Goal: Task Accomplishment & Management: Use online tool/utility

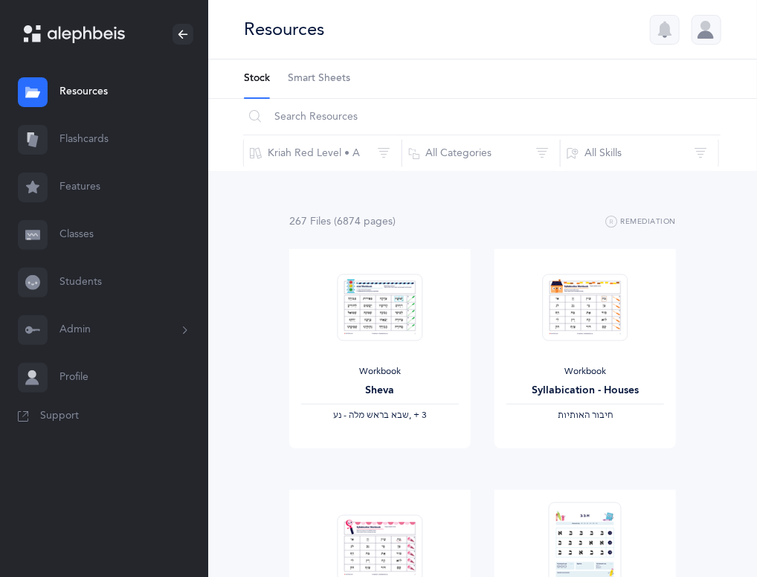
click at [76, 279] on link "Students" at bounding box center [104, 283] width 208 height 48
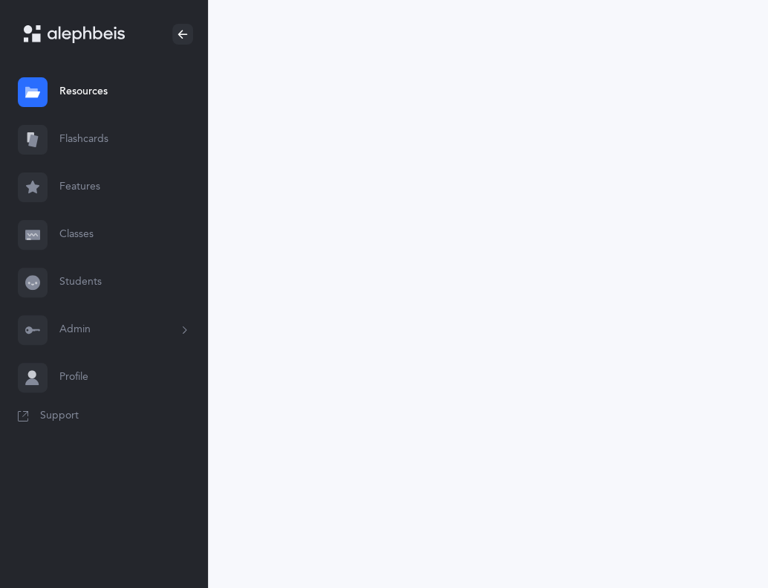
click at [76, 279] on link "Students" at bounding box center [104, 283] width 208 height 48
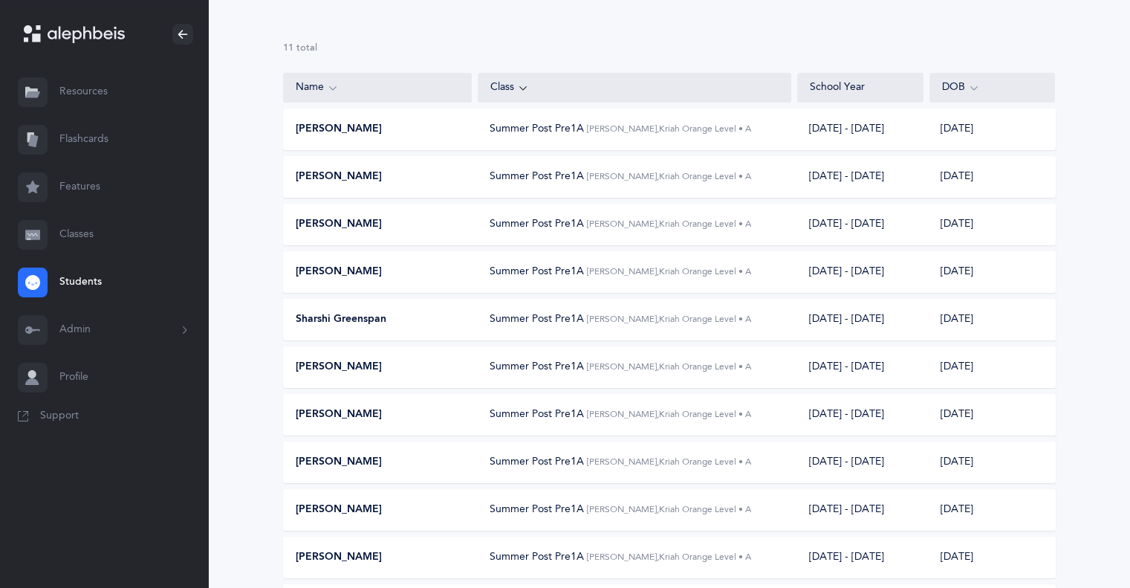
scroll to position [198, 0]
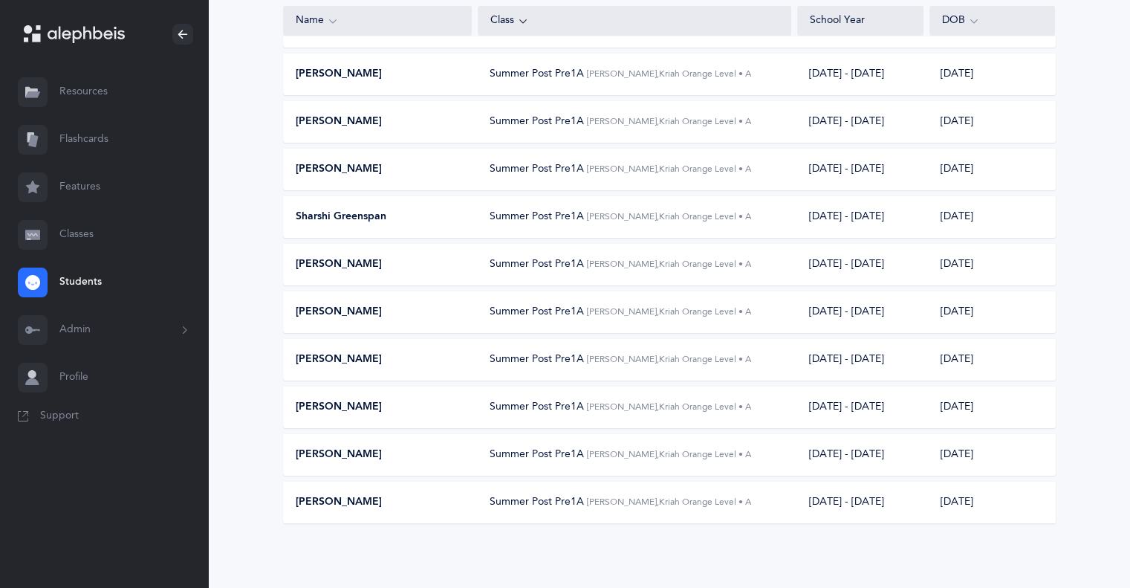
click at [496, 499] on span "Summer Post Pre1A" at bounding box center [537, 502] width 94 height 12
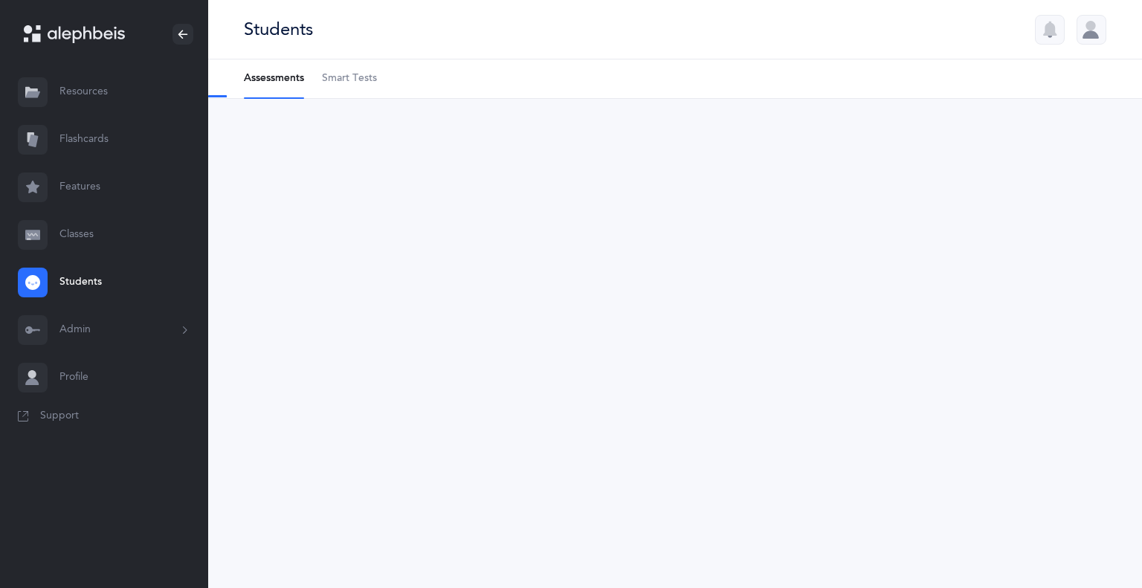
click at [496, 499] on div "Students Assessments Smart Tests Upgrade your plan You need to upgrade your pla…" at bounding box center [674, 294] width 933 height 588
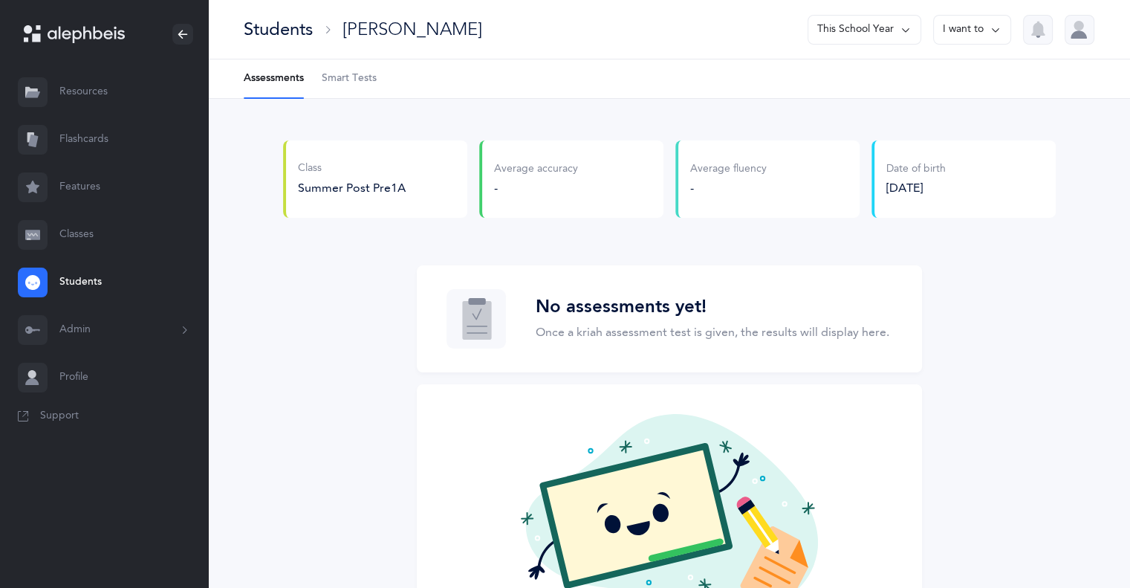
click at [346, 71] on span "Smart Tests" at bounding box center [349, 78] width 55 height 15
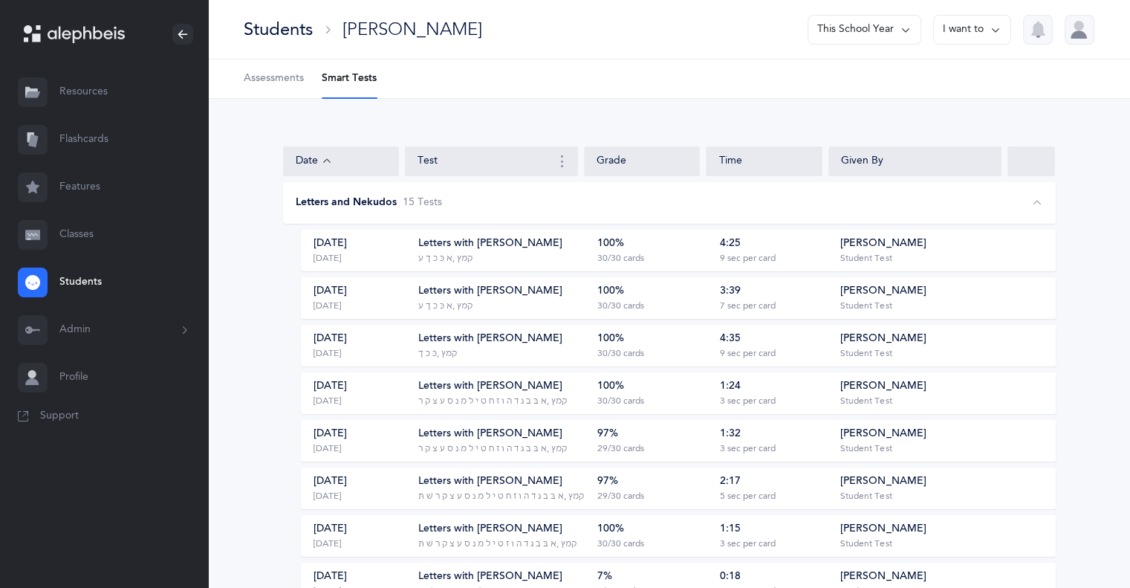
click at [497, 252] on div "Letters with Nekudos ‭‫א כּ כ ך ע‬, ‭‫קמץ" at bounding box center [502, 250] width 169 height 28
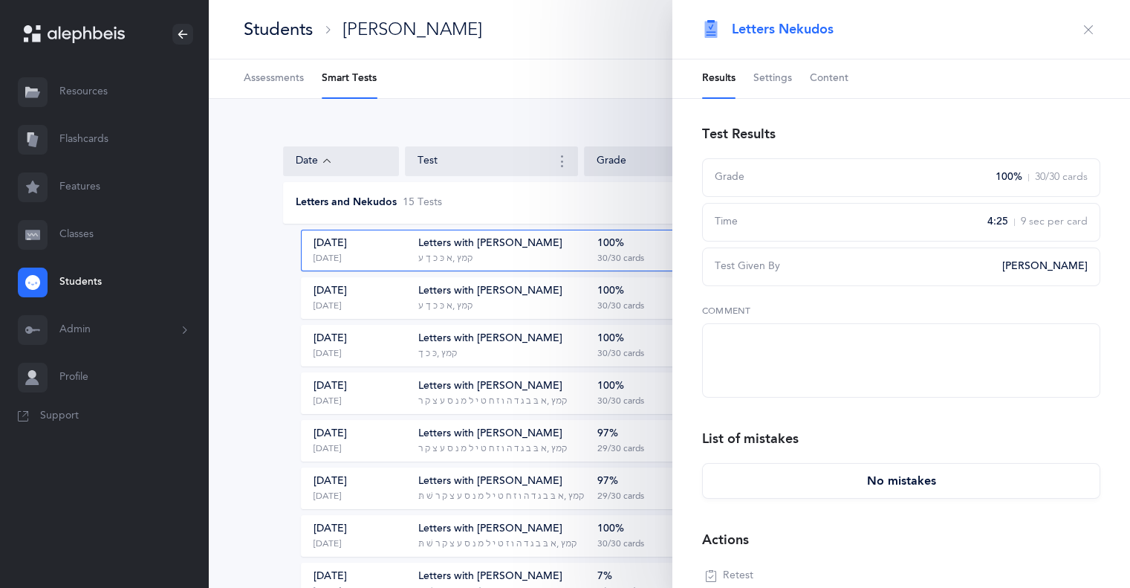
drag, startPoint x: 497, startPoint y: 252, endPoint x: 412, endPoint y: 249, distance: 84.8
click at [412, 249] on div "Aug 12, 2025 Yesterday" at bounding box center [359, 250] width 114 height 28
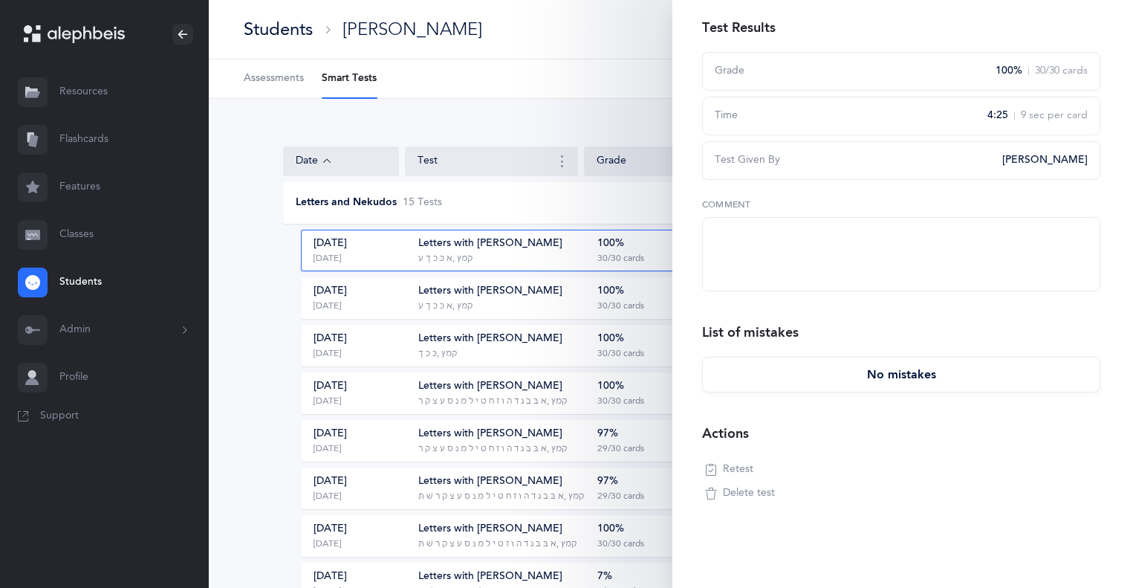
click at [731, 467] on span "Retest" at bounding box center [738, 469] width 30 height 15
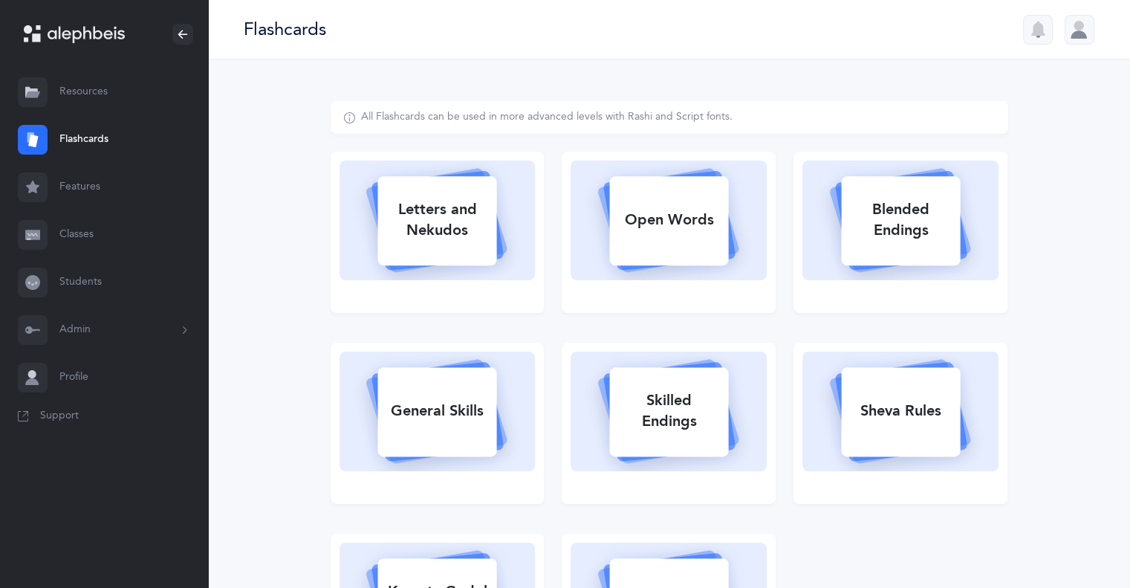
select select
select select "single"
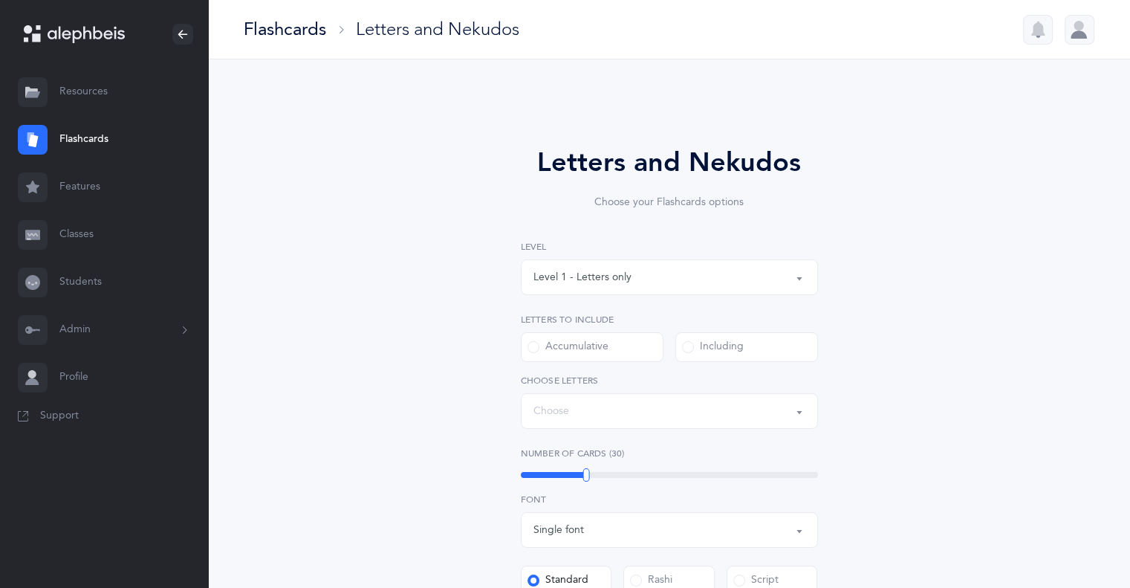
select select "4"
select select "1"
select select "28"
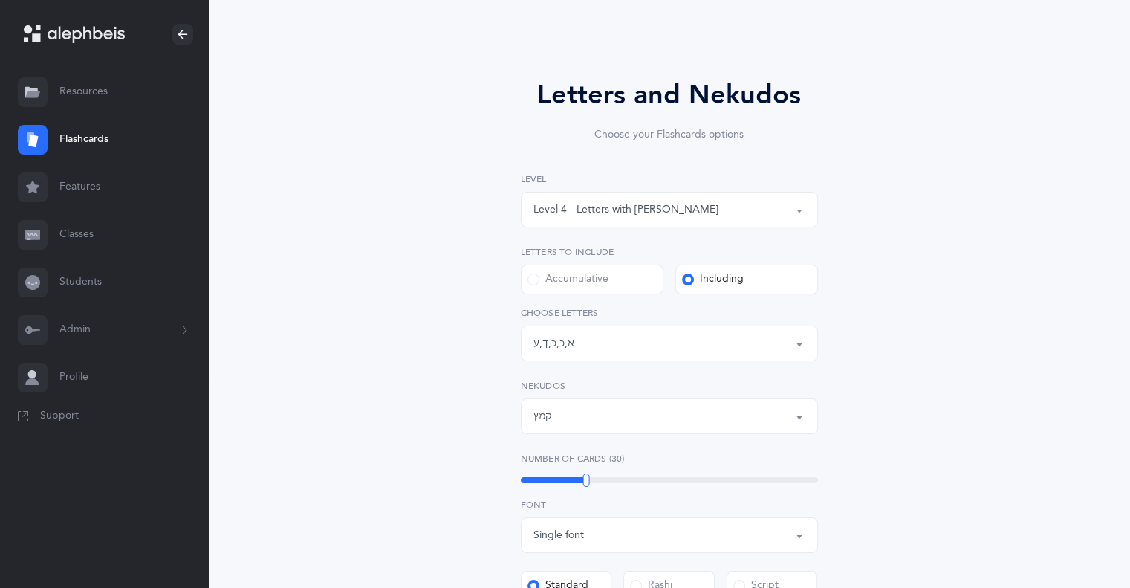
select select "14287"
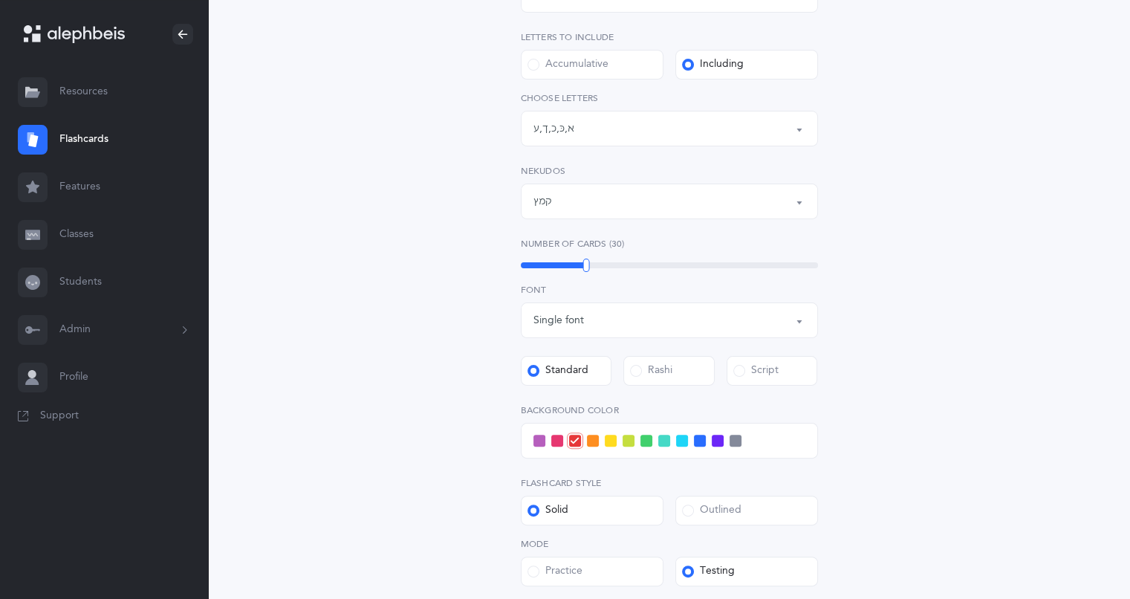
scroll to position [206, 0]
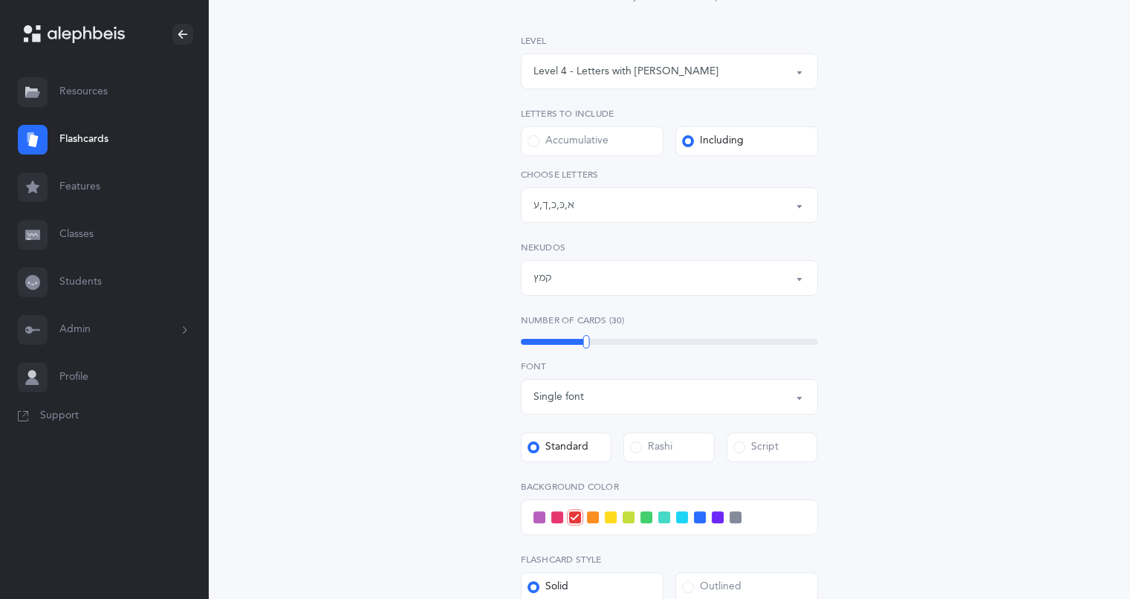
click at [794, 211] on button "Letters: א , כּ , כ , ך , ע" at bounding box center [669, 205] width 297 height 36
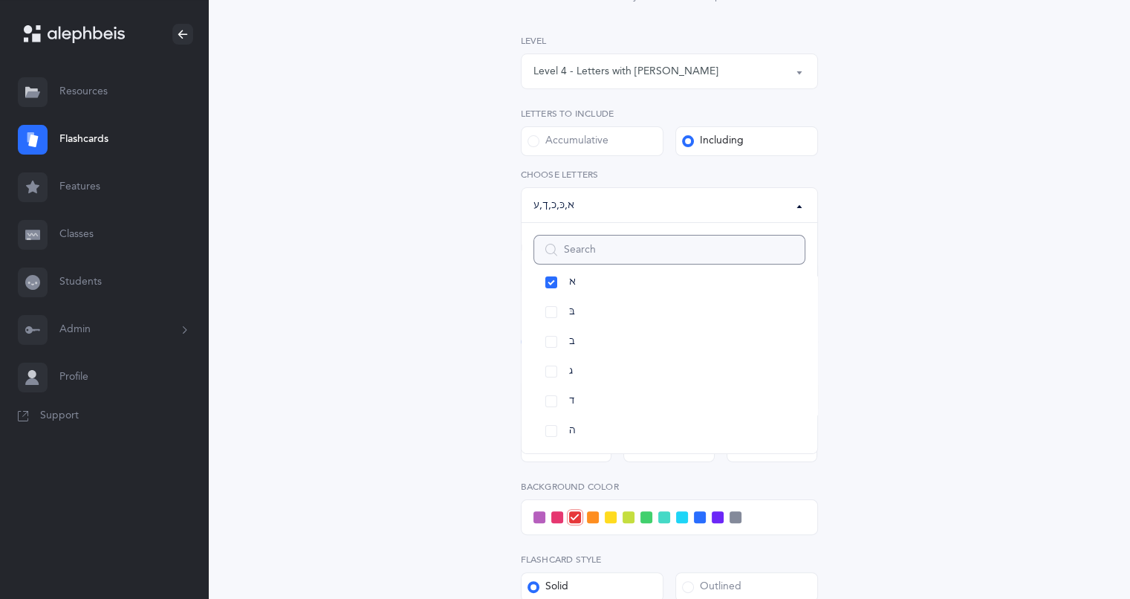
scroll to position [0, 0]
click at [678, 299] on link "All Letters" at bounding box center [670, 303] width 272 height 30
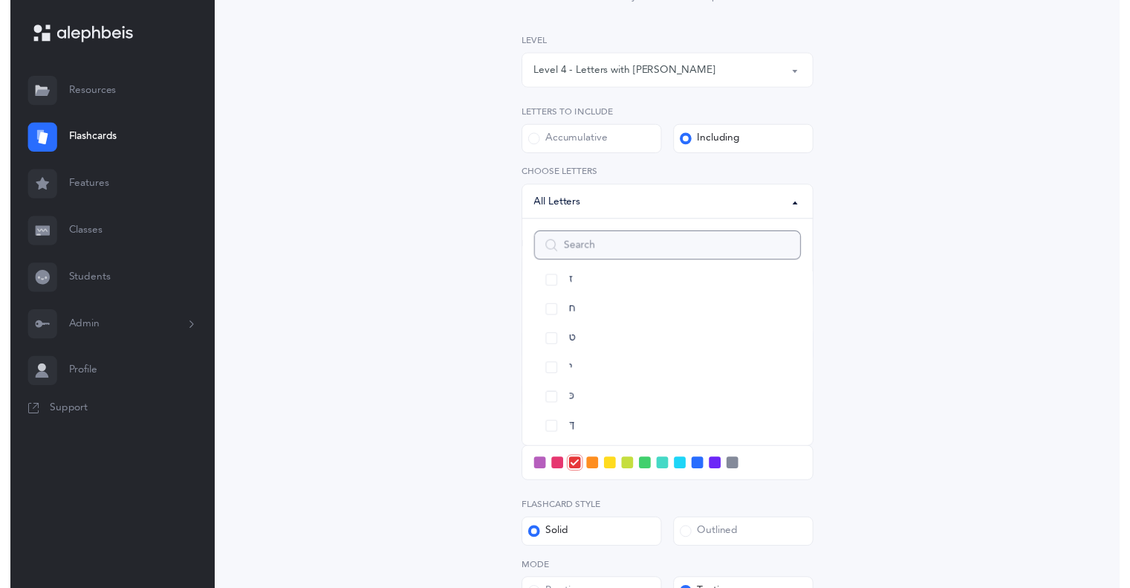
scroll to position [279, 0]
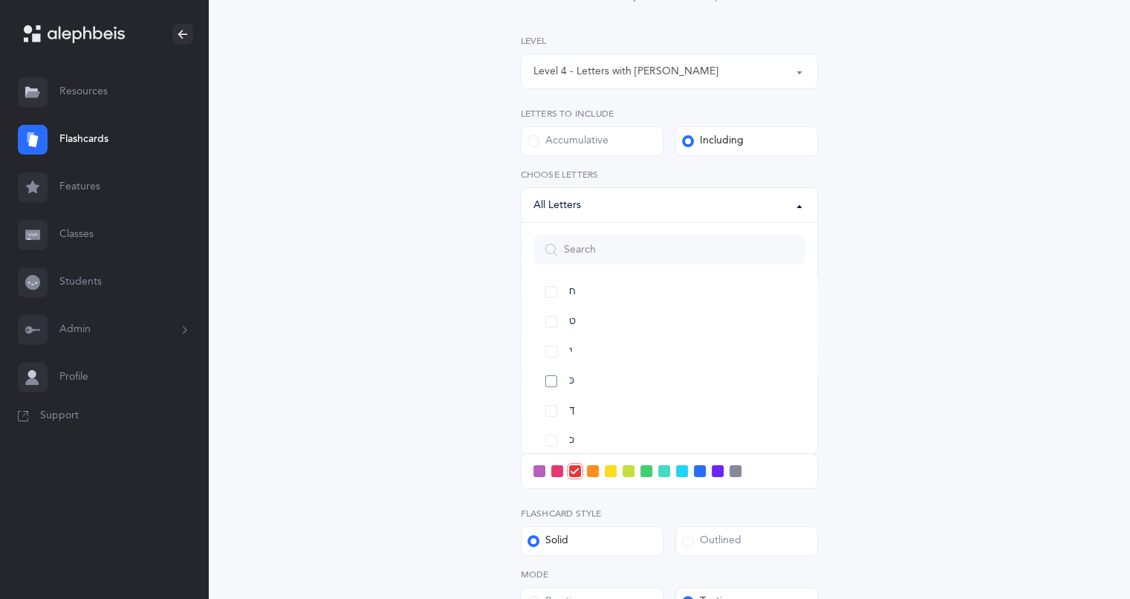
click at [546, 381] on link "כּ" at bounding box center [670, 381] width 272 height 30
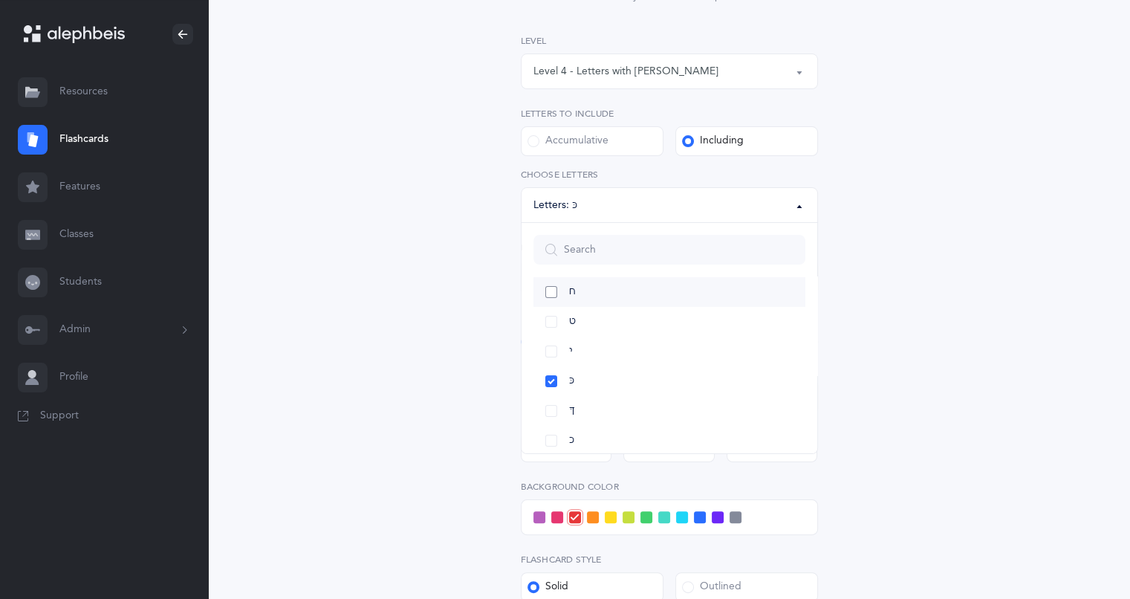
click at [649, 302] on link "ח" at bounding box center [670, 292] width 272 height 30
click at [657, 307] on link "ט" at bounding box center [670, 322] width 272 height 30
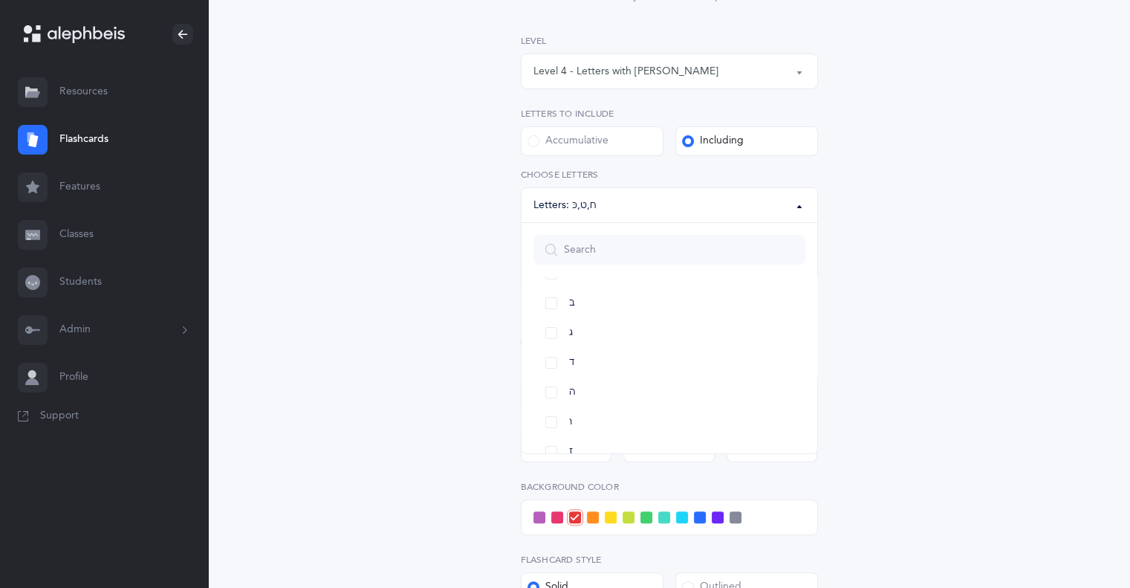
scroll to position [0, 0]
click at [554, 300] on link "All Letters" at bounding box center [670, 303] width 272 height 30
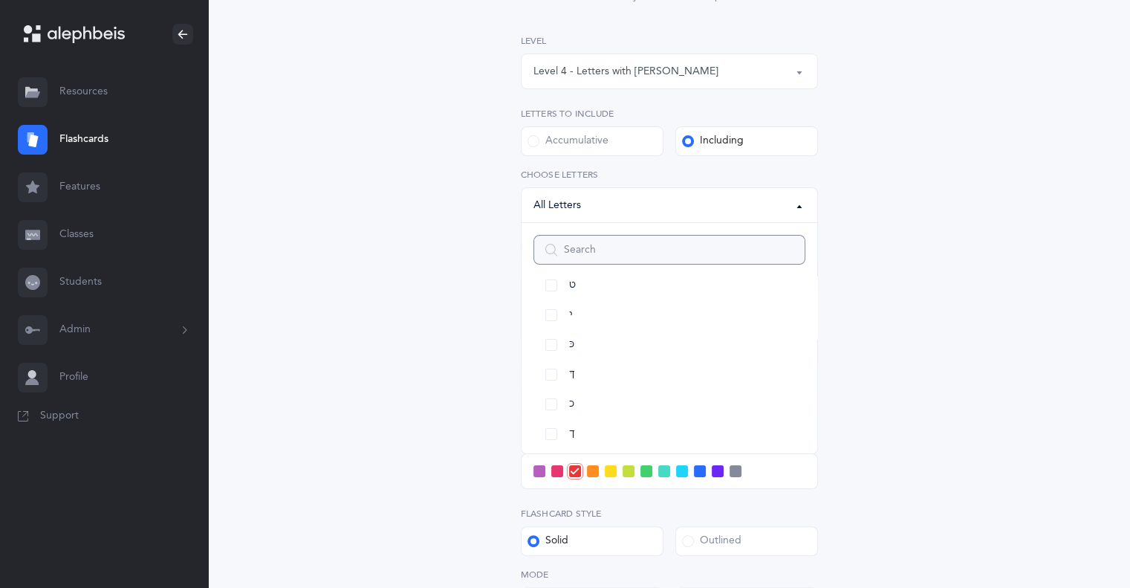
scroll to position [329, 0]
click at [551, 328] on link "כּ" at bounding box center [670, 331] width 272 height 30
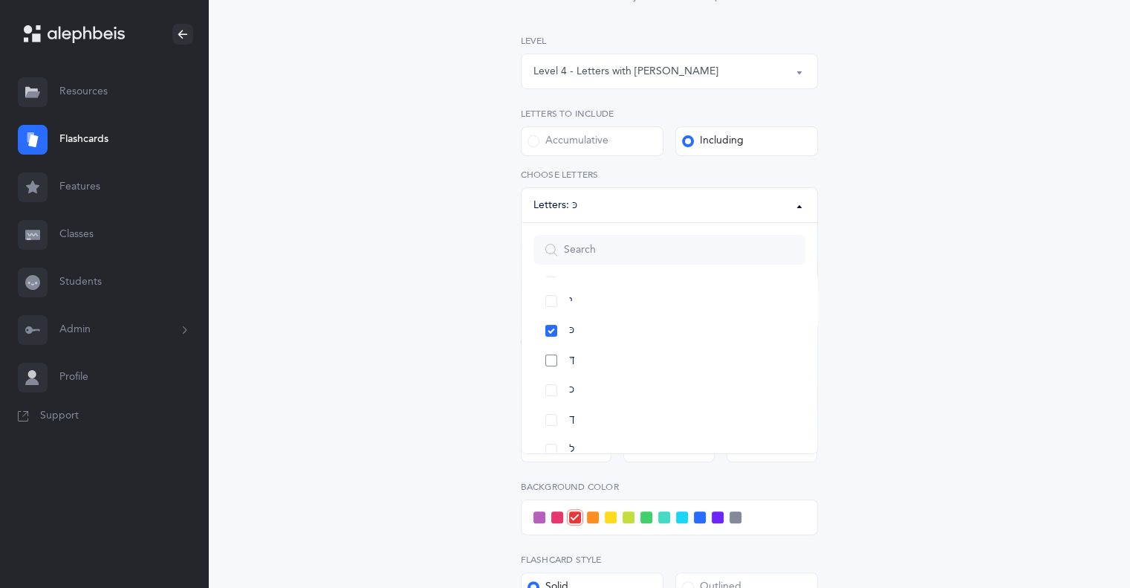
click at [554, 359] on link "ךּ" at bounding box center [670, 361] width 272 height 30
click at [550, 389] on link "כ" at bounding box center [670, 390] width 272 height 30
click at [548, 418] on link "ך" at bounding box center [670, 420] width 272 height 30
click at [873, 458] on div "Letters and Nekudos Choose your Flashcards options Level 1 - Letters only Level…" at bounding box center [670, 377] width 678 height 965
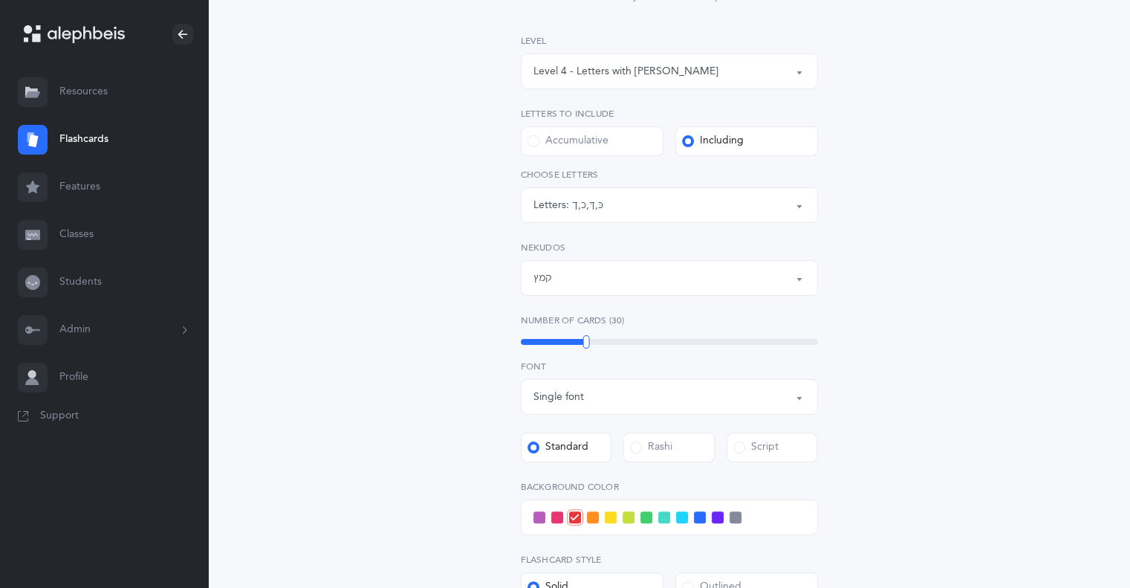
click at [801, 207] on button "Letters: כּ , ךּ , כ , ך" at bounding box center [669, 205] width 297 height 36
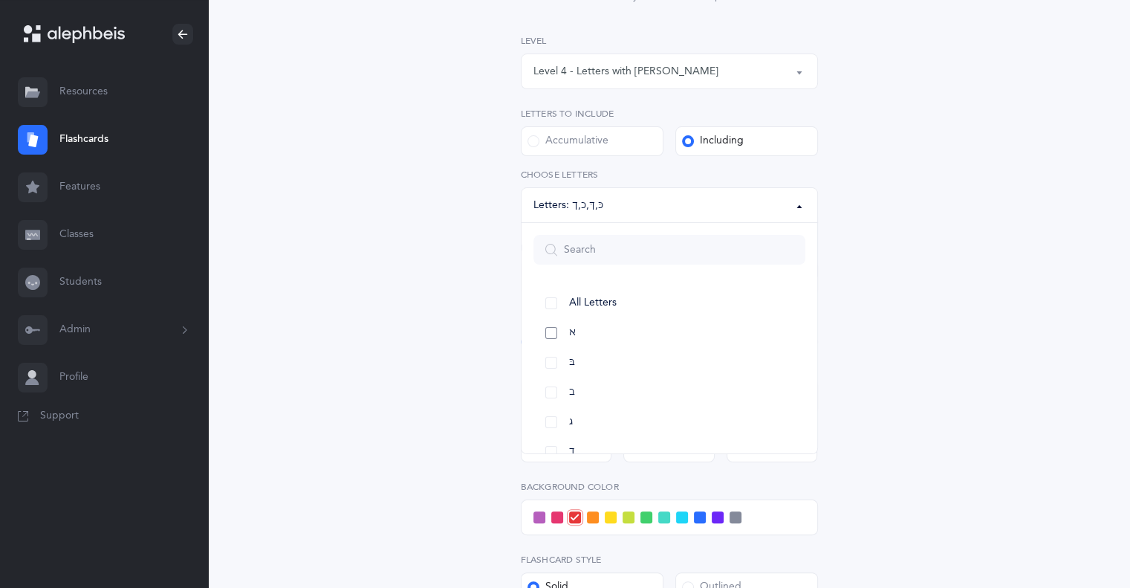
click at [556, 332] on link "א" at bounding box center [670, 333] width 272 height 30
select select "1"
click at [852, 346] on div "Letters and Nekudos Choose your Flashcards options Level 1 - Letters only Level…" at bounding box center [669, 369] width 381 height 864
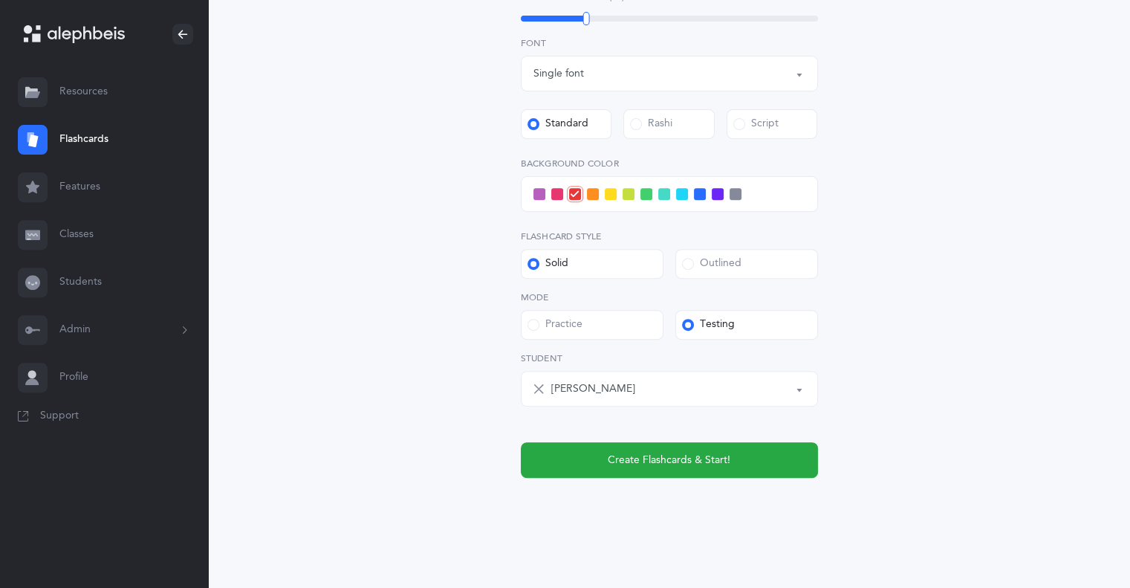
scroll to position [538, 0]
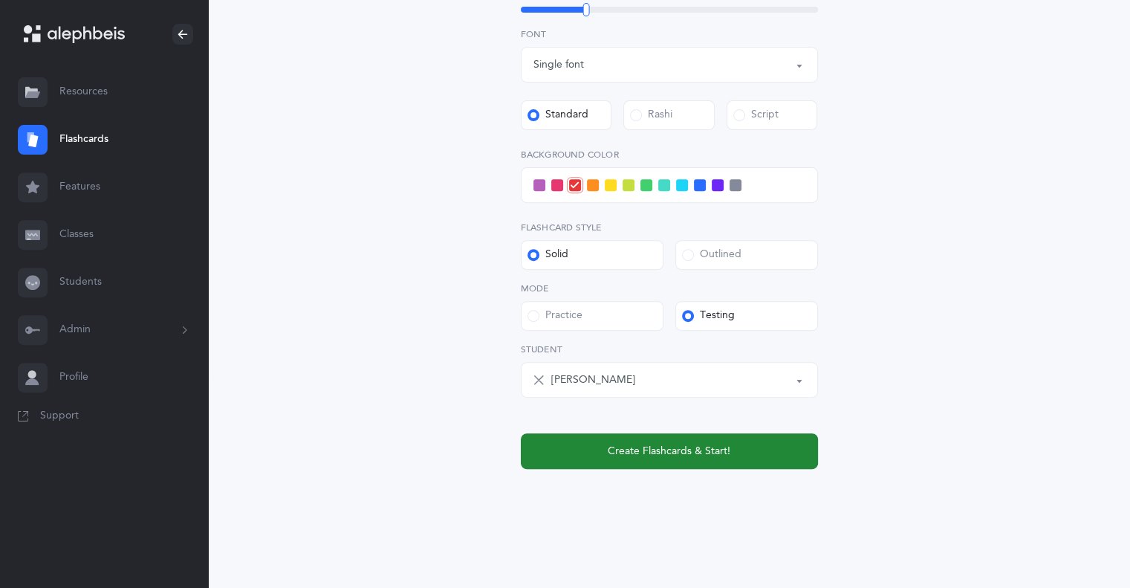
click at [703, 453] on span "Create Flashcards & Start!" at bounding box center [669, 452] width 123 height 16
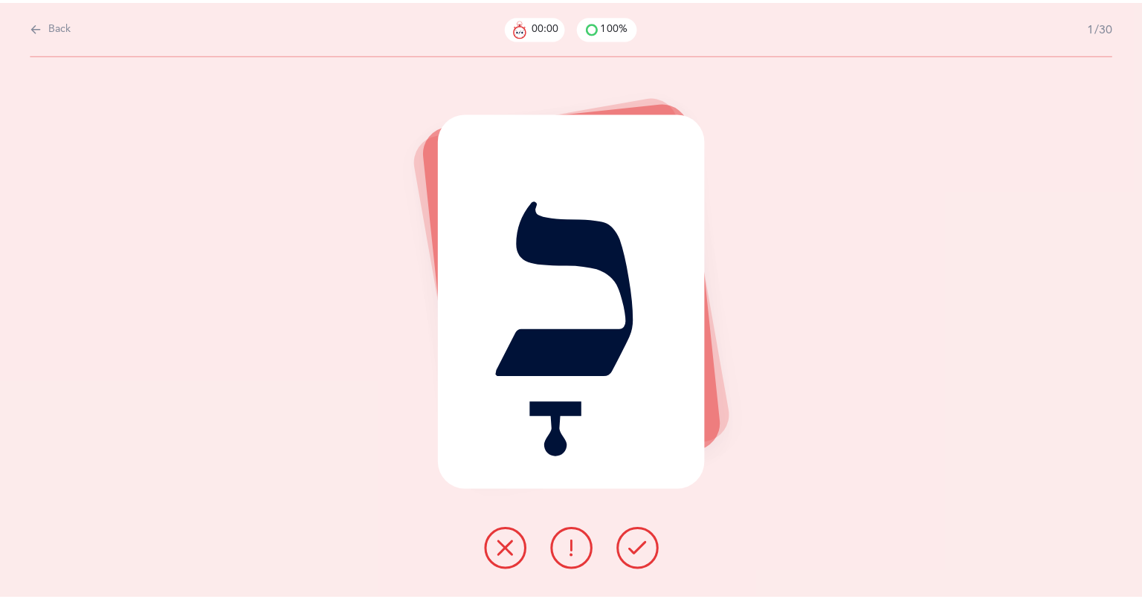
scroll to position [0, 0]
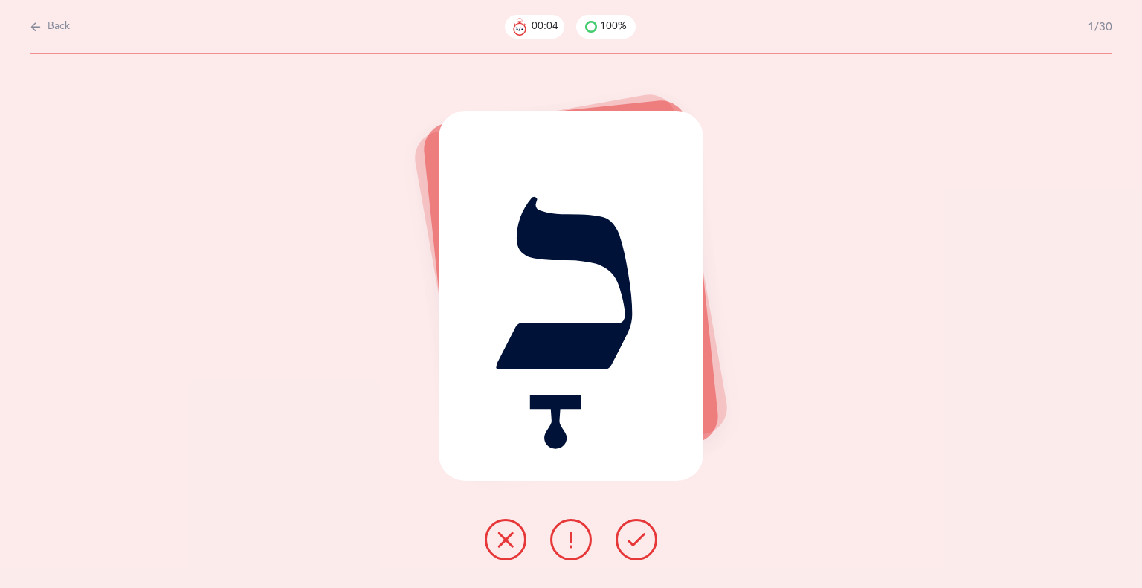
click at [1130, 459] on div "כָ" at bounding box center [571, 321] width 1142 height 534
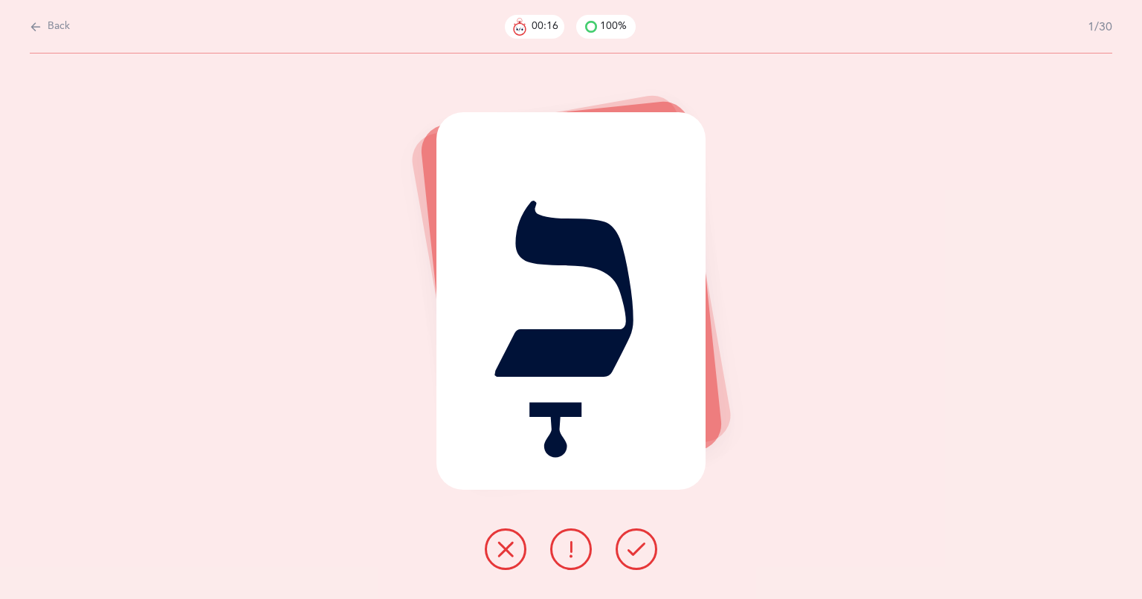
click at [647, 540] on button at bounding box center [636, 549] width 42 height 42
click at [639, 535] on button at bounding box center [636, 549] width 42 height 42
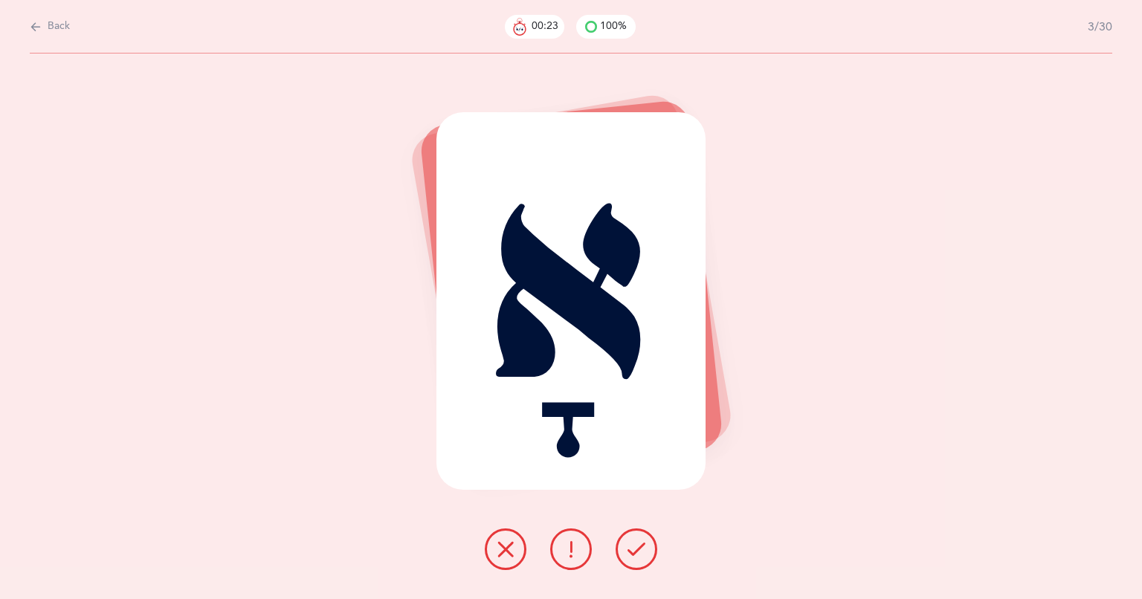
click at [635, 559] on button at bounding box center [636, 549] width 42 height 42
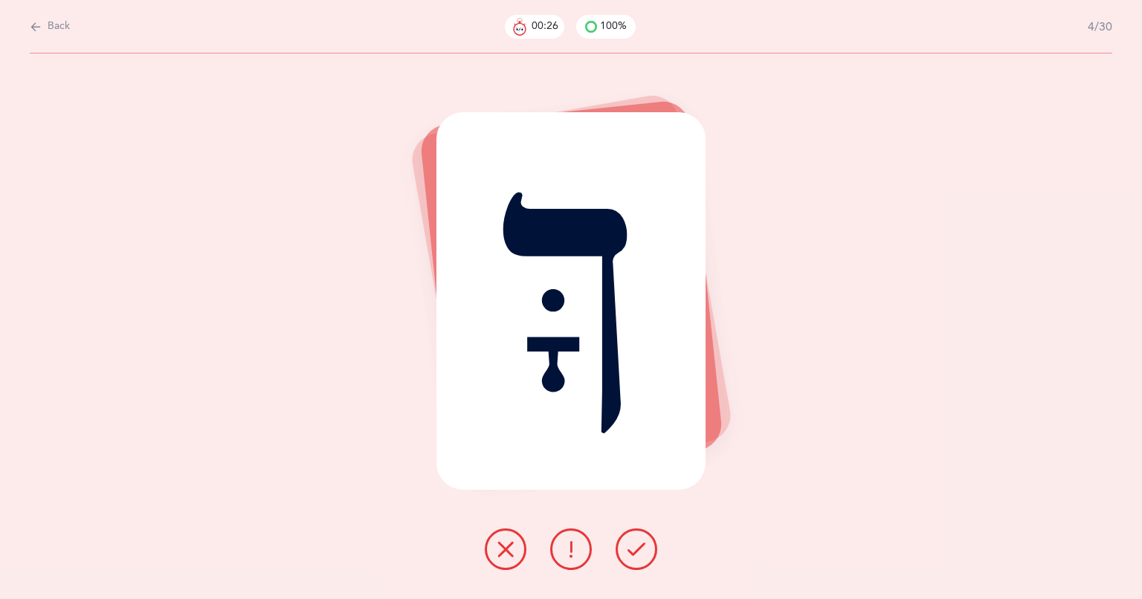
click at [550, 304] on div "ךָּ" at bounding box center [571, 301] width 270 height 378
click at [632, 558] on button at bounding box center [636, 549] width 42 height 42
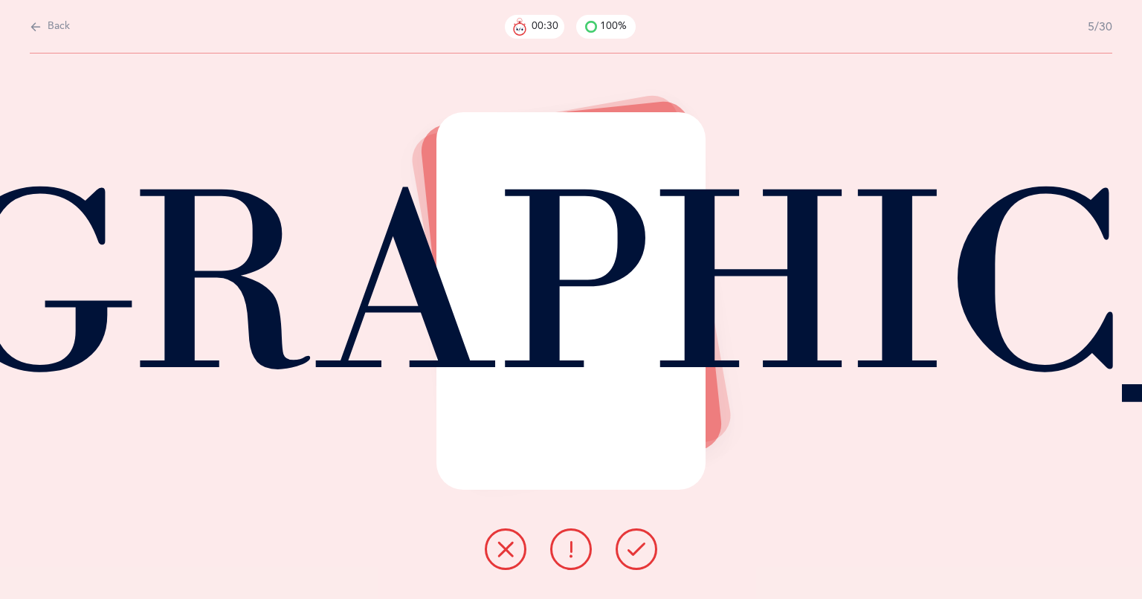
click at [649, 549] on button at bounding box center [636, 549] width 42 height 42
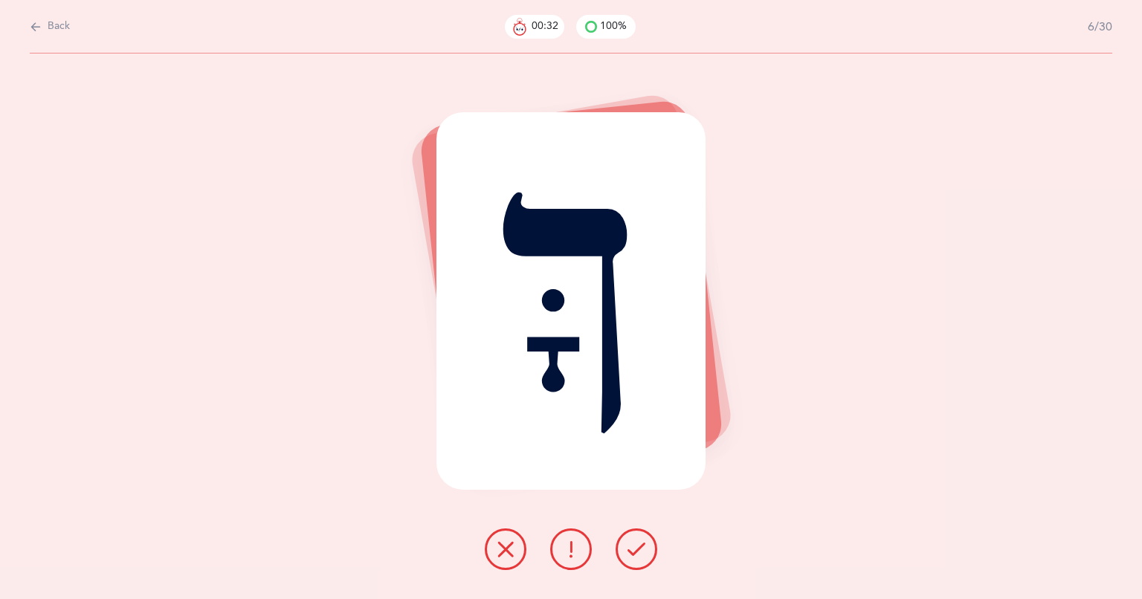
click at [549, 303] on div "ךָּ" at bounding box center [571, 301] width 270 height 378
click at [629, 551] on icon at bounding box center [636, 549] width 18 height 18
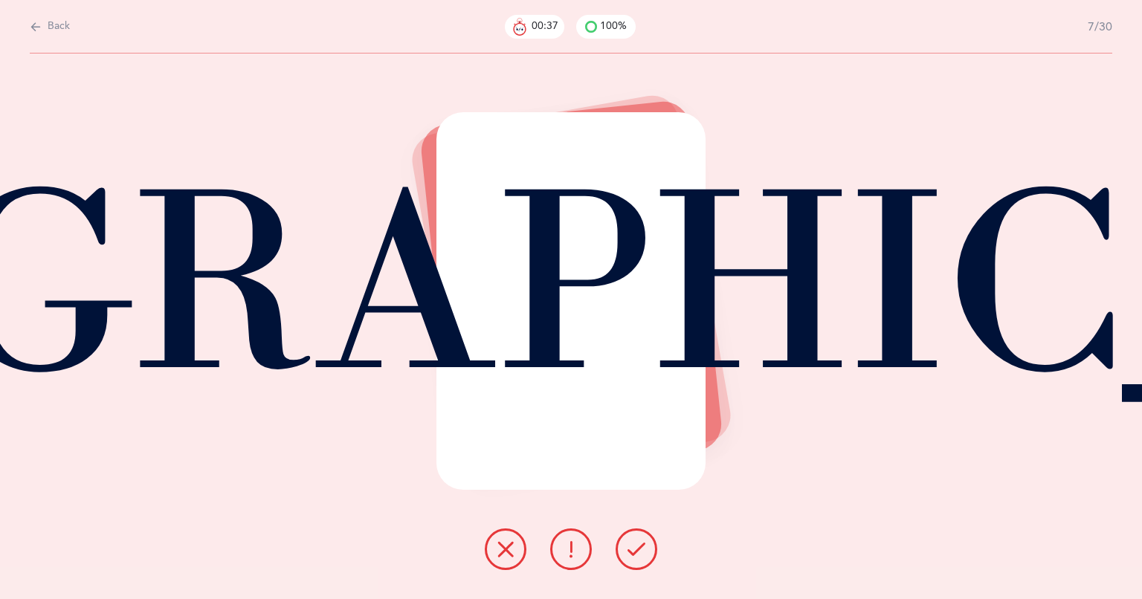
click at [647, 555] on button at bounding box center [636, 549] width 42 height 42
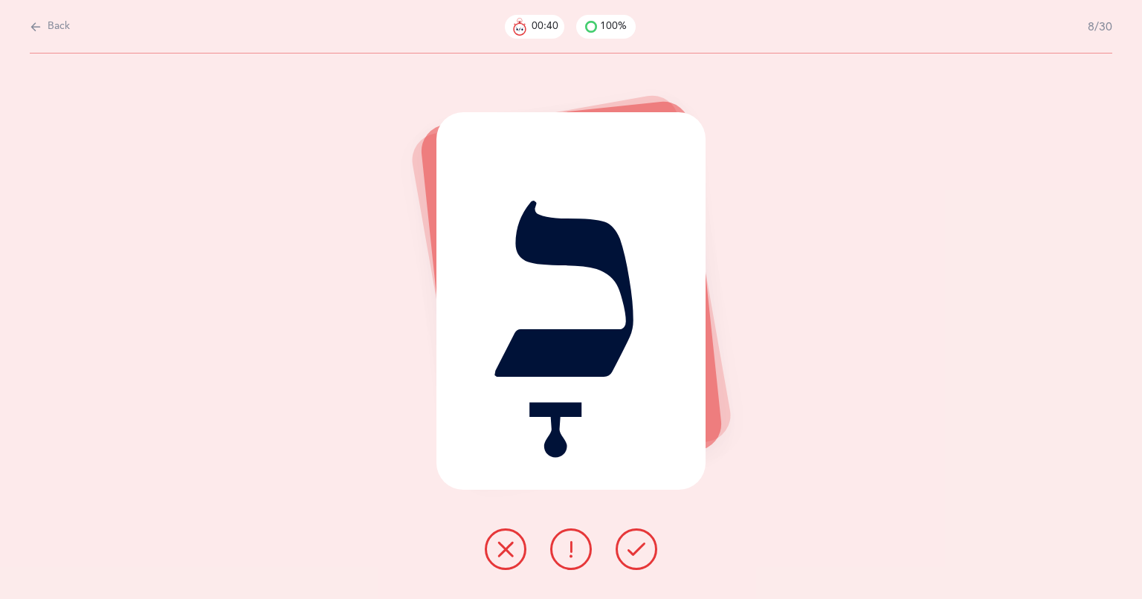
click at [621, 549] on button at bounding box center [636, 549] width 42 height 42
click at [562, 303] on div "כָּ" at bounding box center [571, 301] width 270 height 378
click at [640, 553] on icon at bounding box center [636, 549] width 18 height 18
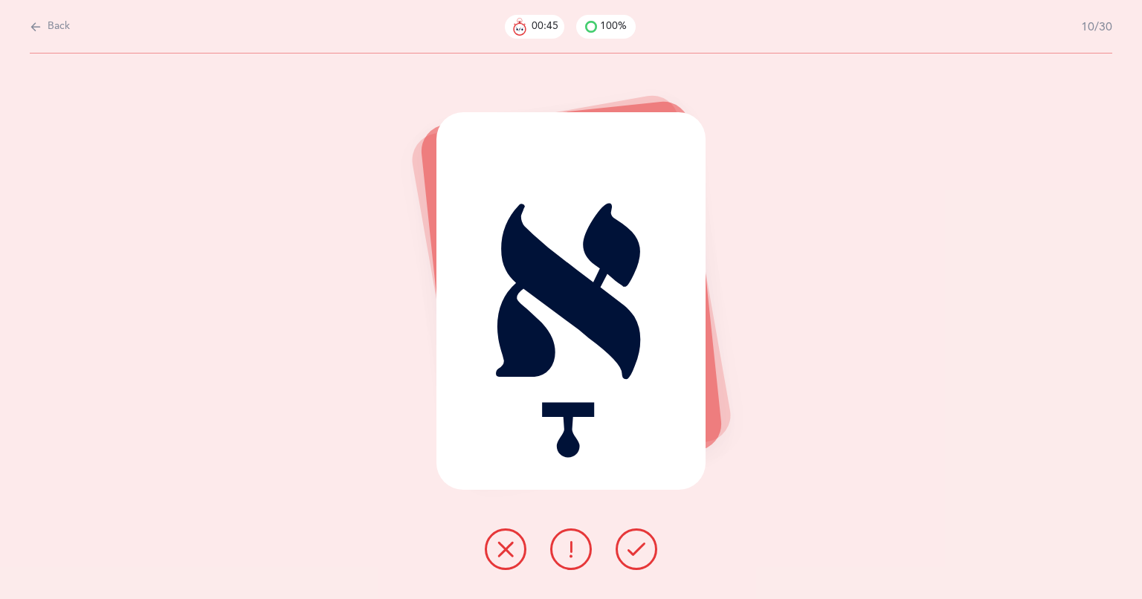
click at [624, 556] on button at bounding box center [636, 549] width 42 height 42
click at [643, 554] on icon at bounding box center [636, 549] width 18 height 18
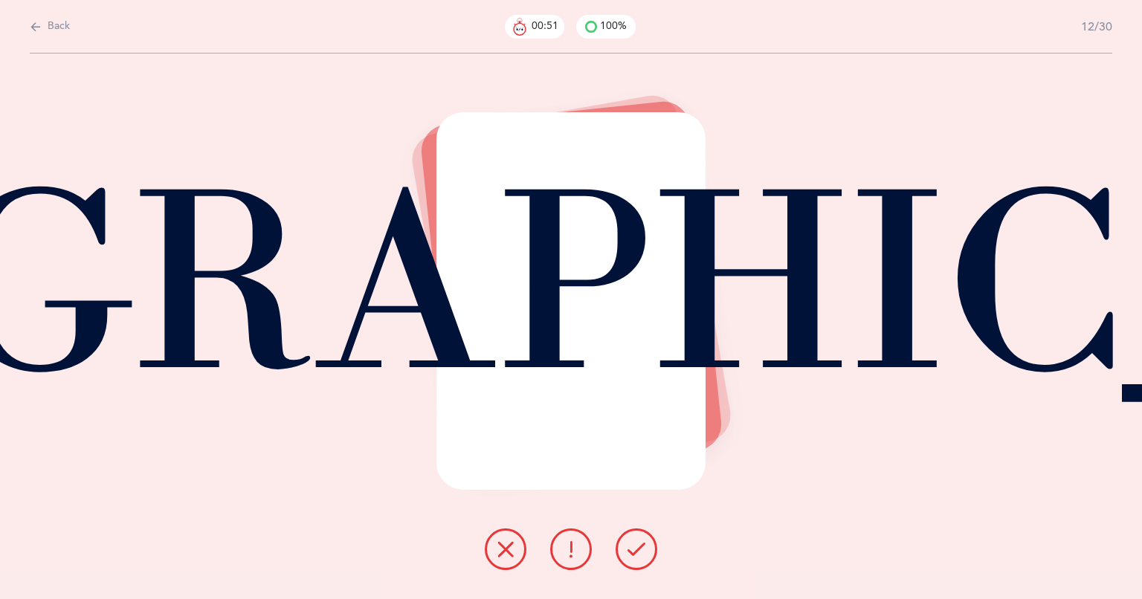
click at [649, 547] on button at bounding box center [636, 549] width 42 height 42
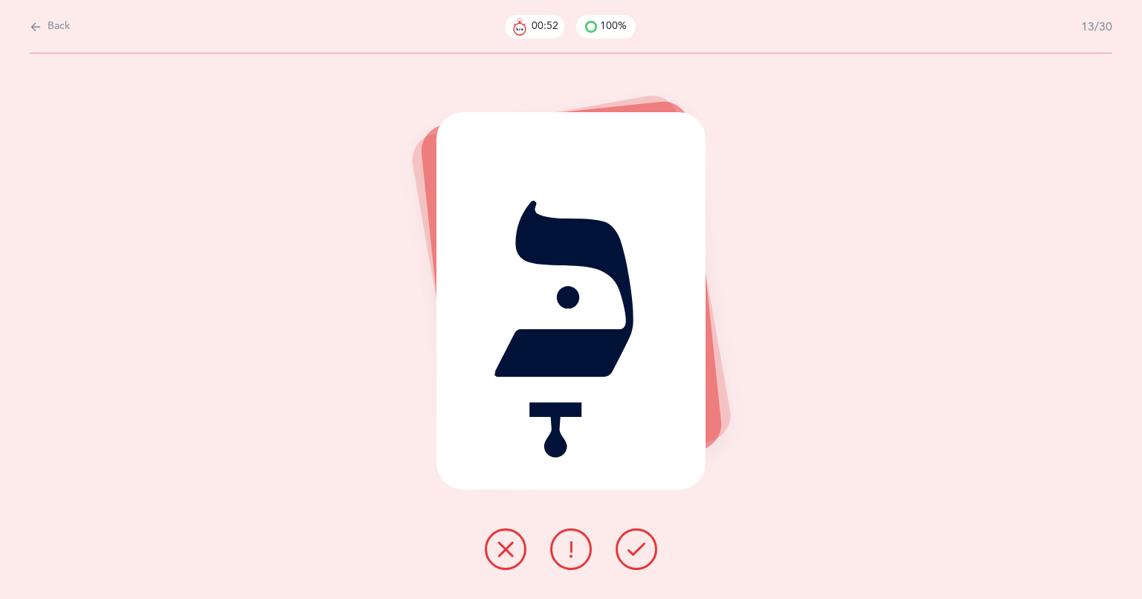
click at [572, 305] on div "כָּ" at bounding box center [571, 301] width 270 height 378
click at [637, 543] on icon at bounding box center [636, 549] width 18 height 18
click at [636, 555] on icon at bounding box center [636, 549] width 18 height 18
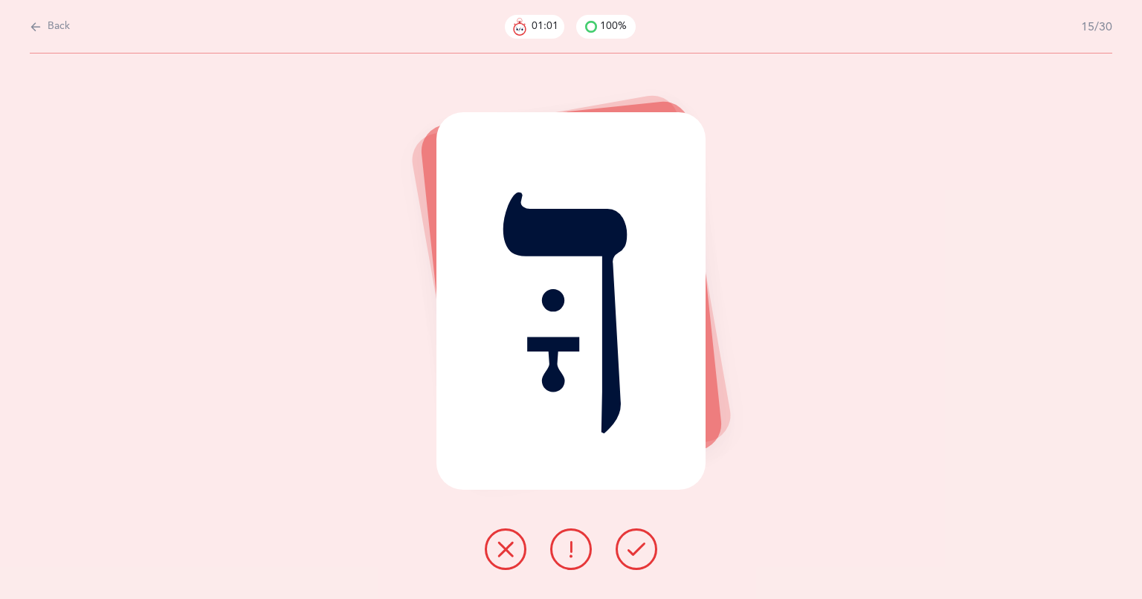
click at [548, 314] on div "ךָּ" at bounding box center [571, 301] width 270 height 378
click at [634, 551] on icon at bounding box center [636, 549] width 18 height 18
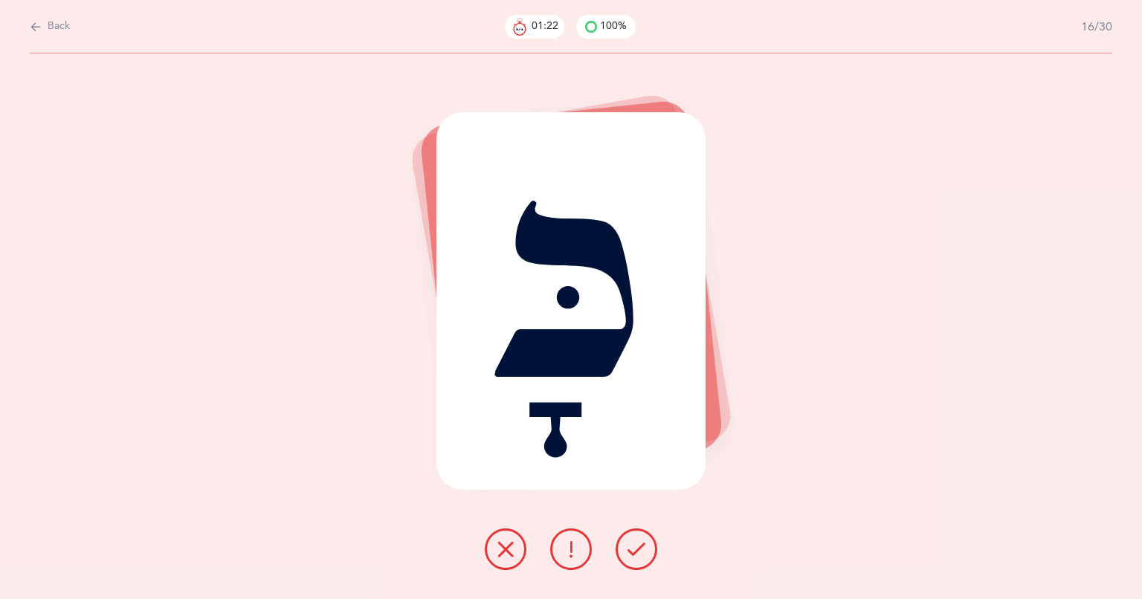
click at [629, 548] on icon at bounding box center [636, 549] width 18 height 18
click at [633, 561] on button at bounding box center [636, 549] width 42 height 42
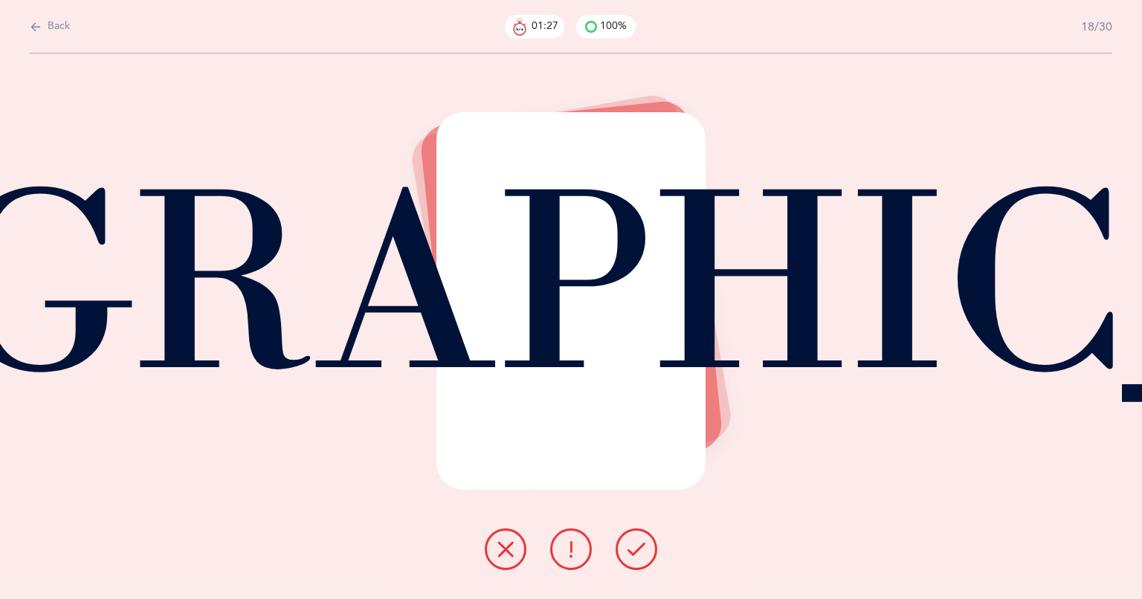
click at [636, 549] on icon at bounding box center [636, 549] width 18 height 18
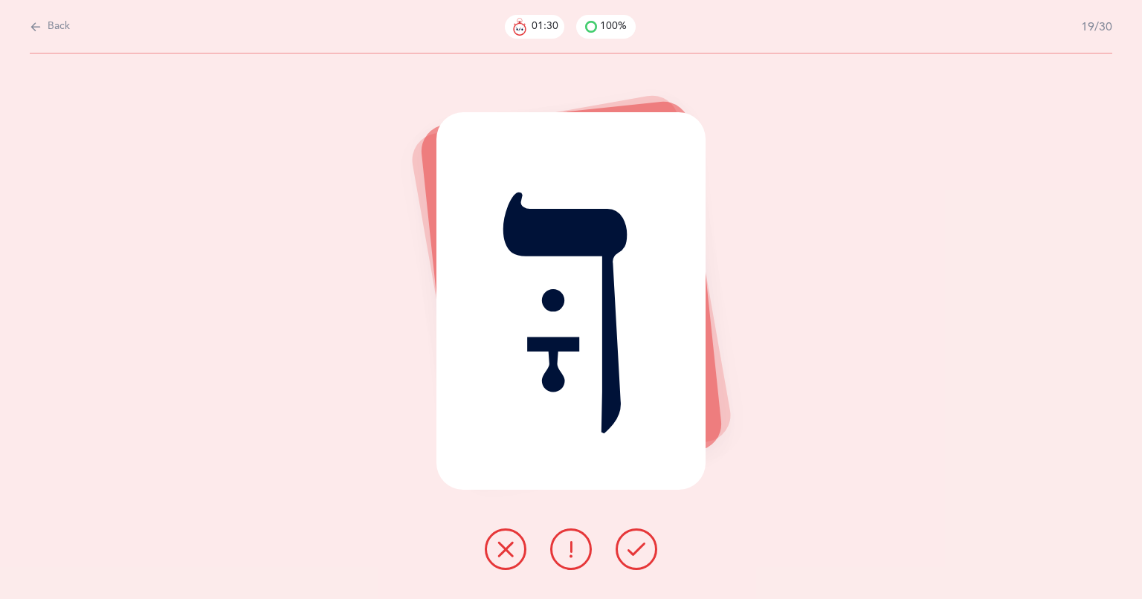
click at [549, 305] on div "ךָּ" at bounding box center [571, 301] width 270 height 378
click at [648, 559] on button at bounding box center [636, 549] width 42 height 42
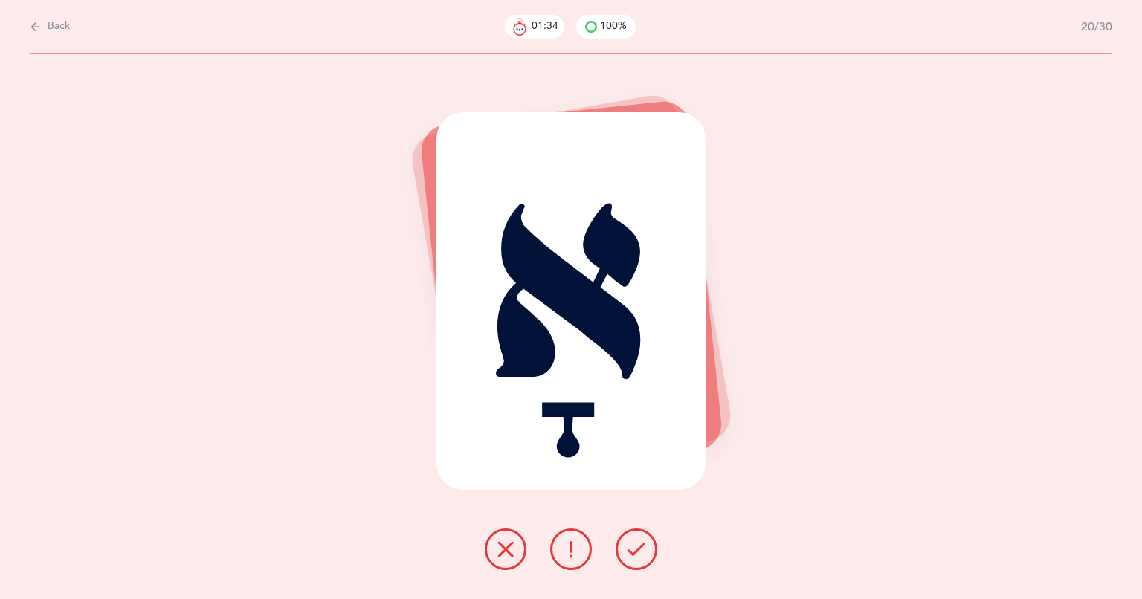
click at [644, 554] on icon at bounding box center [636, 549] width 18 height 18
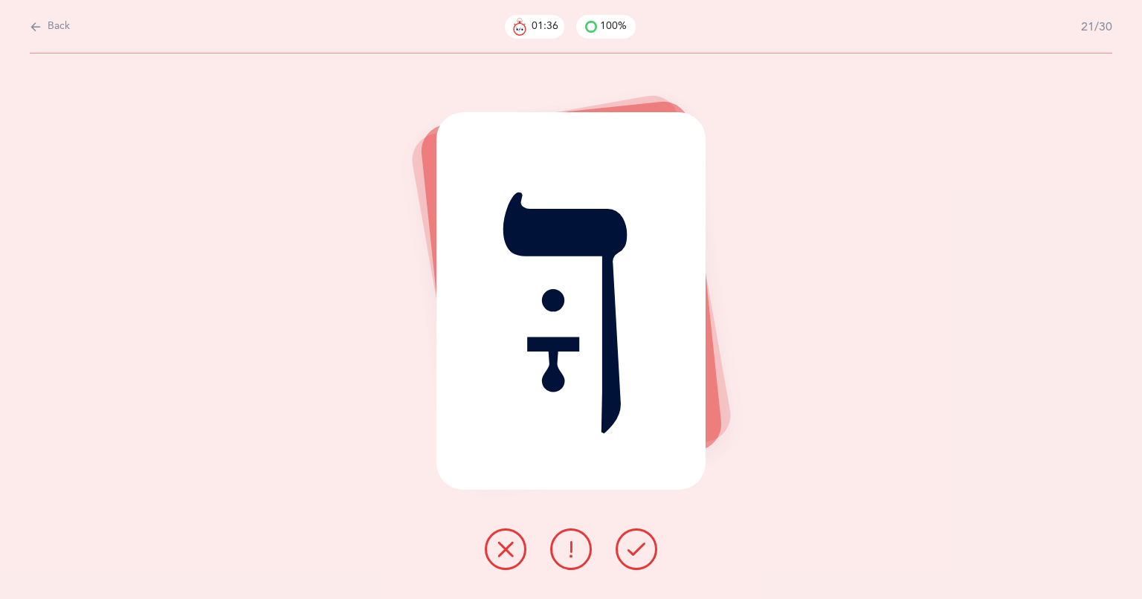
click at [541, 297] on div "ךָּ" at bounding box center [571, 301] width 270 height 378
click at [631, 553] on icon at bounding box center [636, 549] width 18 height 18
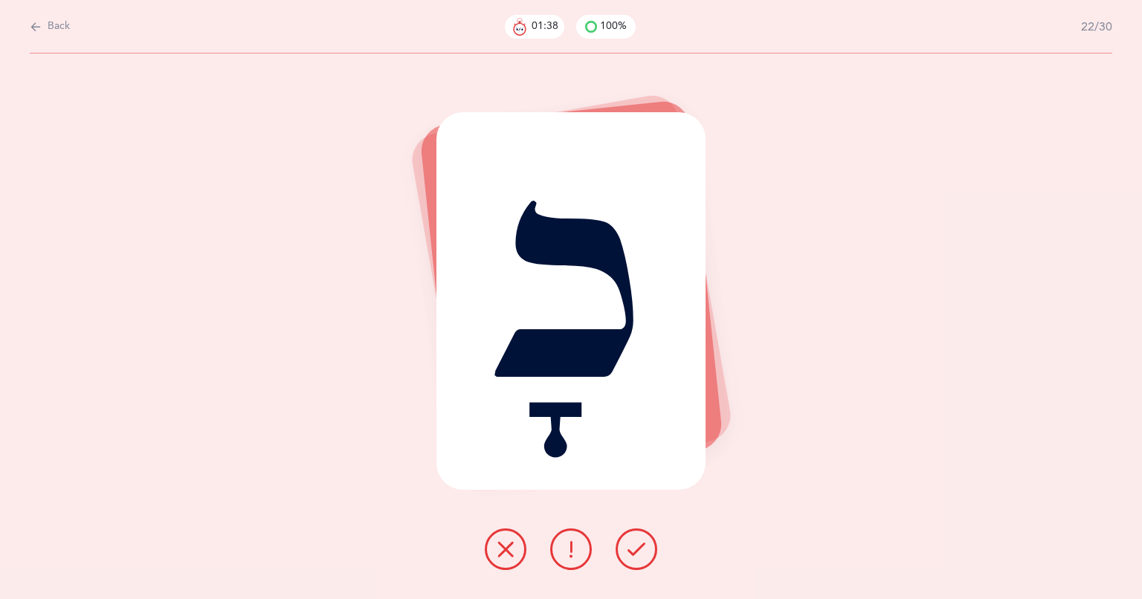
click at [636, 563] on button at bounding box center [636, 549] width 42 height 42
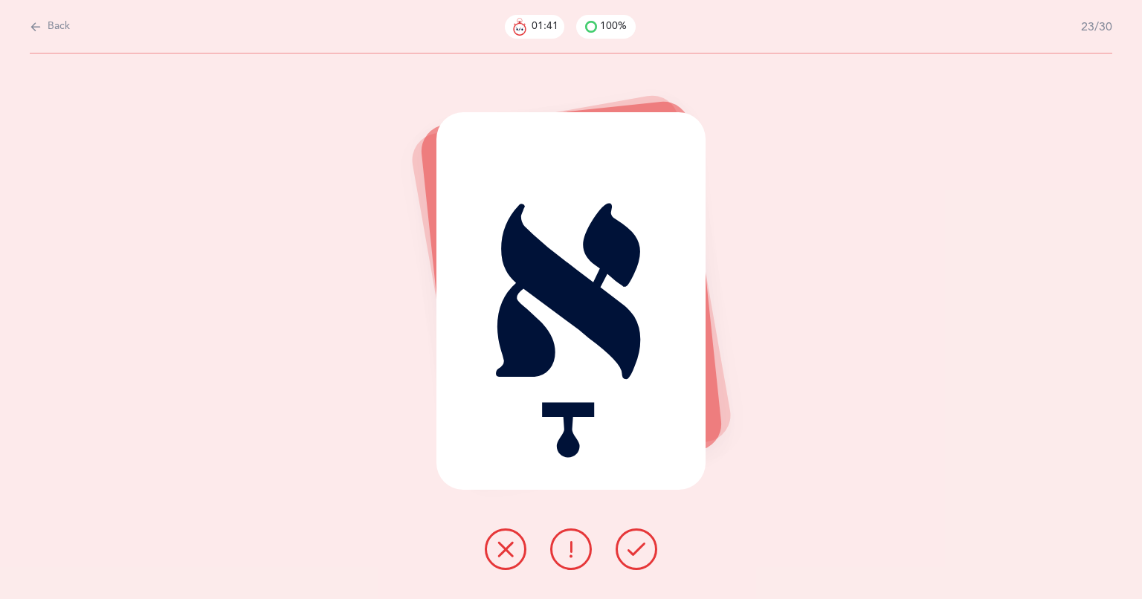
click at [629, 561] on button at bounding box center [636, 549] width 42 height 42
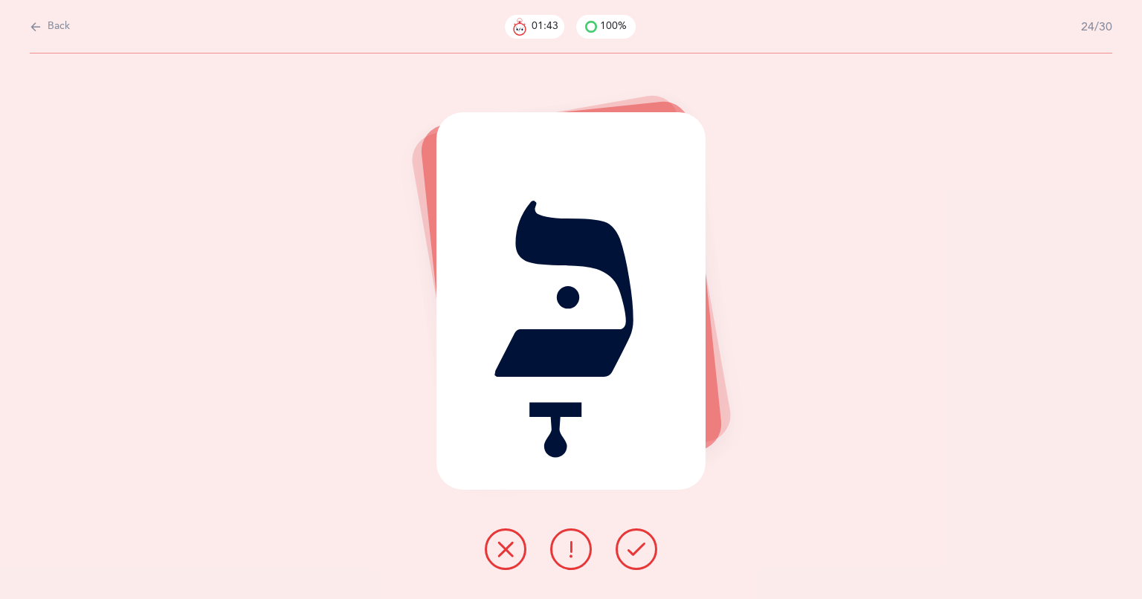
click at [558, 301] on div "כָּ" at bounding box center [571, 301] width 270 height 378
click at [638, 558] on button at bounding box center [636, 549] width 42 height 42
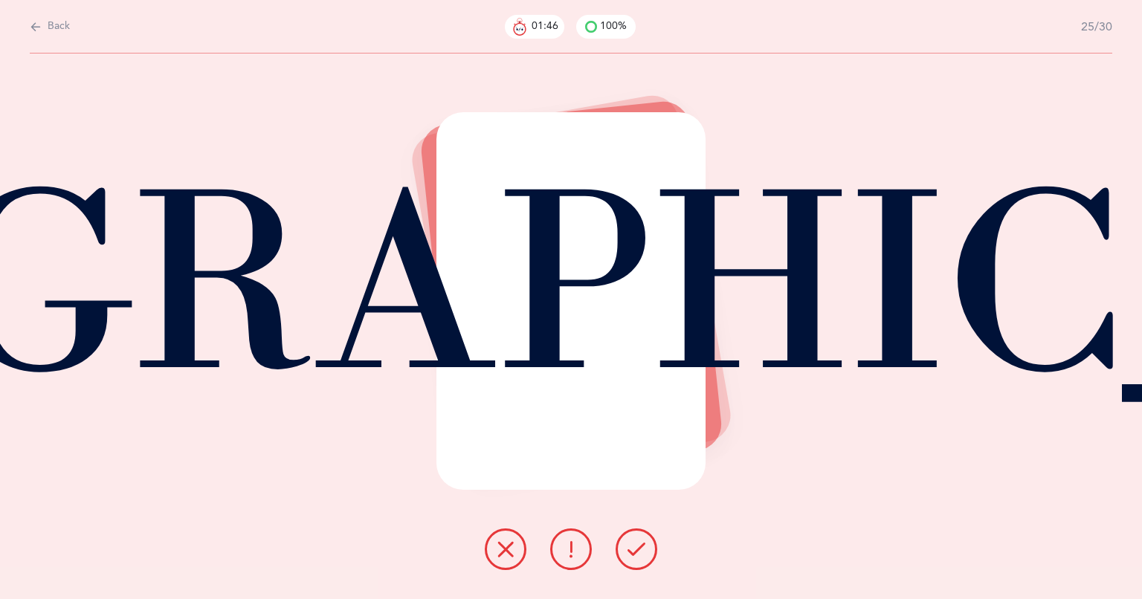
click at [633, 554] on icon at bounding box center [636, 549] width 18 height 18
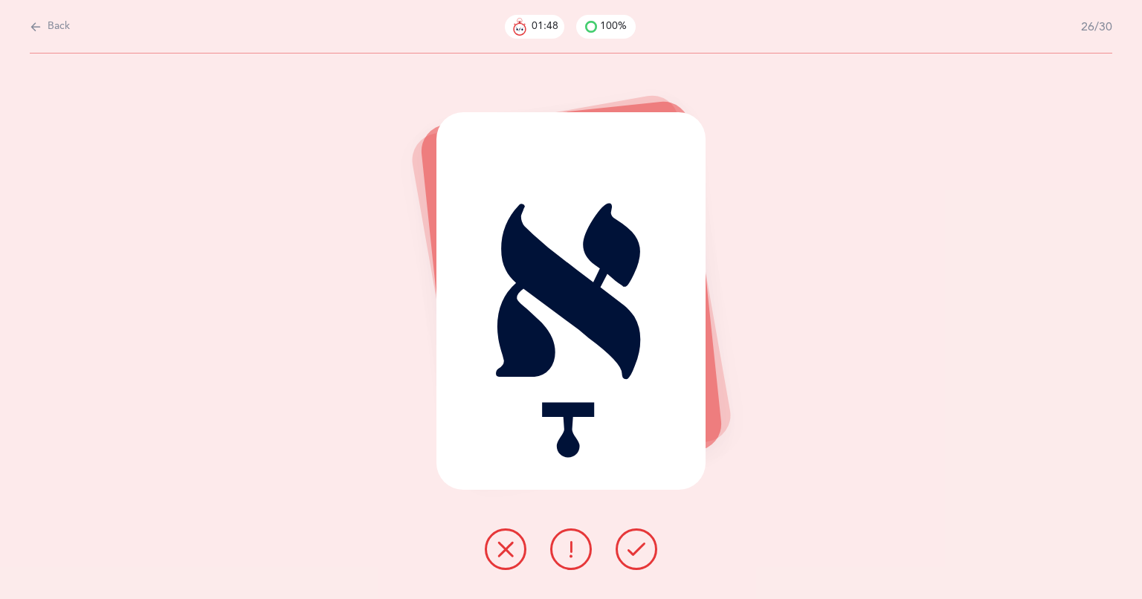
click at [630, 554] on icon at bounding box center [636, 549] width 18 height 18
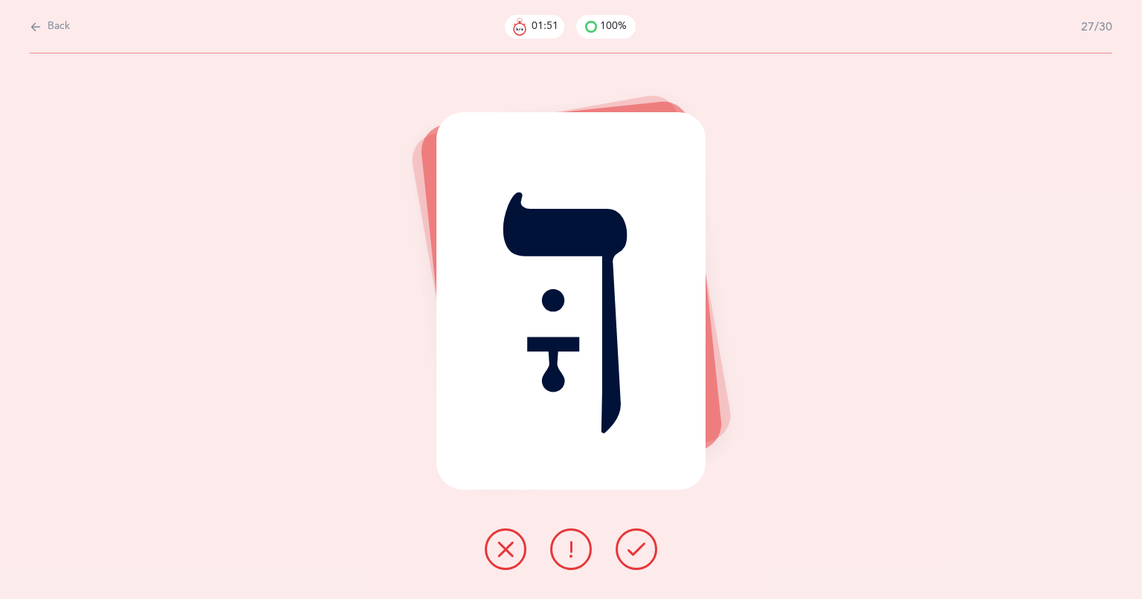
click at [636, 557] on icon at bounding box center [636, 549] width 18 height 18
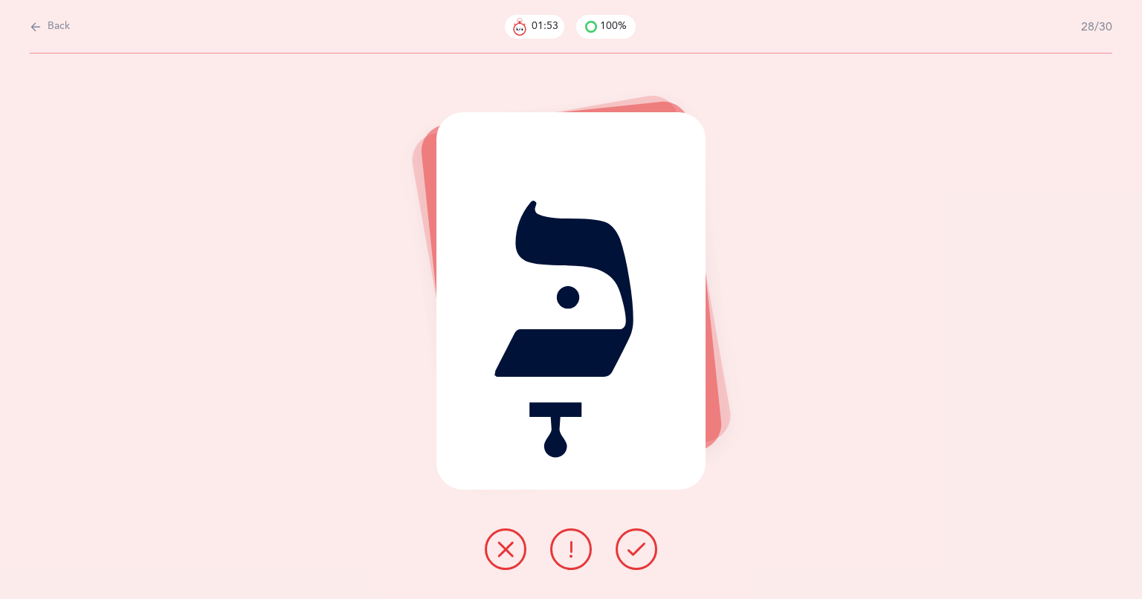
click at [573, 294] on div "כָּ" at bounding box center [571, 301] width 270 height 378
click at [633, 547] on icon at bounding box center [636, 549] width 18 height 18
click at [635, 559] on button at bounding box center [636, 549] width 42 height 42
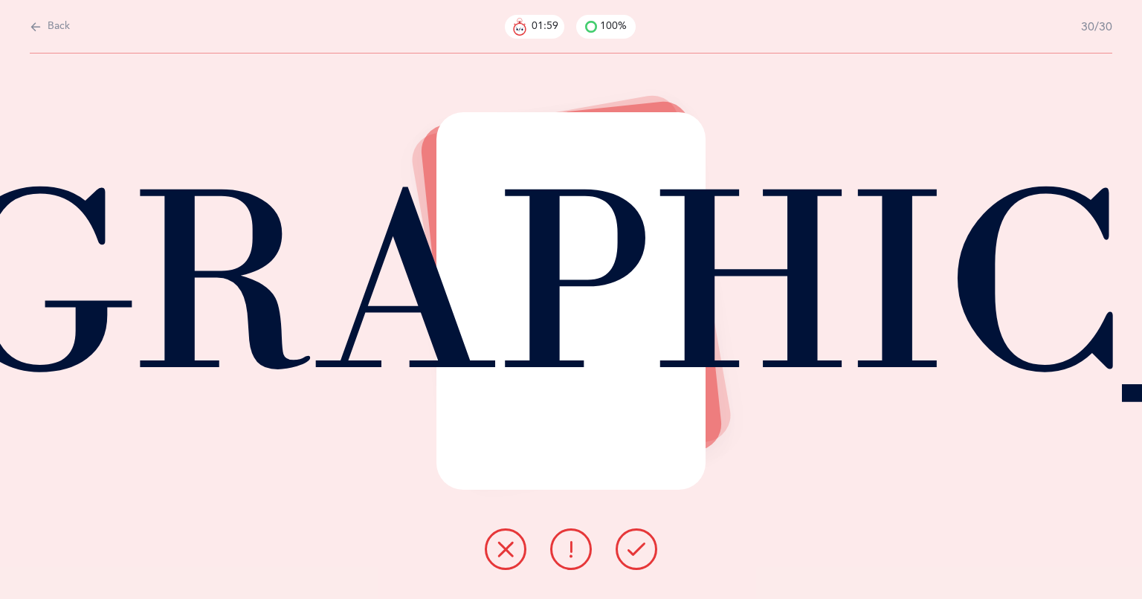
click at [637, 555] on icon at bounding box center [636, 549] width 18 height 18
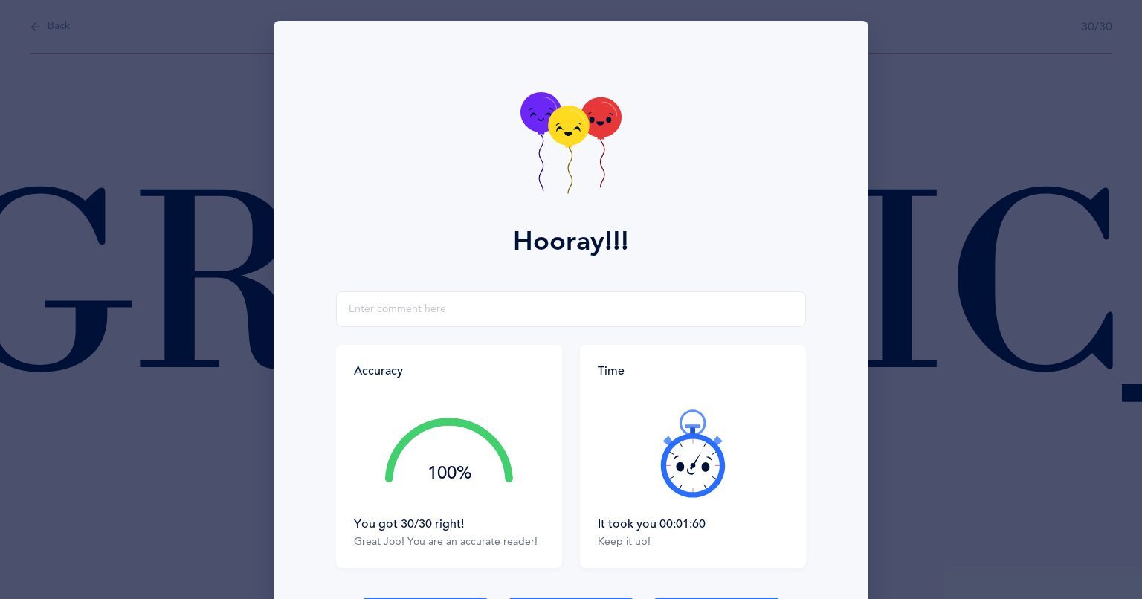
scroll to position [109, 0]
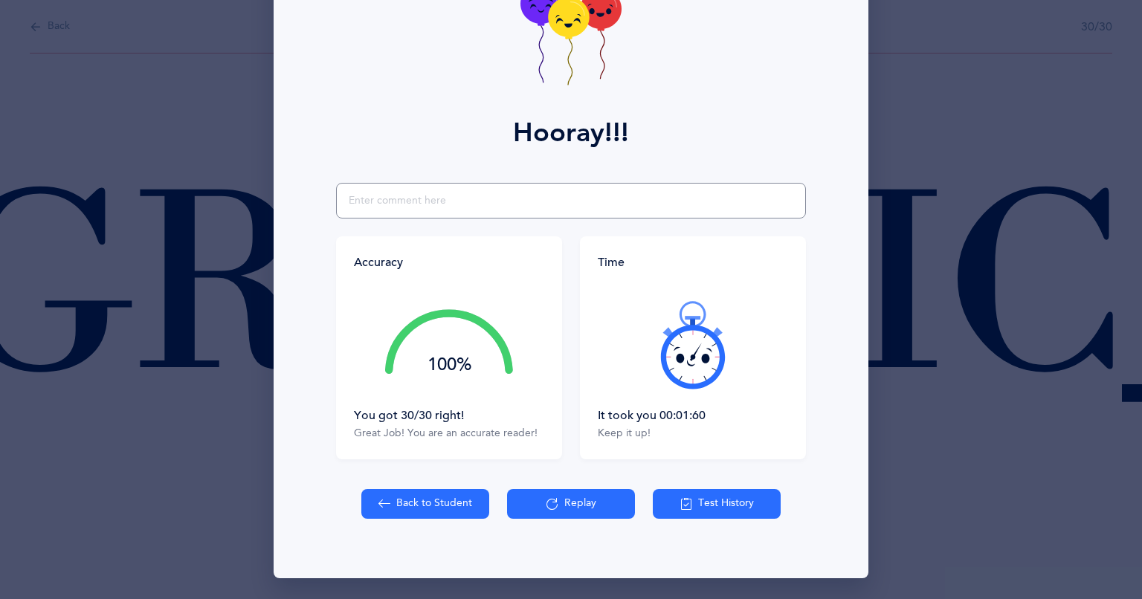
click at [385, 204] on input "text" at bounding box center [571, 201] width 470 height 36
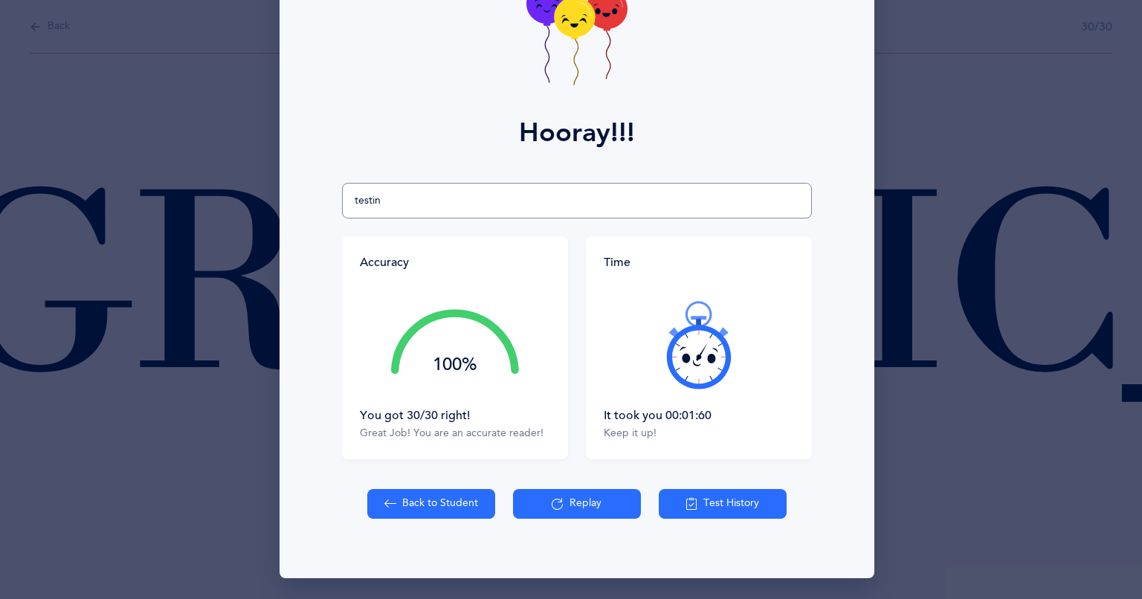
type input "testing"
click at [540, 508] on button "Replay" at bounding box center [577, 504] width 128 height 30
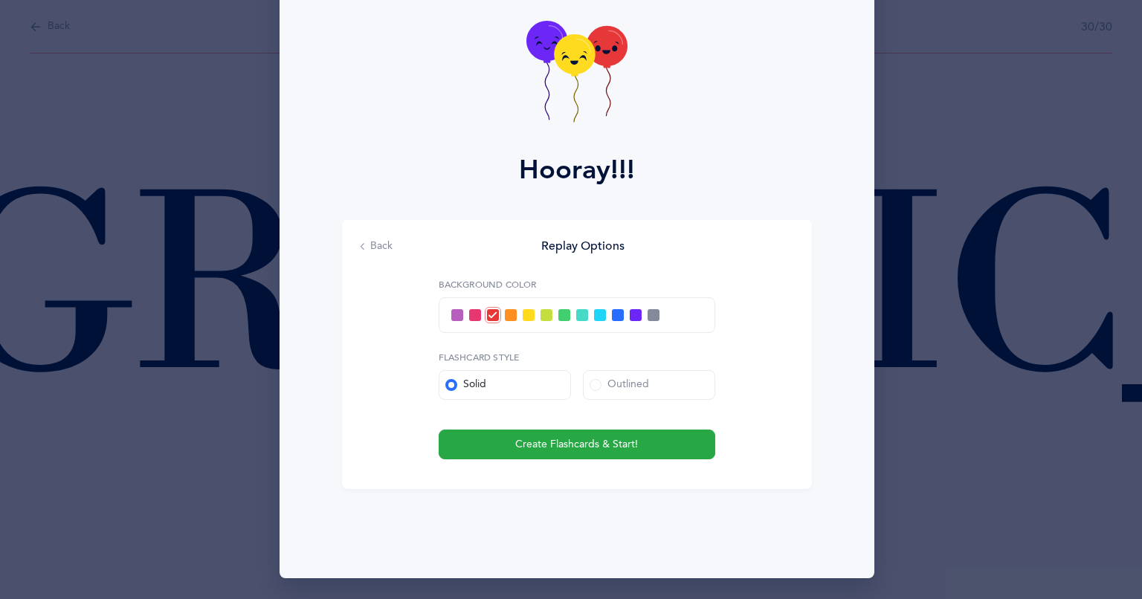
click at [502, 447] on button "Create Flashcards & Start!" at bounding box center [576, 445] width 276 height 30
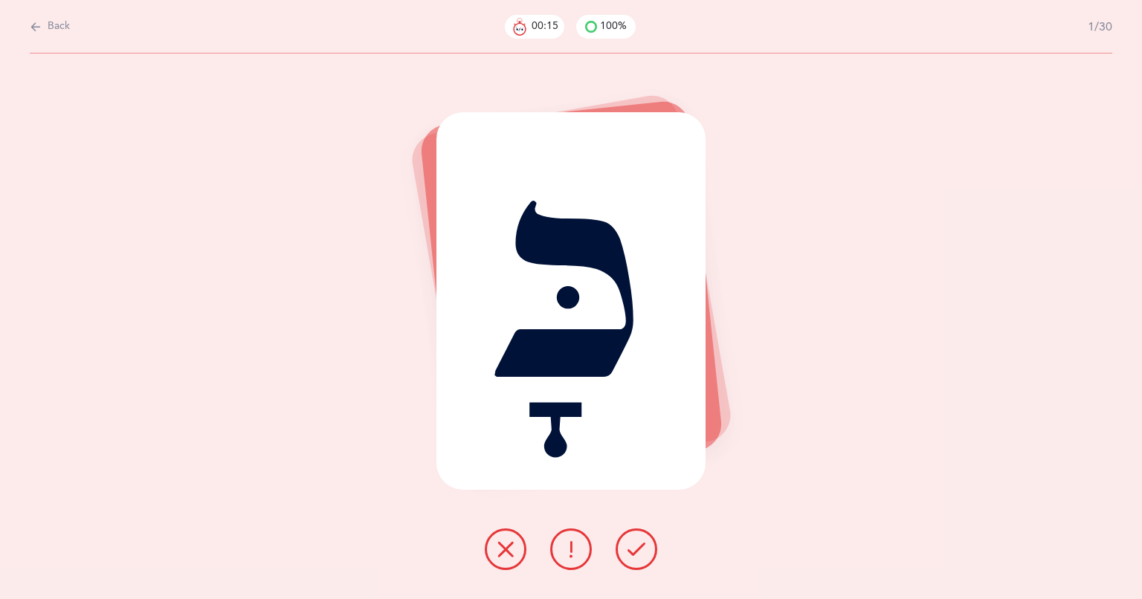
click at [627, 549] on icon at bounding box center [636, 549] width 18 height 18
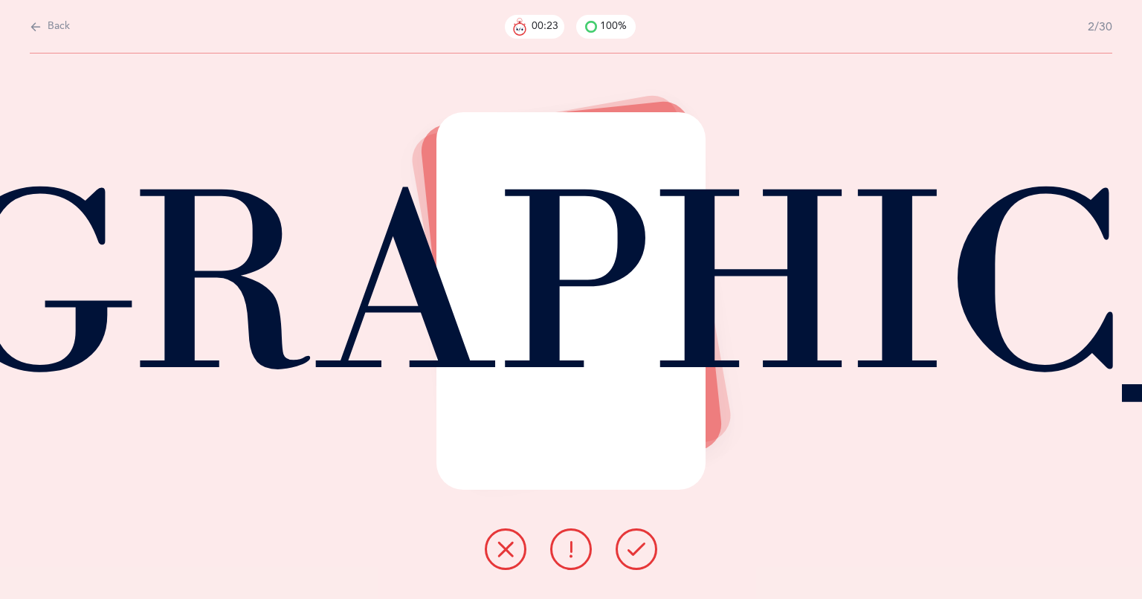
click at [622, 548] on button at bounding box center [636, 549] width 42 height 42
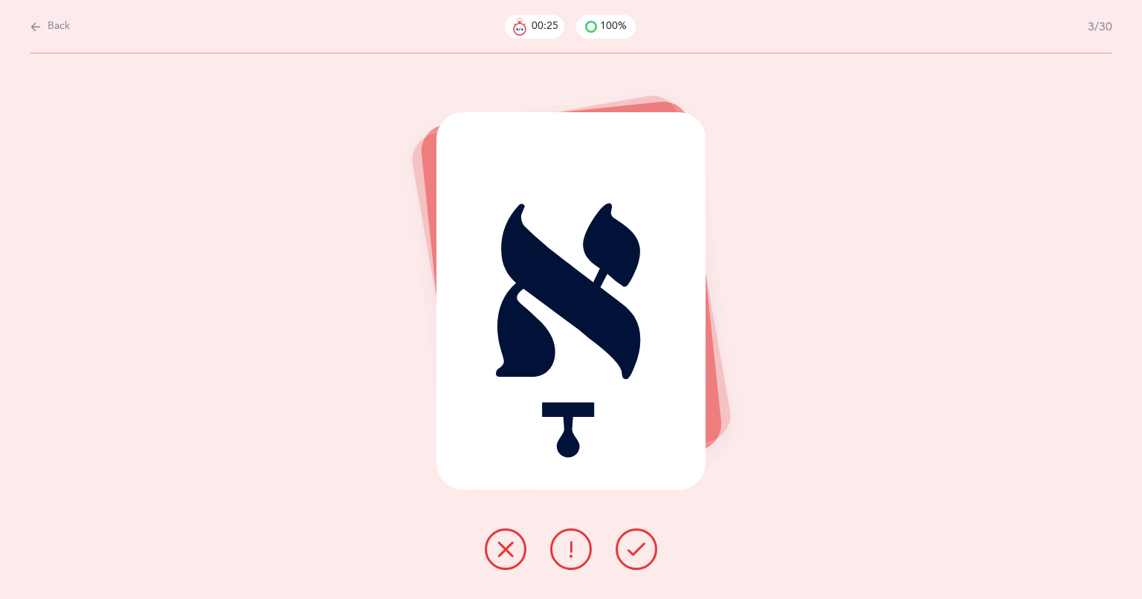
click at [636, 559] on button at bounding box center [636, 549] width 42 height 42
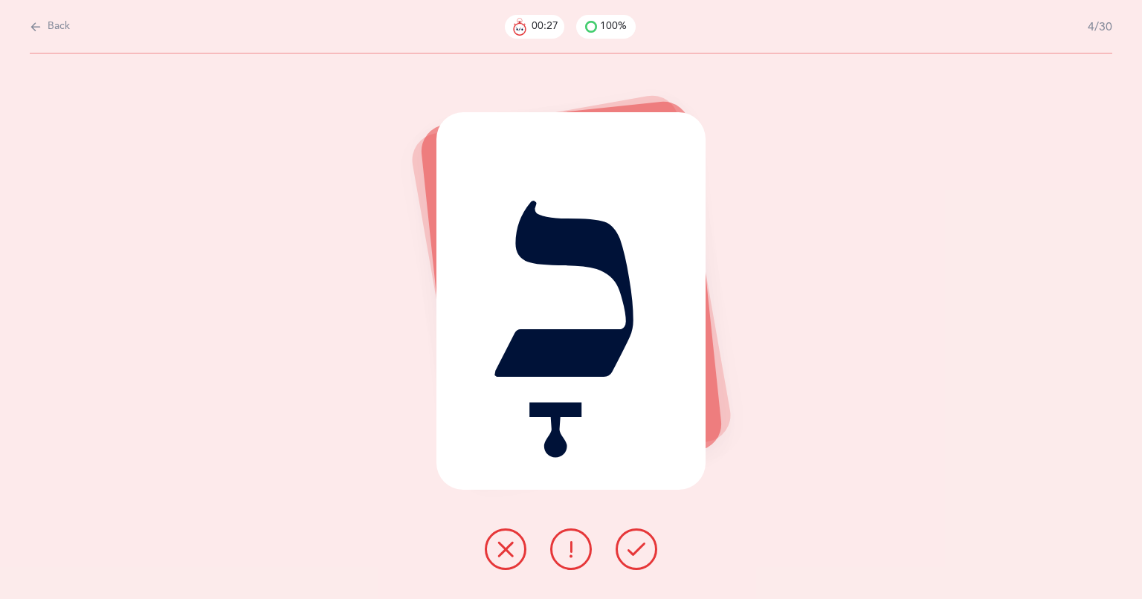
click at [638, 550] on icon at bounding box center [636, 549] width 18 height 18
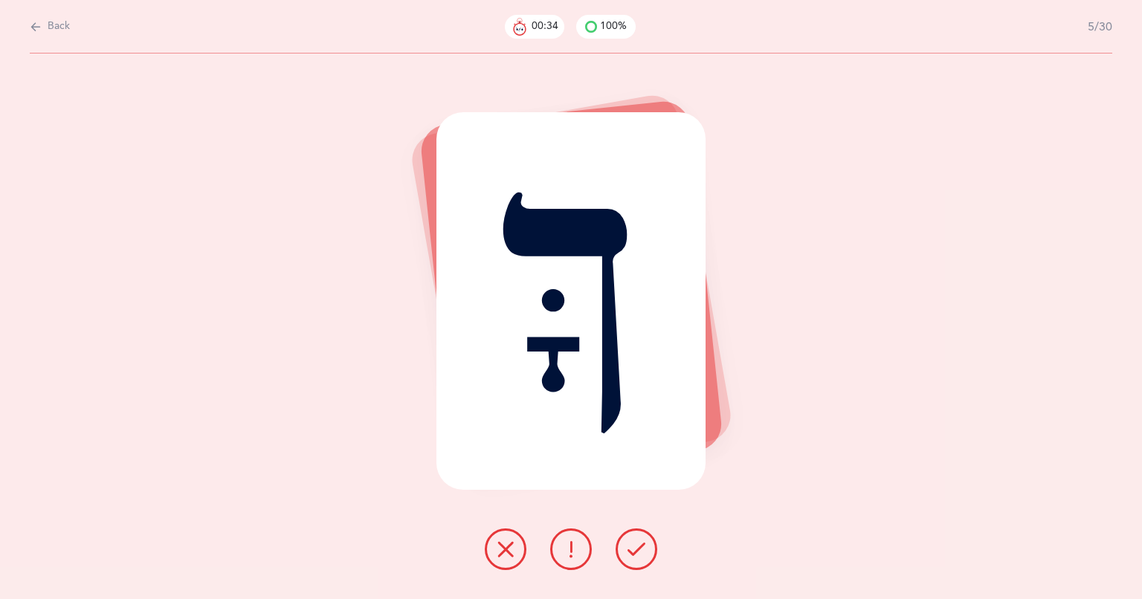
click at [568, 282] on div "ךָּ" at bounding box center [571, 301] width 270 height 378
click at [543, 312] on div "ךָּ" at bounding box center [571, 301] width 270 height 378
click at [639, 547] on icon at bounding box center [636, 549] width 18 height 18
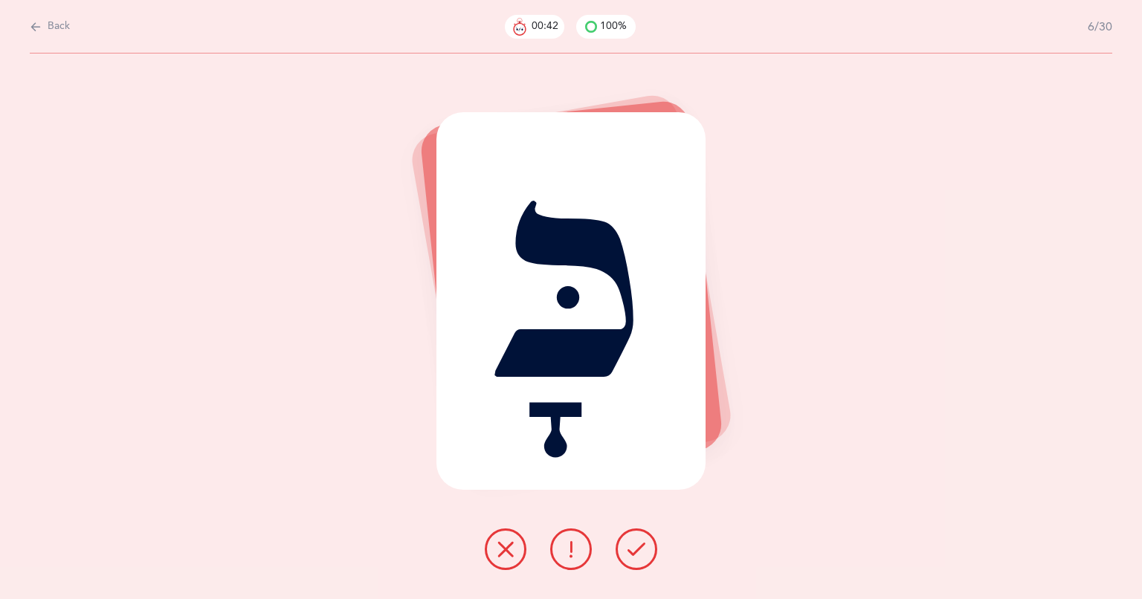
click at [563, 285] on div "כָּ" at bounding box center [571, 301] width 270 height 378
click at [640, 552] on icon at bounding box center [636, 549] width 18 height 18
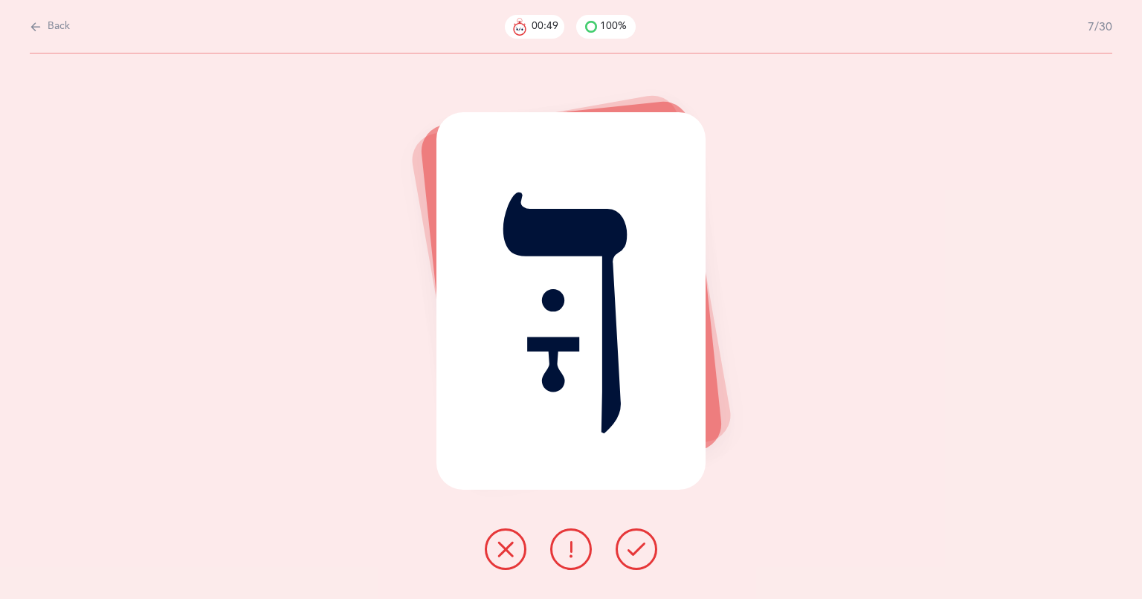
click at [541, 305] on div "ךָּ" at bounding box center [571, 301] width 270 height 378
click at [629, 558] on button at bounding box center [636, 549] width 42 height 42
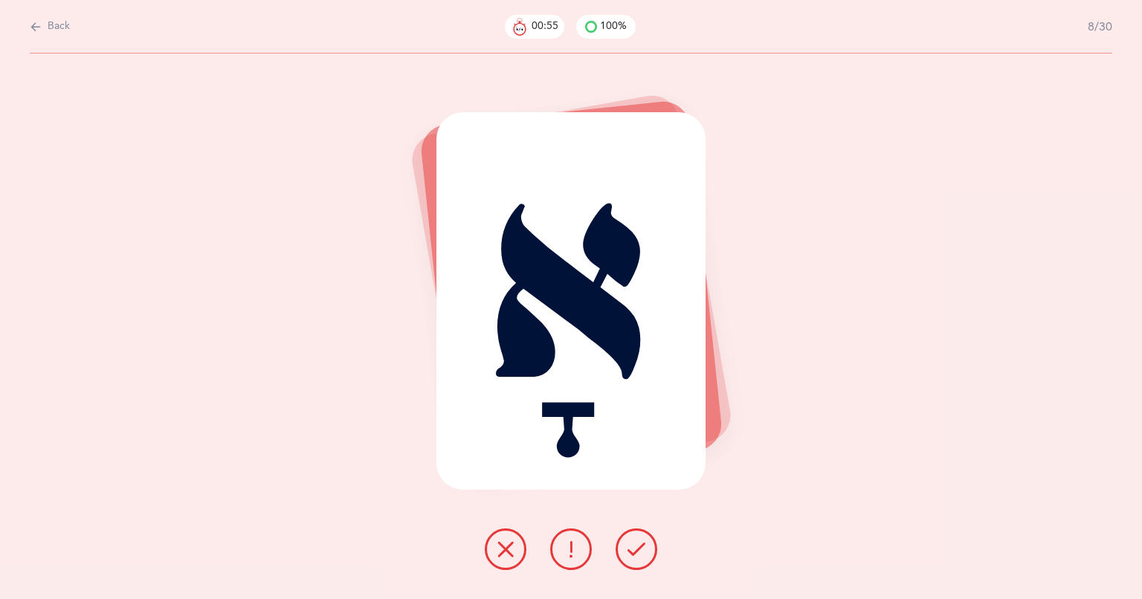
click at [648, 557] on button at bounding box center [636, 549] width 42 height 42
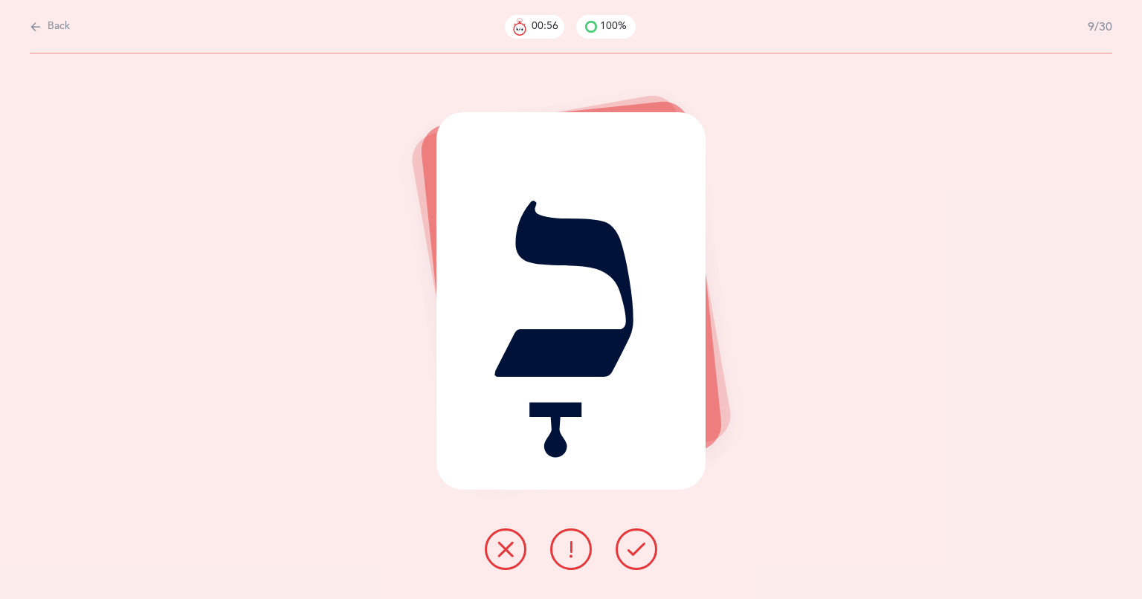
click at [641, 557] on icon at bounding box center [636, 549] width 18 height 18
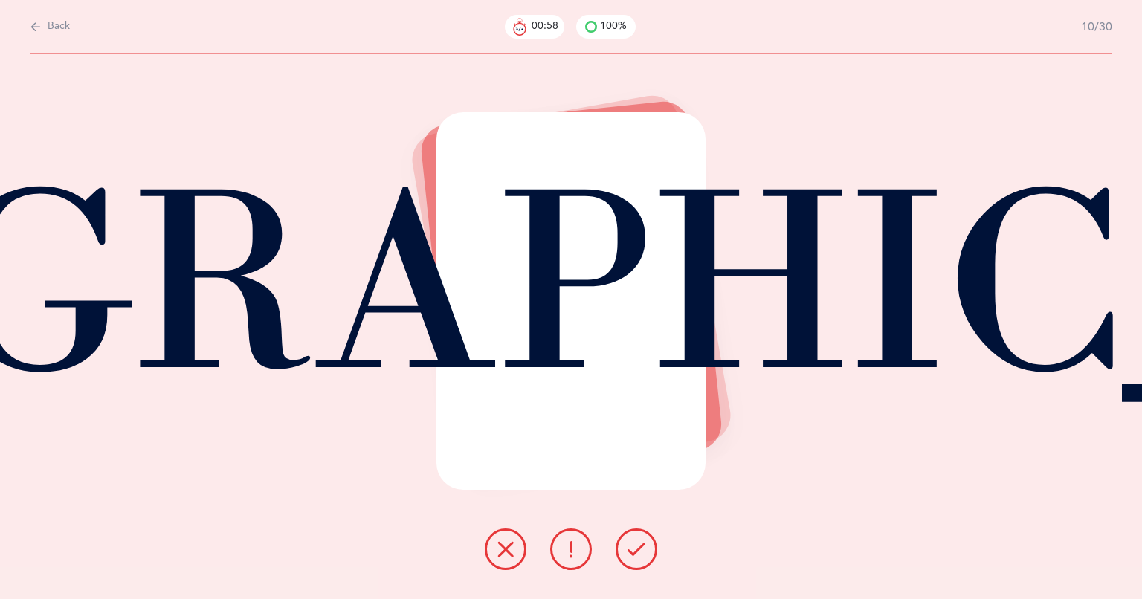
click at [640, 557] on icon at bounding box center [636, 549] width 18 height 18
click at [645, 549] on button at bounding box center [636, 549] width 42 height 42
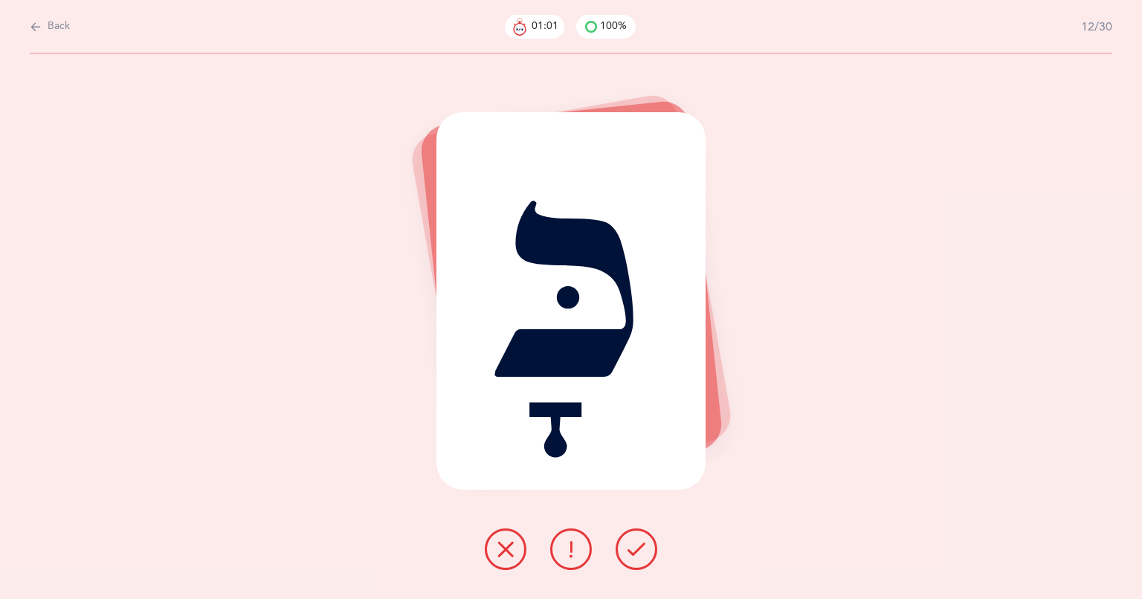
click at [637, 554] on icon at bounding box center [636, 549] width 18 height 18
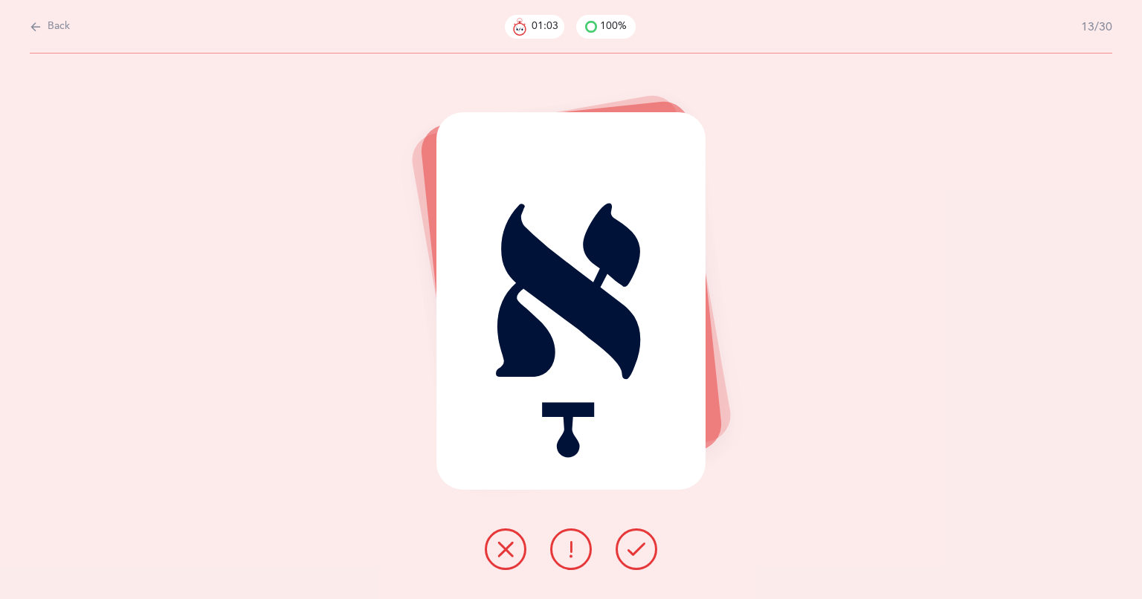
click at [638, 555] on icon at bounding box center [636, 549] width 18 height 18
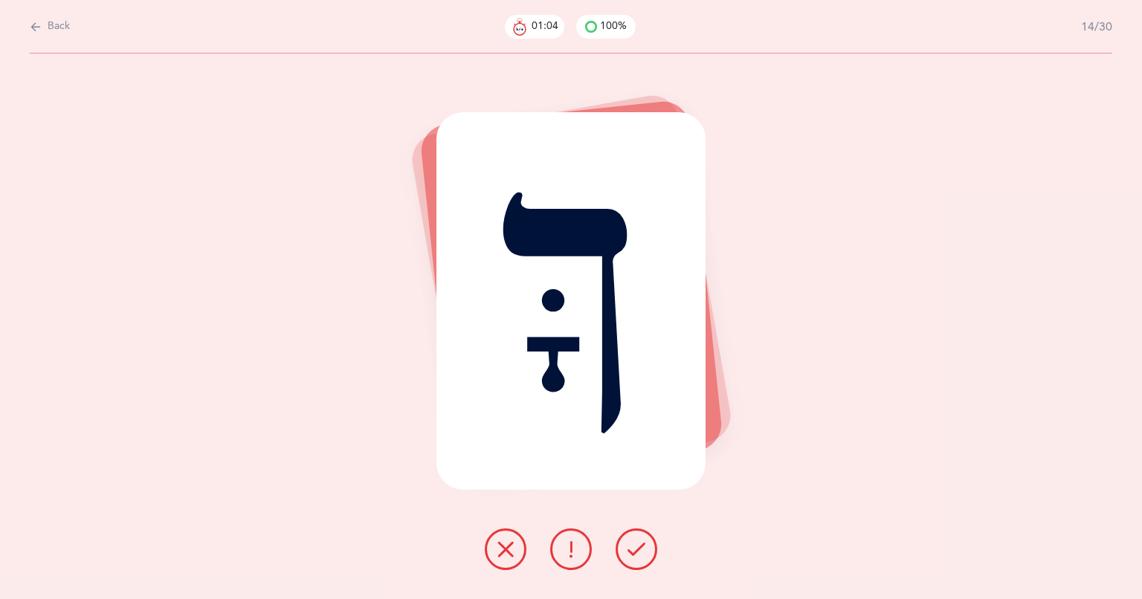
click at [647, 556] on button at bounding box center [636, 549] width 42 height 42
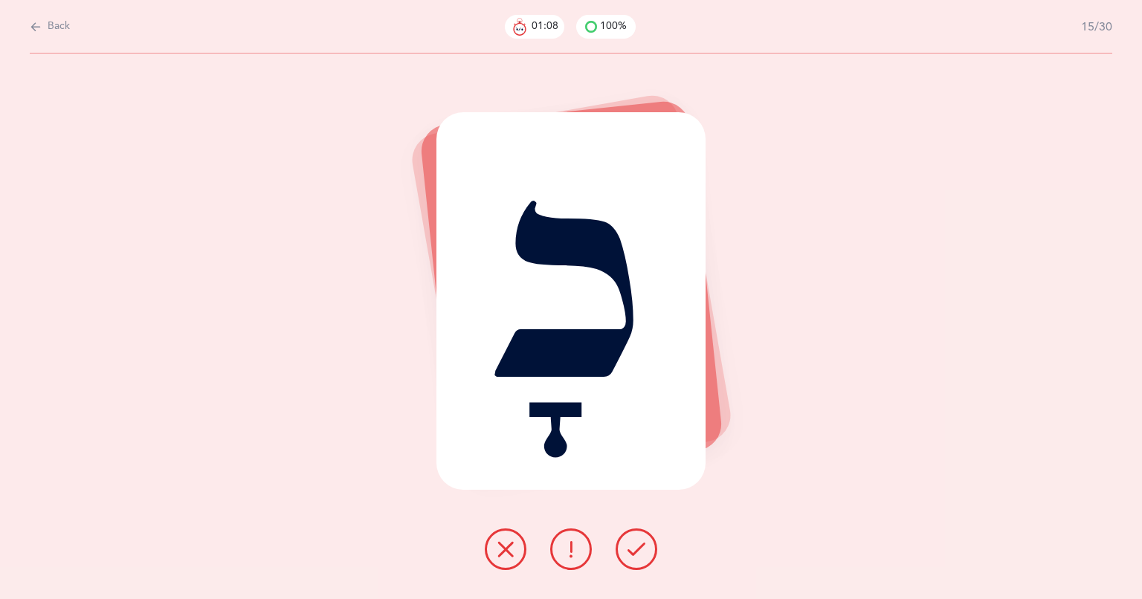
click at [651, 555] on button at bounding box center [636, 549] width 42 height 42
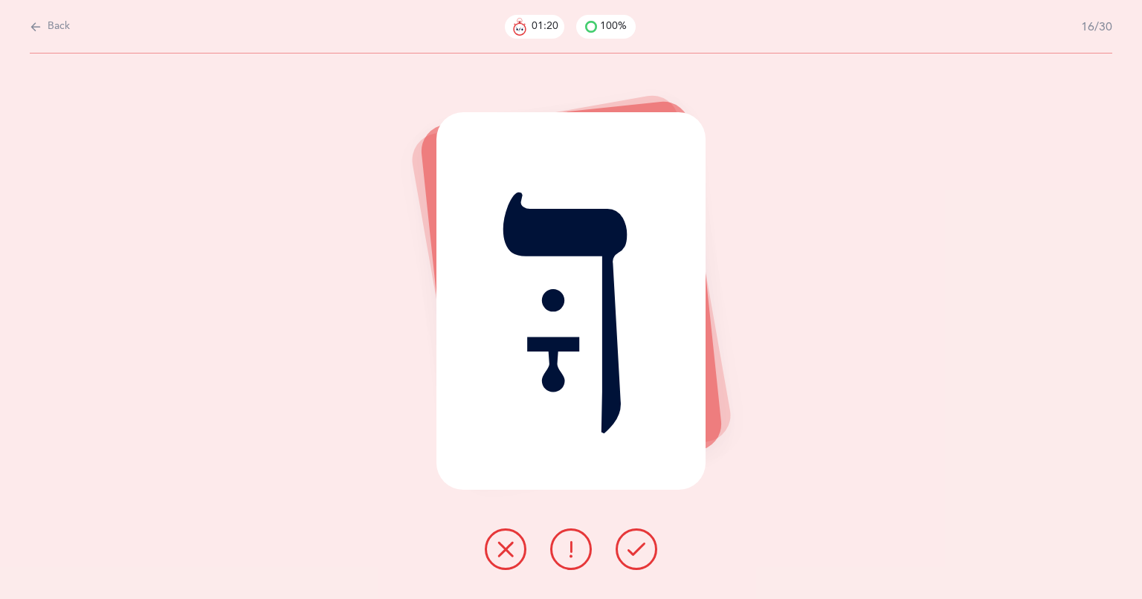
click at [544, 294] on div "ךָּ" at bounding box center [571, 301] width 270 height 378
click at [626, 563] on button at bounding box center [636, 549] width 42 height 42
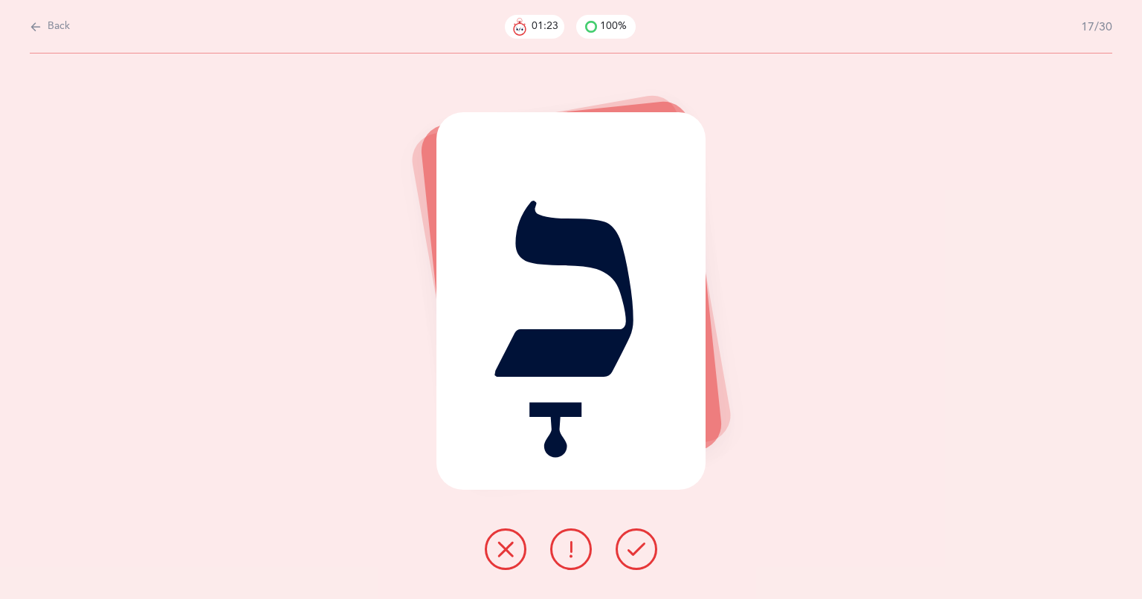
click at [650, 552] on button at bounding box center [636, 549] width 42 height 42
click at [638, 552] on icon at bounding box center [636, 549] width 18 height 18
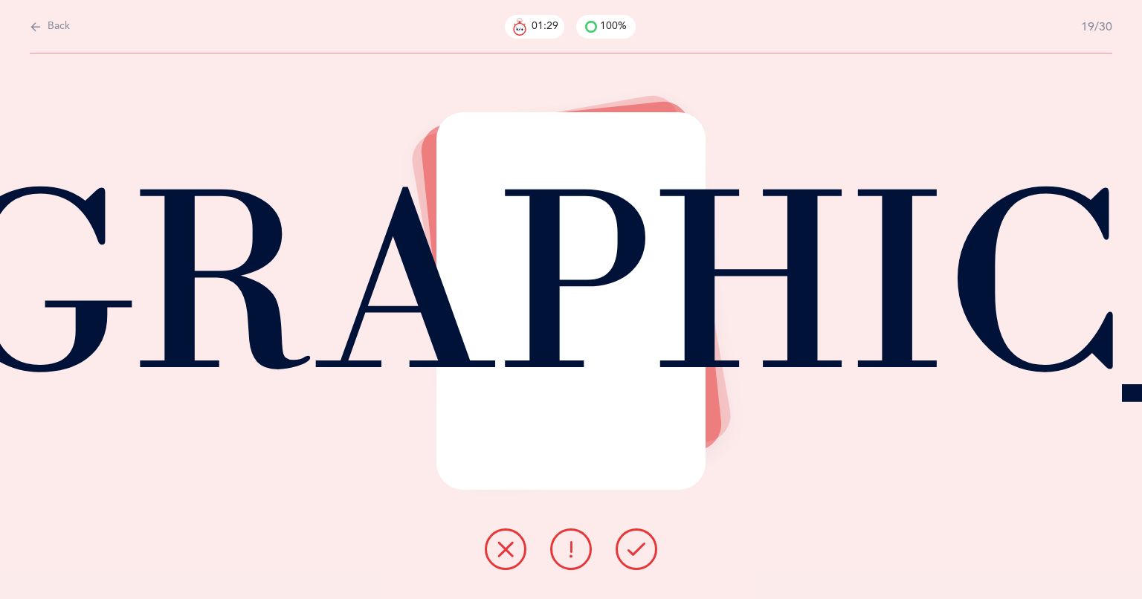
click at [638, 550] on icon at bounding box center [636, 549] width 18 height 18
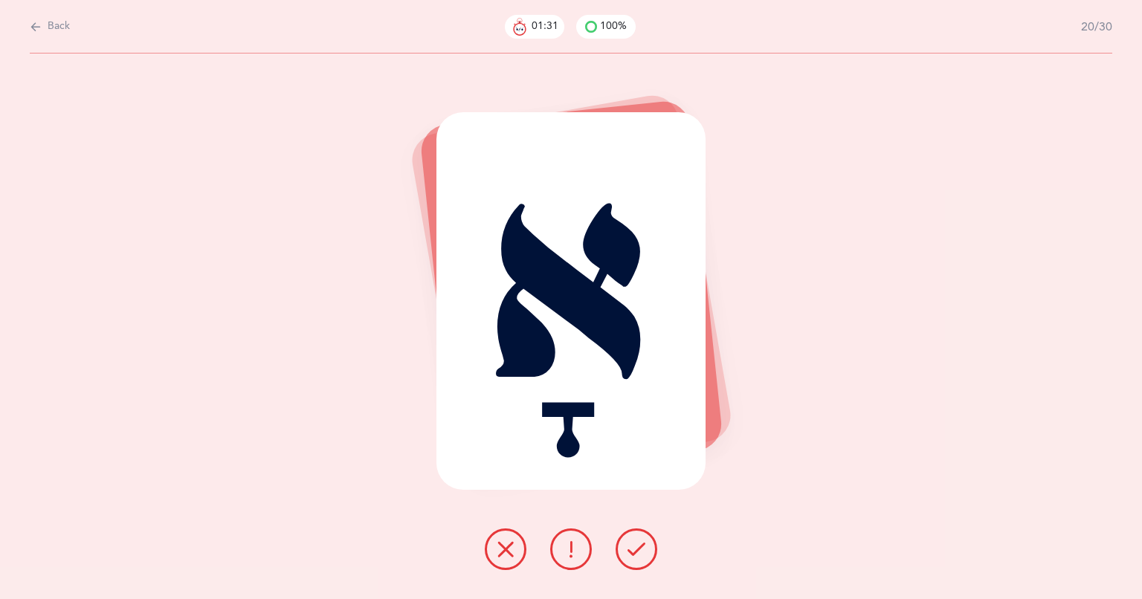
click at [642, 551] on icon at bounding box center [636, 549] width 18 height 18
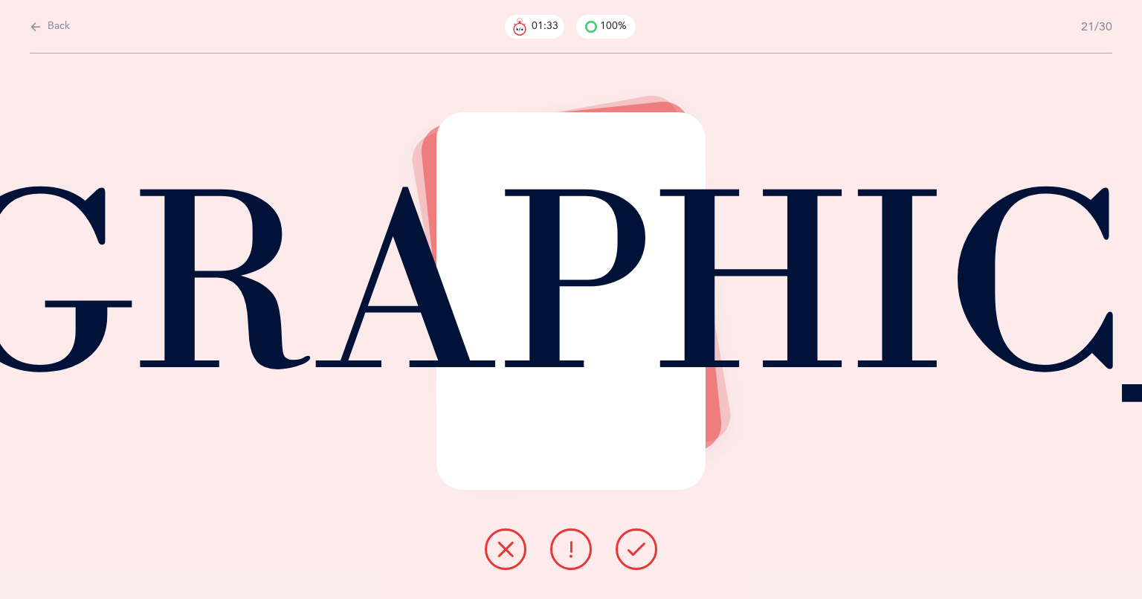
click at [637, 561] on button at bounding box center [636, 549] width 42 height 42
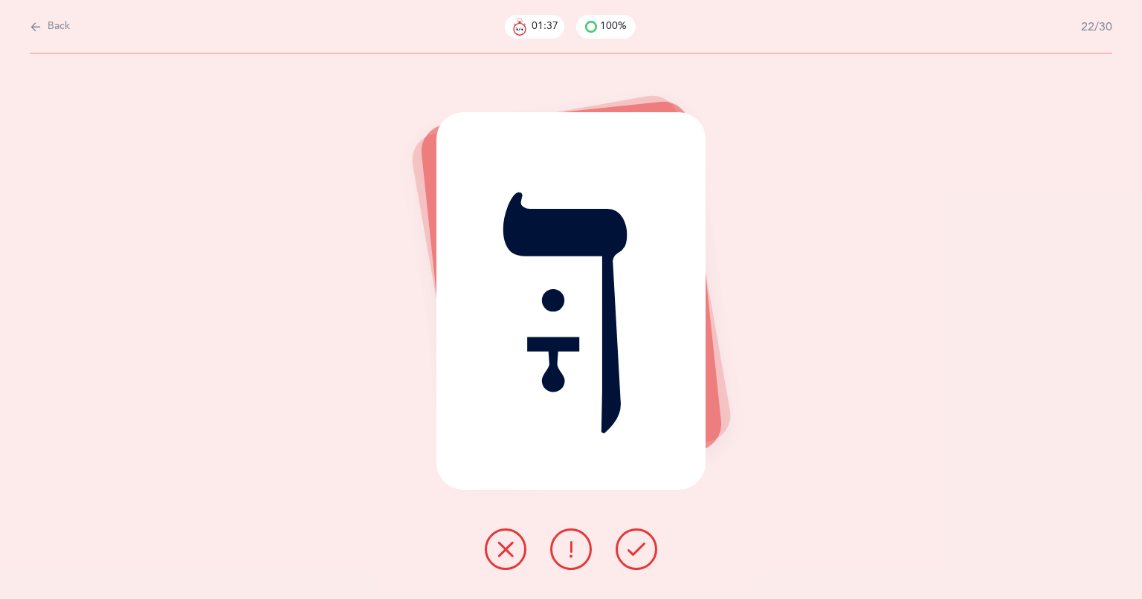
click at [557, 310] on div "ךָּ" at bounding box center [571, 301] width 270 height 378
click at [632, 550] on icon at bounding box center [636, 549] width 18 height 18
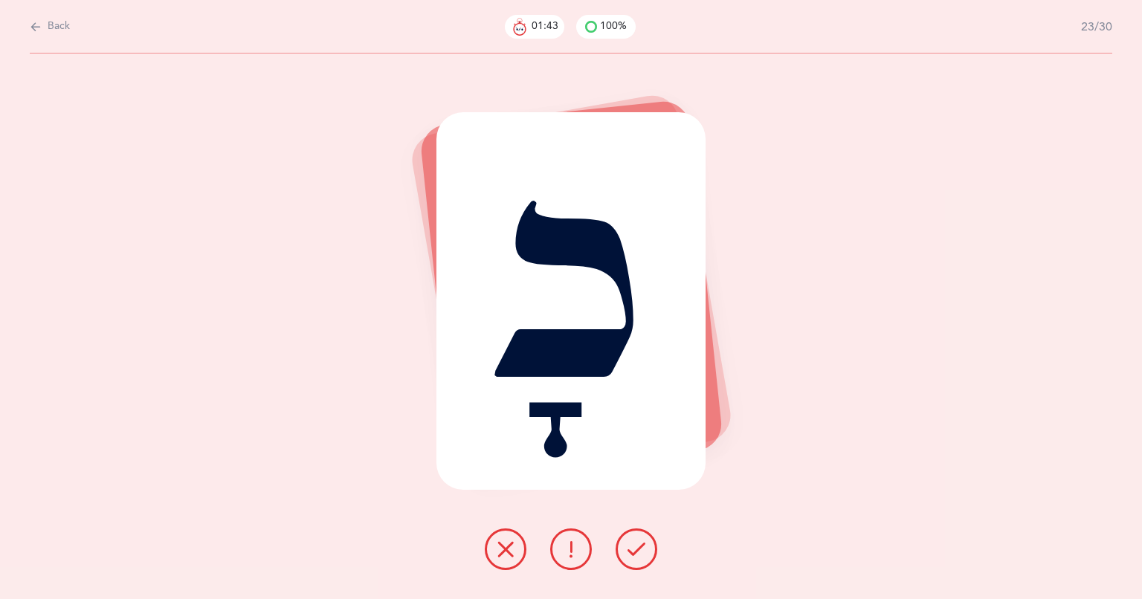
click at [650, 559] on button at bounding box center [636, 549] width 42 height 42
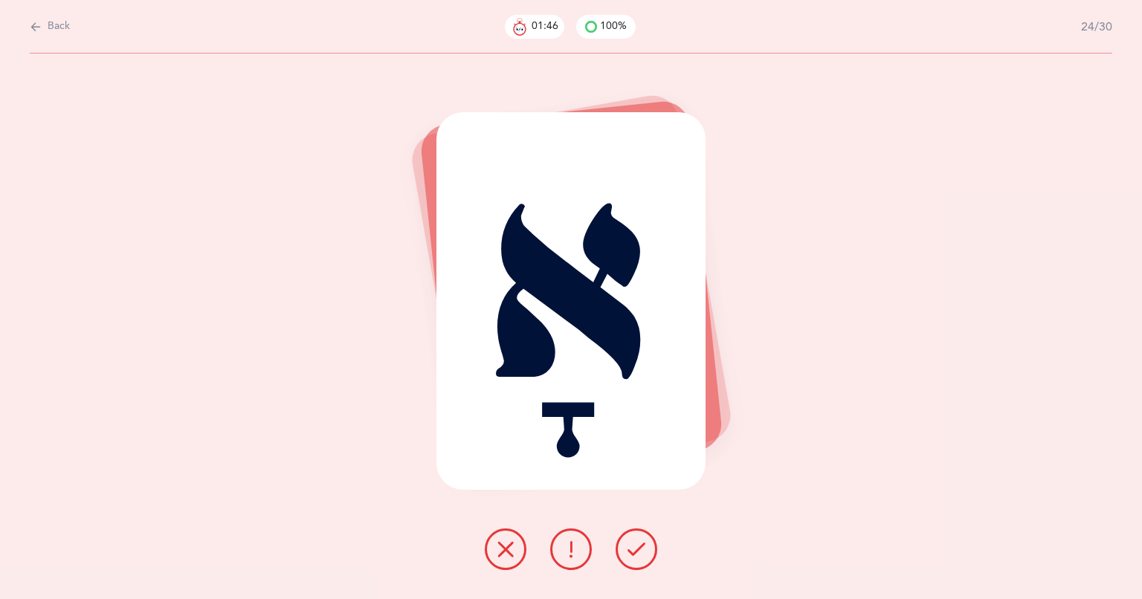
click at [647, 562] on button at bounding box center [636, 549] width 42 height 42
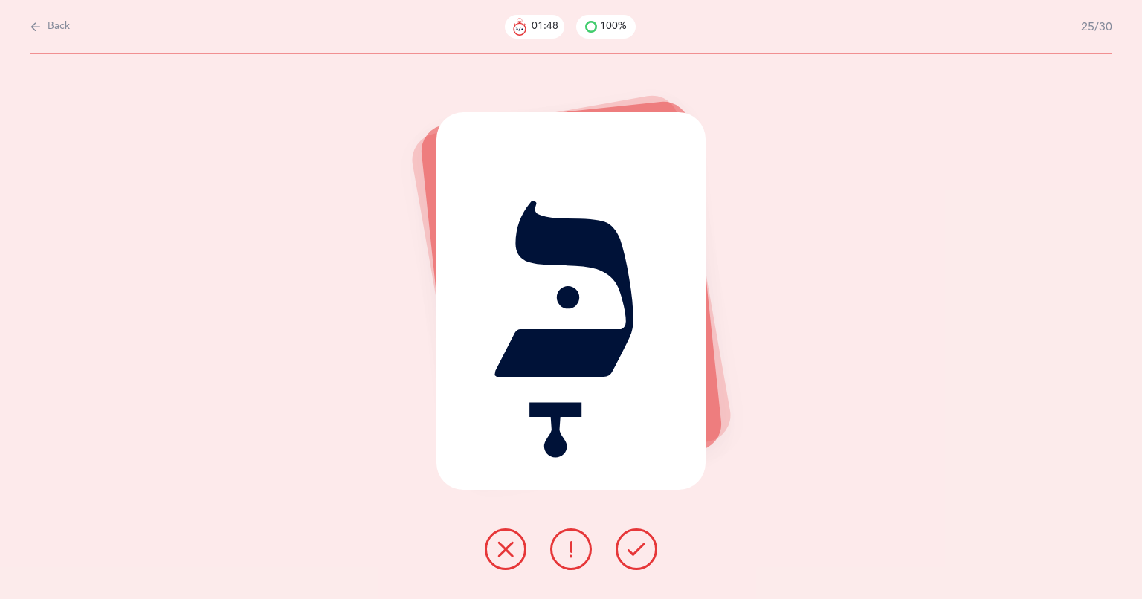
click at [624, 556] on button at bounding box center [636, 549] width 42 height 42
click at [626, 552] on button at bounding box center [636, 549] width 42 height 42
click at [634, 548] on icon at bounding box center [636, 549] width 18 height 18
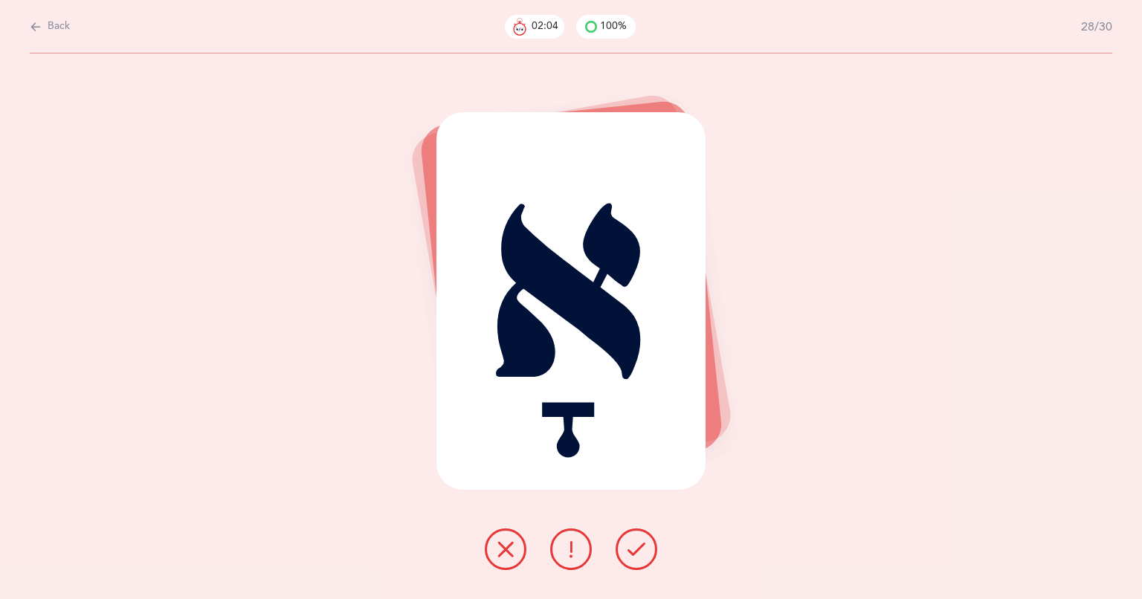
click at [630, 548] on icon at bounding box center [636, 549] width 18 height 18
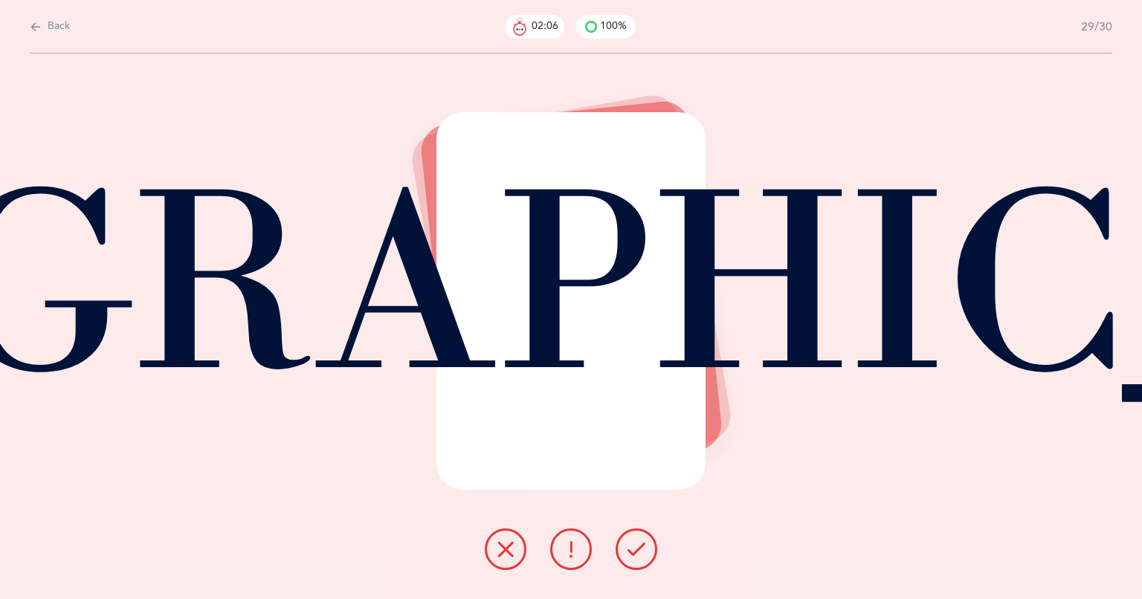
click at [641, 554] on icon at bounding box center [636, 549] width 18 height 18
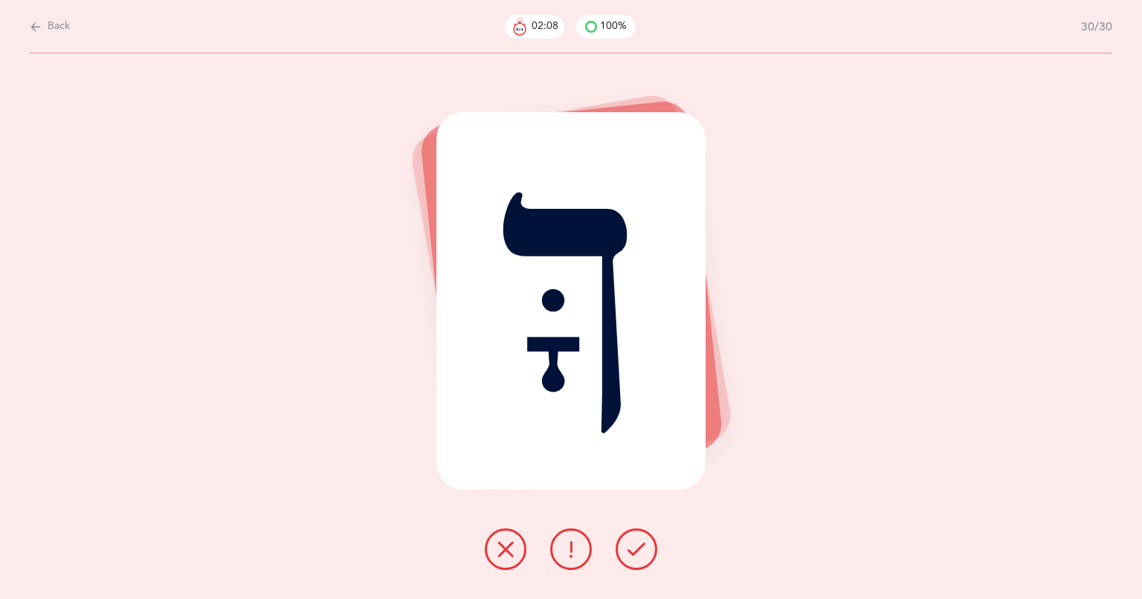
click at [563, 300] on div "ךָּ" at bounding box center [571, 301] width 270 height 378
click at [631, 544] on icon at bounding box center [636, 549] width 18 height 18
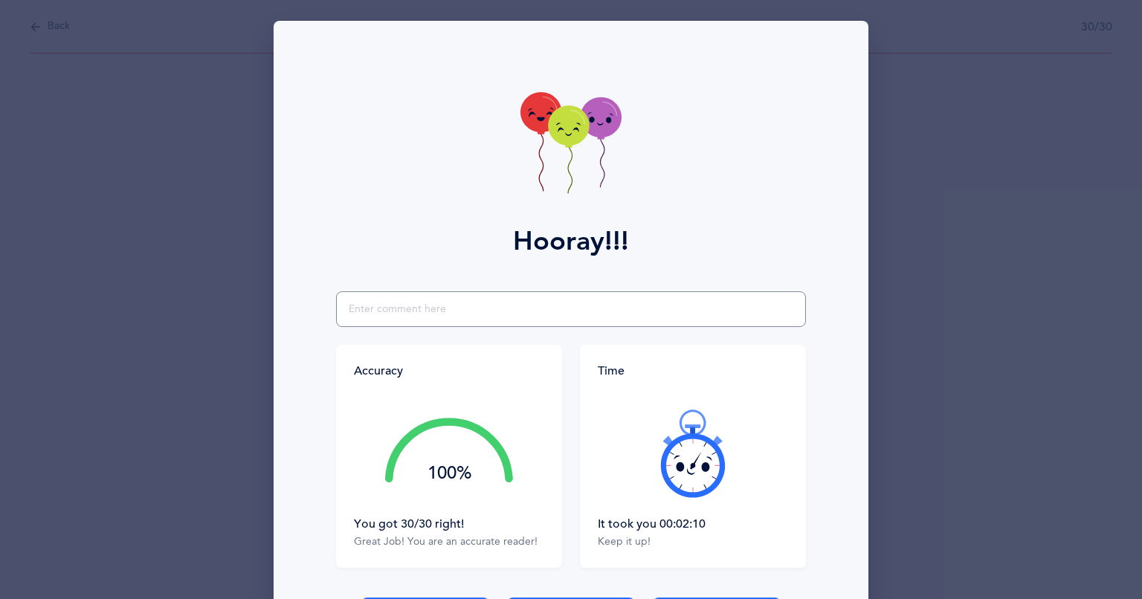
click at [369, 311] on input "text" at bounding box center [571, 309] width 470 height 36
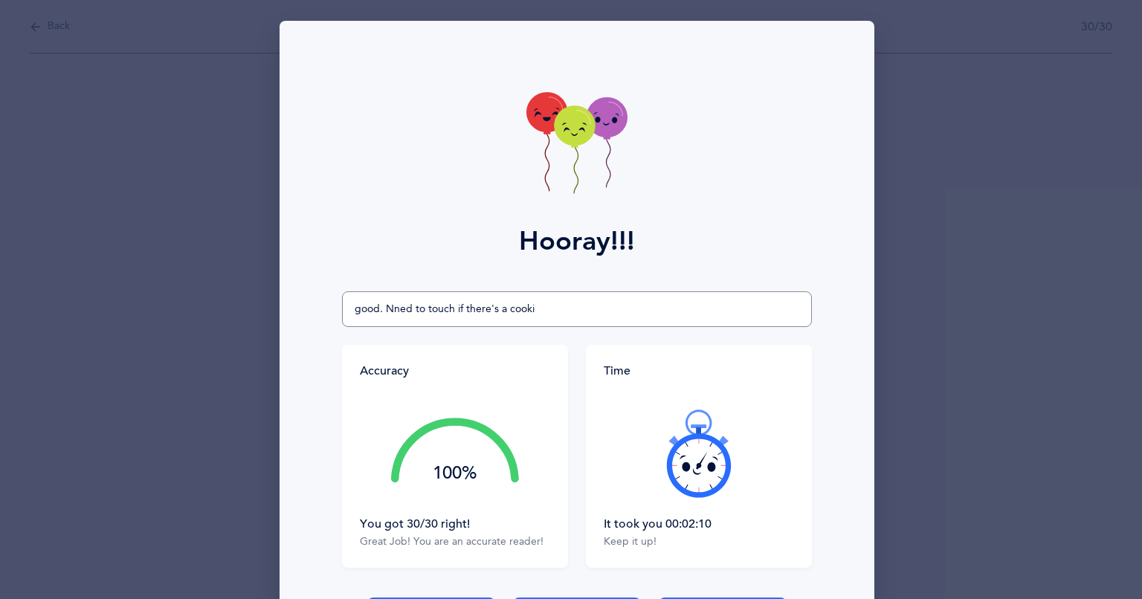
type input "good. Nned to touch if there's a cookie"
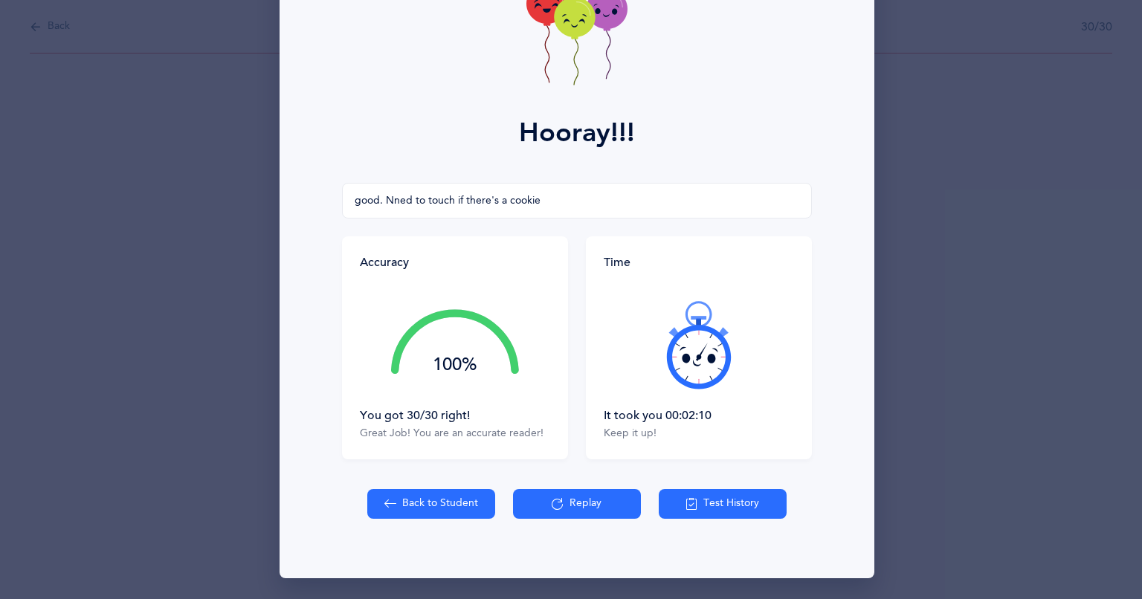
click at [543, 509] on button "Replay" at bounding box center [577, 504] width 128 height 30
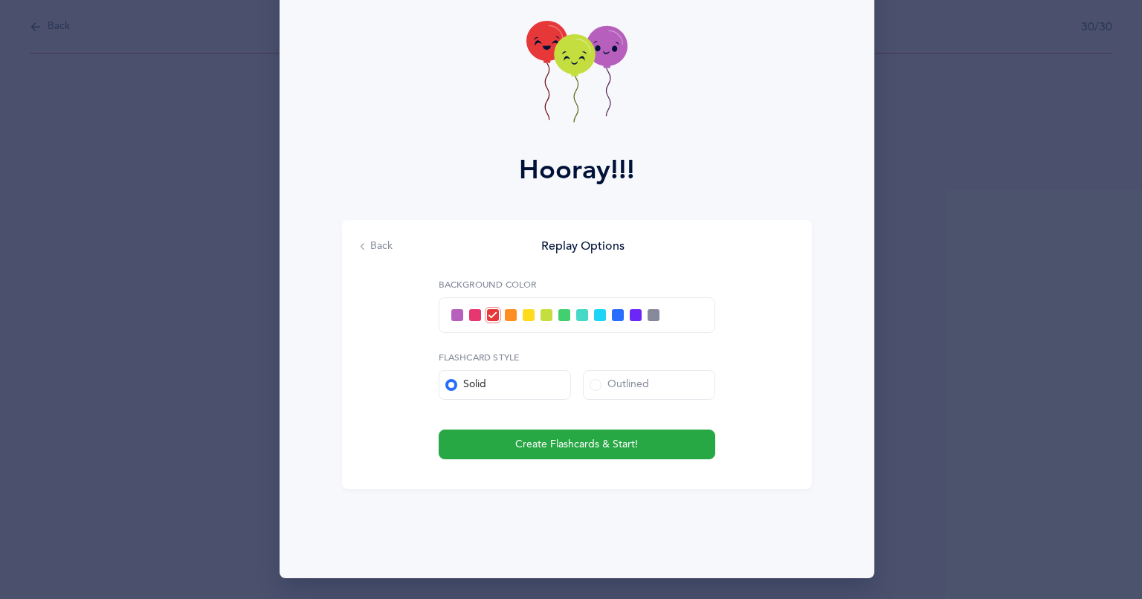
scroll to position [71, 0]
click at [508, 441] on button "Create Flashcards & Start!" at bounding box center [576, 445] width 276 height 30
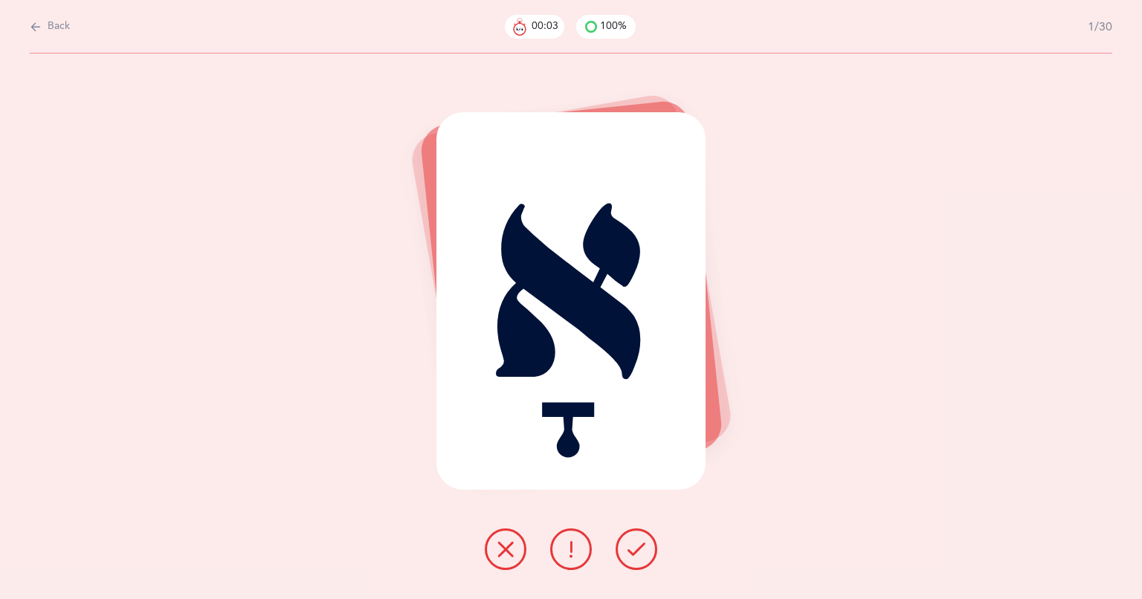
click at [627, 559] on button at bounding box center [636, 549] width 42 height 42
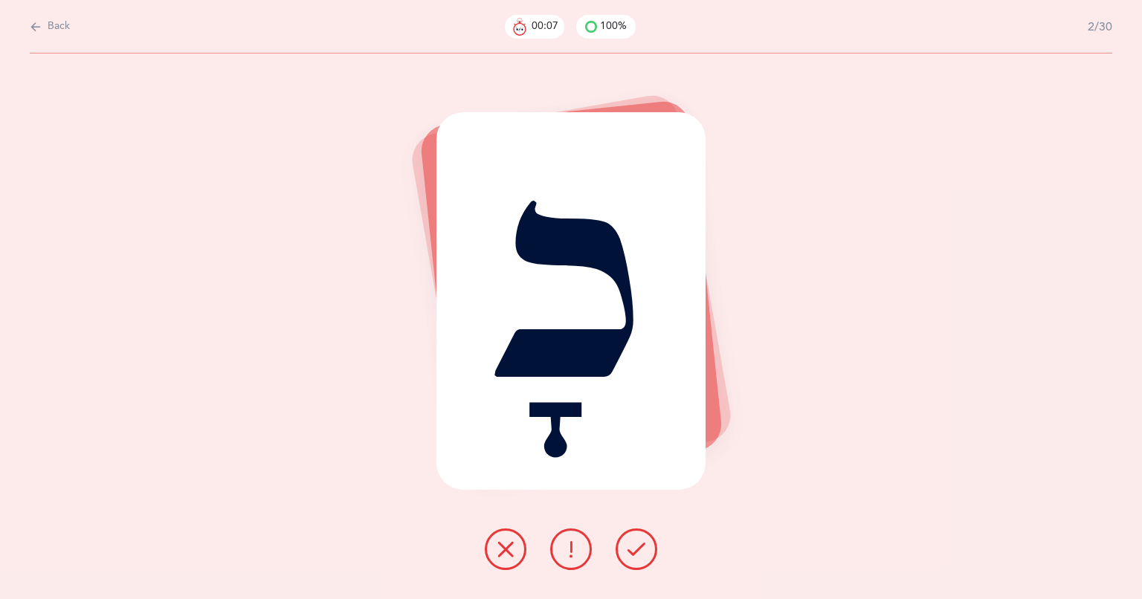
click at [630, 543] on icon at bounding box center [636, 549] width 18 height 18
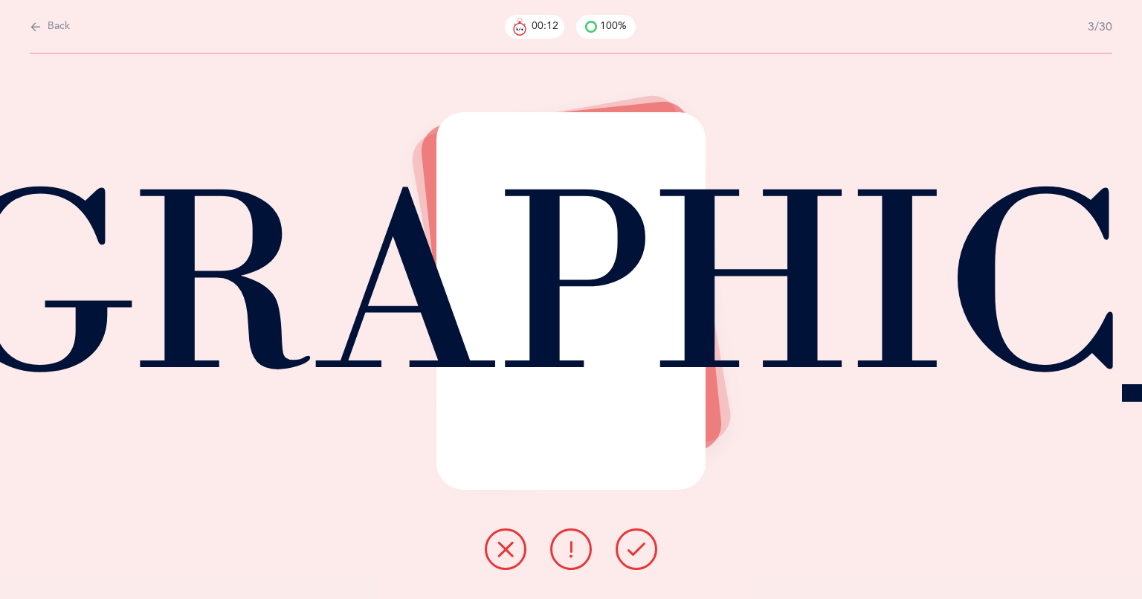
click at [630, 556] on icon at bounding box center [636, 549] width 18 height 18
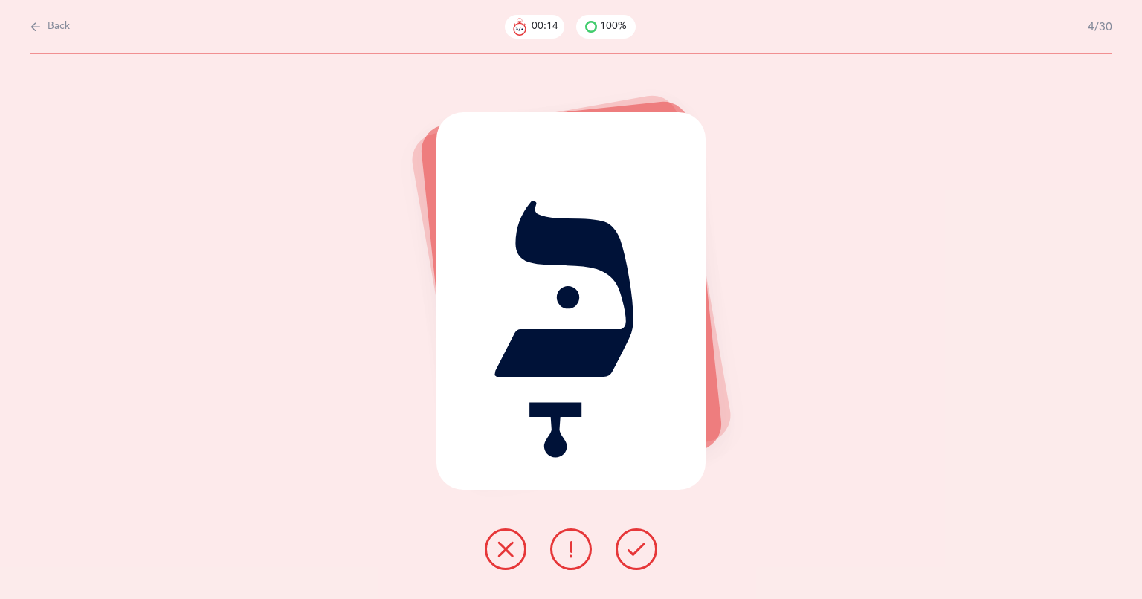
click at [566, 289] on div "כָּ" at bounding box center [571, 301] width 270 height 378
click at [624, 543] on button at bounding box center [636, 549] width 42 height 42
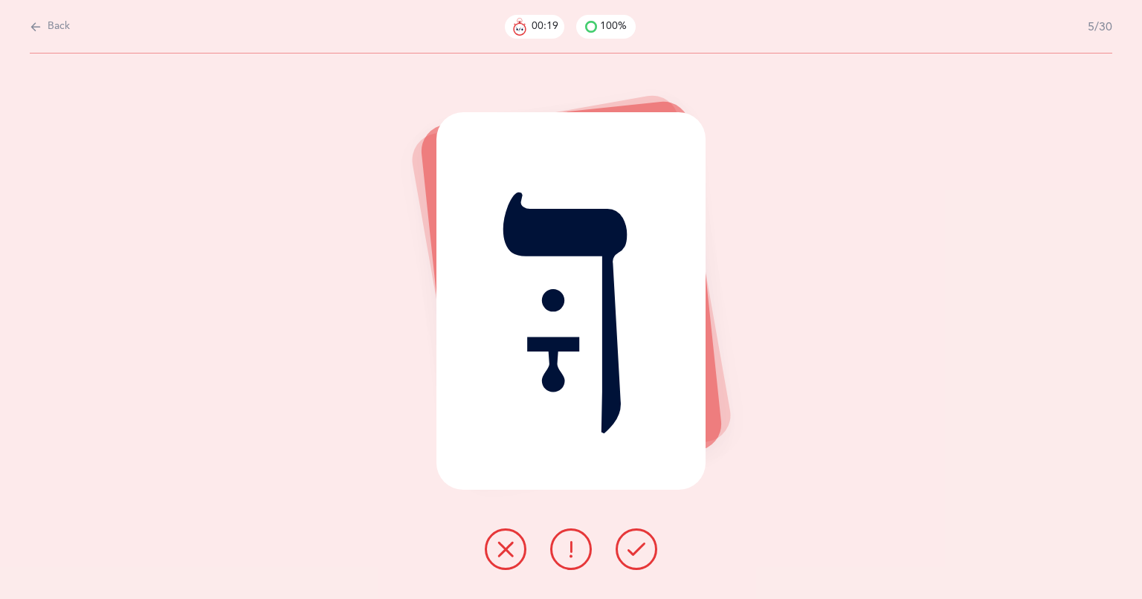
click at [550, 302] on div "ךָּ" at bounding box center [571, 301] width 270 height 378
click at [627, 556] on icon at bounding box center [636, 549] width 18 height 18
click at [551, 288] on div "ךָּ" at bounding box center [571, 301] width 270 height 378
click at [635, 554] on icon at bounding box center [636, 549] width 18 height 18
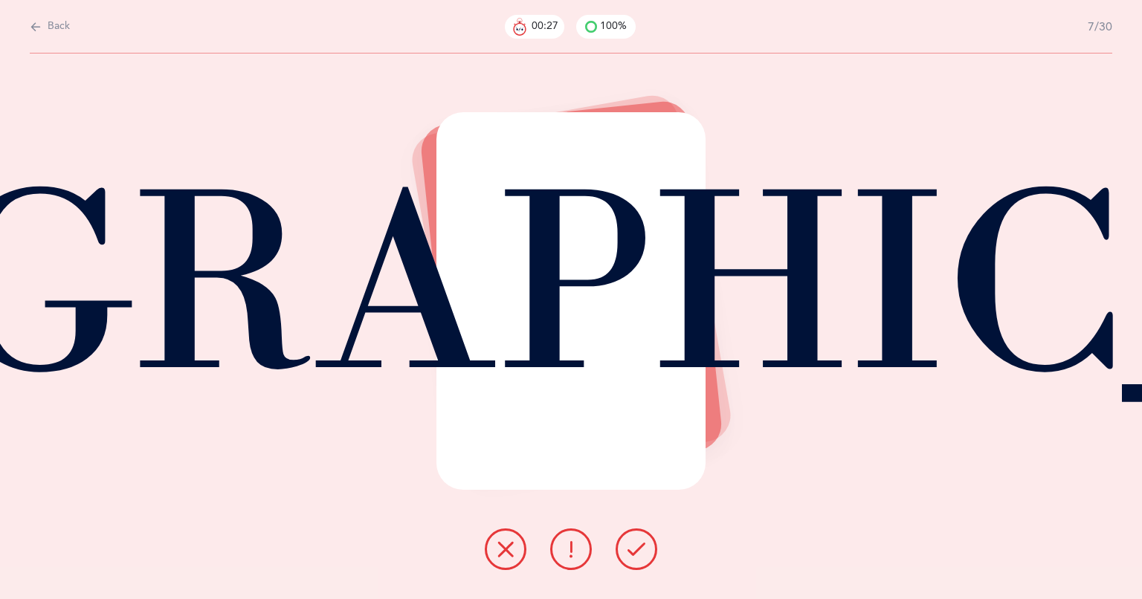
click at [631, 551] on icon at bounding box center [636, 549] width 18 height 18
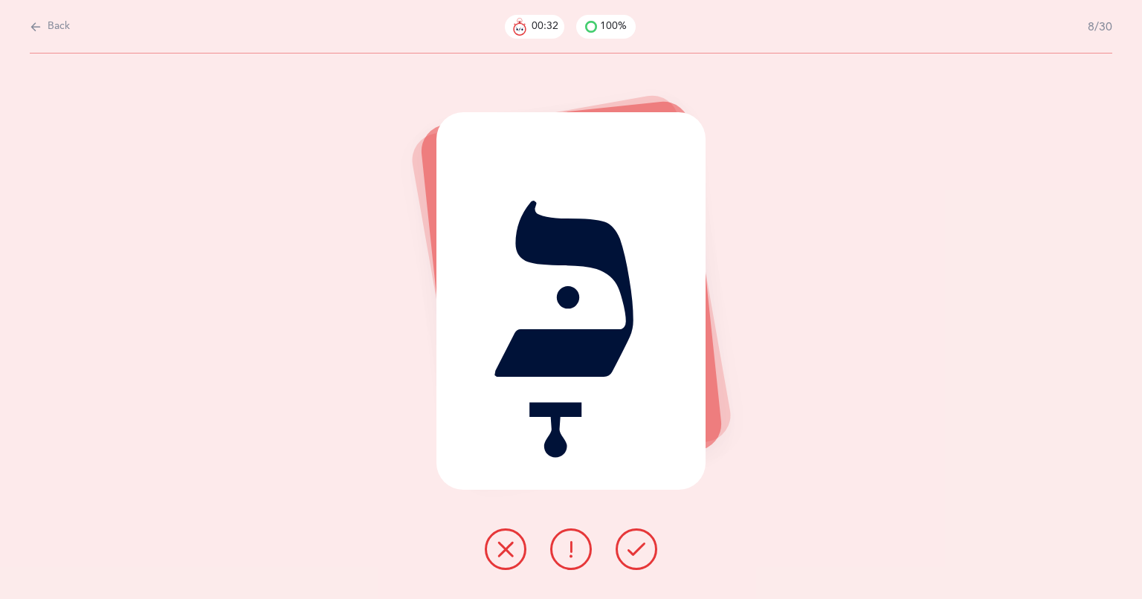
click at [570, 300] on div "כָּ" at bounding box center [571, 301] width 270 height 378
click at [633, 548] on icon at bounding box center [636, 549] width 18 height 18
click at [633, 554] on icon at bounding box center [636, 549] width 18 height 18
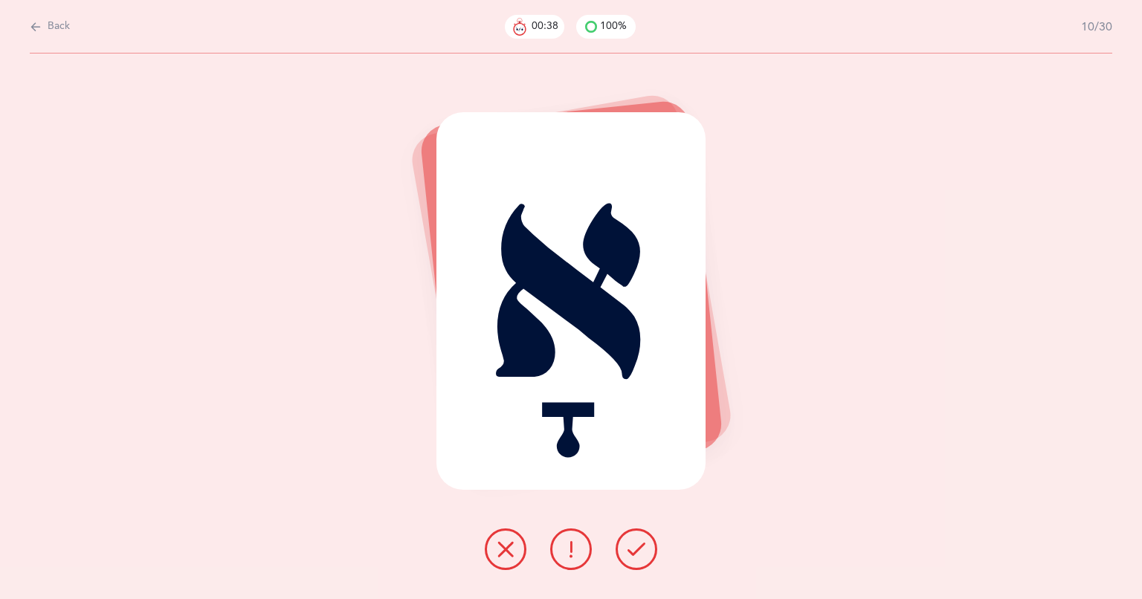
click at [630, 552] on icon at bounding box center [636, 549] width 18 height 18
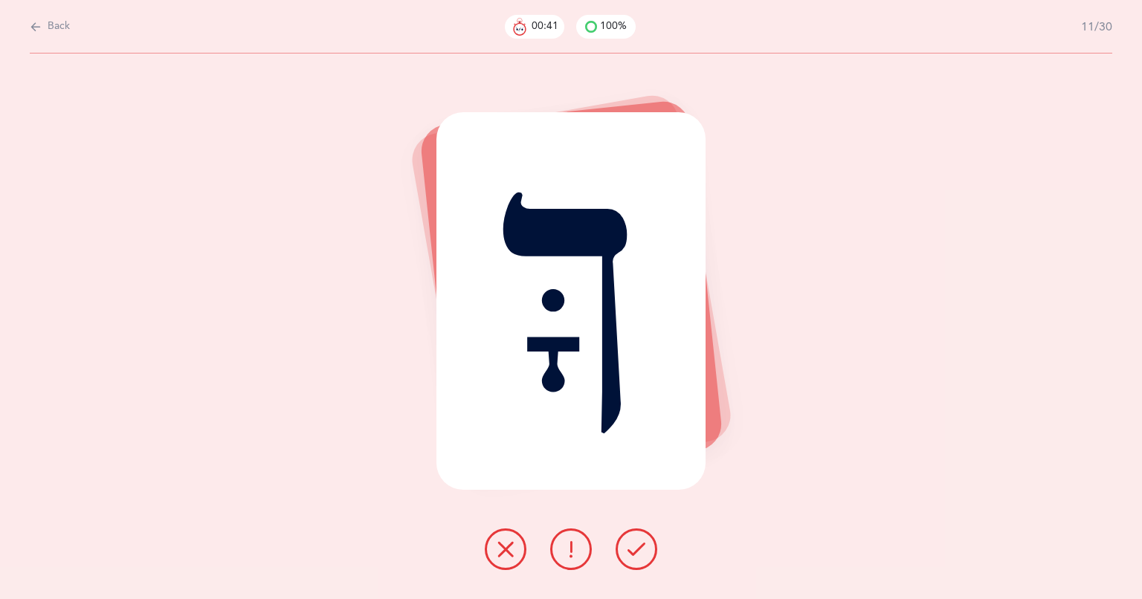
click at [534, 297] on div "ךָּ" at bounding box center [571, 301] width 270 height 378
click at [651, 556] on button at bounding box center [636, 549] width 42 height 42
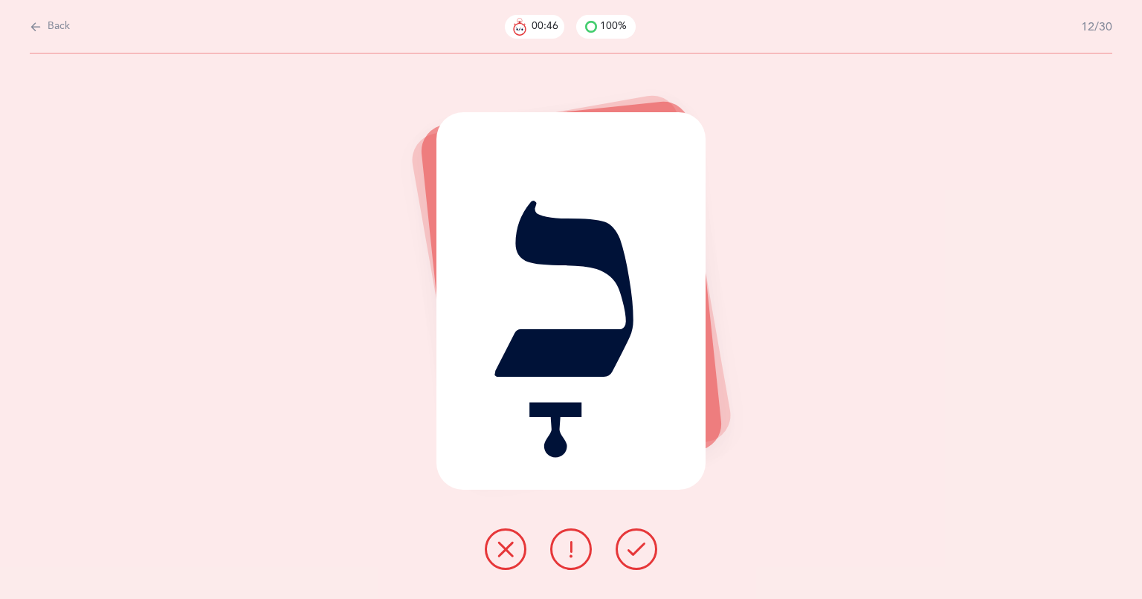
click at [656, 560] on div at bounding box center [571, 549] width 196 height 42
click at [625, 555] on button at bounding box center [636, 549] width 42 height 42
click at [561, 318] on div "כָּ" at bounding box center [571, 301] width 270 height 378
click at [630, 551] on icon at bounding box center [636, 549] width 18 height 18
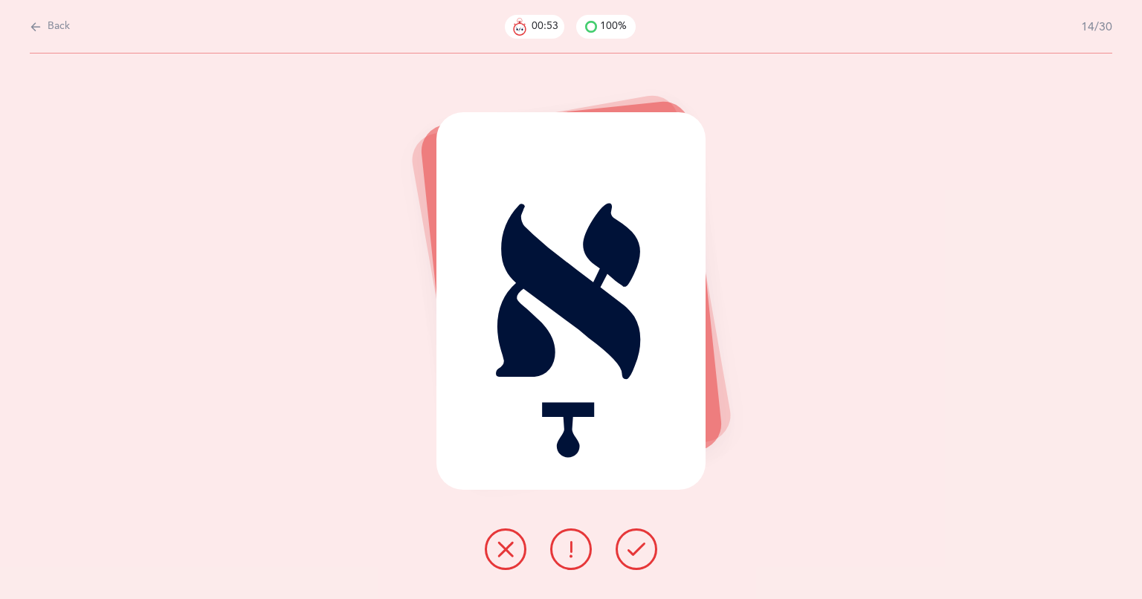
click at [635, 558] on button at bounding box center [636, 549] width 42 height 42
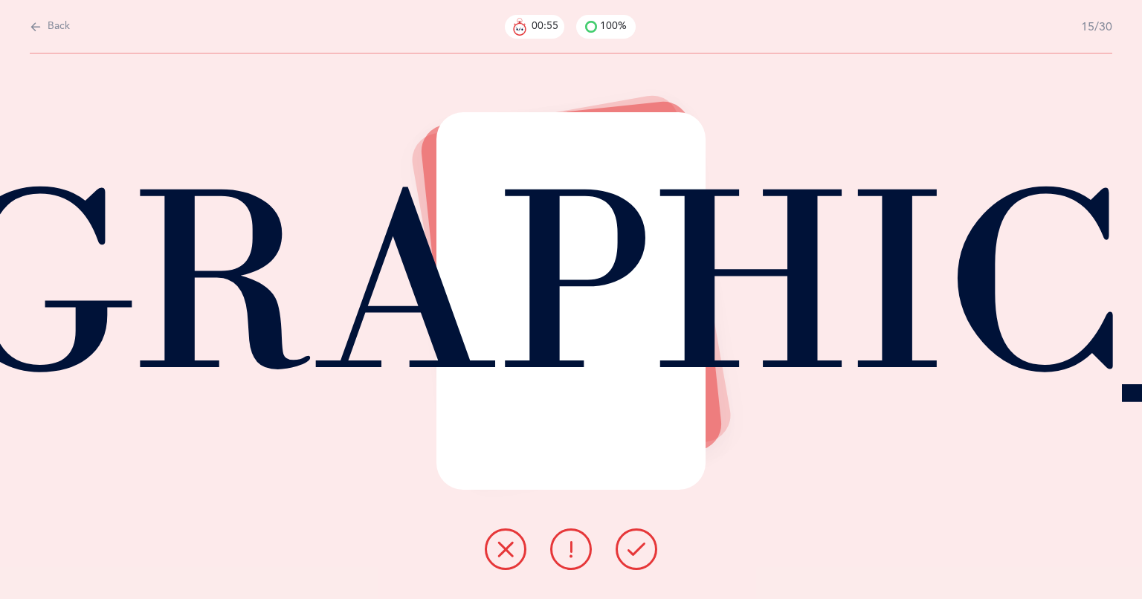
click at [641, 553] on icon at bounding box center [636, 549] width 18 height 18
click at [629, 544] on icon at bounding box center [636, 549] width 18 height 18
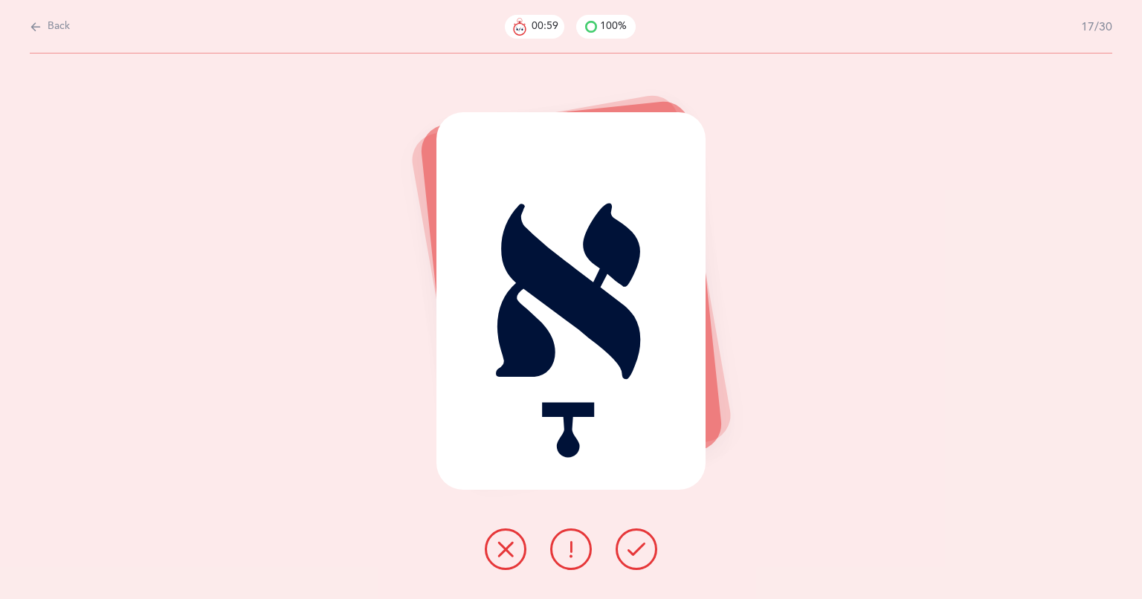
click at [631, 553] on icon at bounding box center [636, 549] width 18 height 18
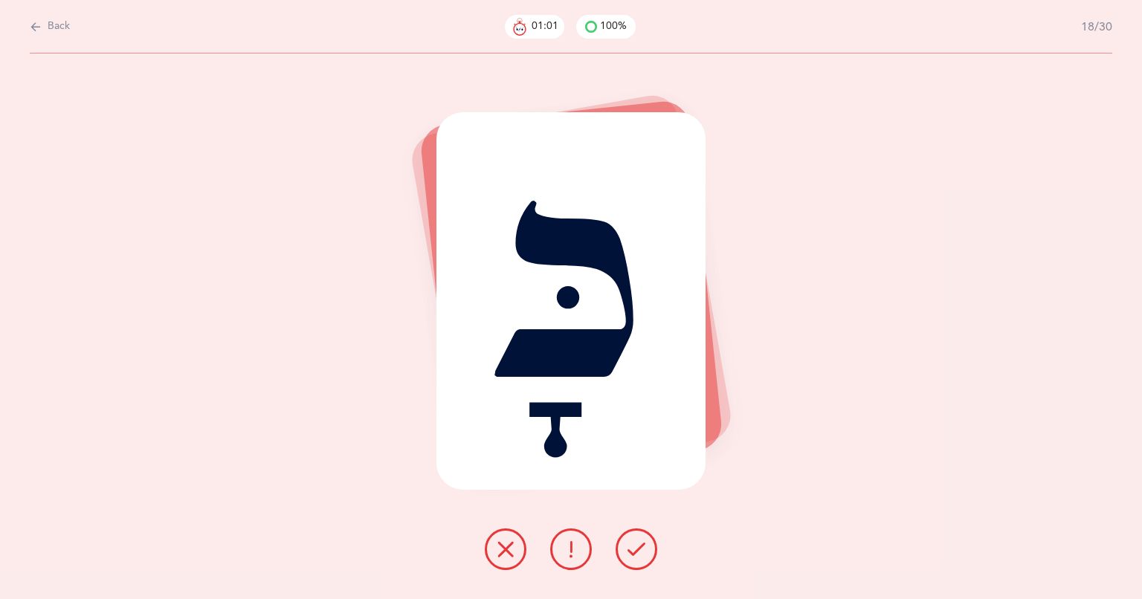
click at [570, 288] on div "כָּ" at bounding box center [571, 301] width 270 height 378
click at [638, 559] on button at bounding box center [636, 549] width 42 height 42
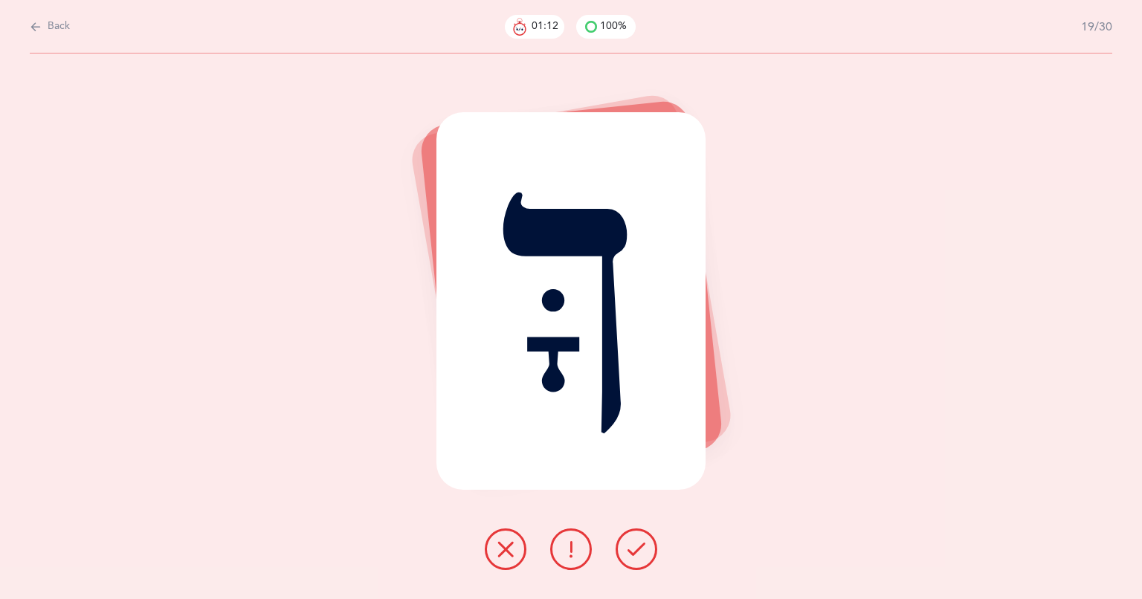
click at [547, 282] on div "ךָּ" at bounding box center [571, 301] width 270 height 378
click at [639, 540] on icon at bounding box center [636, 549] width 18 height 18
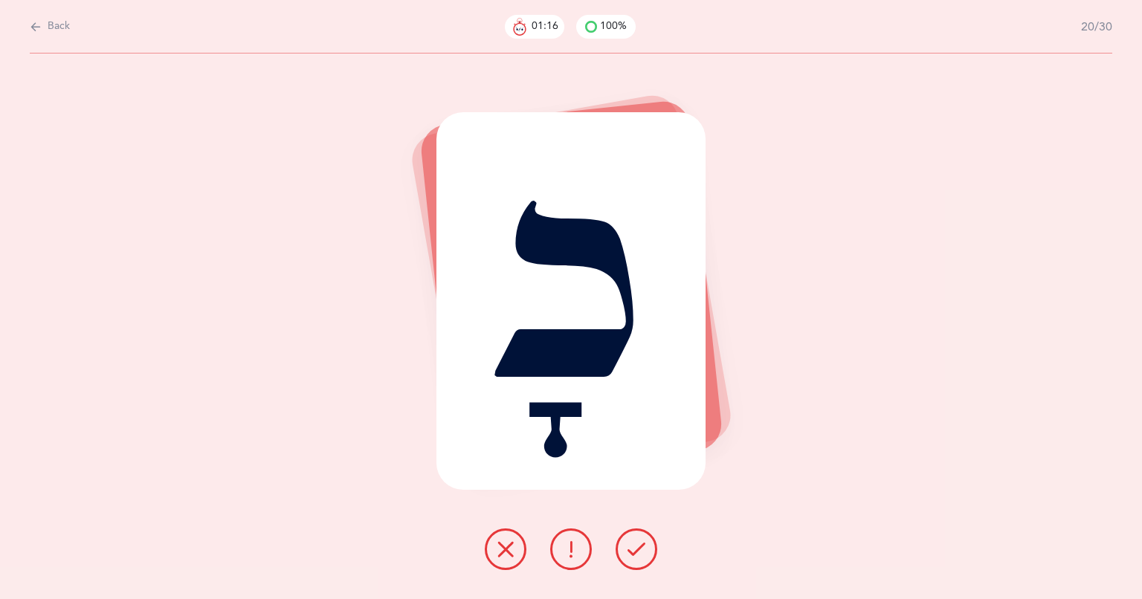
click at [638, 555] on icon at bounding box center [636, 549] width 18 height 18
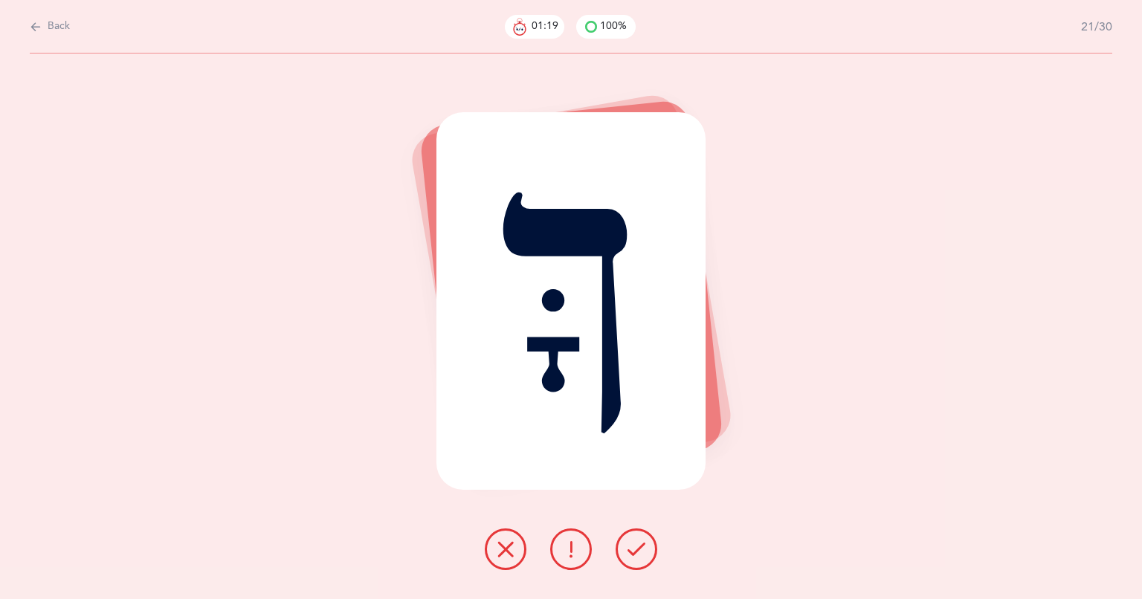
click at [546, 290] on div "ךָּ" at bounding box center [571, 301] width 270 height 378
click at [557, 326] on div "ךָּ" at bounding box center [571, 301] width 270 height 378
click at [633, 551] on icon at bounding box center [636, 549] width 18 height 18
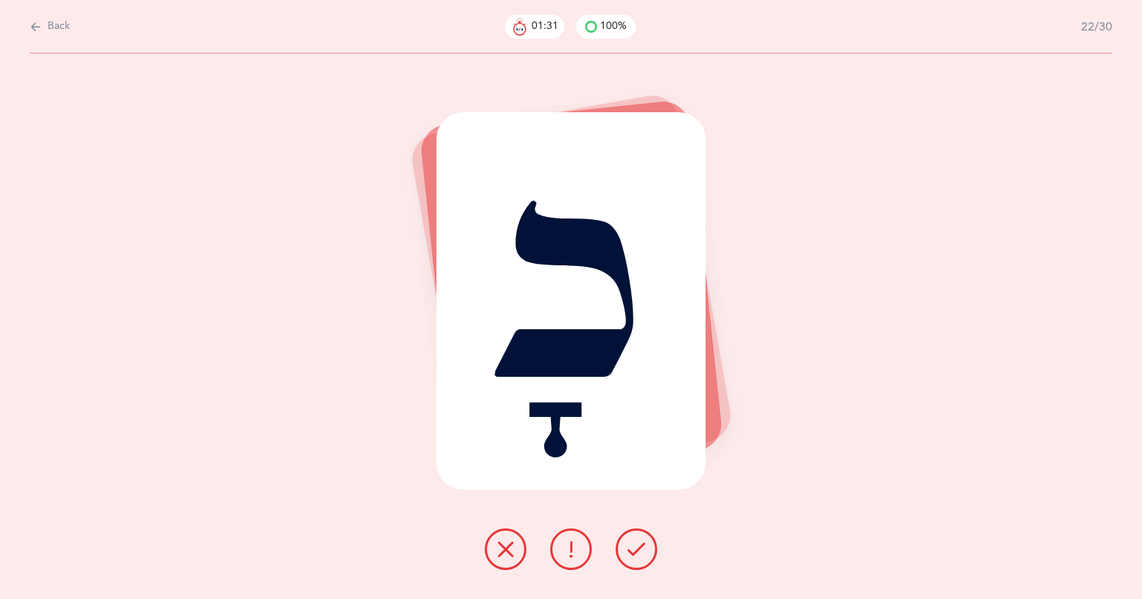
click at [636, 559] on button at bounding box center [636, 549] width 42 height 42
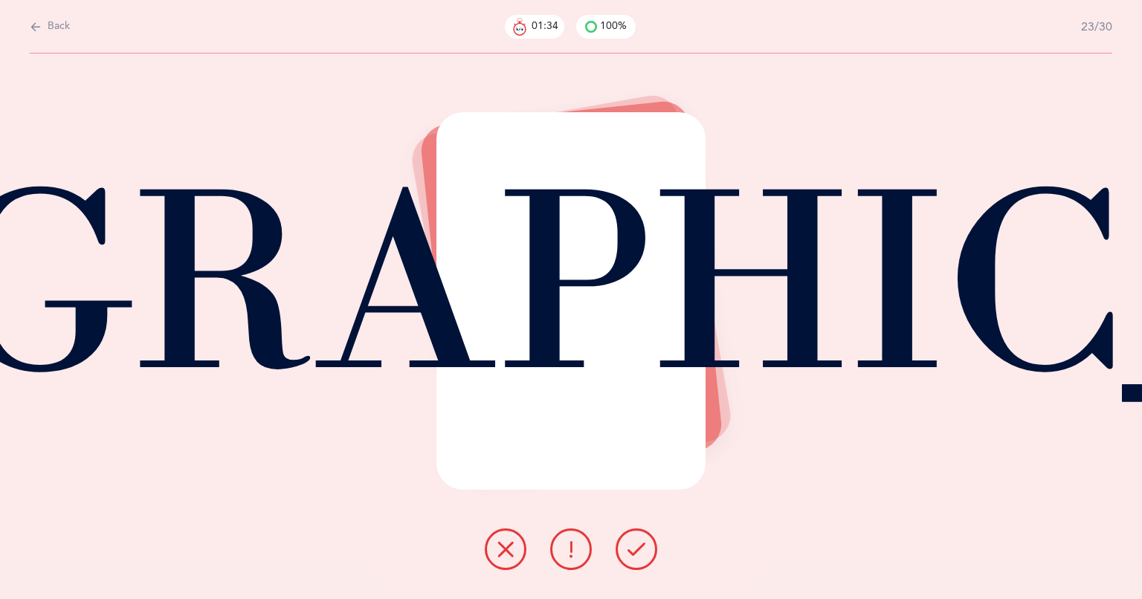
click at [641, 566] on button at bounding box center [636, 549] width 42 height 42
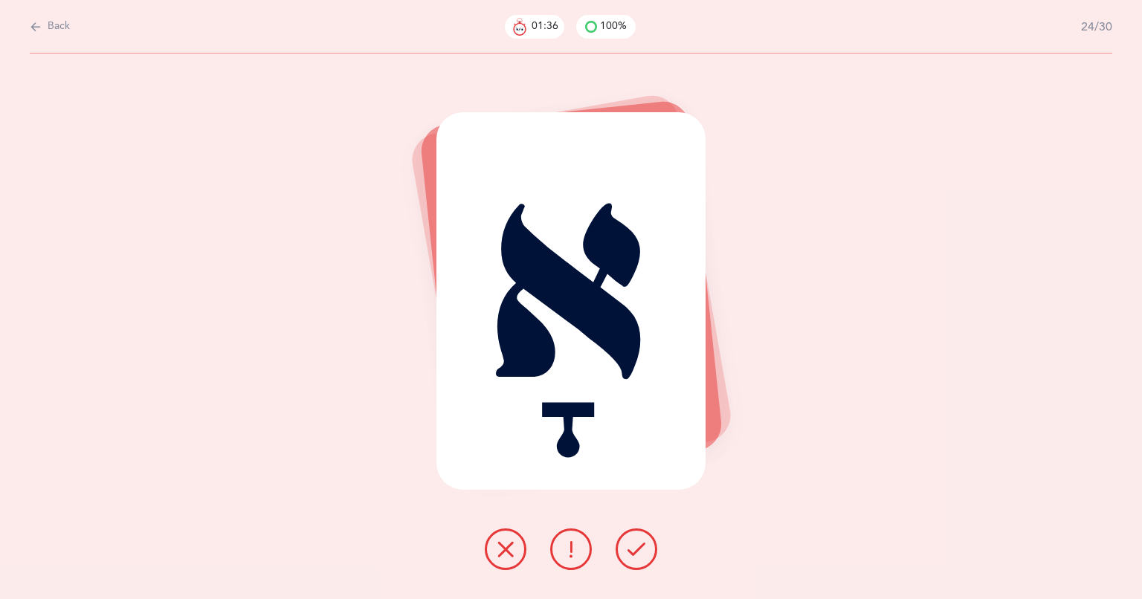
click at [643, 557] on icon at bounding box center [636, 549] width 18 height 18
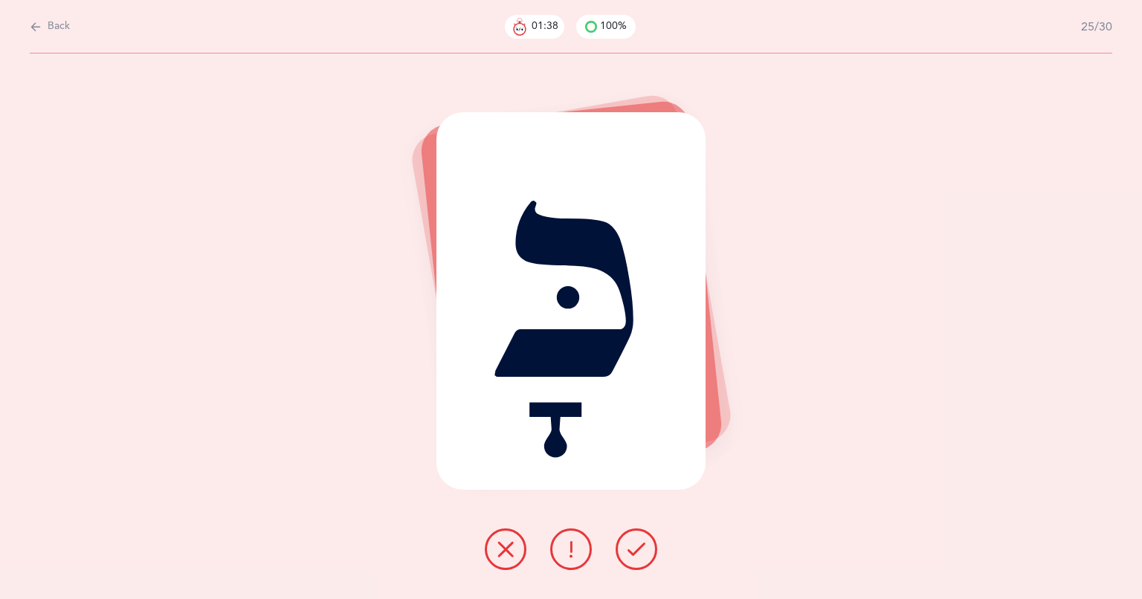
click at [571, 320] on div "כָּ" at bounding box center [571, 301] width 270 height 378
click at [635, 547] on icon at bounding box center [636, 549] width 18 height 18
click at [577, 313] on div "כָּ" at bounding box center [571, 301] width 270 height 378
click at [630, 556] on icon at bounding box center [636, 549] width 18 height 18
click at [638, 557] on icon at bounding box center [636, 549] width 18 height 18
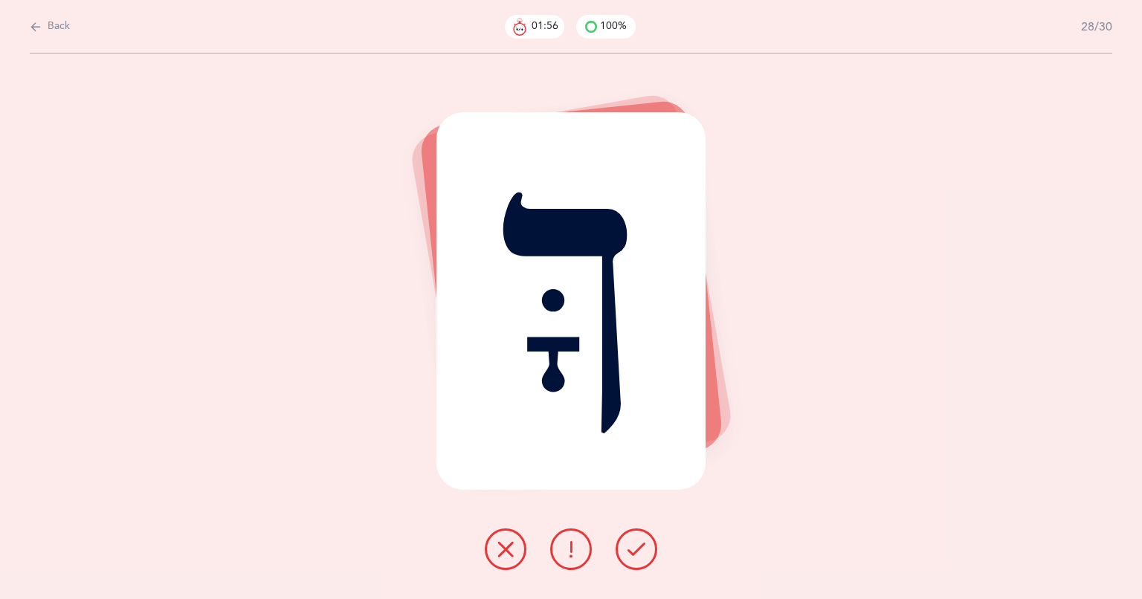
click at [628, 556] on icon at bounding box center [636, 549] width 18 height 18
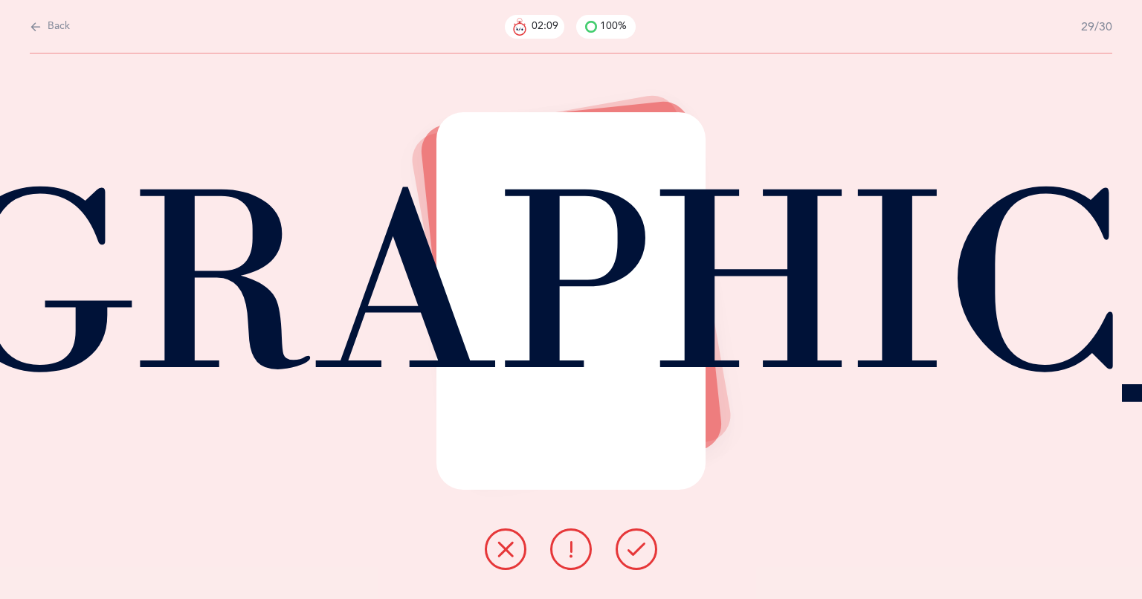
click at [625, 552] on button at bounding box center [636, 549] width 42 height 42
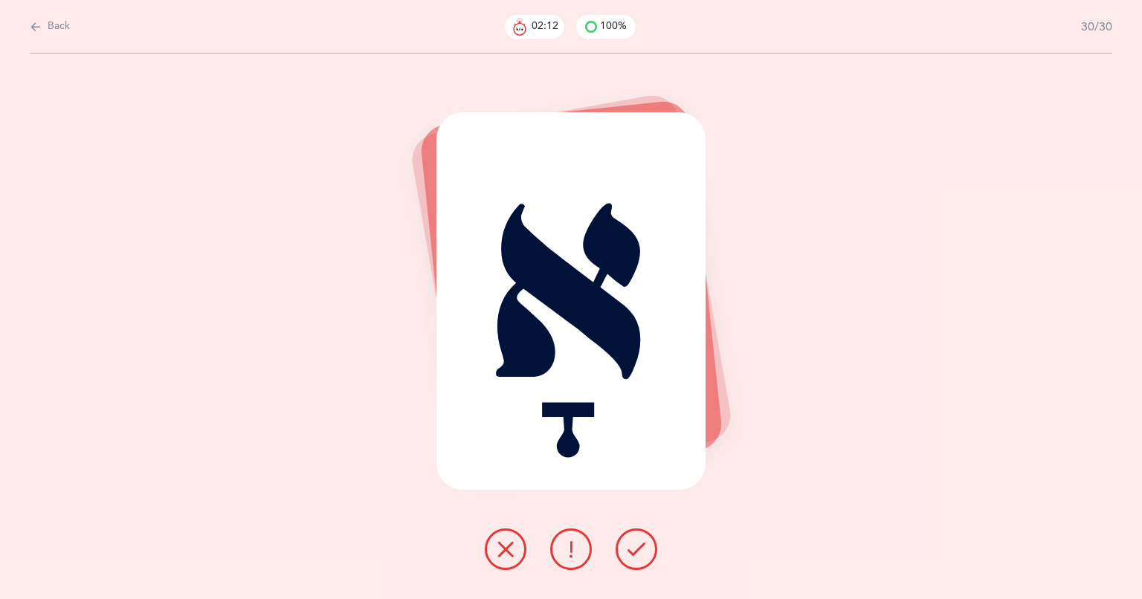
click at [622, 547] on button at bounding box center [636, 549] width 42 height 42
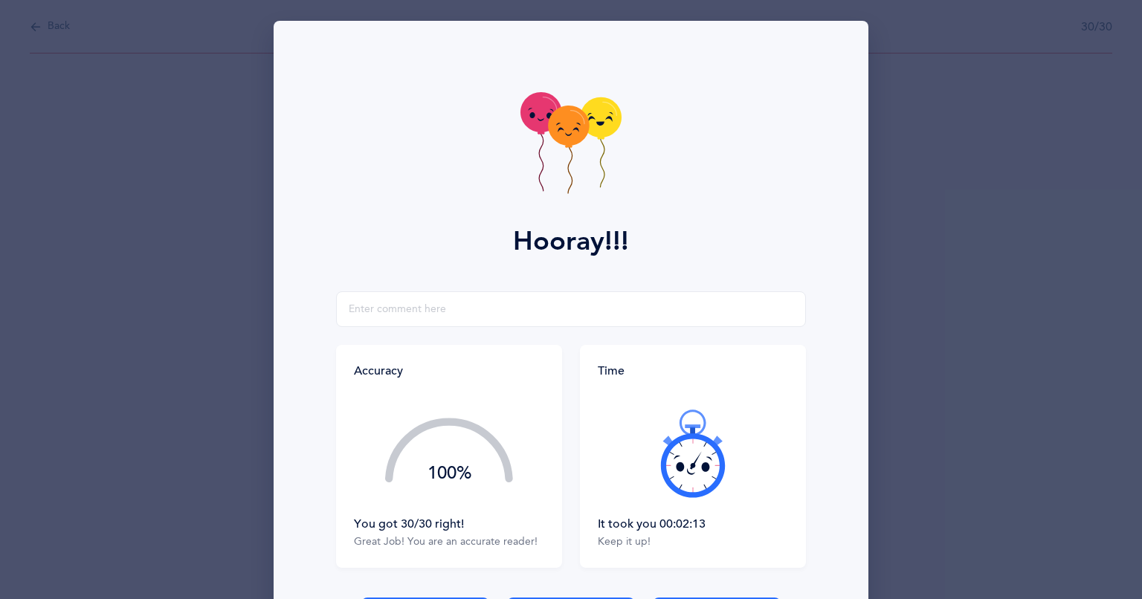
click at [636, 549] on div "Keep it up!" at bounding box center [693, 542] width 190 height 15
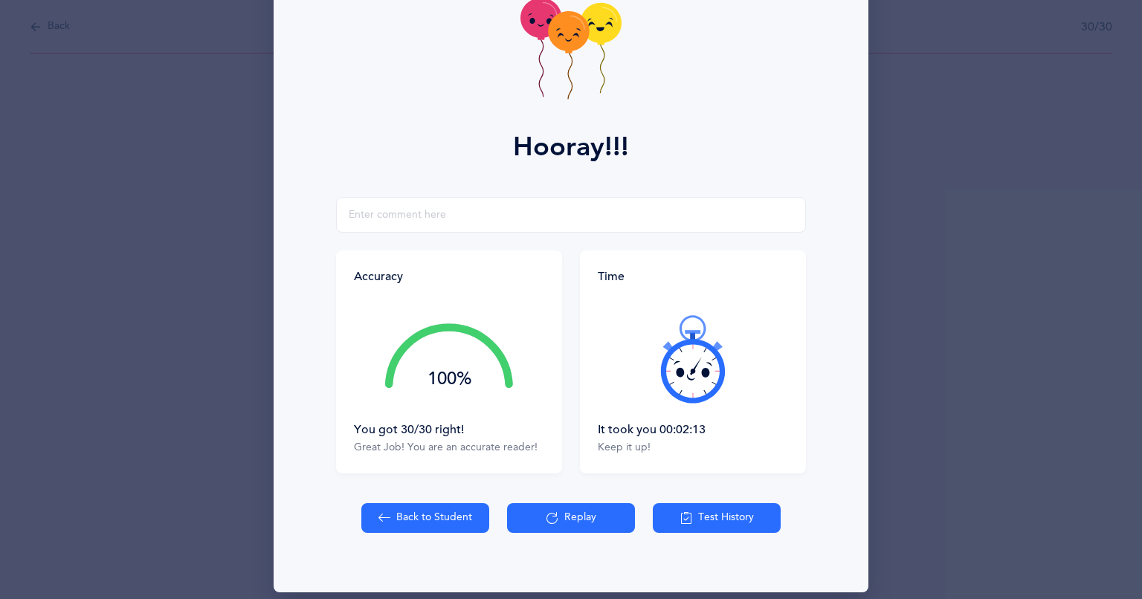
scroll to position [97, 0]
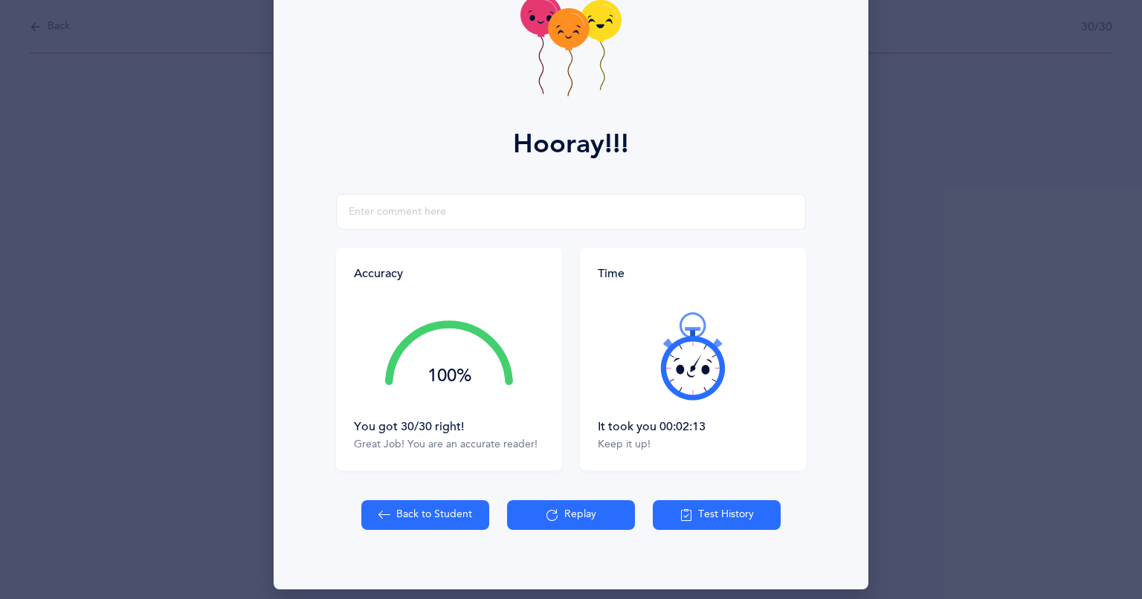
click at [546, 514] on icon at bounding box center [552, 515] width 12 height 16
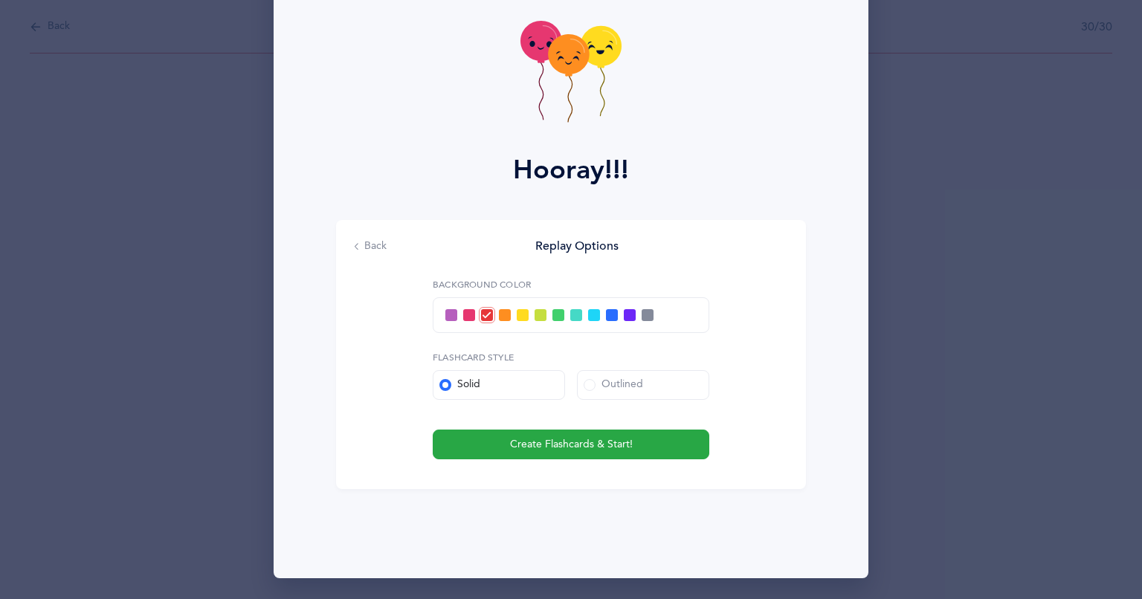
scroll to position [71, 0]
click at [522, 443] on span "Create Flashcards & Start!" at bounding box center [571, 445] width 123 height 16
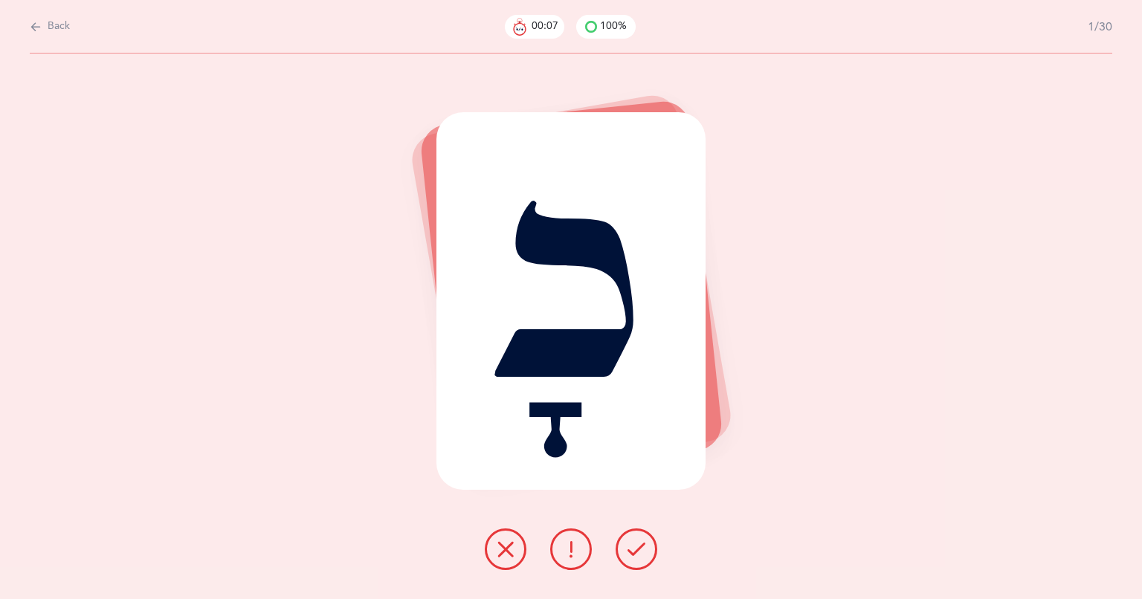
click at [1051, 94] on div "כָ" at bounding box center [571, 327] width 1142 height 546
click at [627, 562] on button at bounding box center [636, 549] width 42 height 42
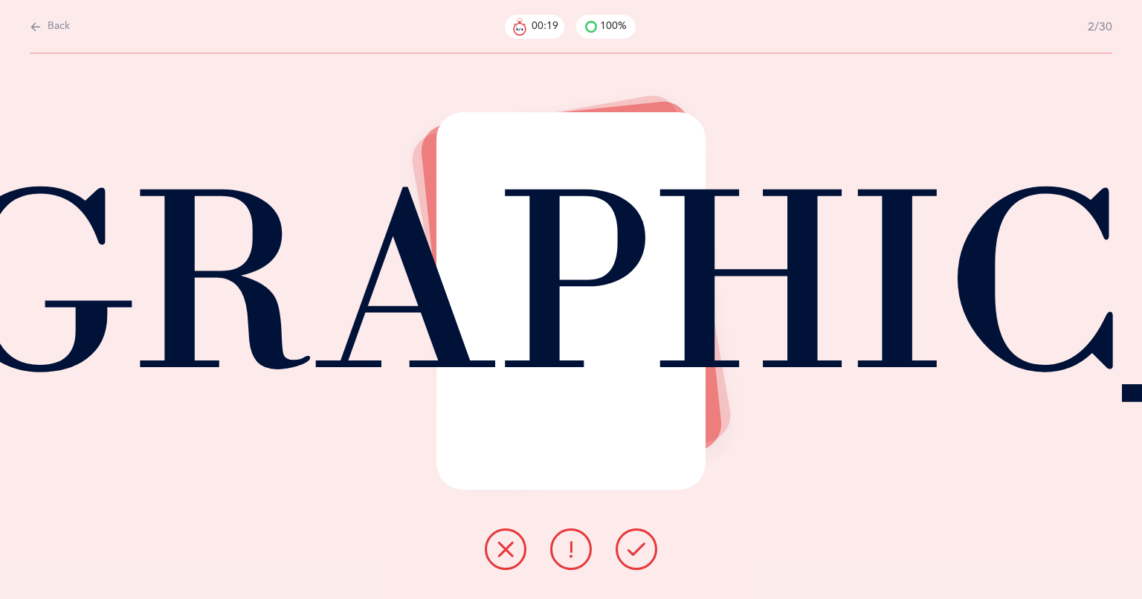
click at [639, 548] on icon at bounding box center [636, 549] width 18 height 18
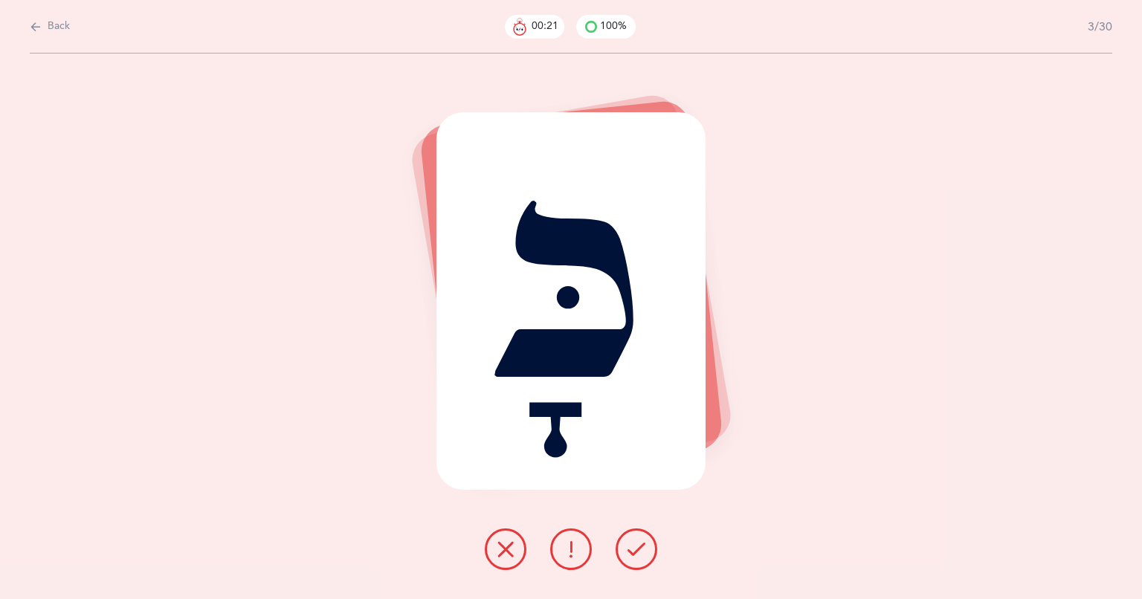
click at [568, 305] on div "כָּ" at bounding box center [571, 301] width 270 height 378
click at [634, 548] on icon at bounding box center [636, 549] width 18 height 18
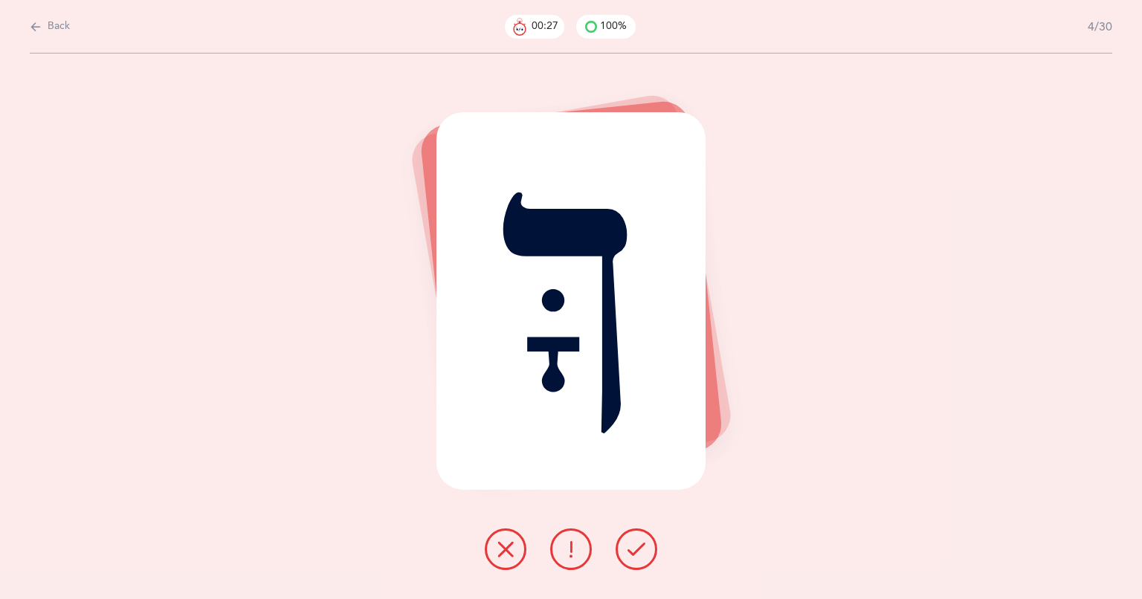
click at [550, 268] on div "ךָּ" at bounding box center [571, 301] width 270 height 378
click at [514, 128] on div "ךָּ" at bounding box center [571, 301] width 270 height 378
click at [623, 557] on button at bounding box center [636, 549] width 42 height 42
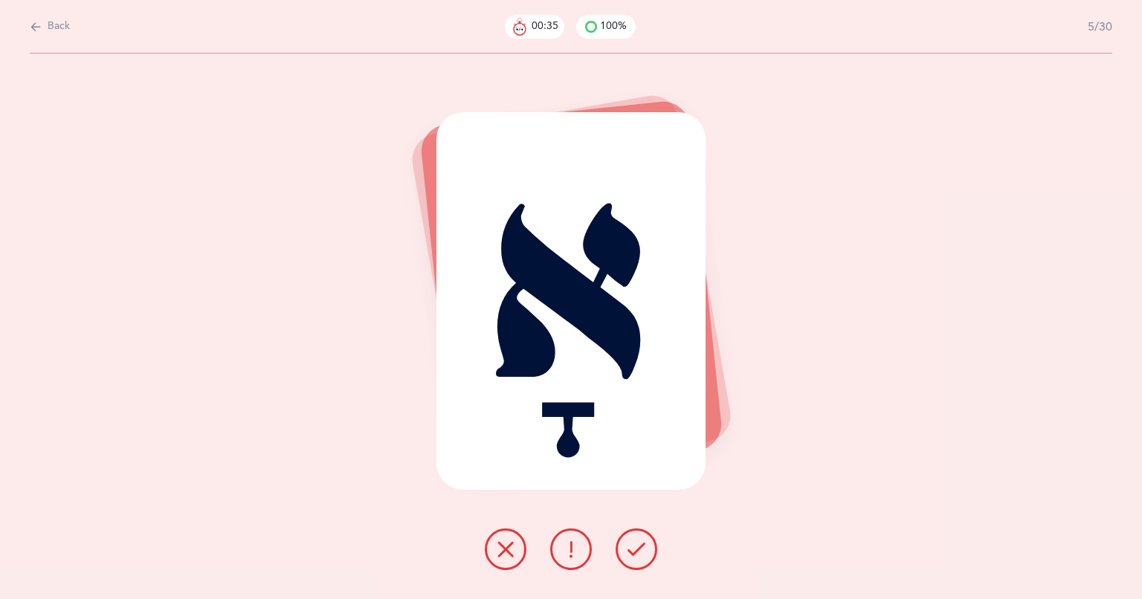
click at [630, 558] on button at bounding box center [636, 549] width 42 height 42
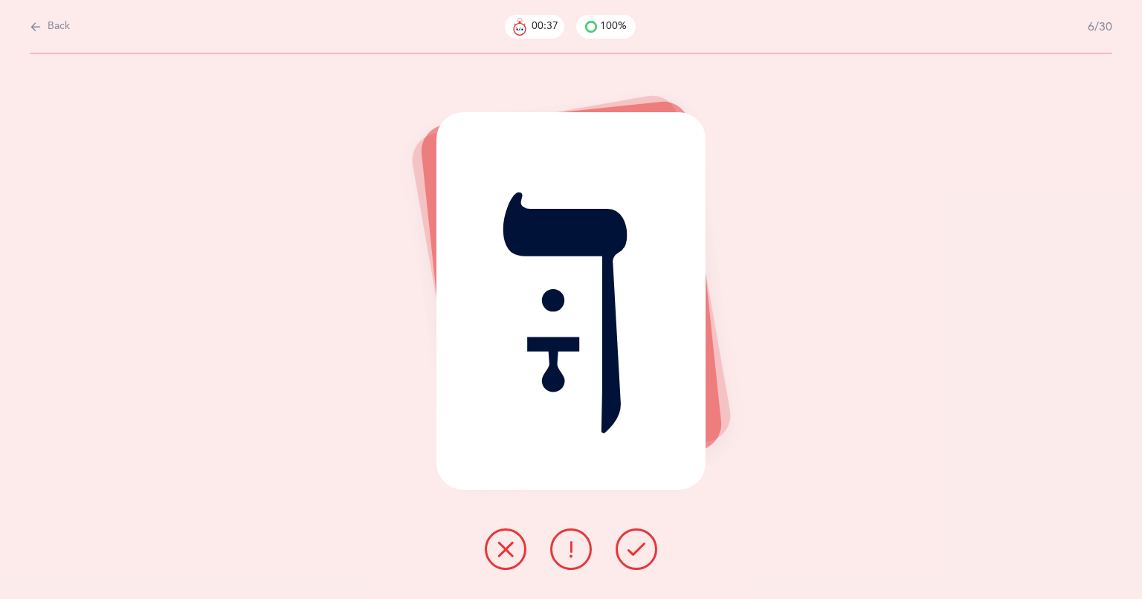
click at [634, 545] on icon at bounding box center [636, 549] width 18 height 18
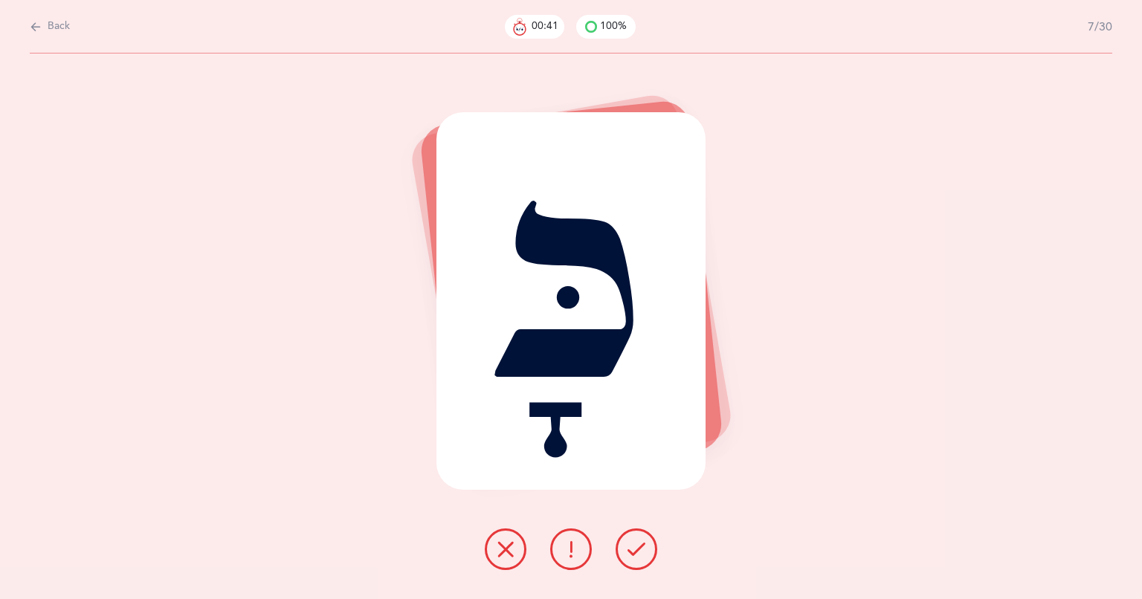
click at [630, 566] on button at bounding box center [636, 549] width 42 height 42
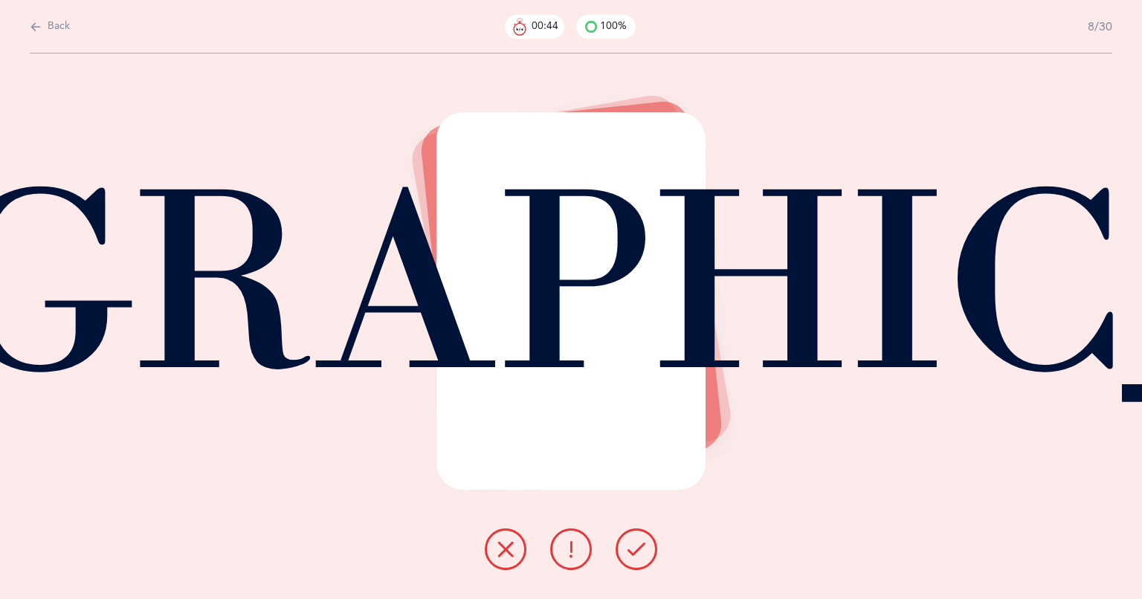
click at [640, 555] on icon at bounding box center [636, 549] width 18 height 18
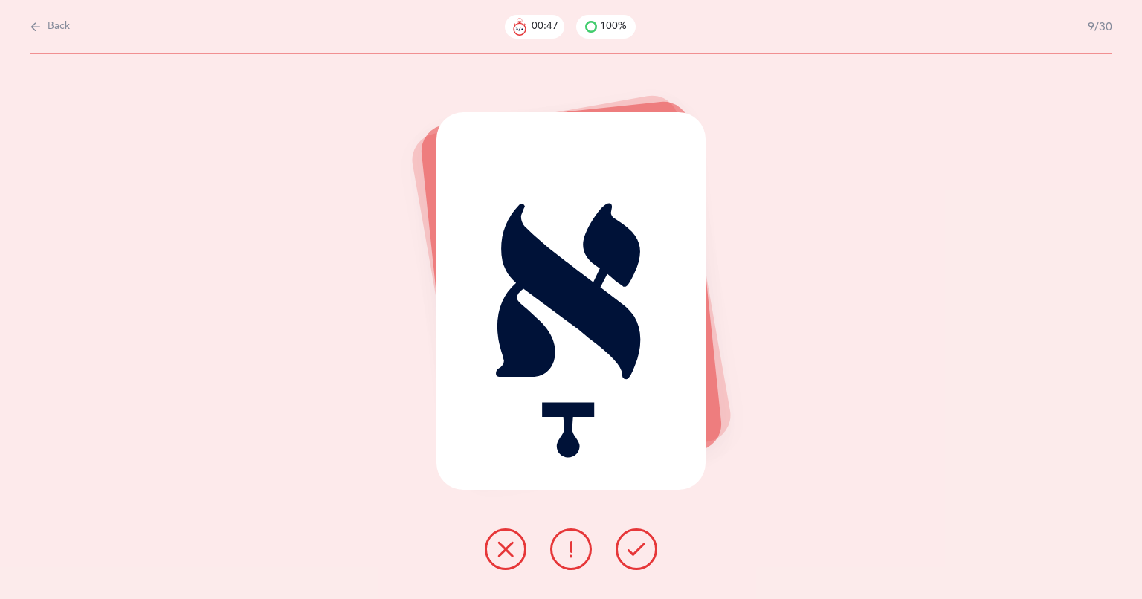
click at [634, 553] on icon at bounding box center [636, 549] width 18 height 18
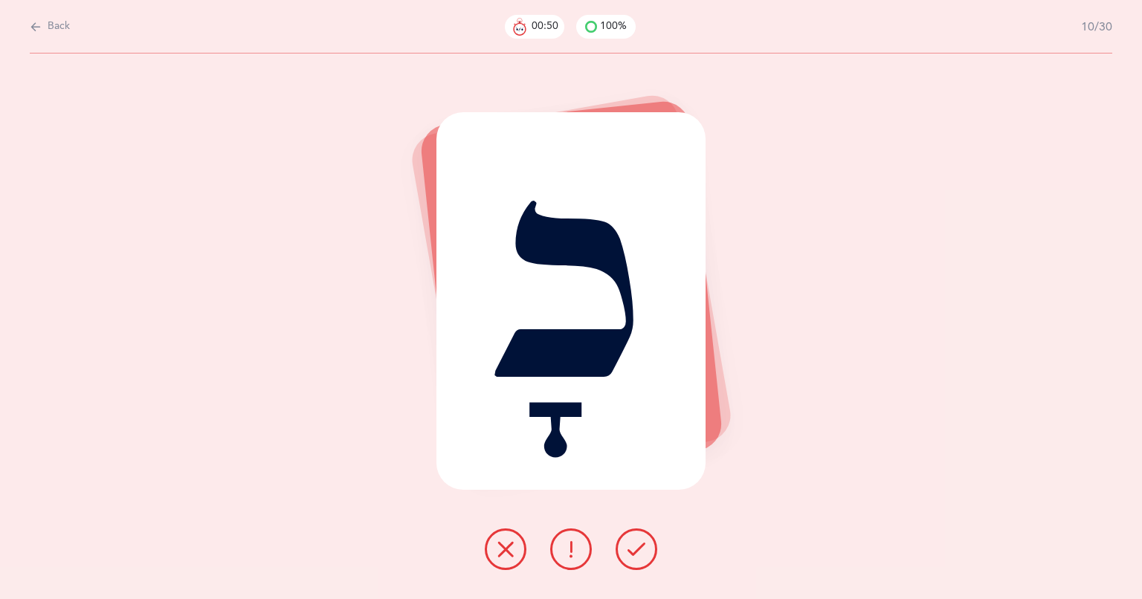
click at [632, 559] on button at bounding box center [636, 549] width 42 height 42
click at [639, 553] on icon at bounding box center [636, 549] width 18 height 18
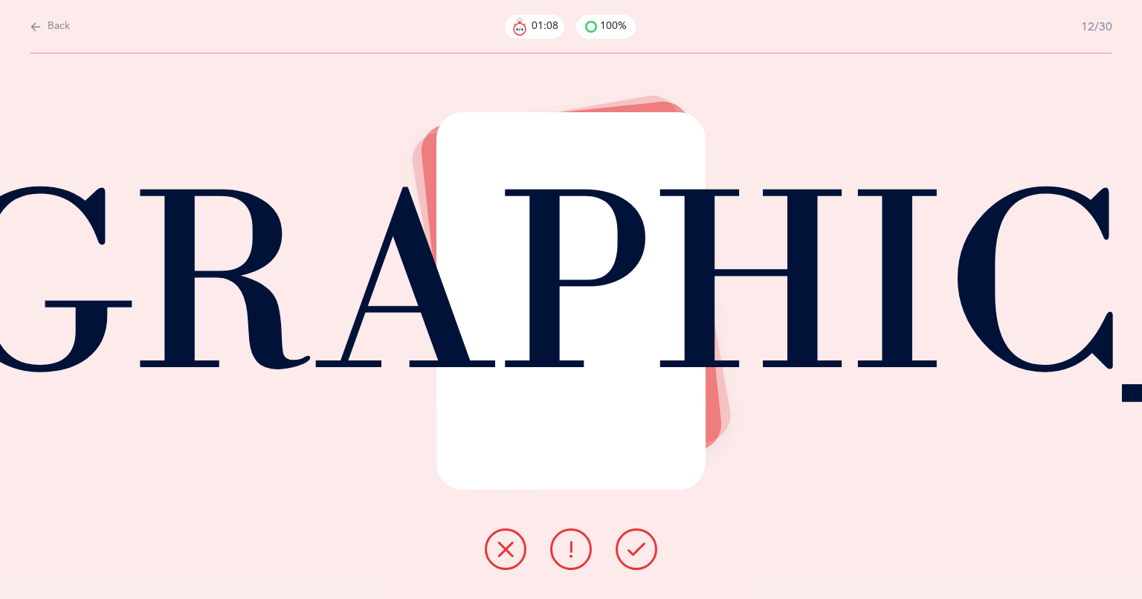
click at [630, 544] on icon at bounding box center [636, 549] width 18 height 18
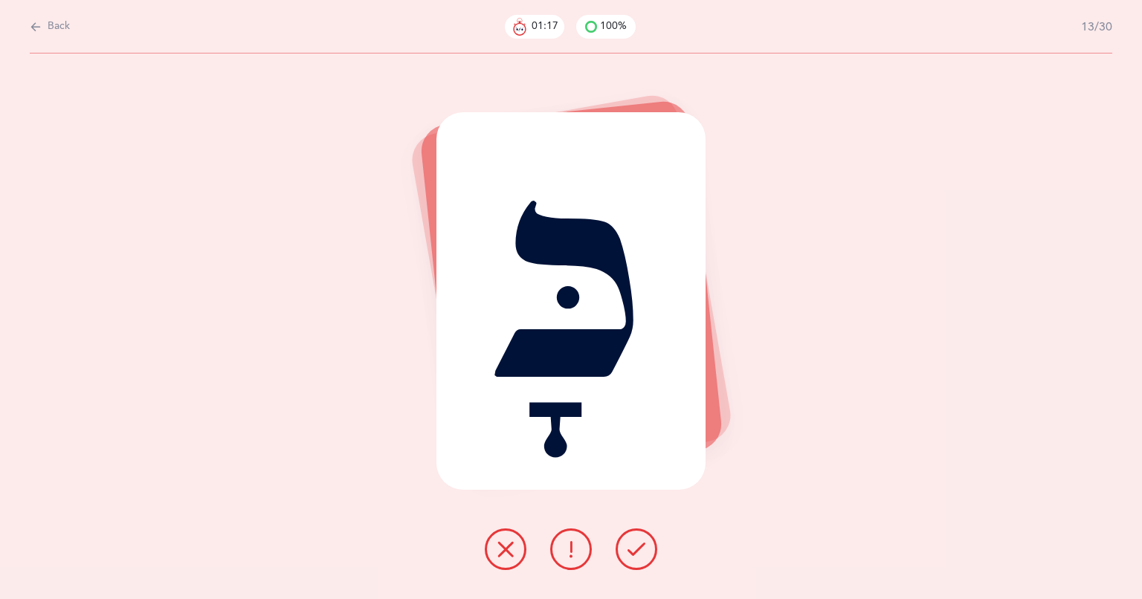
click at [622, 556] on button at bounding box center [636, 549] width 42 height 42
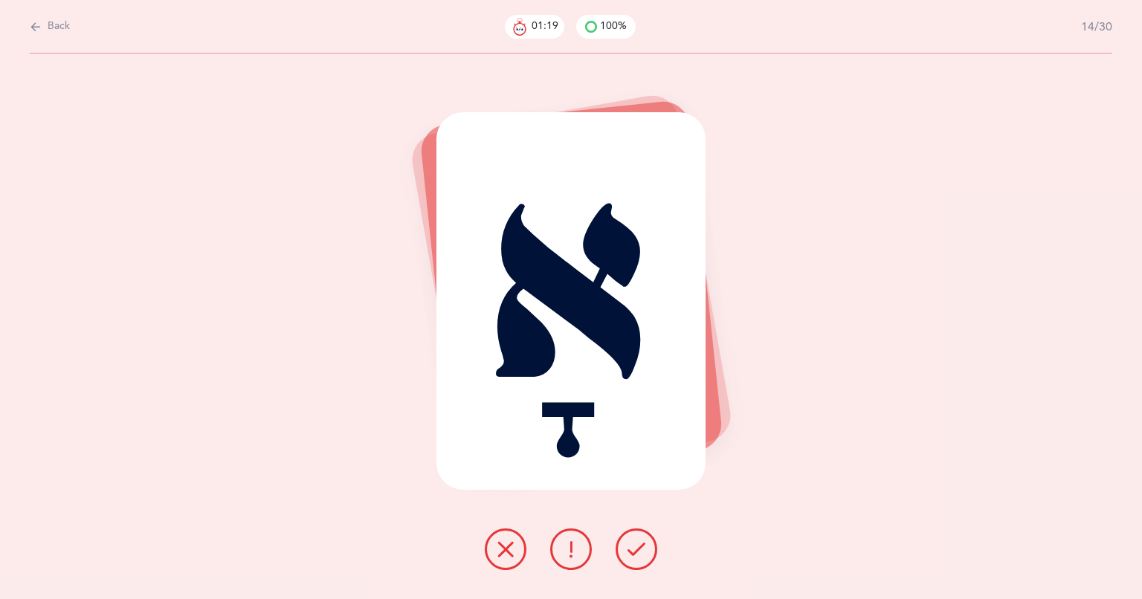
click at [634, 543] on icon at bounding box center [636, 549] width 18 height 18
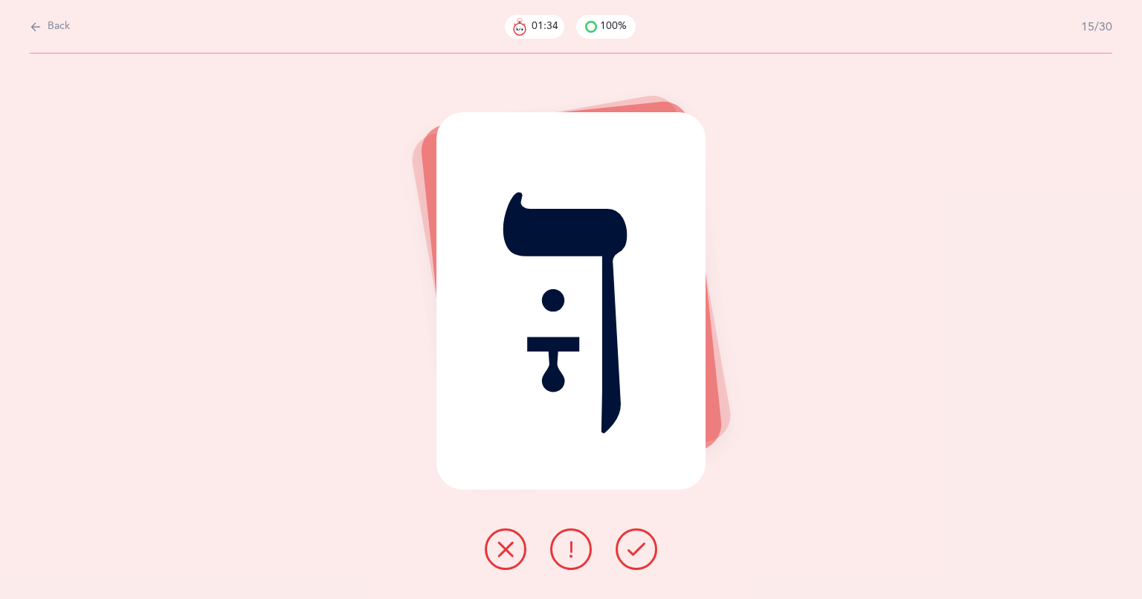
click at [642, 566] on button at bounding box center [636, 549] width 42 height 42
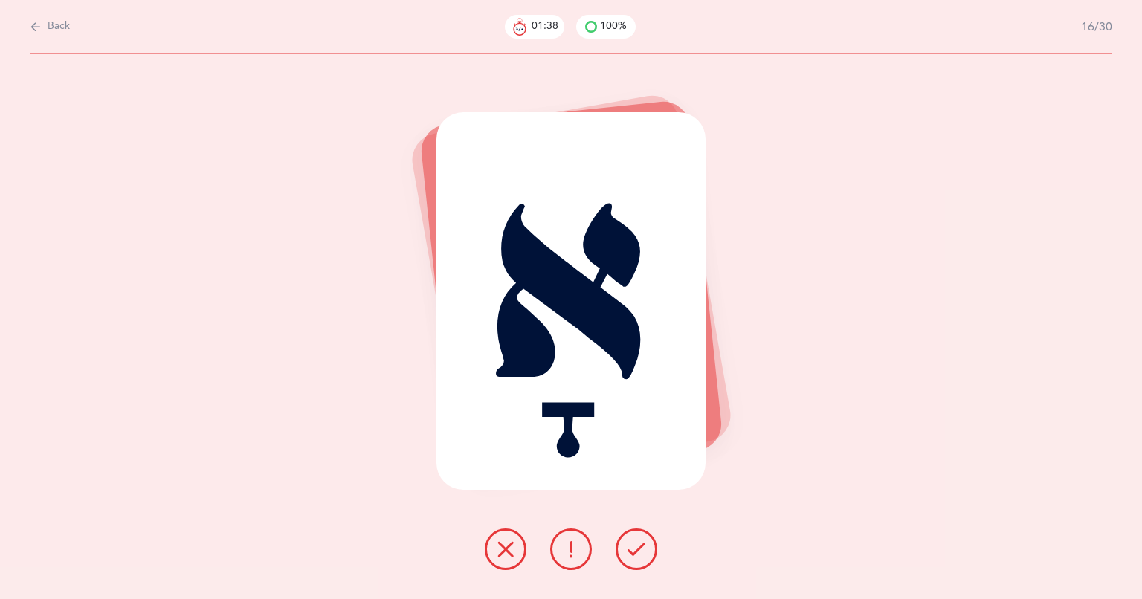
click at [646, 541] on button at bounding box center [636, 549] width 42 height 42
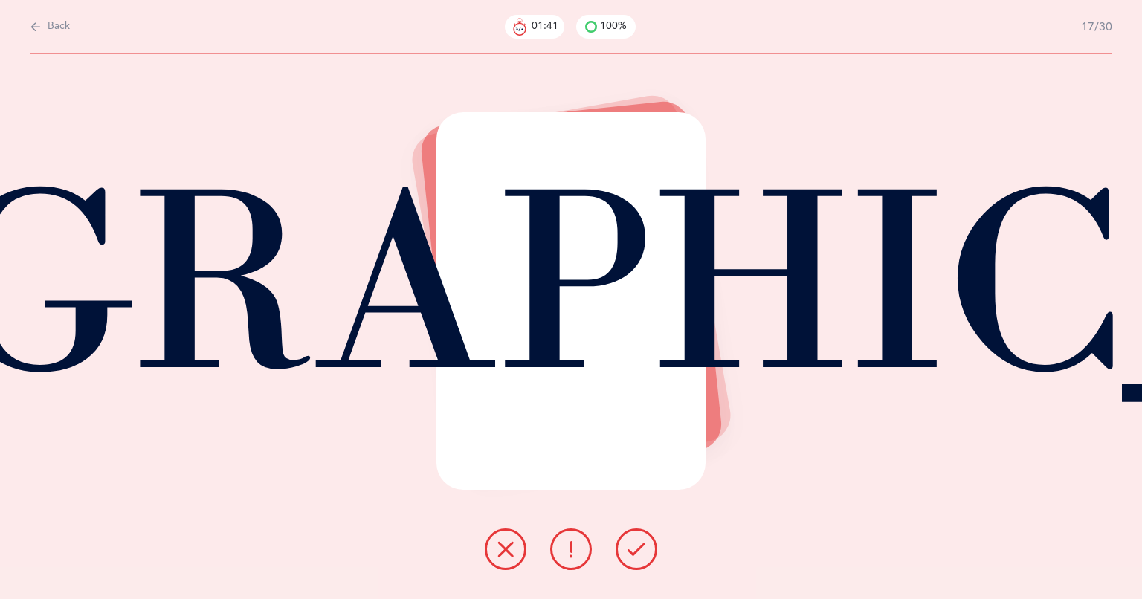
click at [618, 550] on button at bounding box center [636, 549] width 42 height 42
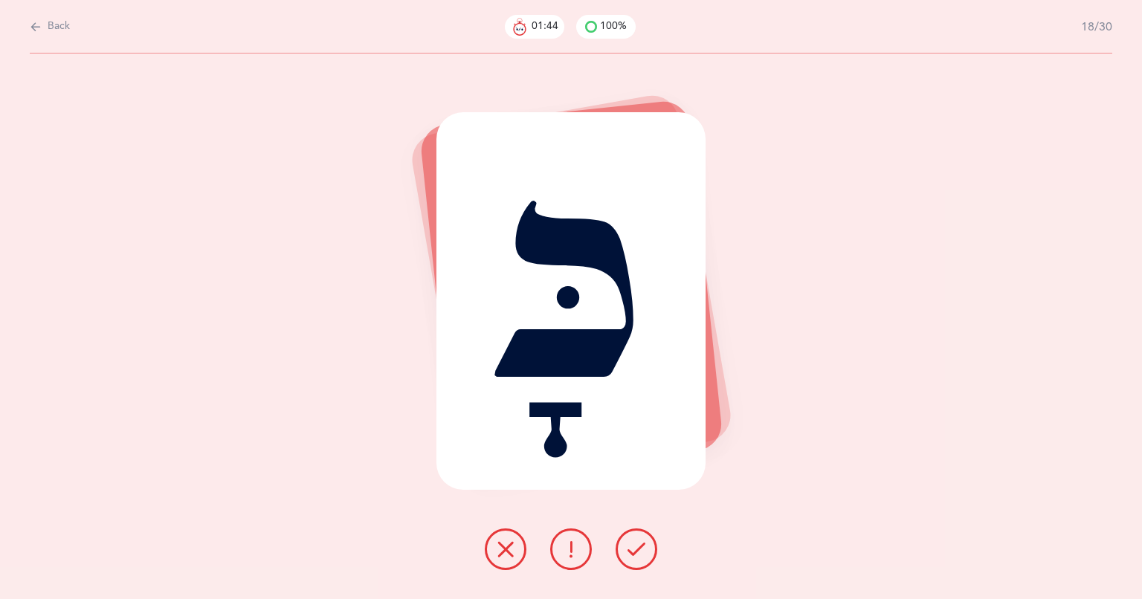
click at [641, 554] on icon at bounding box center [636, 549] width 18 height 18
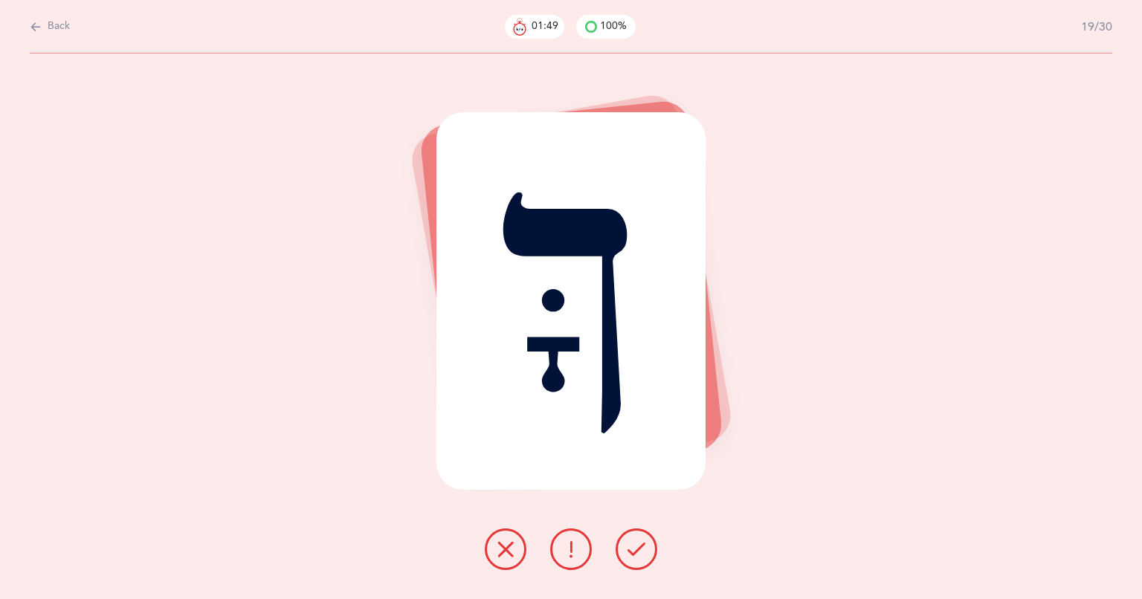
click at [636, 554] on icon at bounding box center [636, 549] width 18 height 18
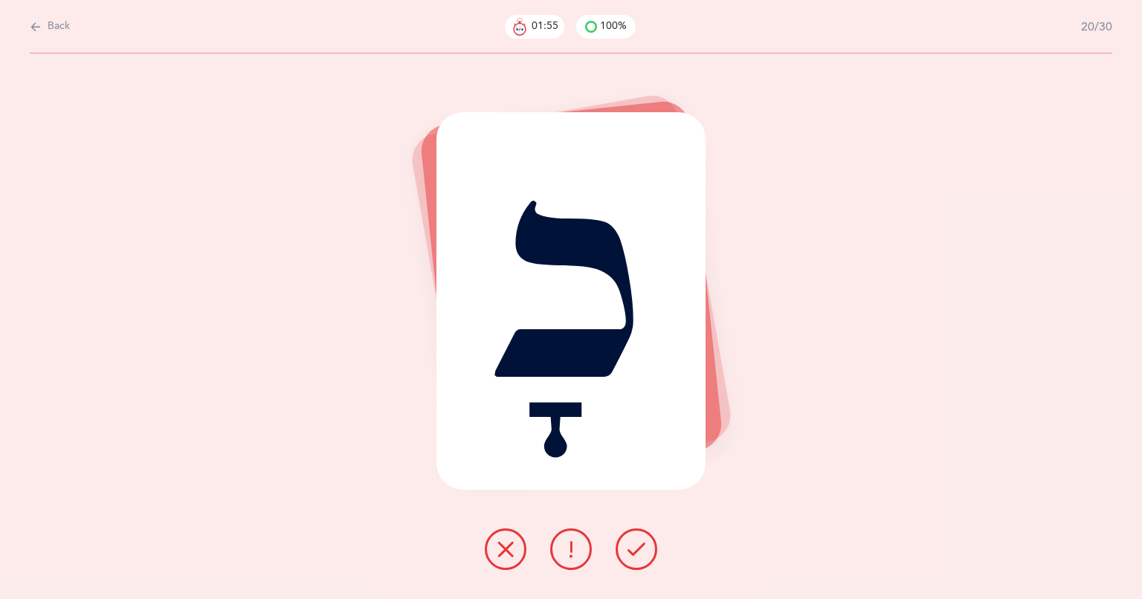
click at [638, 551] on icon at bounding box center [636, 549] width 18 height 18
click at [635, 550] on icon at bounding box center [636, 549] width 18 height 18
click at [630, 547] on icon at bounding box center [636, 549] width 18 height 18
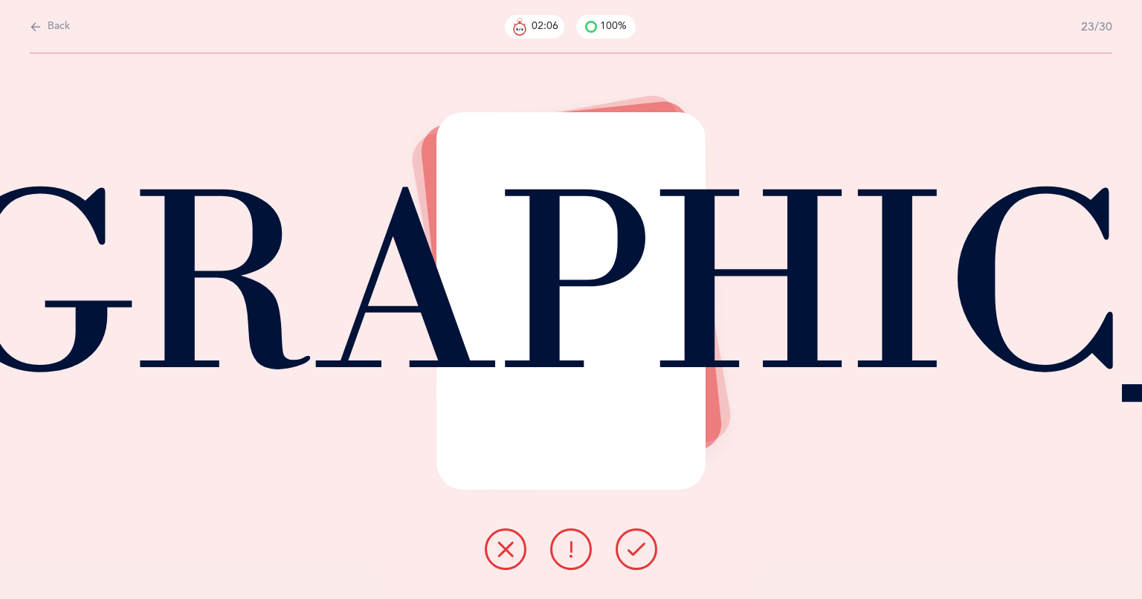
click at [627, 547] on icon at bounding box center [636, 549] width 18 height 18
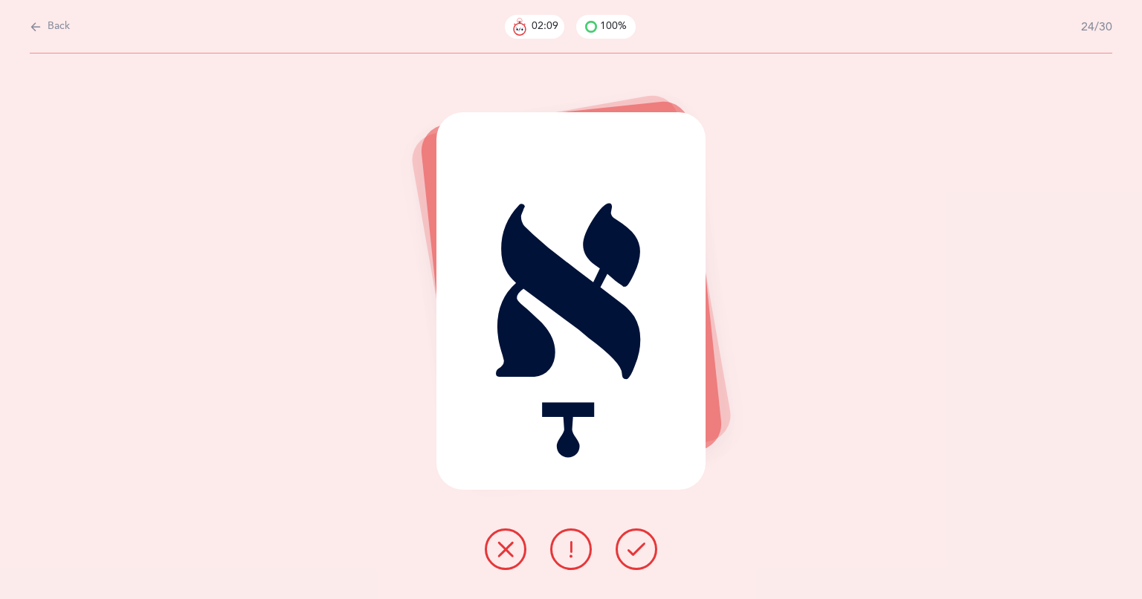
click at [636, 552] on icon at bounding box center [636, 549] width 18 height 18
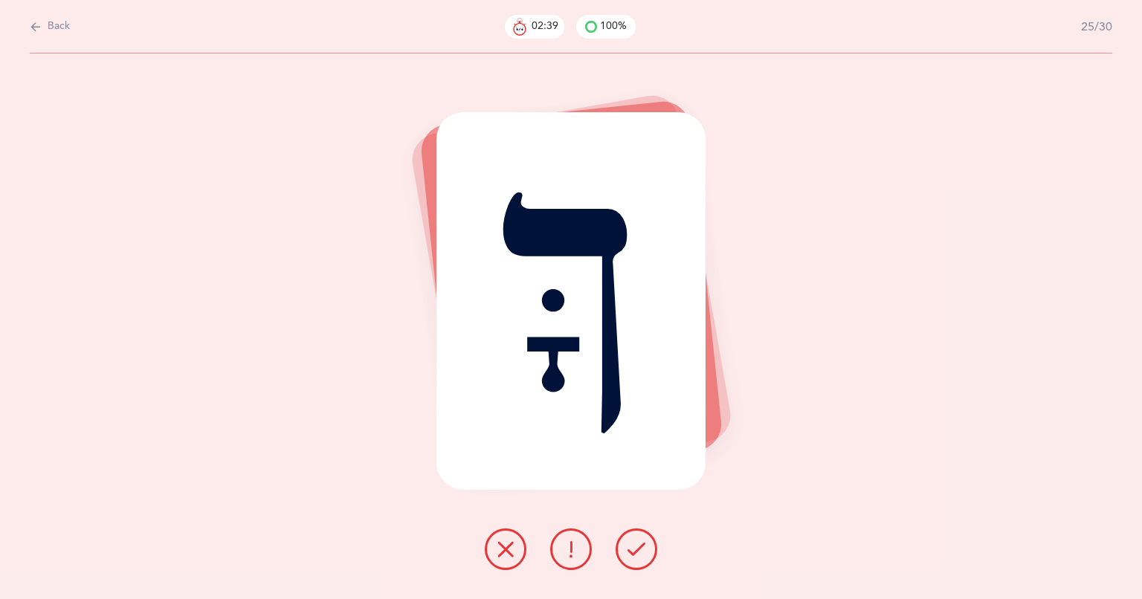
click at [629, 547] on icon at bounding box center [636, 549] width 18 height 18
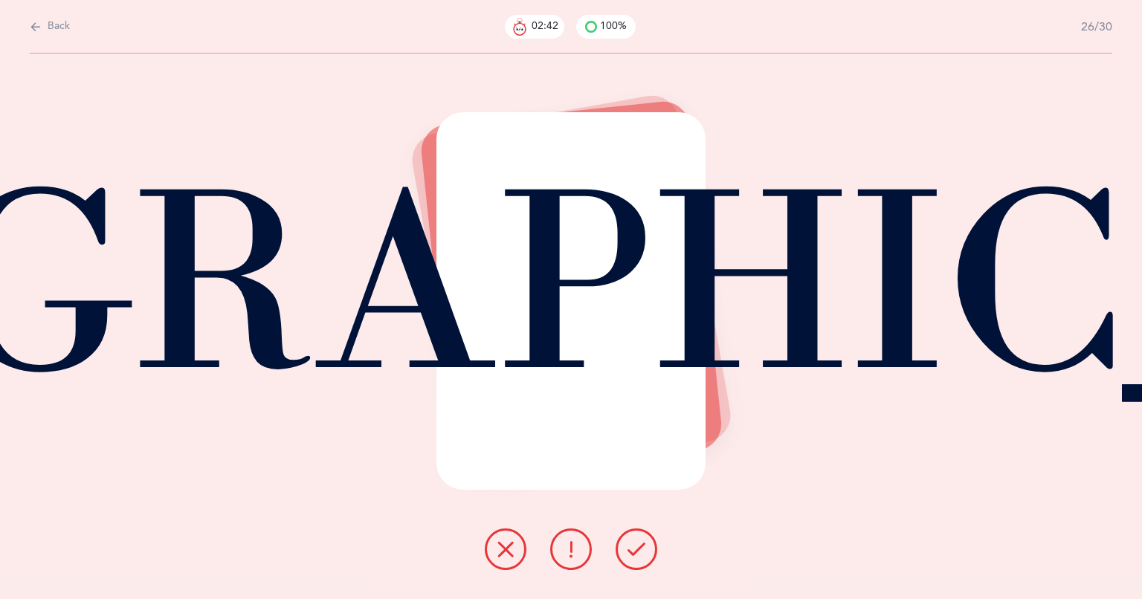
click at [631, 548] on icon at bounding box center [636, 549] width 18 height 18
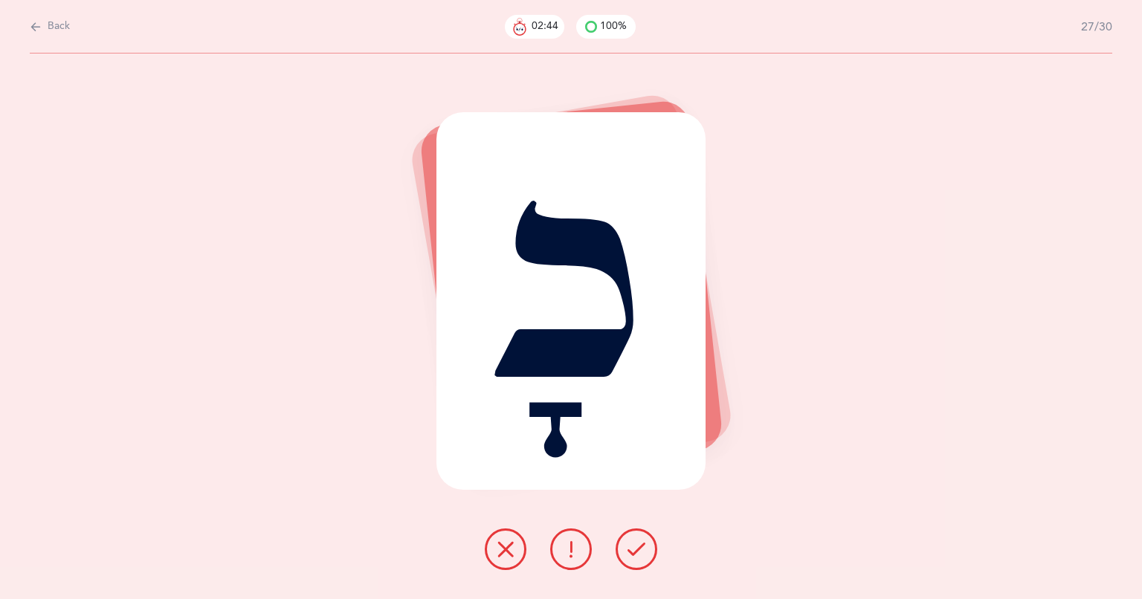
click at [633, 550] on icon at bounding box center [636, 549] width 18 height 18
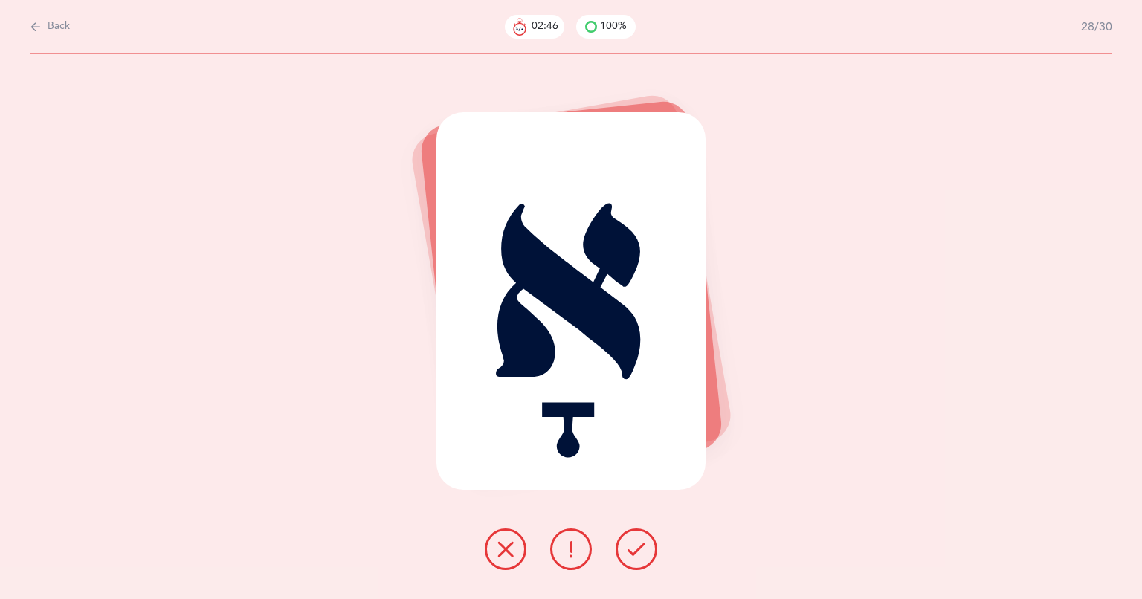
click at [632, 551] on icon at bounding box center [636, 549] width 18 height 18
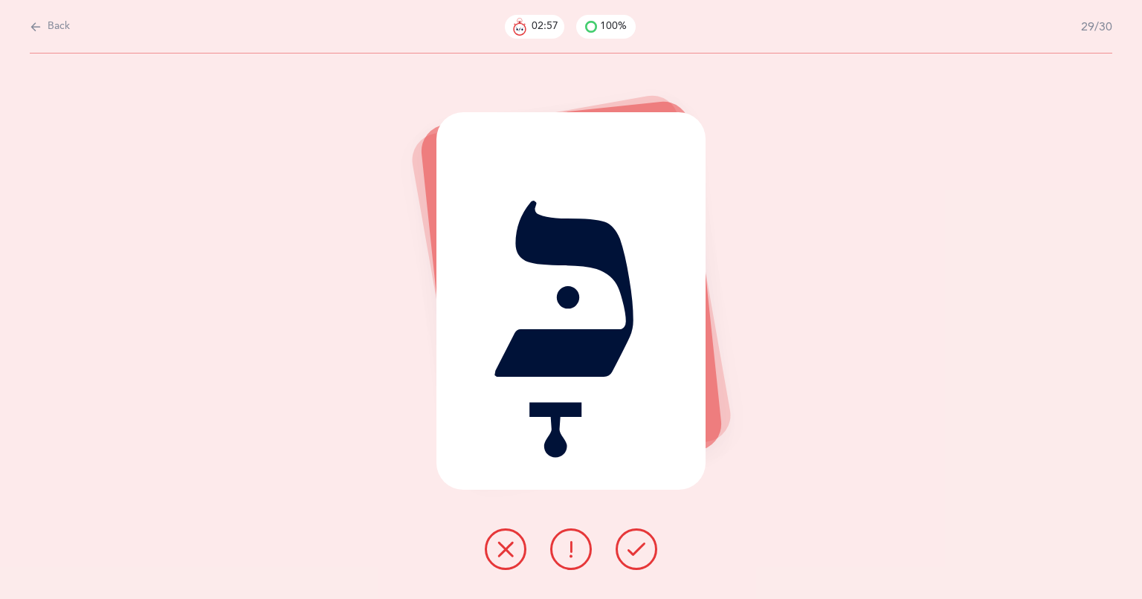
click at [636, 557] on icon at bounding box center [636, 549] width 18 height 18
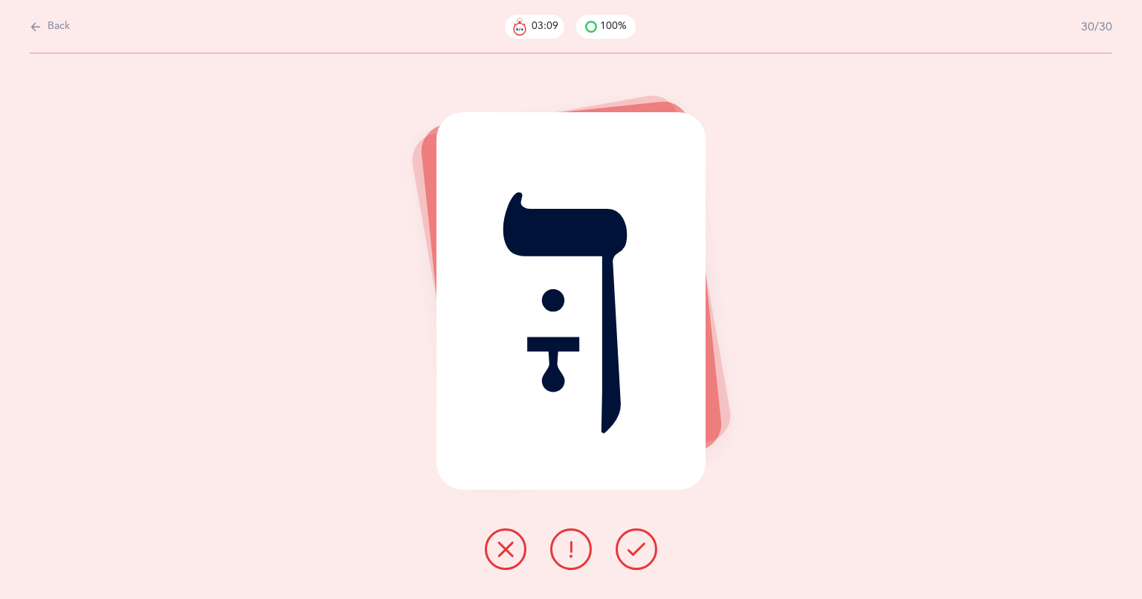
click at [639, 553] on icon at bounding box center [636, 549] width 18 height 18
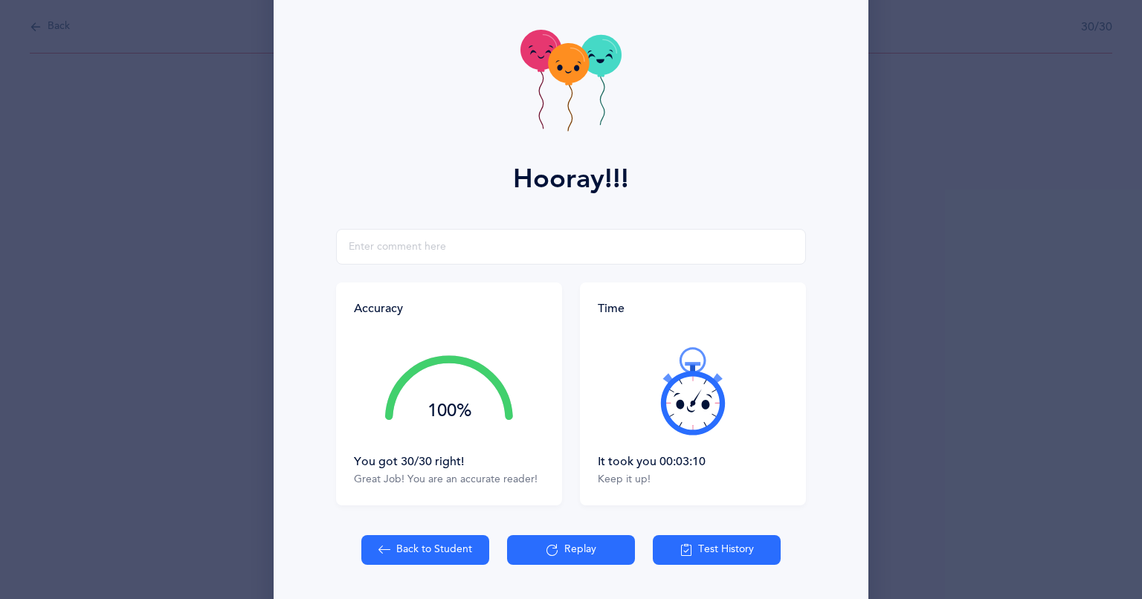
scroll to position [109, 0]
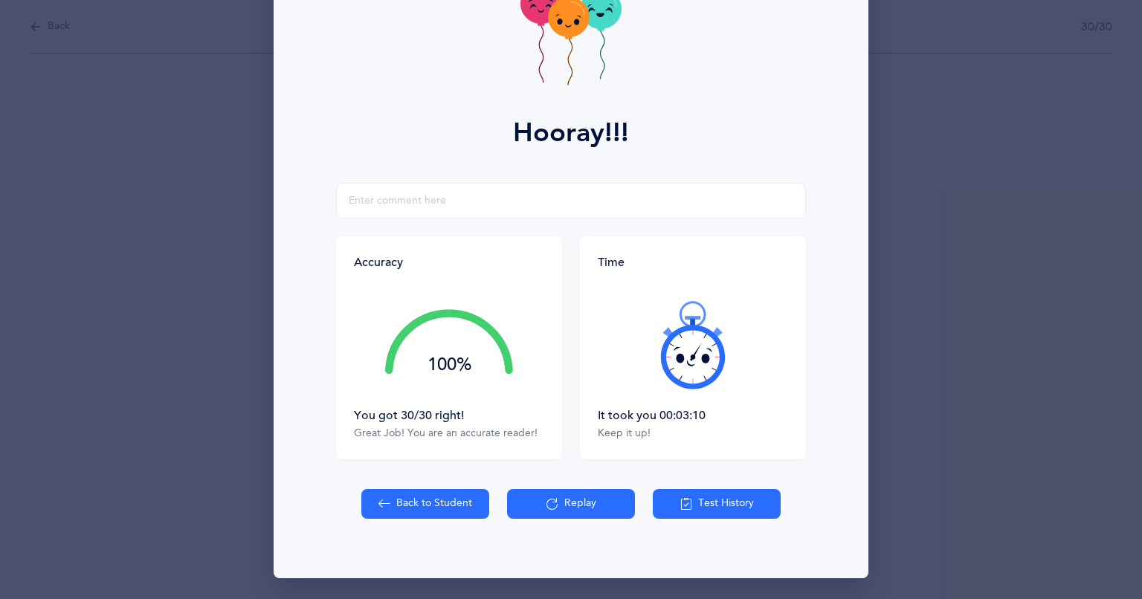
click at [558, 508] on button "Replay" at bounding box center [571, 504] width 128 height 30
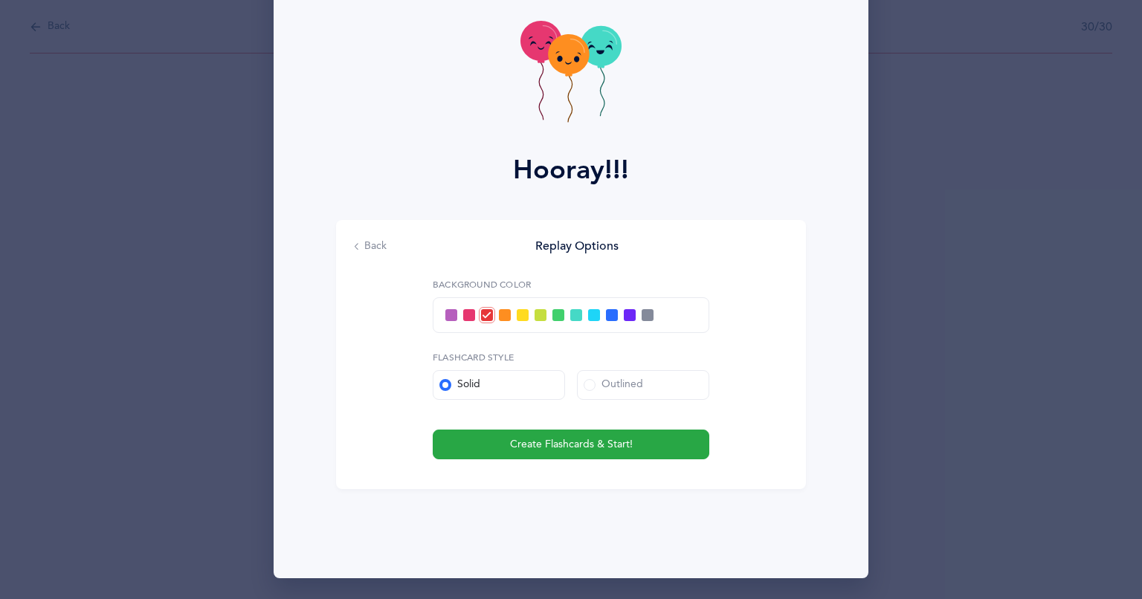
scroll to position [71, 0]
click at [574, 453] on button "Create Flashcards & Start!" at bounding box center [571, 445] width 276 height 30
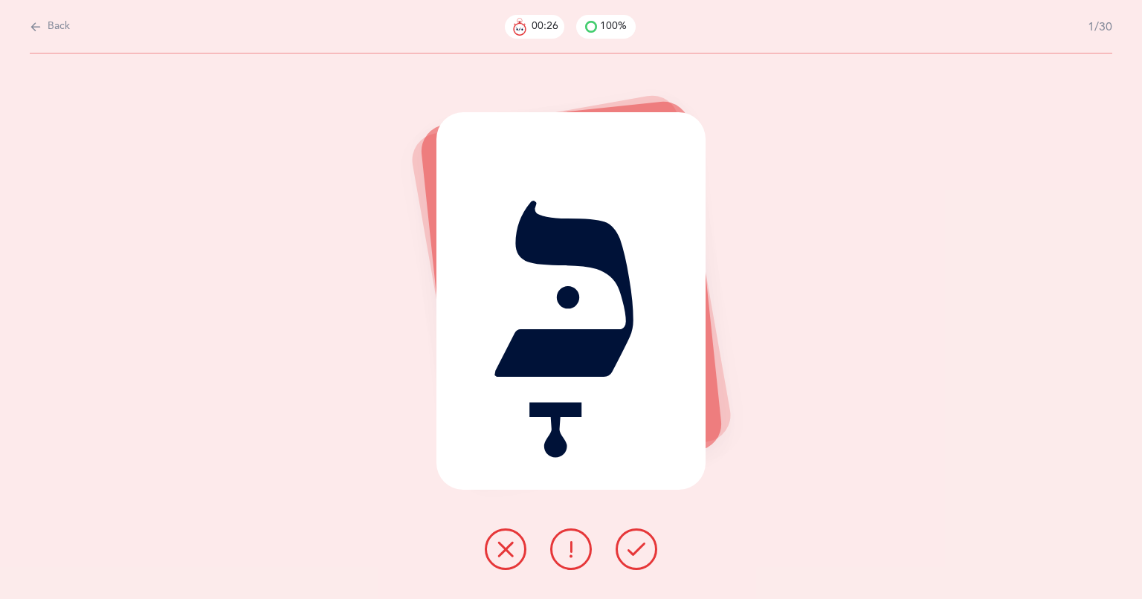
click at [638, 555] on icon at bounding box center [636, 549] width 18 height 18
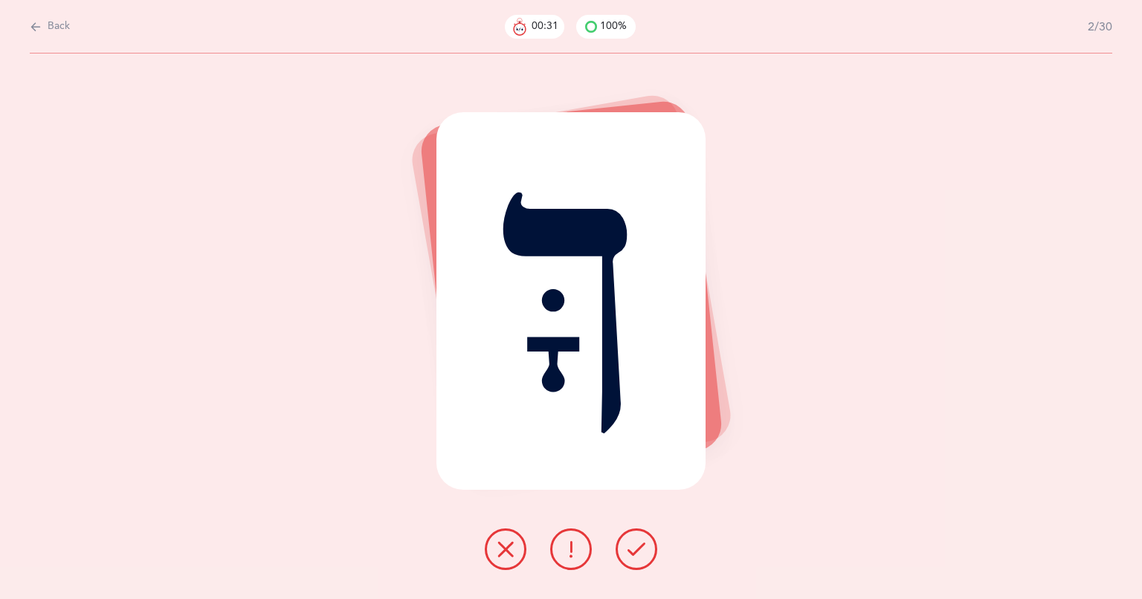
click at [638, 552] on icon at bounding box center [636, 549] width 18 height 18
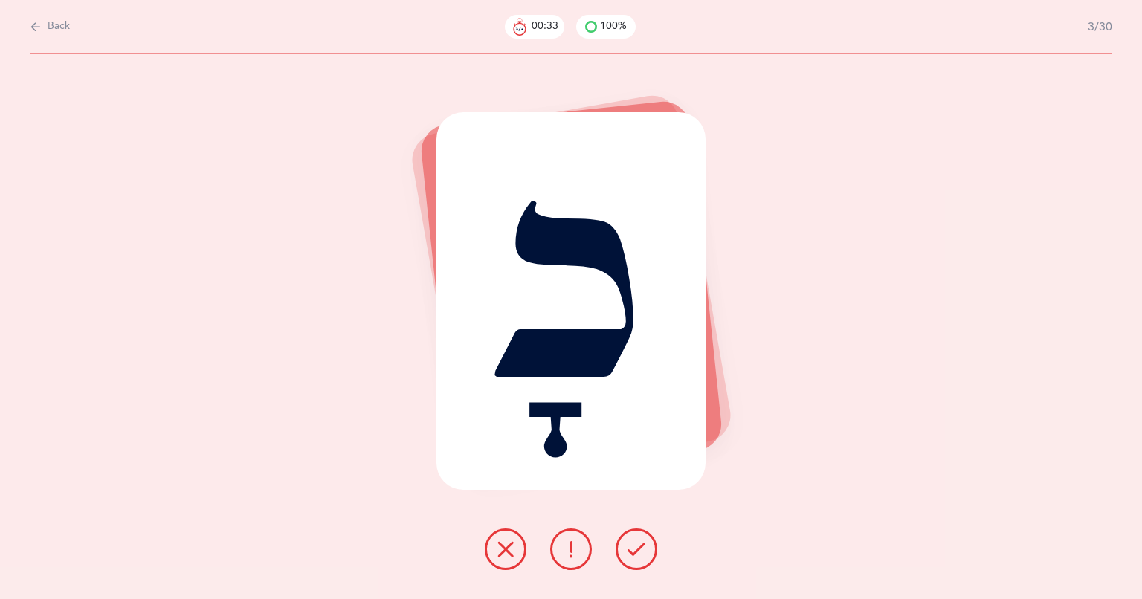
click at [650, 544] on button at bounding box center [636, 549] width 42 height 42
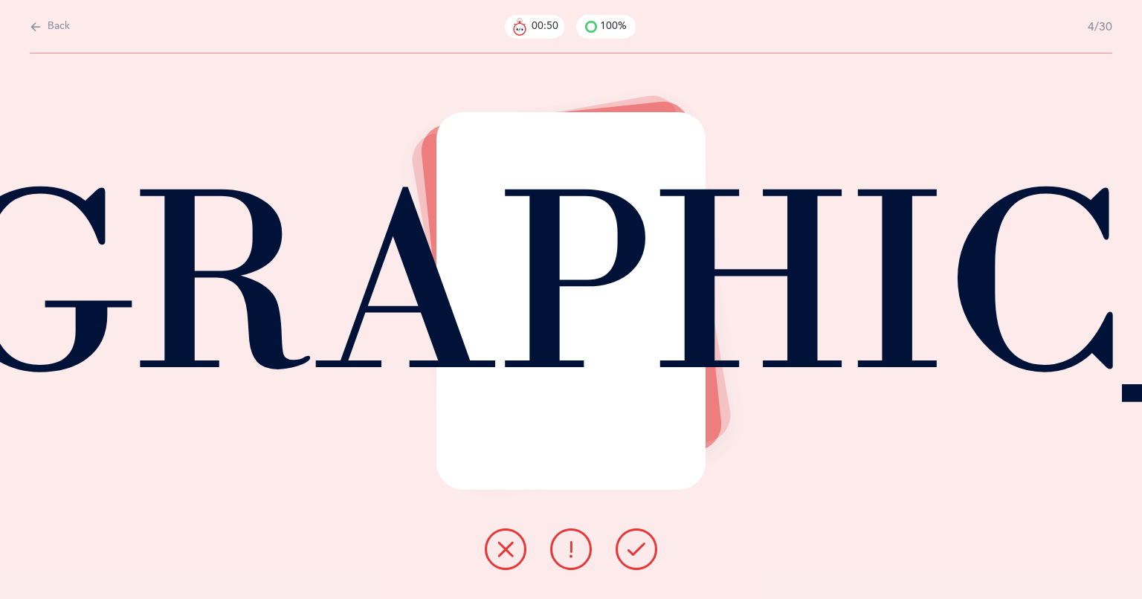
click at [705, 421] on div "ךָ" at bounding box center [571, 301] width 270 height 378
click at [716, 425] on div at bounding box center [570, 288] width 305 height 378
click at [713, 425] on div at bounding box center [570, 288] width 305 height 378
click at [624, 541] on button at bounding box center [636, 549] width 42 height 42
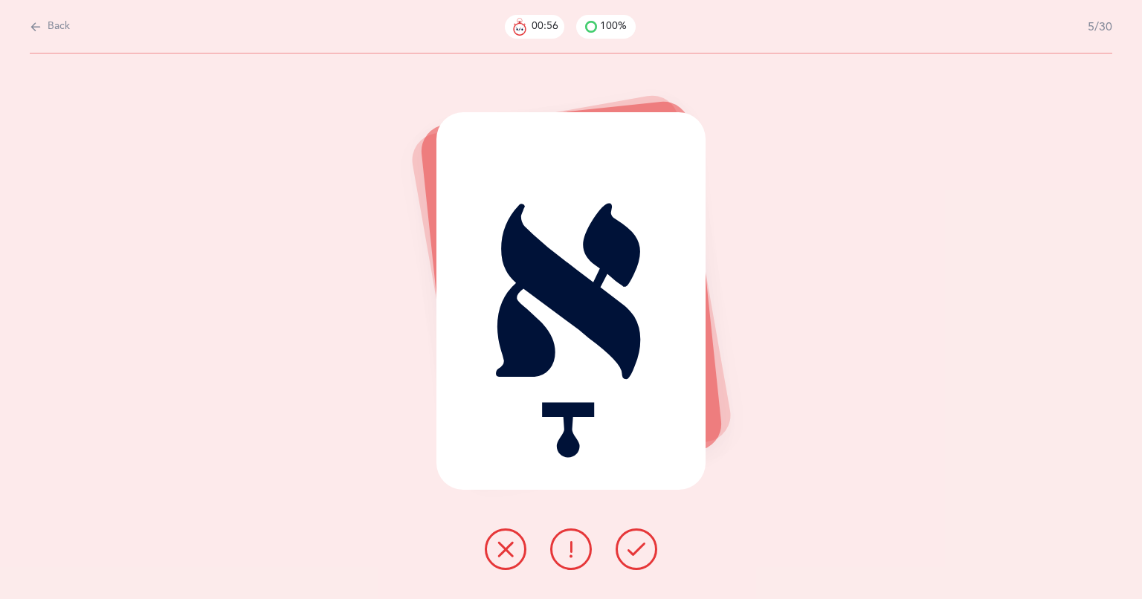
click at [392, 178] on div "אָ" at bounding box center [571, 327] width 1142 height 546
click at [401, 190] on div "אָ" at bounding box center [571, 327] width 1142 height 546
click at [391, 211] on div "אָ" at bounding box center [571, 327] width 1142 height 546
click at [407, 205] on div "אָ" at bounding box center [571, 327] width 1142 height 546
click at [635, 554] on icon at bounding box center [636, 549] width 18 height 18
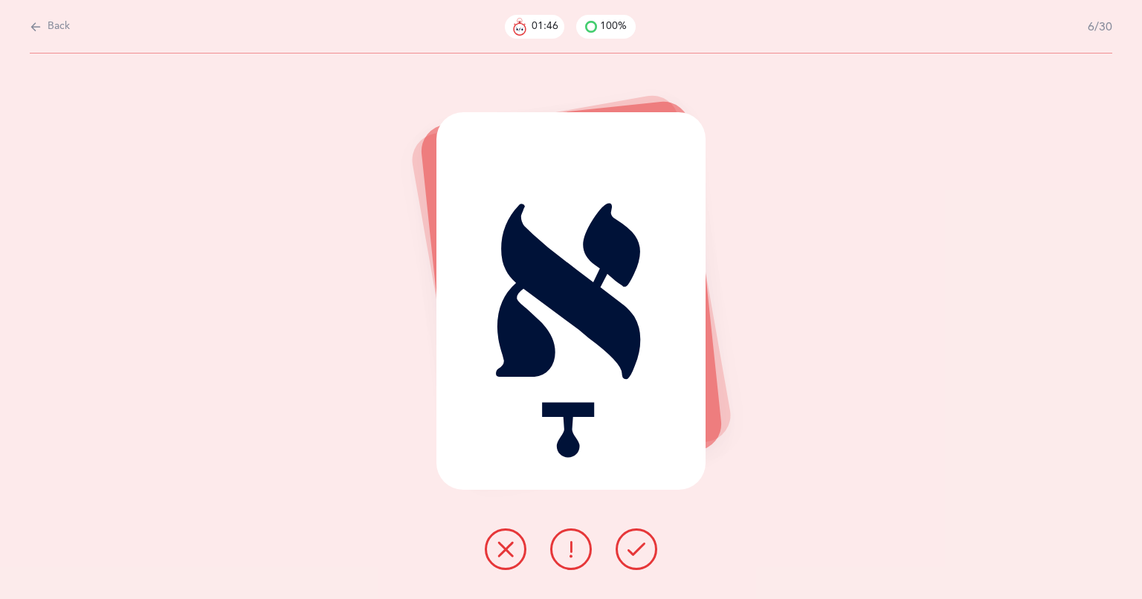
click at [642, 552] on icon at bounding box center [636, 549] width 18 height 18
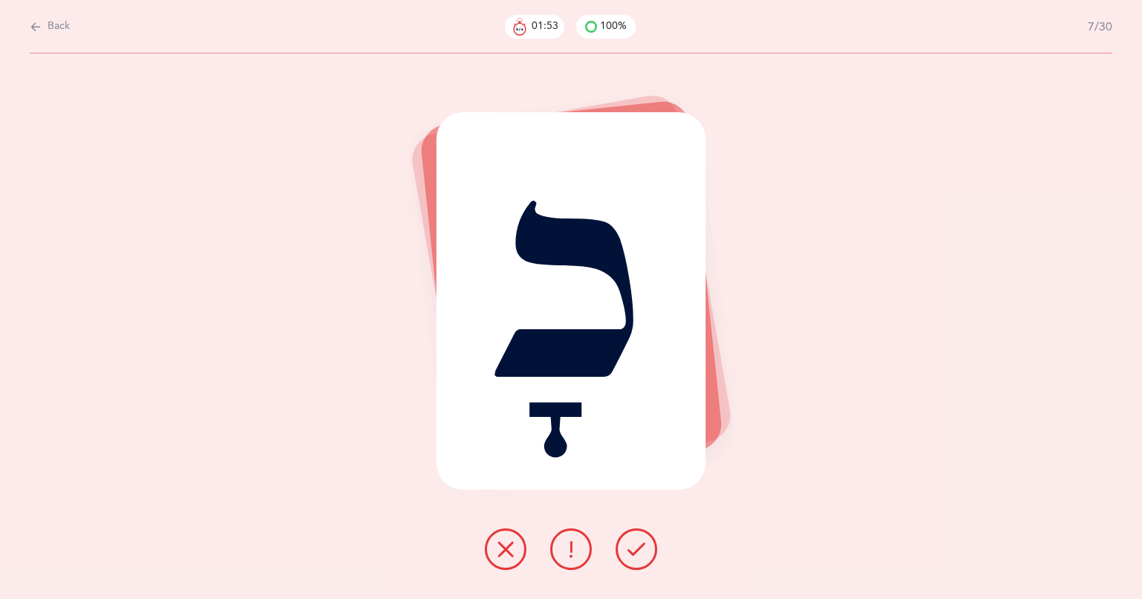
click at [617, 564] on div at bounding box center [571, 549] width 196 height 42
click at [636, 557] on icon at bounding box center [636, 549] width 18 height 18
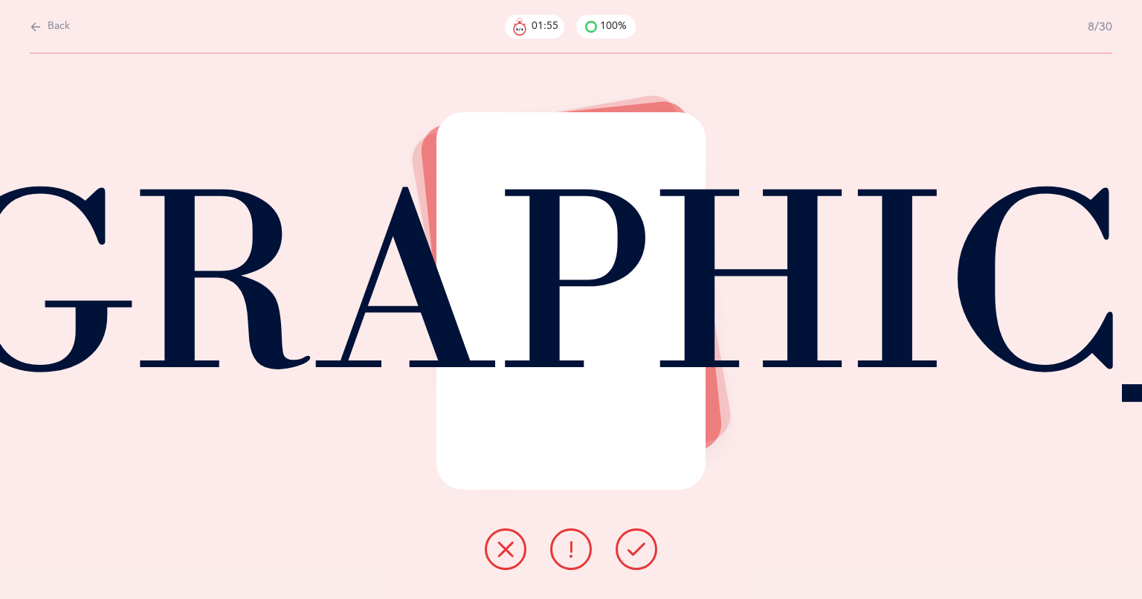
click at [635, 553] on icon at bounding box center [636, 549] width 18 height 18
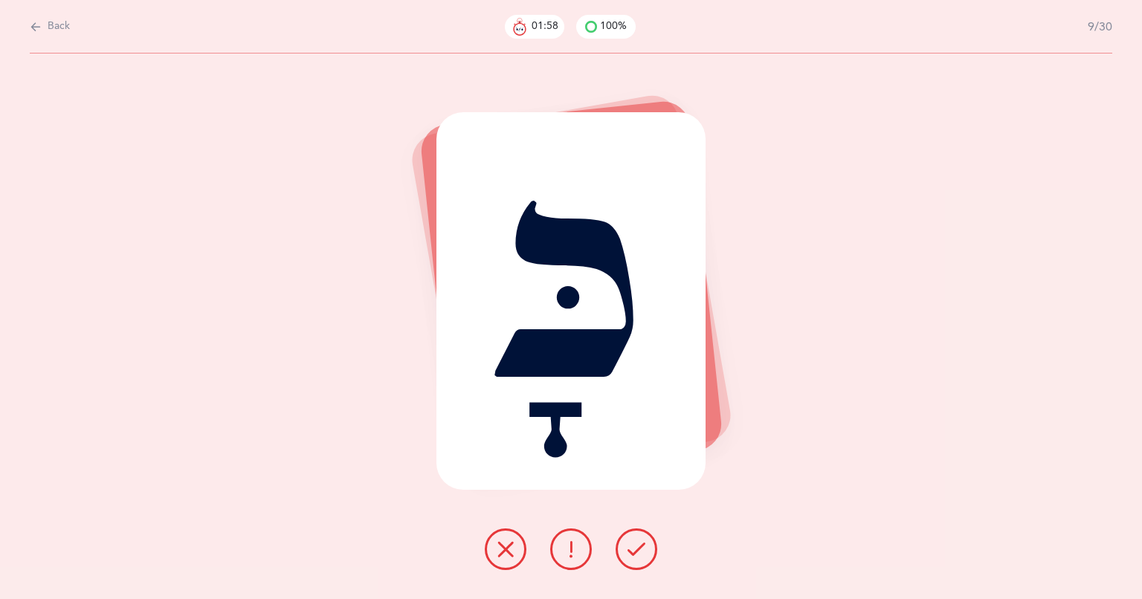
click at [631, 547] on icon at bounding box center [636, 549] width 18 height 18
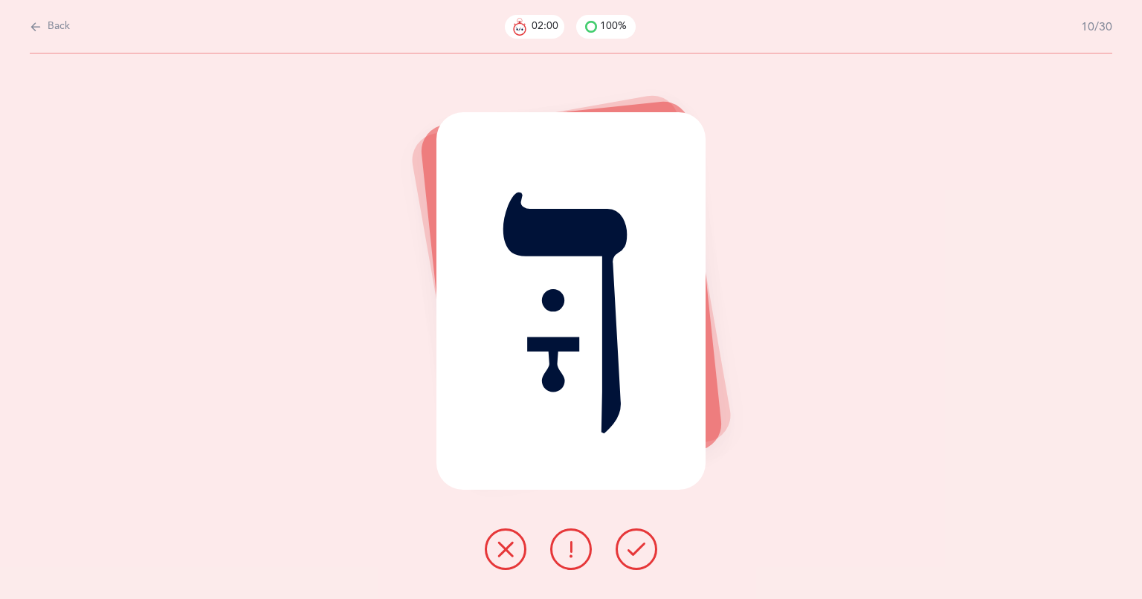
click at [620, 551] on button at bounding box center [636, 549] width 42 height 42
click at [621, 535] on button at bounding box center [636, 549] width 42 height 42
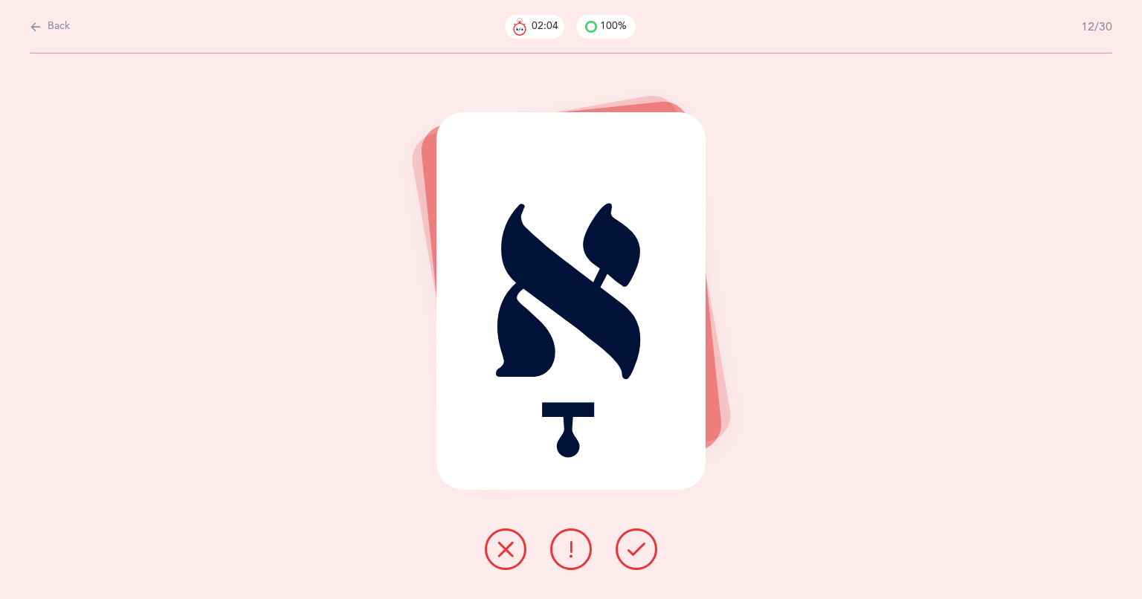
click at [639, 547] on icon at bounding box center [636, 549] width 18 height 18
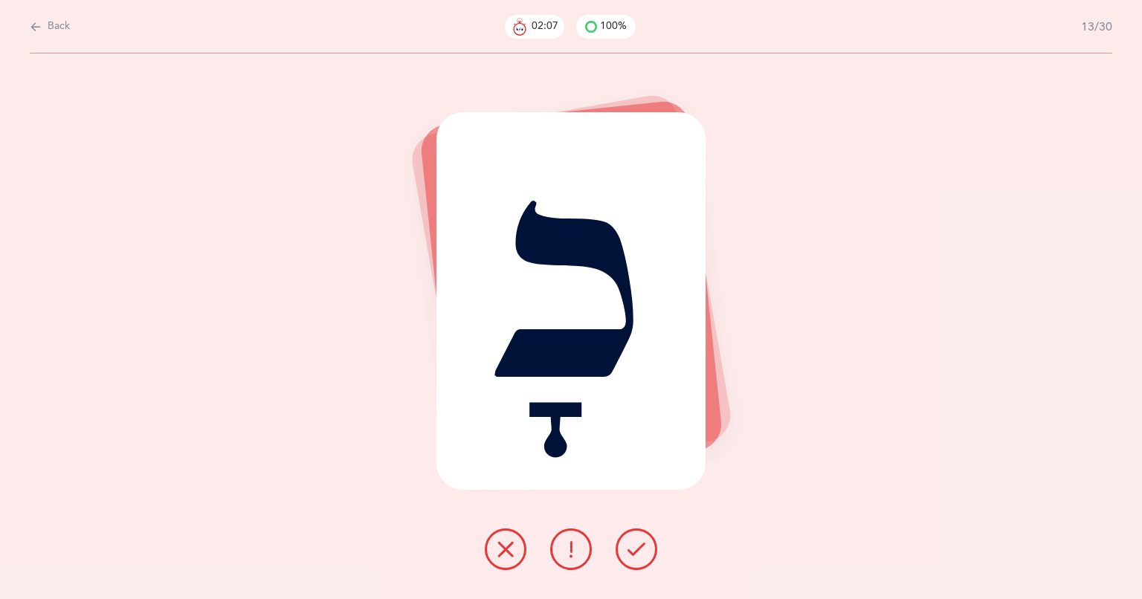
click at [644, 551] on icon at bounding box center [636, 549] width 18 height 18
click at [636, 546] on icon at bounding box center [636, 549] width 18 height 18
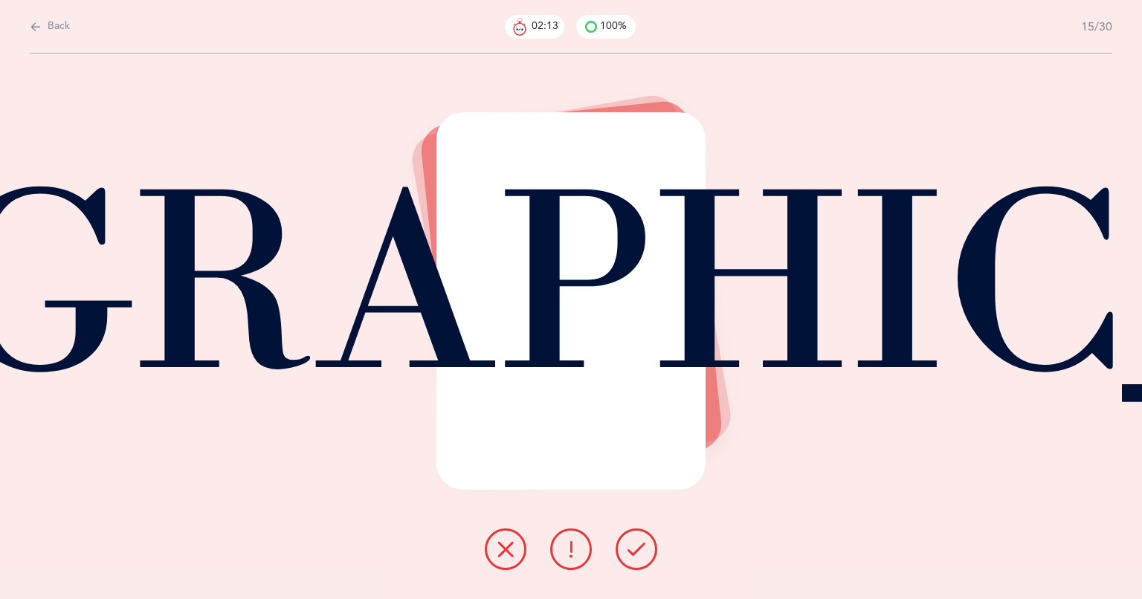
click at [644, 547] on icon at bounding box center [636, 549] width 18 height 18
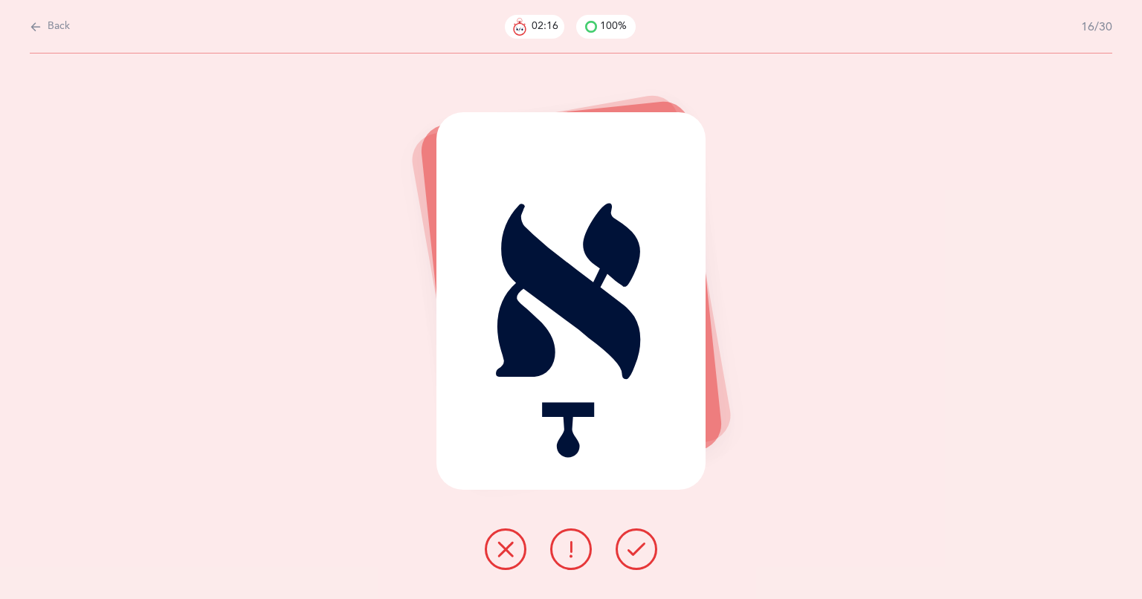
click at [627, 566] on button at bounding box center [636, 549] width 42 height 42
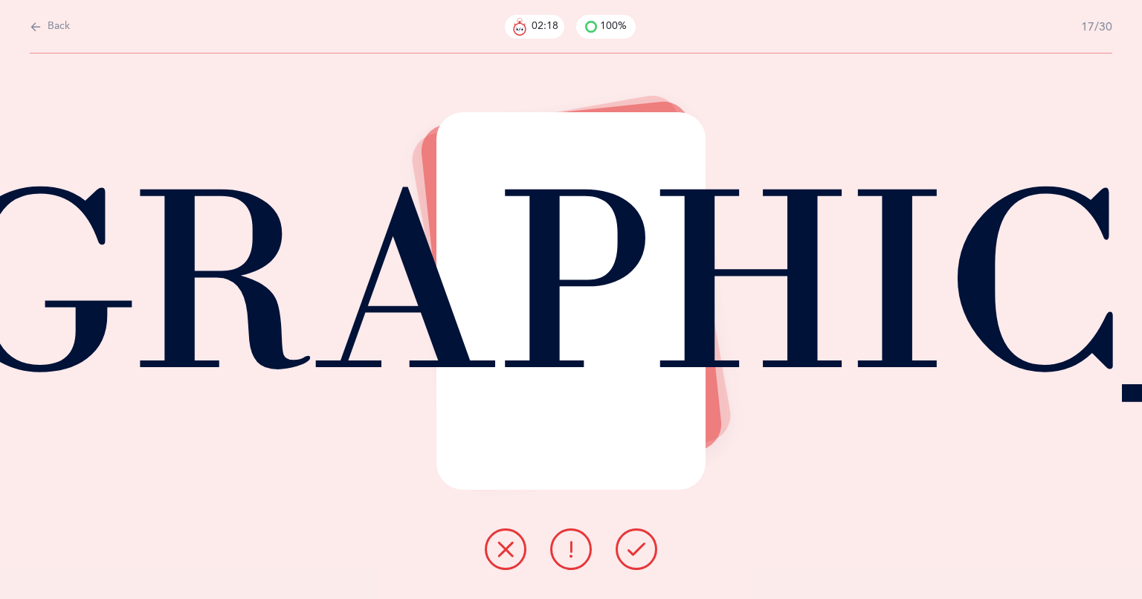
click at [637, 545] on icon at bounding box center [636, 549] width 18 height 18
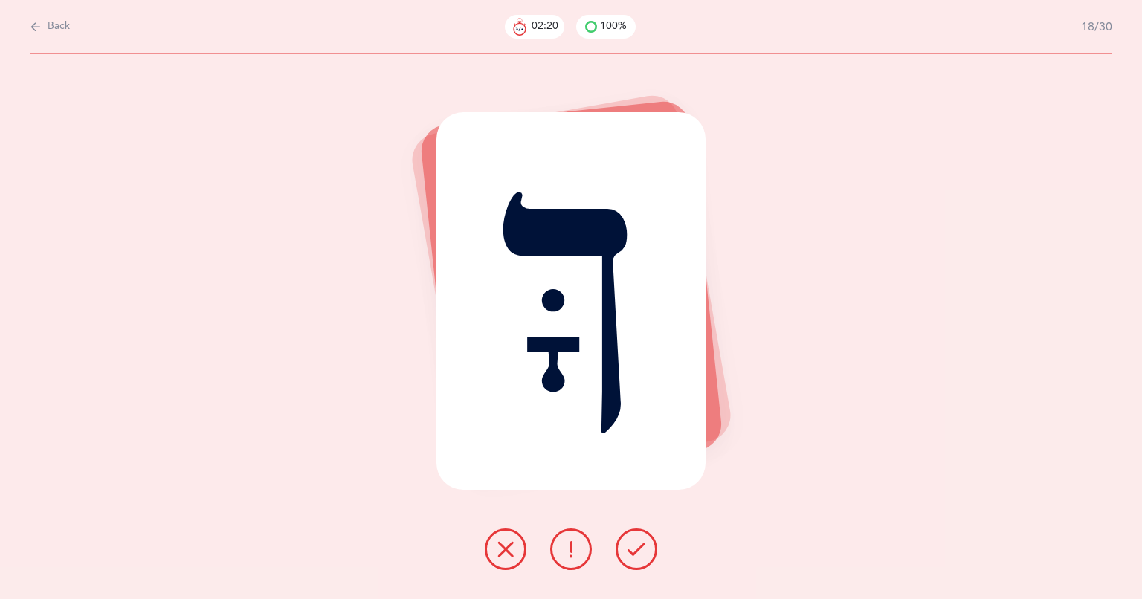
click at [633, 554] on icon at bounding box center [636, 549] width 18 height 18
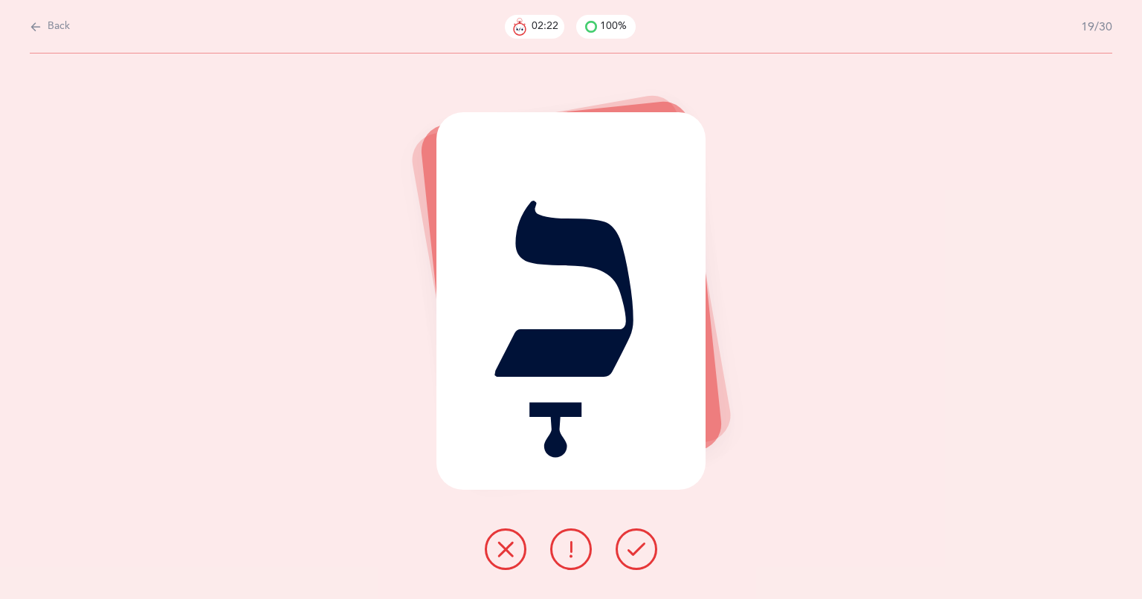
click at [621, 543] on button at bounding box center [636, 549] width 42 height 42
click at [629, 557] on icon at bounding box center [636, 549] width 18 height 18
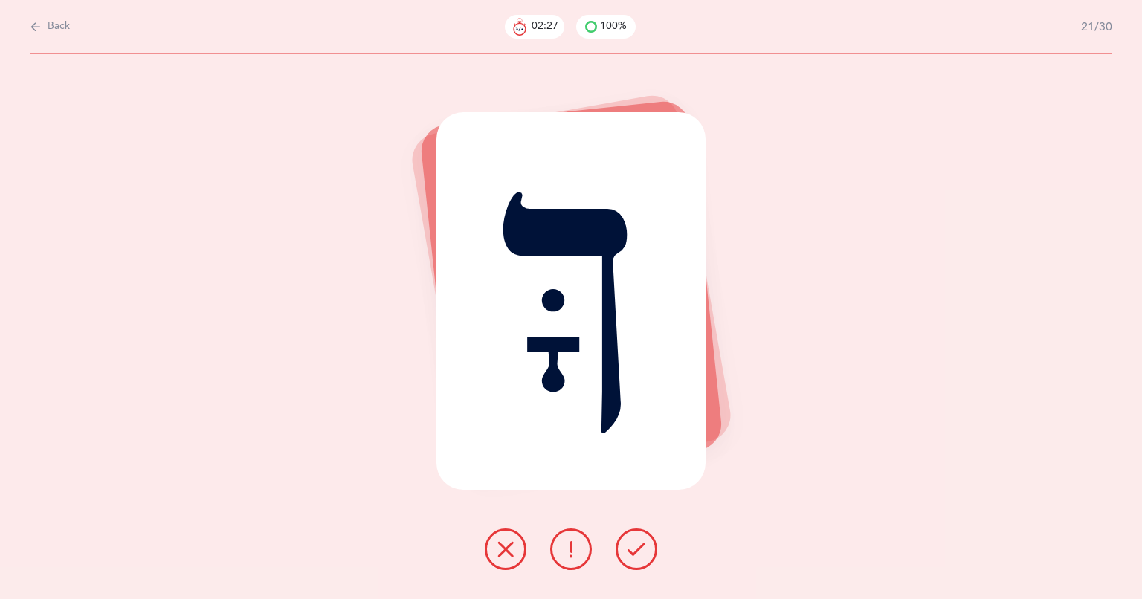
click at [636, 549] on icon at bounding box center [636, 549] width 18 height 18
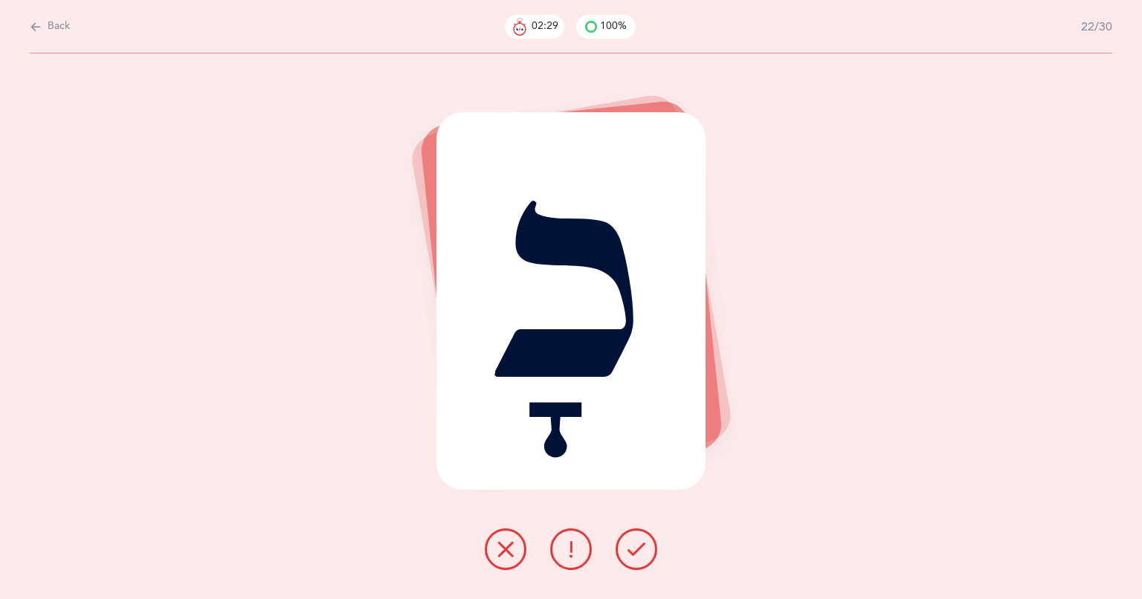
click at [631, 550] on icon at bounding box center [636, 549] width 18 height 18
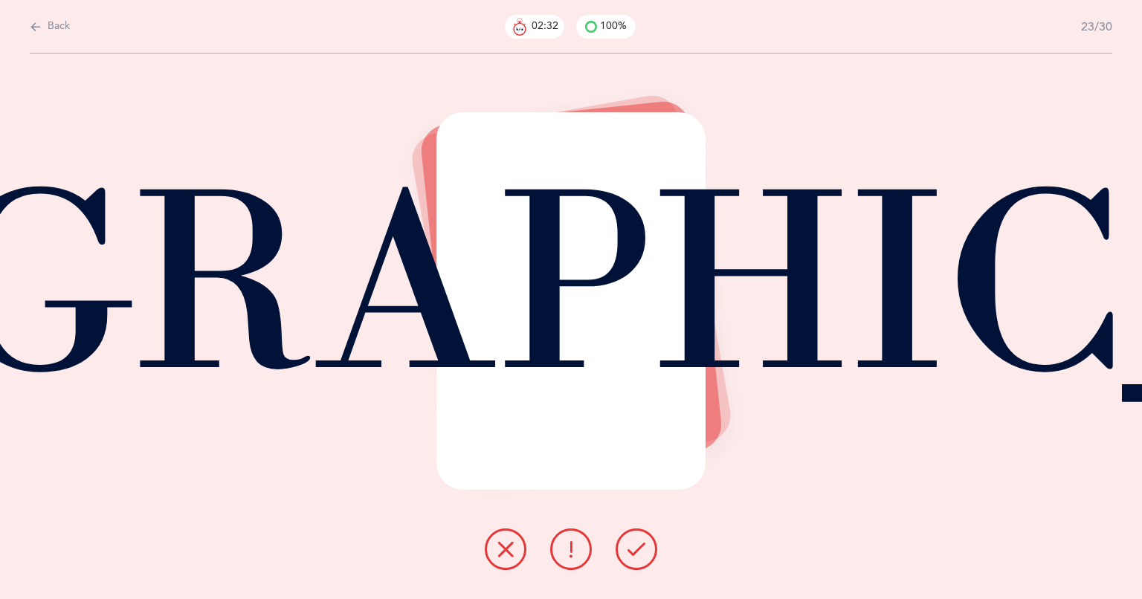
click at [639, 559] on button at bounding box center [636, 549] width 42 height 42
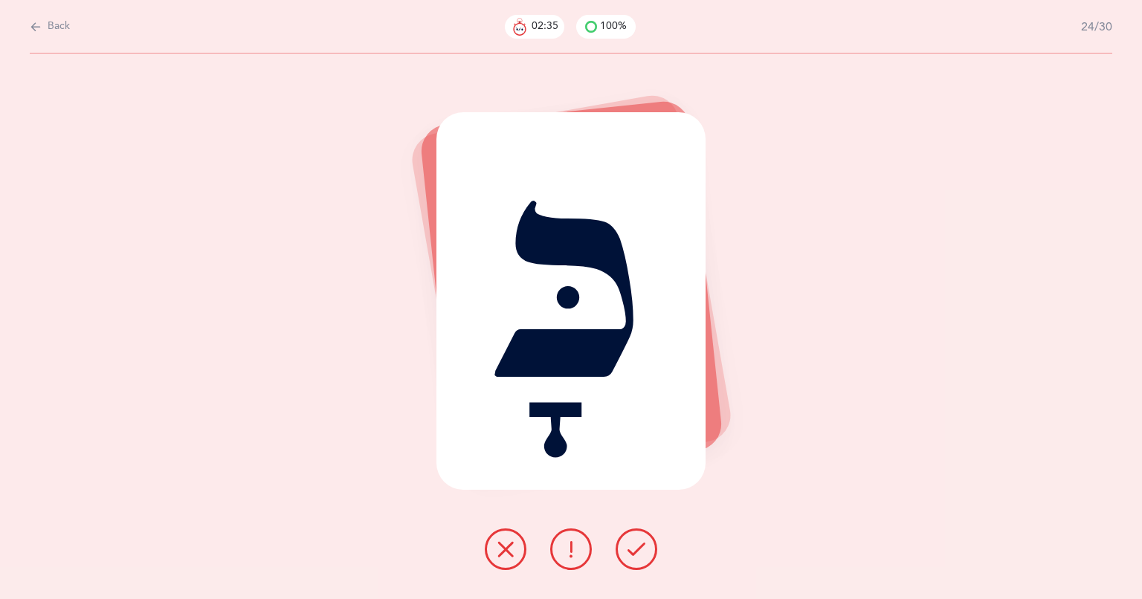
click at [639, 557] on icon at bounding box center [636, 549] width 18 height 18
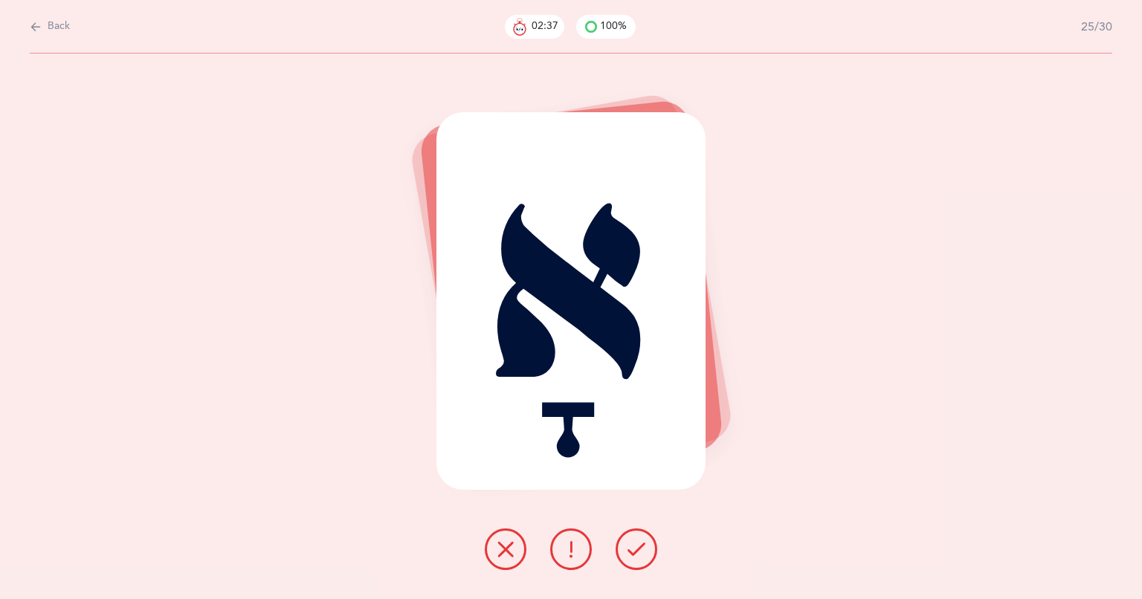
click at [628, 560] on button at bounding box center [636, 549] width 42 height 42
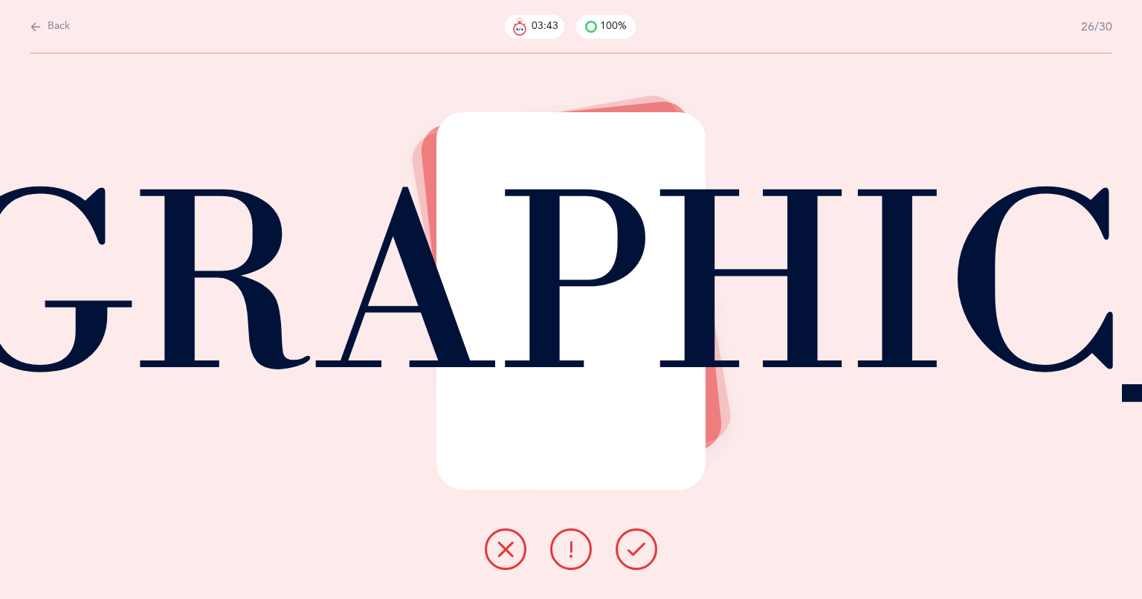
click at [1066, 73] on div "ךָ" at bounding box center [571, 327] width 1142 height 546
click at [624, 556] on button at bounding box center [636, 549] width 42 height 42
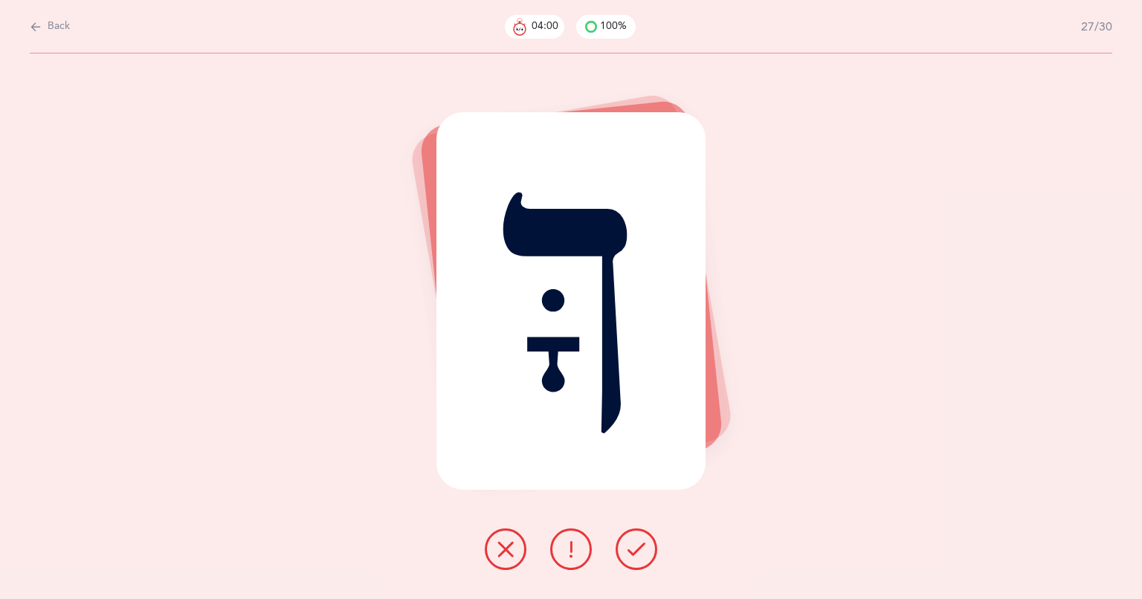
click at [623, 541] on button at bounding box center [636, 549] width 42 height 42
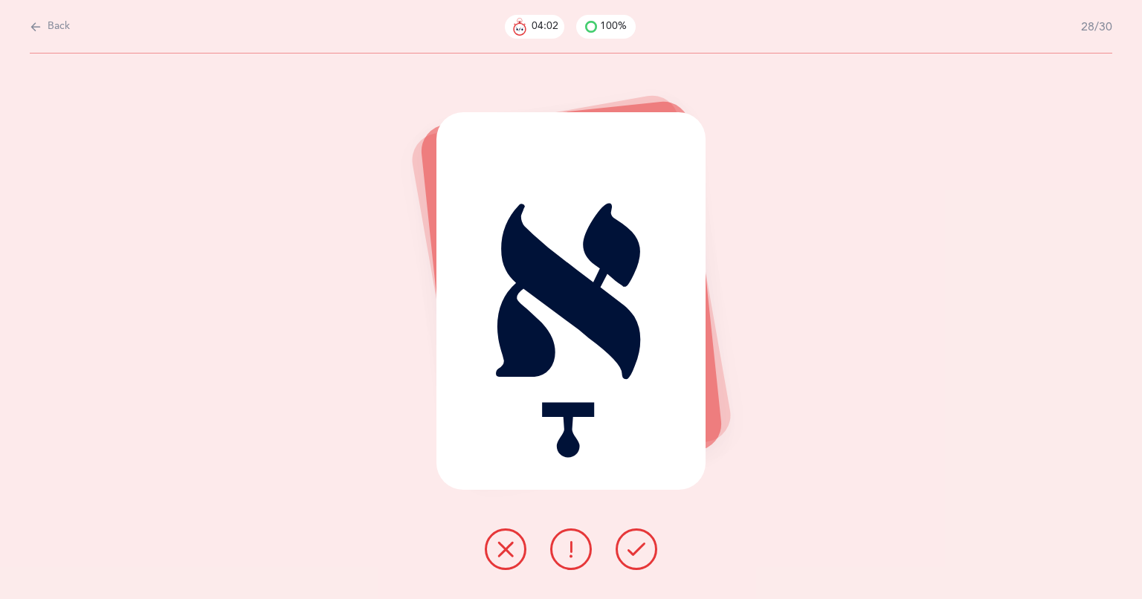
click at [631, 544] on icon at bounding box center [636, 549] width 18 height 18
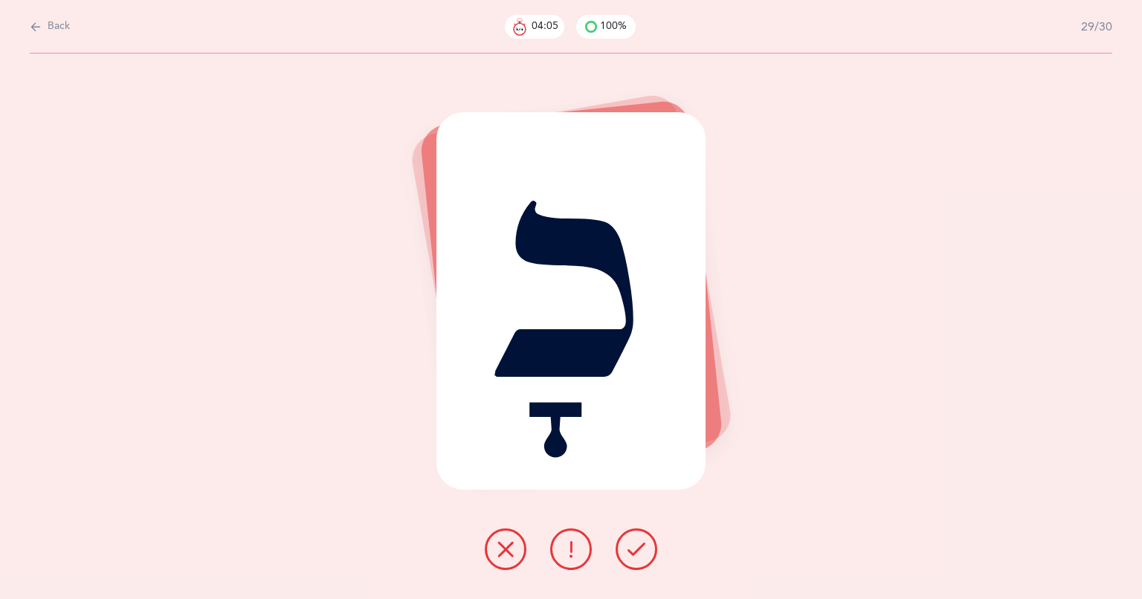
click at [630, 553] on icon at bounding box center [636, 549] width 18 height 18
click at [630, 556] on icon at bounding box center [636, 549] width 18 height 18
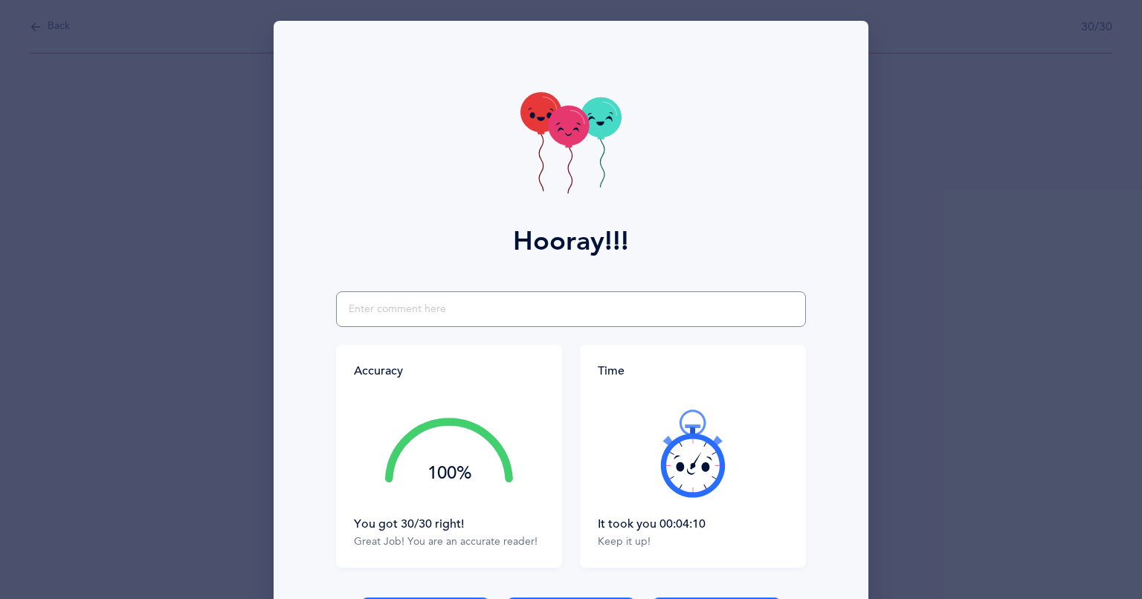
click at [392, 306] on input "text" at bounding box center [571, 309] width 470 height 36
click at [161, 436] on div "Hooray!!! Accuracy 100% You got 30/30 right! Great Job! You are an accurate rea…" at bounding box center [571, 299] width 1142 height 599
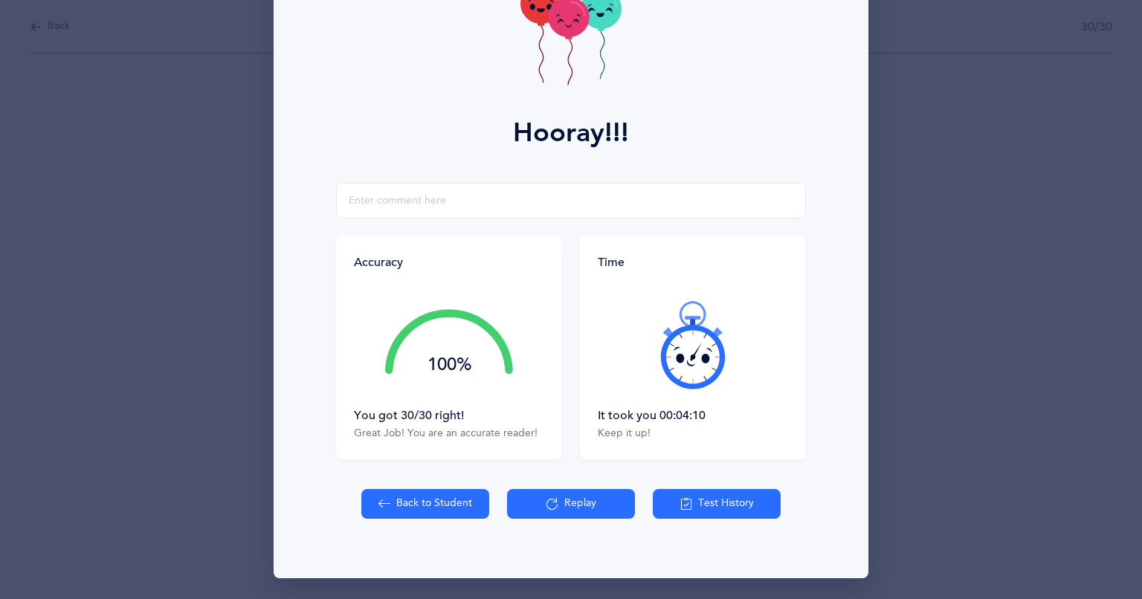
click at [566, 516] on button "Replay" at bounding box center [571, 504] width 128 height 30
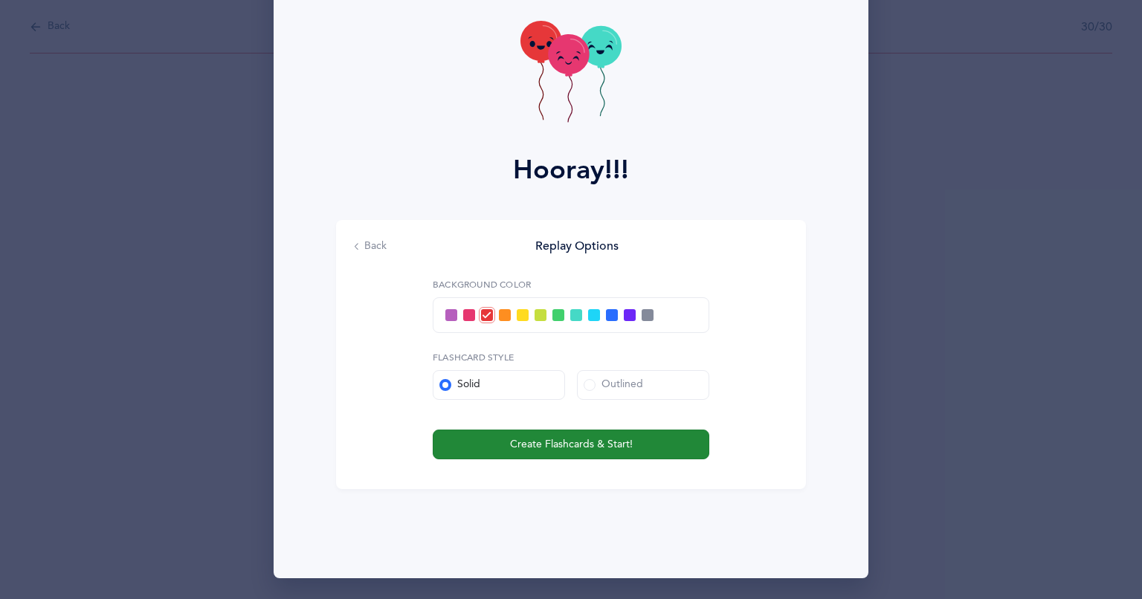
click at [585, 444] on span "Create Flashcards & Start!" at bounding box center [571, 445] width 123 height 16
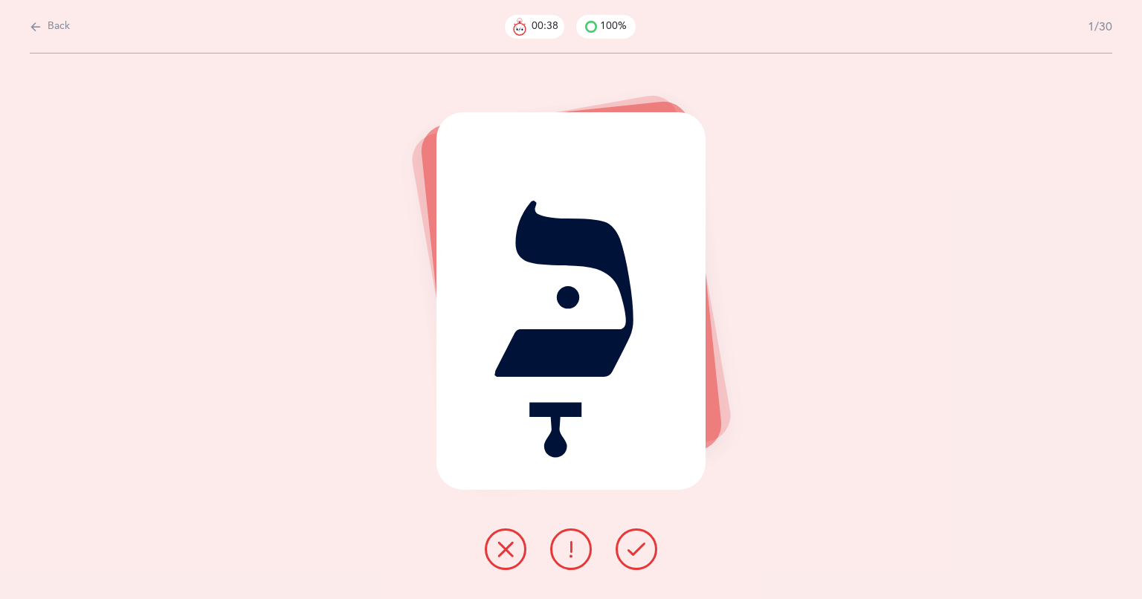
click at [644, 565] on button at bounding box center [636, 549] width 42 height 42
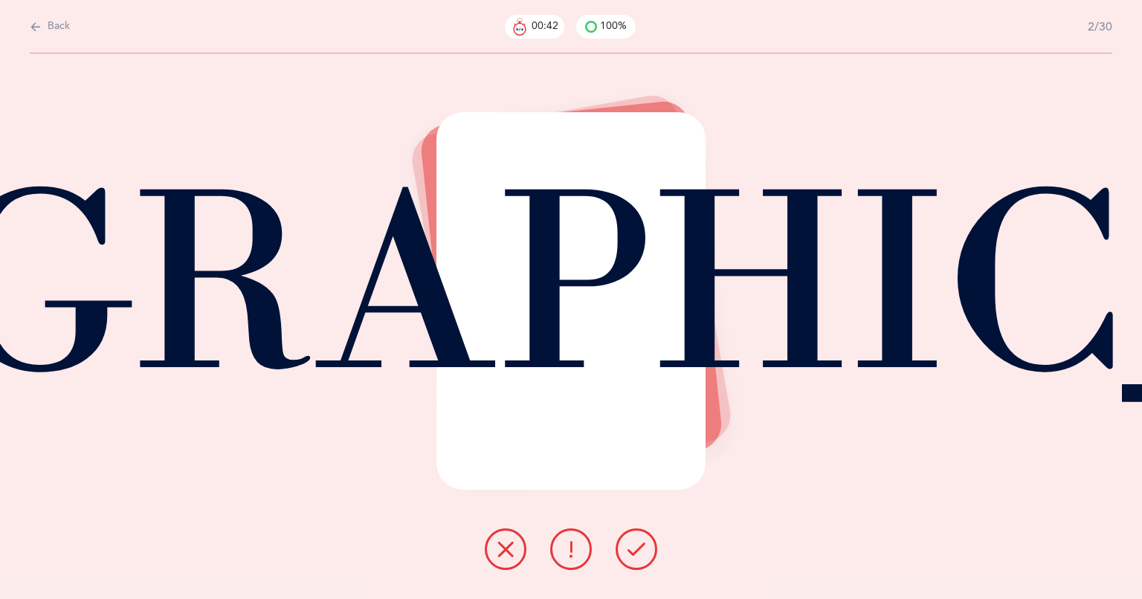
click at [637, 554] on icon at bounding box center [636, 549] width 18 height 18
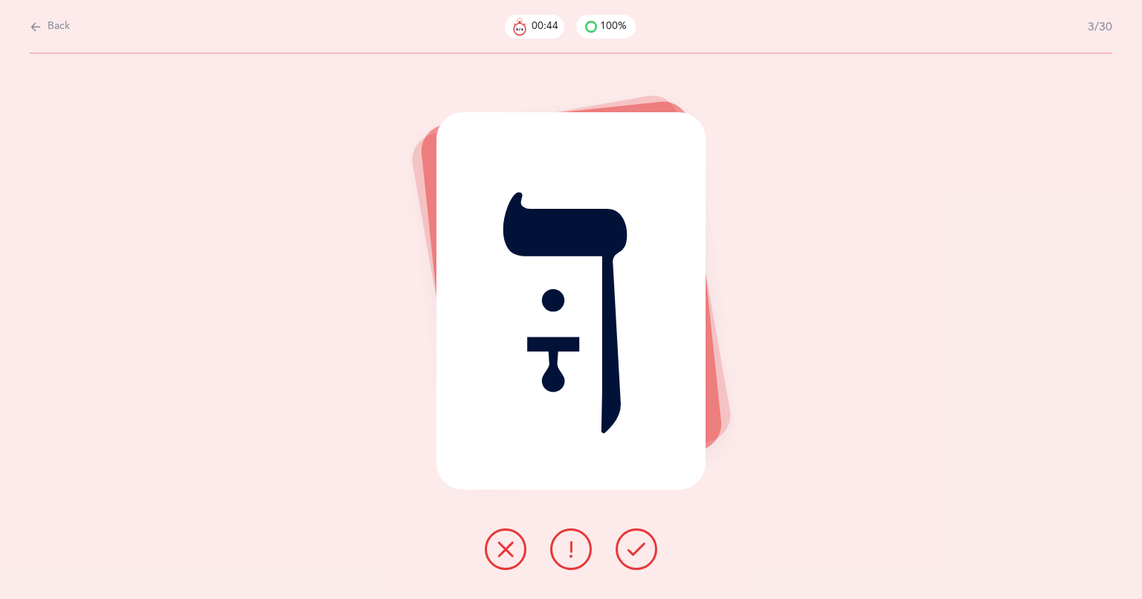
click at [656, 548] on button at bounding box center [636, 549] width 42 height 42
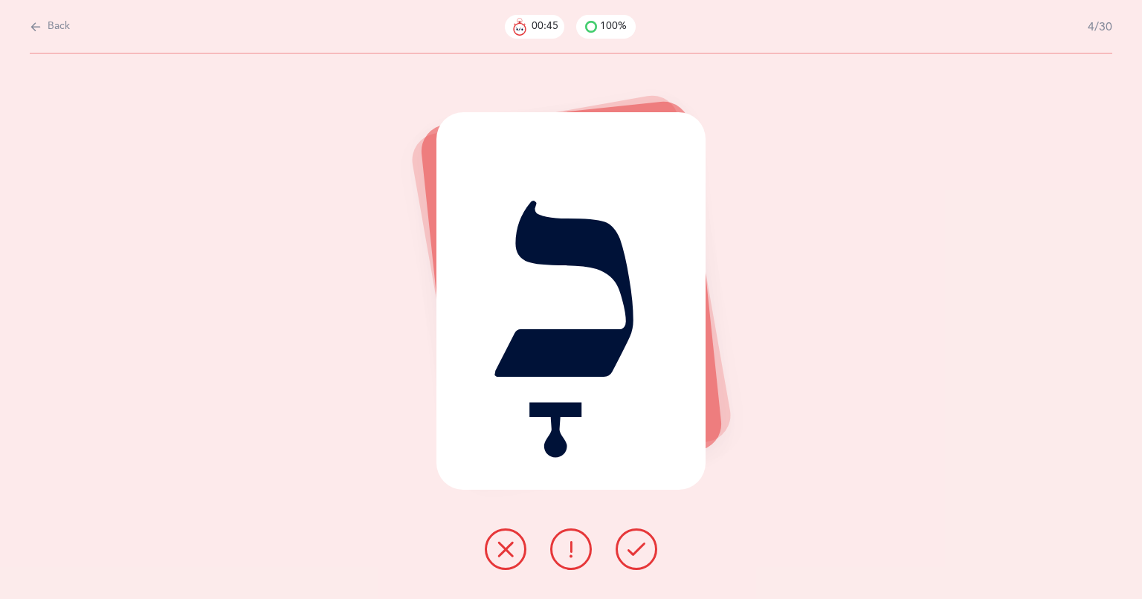
click at [636, 552] on icon at bounding box center [636, 549] width 18 height 18
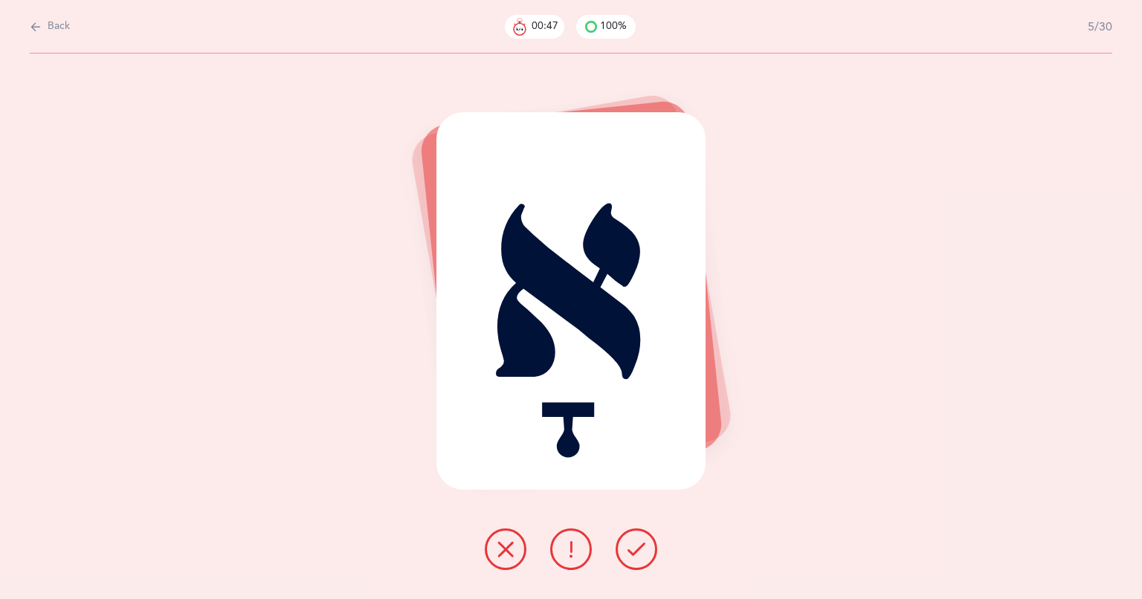
click at [624, 547] on button at bounding box center [636, 549] width 42 height 42
click at [629, 554] on icon at bounding box center [636, 549] width 18 height 18
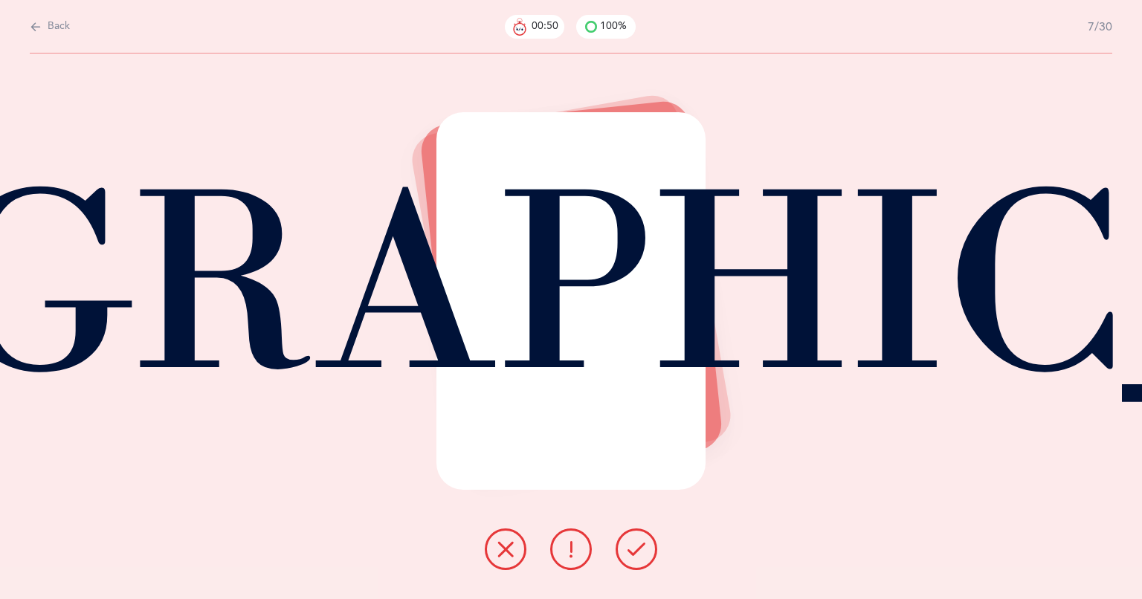
click at [635, 548] on icon at bounding box center [636, 549] width 18 height 18
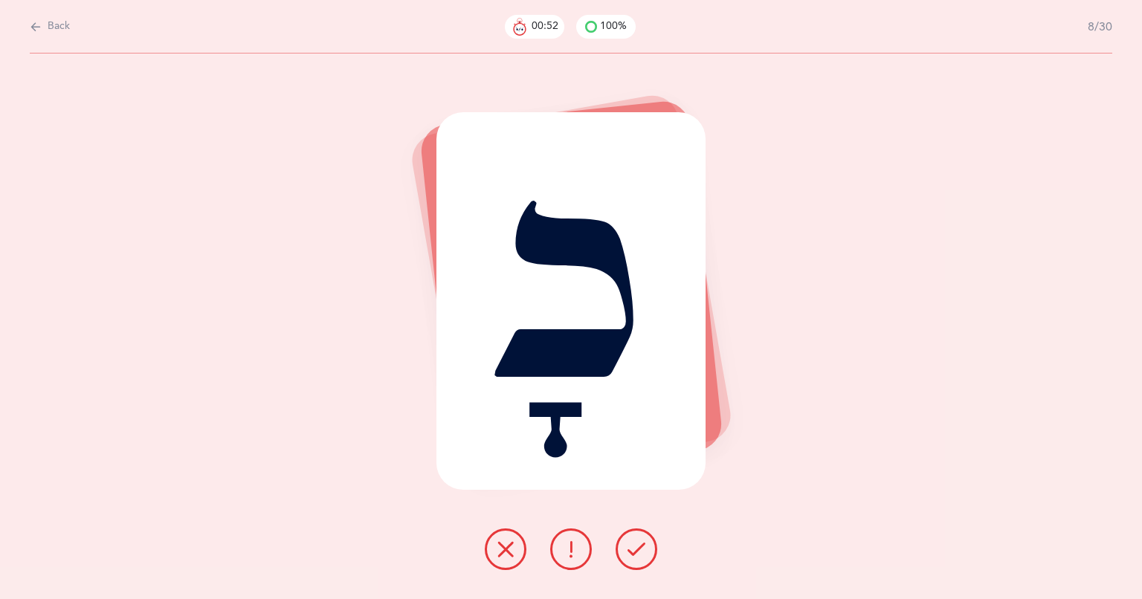
click at [622, 547] on button at bounding box center [636, 549] width 42 height 42
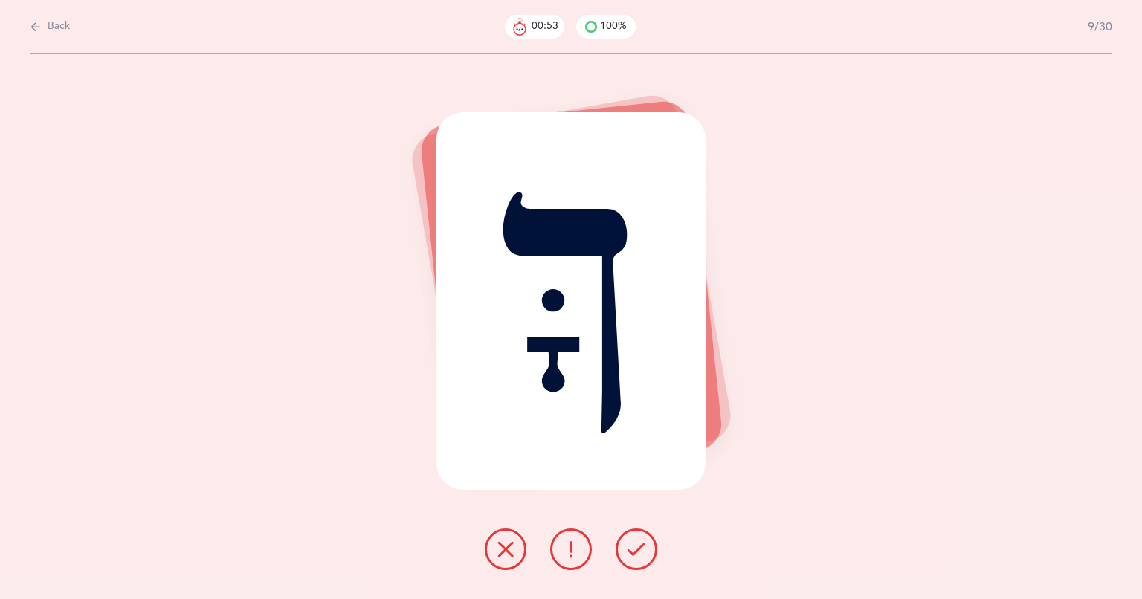
click at [626, 553] on button at bounding box center [636, 549] width 42 height 42
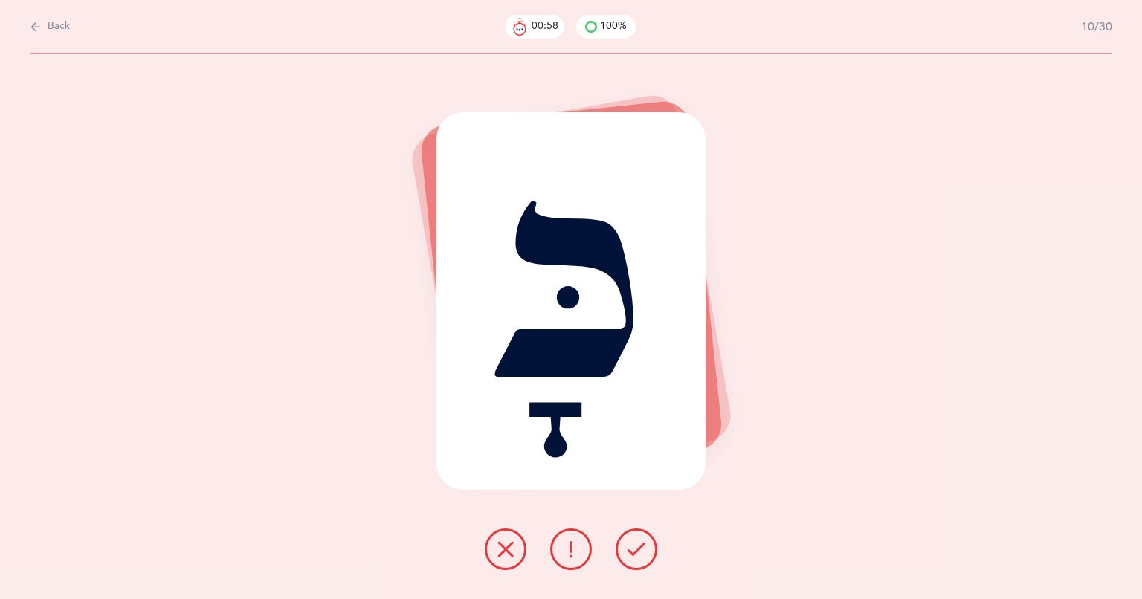
click at [640, 558] on button at bounding box center [636, 549] width 42 height 42
click at [638, 553] on icon at bounding box center [636, 549] width 18 height 18
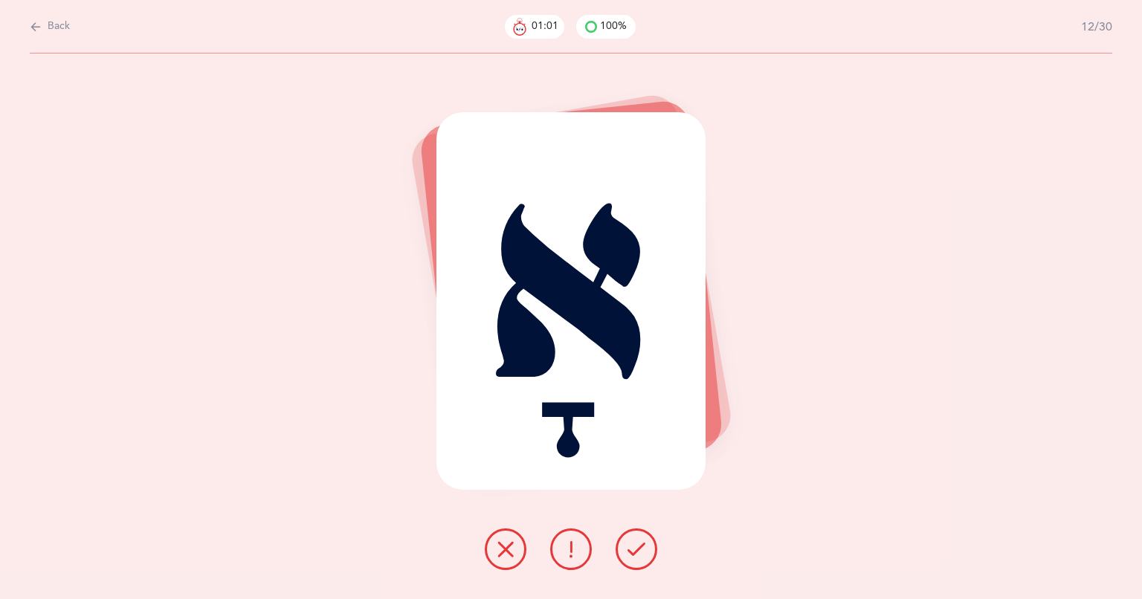
click at [624, 556] on button at bounding box center [636, 549] width 42 height 42
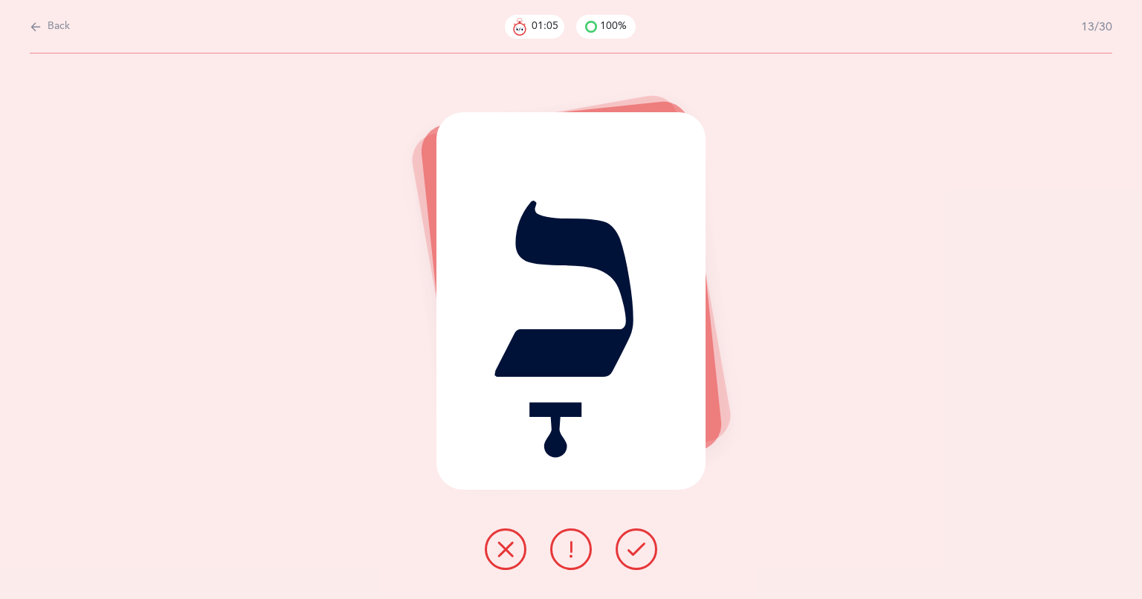
click at [631, 554] on icon at bounding box center [636, 549] width 18 height 18
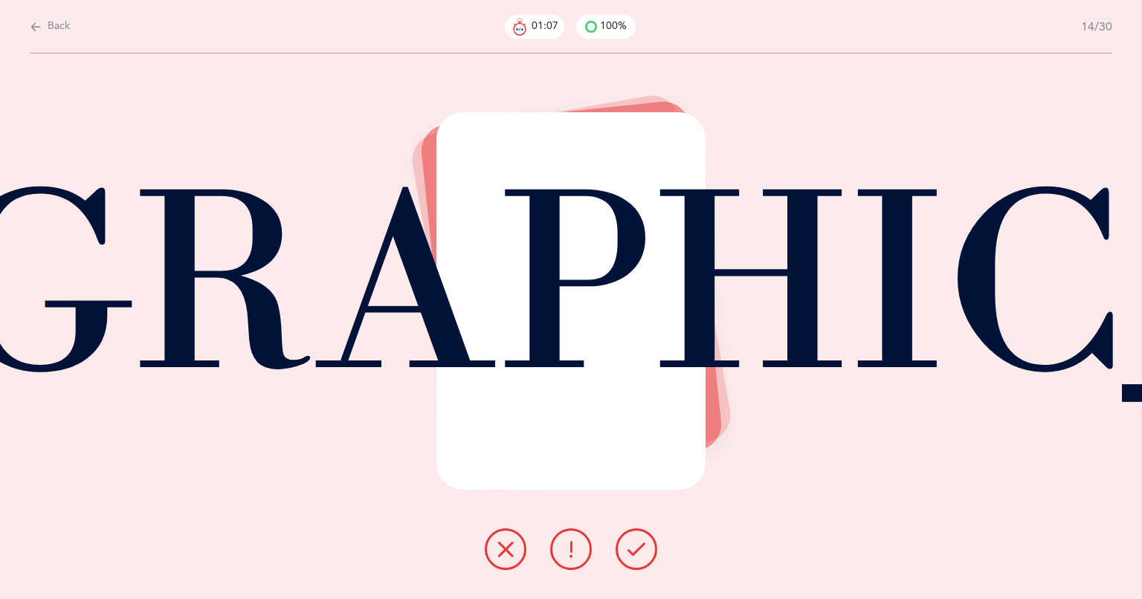
click at [636, 563] on button at bounding box center [636, 549] width 42 height 42
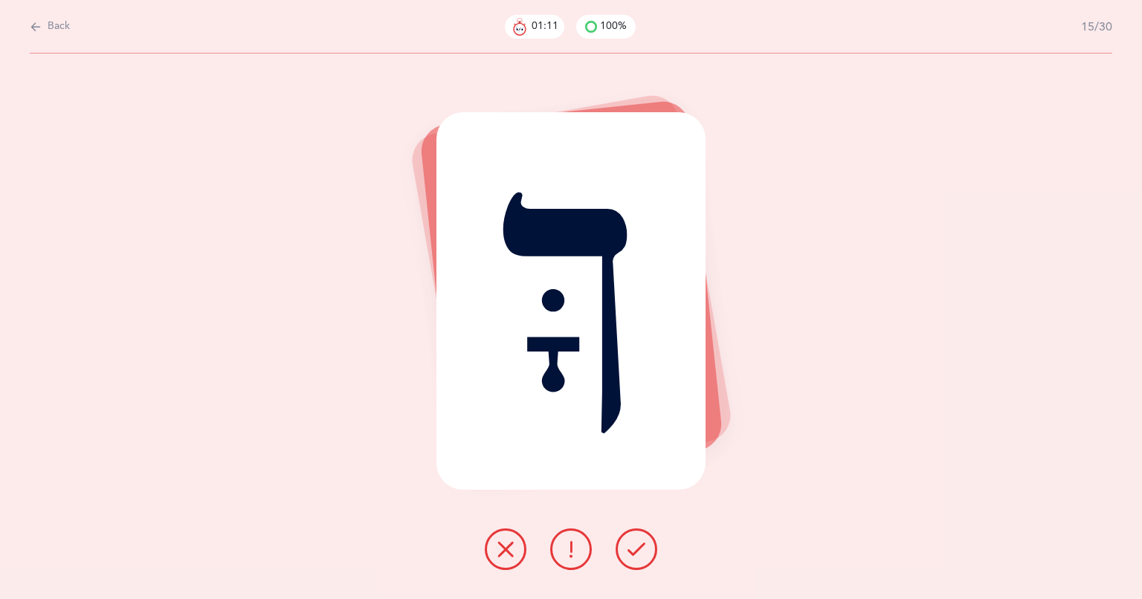
click at [642, 557] on icon at bounding box center [636, 549] width 18 height 18
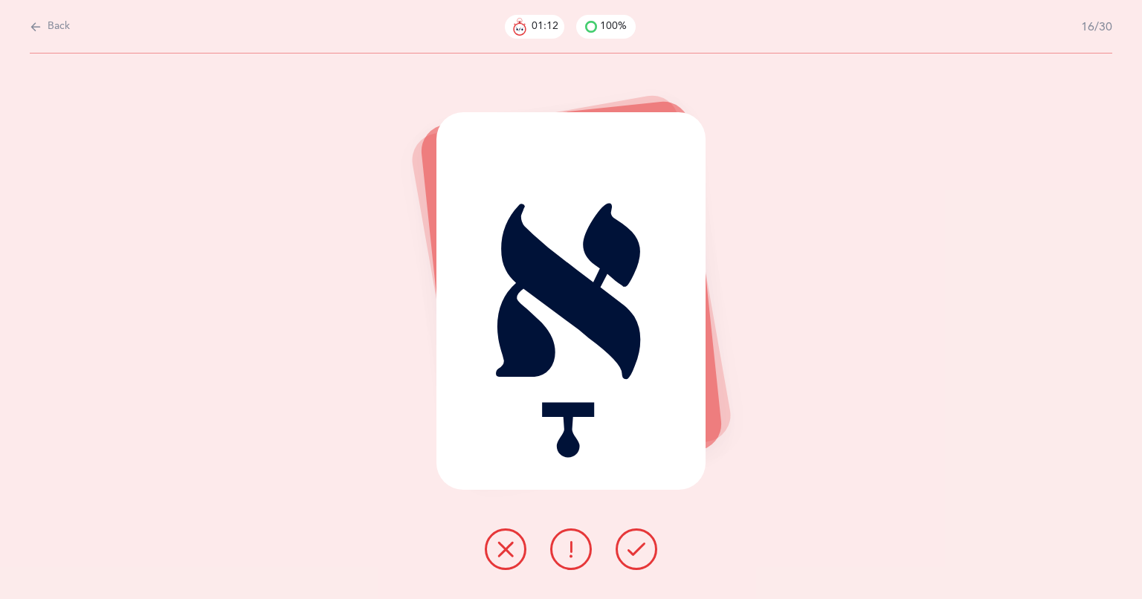
click at [636, 560] on button at bounding box center [636, 549] width 42 height 42
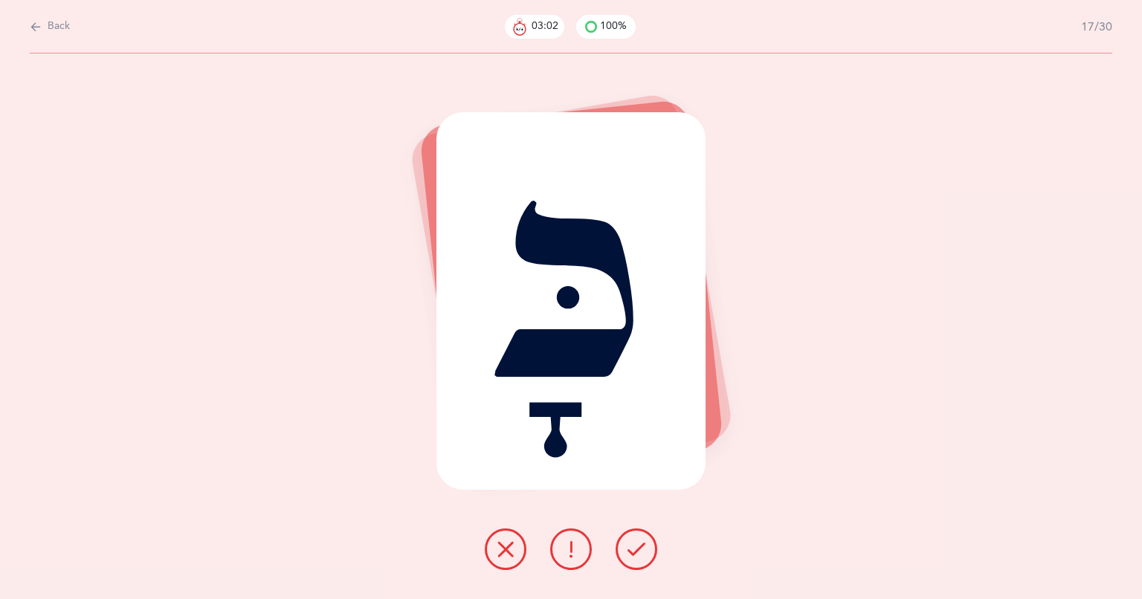
click at [620, 531] on div at bounding box center [571, 549] width 196 height 42
click at [636, 555] on icon at bounding box center [636, 549] width 18 height 18
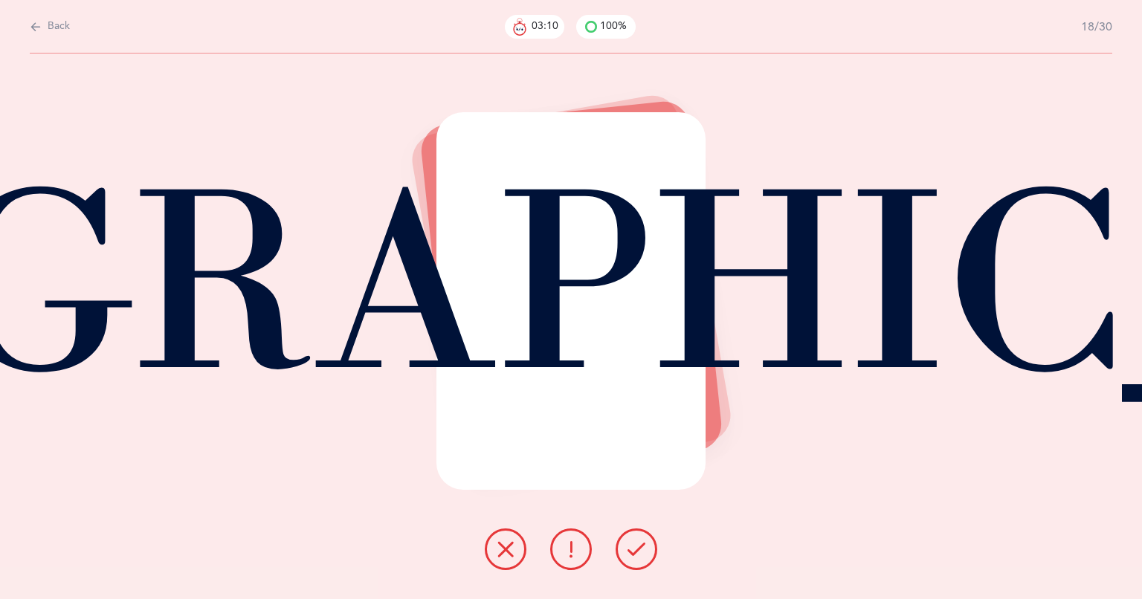
click at [632, 552] on icon at bounding box center [636, 549] width 18 height 18
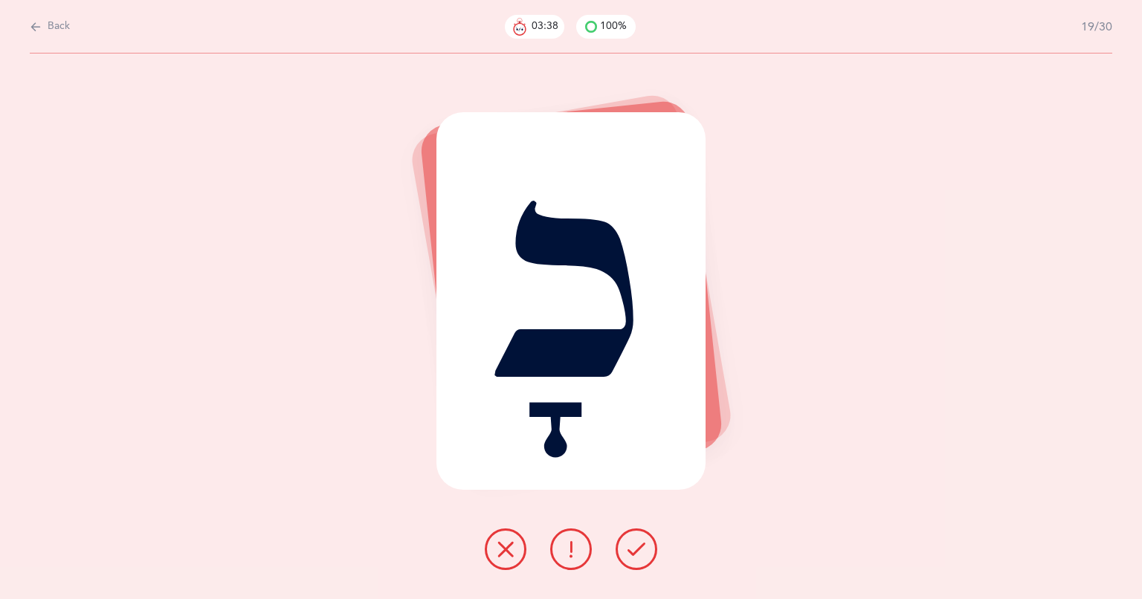
click at [638, 553] on icon at bounding box center [636, 549] width 18 height 18
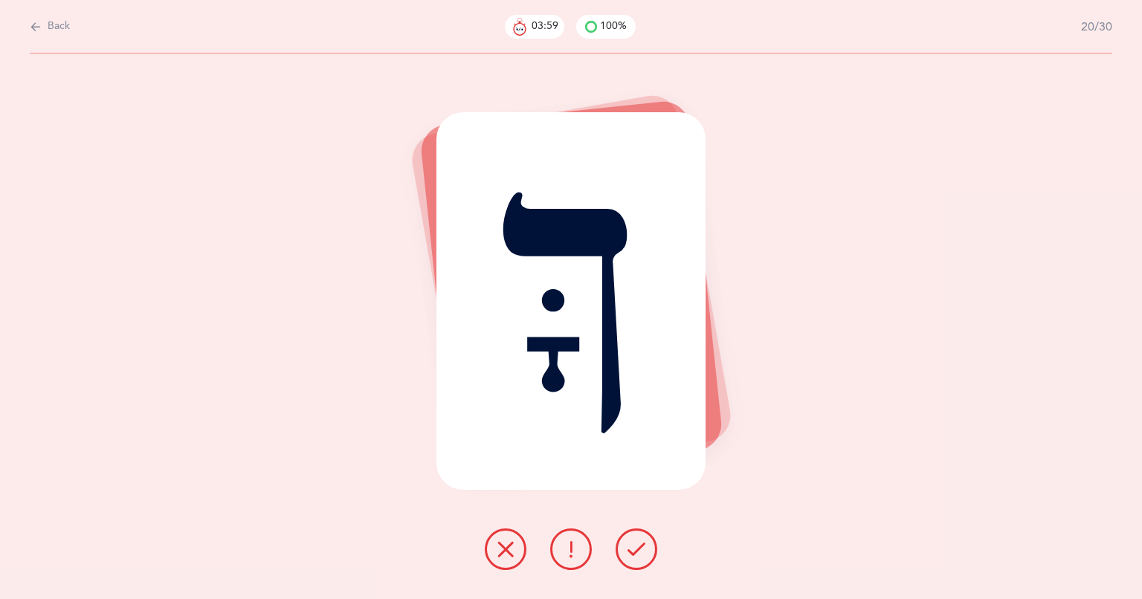
click at [626, 551] on button at bounding box center [636, 549] width 42 height 42
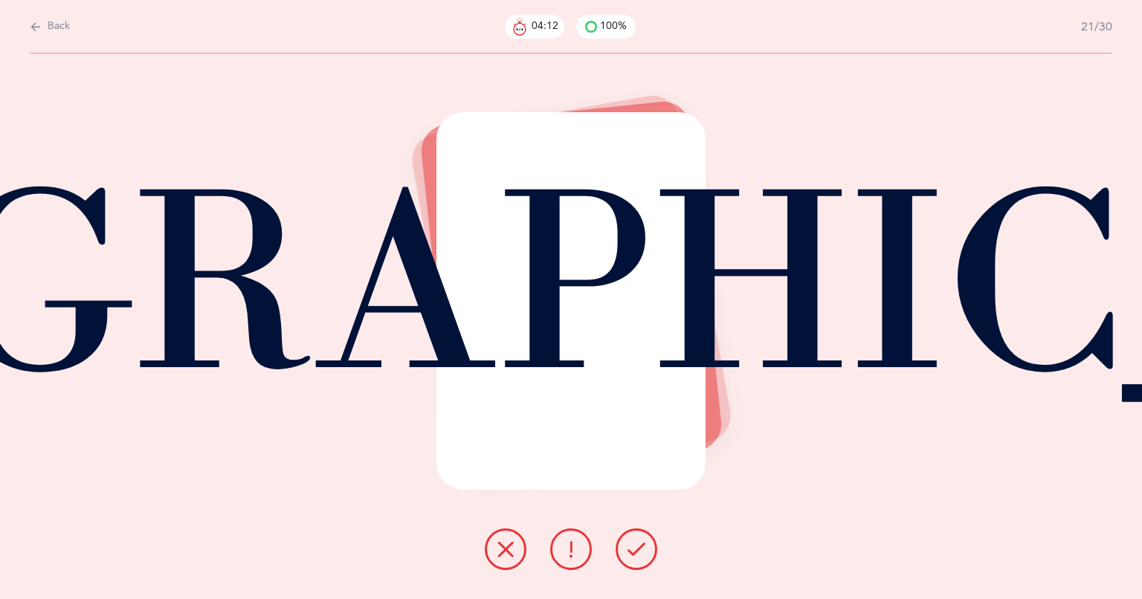
click at [636, 560] on button at bounding box center [636, 549] width 42 height 42
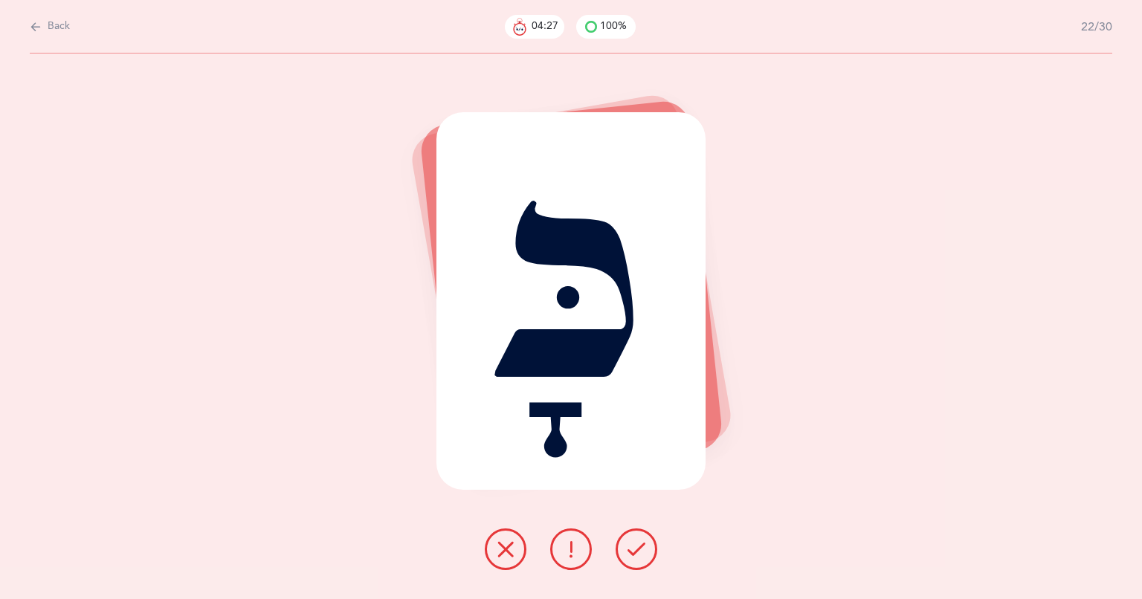
click at [629, 547] on icon at bounding box center [636, 549] width 18 height 18
click at [651, 562] on button at bounding box center [636, 549] width 42 height 42
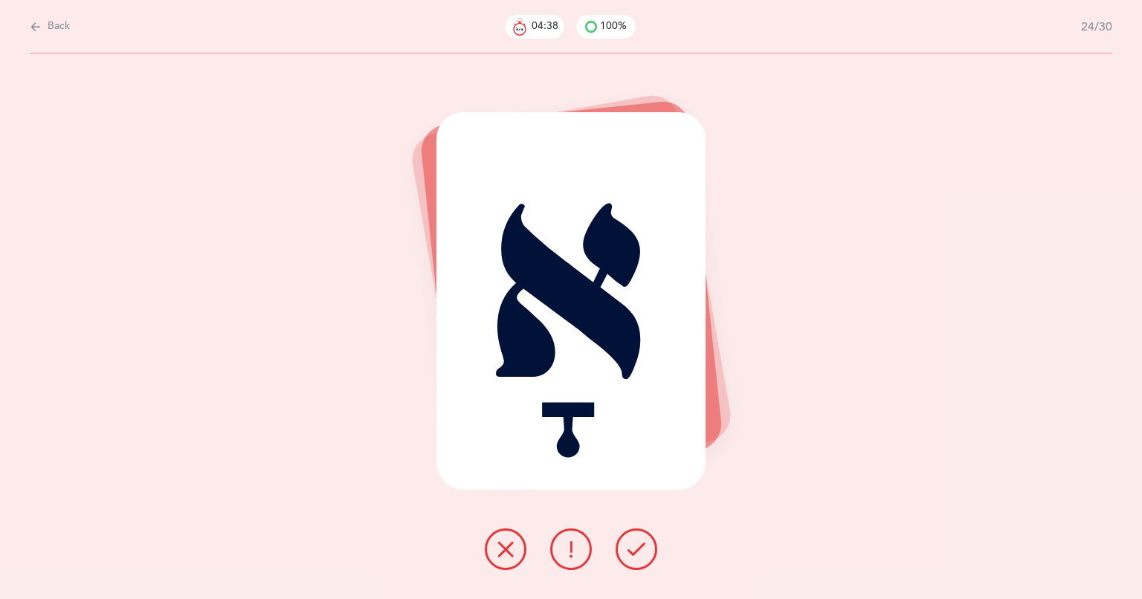
click at [642, 556] on icon at bounding box center [636, 549] width 18 height 18
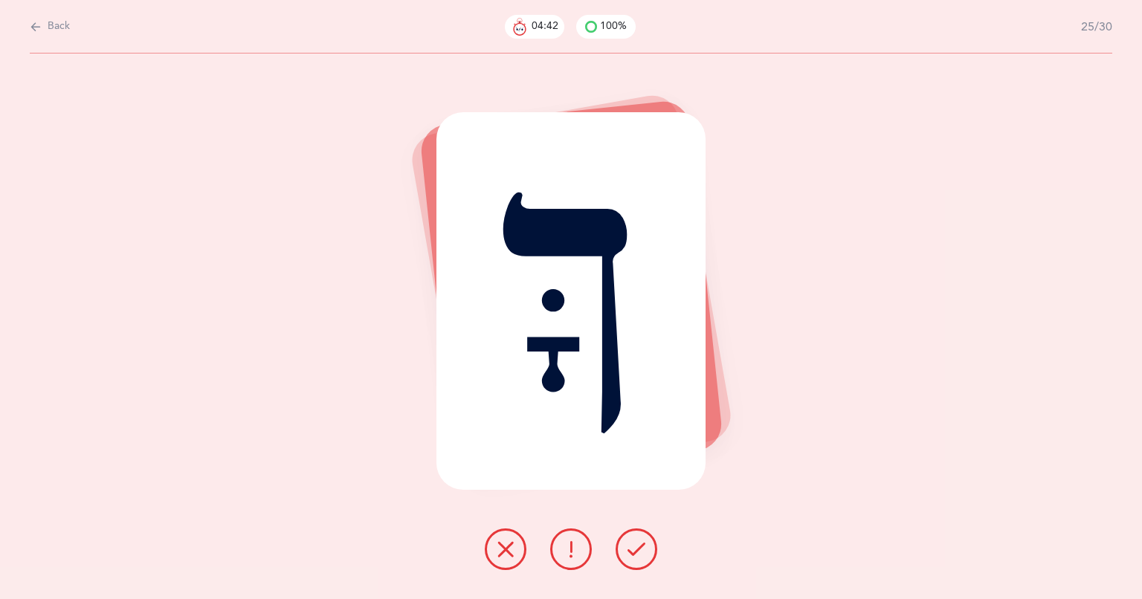
click at [630, 551] on icon at bounding box center [636, 549] width 18 height 18
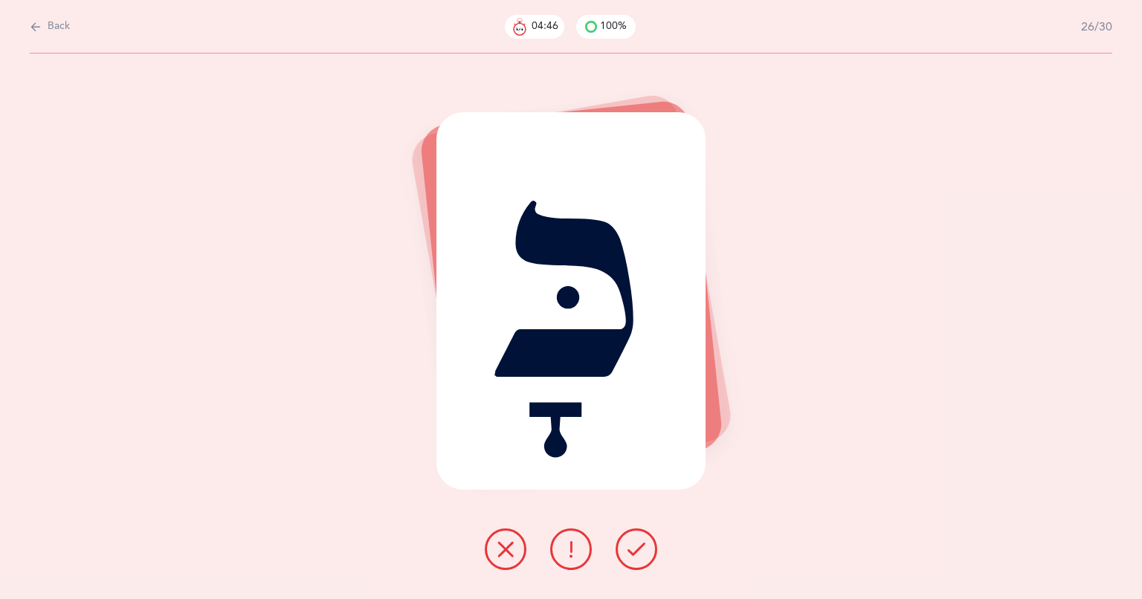
click at [630, 556] on icon at bounding box center [636, 549] width 18 height 18
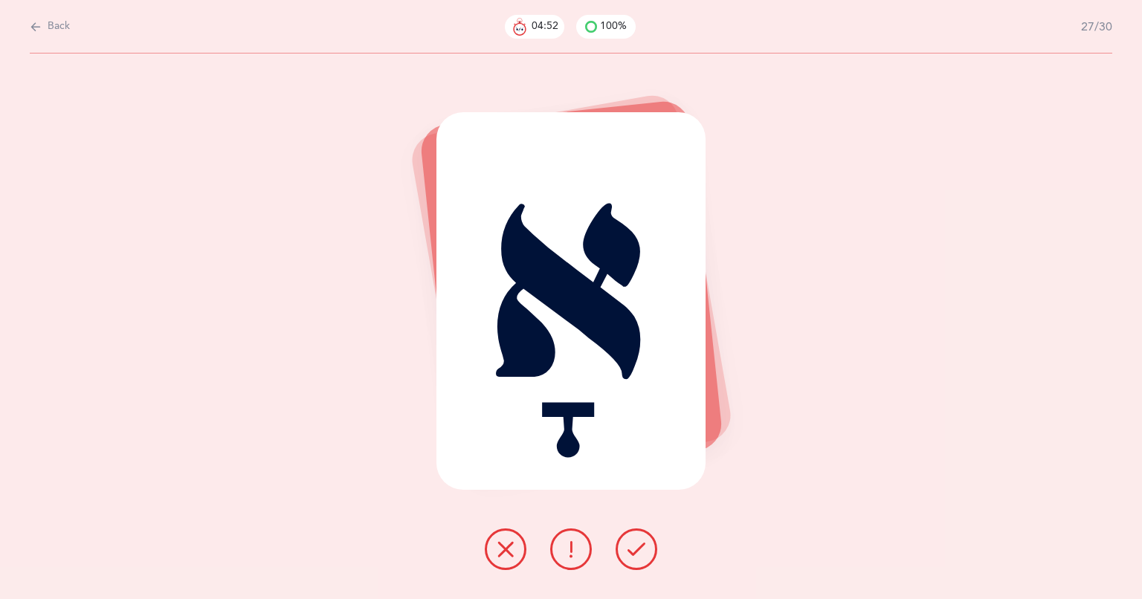
click at [621, 538] on button at bounding box center [636, 549] width 42 height 42
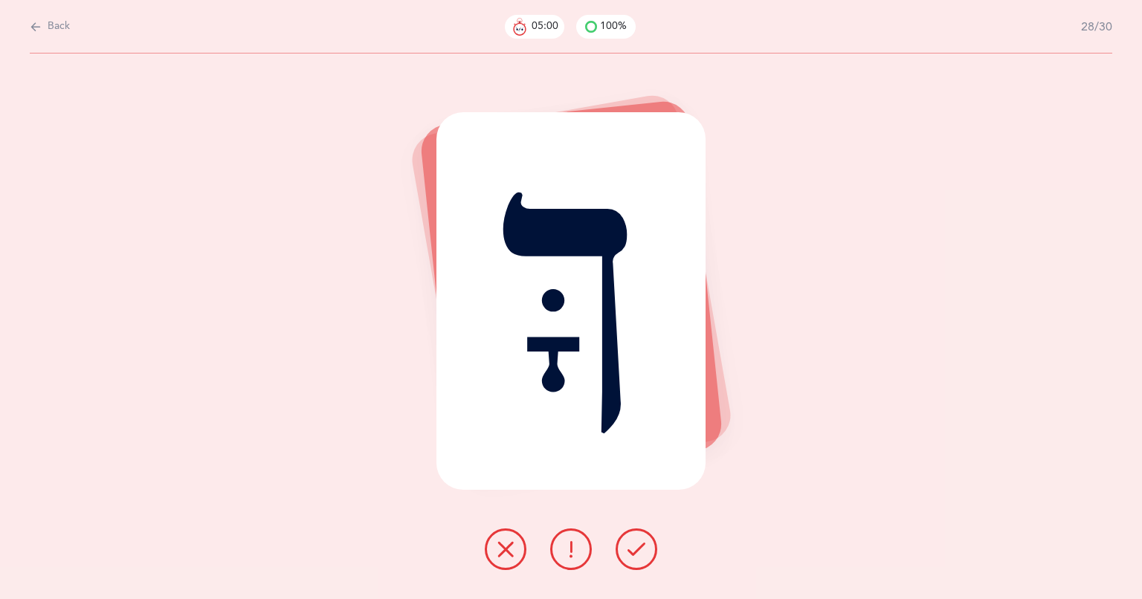
click at [636, 556] on icon at bounding box center [636, 549] width 18 height 18
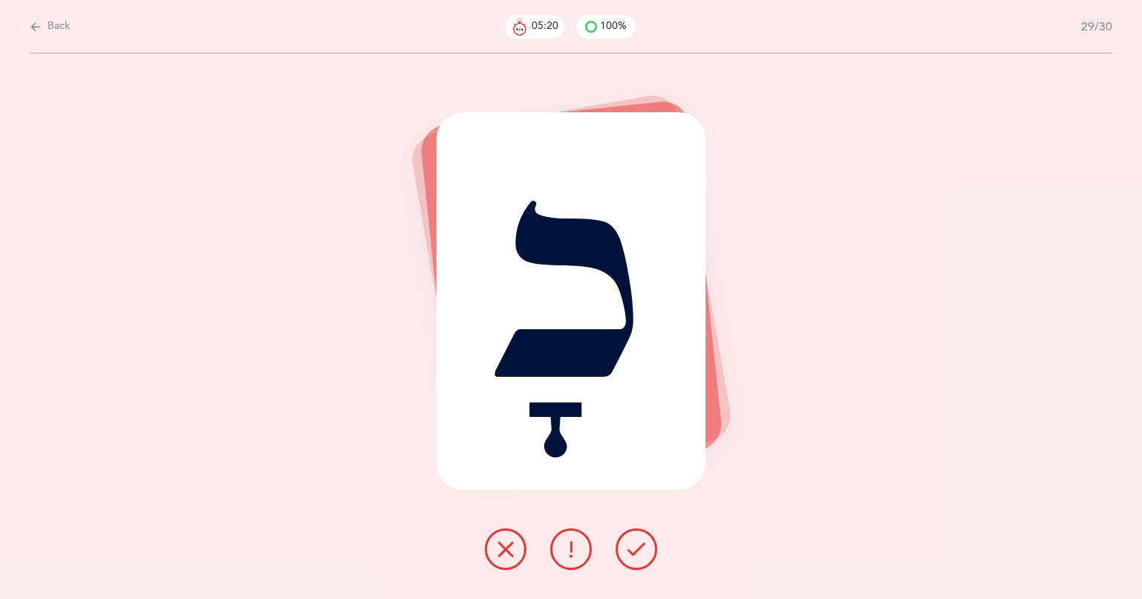
click at [629, 547] on icon at bounding box center [636, 549] width 18 height 18
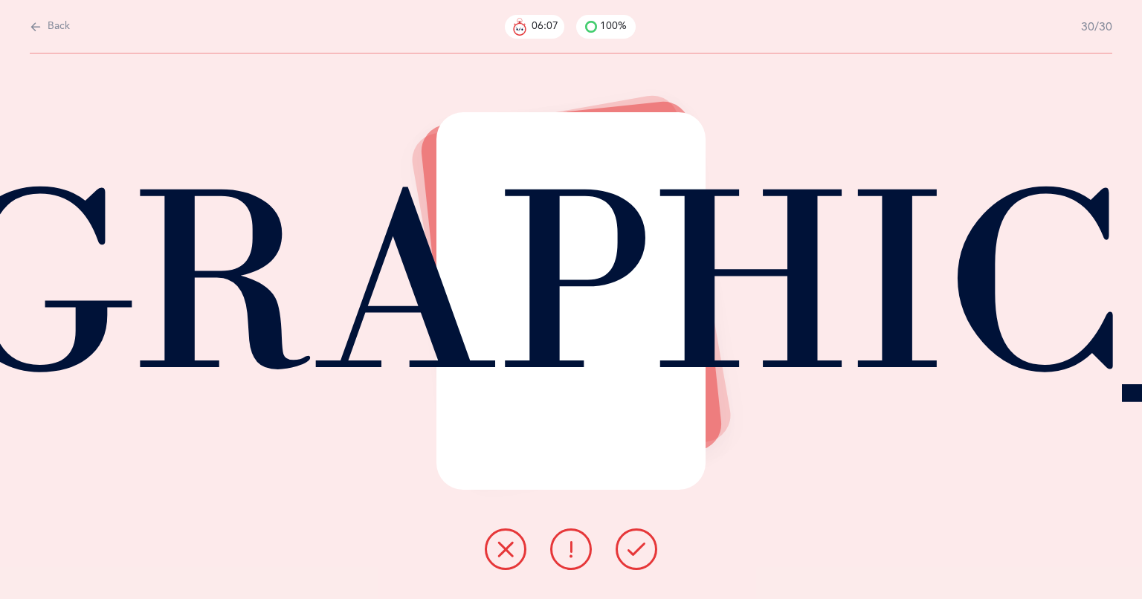
click at [635, 556] on icon at bounding box center [636, 549] width 18 height 18
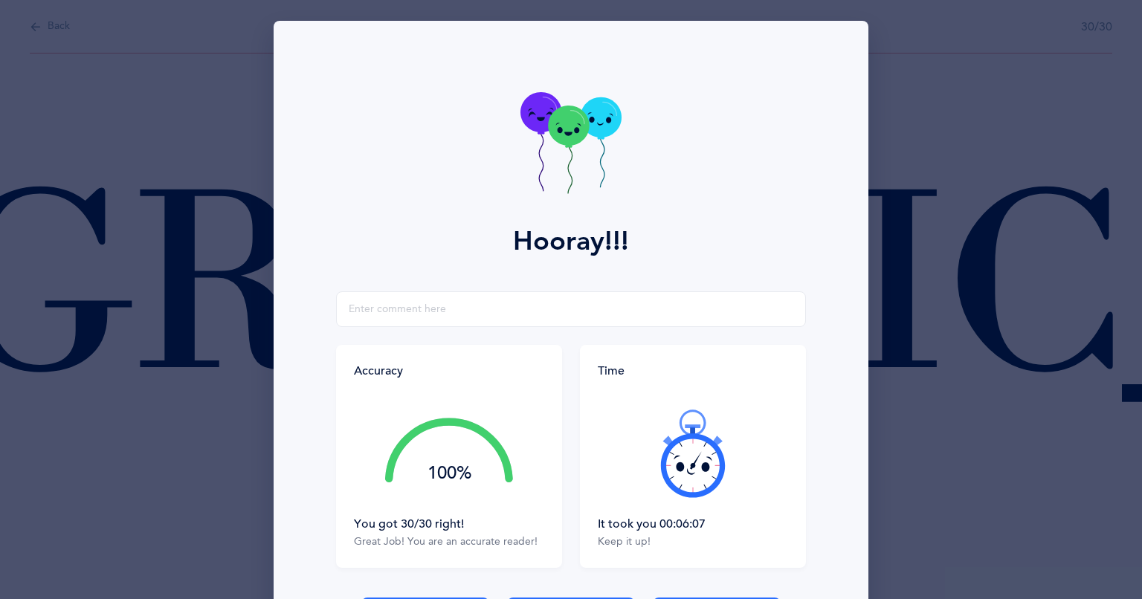
scroll to position [109, 0]
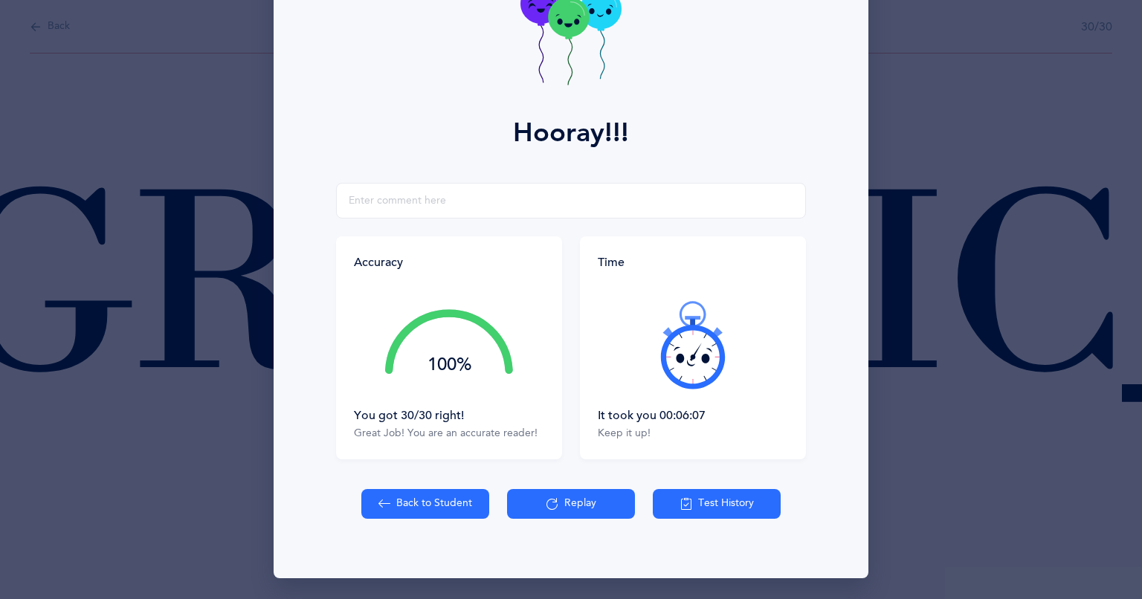
click at [538, 498] on button "Replay" at bounding box center [571, 504] width 128 height 30
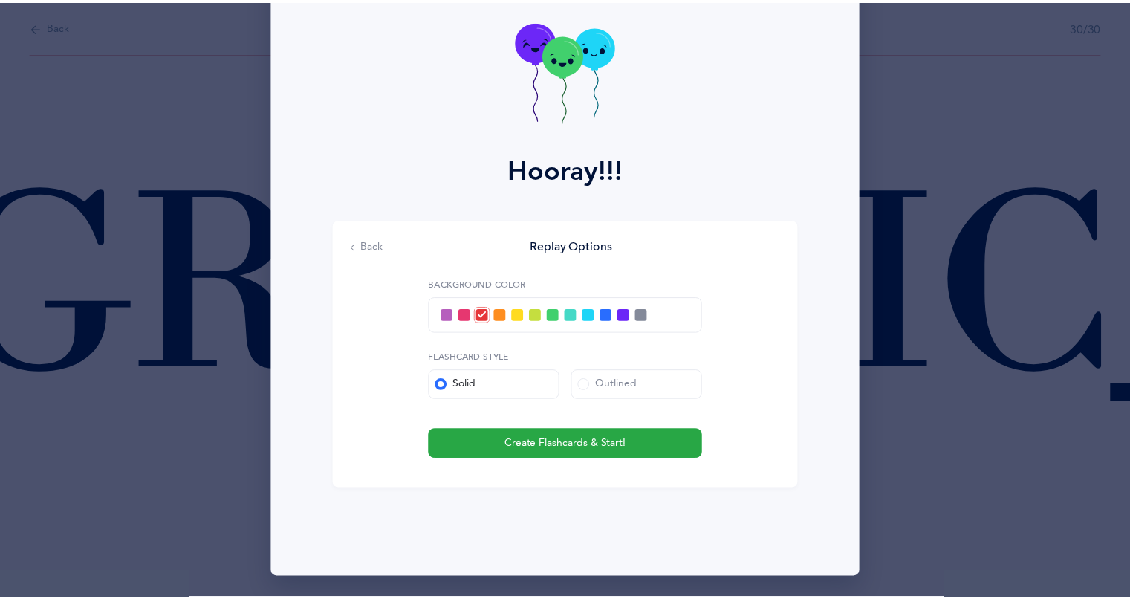
scroll to position [71, 0]
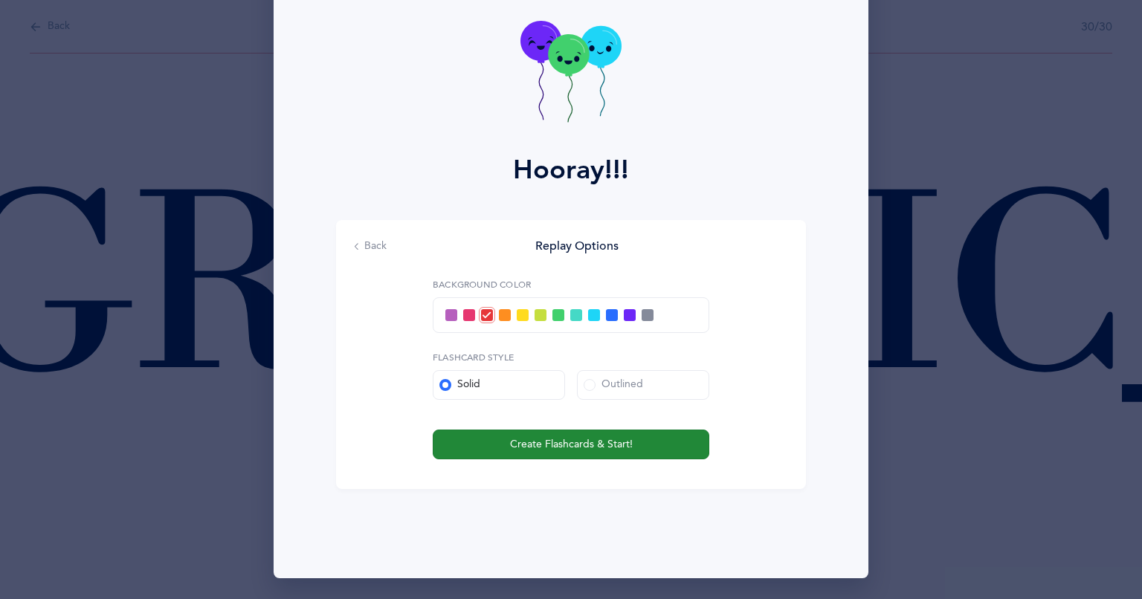
click at [510, 441] on span "Create Flashcards & Start!" at bounding box center [571, 445] width 123 height 16
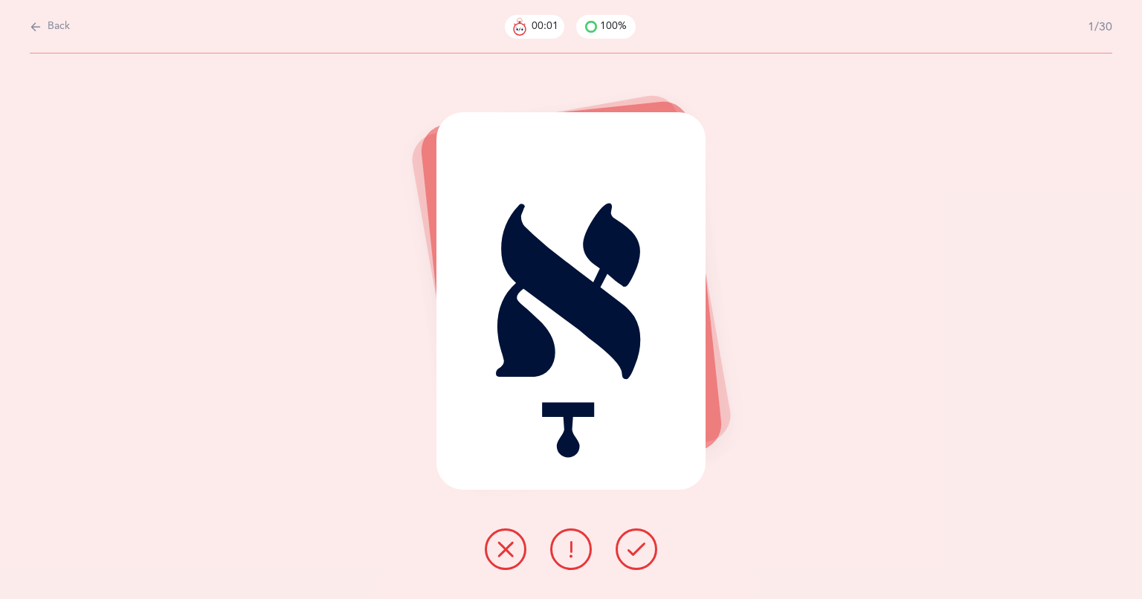
click at [33, 25] on icon at bounding box center [36, 27] width 12 height 16
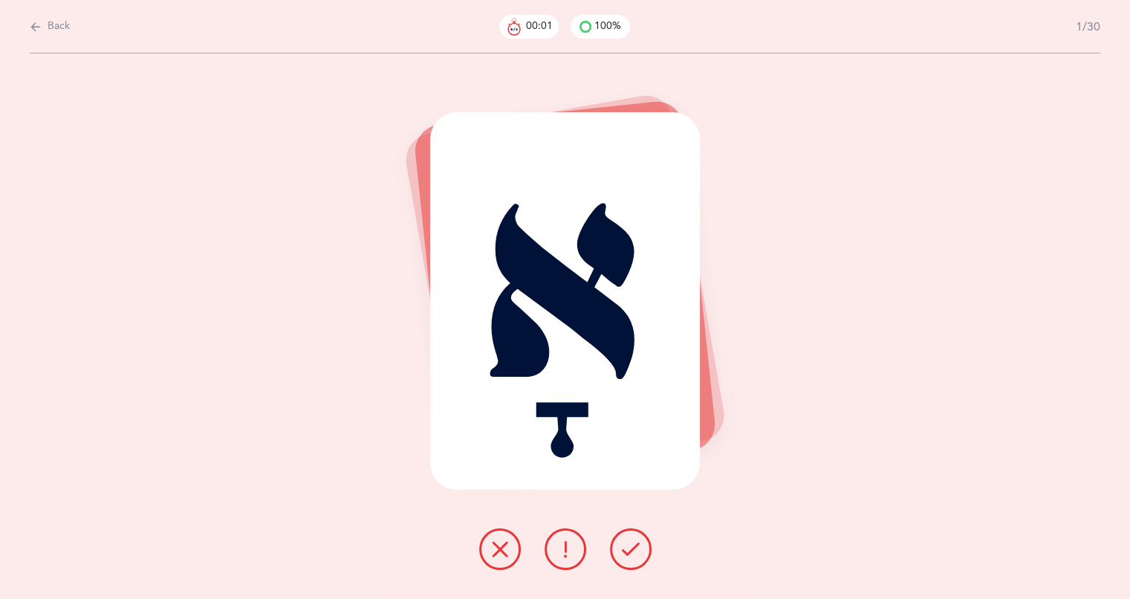
select select "4"
select select "1"
select select "28"
select select "single"
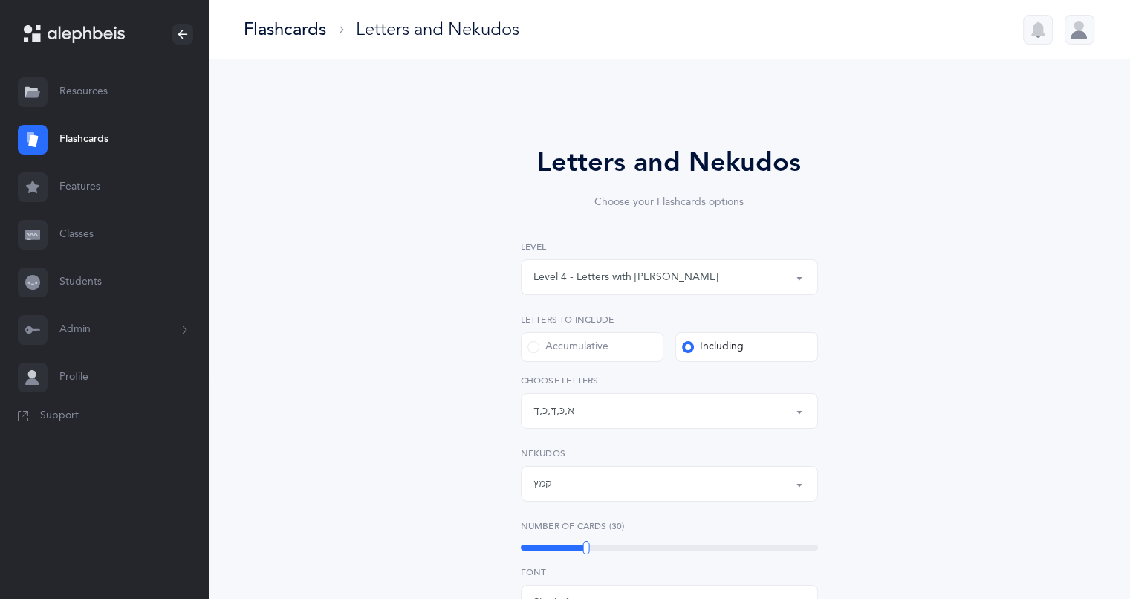
select select "14287"
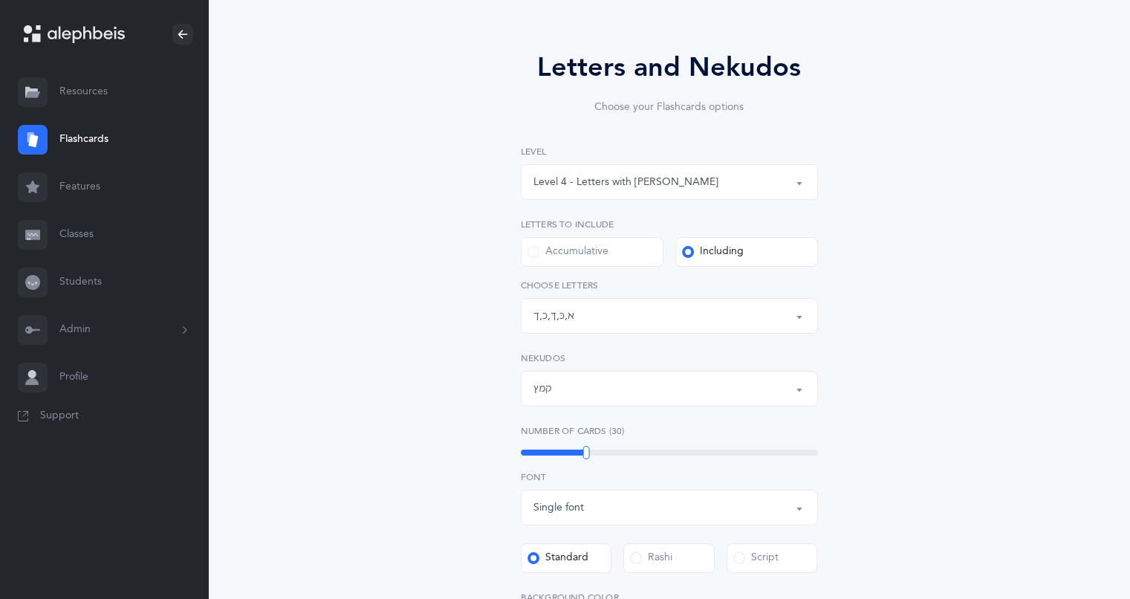
scroll to position [97, 0]
click at [786, 311] on div "Letters: א , כּ , ךּ , כ , ך" at bounding box center [670, 313] width 272 height 25
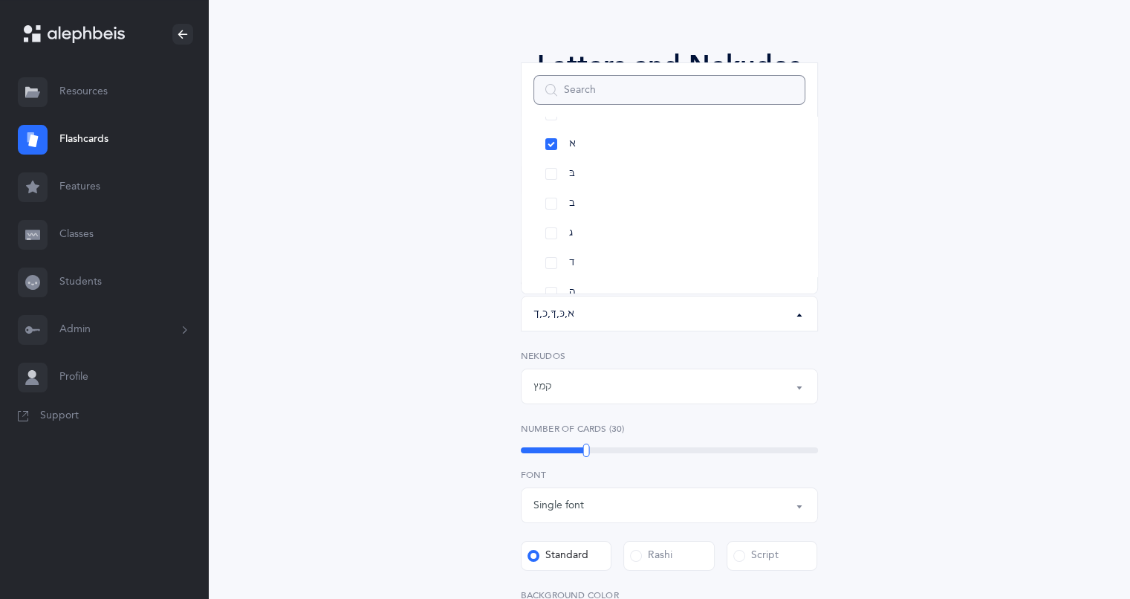
scroll to position [0, 0]
click at [547, 149] on link "All Letters" at bounding box center [670, 144] width 272 height 30
select select "all"
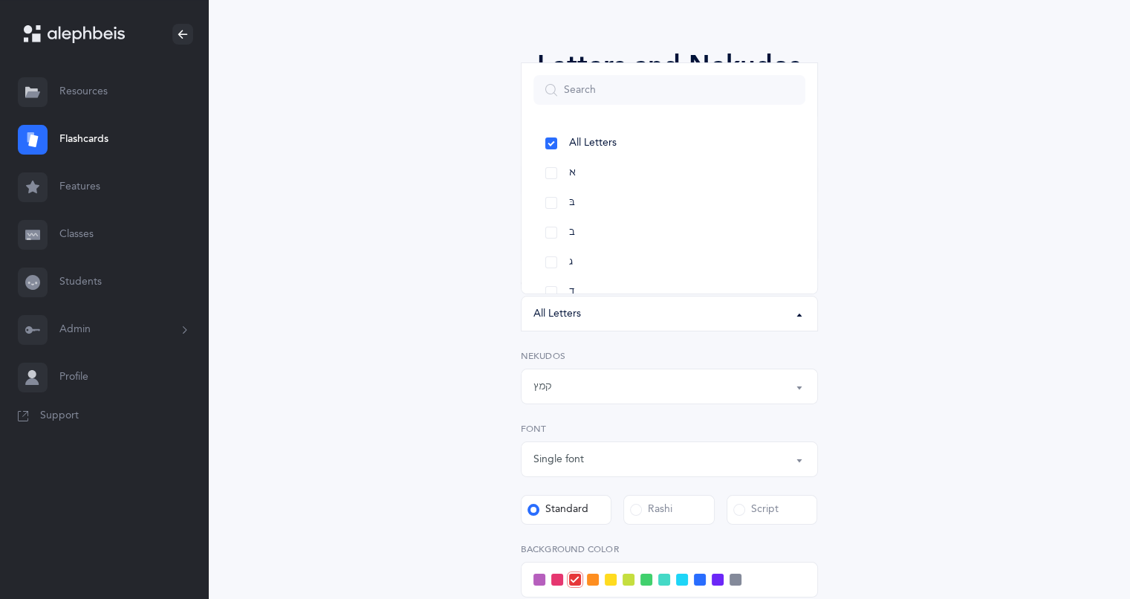
click at [347, 401] on div "Letters and Nekudos Choose your Flashcards options Level 1 - Letters only Level…" at bounding box center [670, 463] width 678 height 919
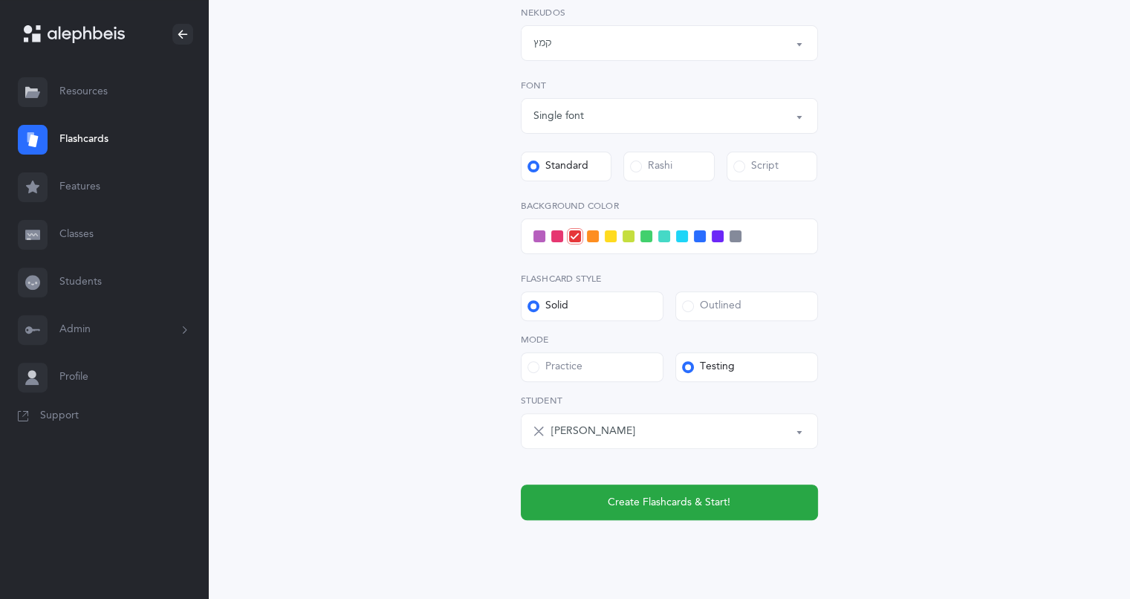
scroll to position [481, 0]
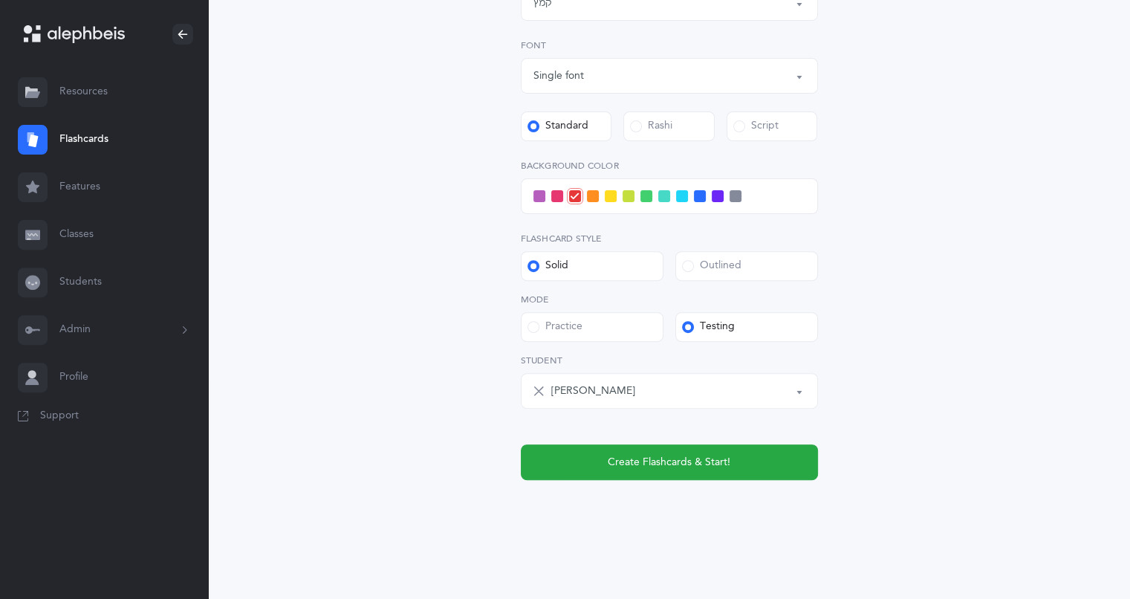
click at [737, 502] on div "Letters and Nekudos Choose your Flashcards options Level 1 - Letters only Level…" at bounding box center [670, 79] width 678 height 919
click at [669, 467] on span "Create Flashcards & Start!" at bounding box center [669, 463] width 123 height 16
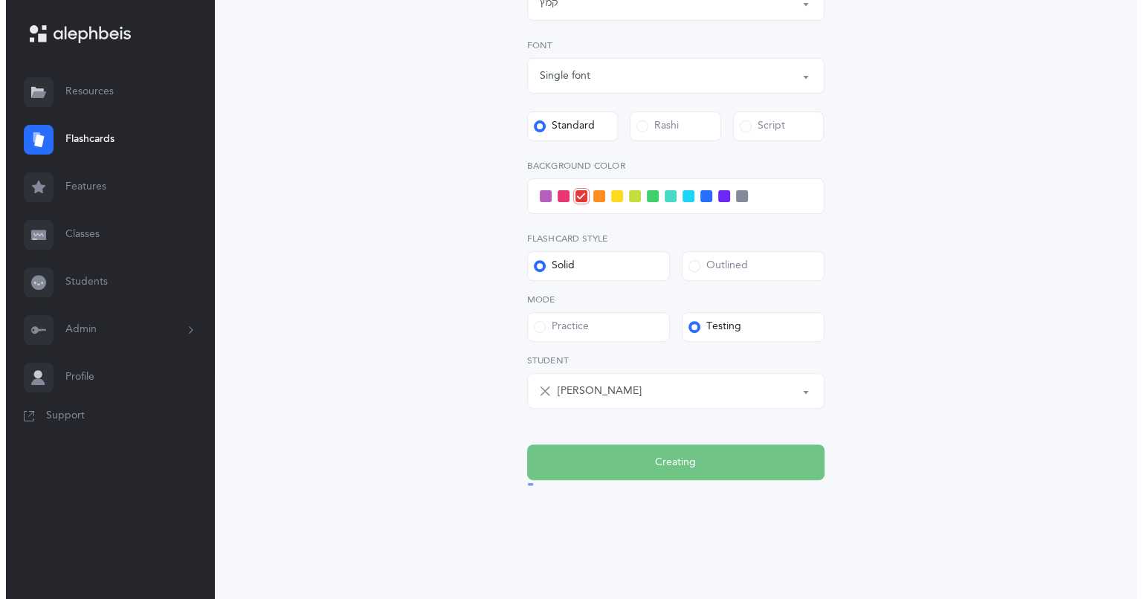
scroll to position [0, 0]
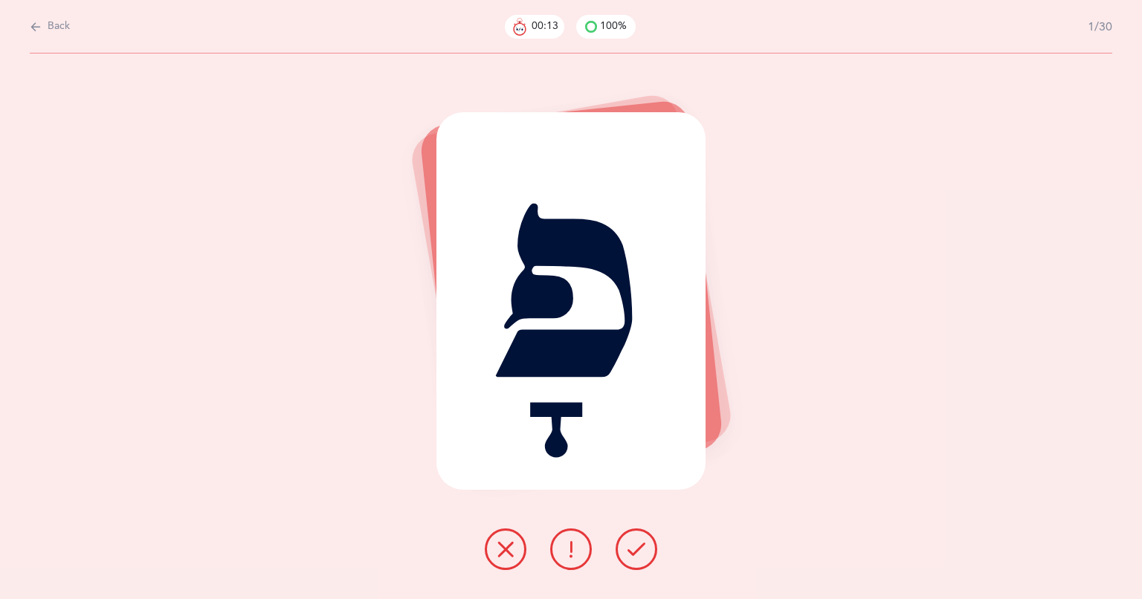
click at [496, 562] on button at bounding box center [506, 549] width 42 height 42
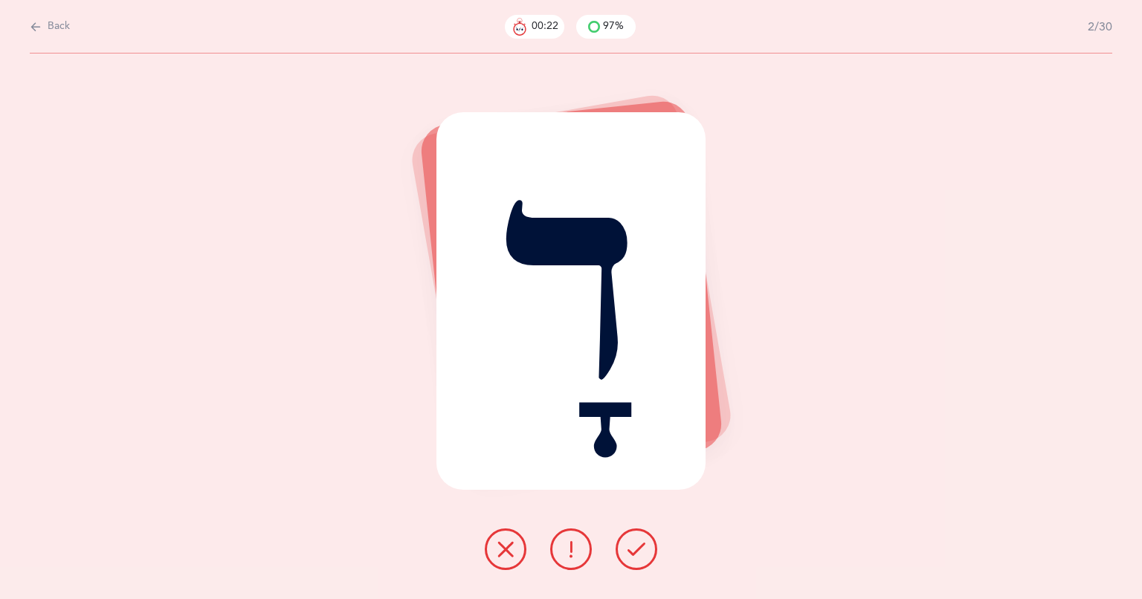
click at [628, 552] on icon at bounding box center [636, 549] width 18 height 18
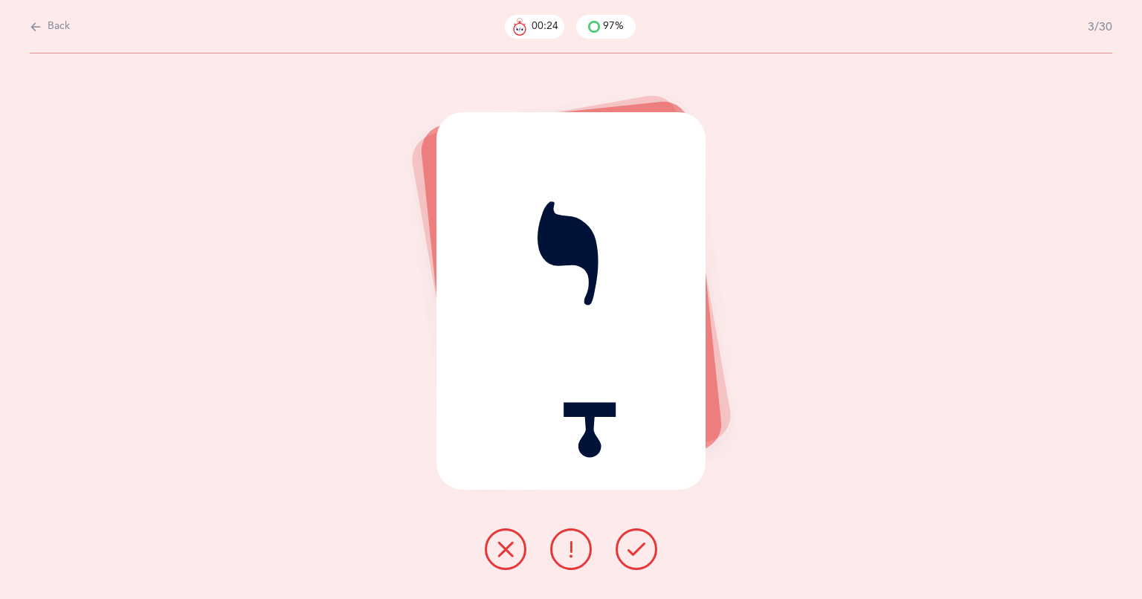
click at [627, 554] on icon at bounding box center [636, 549] width 18 height 18
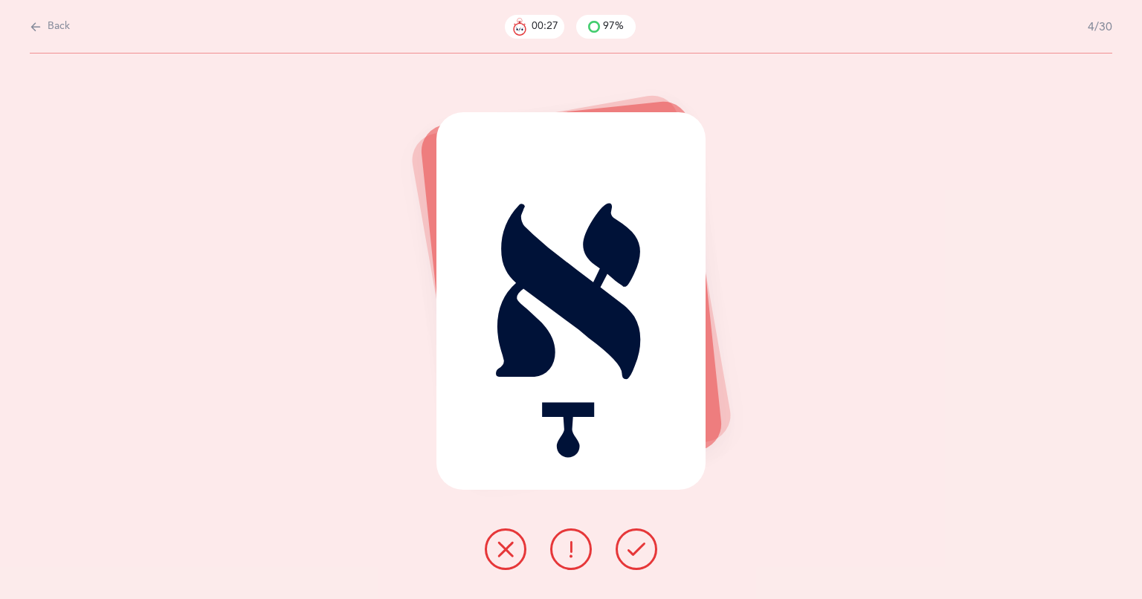
click at [641, 544] on icon at bounding box center [636, 549] width 18 height 18
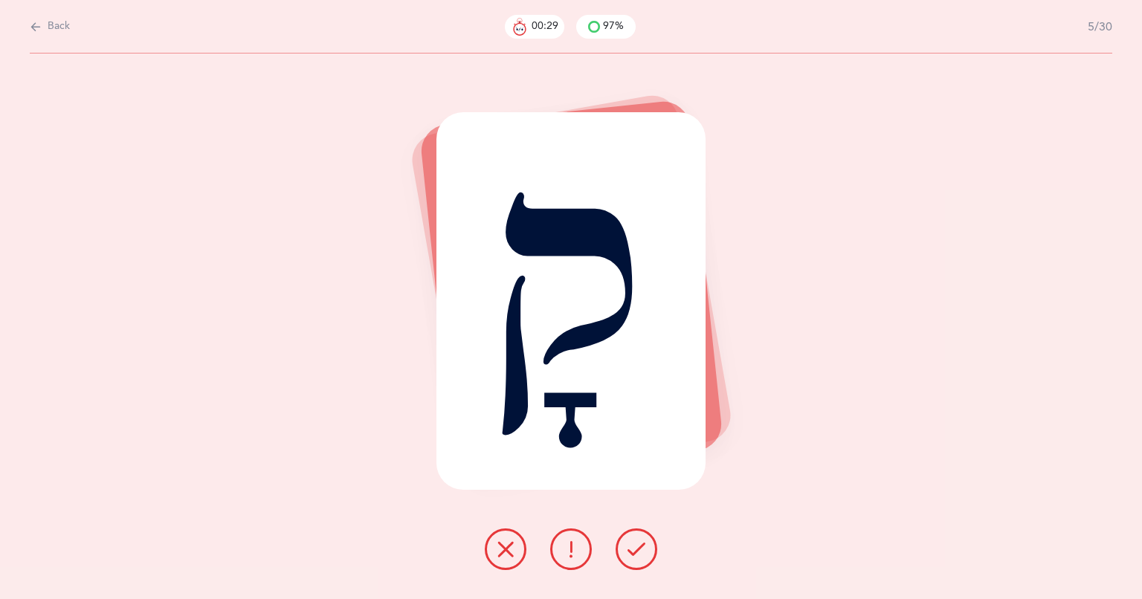
click at [624, 546] on button at bounding box center [636, 549] width 42 height 42
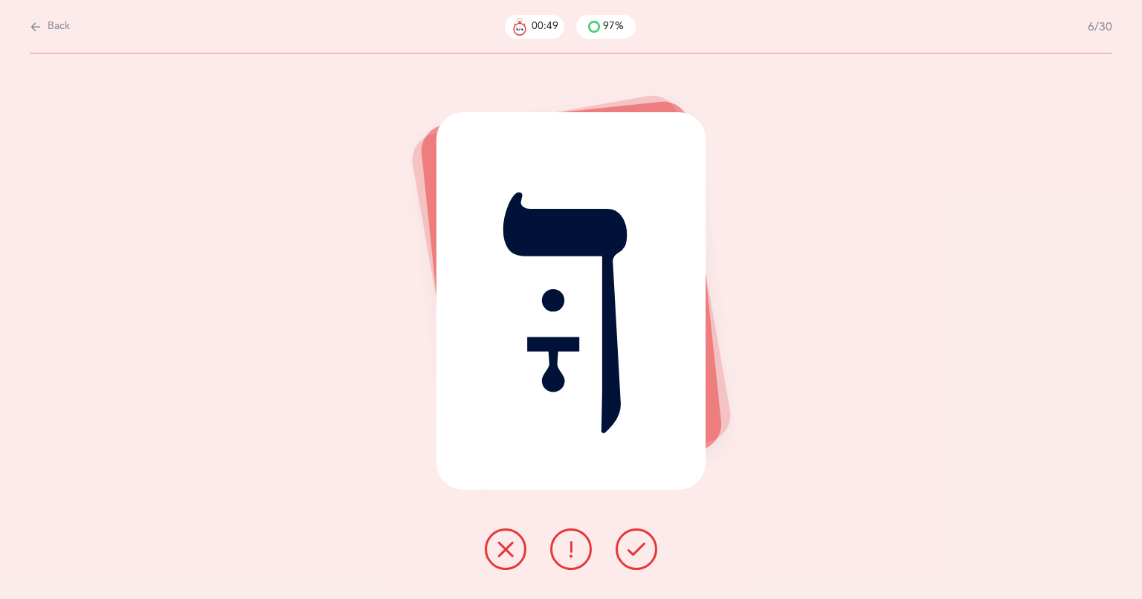
click at [630, 543] on icon at bounding box center [636, 549] width 18 height 18
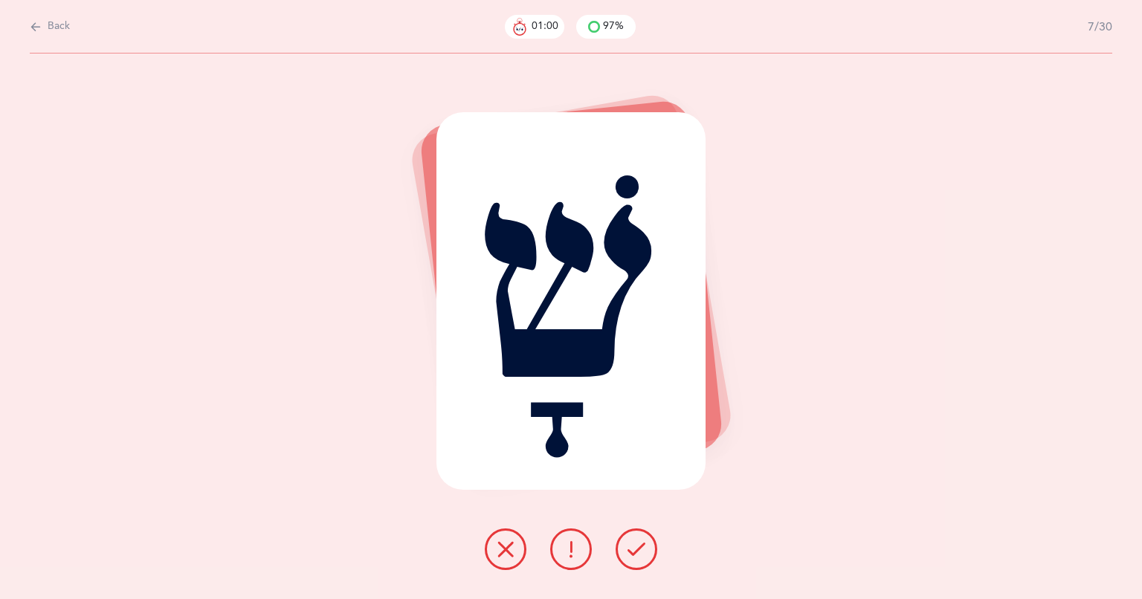
click at [627, 542] on icon at bounding box center [636, 549] width 18 height 18
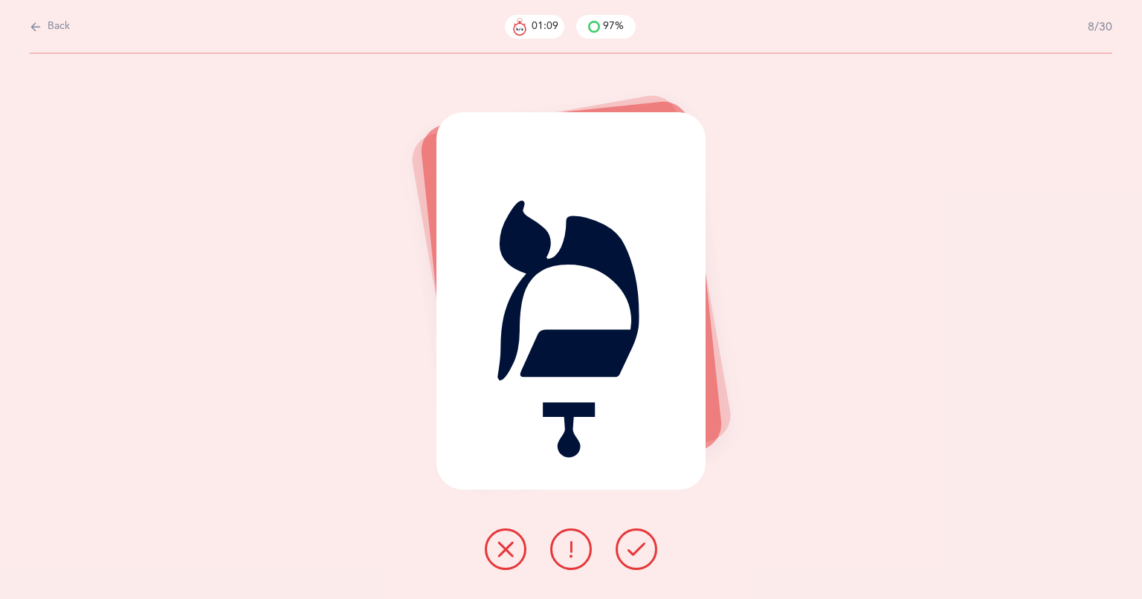
click at [640, 560] on button at bounding box center [636, 549] width 42 height 42
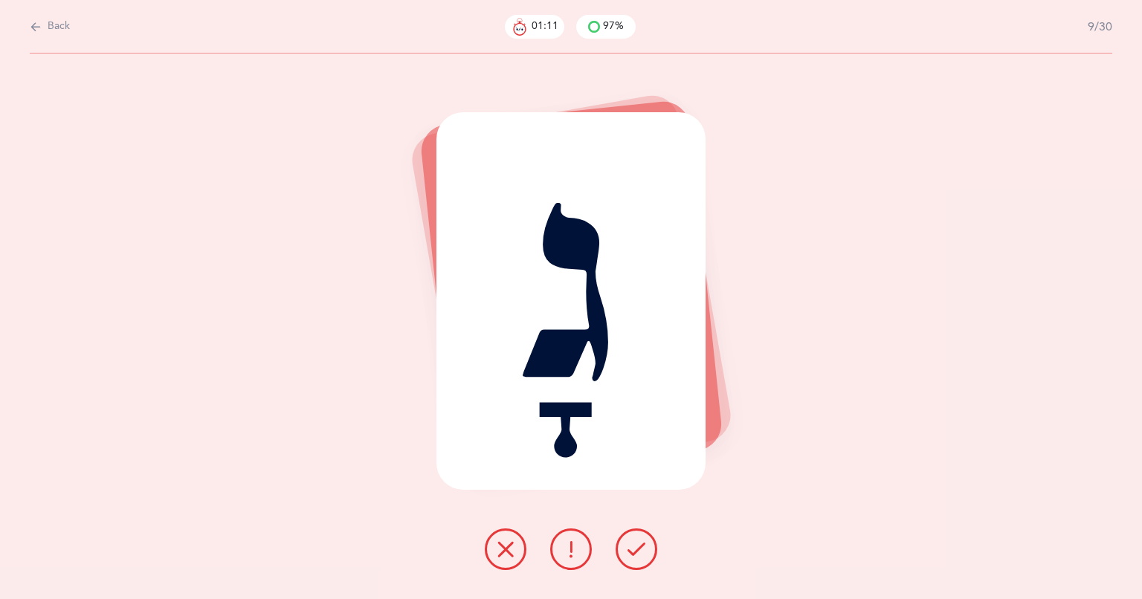
click at [644, 550] on icon at bounding box center [636, 549] width 18 height 18
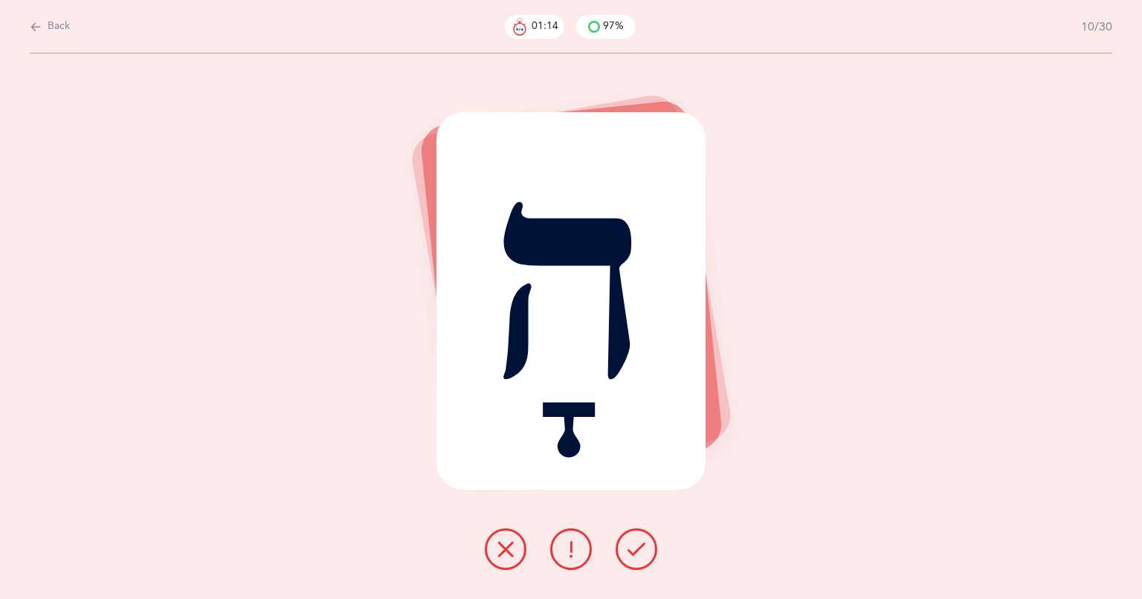
click at [622, 551] on button at bounding box center [636, 549] width 42 height 42
click at [628, 544] on icon at bounding box center [636, 549] width 18 height 18
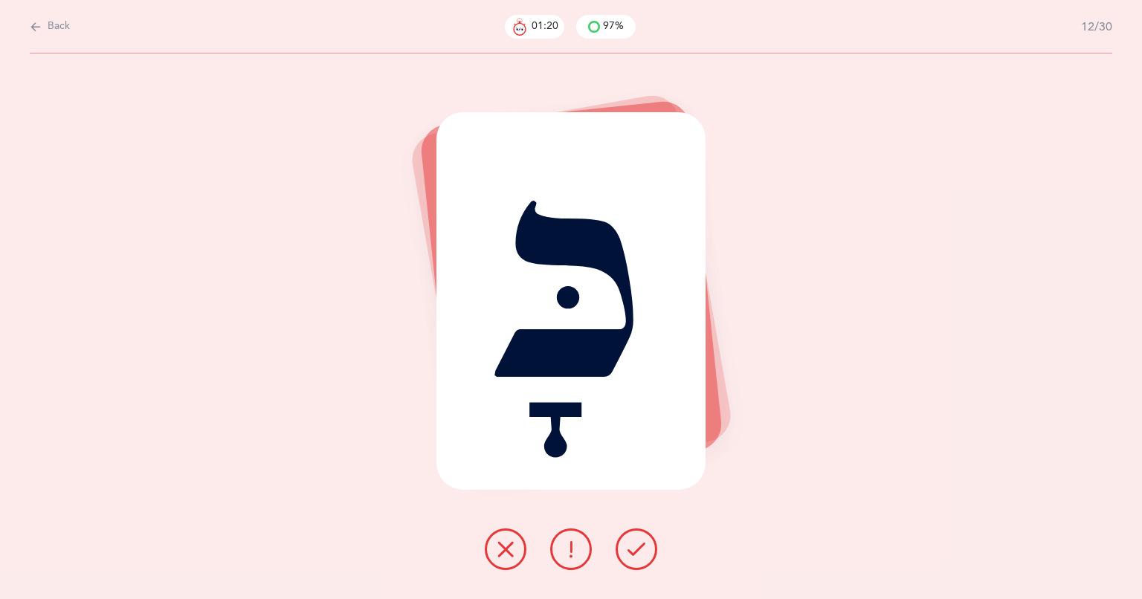
click at [621, 551] on button at bounding box center [636, 549] width 42 height 42
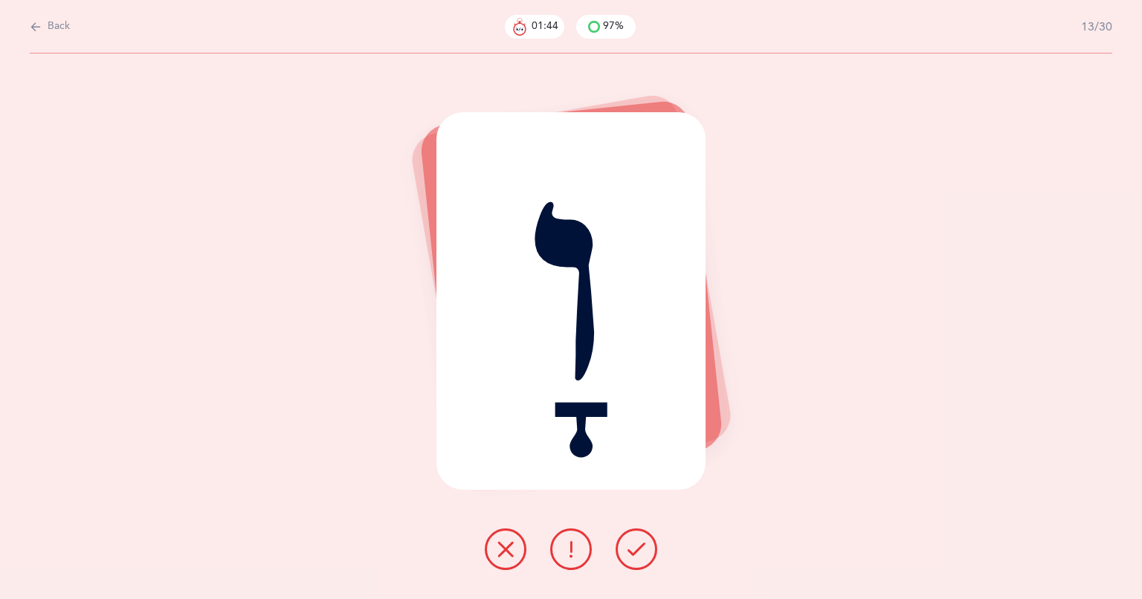
click at [639, 553] on icon at bounding box center [636, 549] width 18 height 18
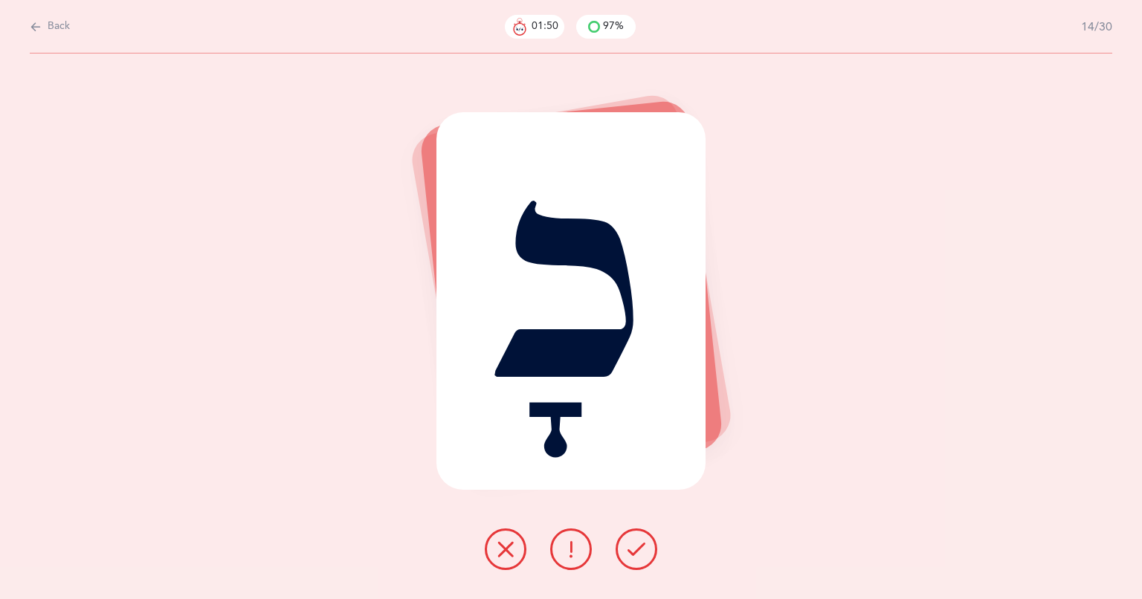
click at [620, 554] on button at bounding box center [636, 549] width 42 height 42
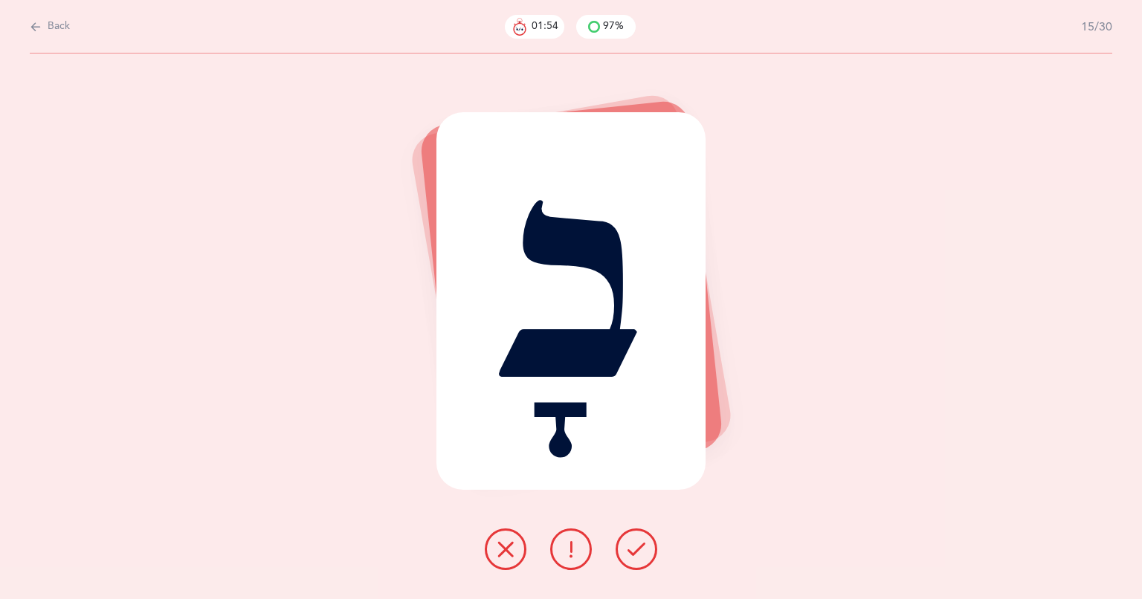
click at [636, 551] on icon at bounding box center [636, 549] width 18 height 18
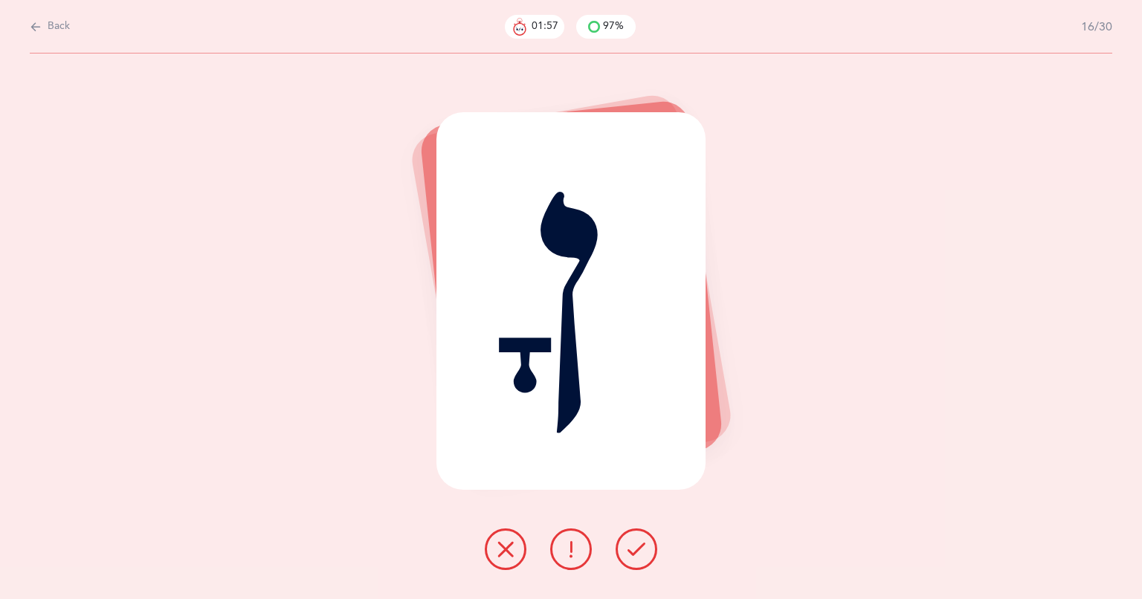
click at [640, 556] on icon at bounding box center [636, 549] width 18 height 18
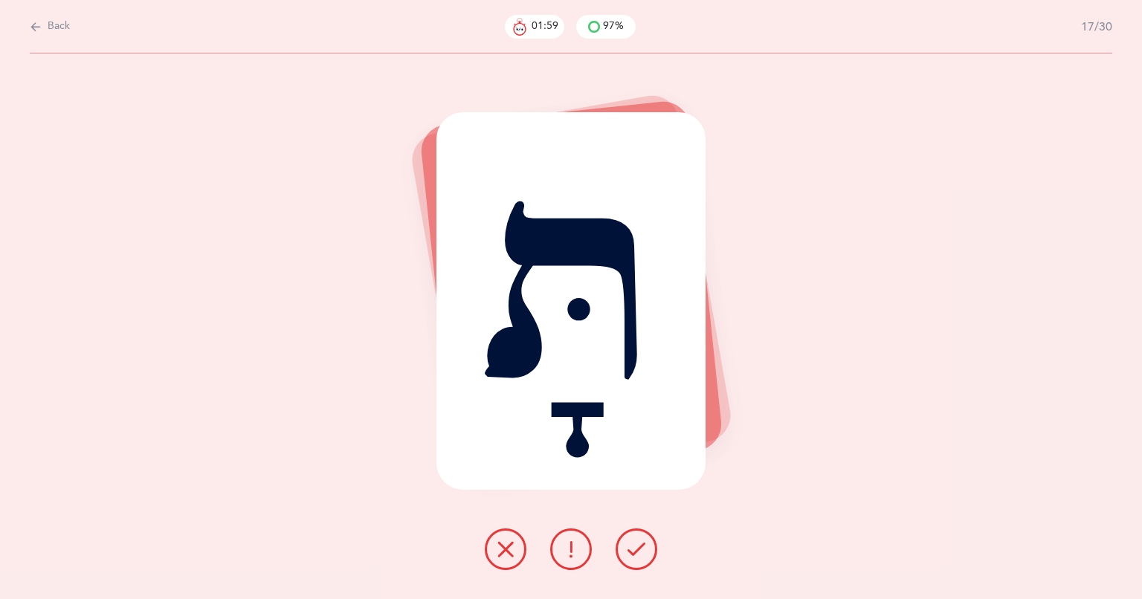
click at [635, 554] on icon at bounding box center [636, 549] width 18 height 18
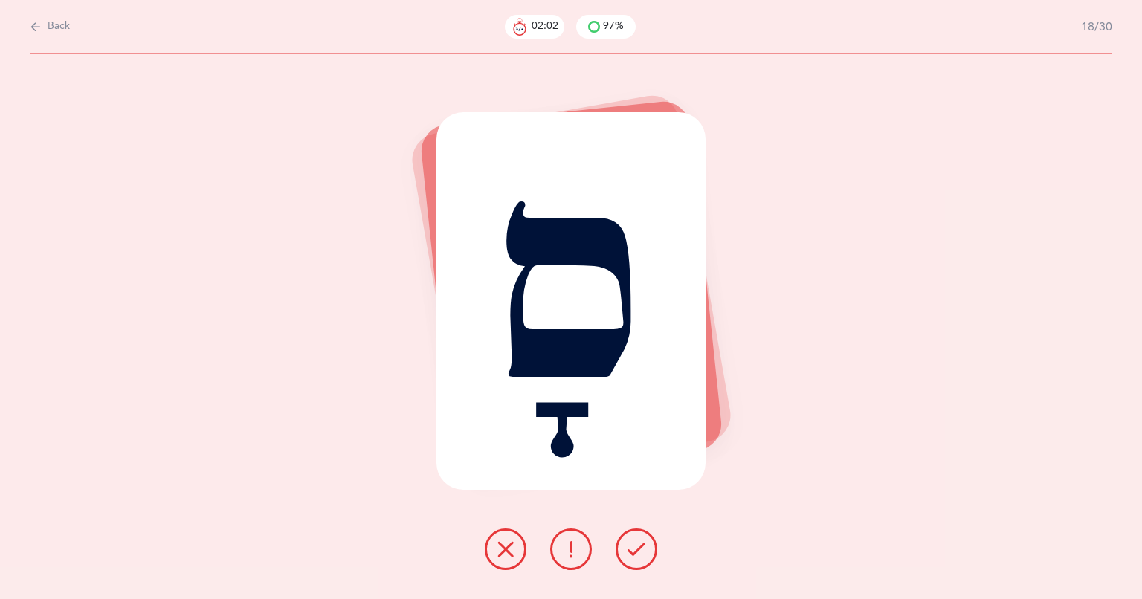
click at [639, 554] on icon at bounding box center [636, 549] width 18 height 18
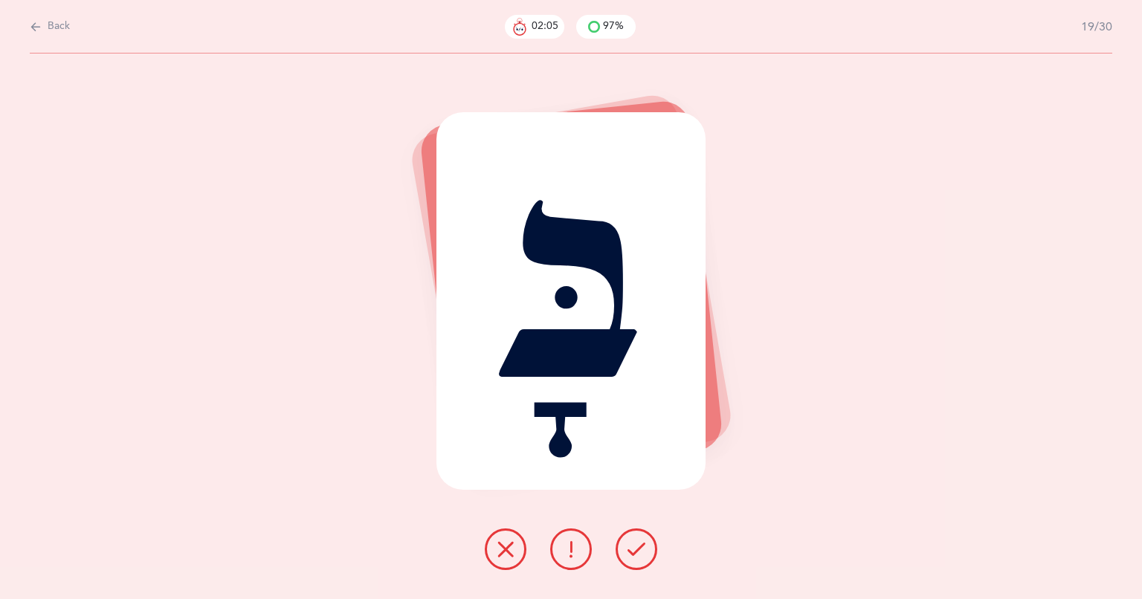
click at [639, 557] on icon at bounding box center [636, 549] width 18 height 18
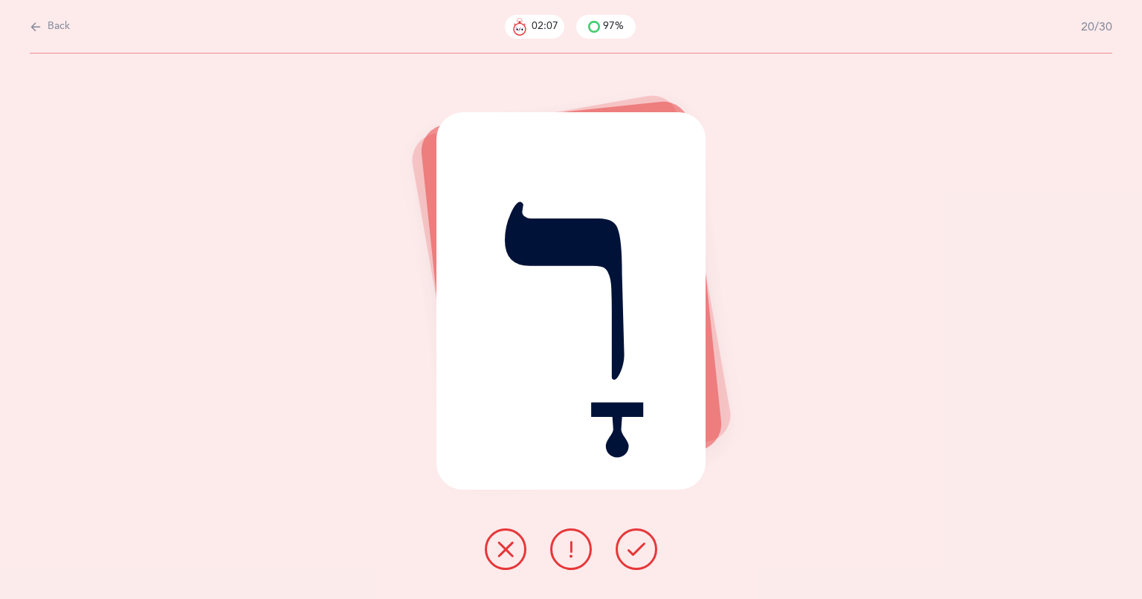
click at [638, 551] on icon at bounding box center [636, 549] width 18 height 18
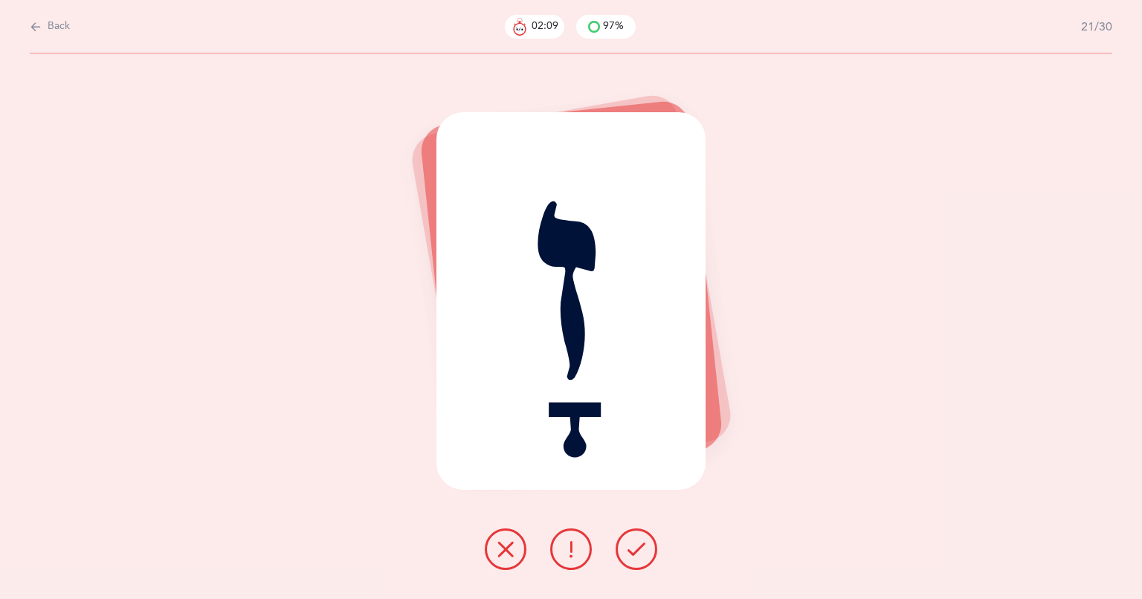
click at [634, 559] on button at bounding box center [636, 549] width 42 height 42
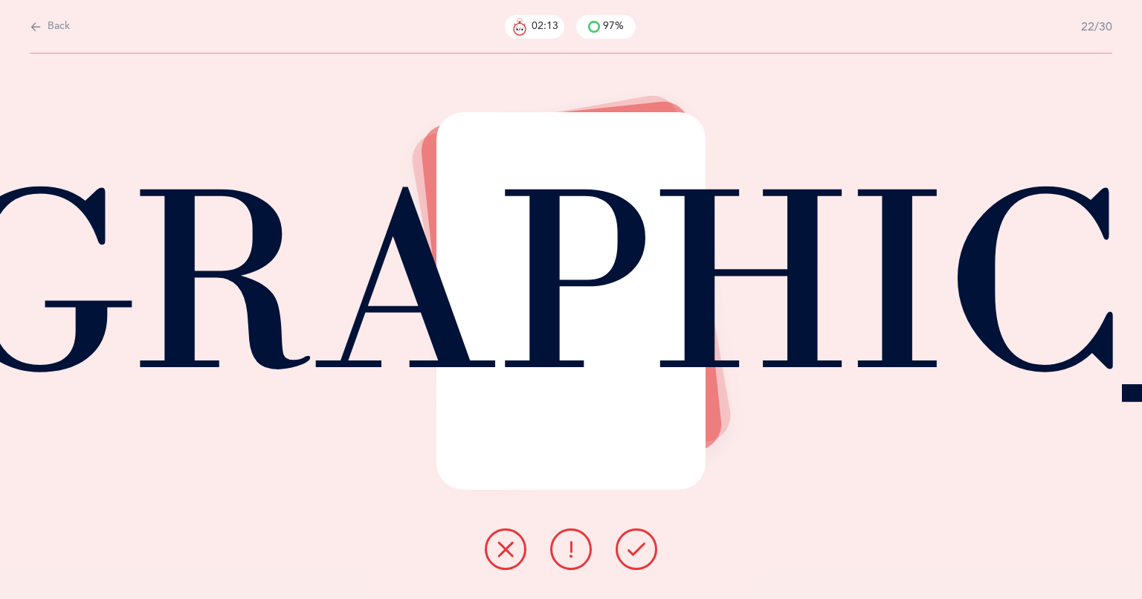
click at [647, 565] on button at bounding box center [636, 549] width 42 height 42
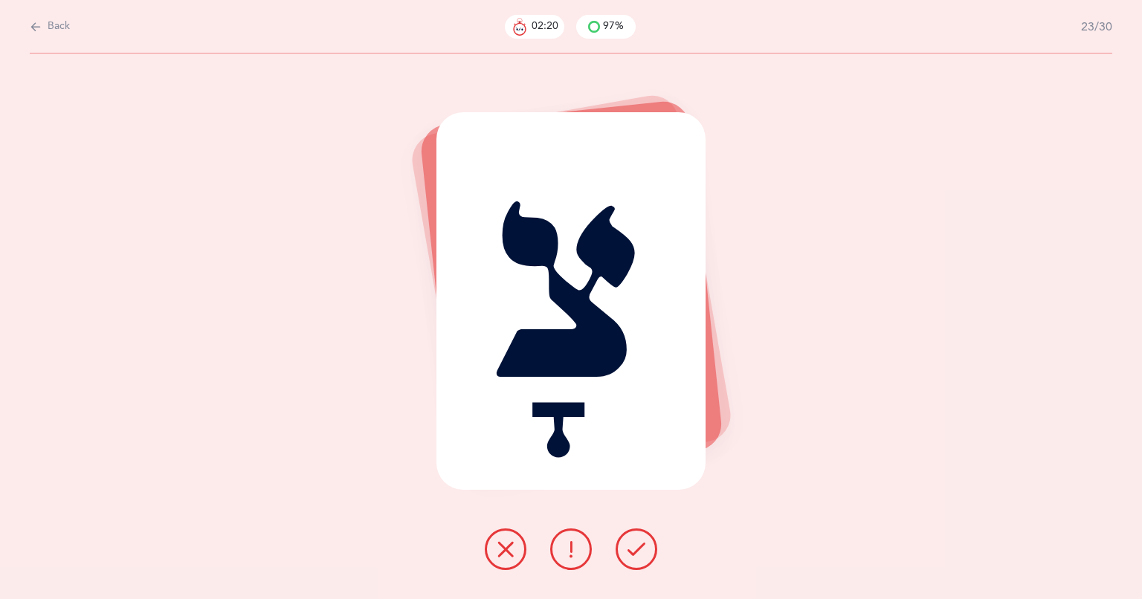
click at [638, 560] on button at bounding box center [636, 549] width 42 height 42
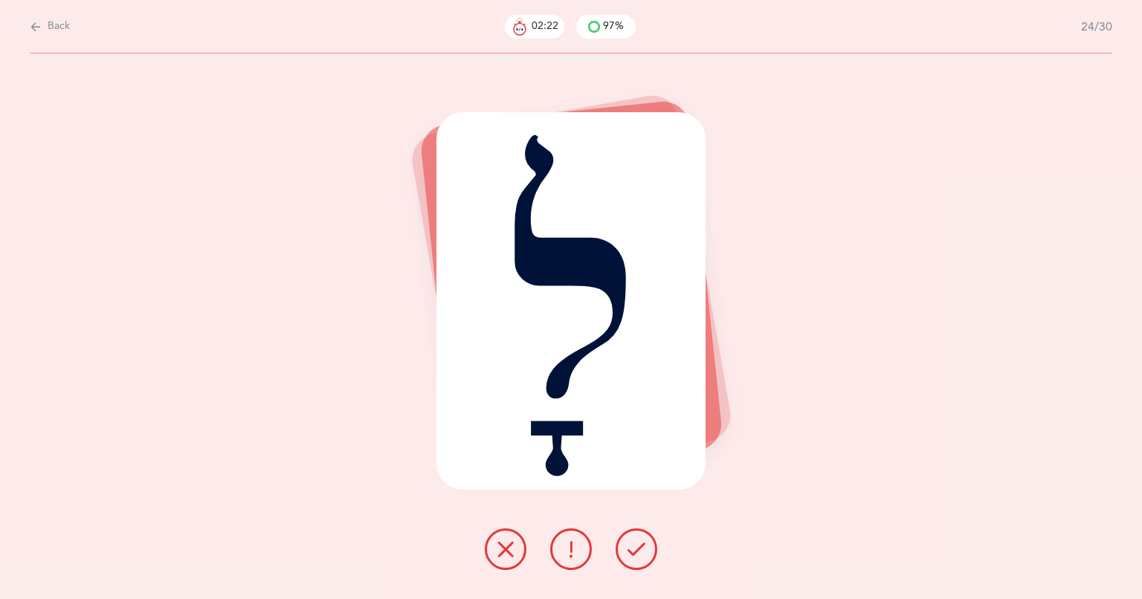
click at [639, 557] on icon at bounding box center [636, 549] width 18 height 18
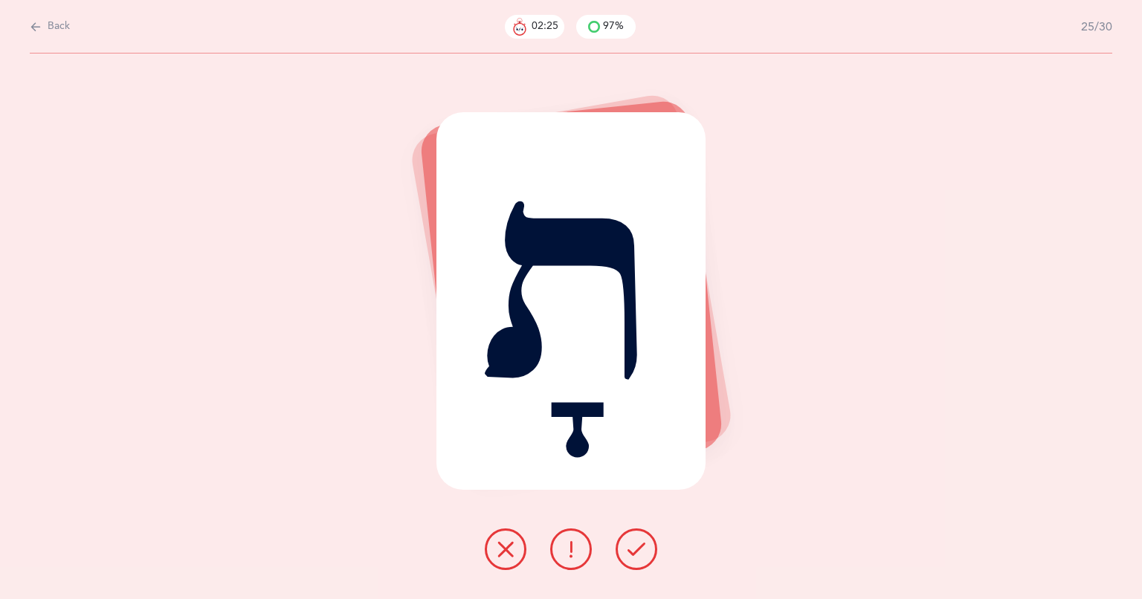
click at [635, 557] on icon at bounding box center [636, 549] width 18 height 18
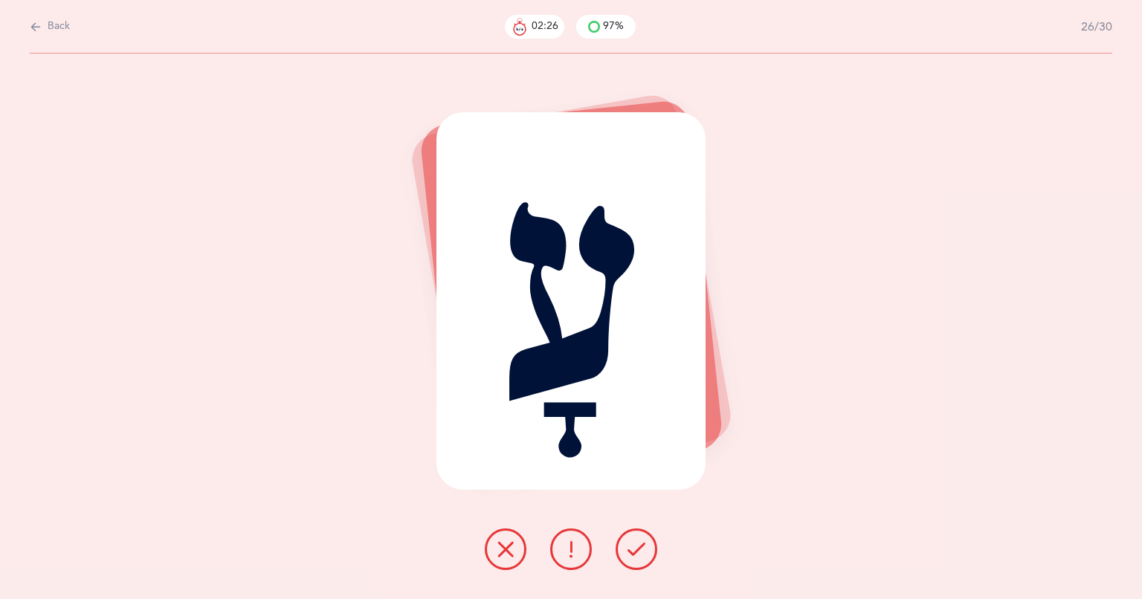
click at [627, 556] on icon at bounding box center [636, 549] width 18 height 18
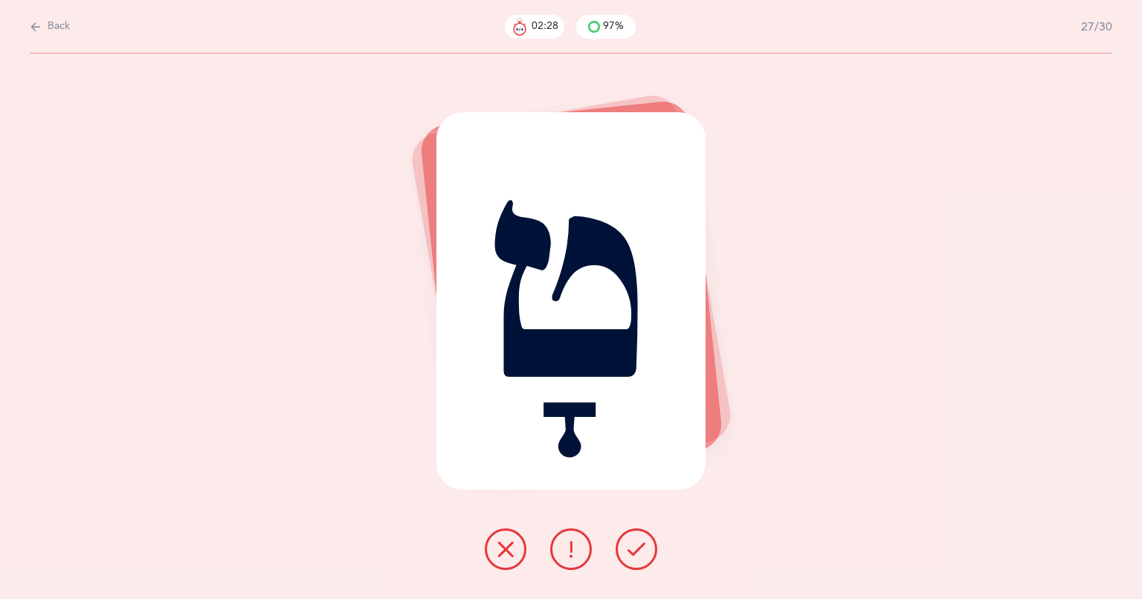
click at [645, 561] on button at bounding box center [636, 549] width 42 height 42
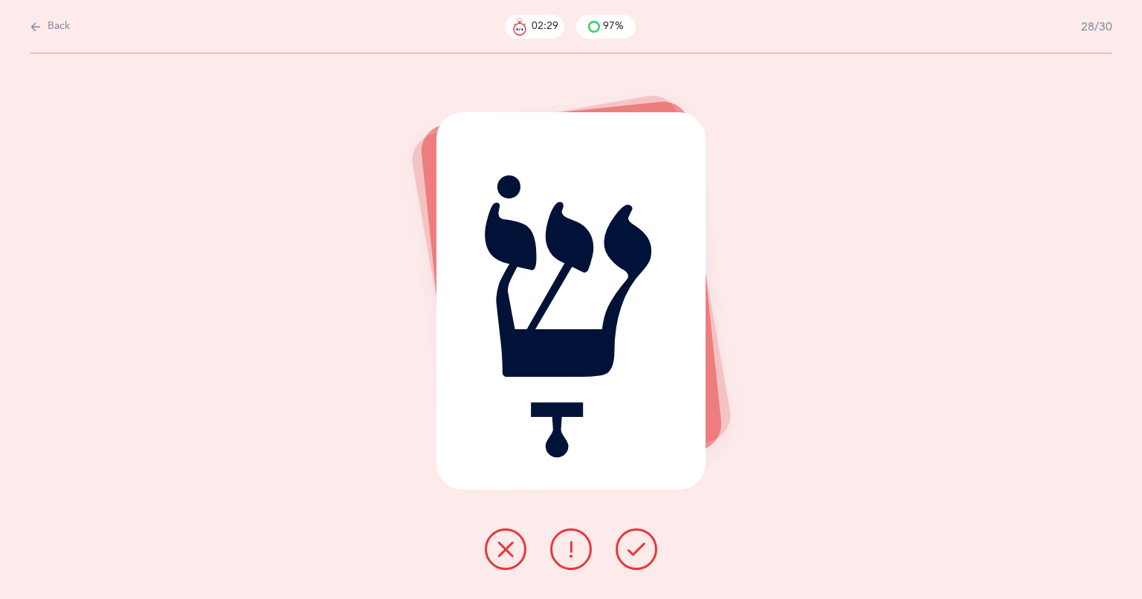
click at [652, 559] on button at bounding box center [636, 549] width 42 height 42
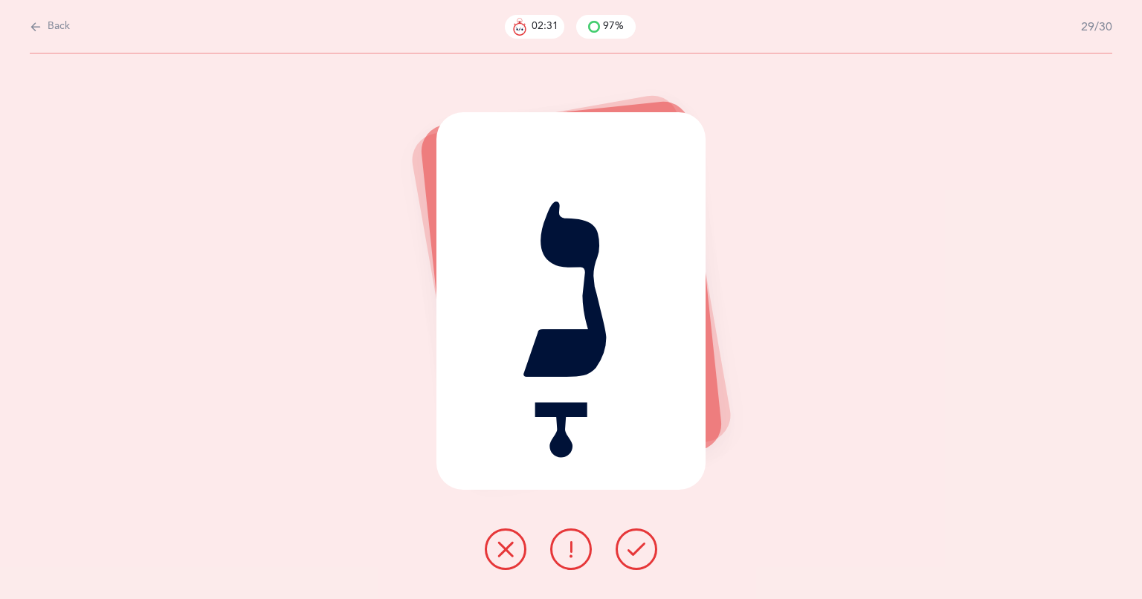
click at [644, 555] on icon at bounding box center [636, 549] width 18 height 18
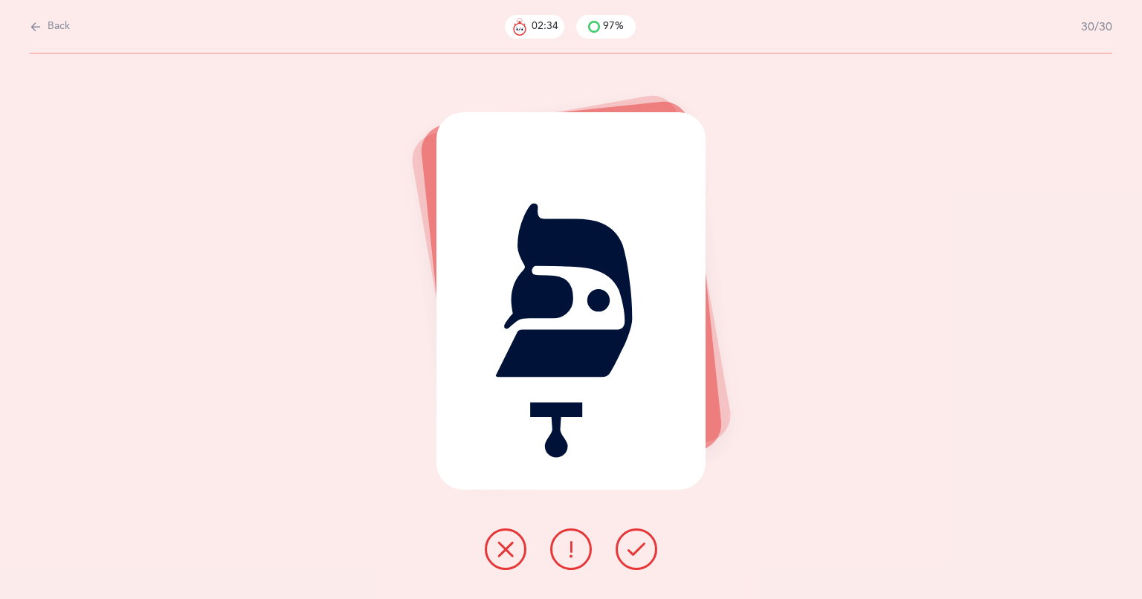
click at [645, 559] on button at bounding box center [636, 549] width 42 height 42
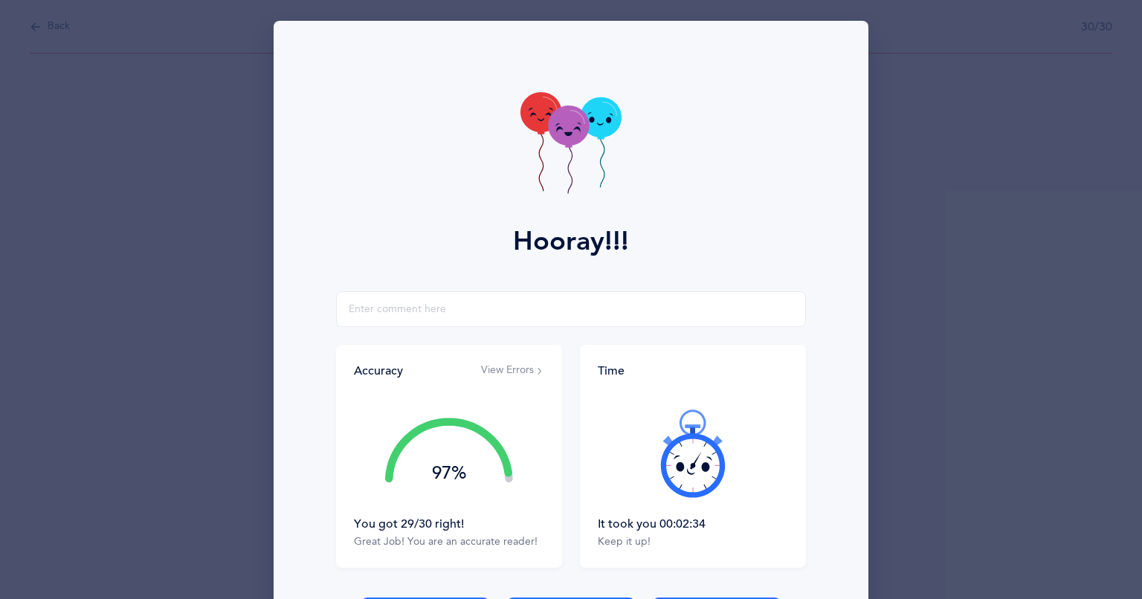
click at [493, 372] on button "View Errors" at bounding box center [512, 370] width 63 height 15
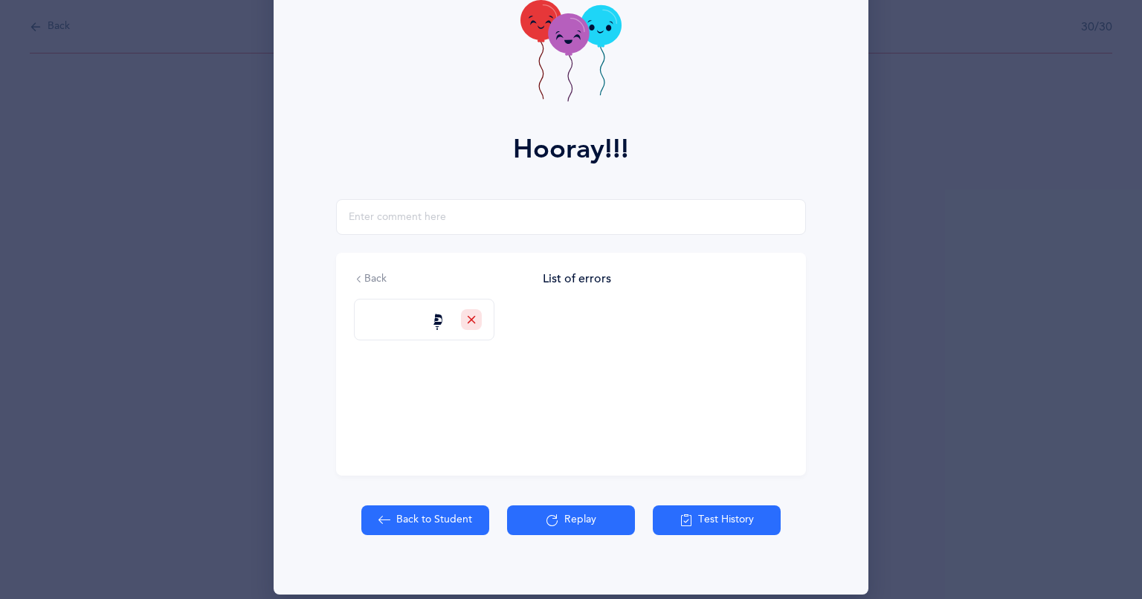
scroll to position [109, 0]
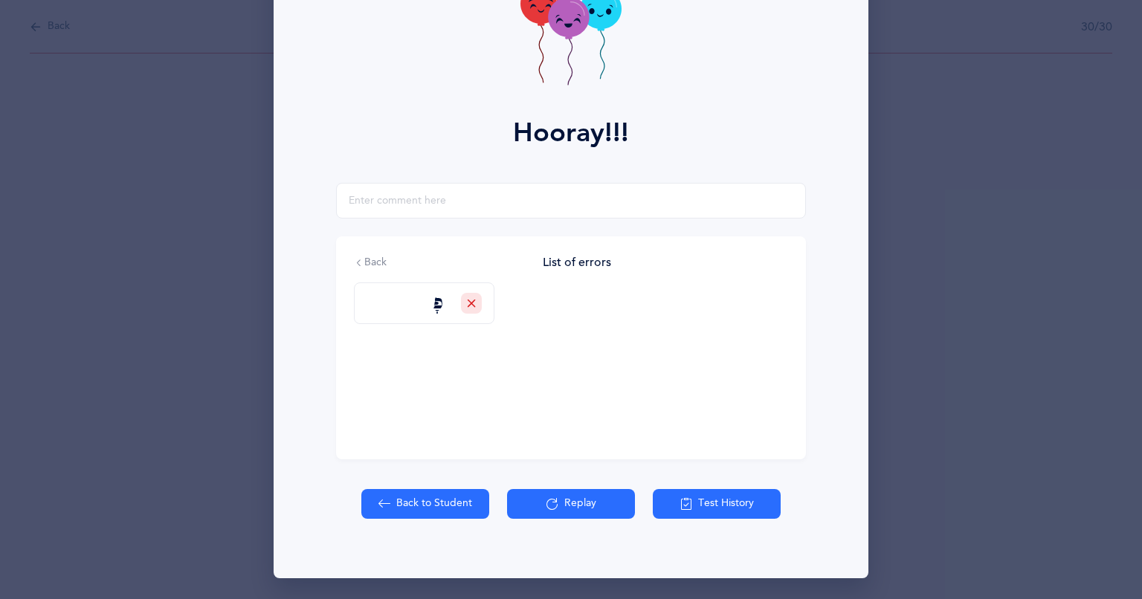
click at [473, 306] on div at bounding box center [471, 303] width 21 height 21
click at [395, 340] on span at bounding box center [401, 340] width 12 height 12
click at [0, 0] on input "Correct" at bounding box center [0, 0] width 0 height 0
click at [598, 214] on input "text" at bounding box center [571, 201] width 470 height 36
click at [413, 505] on button "Back to Student" at bounding box center [425, 504] width 128 height 30
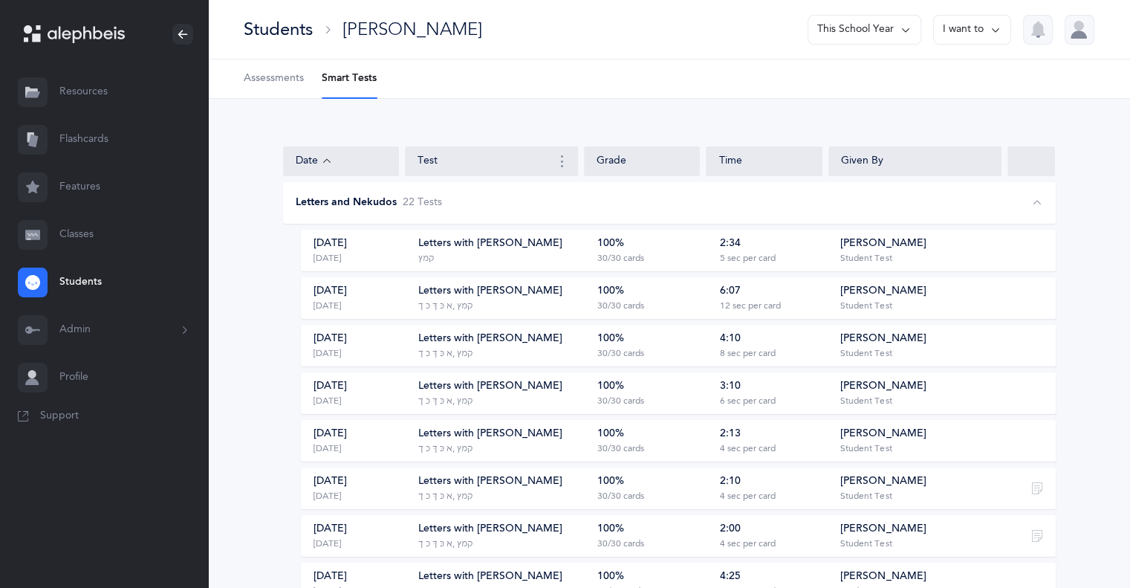
drag, startPoint x: 687, startPoint y: 449, endPoint x: 535, endPoint y: 577, distance: 198.8
drag, startPoint x: 535, startPoint y: 577, endPoint x: 241, endPoint y: 371, distance: 359.6
click at [103, 276] on link "Students" at bounding box center [104, 283] width 208 height 48
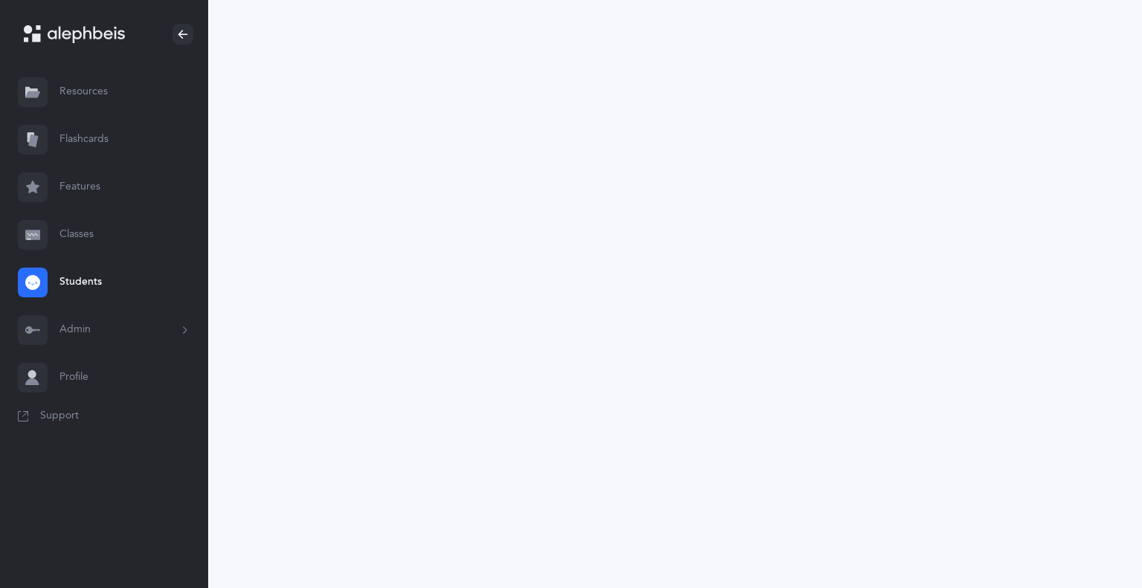
click at [103, 276] on link "Students" at bounding box center [104, 283] width 208 height 48
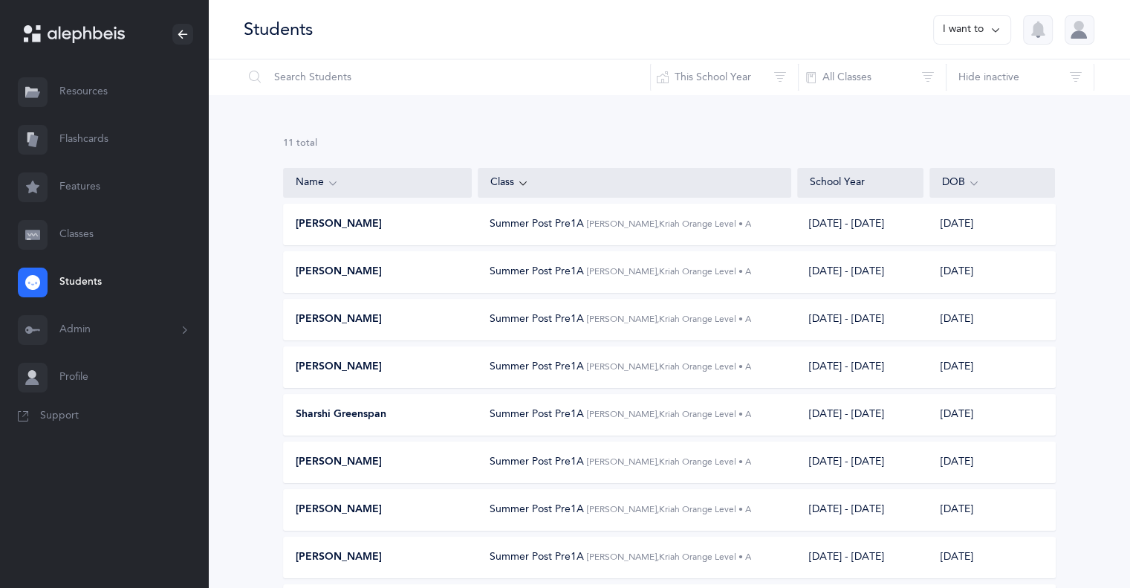
click at [374, 414] on span "Sharshi Greenspan" at bounding box center [341, 414] width 91 height 15
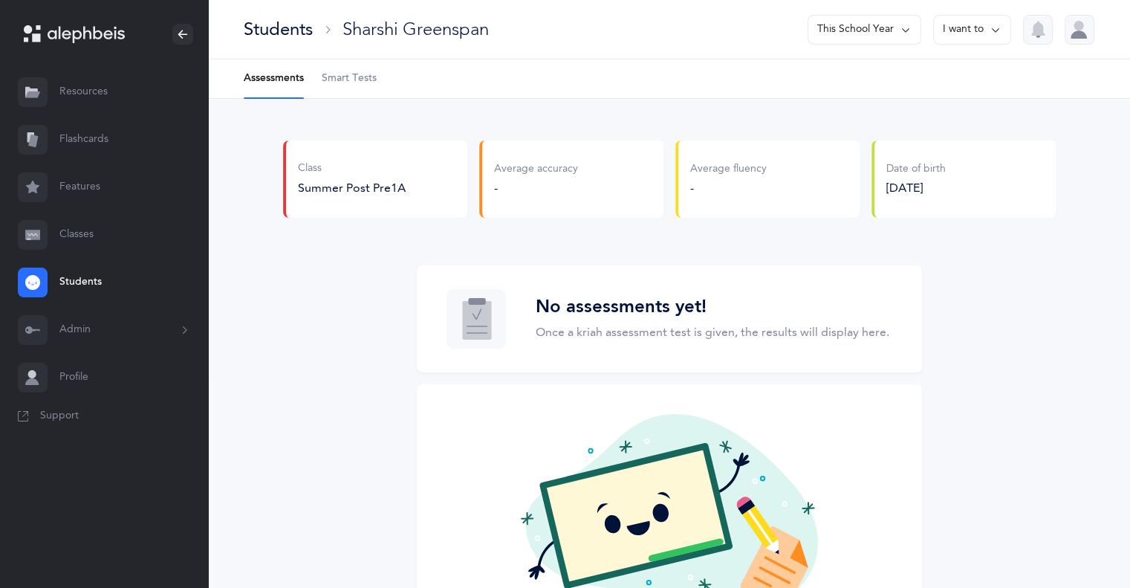
click at [360, 82] on span "Smart Tests" at bounding box center [349, 78] width 55 height 15
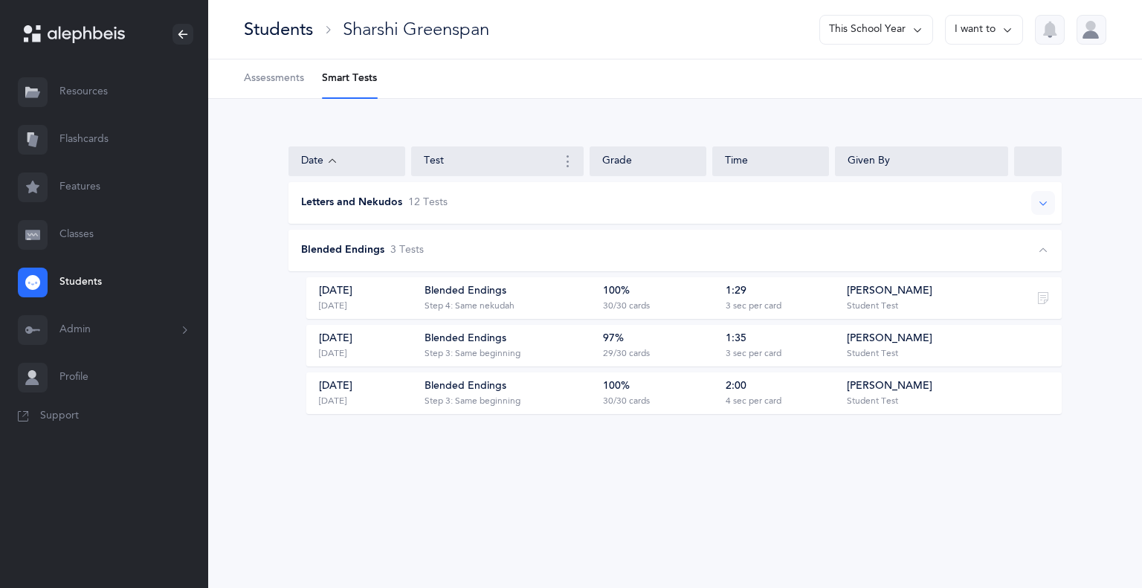
click at [402, 213] on div "Letters and Nekudos 12 Test s" at bounding box center [674, 203] width 773 height 42
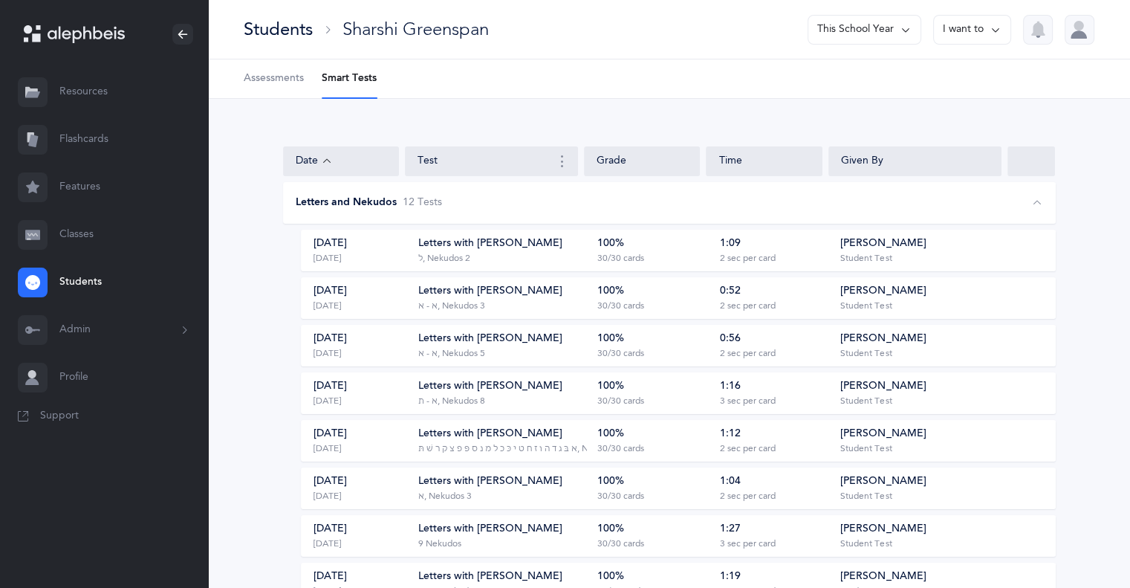
click at [467, 436] on div "Letters with Nekudos" at bounding box center [490, 434] width 144 height 15
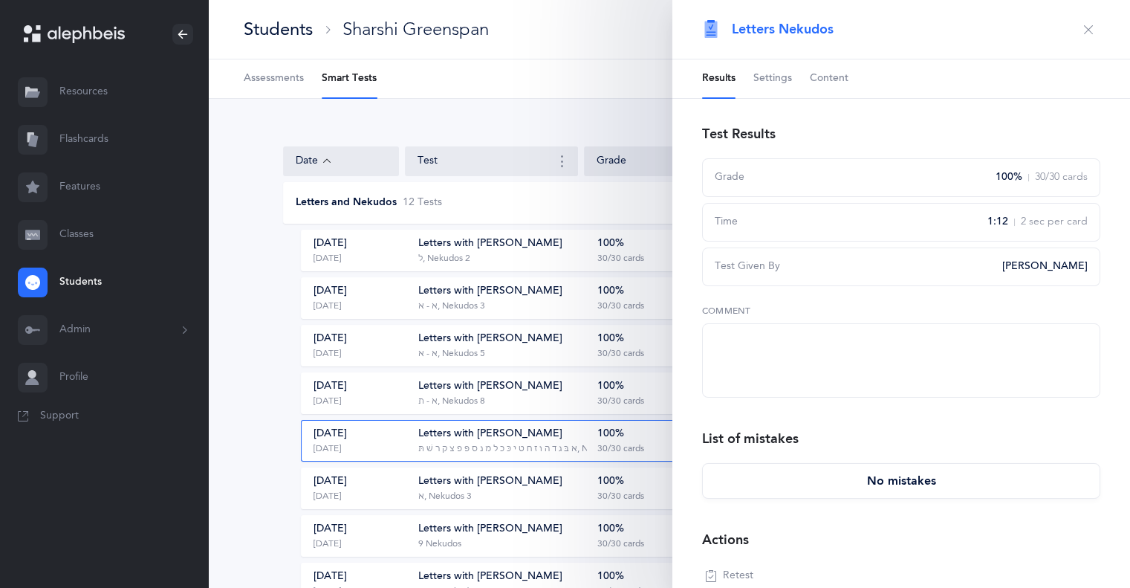
click at [461, 395] on div "‭‫א - ת‬, ‭‫8 Nekudos" at bounding box center [451, 401] width 67 height 12
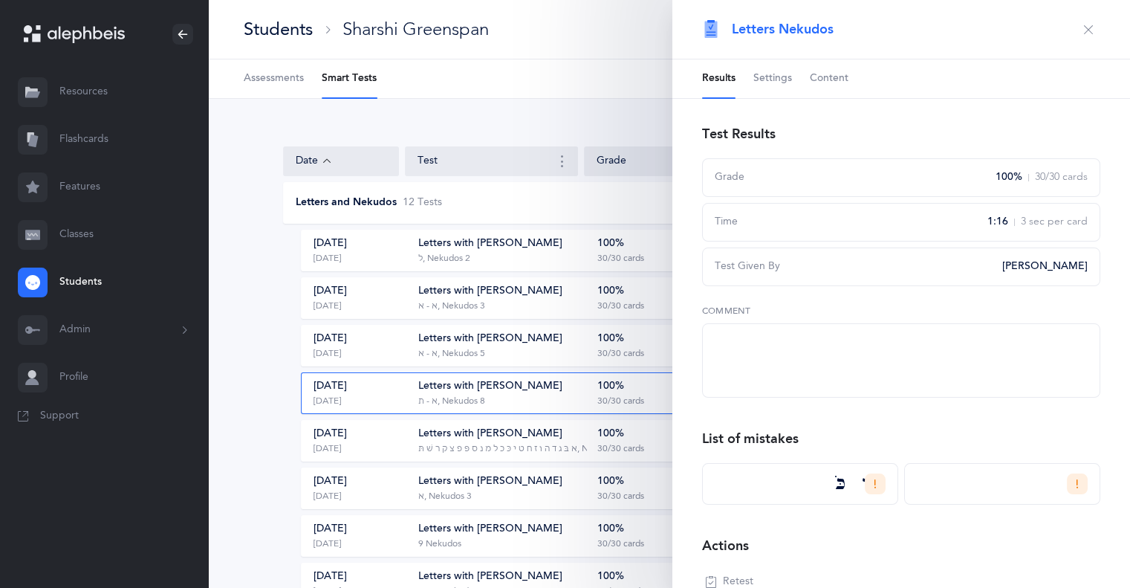
click at [461, 395] on div "‭‫א - ת‬, ‭‫8 Nekudos" at bounding box center [451, 401] width 67 height 12
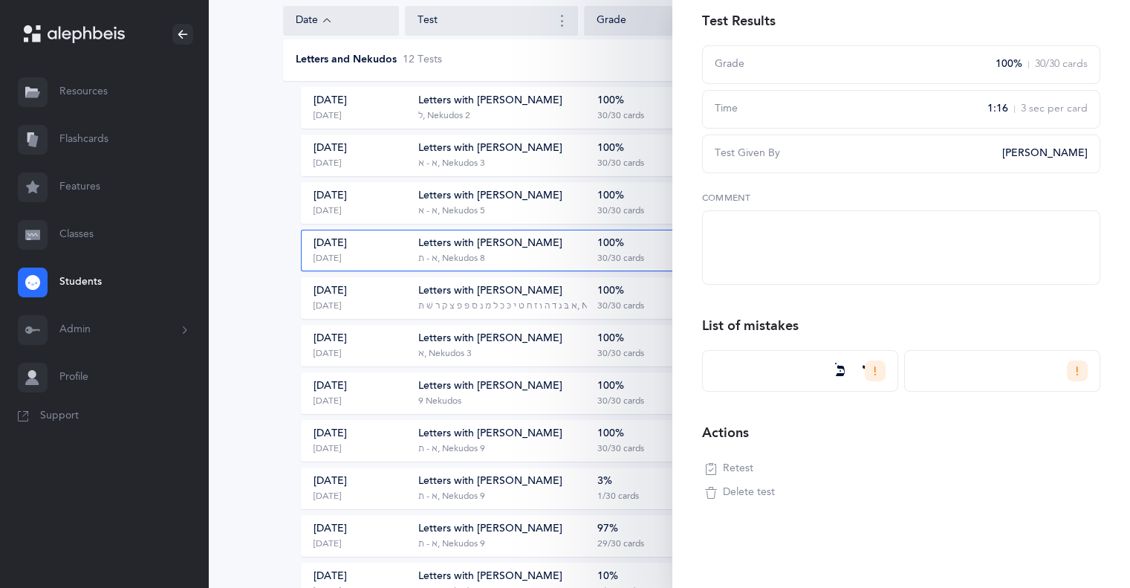
scroll to position [149, 0]
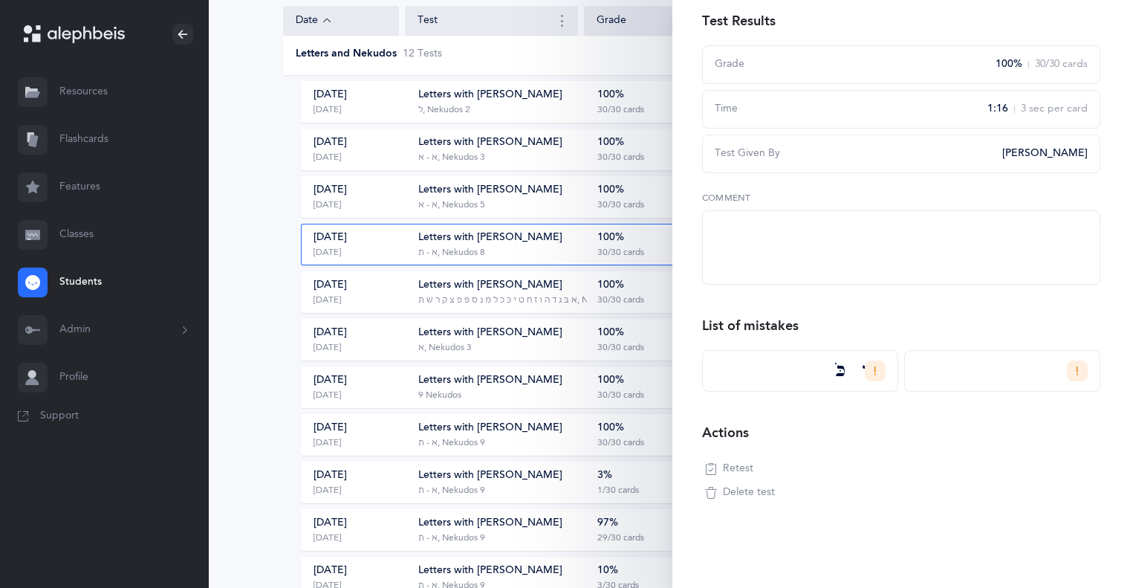
click at [728, 473] on span "Retest" at bounding box center [738, 469] width 30 height 15
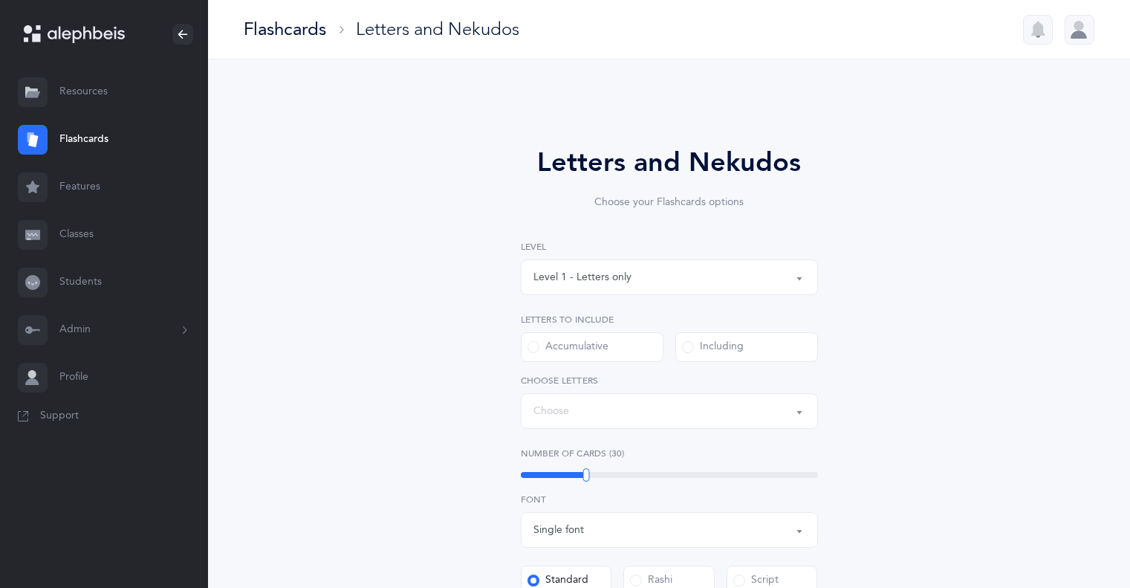
select select
select select "single"
select select "4"
select select "27"
select select "28"
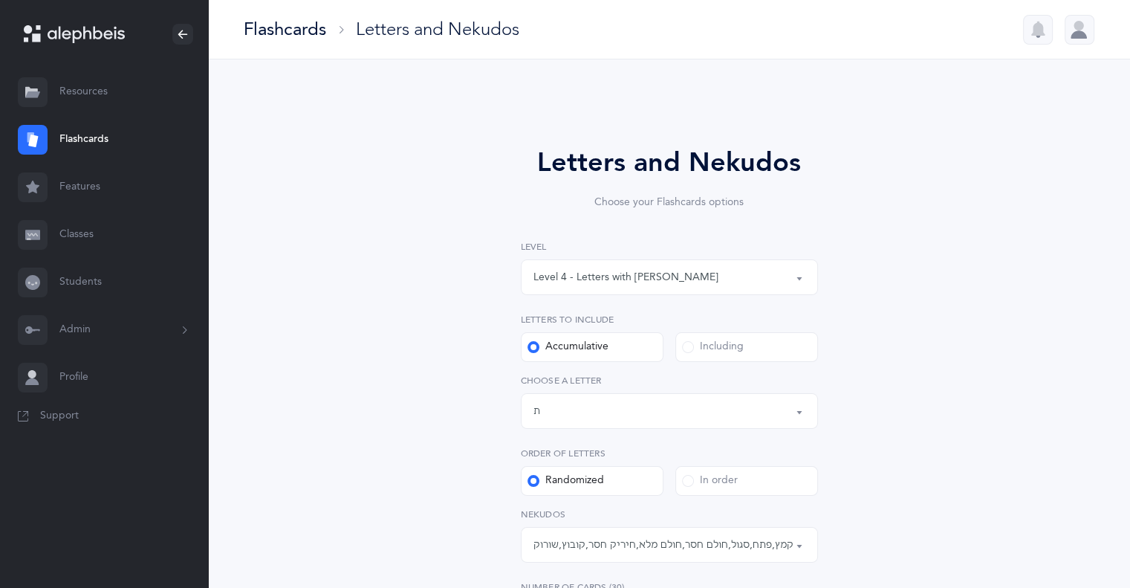
select select "14288"
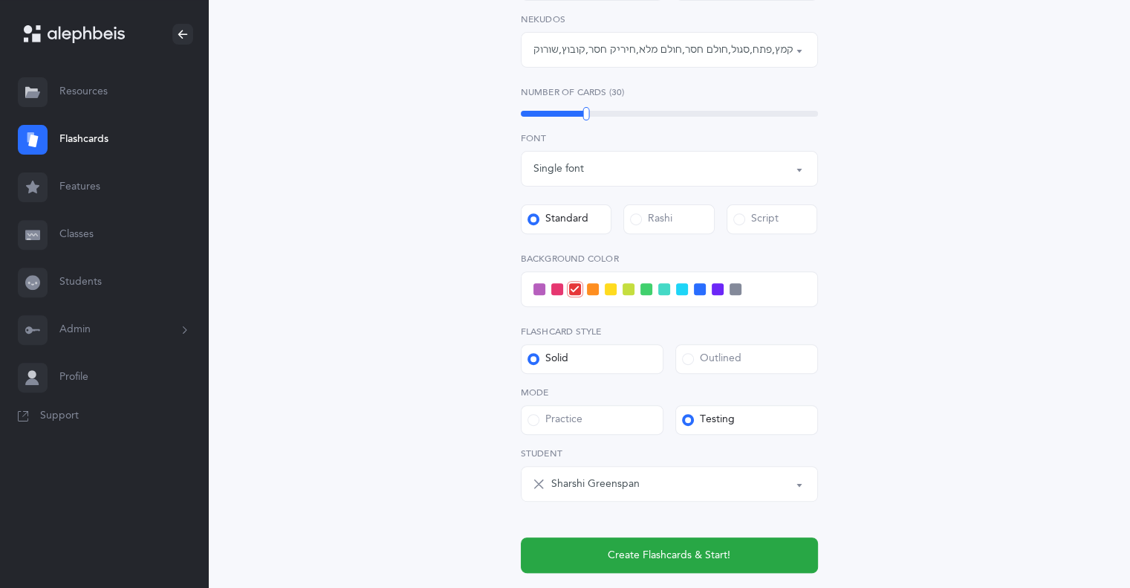
scroll to position [525, 0]
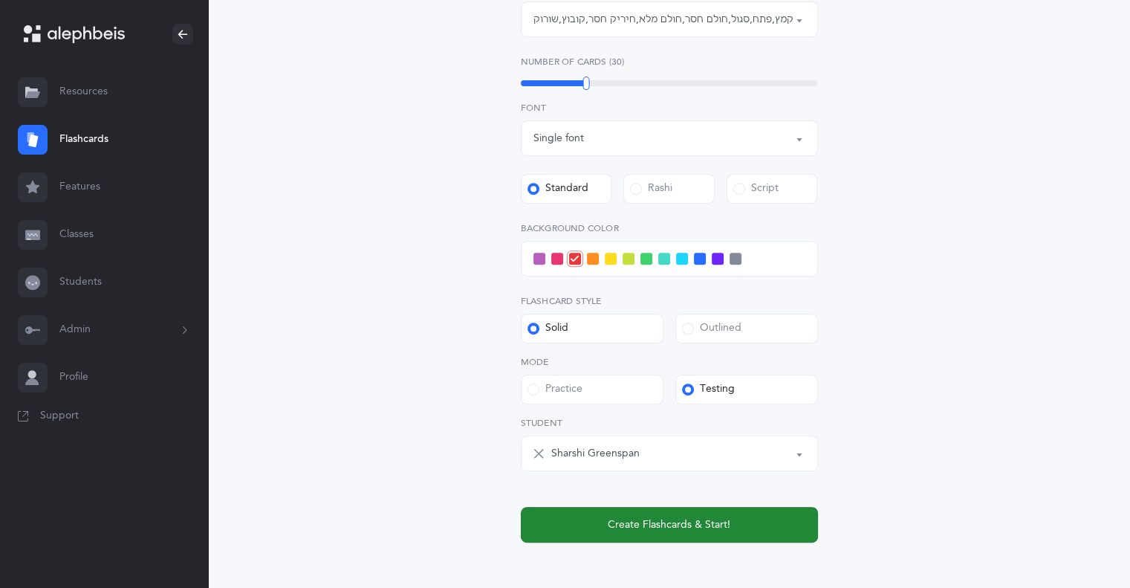
click at [575, 537] on button "Create Flashcards & Start!" at bounding box center [669, 525] width 297 height 36
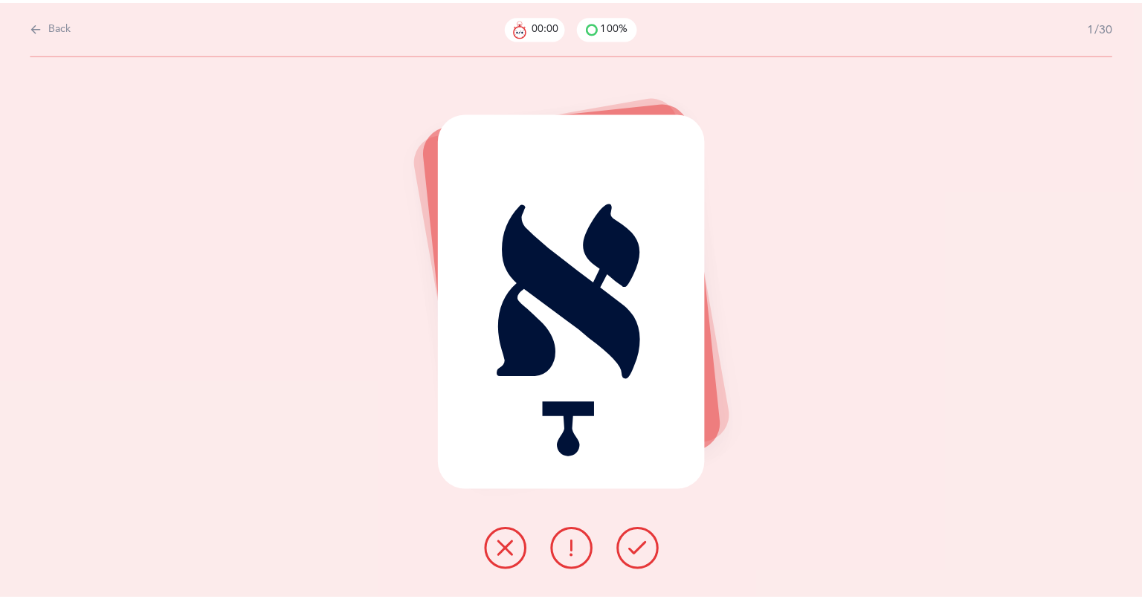
scroll to position [0, 0]
click at [628, 554] on icon at bounding box center [636, 549] width 18 height 18
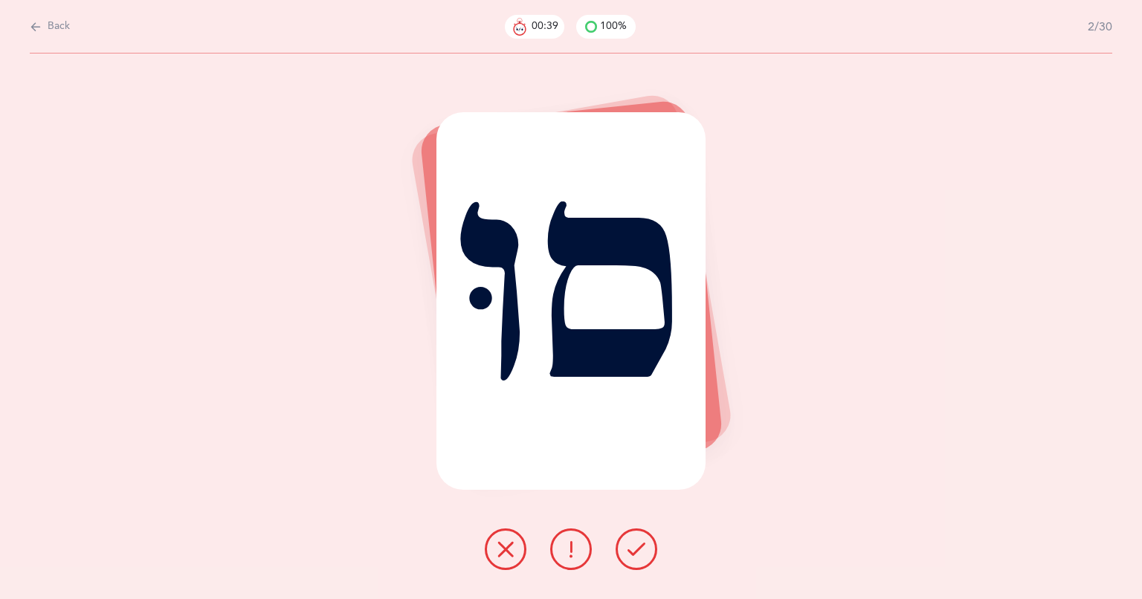
click at [628, 554] on icon at bounding box center [636, 549] width 18 height 18
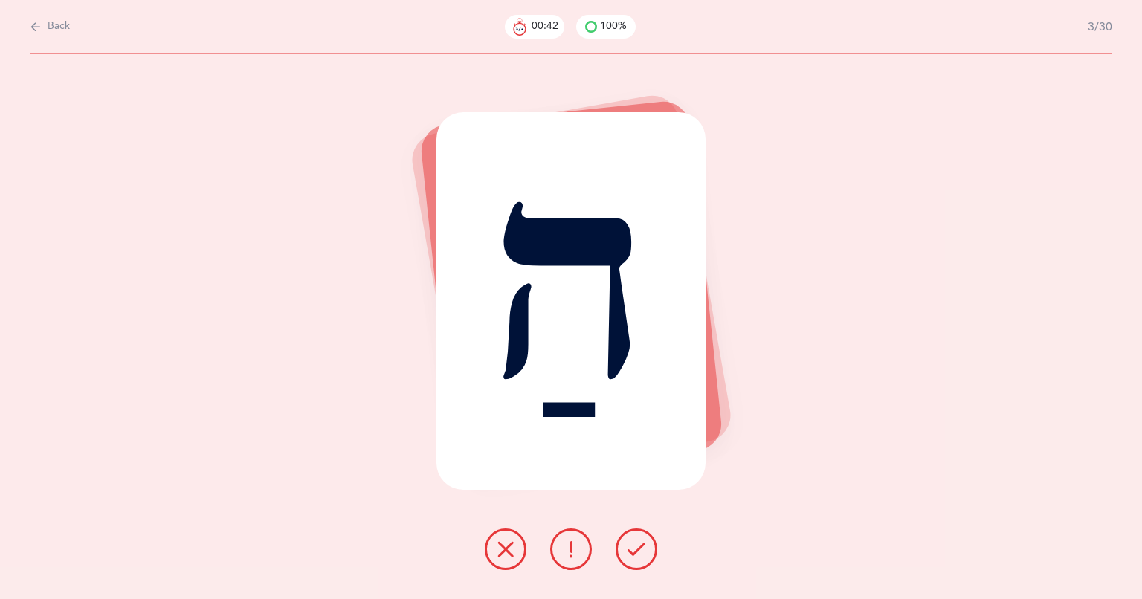
click at [628, 554] on icon at bounding box center [636, 549] width 18 height 18
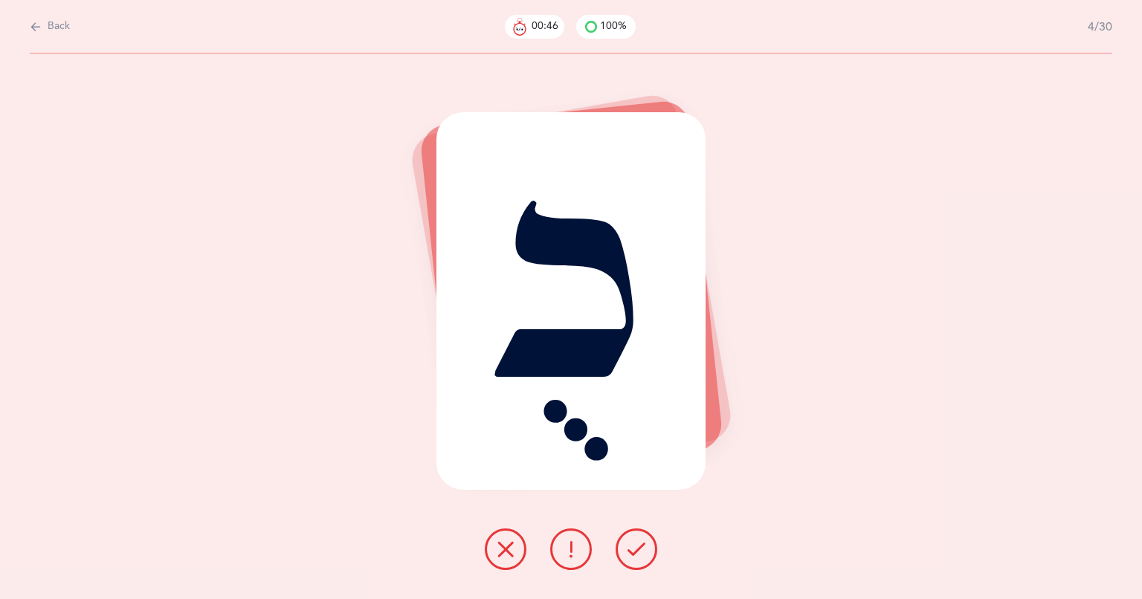
click at [628, 554] on icon at bounding box center [636, 549] width 18 height 18
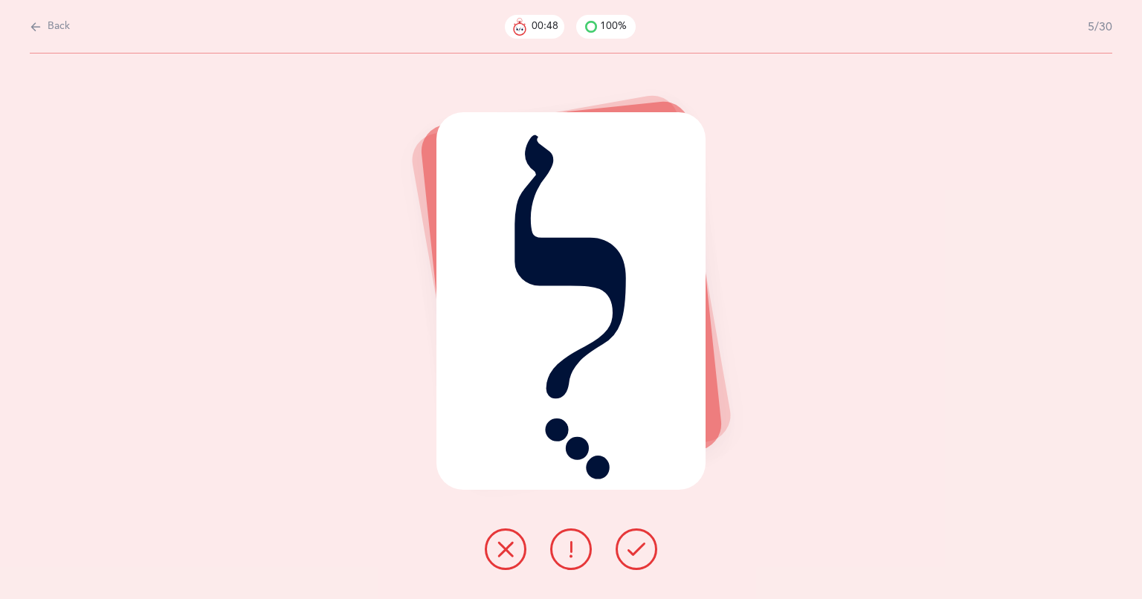
click at [628, 554] on icon at bounding box center [636, 549] width 18 height 18
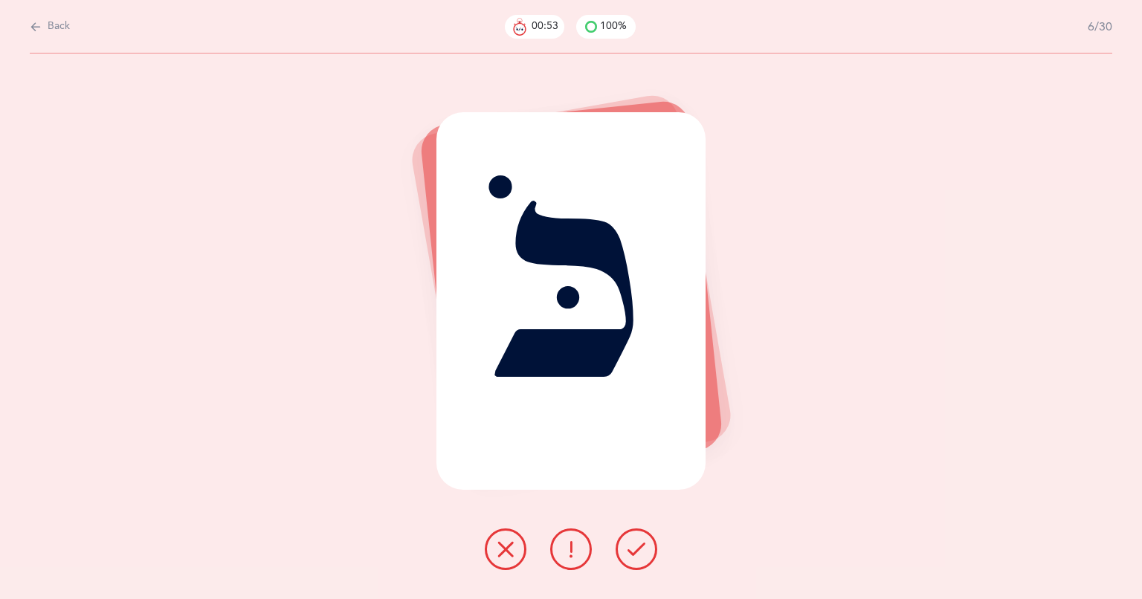
click at [628, 554] on icon at bounding box center [636, 549] width 18 height 18
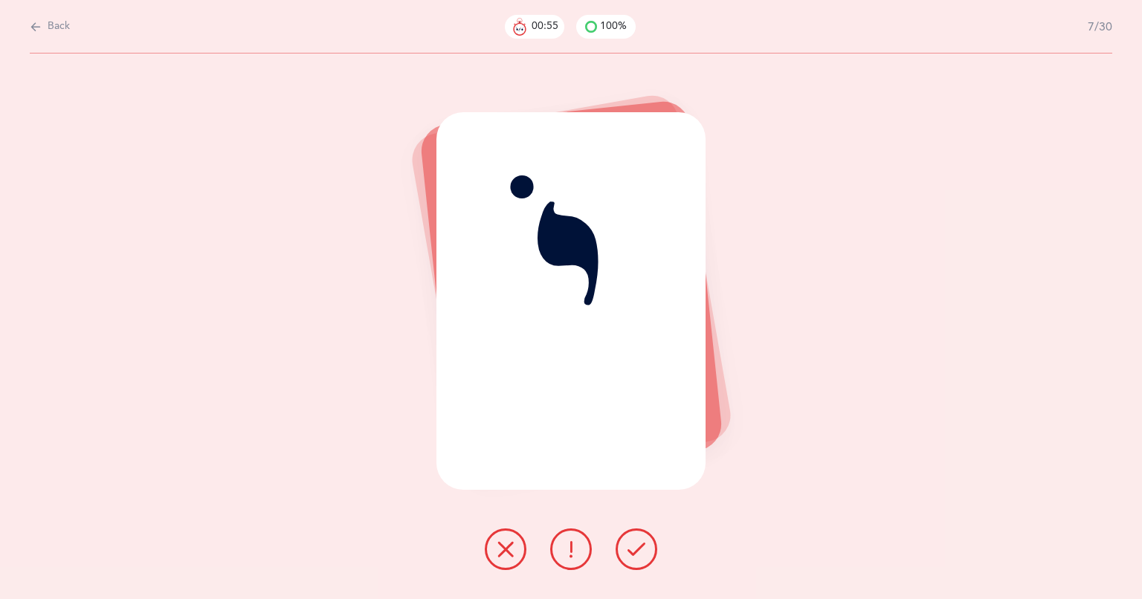
click at [628, 554] on icon at bounding box center [636, 549] width 18 height 18
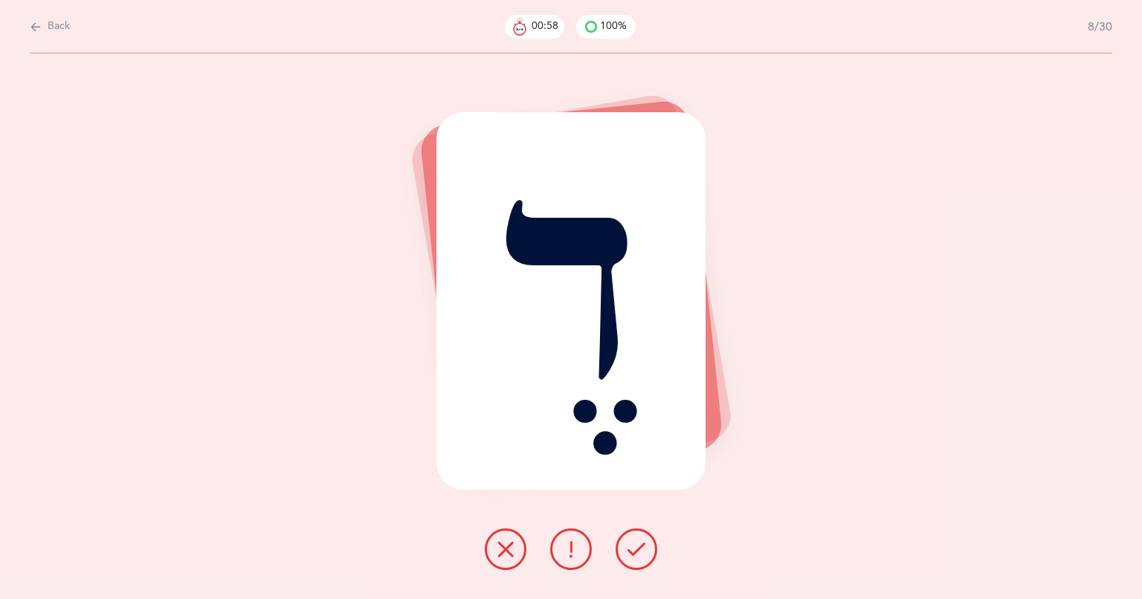
click at [628, 554] on icon at bounding box center [636, 549] width 18 height 18
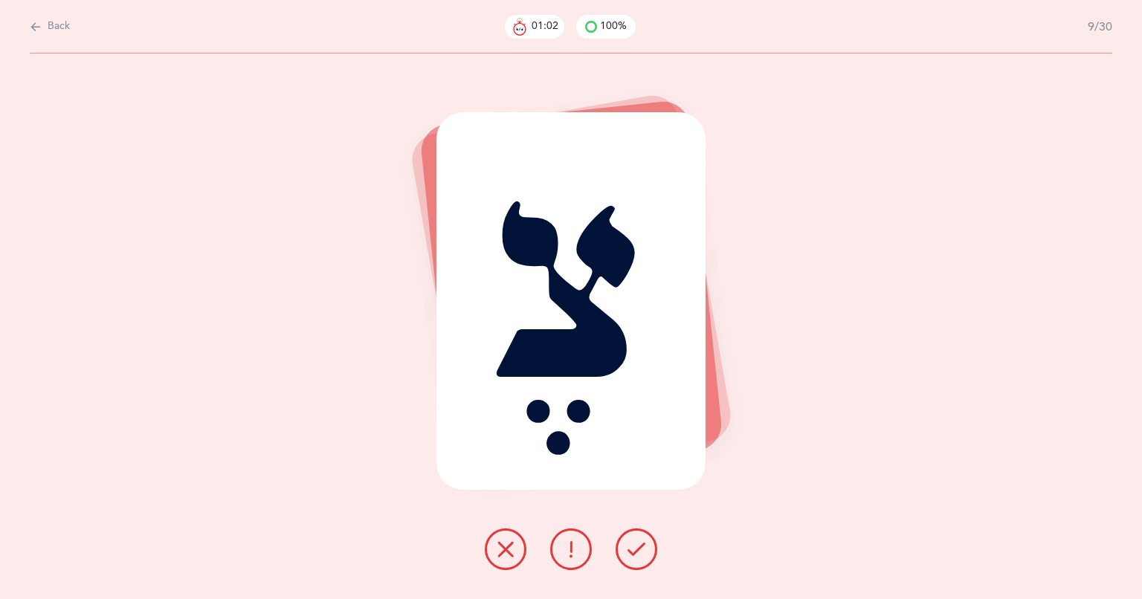
click at [628, 554] on icon at bounding box center [636, 549] width 18 height 18
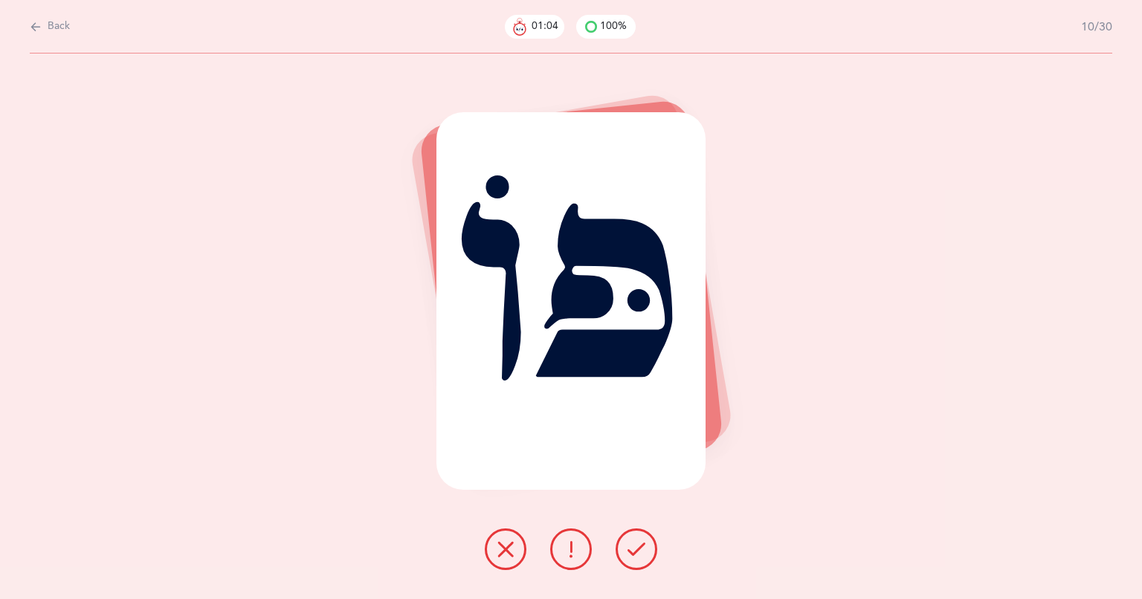
click at [628, 554] on icon at bounding box center [636, 549] width 18 height 18
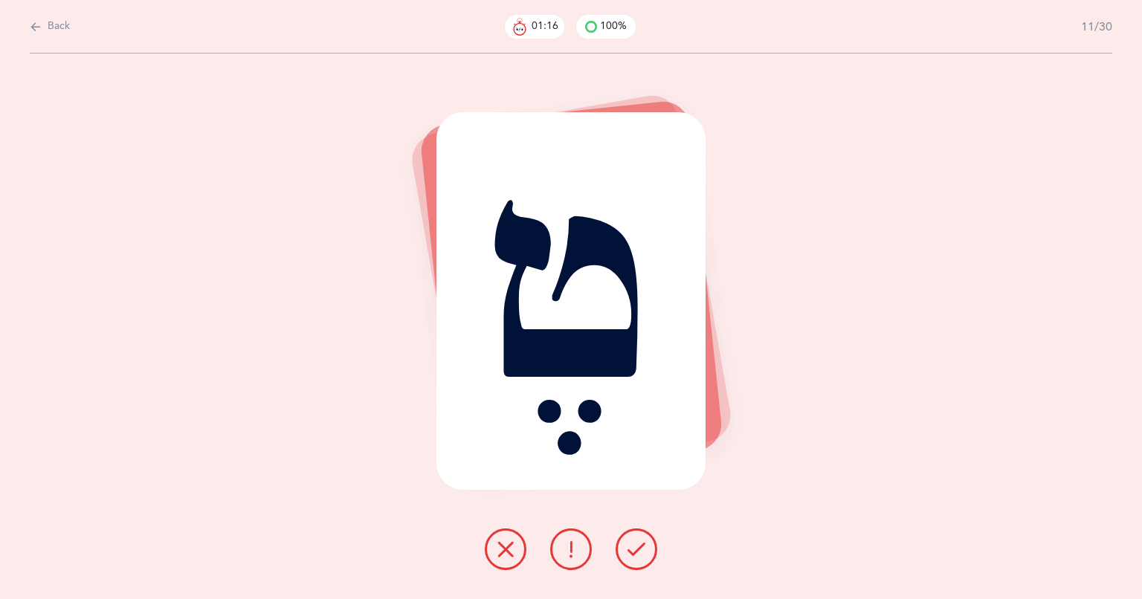
click at [628, 554] on icon at bounding box center [636, 549] width 18 height 18
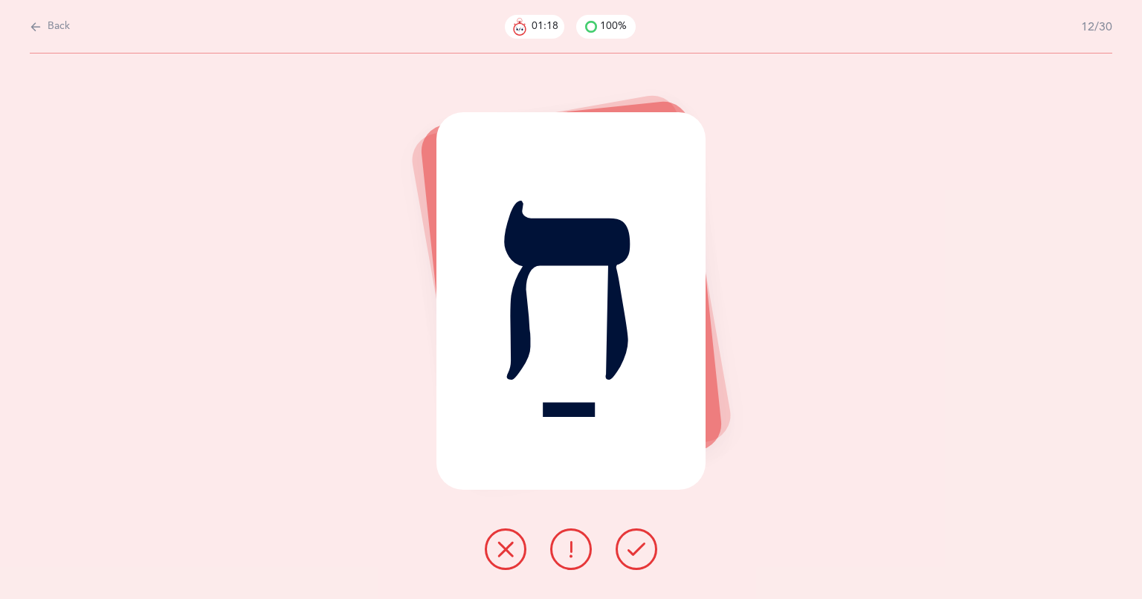
click at [628, 554] on icon at bounding box center [636, 549] width 18 height 18
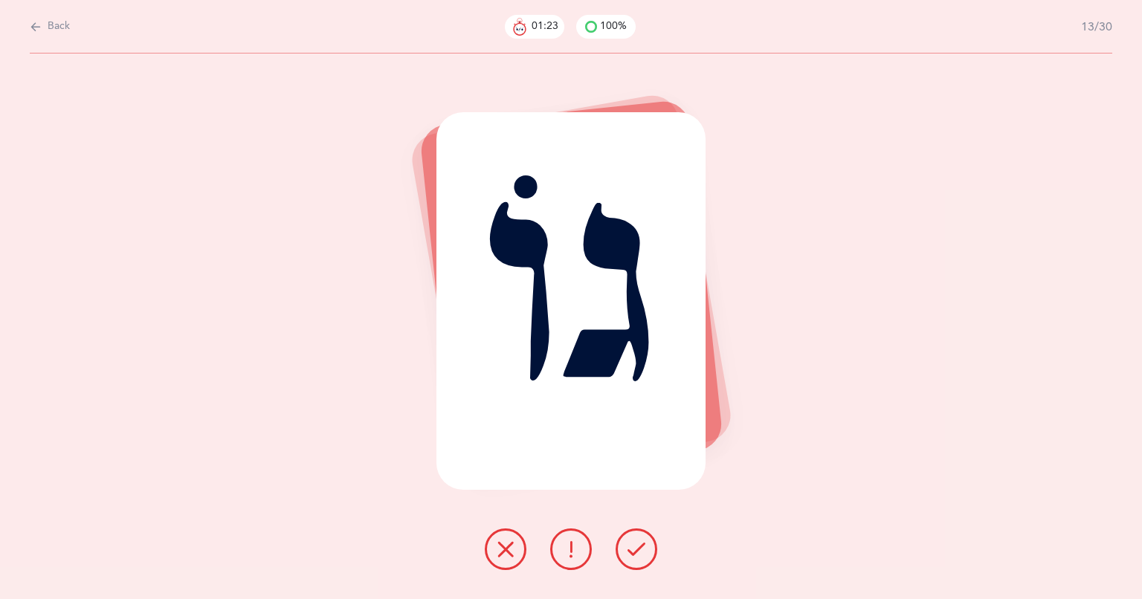
click at [628, 554] on icon at bounding box center [636, 549] width 18 height 18
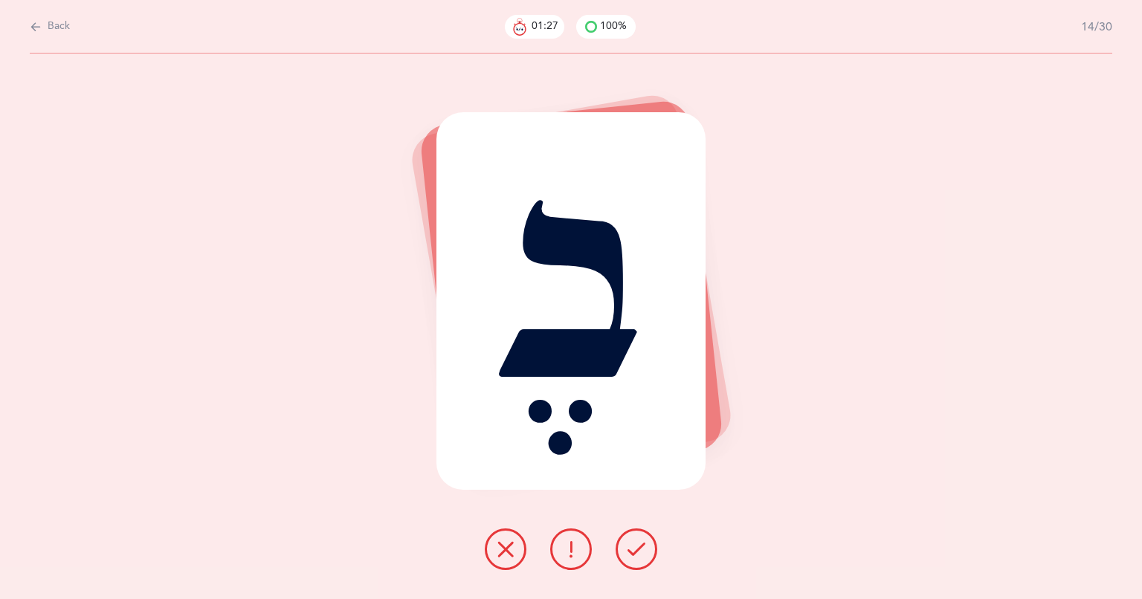
click at [627, 548] on icon at bounding box center [636, 549] width 18 height 18
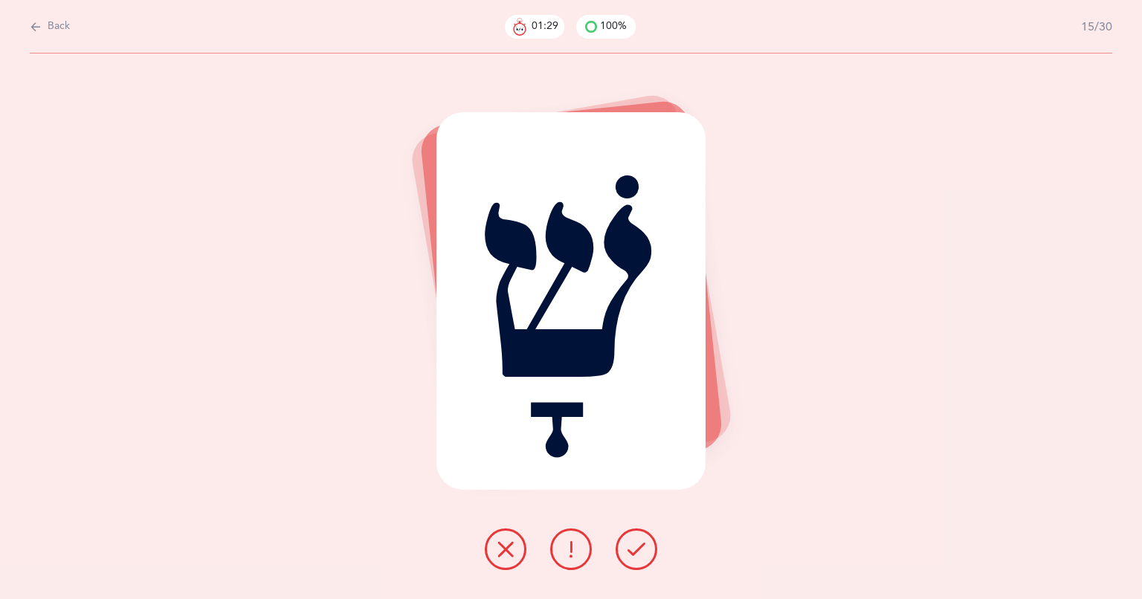
click at [627, 548] on icon at bounding box center [636, 549] width 18 height 18
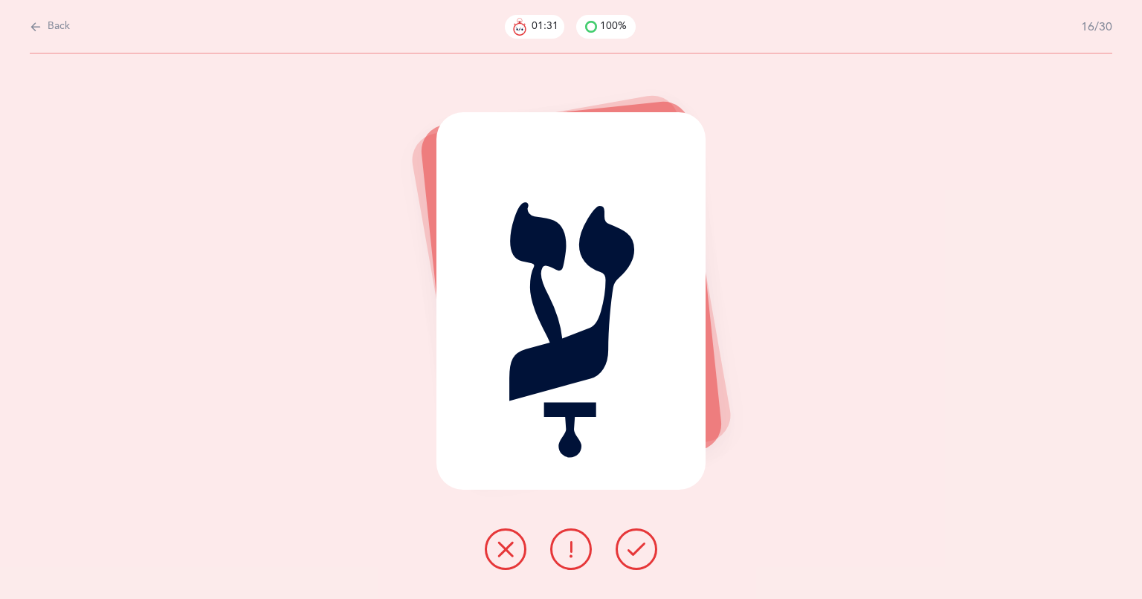
click at [627, 548] on icon at bounding box center [636, 549] width 18 height 18
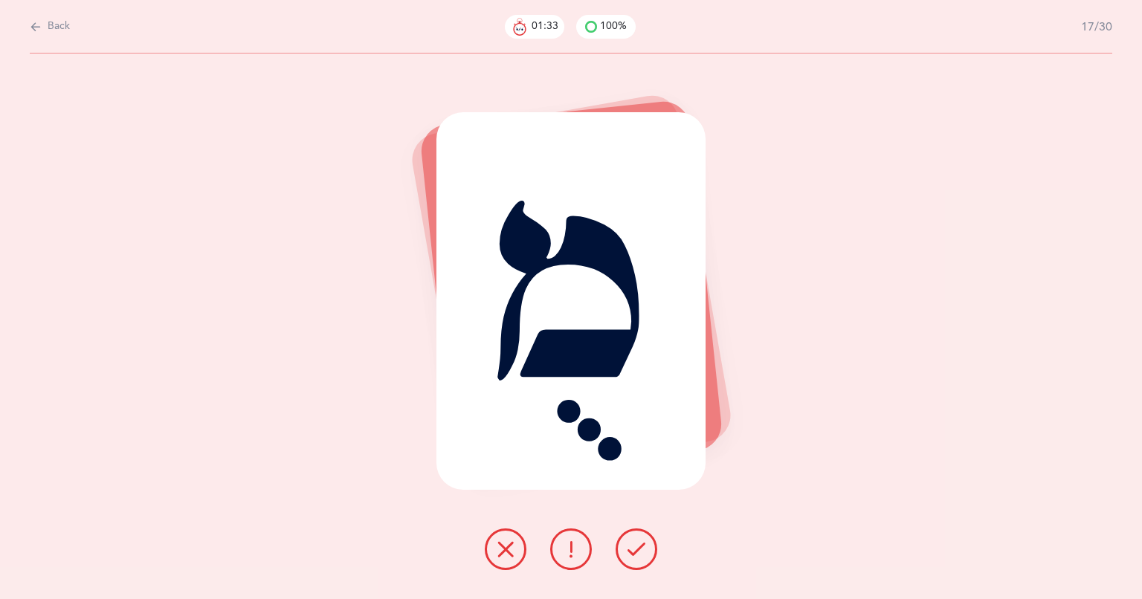
click at [627, 548] on icon at bounding box center [636, 549] width 18 height 18
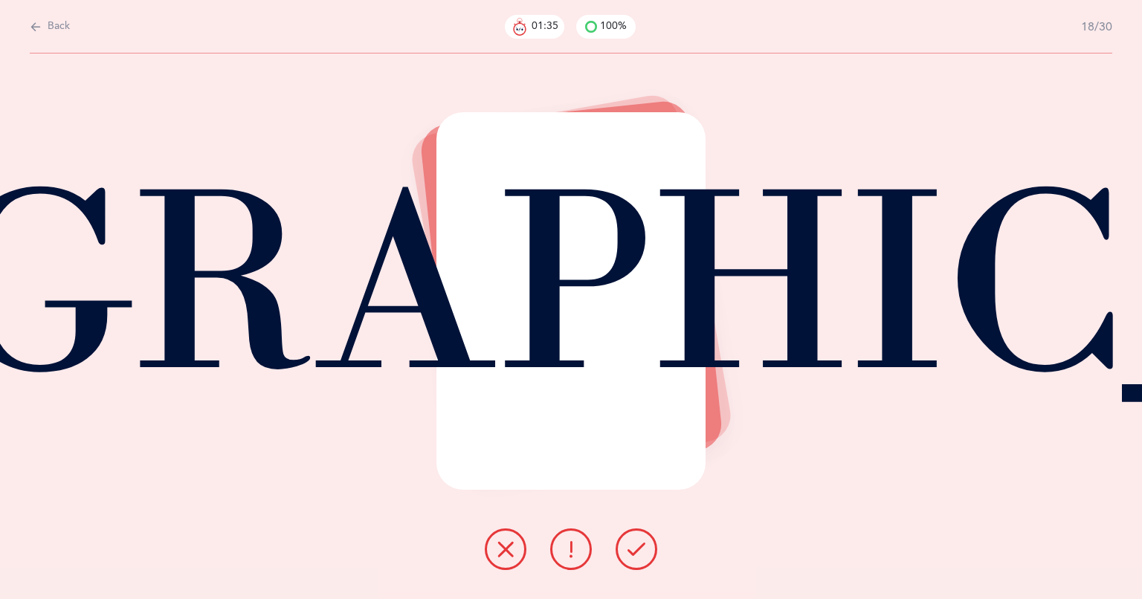
click at [627, 548] on icon at bounding box center [636, 549] width 18 height 18
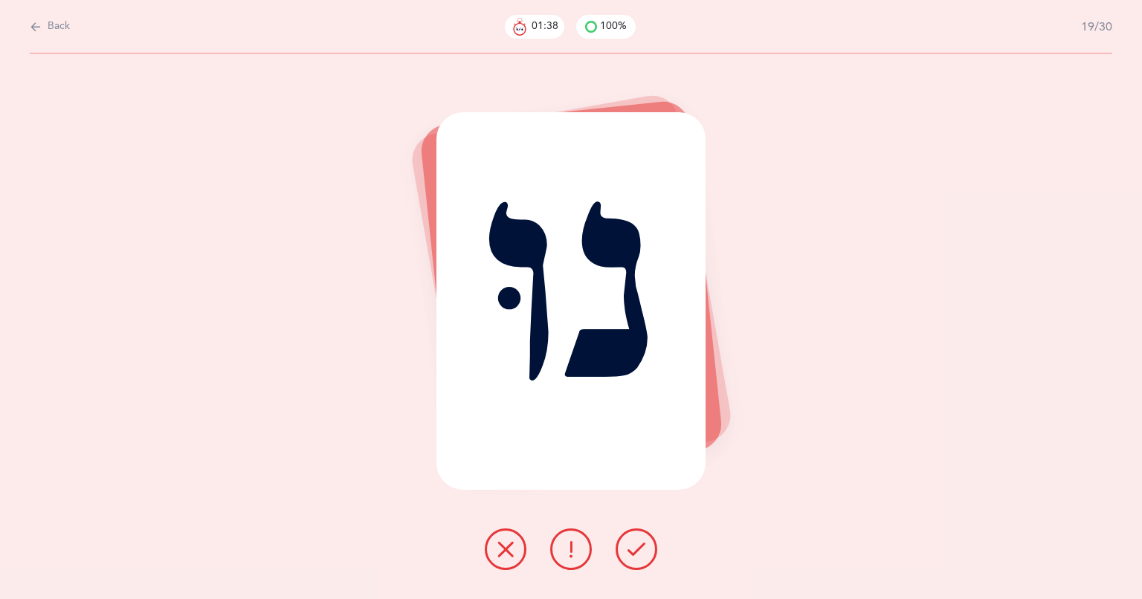
click at [627, 548] on icon at bounding box center [636, 549] width 18 height 18
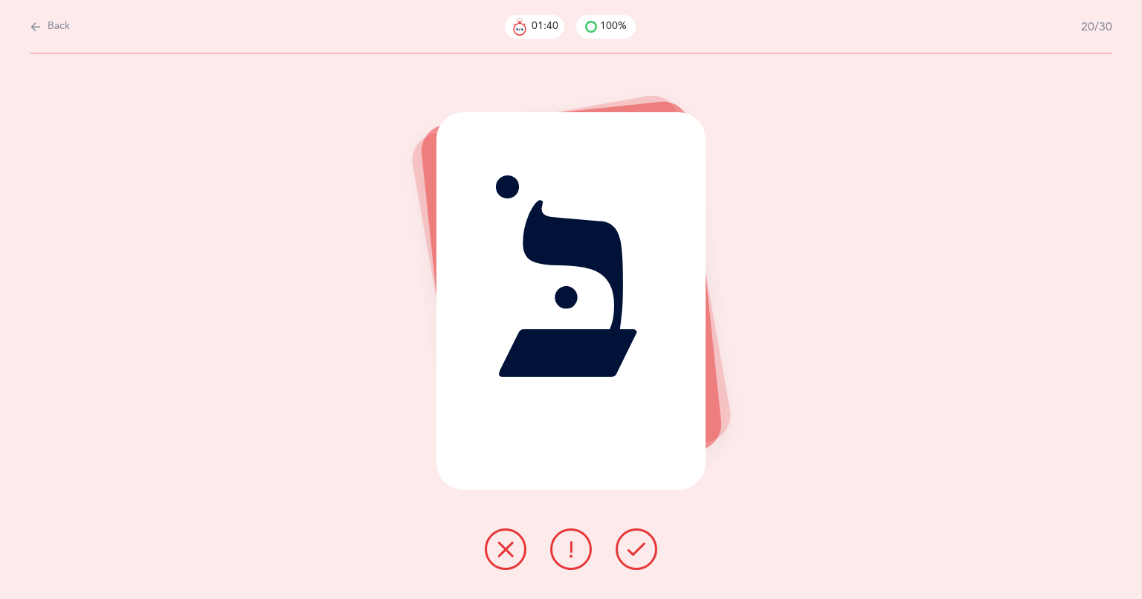
click at [627, 548] on icon at bounding box center [636, 549] width 18 height 18
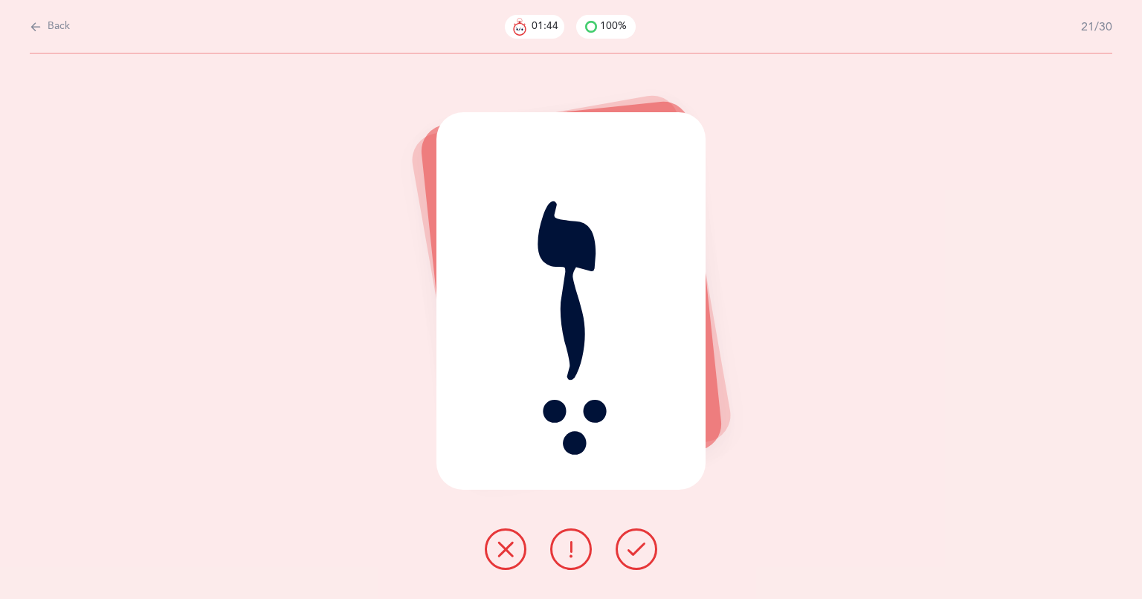
click at [627, 548] on icon at bounding box center [636, 549] width 18 height 18
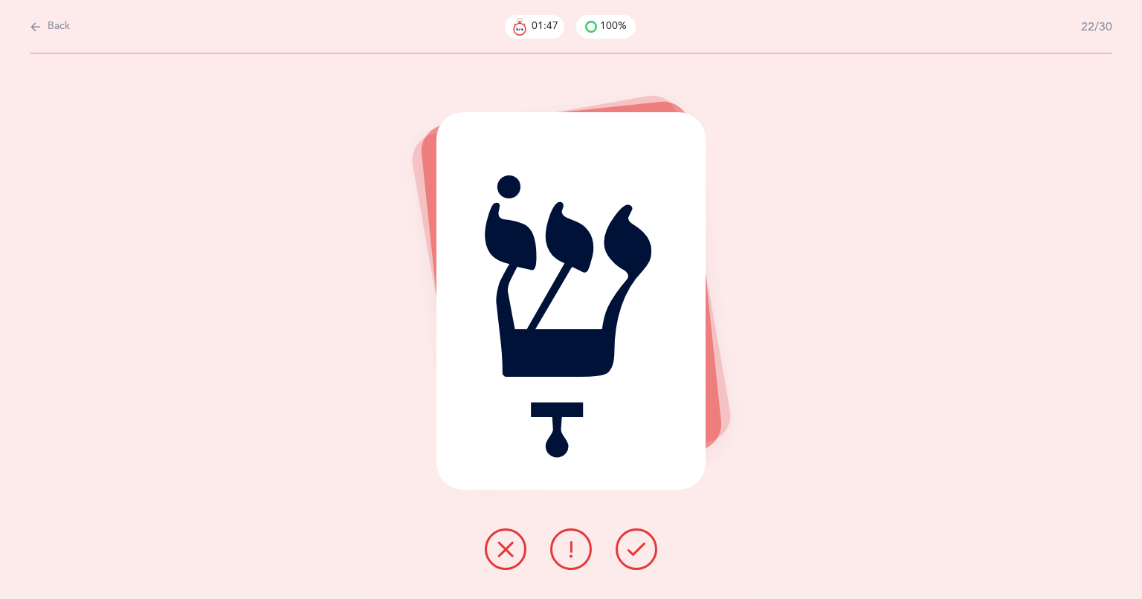
click at [627, 548] on icon at bounding box center [636, 549] width 18 height 18
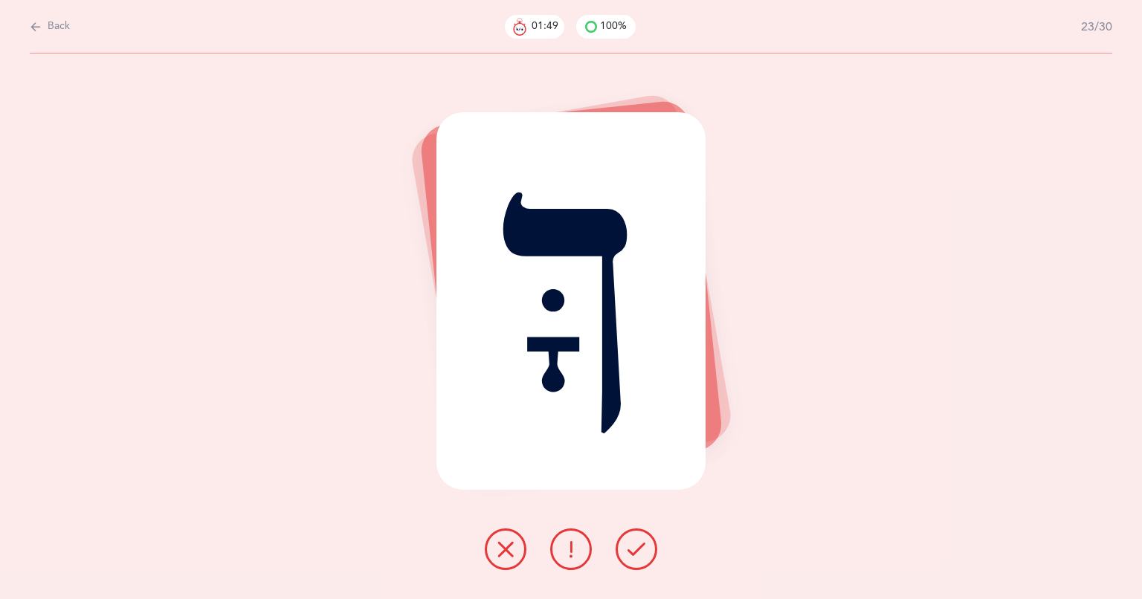
click at [627, 548] on icon at bounding box center [636, 549] width 18 height 18
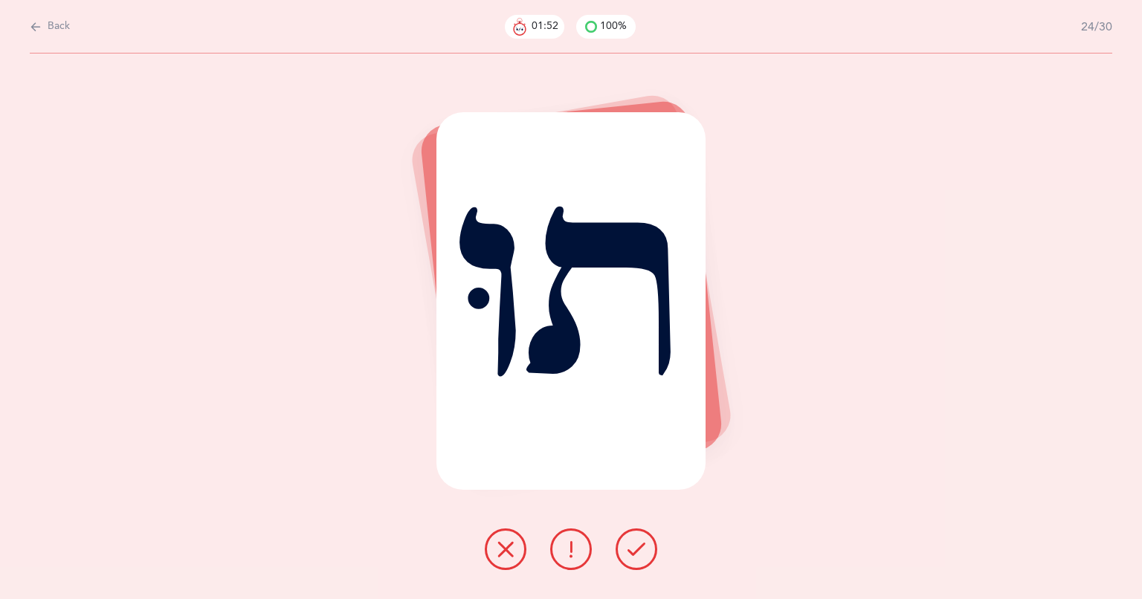
click at [627, 548] on icon at bounding box center [636, 549] width 18 height 18
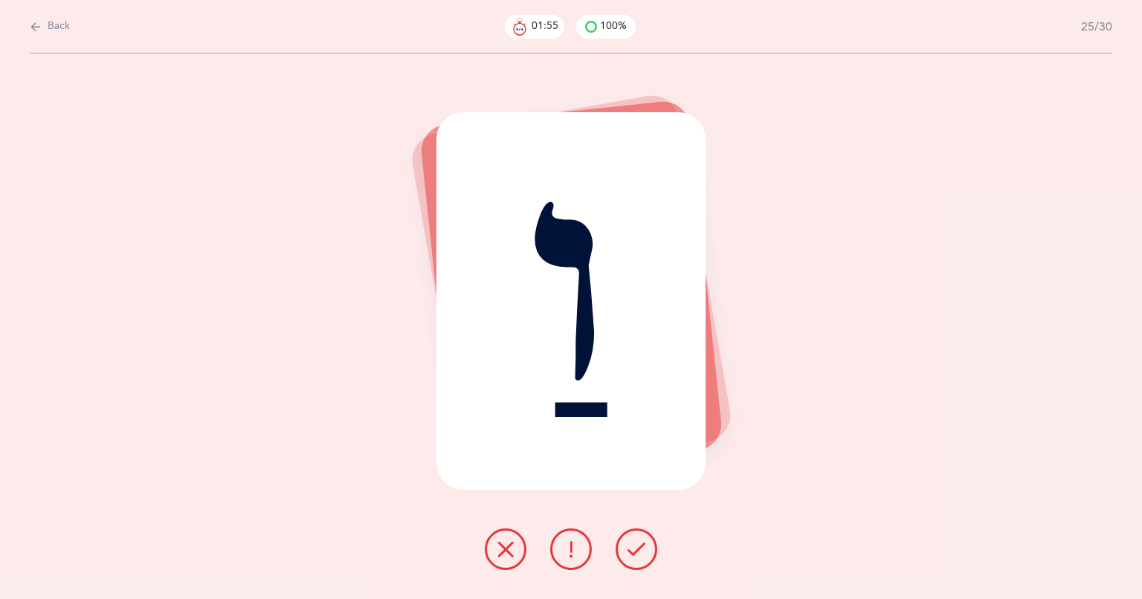
click at [627, 548] on icon at bounding box center [636, 549] width 18 height 18
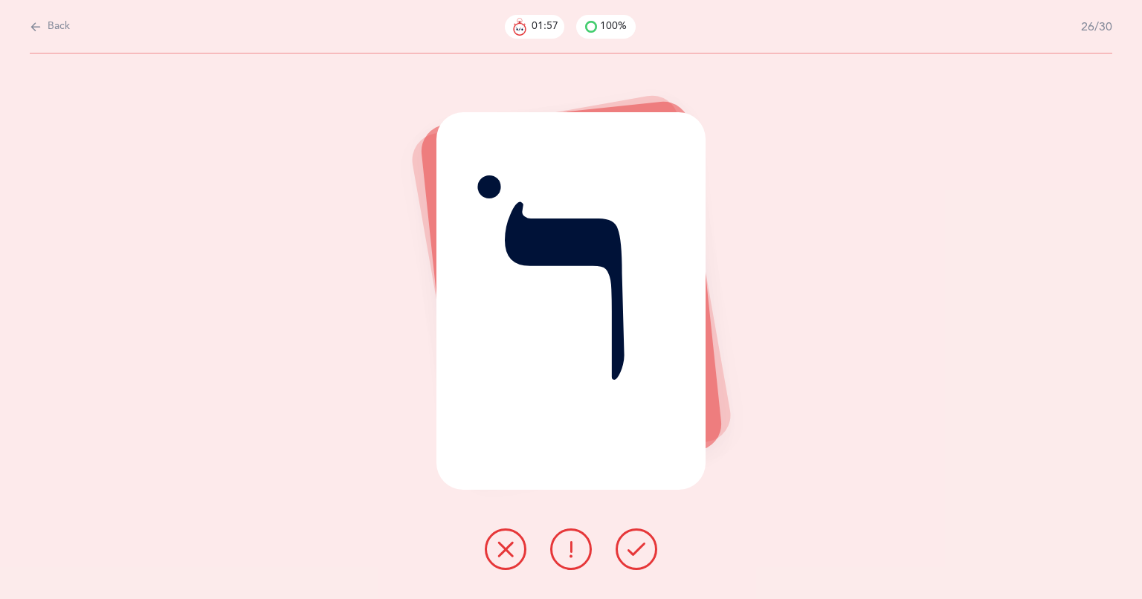
click at [627, 548] on icon at bounding box center [636, 549] width 18 height 18
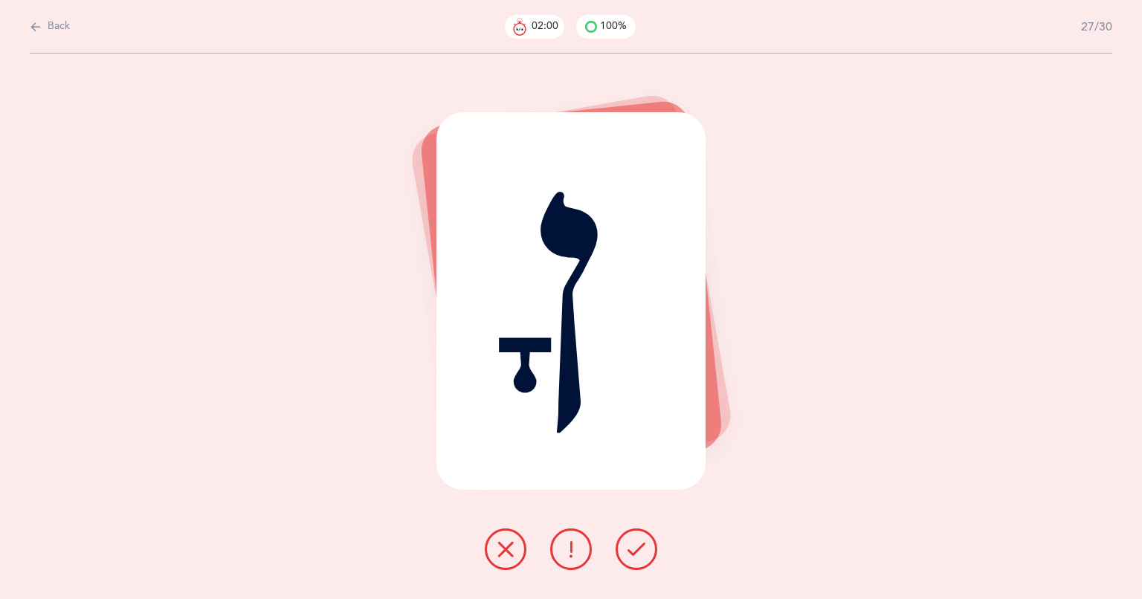
click at [627, 548] on icon at bounding box center [636, 549] width 18 height 18
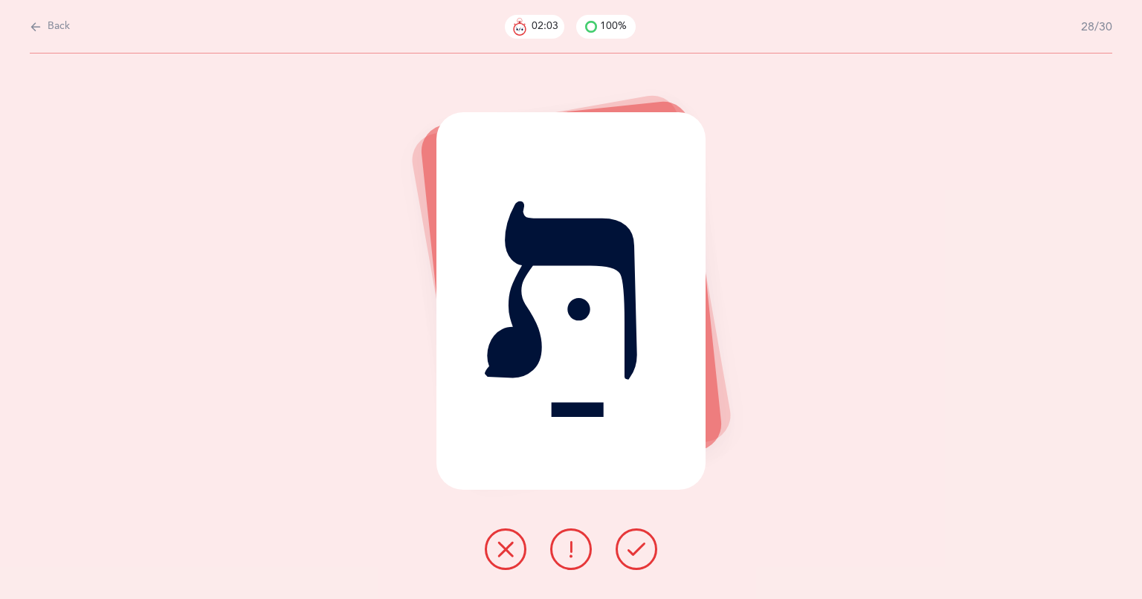
click at [627, 548] on icon at bounding box center [636, 549] width 18 height 18
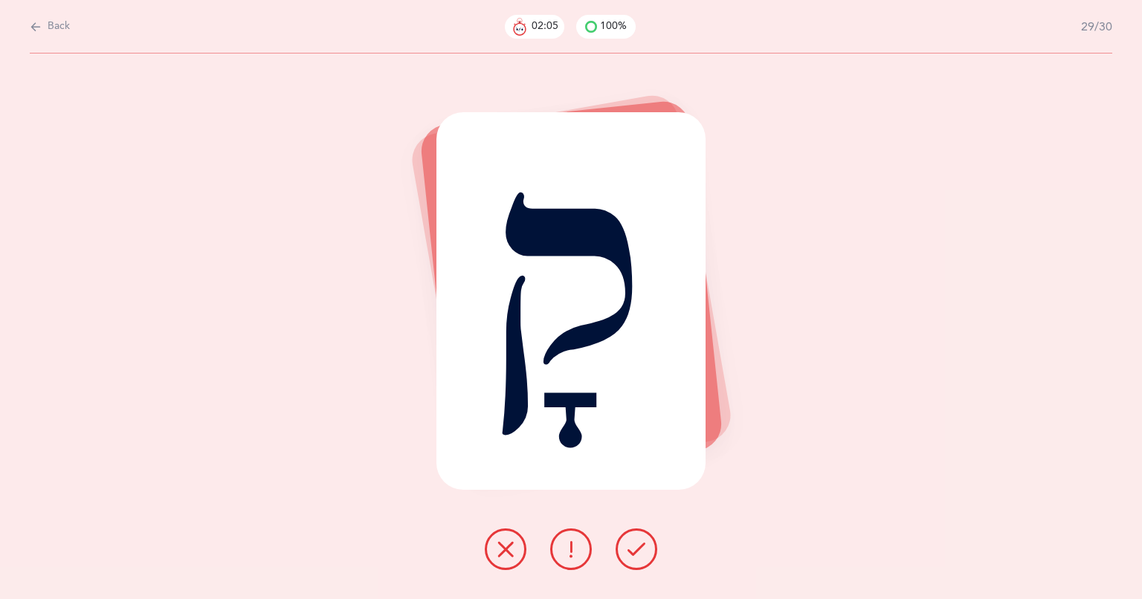
click at [627, 548] on icon at bounding box center [636, 549] width 18 height 18
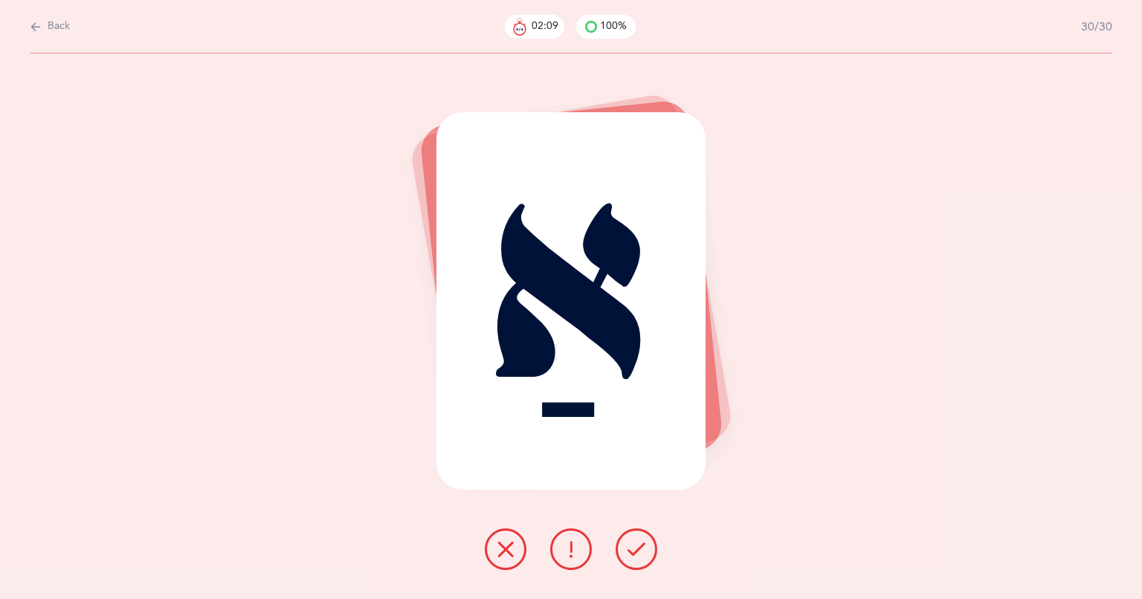
click at [627, 554] on button at bounding box center [636, 549] width 42 height 42
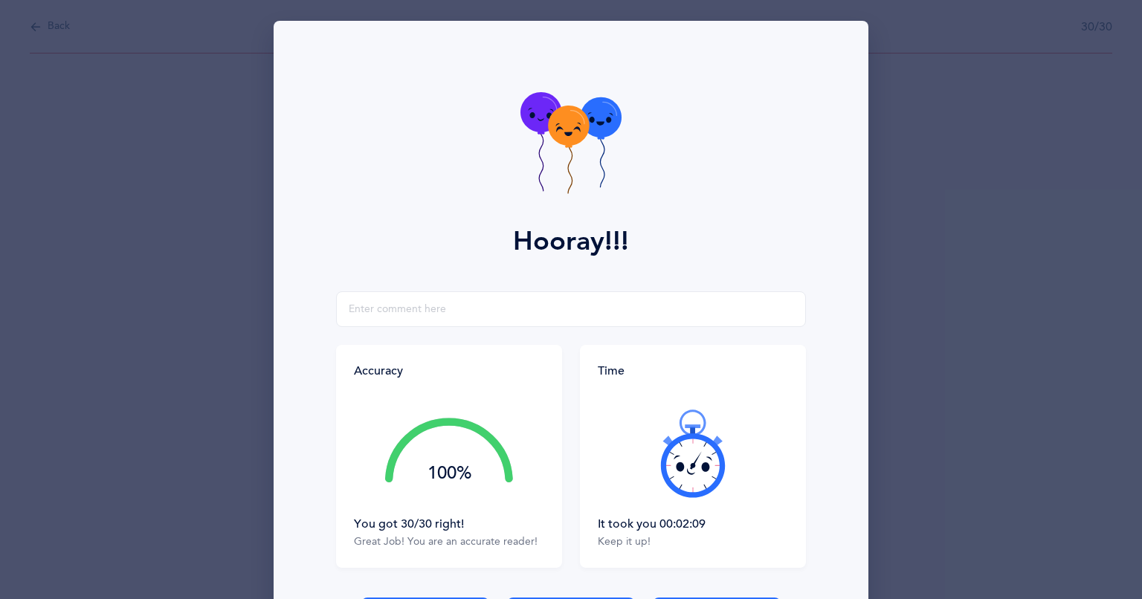
scroll to position [109, 0]
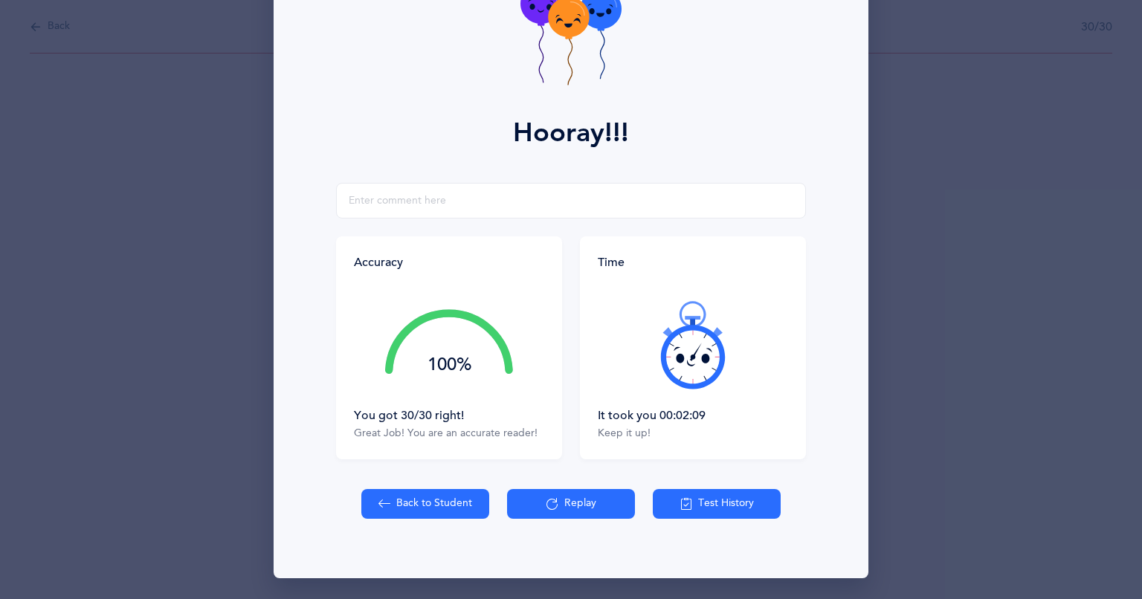
click at [750, 461] on div "Hooray!!! Accuracy 100% You got 30/30 right! Great Job! You are an accurate rea…" at bounding box center [570, 245] width 595 height 666
click at [589, 491] on button "Replay" at bounding box center [571, 504] width 128 height 30
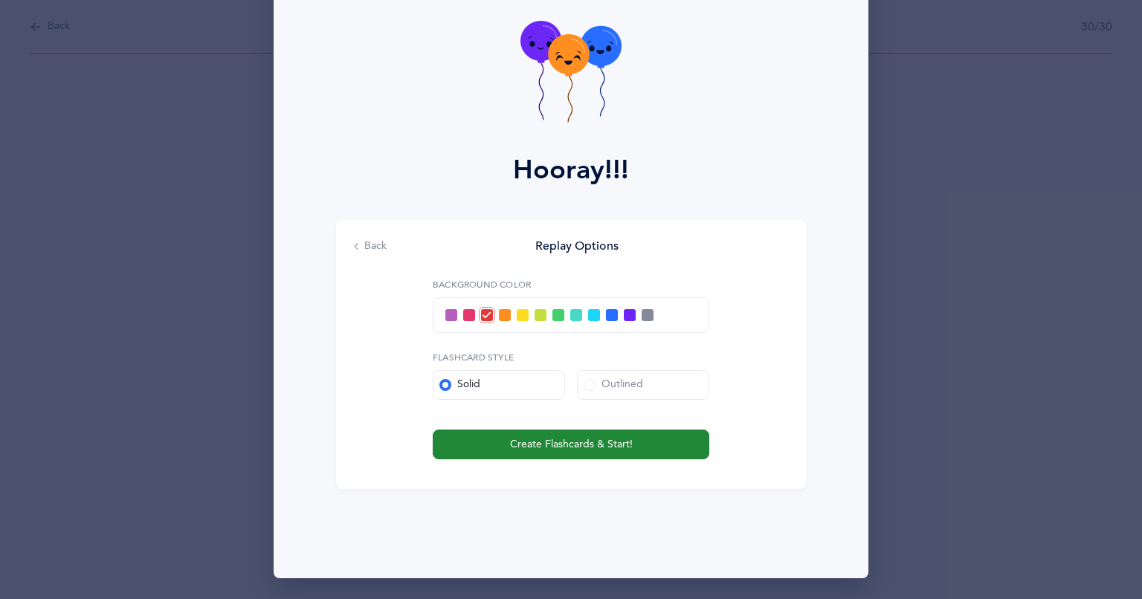
click at [571, 434] on button "Create Flashcards & Start!" at bounding box center [571, 445] width 276 height 30
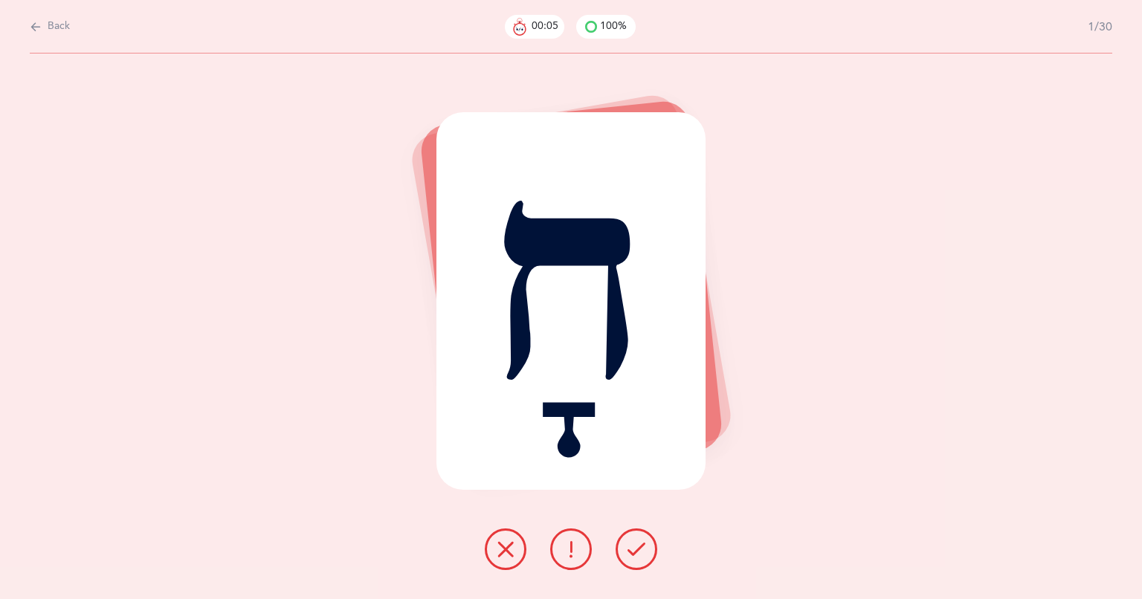
click at [636, 549] on icon at bounding box center [636, 549] width 18 height 18
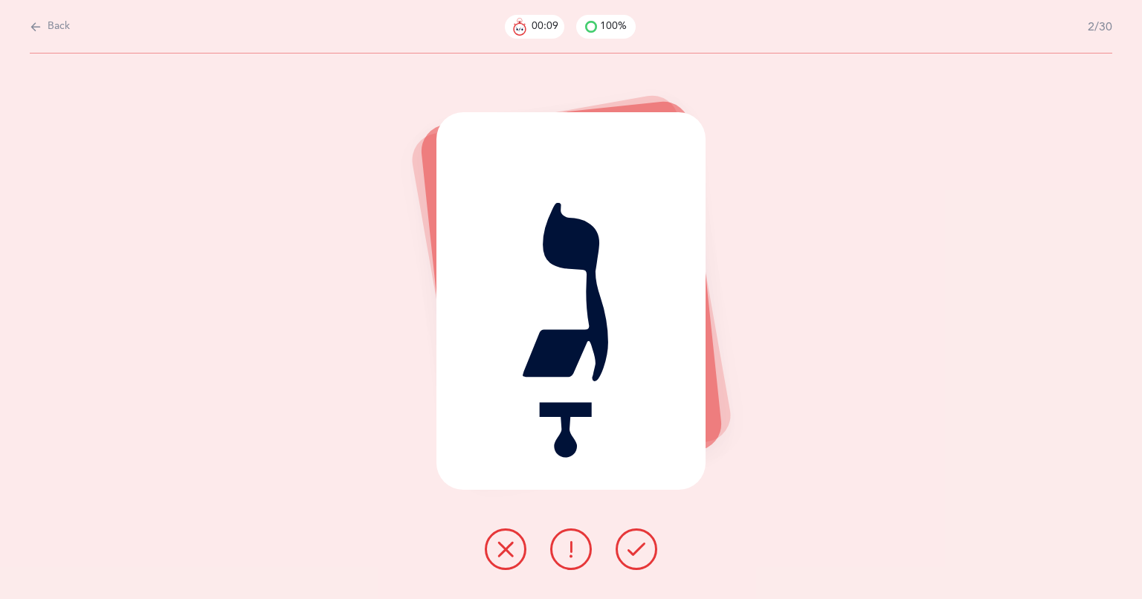
click at [636, 549] on icon at bounding box center [636, 549] width 18 height 18
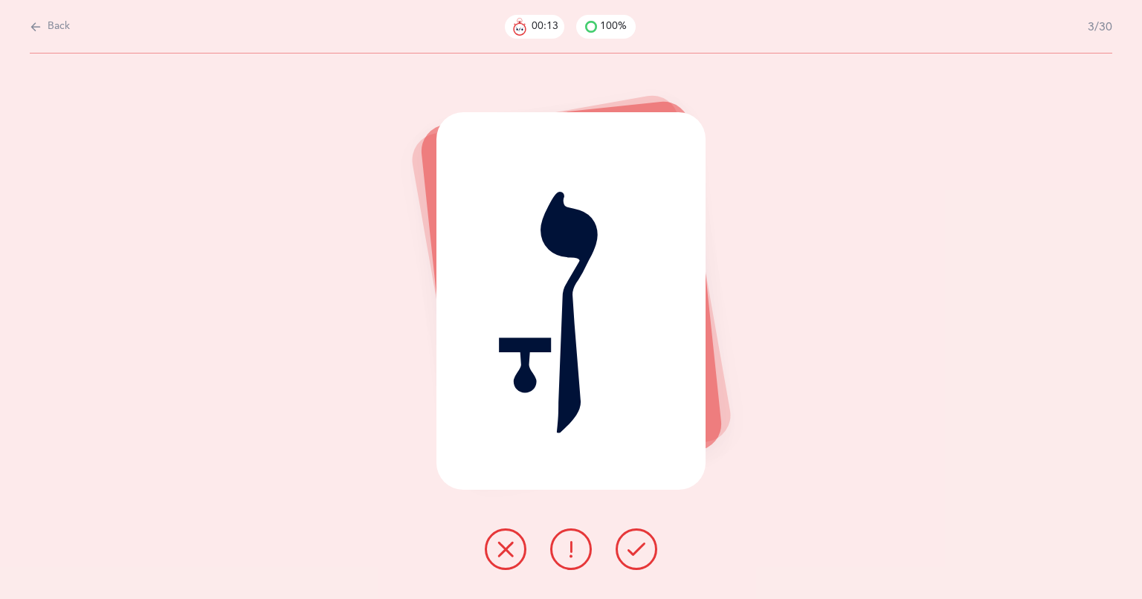
click at [636, 549] on icon at bounding box center [636, 549] width 18 height 18
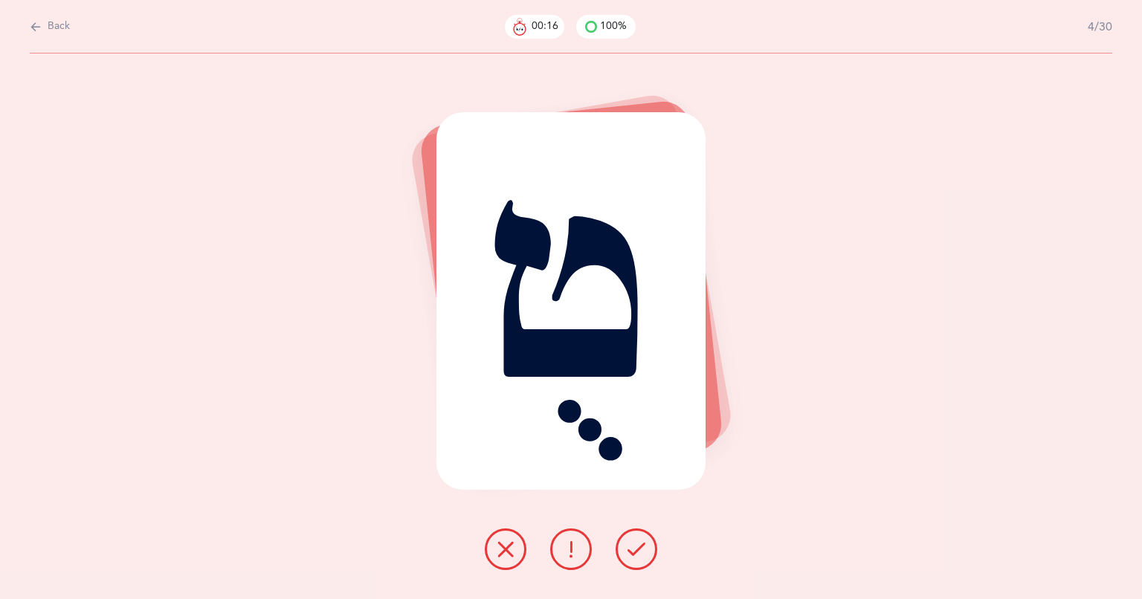
click at [636, 549] on icon at bounding box center [636, 549] width 18 height 18
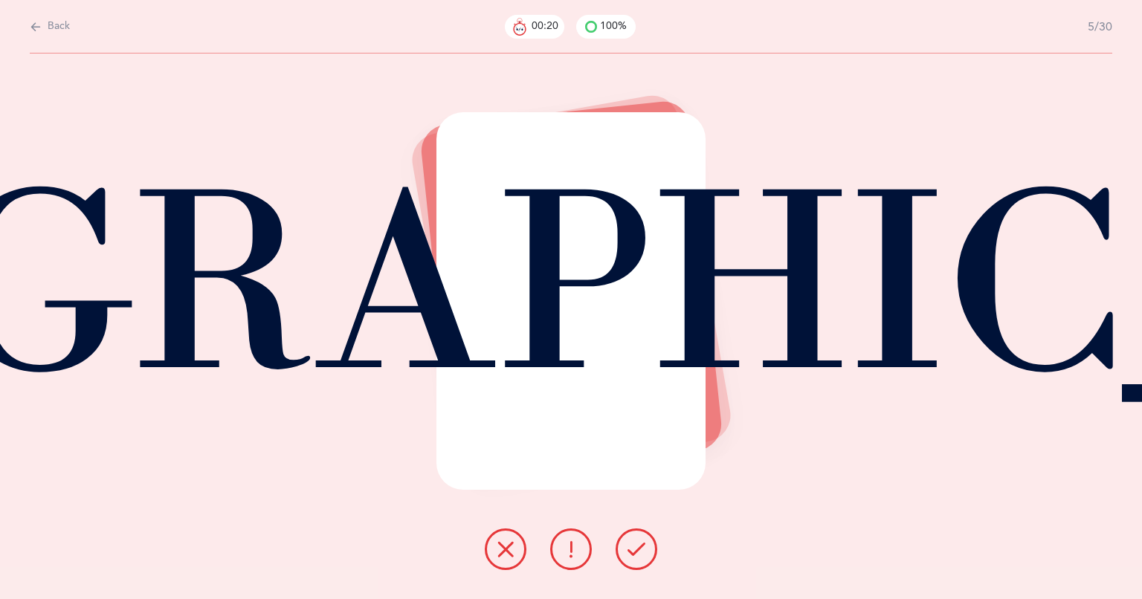
click at [636, 549] on icon at bounding box center [636, 549] width 18 height 18
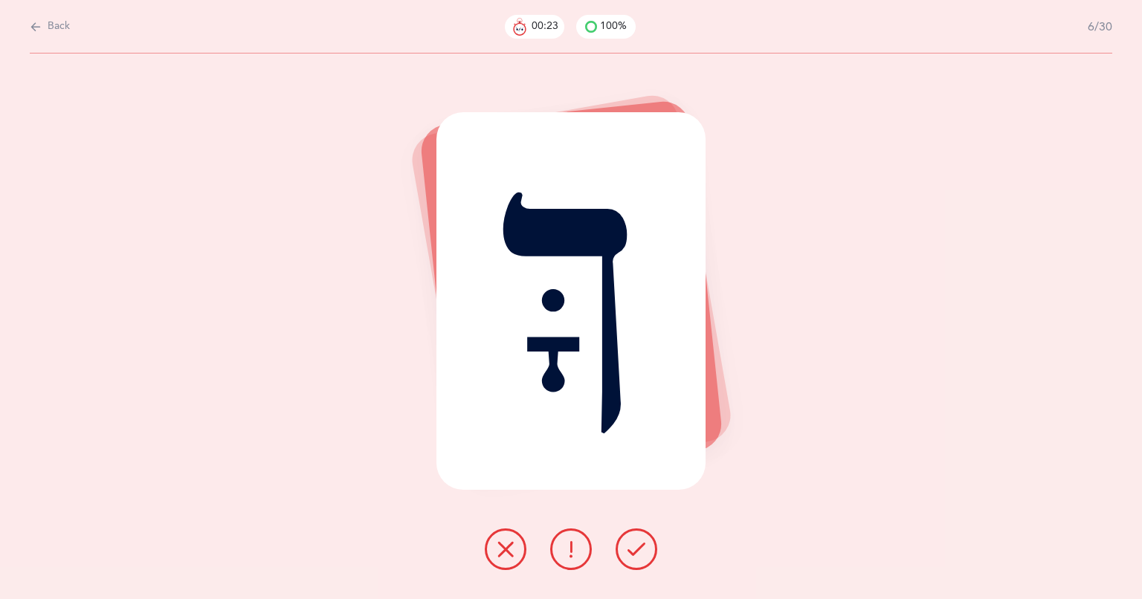
click at [636, 549] on icon at bounding box center [636, 549] width 18 height 18
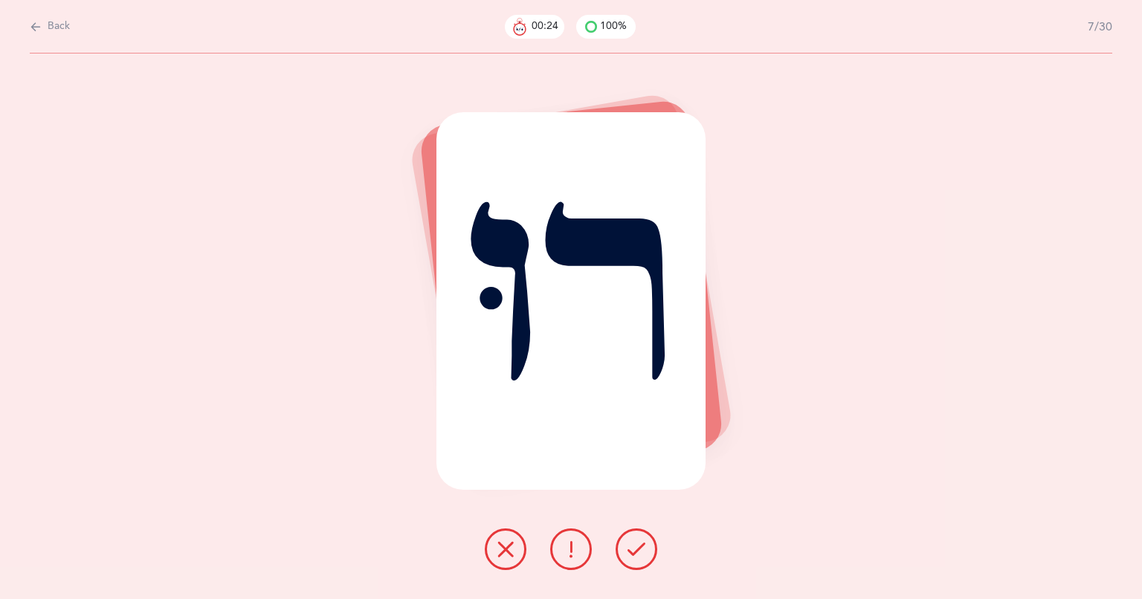
click at [636, 549] on icon at bounding box center [636, 549] width 18 height 18
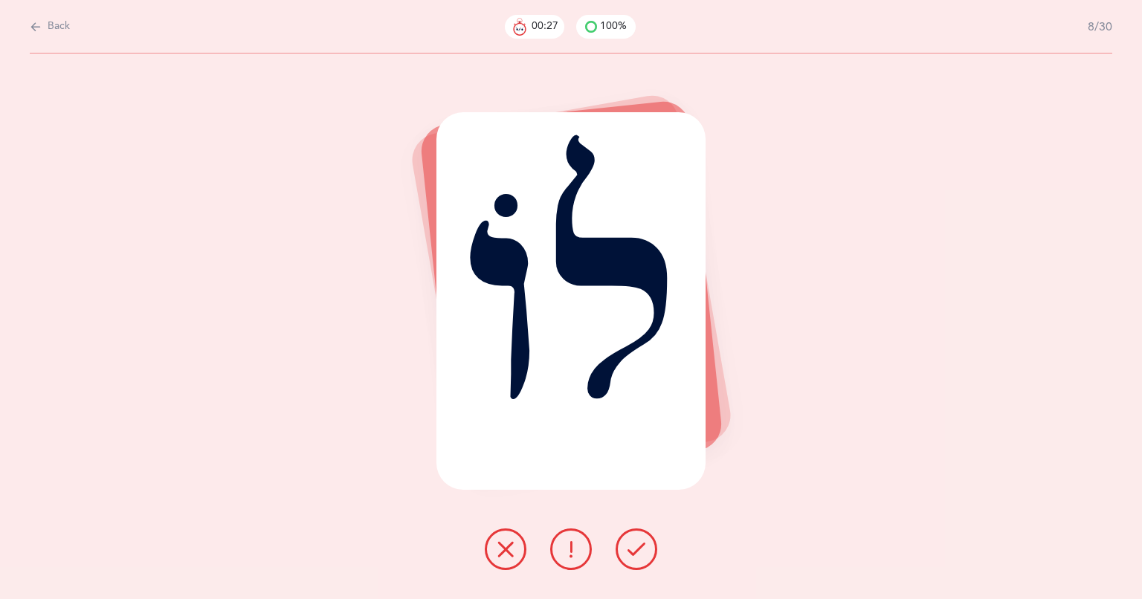
click at [636, 549] on icon at bounding box center [636, 549] width 18 height 18
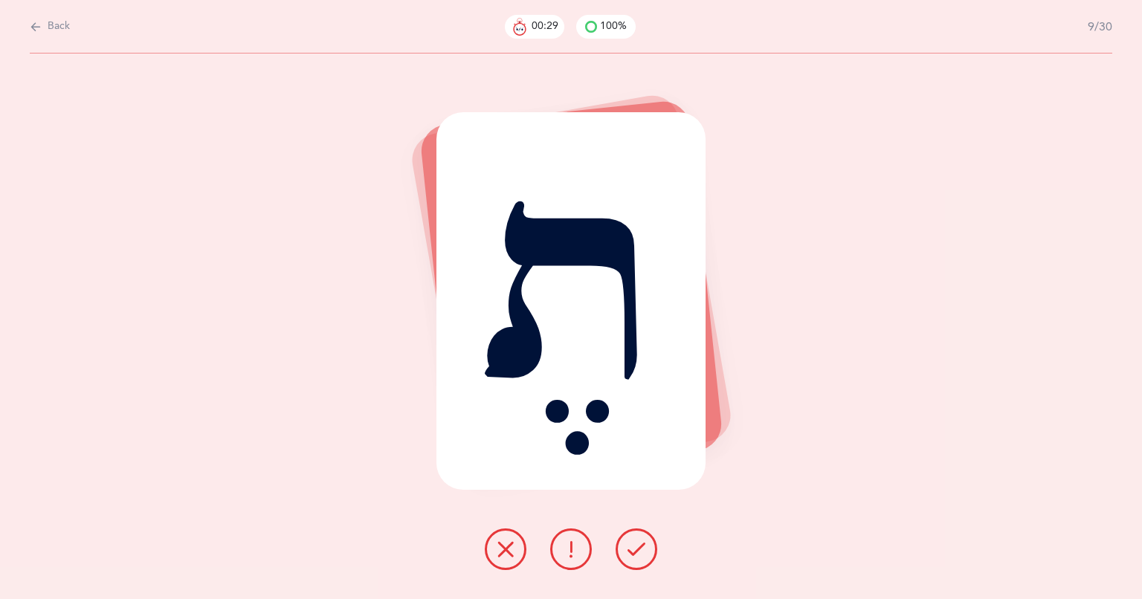
click at [636, 549] on icon at bounding box center [636, 549] width 18 height 18
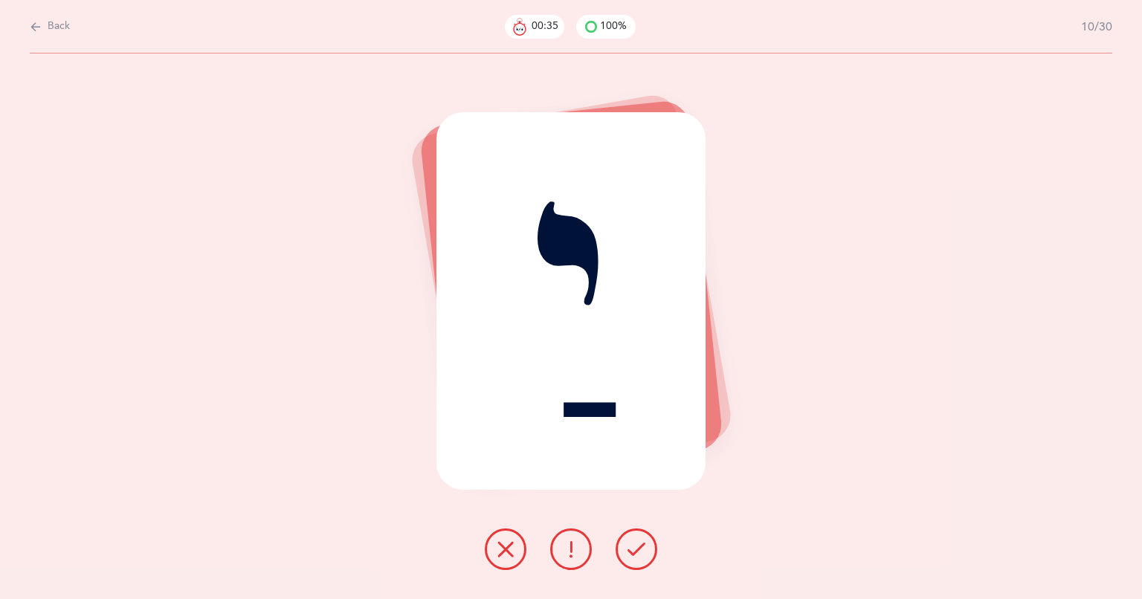
click at [636, 549] on icon at bounding box center [636, 549] width 18 height 18
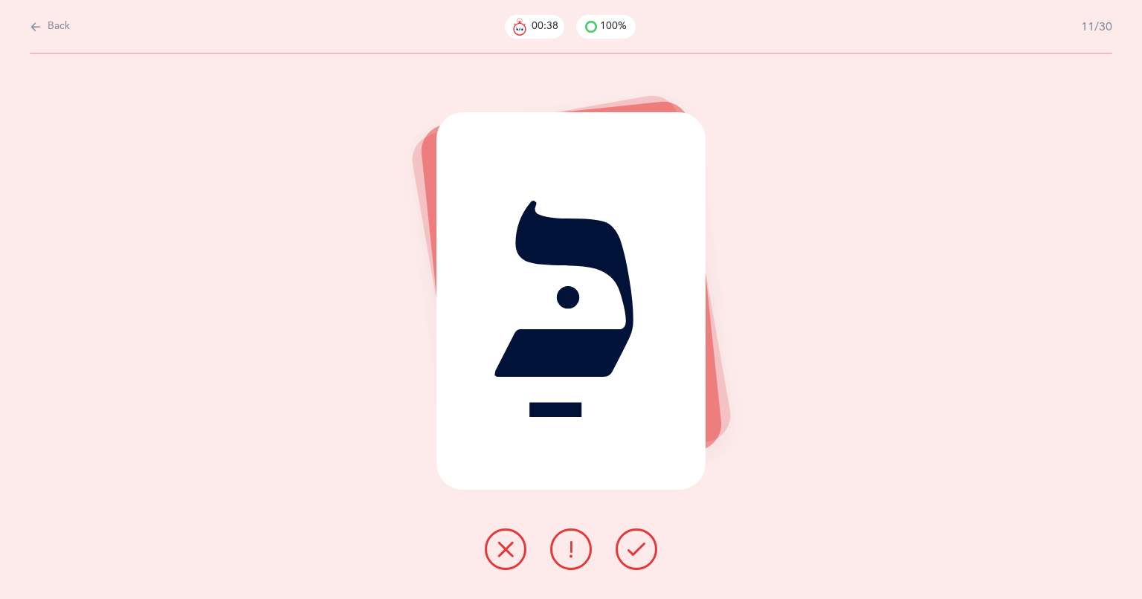
click at [636, 549] on icon at bounding box center [636, 549] width 18 height 18
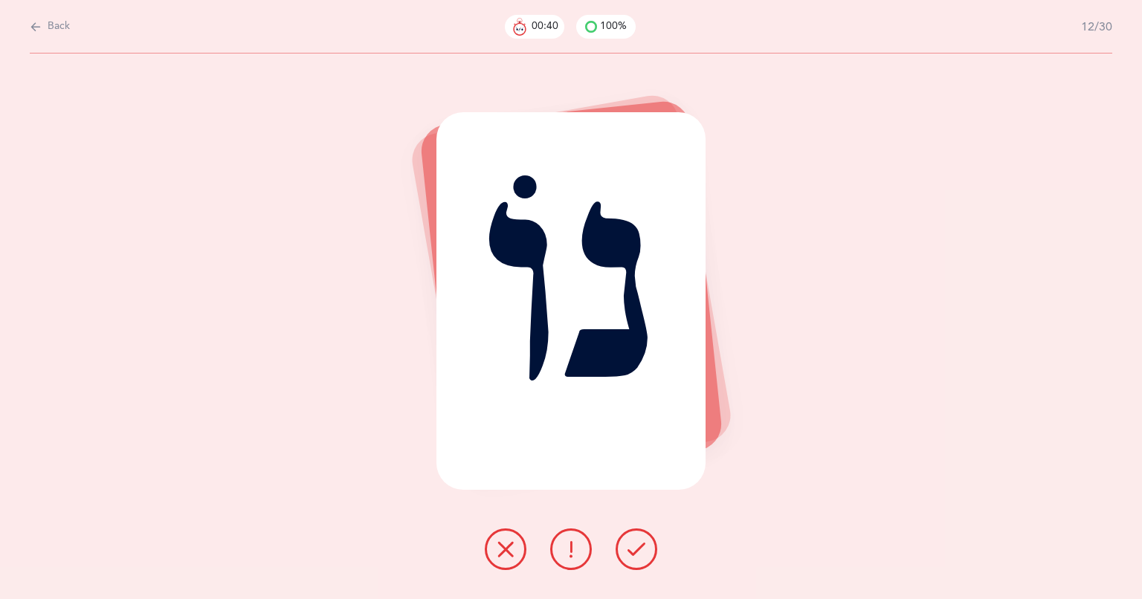
click at [636, 549] on icon at bounding box center [636, 549] width 18 height 18
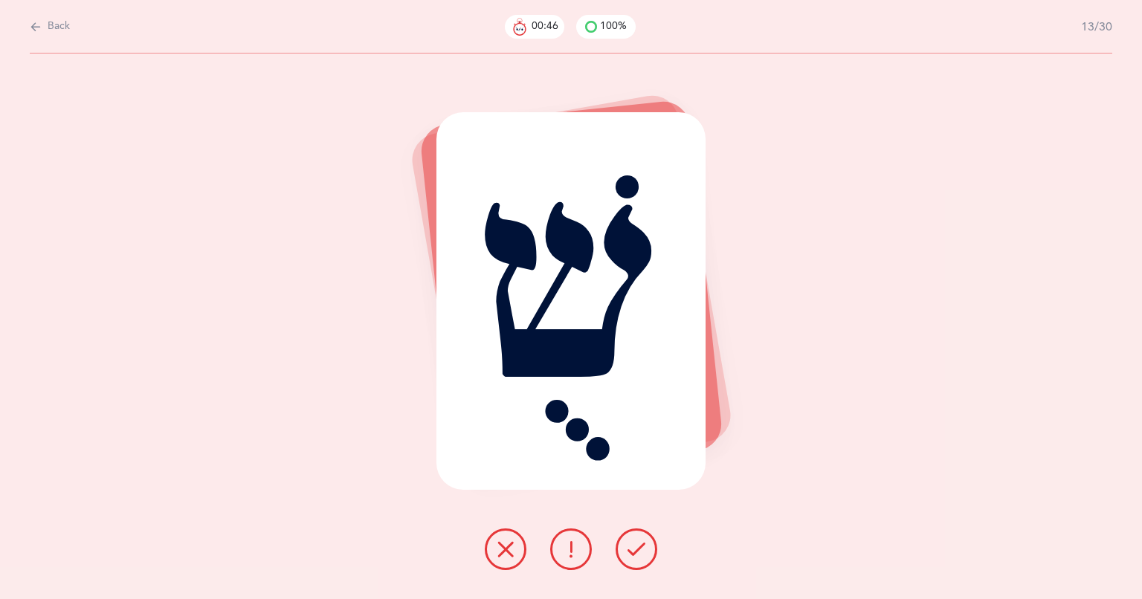
click at [501, 545] on icon at bounding box center [505, 549] width 18 height 18
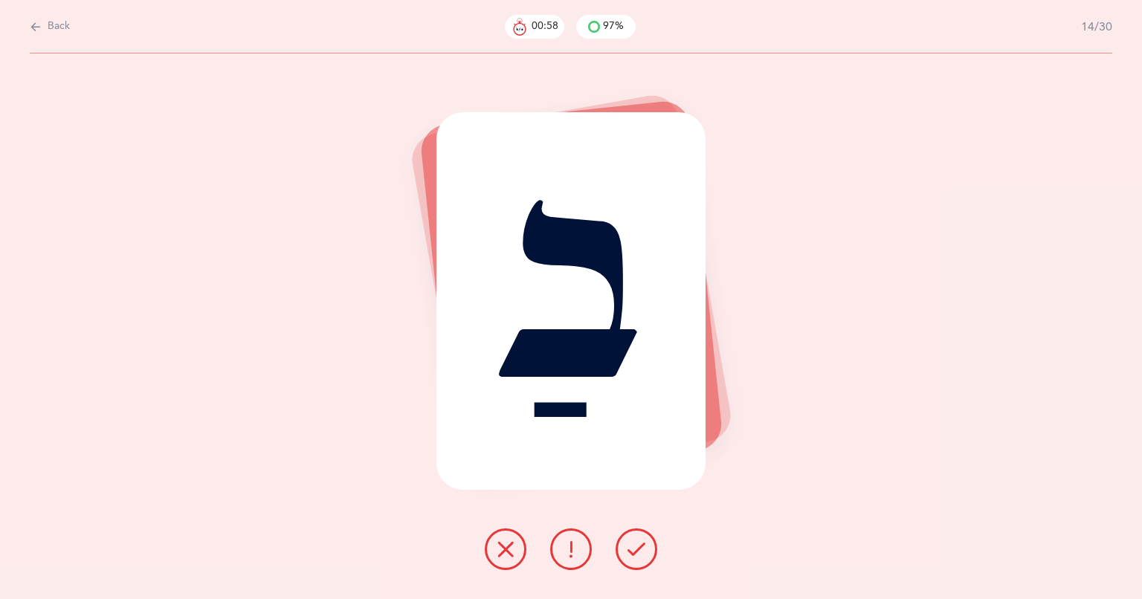
click at [650, 565] on div at bounding box center [571, 549] width 196 height 42
click at [640, 555] on icon at bounding box center [636, 549] width 18 height 18
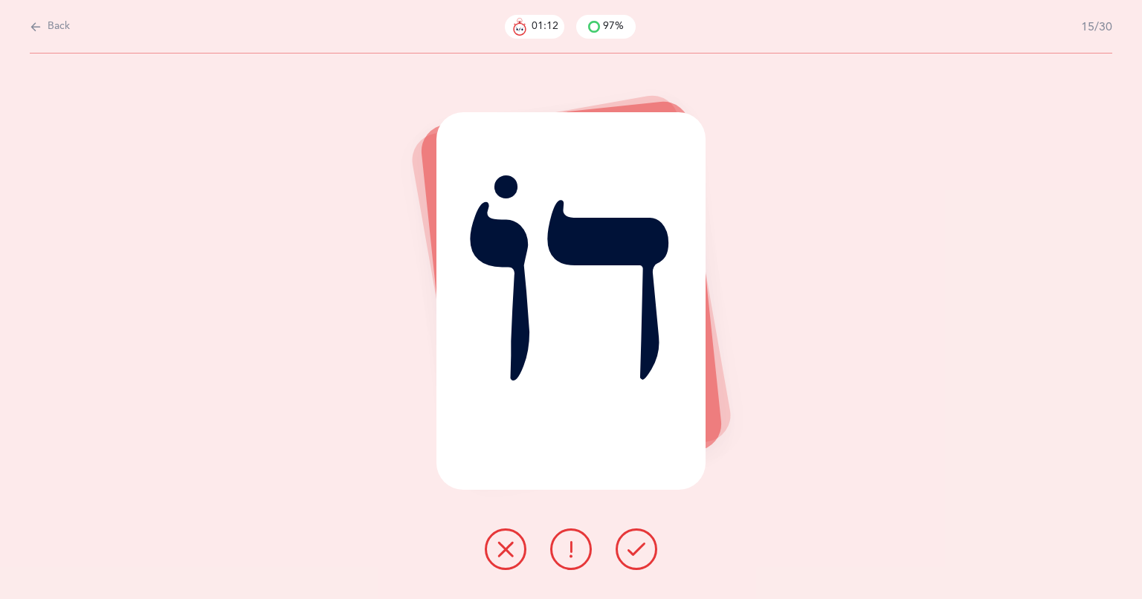
click at [640, 555] on icon at bounding box center [636, 549] width 18 height 18
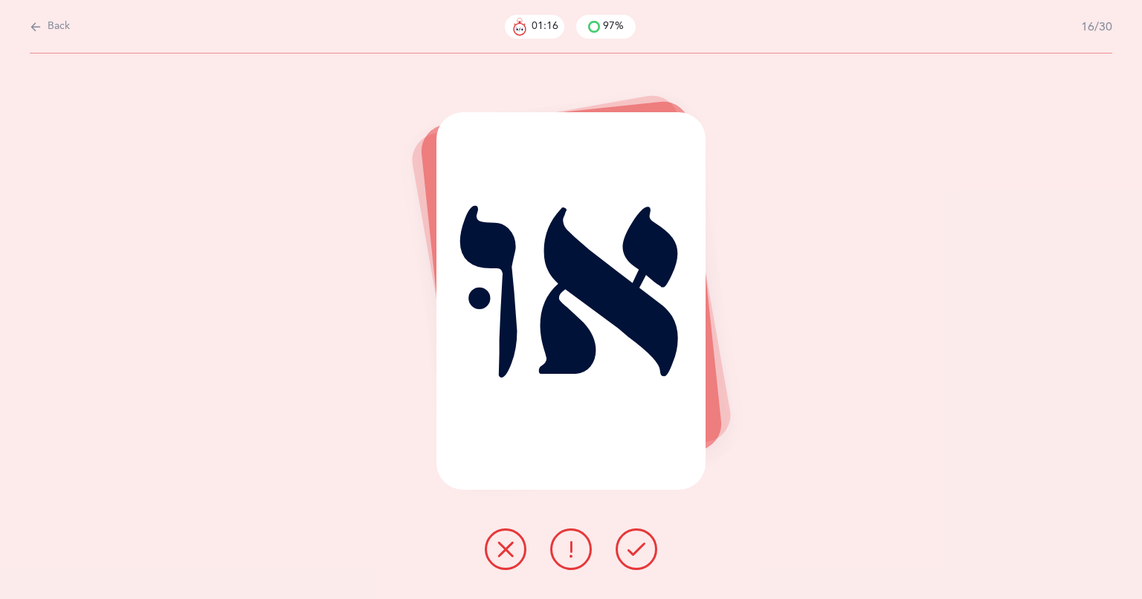
click at [640, 555] on icon at bounding box center [636, 549] width 18 height 18
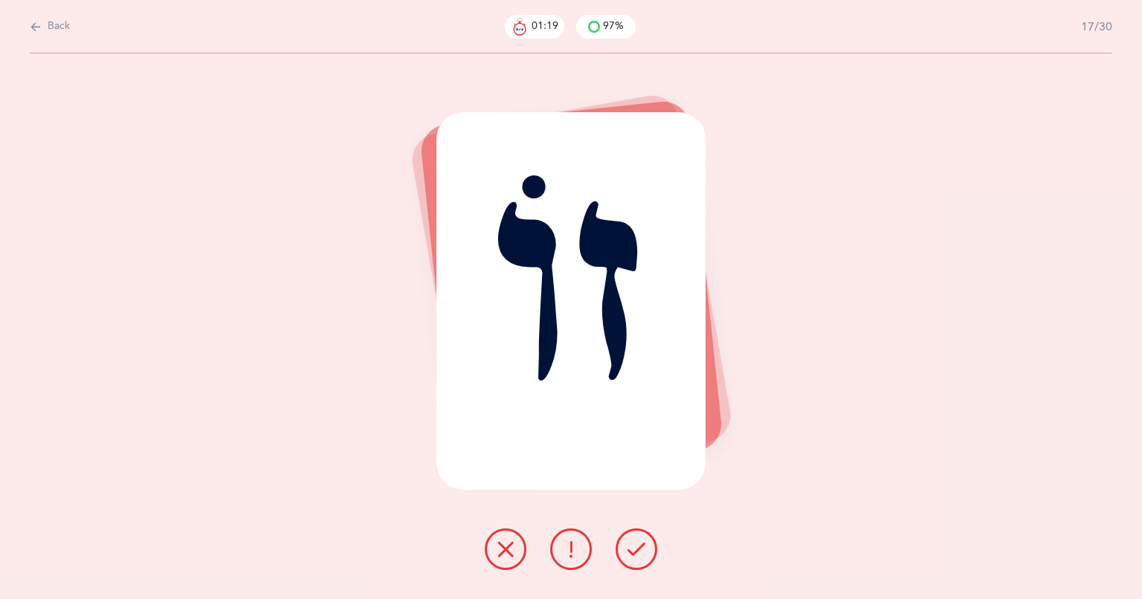
click at [640, 555] on icon at bounding box center [636, 549] width 18 height 18
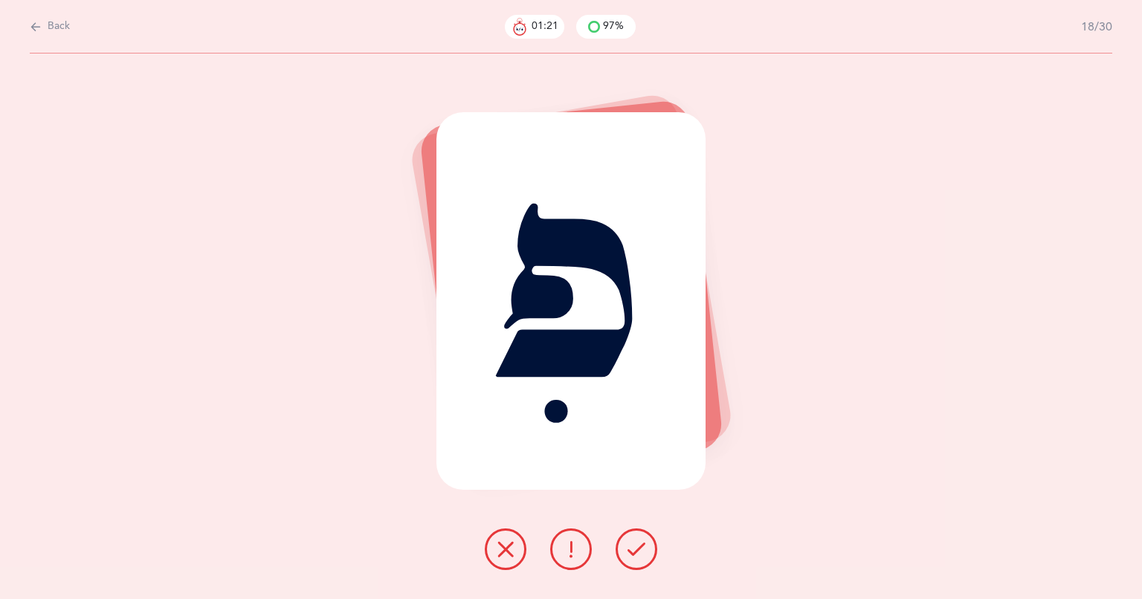
click at [640, 555] on icon at bounding box center [636, 549] width 18 height 18
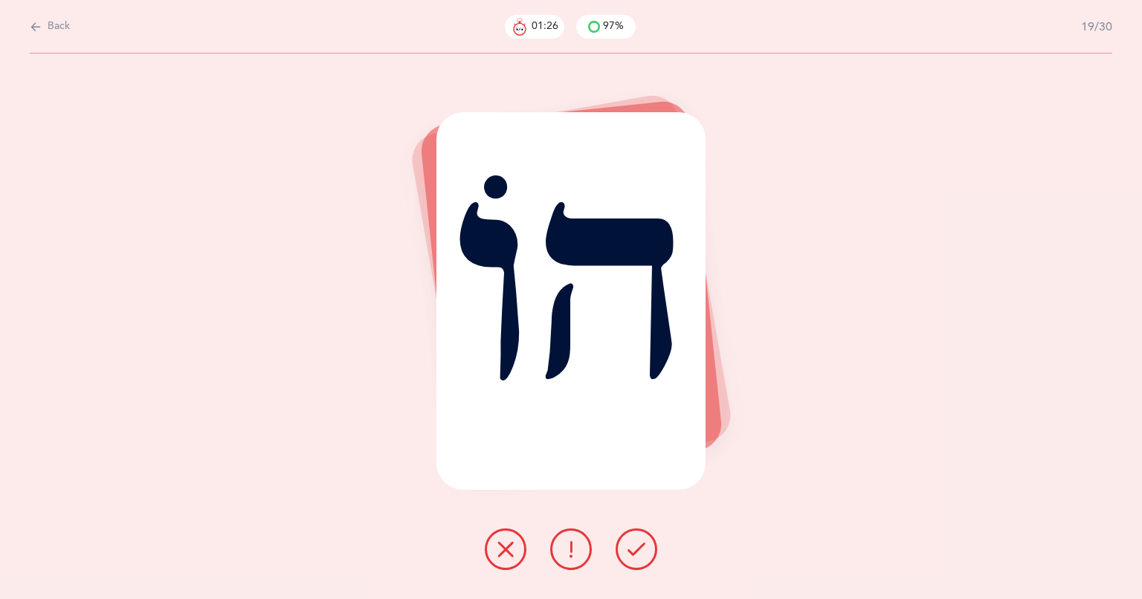
click at [635, 548] on icon at bounding box center [636, 549] width 18 height 18
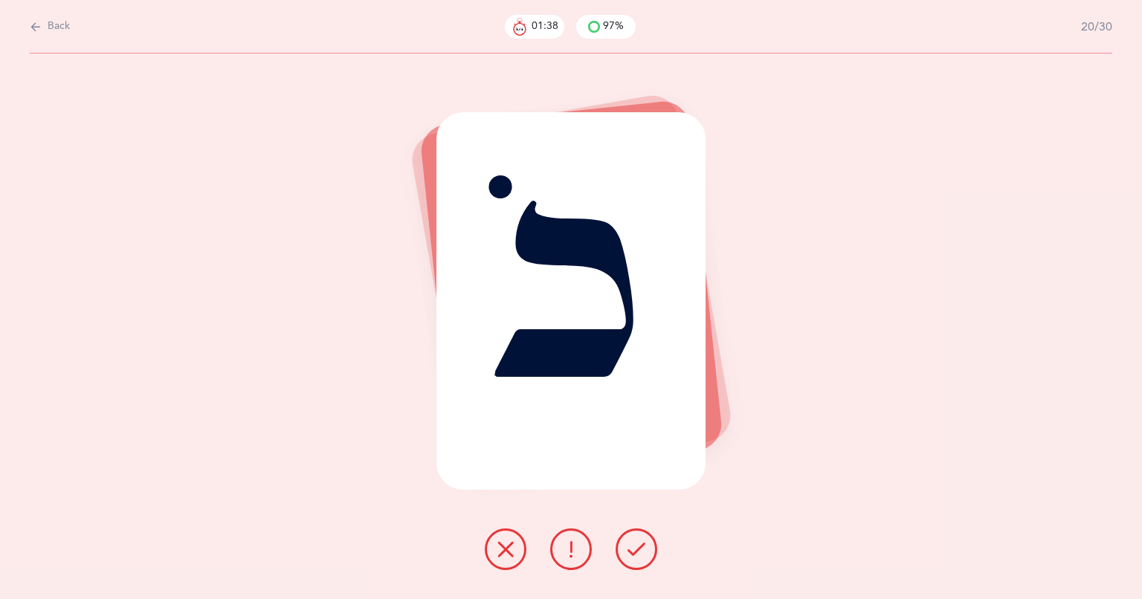
click at [635, 548] on icon at bounding box center [636, 549] width 18 height 18
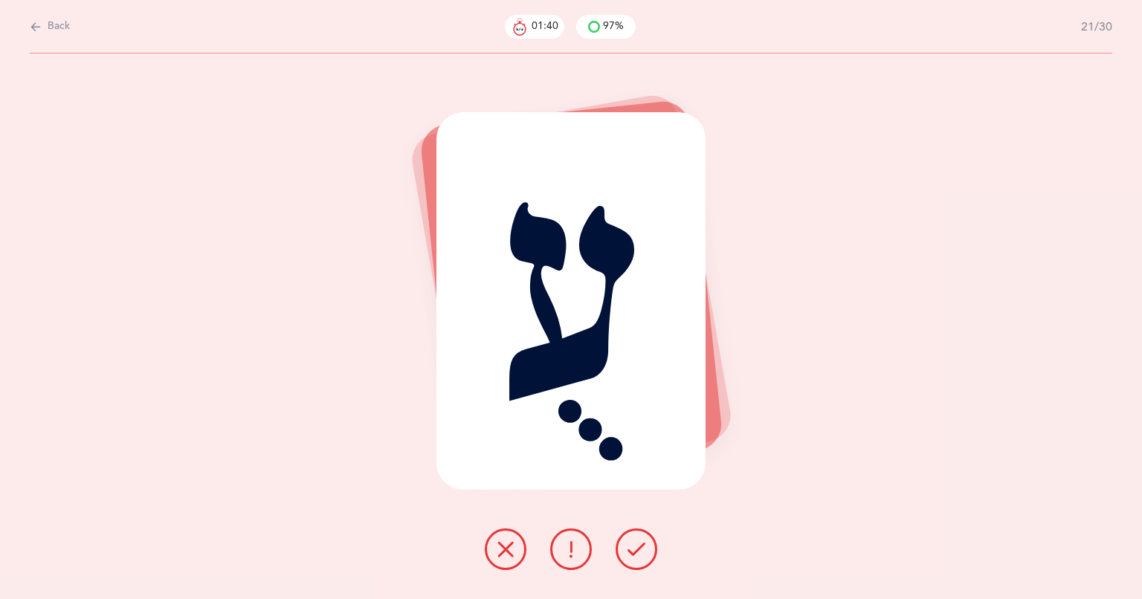
click at [635, 548] on icon at bounding box center [636, 549] width 18 height 18
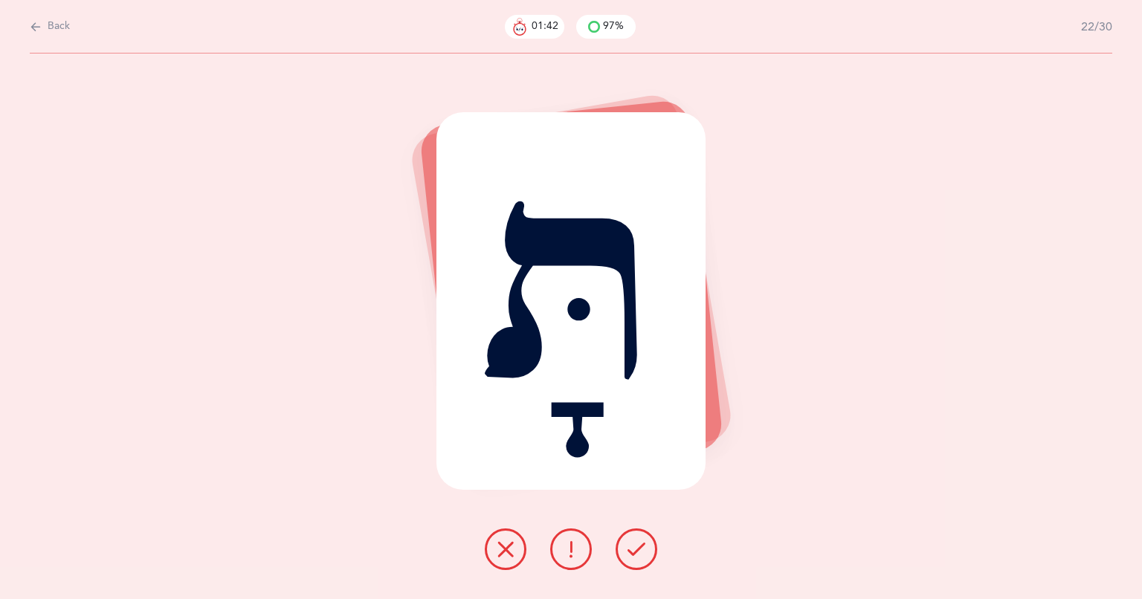
click at [635, 548] on icon at bounding box center [636, 549] width 18 height 18
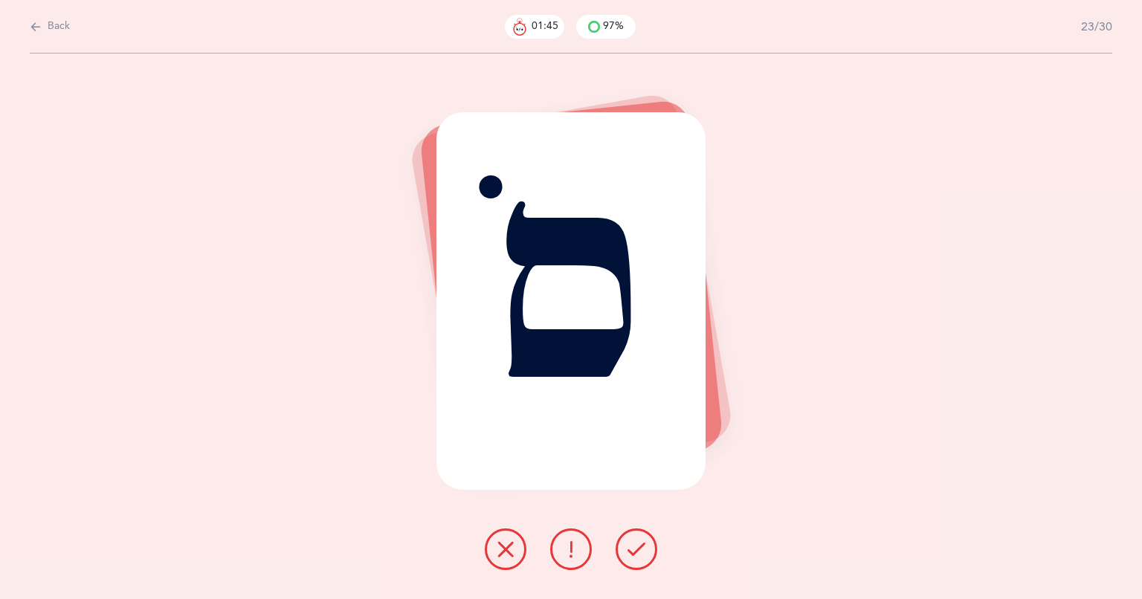
click at [635, 548] on icon at bounding box center [636, 549] width 18 height 18
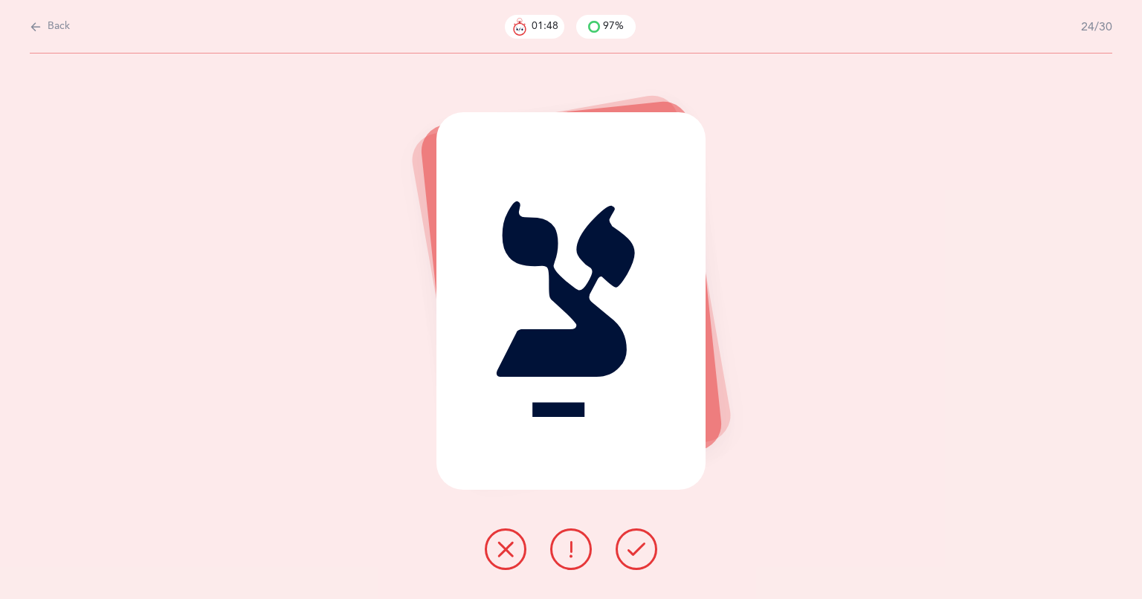
click at [635, 548] on icon at bounding box center [636, 549] width 18 height 18
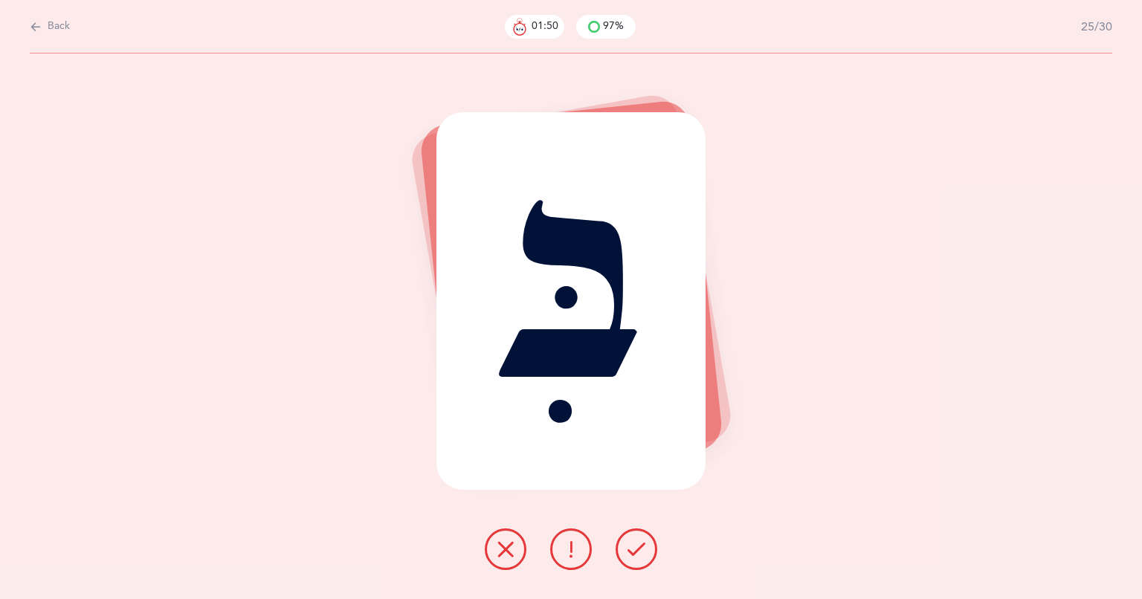
click at [635, 548] on icon at bounding box center [636, 549] width 18 height 18
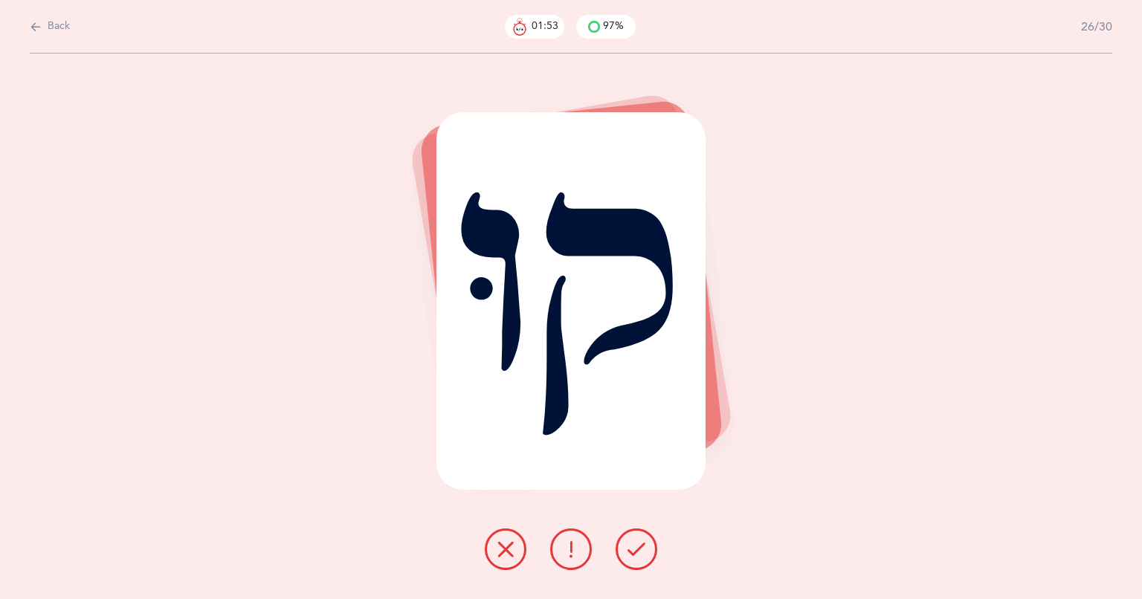
click at [635, 548] on icon at bounding box center [636, 549] width 18 height 18
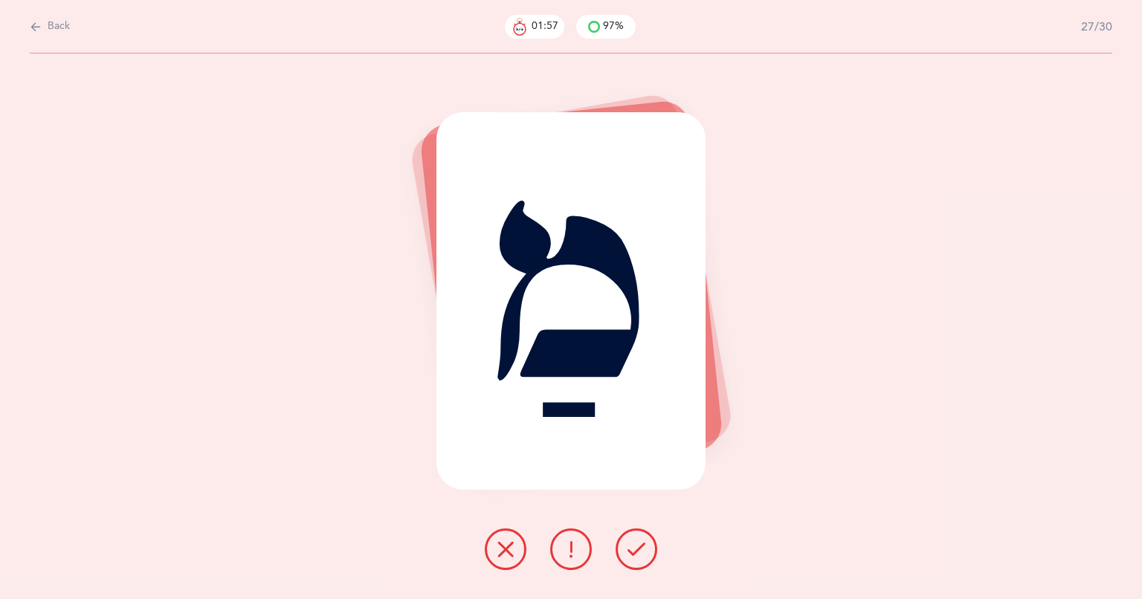
click at [635, 548] on icon at bounding box center [636, 549] width 18 height 18
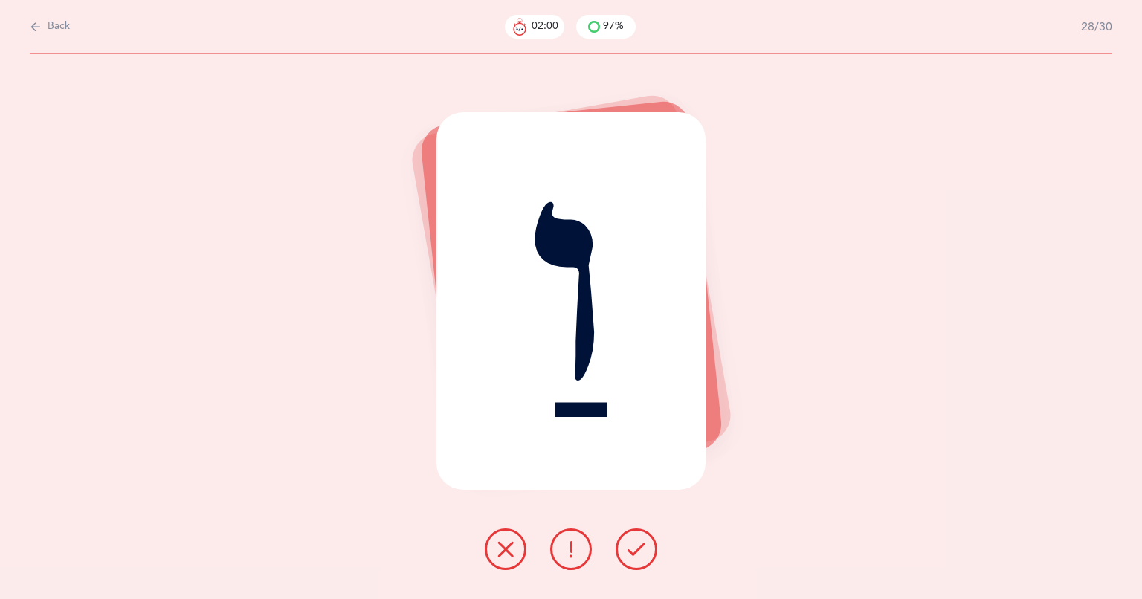
click at [635, 548] on icon at bounding box center [636, 549] width 18 height 18
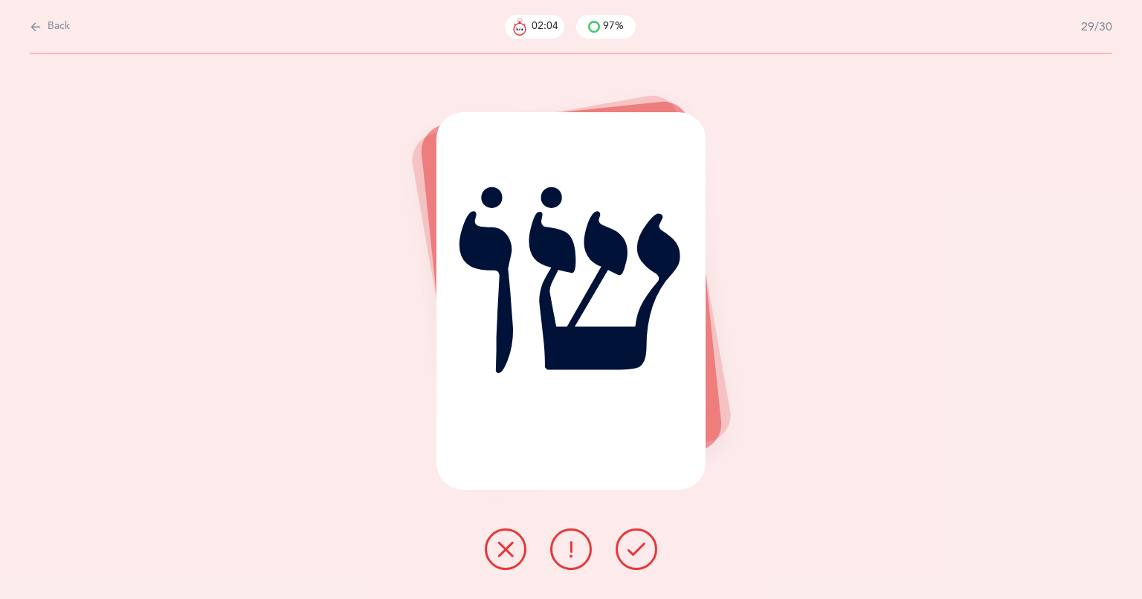
click at [499, 554] on icon at bounding box center [505, 549] width 18 height 18
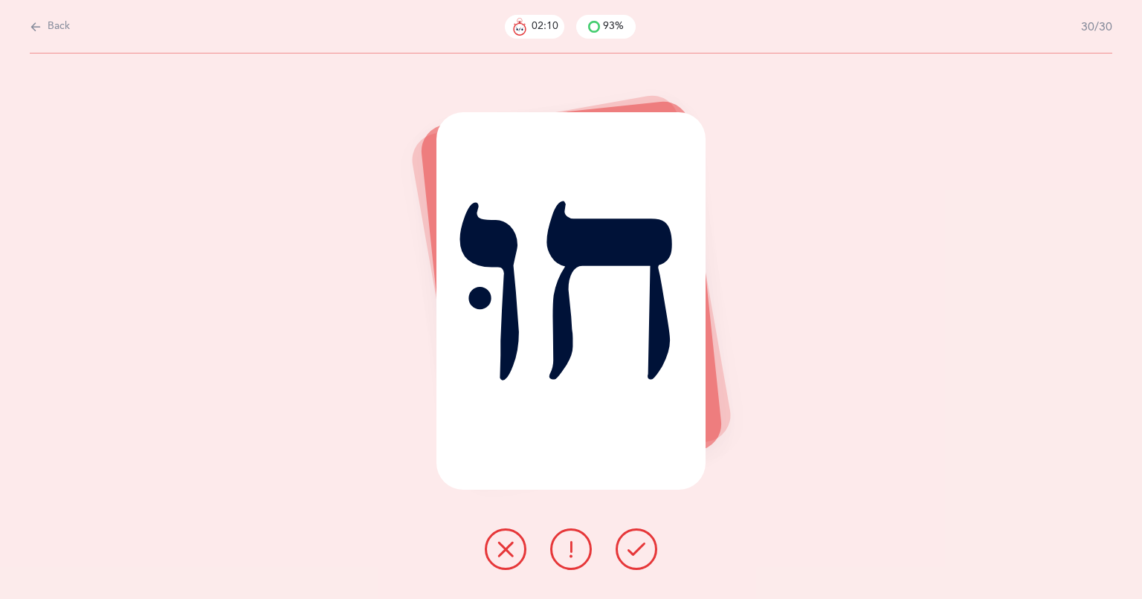
click at [633, 548] on icon at bounding box center [636, 549] width 18 height 18
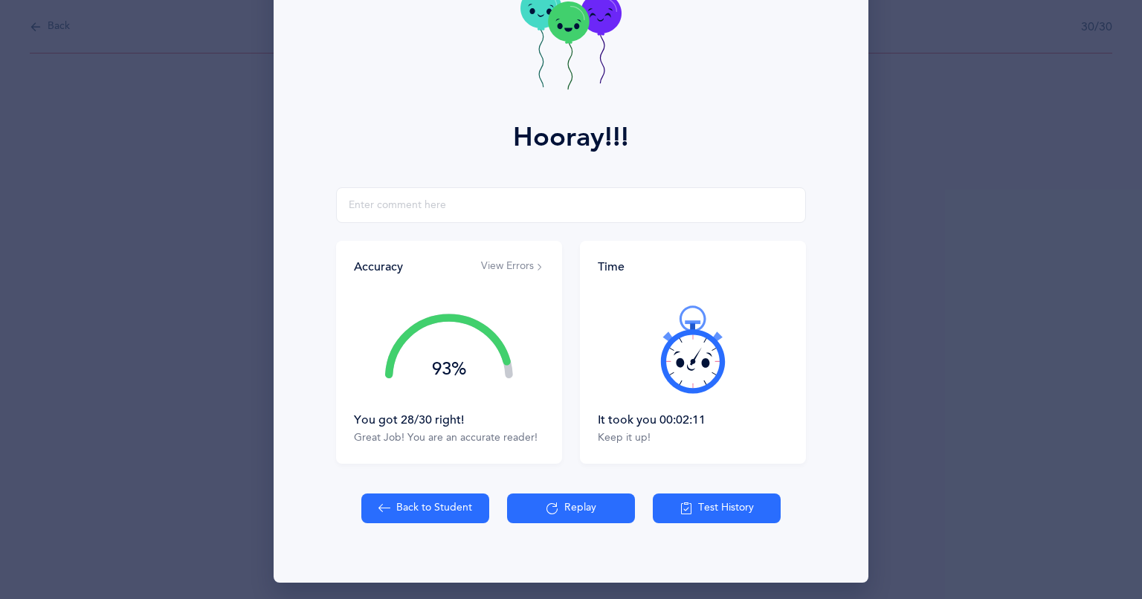
scroll to position [109, 0]
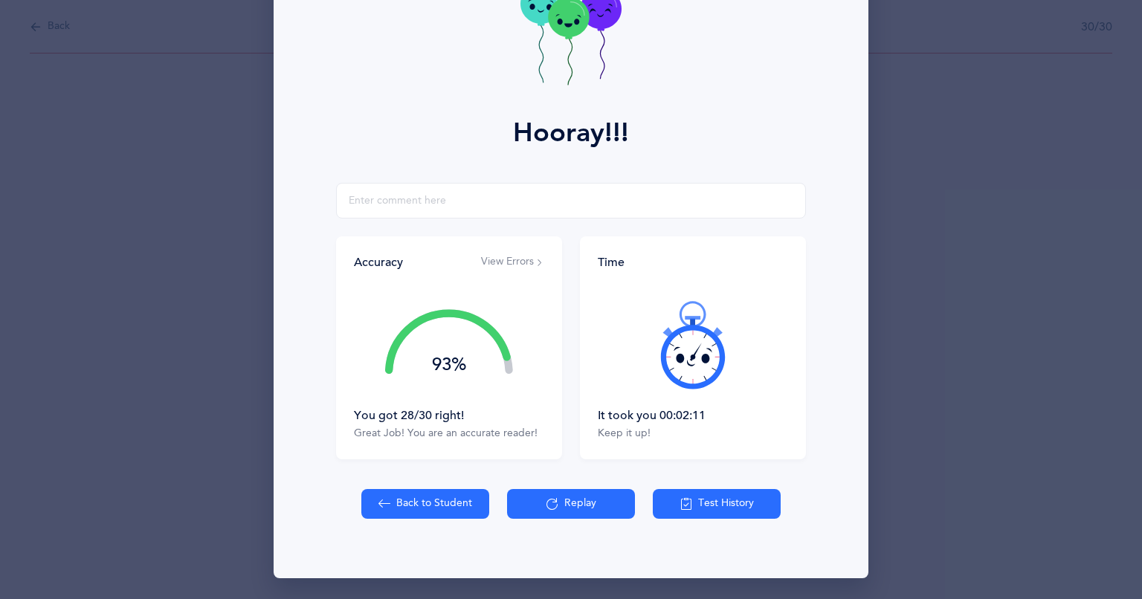
click at [488, 259] on button "View Errors" at bounding box center [512, 262] width 63 height 15
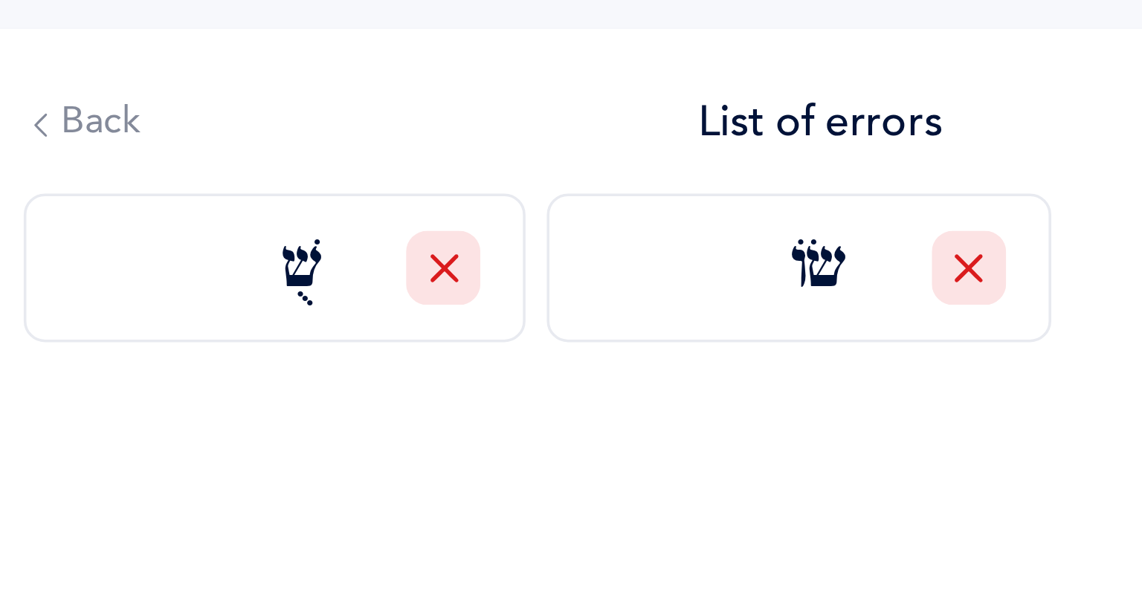
click at [614, 305] on icon at bounding box center [618, 303] width 9 height 9
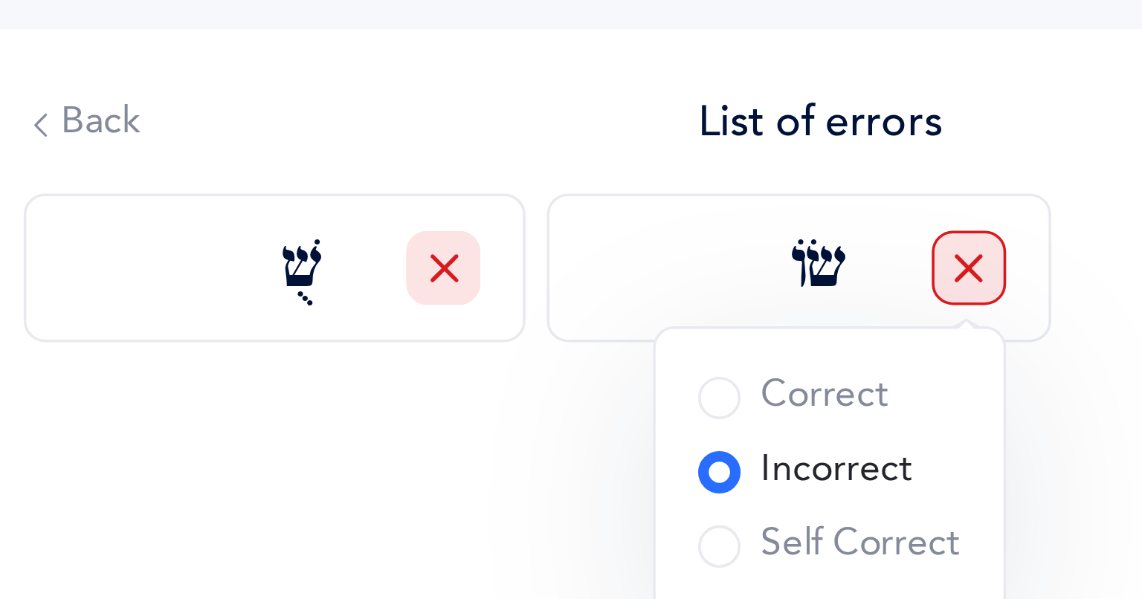
click at [543, 337] on span at bounding box center [549, 340] width 12 height 12
click at [0, 0] on input "Correct" at bounding box center [0, 0] width 0 height 0
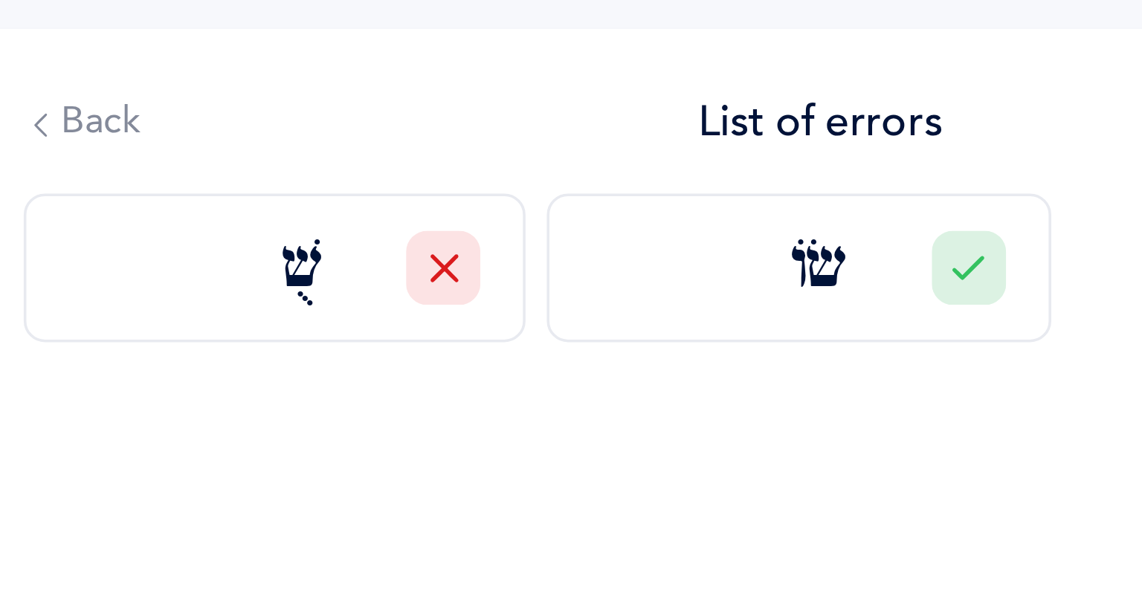
click at [461, 297] on div at bounding box center [471, 303] width 21 height 21
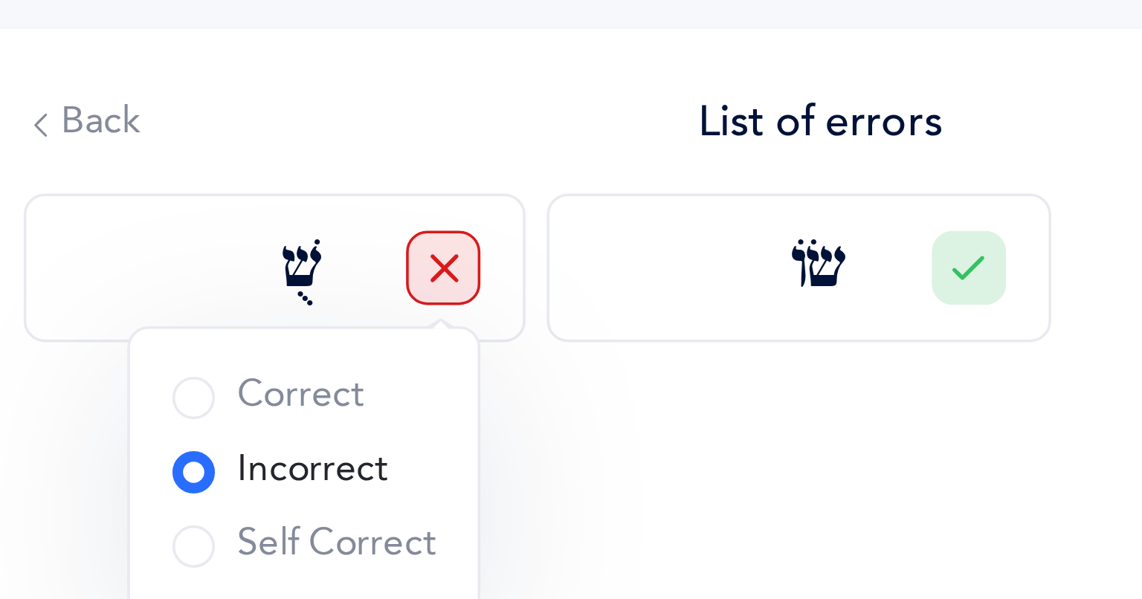
click at [425, 342] on div "Correct" at bounding box center [422, 339] width 54 height 15
click at [0, 0] on input "Correct" at bounding box center [0, 0] width 0 height 0
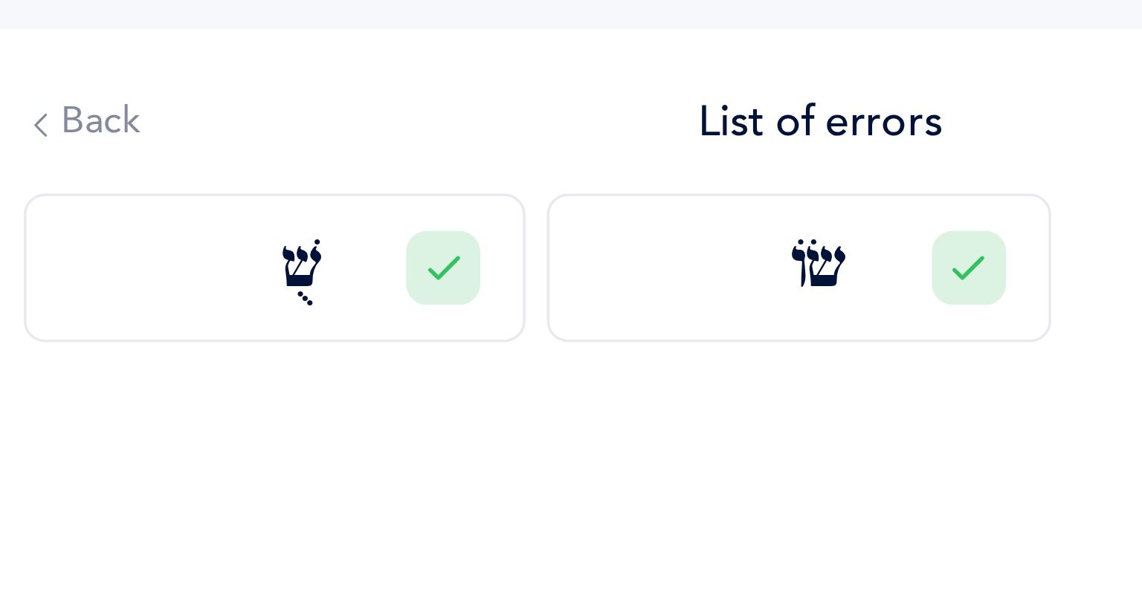
click at [354, 265] on icon at bounding box center [359, 263] width 10 height 10
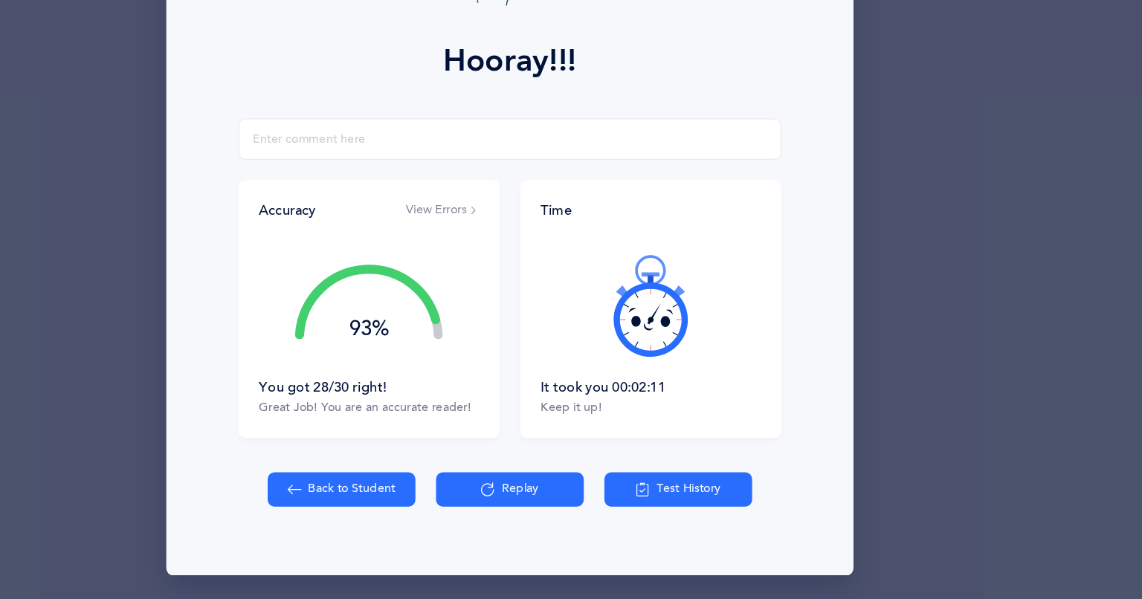
scroll to position [0, 0]
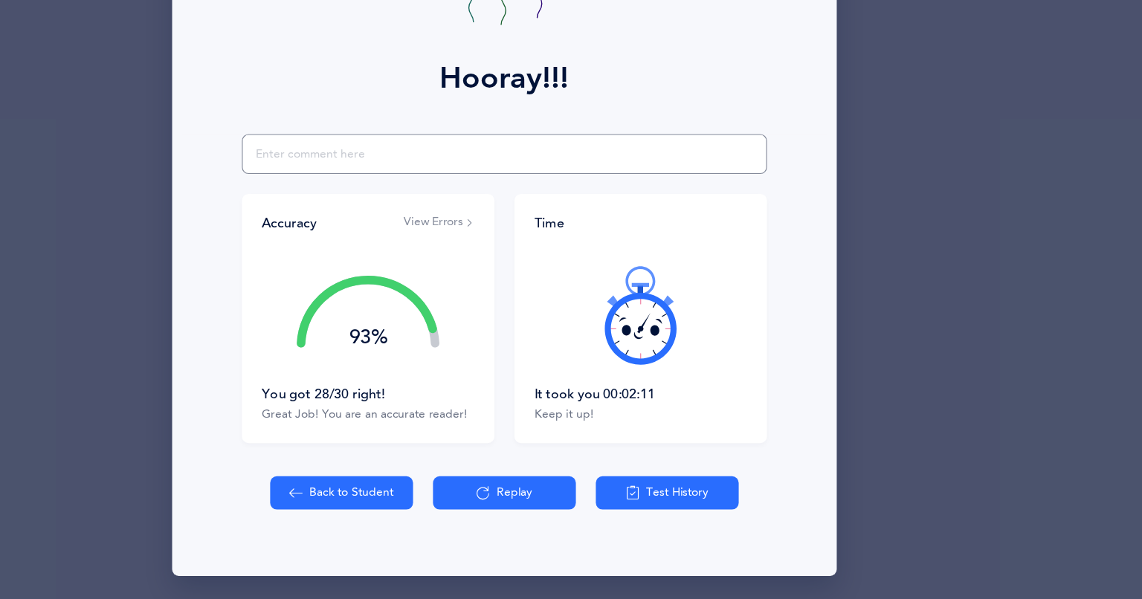
click at [399, 202] on input "text" at bounding box center [571, 201] width 470 height 36
click at [119, 527] on div "Hooray!!! Accuracy View Errors 93% You got 28/30 right! Great Job! You are an a…" at bounding box center [571, 299] width 1142 height 599
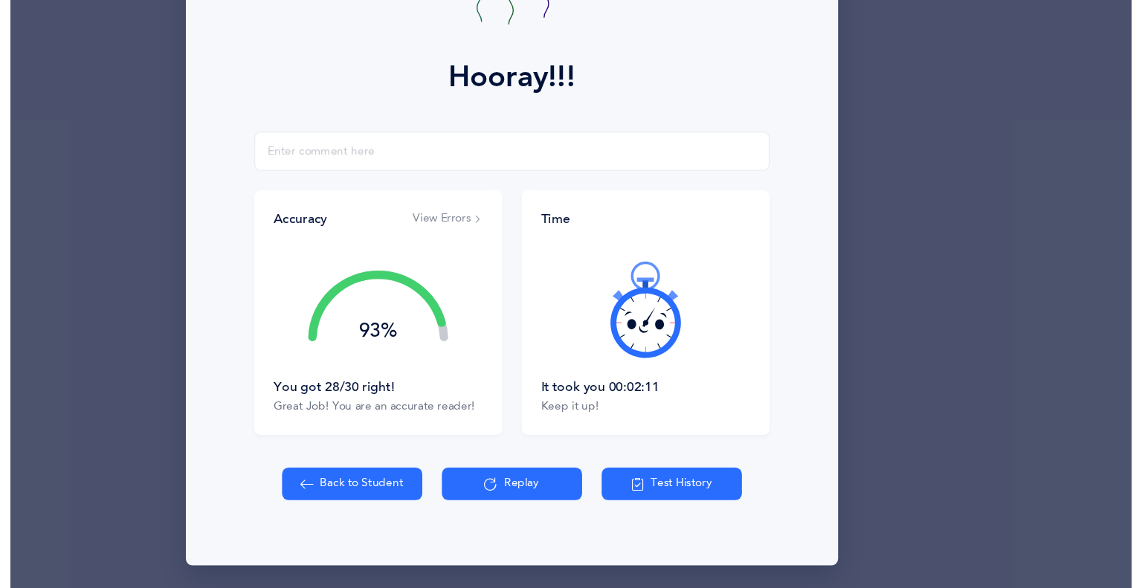
scroll to position [92, 0]
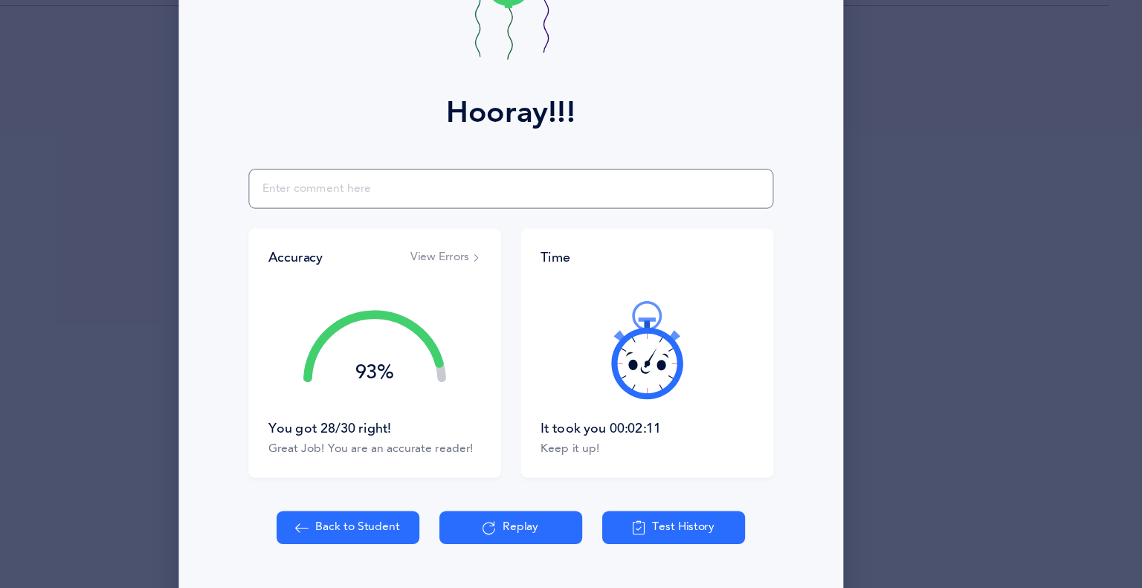
click at [372, 220] on input "text" at bounding box center [577, 217] width 470 height 36
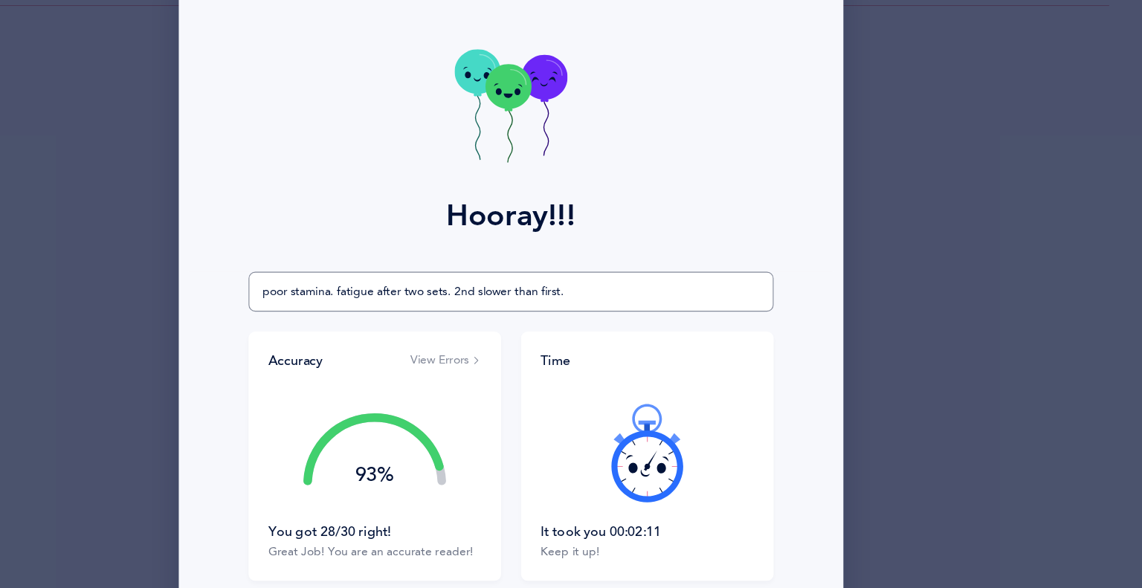
scroll to position [119, 0]
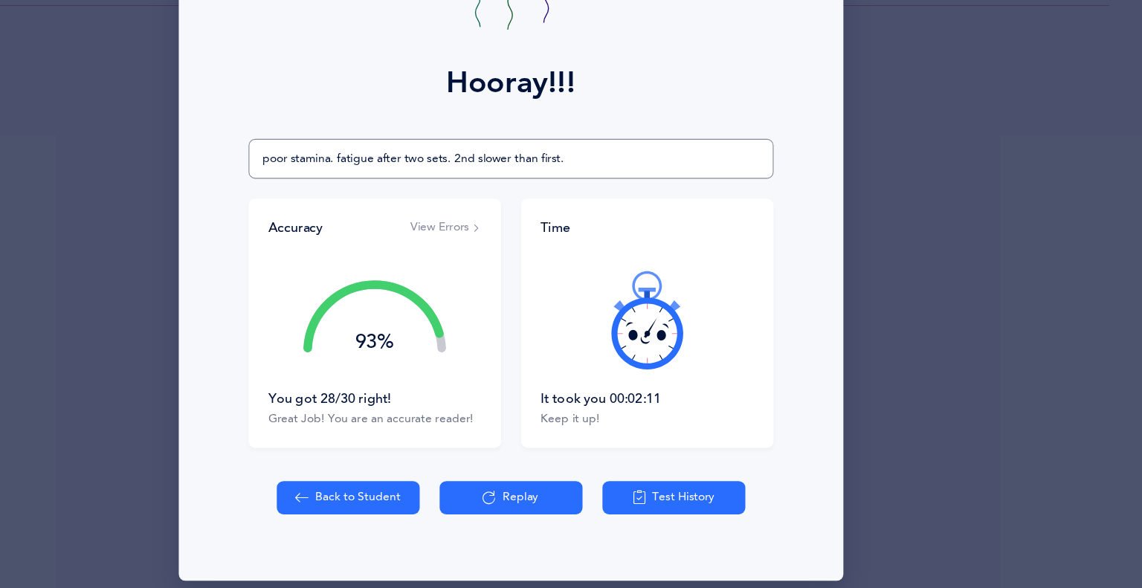
type input "poor stamina. fatigue after two sets. 2nd slower than first."
click at [397, 491] on button "Back to Student" at bounding box center [431, 494] width 128 height 30
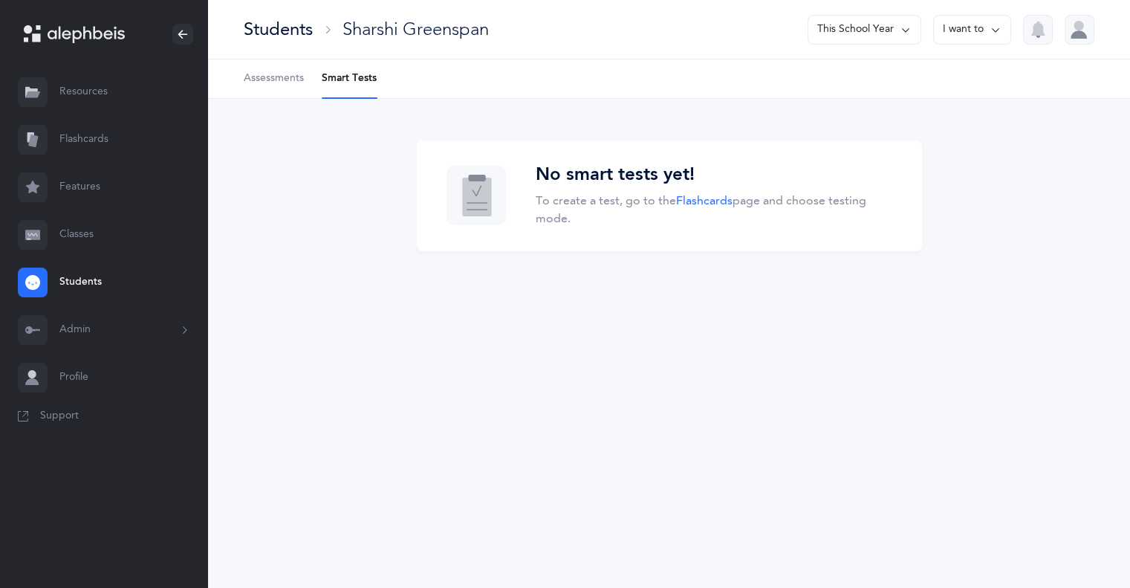
click at [74, 288] on link "Students" at bounding box center [104, 283] width 208 height 48
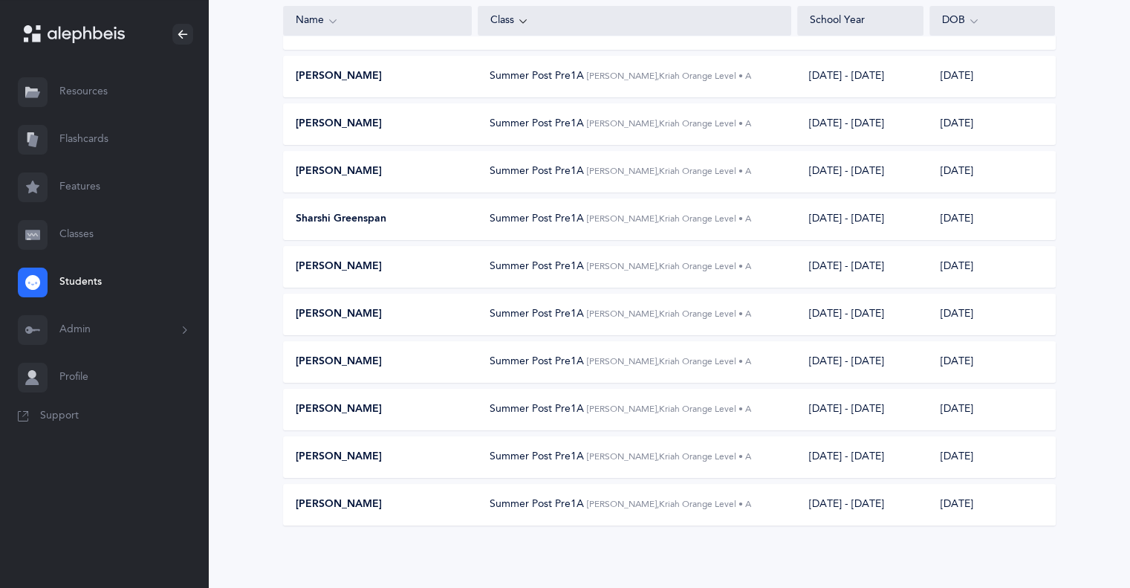
scroll to position [198, 0]
click at [320, 216] on span "Sharshi Greenspan" at bounding box center [341, 217] width 91 height 15
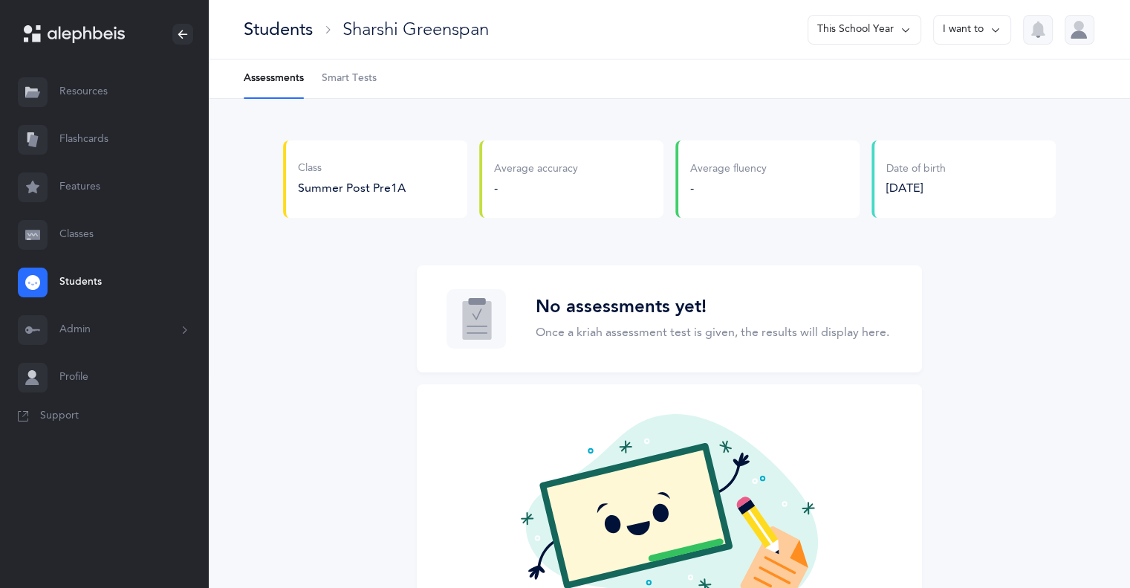
click at [360, 90] on Tests-tab "Smart Tests" at bounding box center [349, 78] width 55 height 39
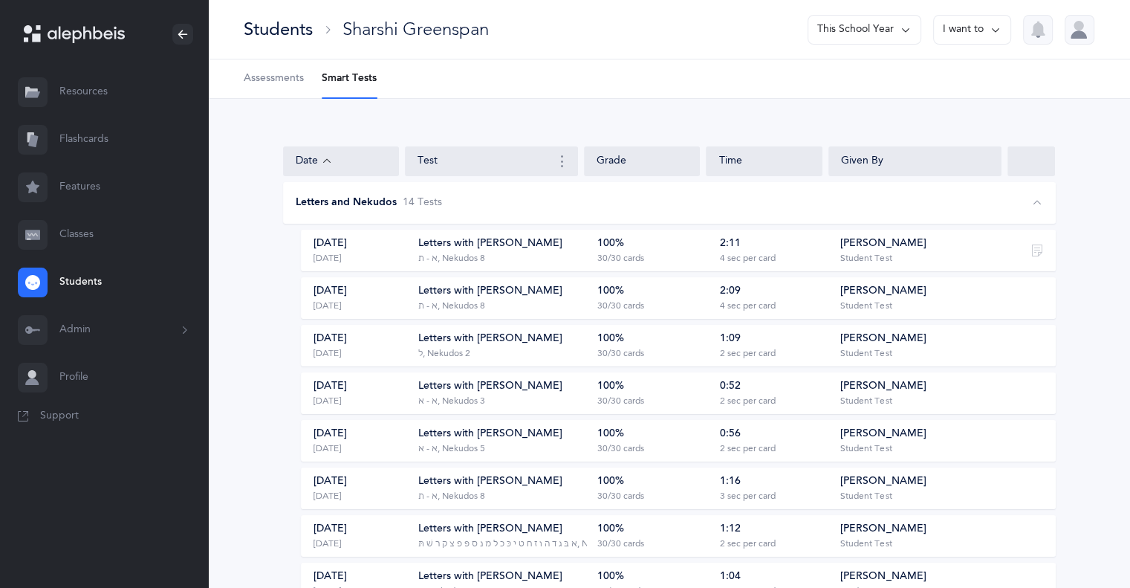
click at [360, 349] on div "Aug 4, 2025 1 week ago" at bounding box center [359, 345] width 114 height 28
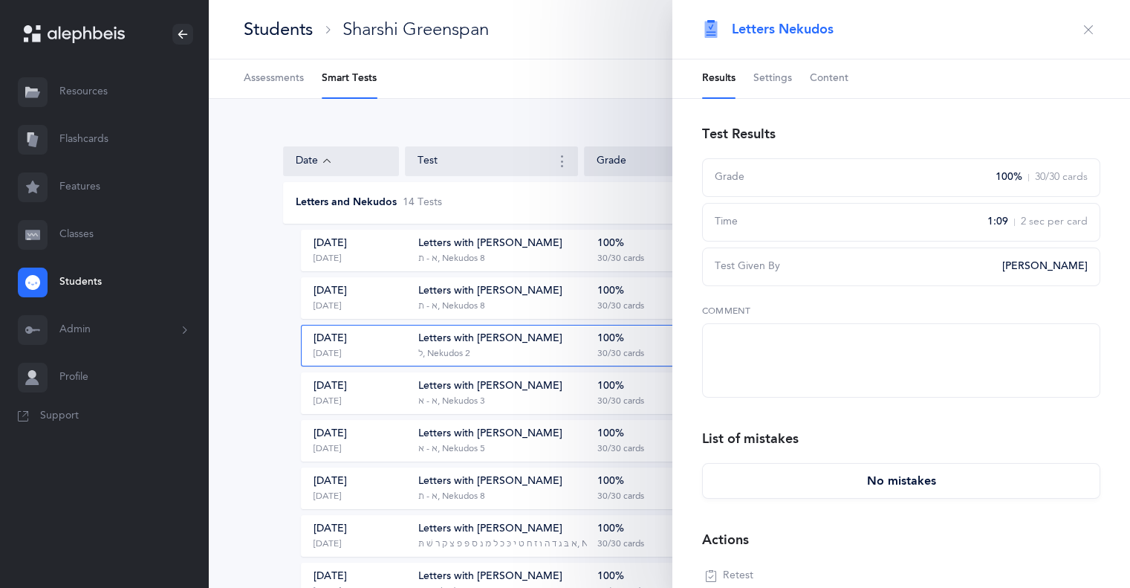
click at [754, 80] on span "Settings" at bounding box center [773, 78] width 39 height 15
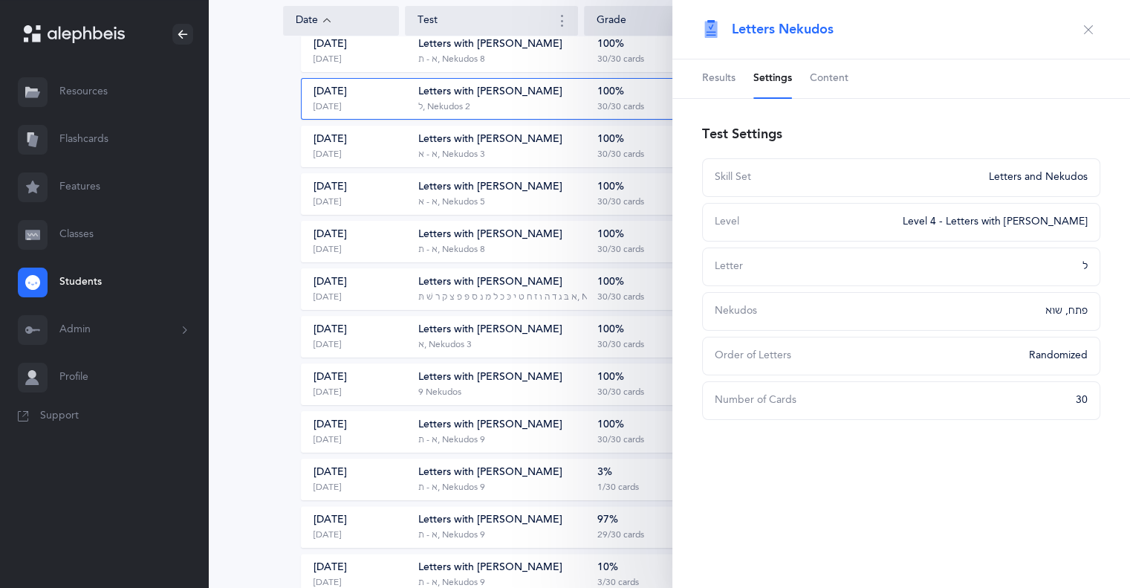
scroll to position [250, 0]
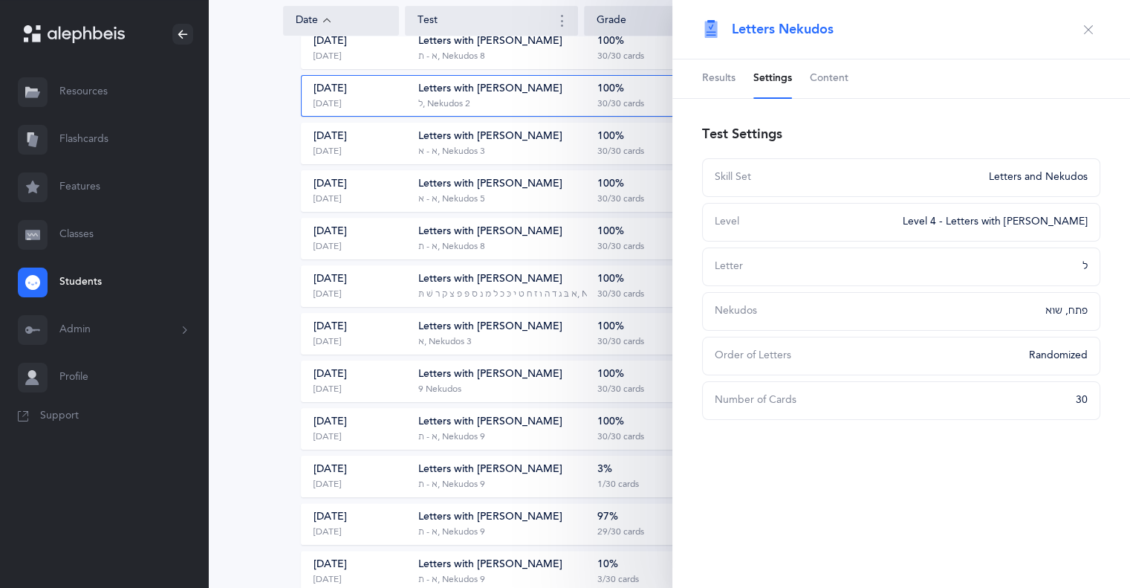
click at [502, 334] on div "Letters with Nekudos ‭‫א‬, ‭‫3 Nekudos" at bounding box center [502, 334] width 169 height 28
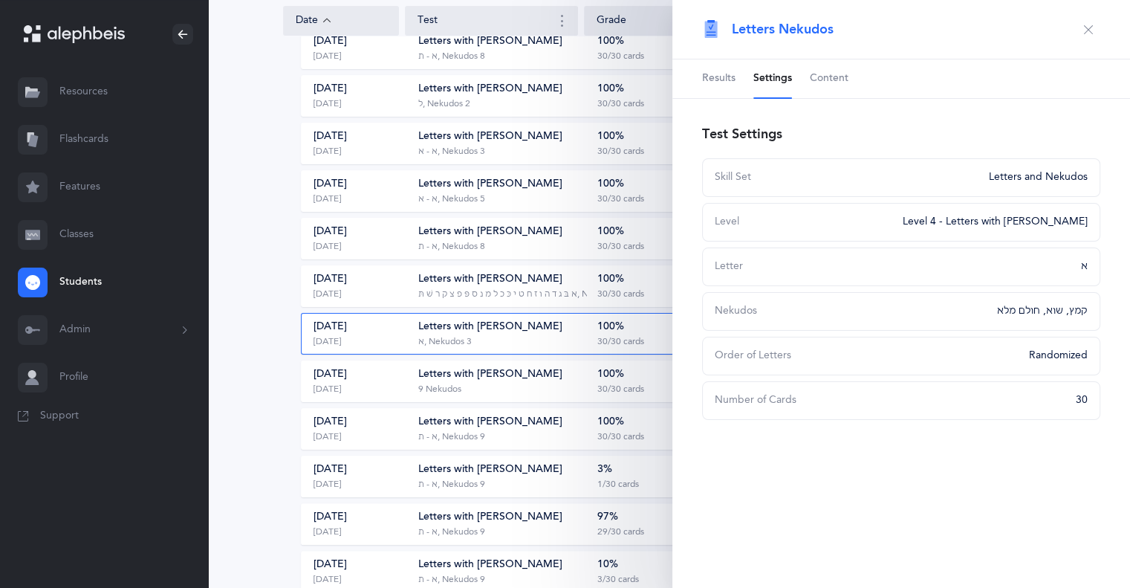
click at [383, 93] on div "Aug 4, 2025 1 week ago" at bounding box center [359, 96] width 114 height 28
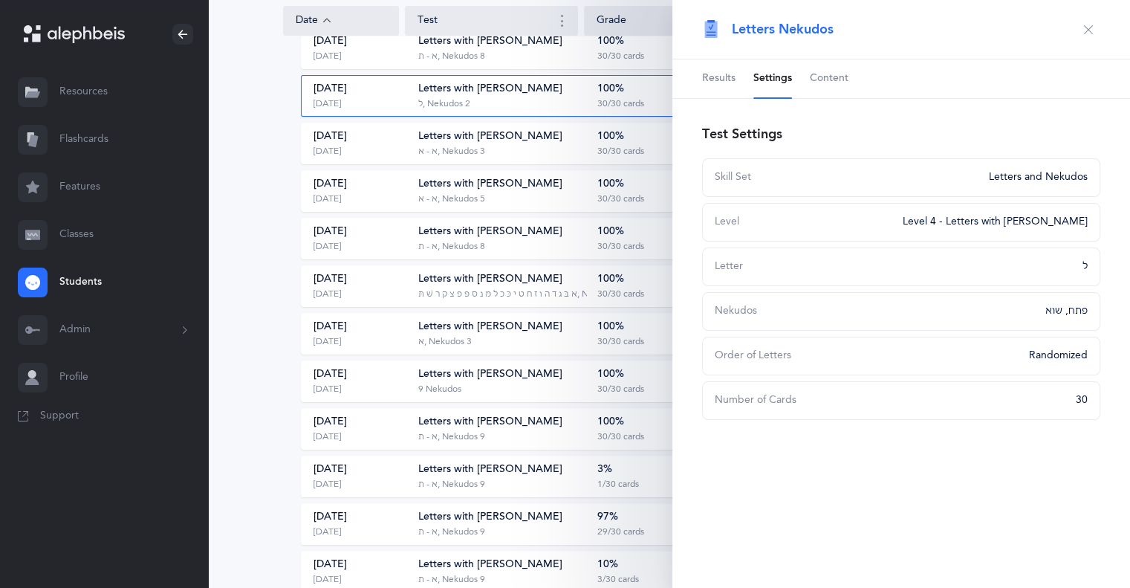
click at [380, 153] on div "Aug 4, 2025 1 week ago" at bounding box center [359, 143] width 114 height 28
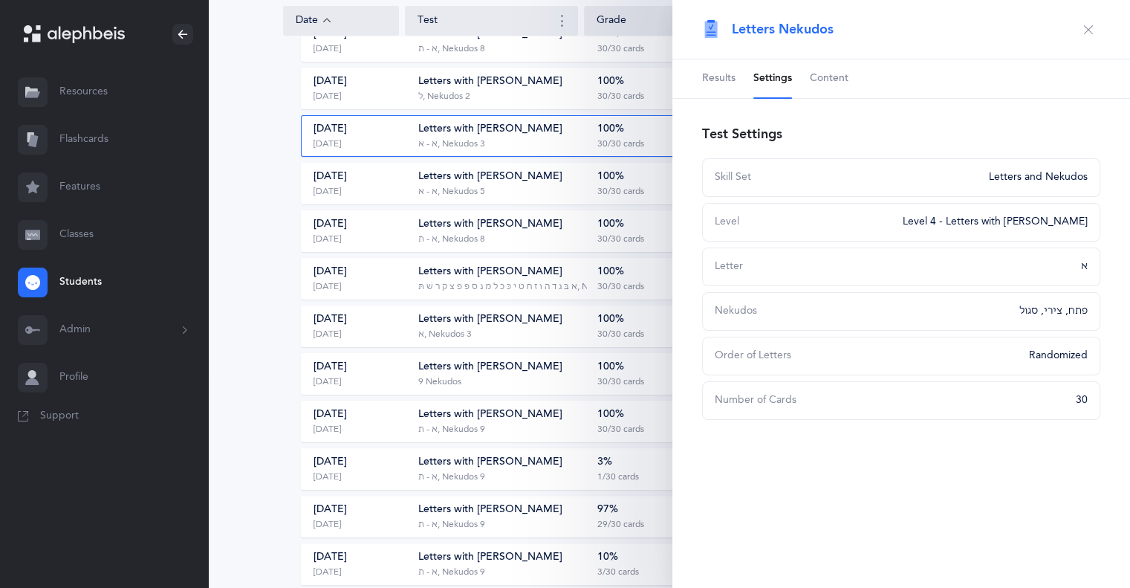
scroll to position [255, 0]
click at [719, 85] on span "Results" at bounding box center [718, 78] width 33 height 15
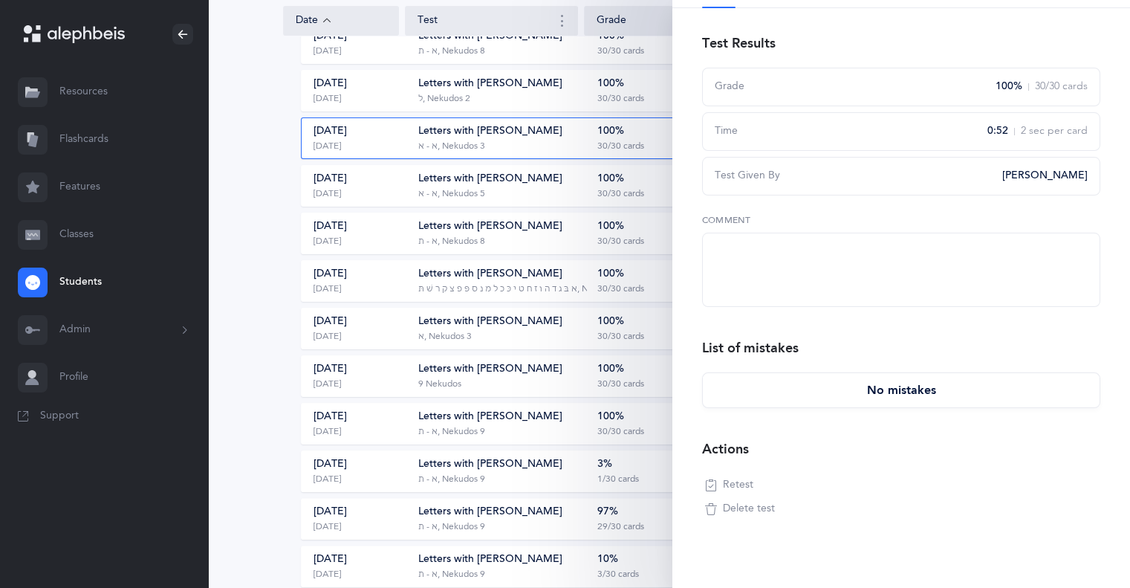
scroll to position [106, 0]
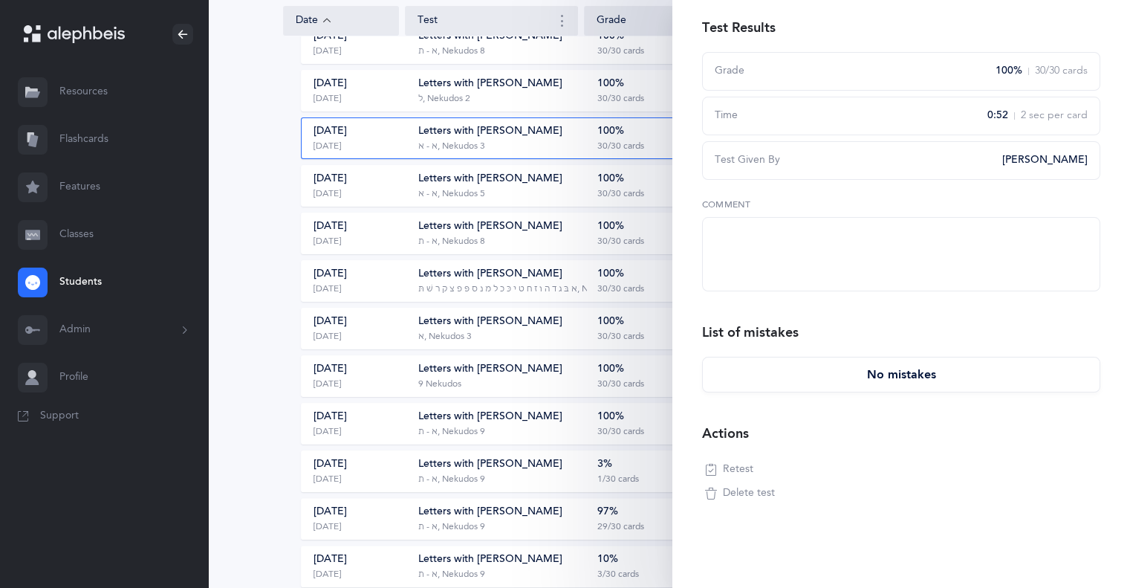
click at [718, 467] on button "Retest" at bounding box center [729, 470] width 54 height 24
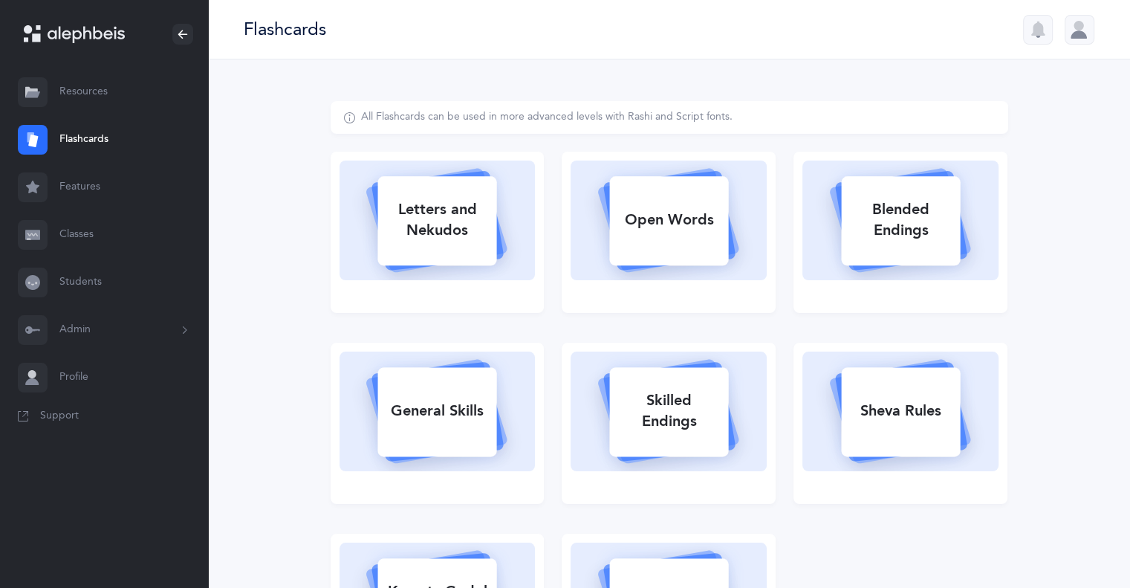
select select
select select "single"
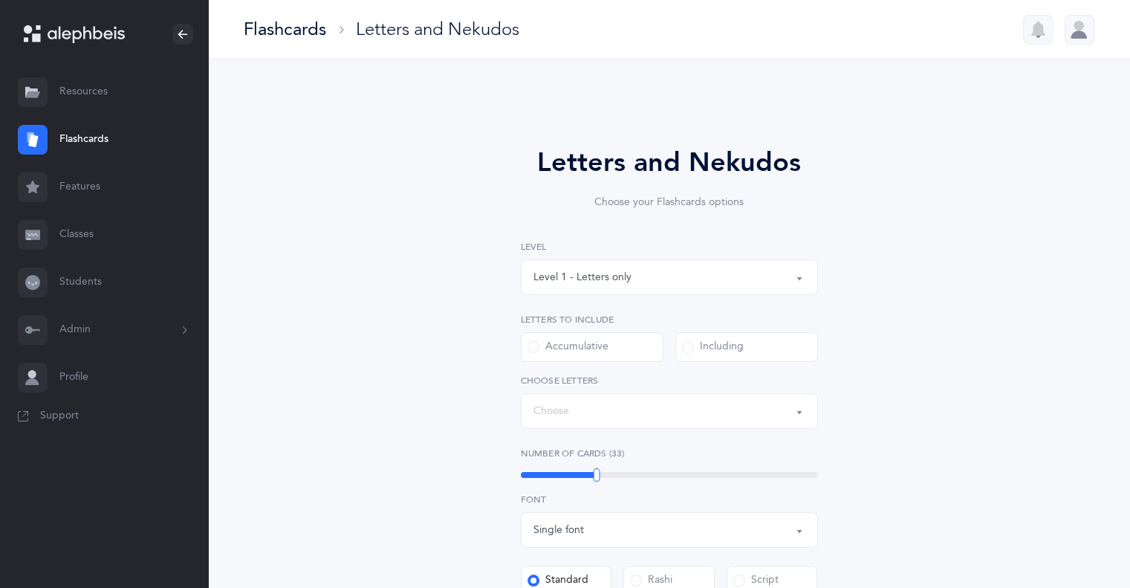
select select "4"
select select "1"
select select "29"
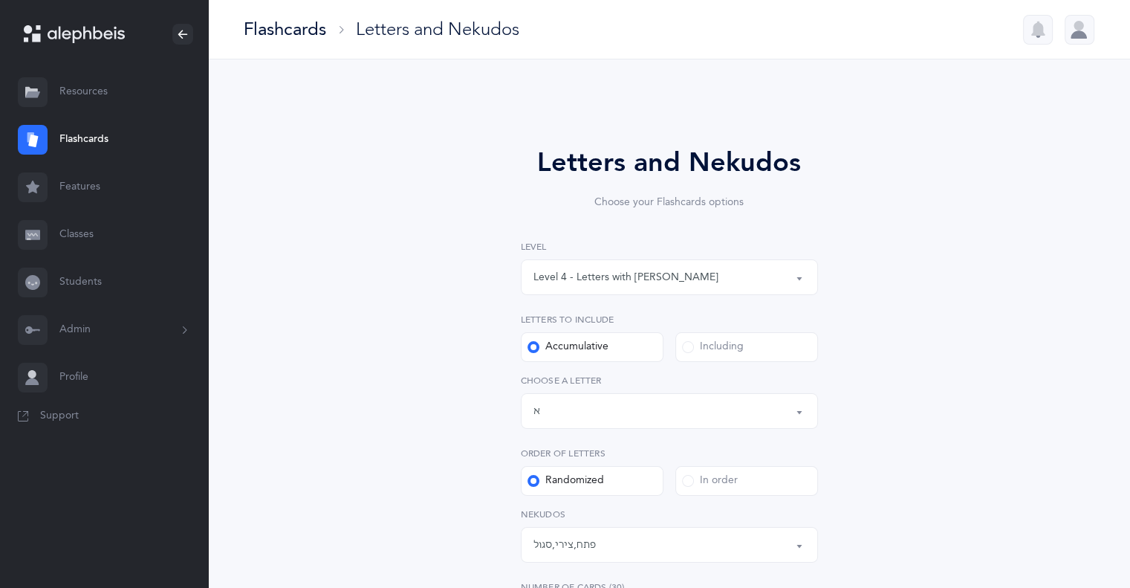
scroll to position [7, 0]
select select "14288"
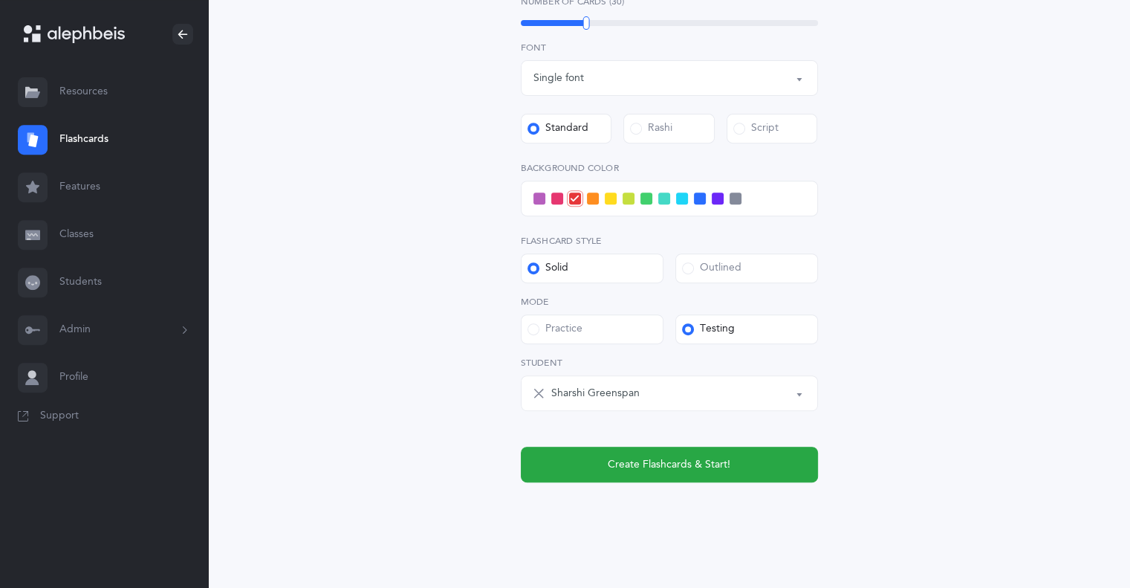
scroll to position [598, 0]
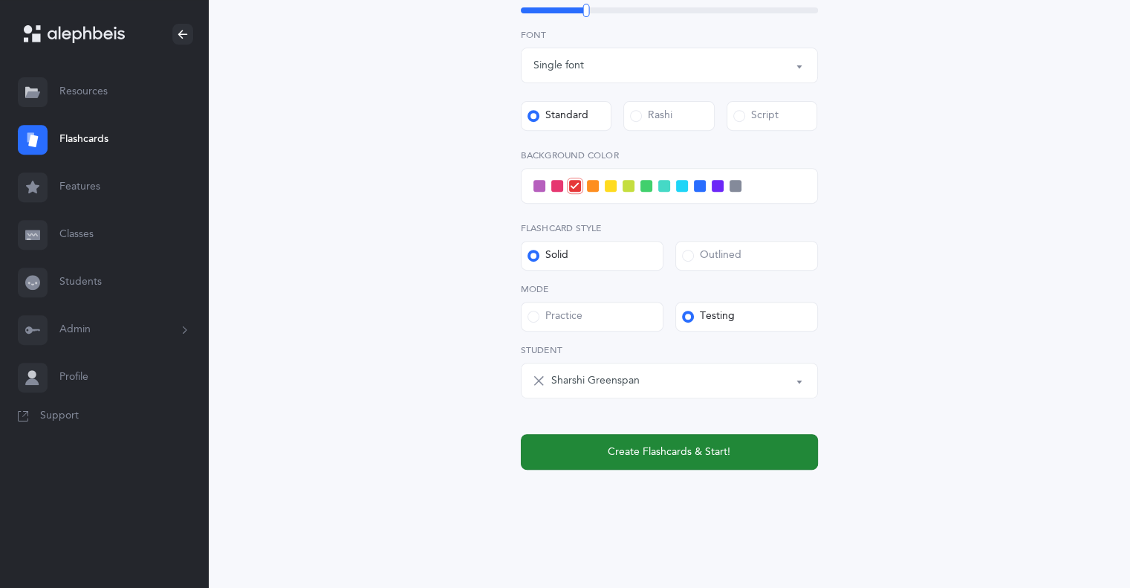
click at [601, 459] on button "Create Flashcards & Start!" at bounding box center [669, 452] width 297 height 36
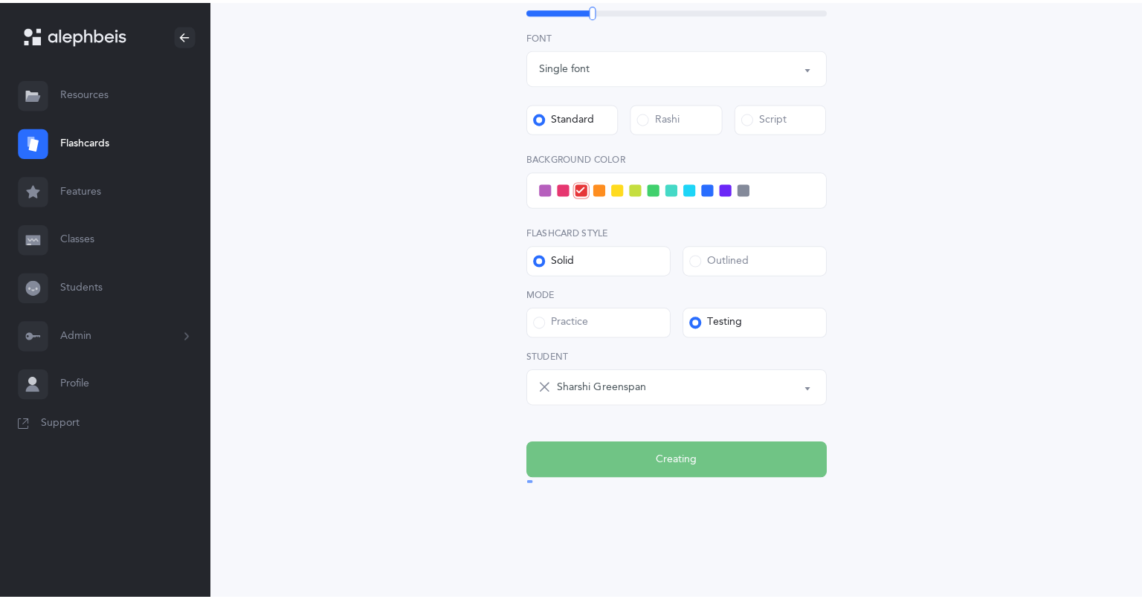
scroll to position [0, 0]
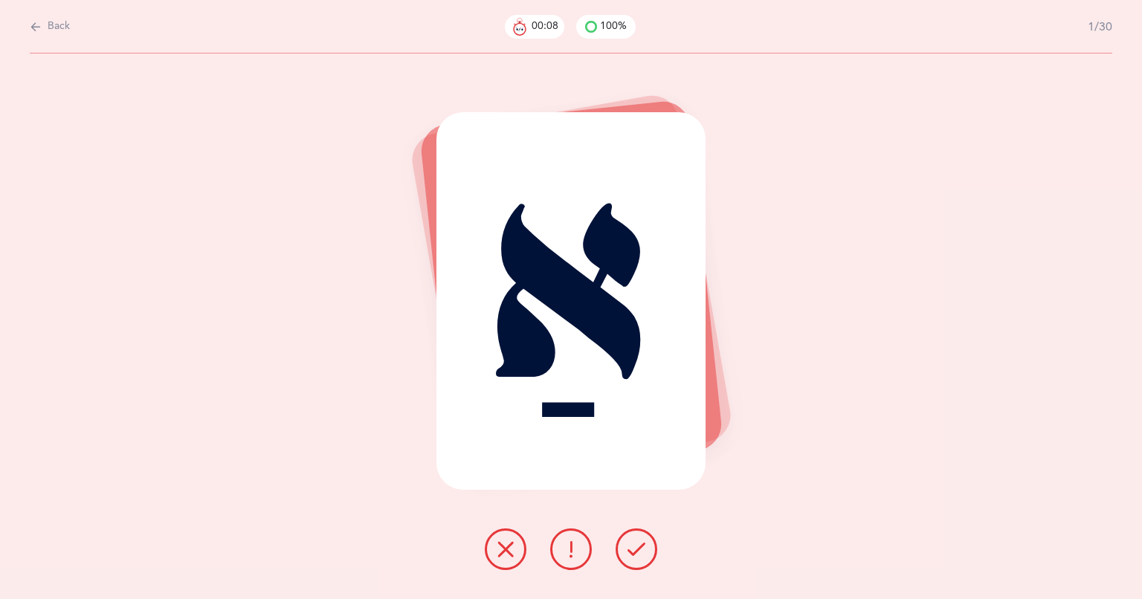
click at [192, 328] on div "אַ" at bounding box center [571, 327] width 1142 height 546
click at [633, 551] on icon at bounding box center [636, 549] width 18 height 18
click at [792, 355] on div "אַ" at bounding box center [571, 327] width 1142 height 546
click at [635, 551] on icon at bounding box center [636, 549] width 18 height 18
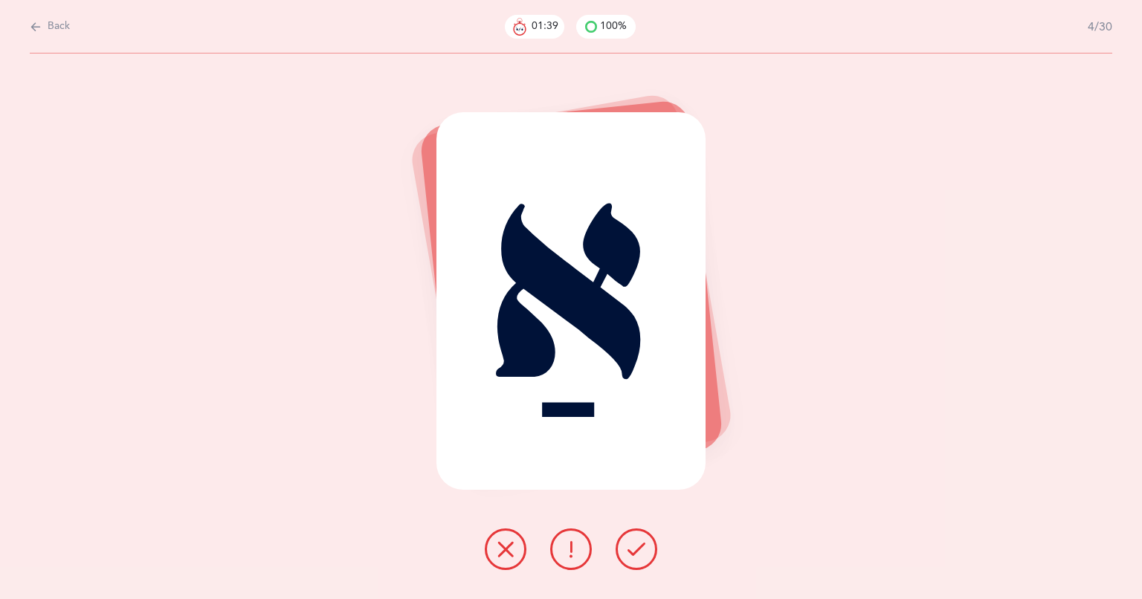
click at [635, 551] on icon at bounding box center [636, 549] width 18 height 18
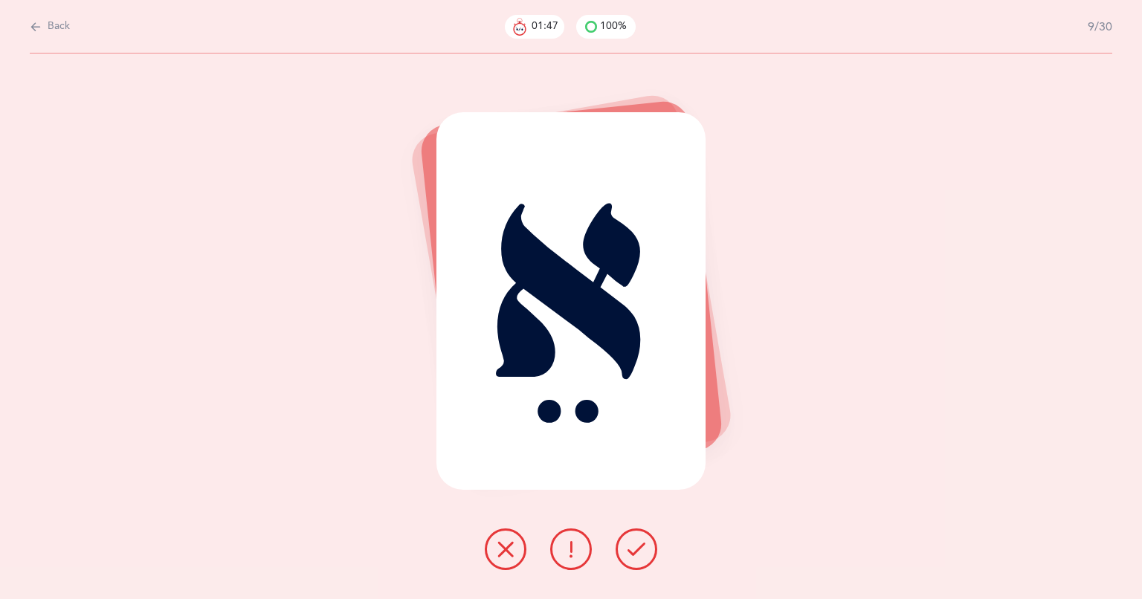
click at [635, 551] on icon at bounding box center [636, 549] width 18 height 18
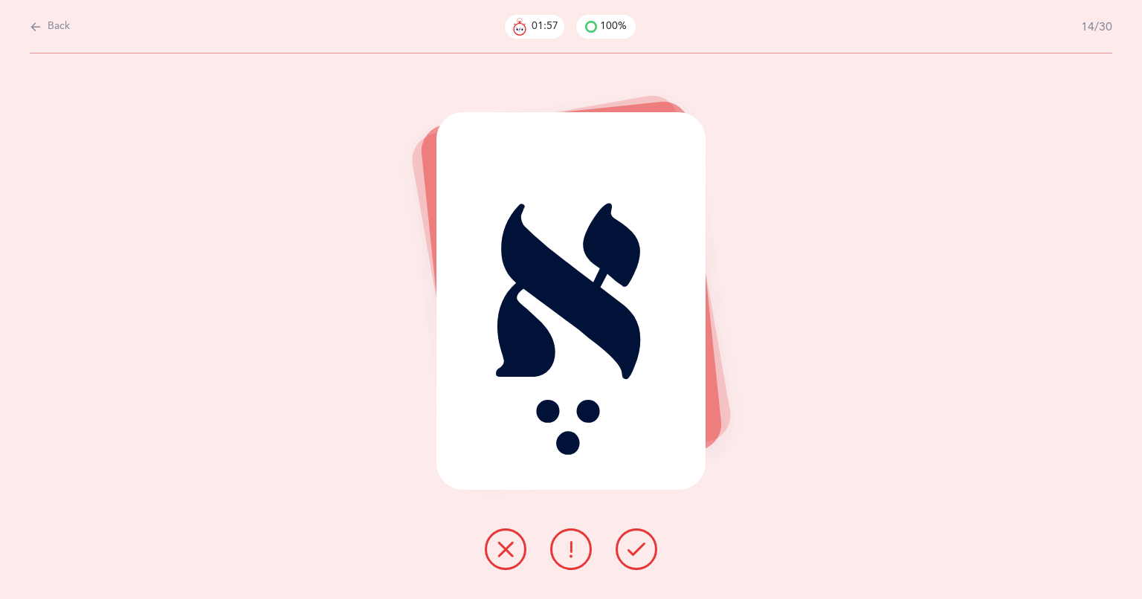
click at [635, 551] on icon at bounding box center [636, 549] width 18 height 18
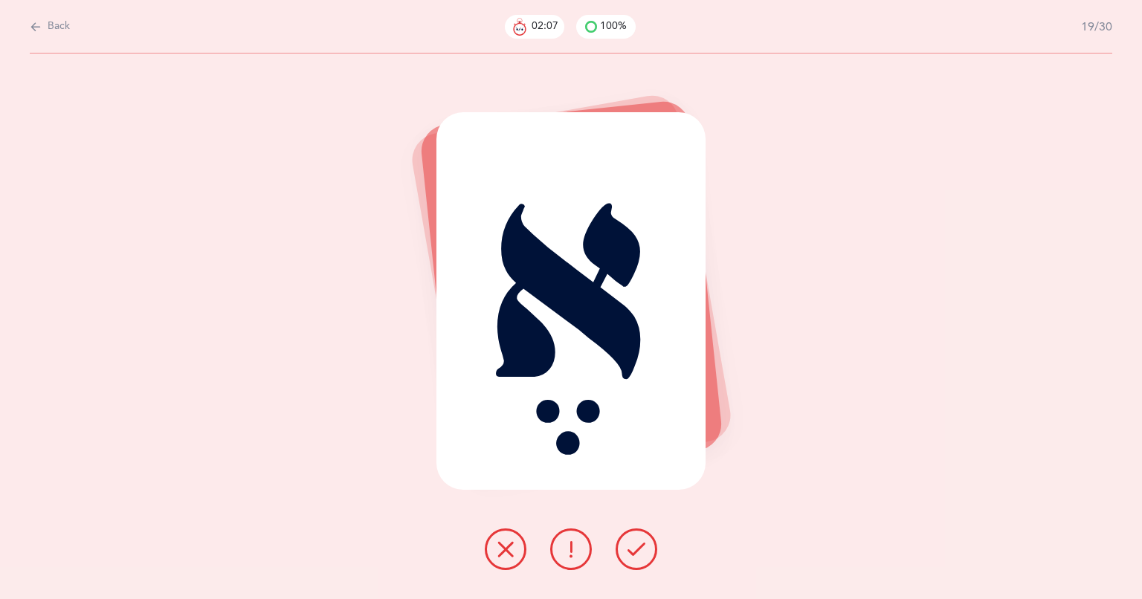
click at [635, 551] on icon at bounding box center [636, 549] width 18 height 18
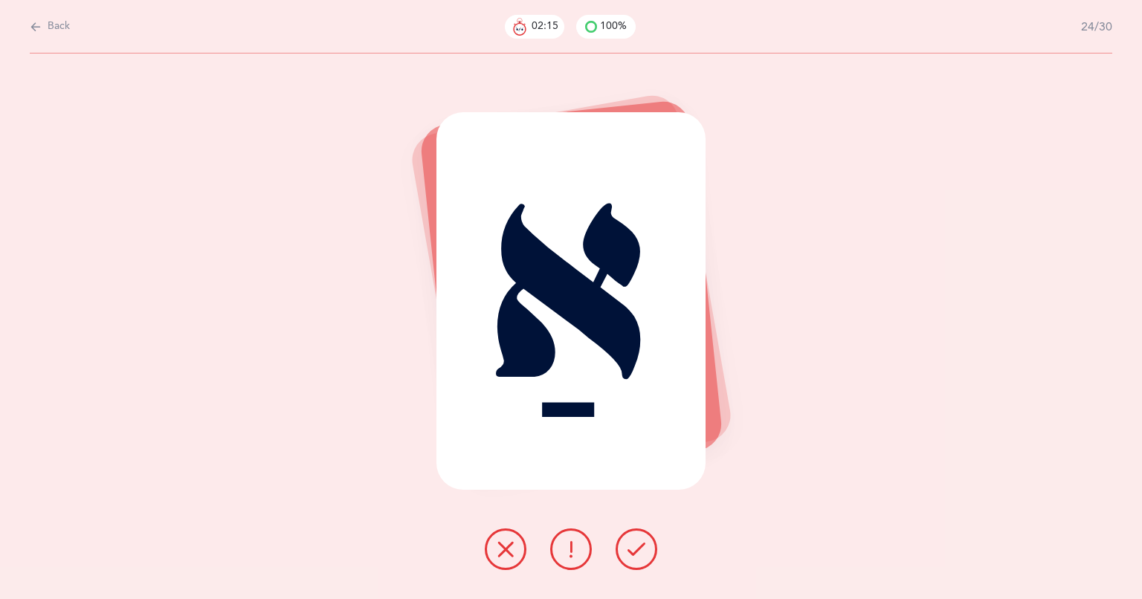
click at [635, 551] on icon at bounding box center [636, 549] width 18 height 18
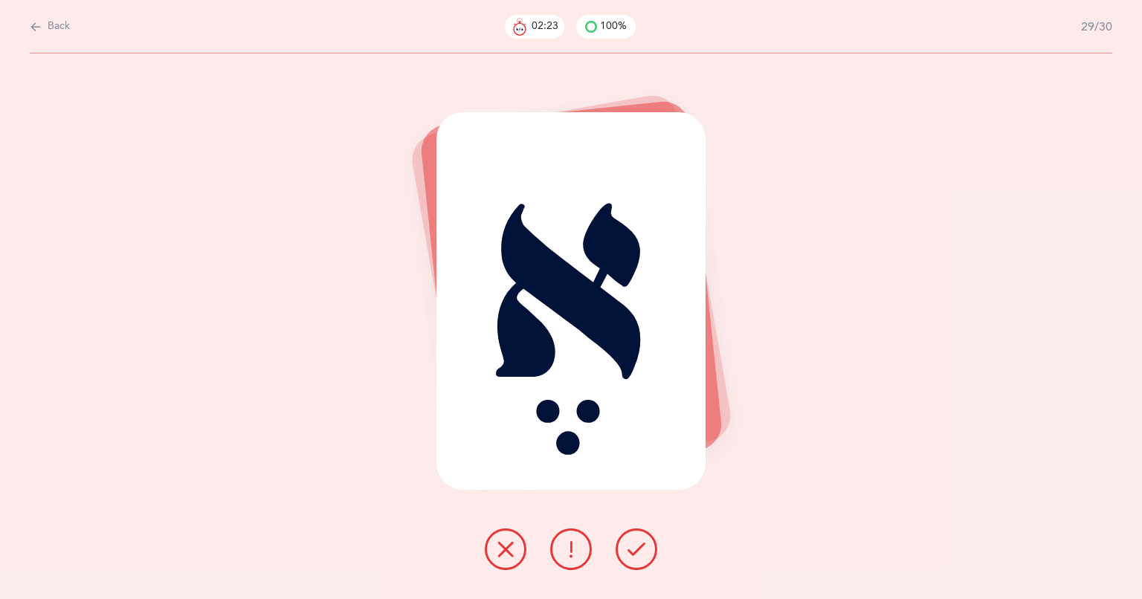
click at [635, 551] on icon at bounding box center [636, 549] width 18 height 18
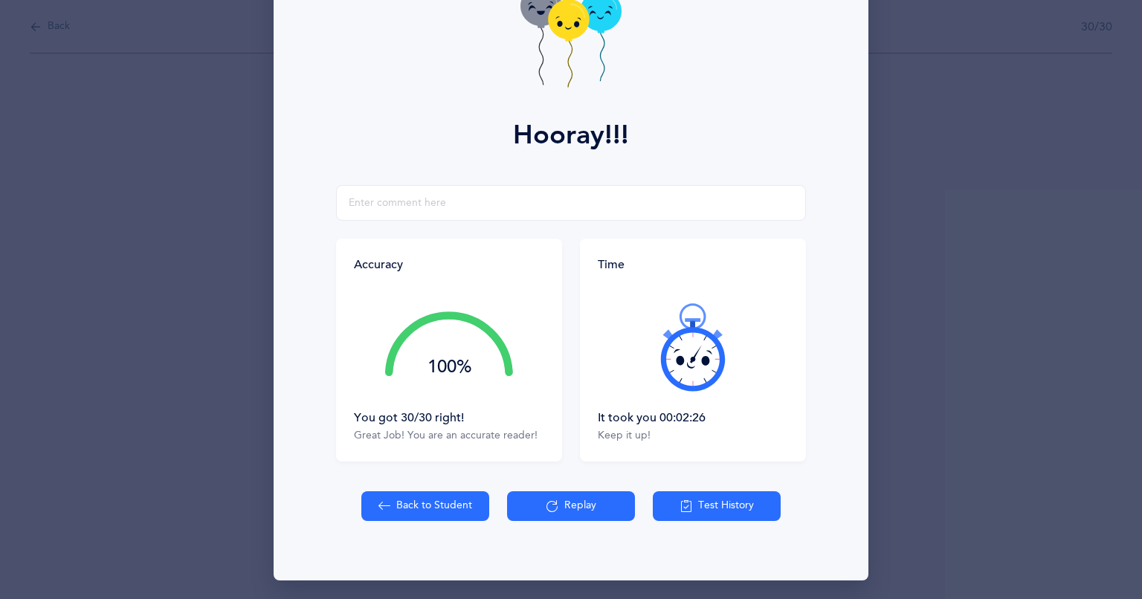
scroll to position [109, 0]
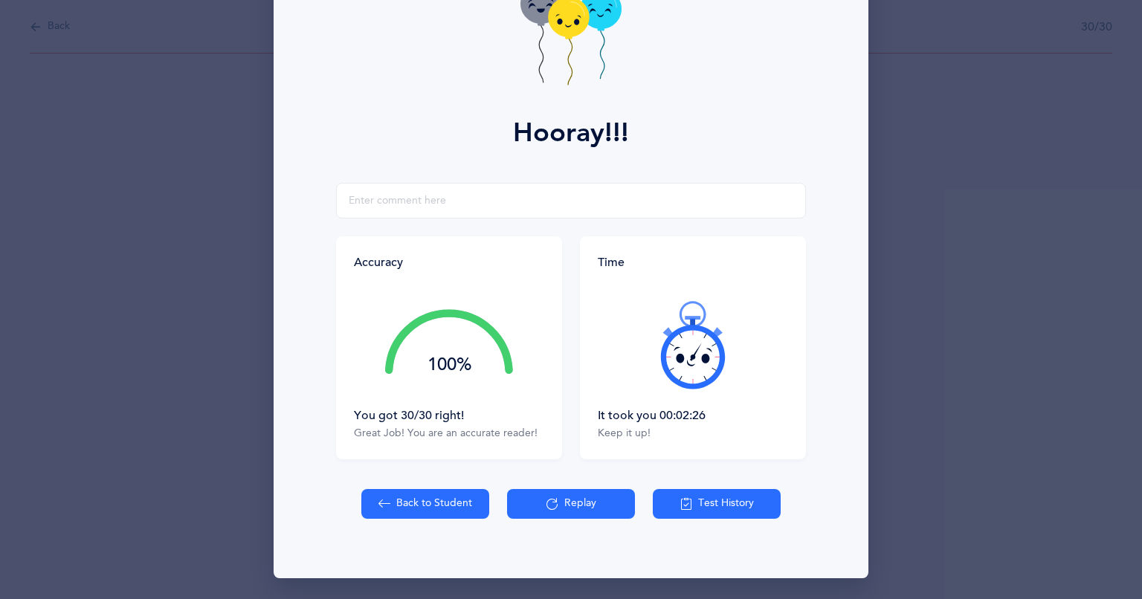
click at [432, 508] on button "Back to Student" at bounding box center [425, 504] width 128 height 30
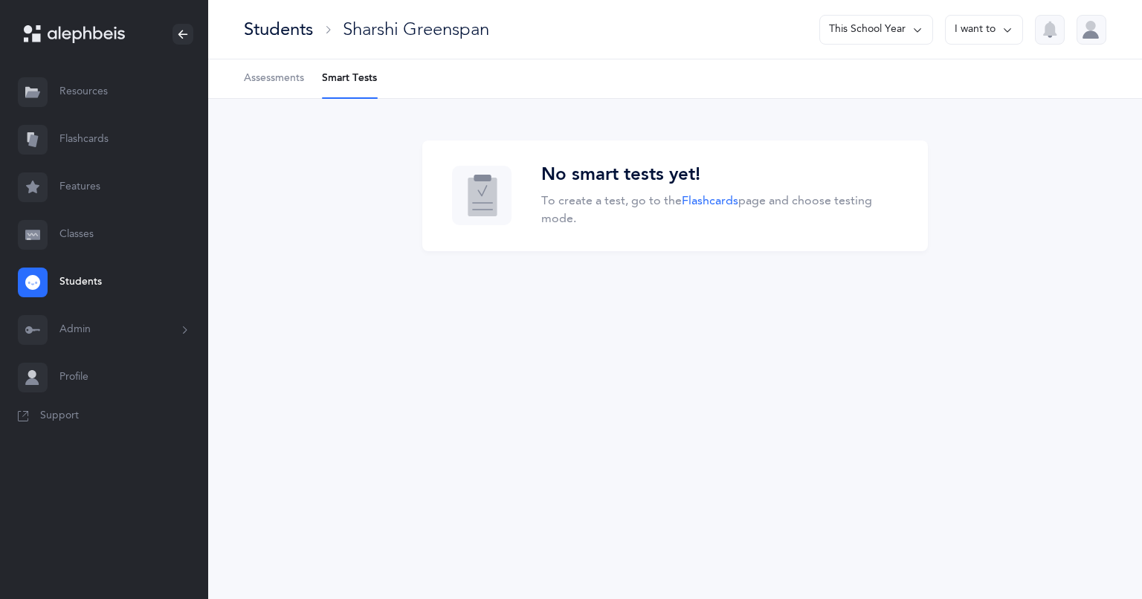
click at [363, 89] on li "Smart Tests" at bounding box center [349, 78] width 55 height 39
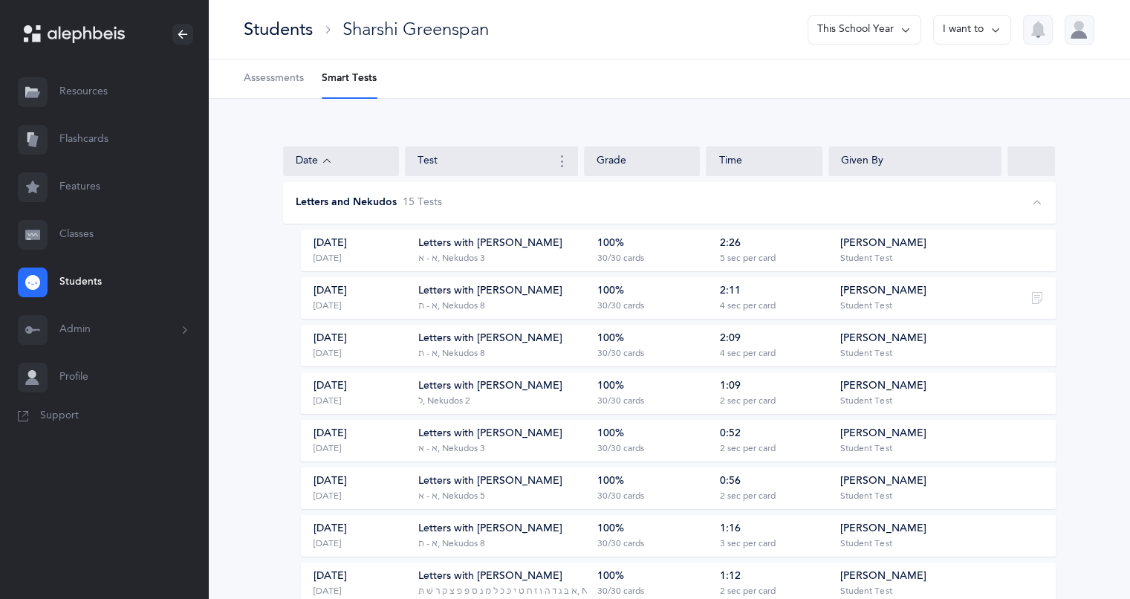
click at [495, 398] on div "Letters with [PERSON_NAME] ‭‫ל‬, ‭‫2 Nekudos" at bounding box center [502, 393] width 169 height 28
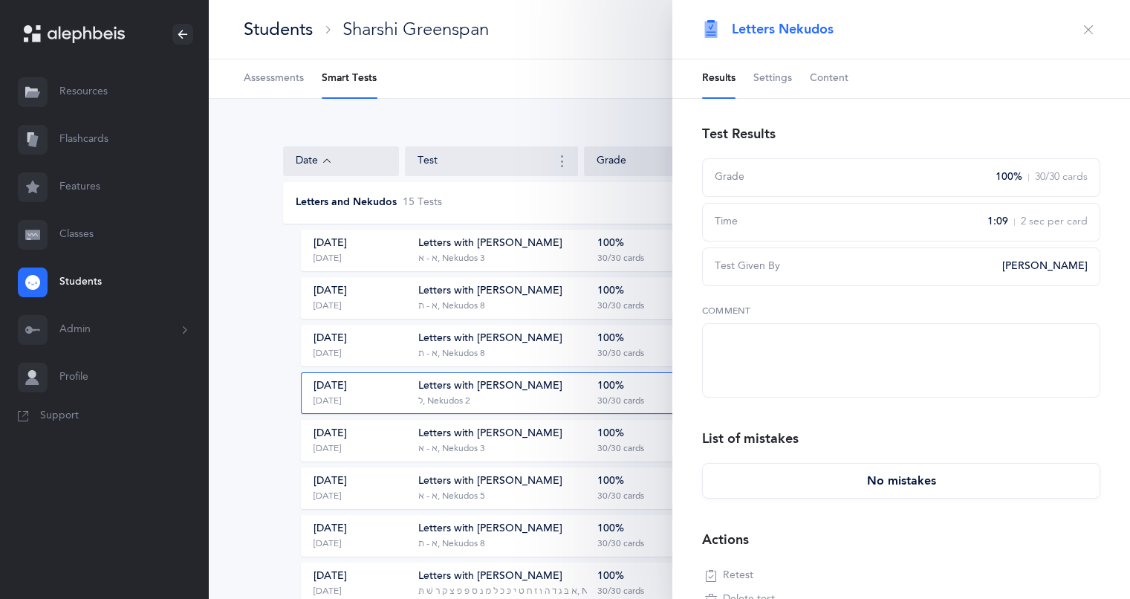
click at [767, 78] on span "Settings" at bounding box center [773, 78] width 39 height 15
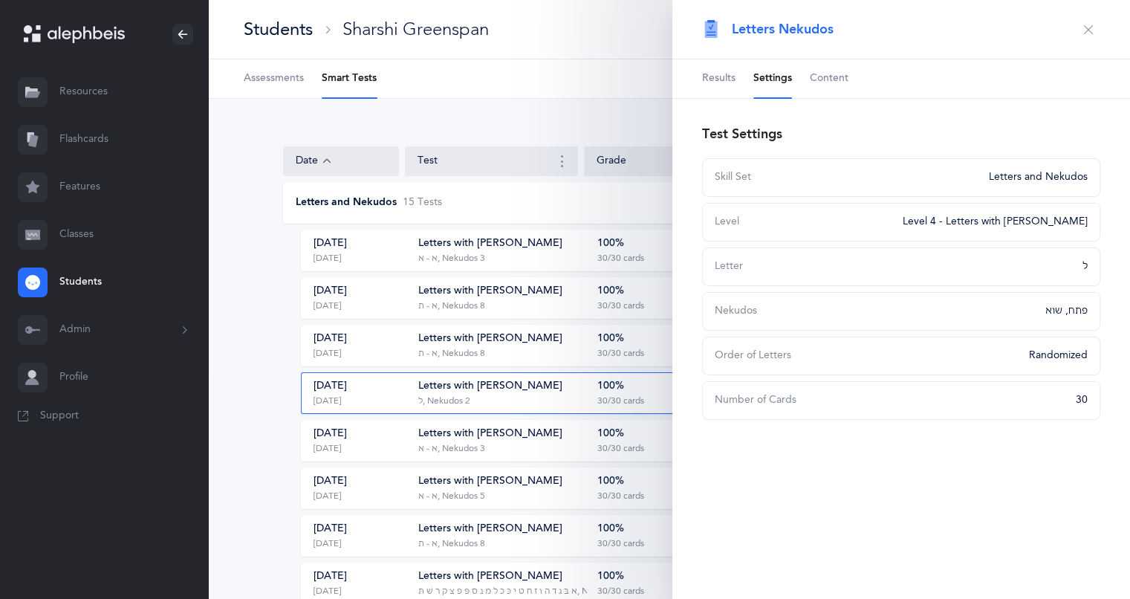
click at [720, 77] on span "Results" at bounding box center [718, 78] width 33 height 15
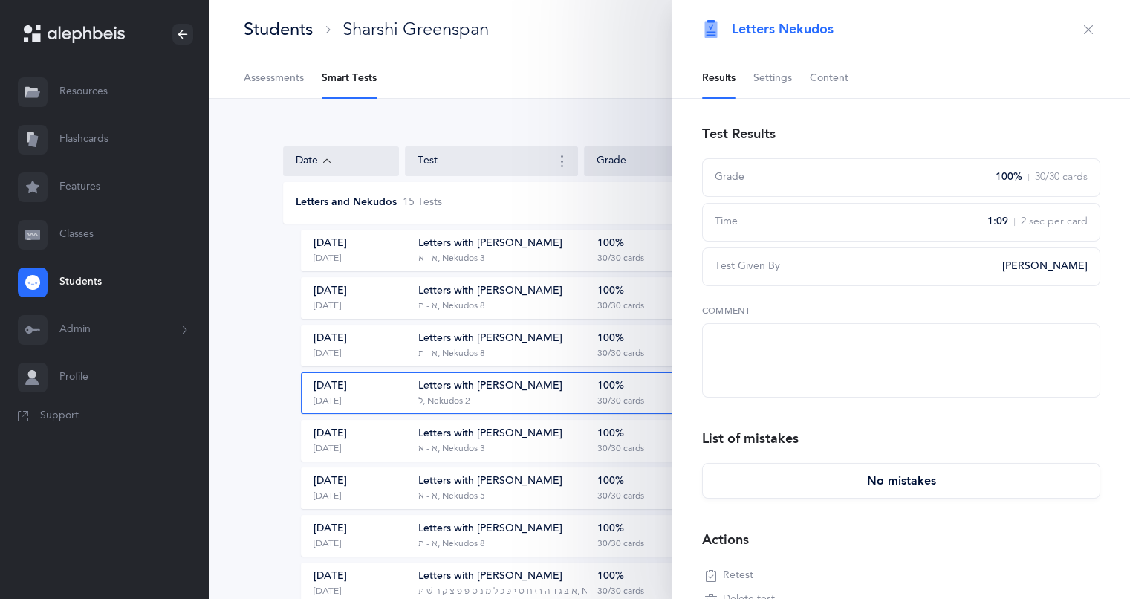
click at [510, 393] on div "Letters with [PERSON_NAME]" at bounding box center [490, 386] width 144 height 15
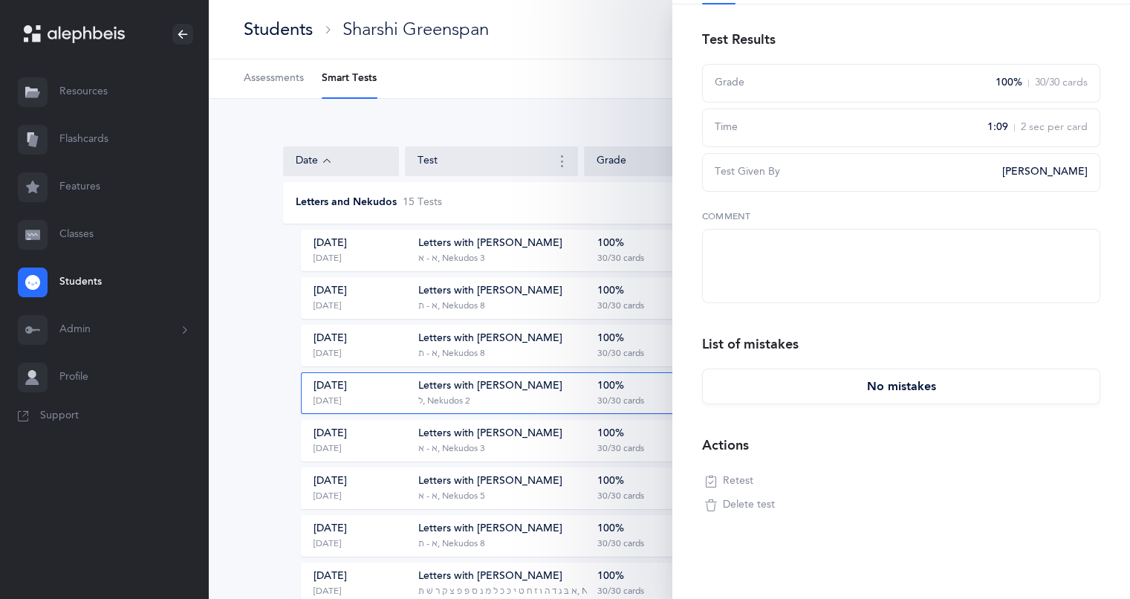
scroll to position [95, 0]
click at [727, 479] on span "Retest" at bounding box center [738, 480] width 30 height 15
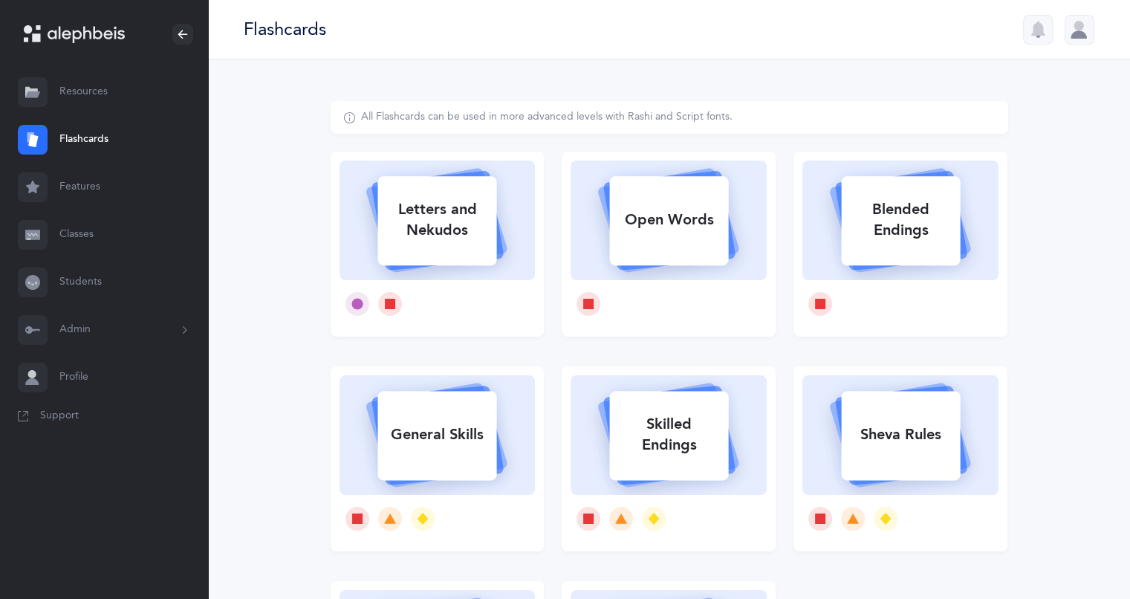
select select
select select "single"
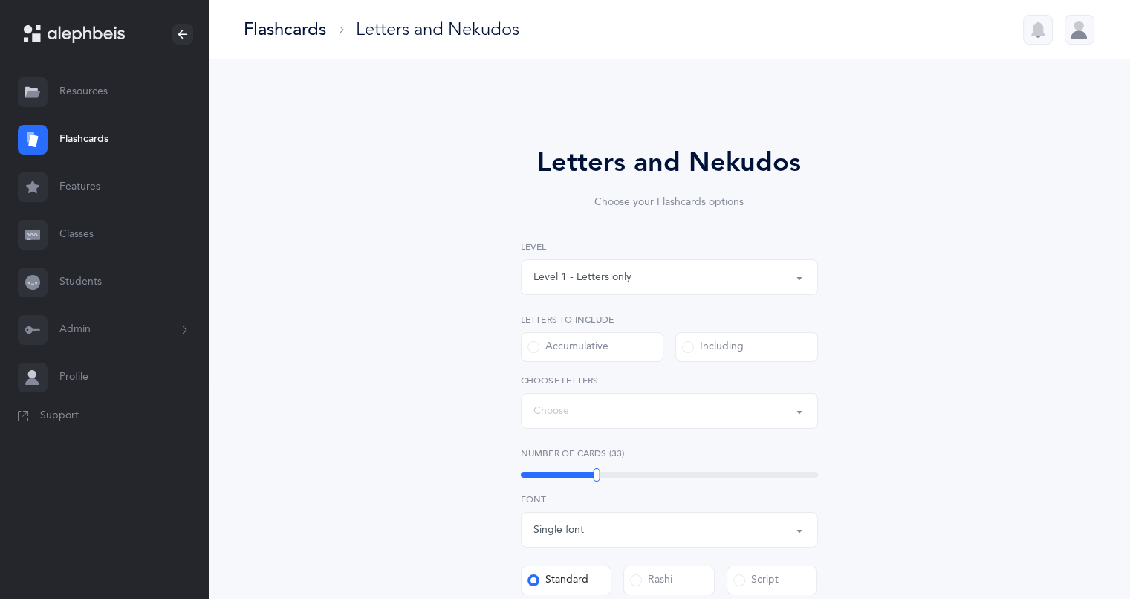
select select "4"
select select "13"
select select "29"
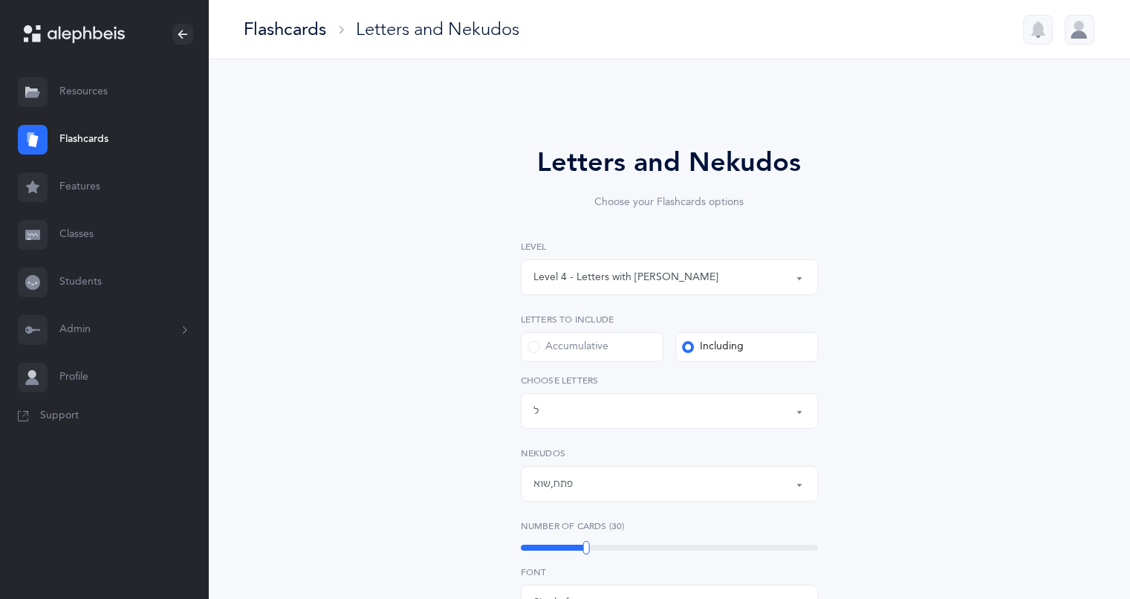
scroll to position [7, 0]
select select "14288"
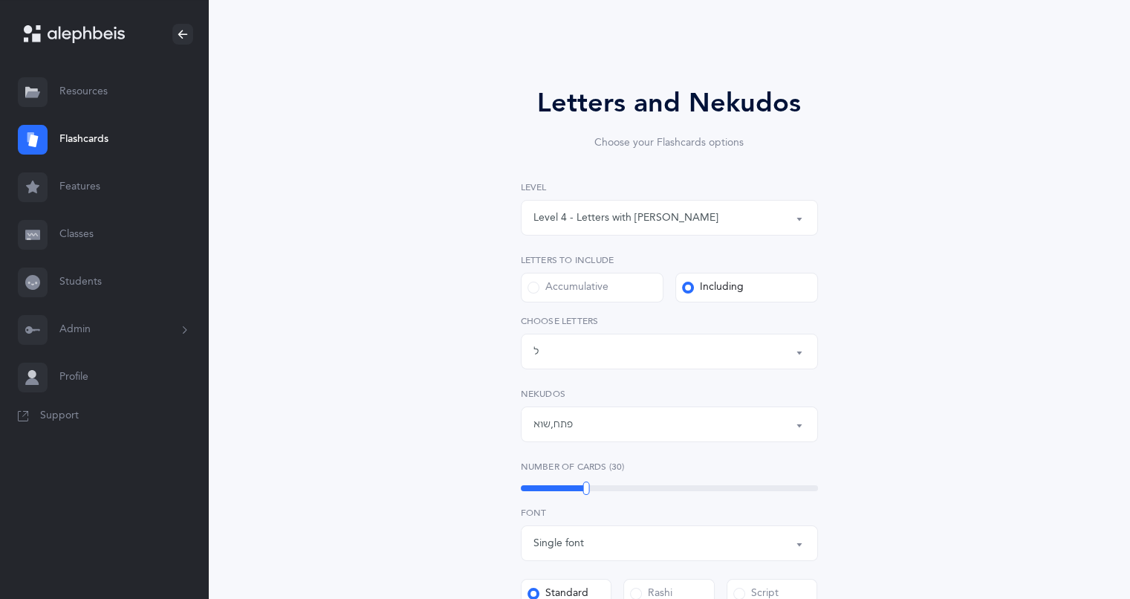
scroll to position [74, 0]
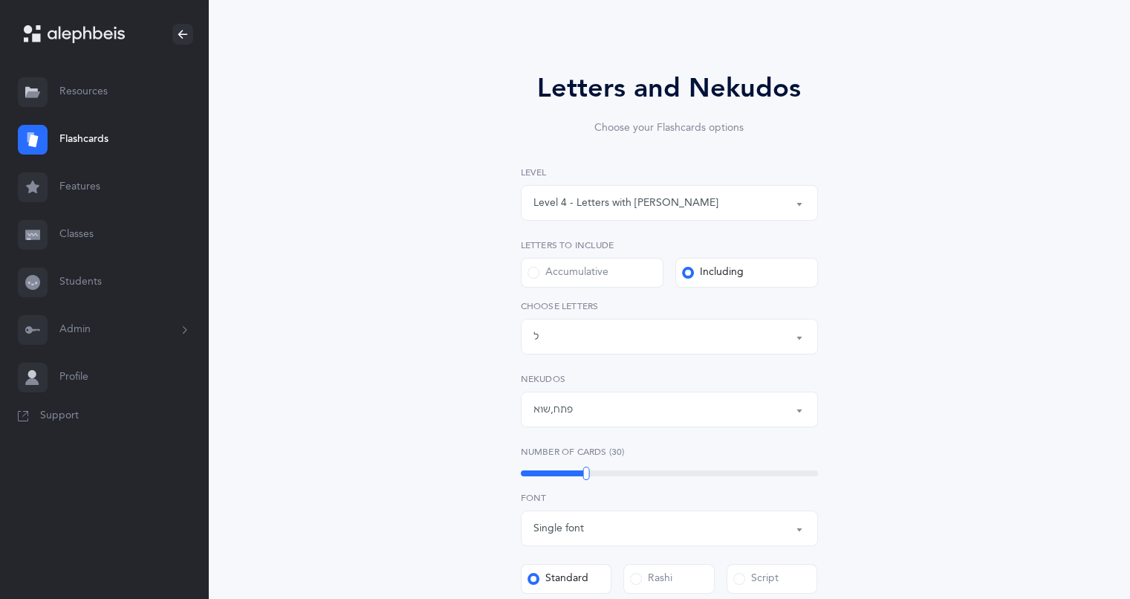
click at [701, 346] on div "Letters: ל" at bounding box center [670, 336] width 272 height 25
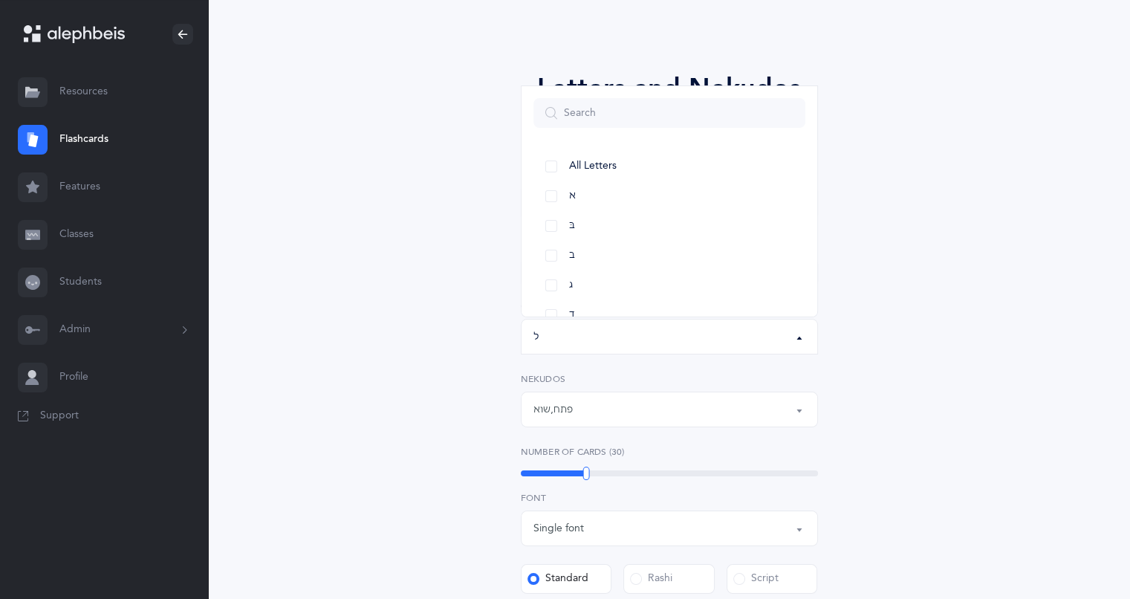
click at [633, 188] on link "א" at bounding box center [670, 196] width 272 height 30
select select "1"
click at [505, 417] on div "Letters and Nekudos Choose your Flashcards options Level 1 - Letters only Level…" at bounding box center [669, 500] width 381 height 864
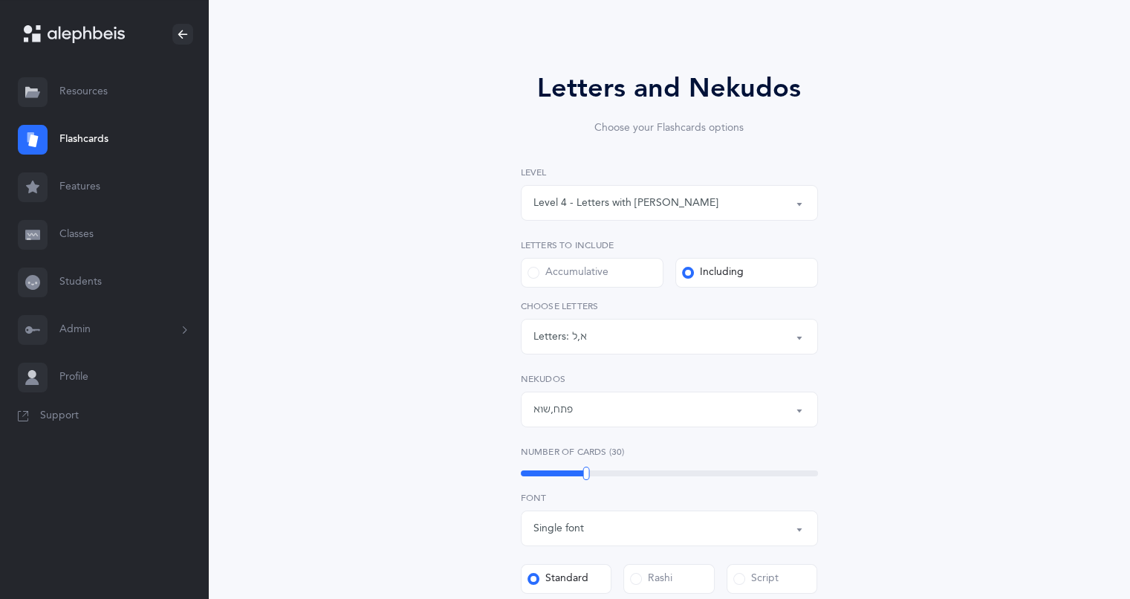
click at [647, 333] on div "Letters: א , ל" at bounding box center [670, 336] width 272 height 25
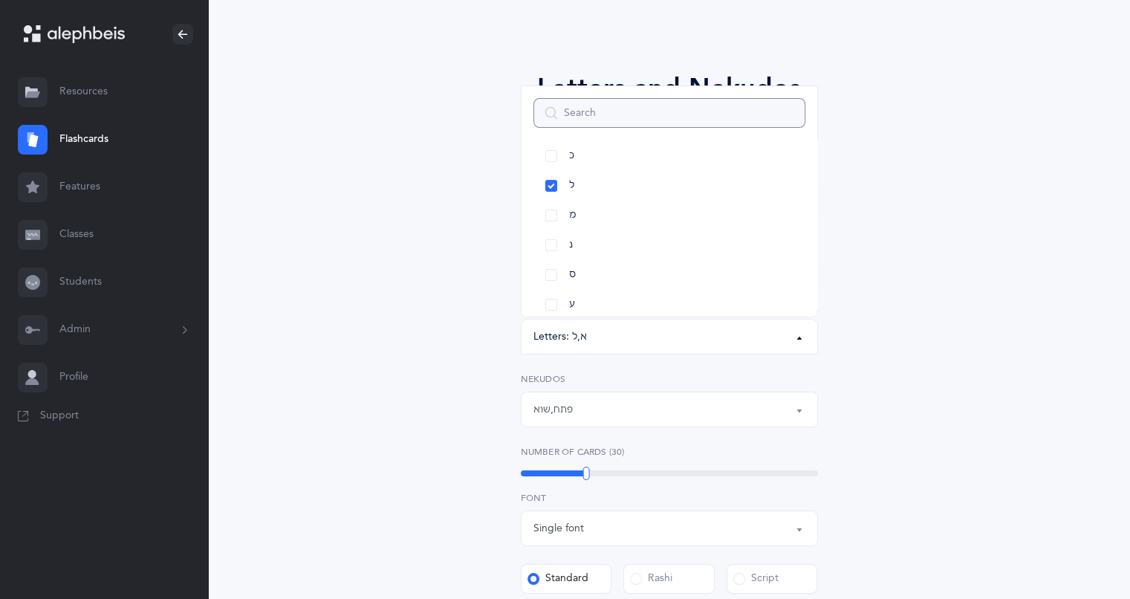
scroll to position [372, 0]
click at [549, 209] on link "ל" at bounding box center [670, 211] width 272 height 30
click at [428, 367] on div "Letters and Nekudos Choose your Flashcards options Level 1 - Letters only Level…" at bounding box center [670, 509] width 678 height 965
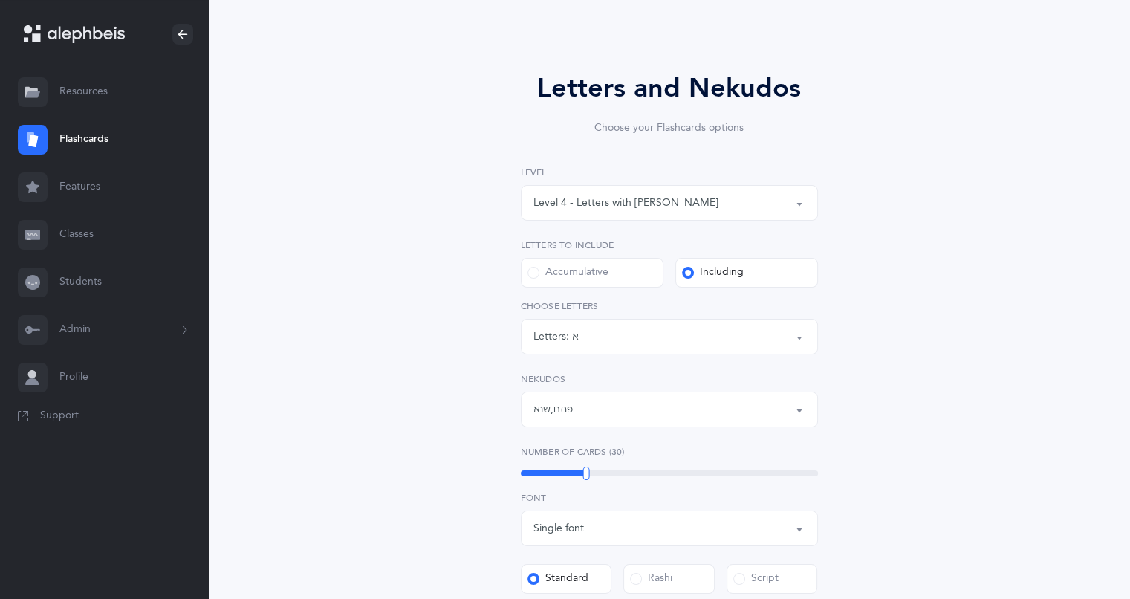
scroll to position [223, 0]
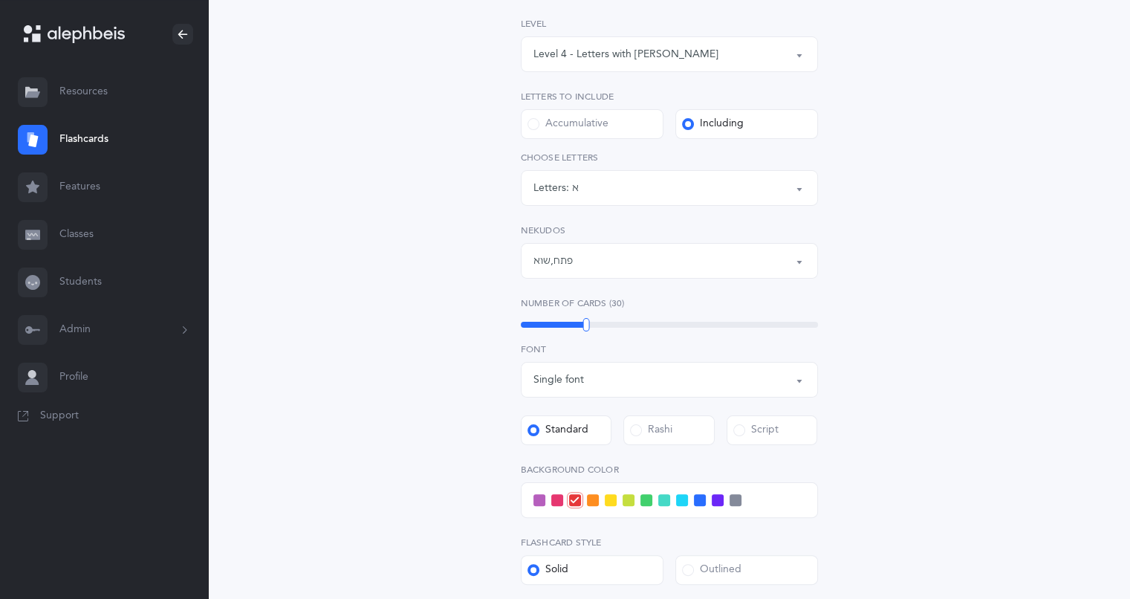
click at [797, 261] on button "פתח , שוא" at bounding box center [669, 261] width 297 height 36
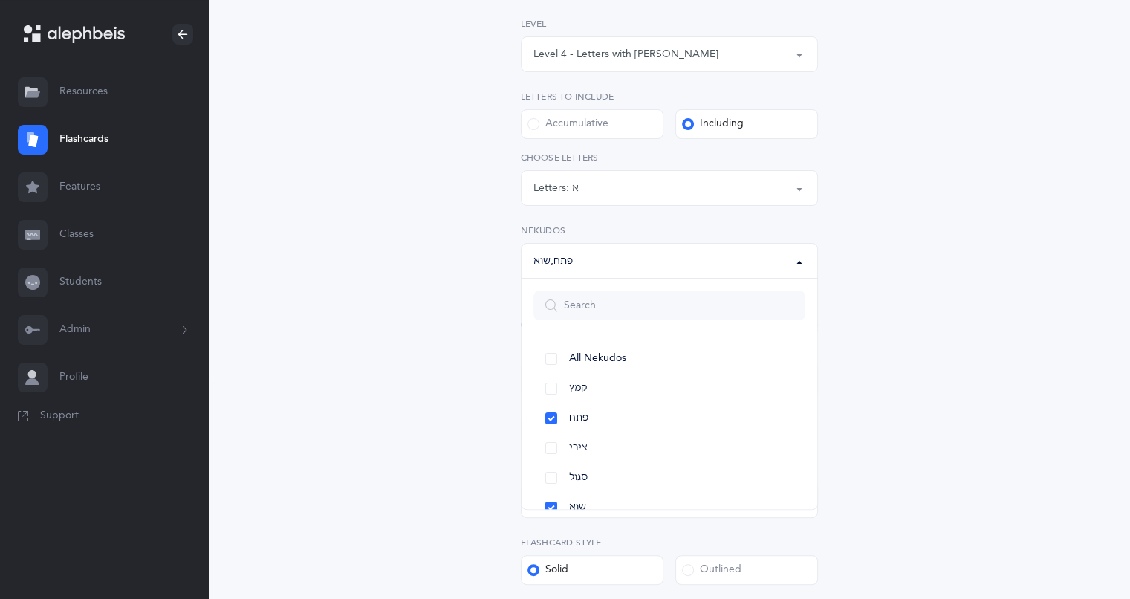
click at [636, 447] on link "צירי" at bounding box center [670, 448] width 272 height 30
click at [553, 491] on link "חולם מלא" at bounding box center [670, 493] width 272 height 30
click at [439, 470] on div "Letters and Nekudos Choose your Flashcards options Level 1 - Letters only Level…" at bounding box center [670, 360] width 678 height 965
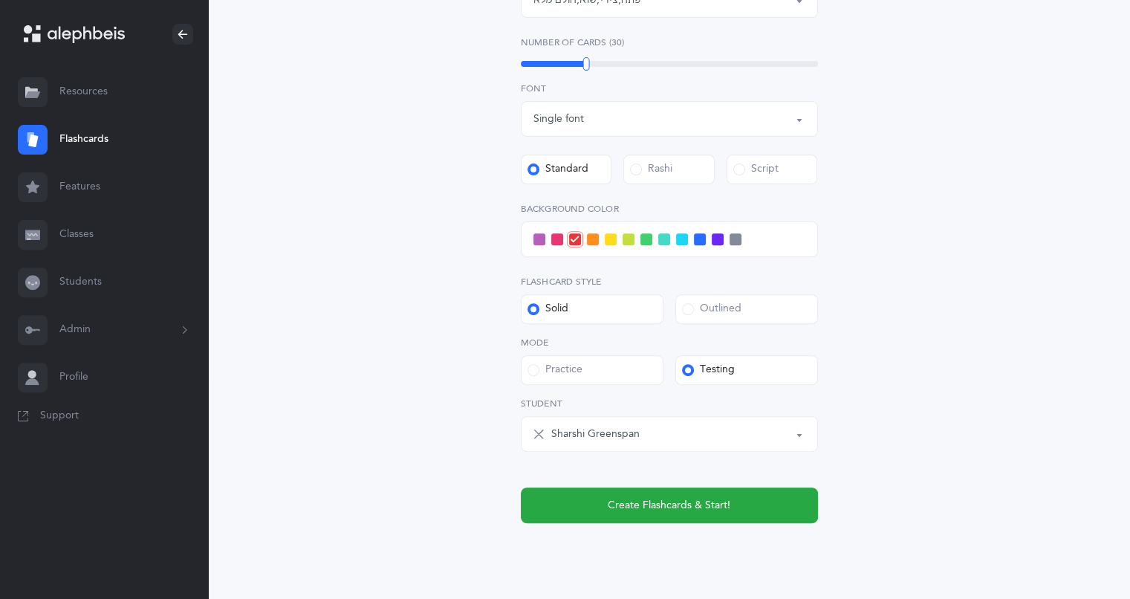
scroll to position [520, 0]
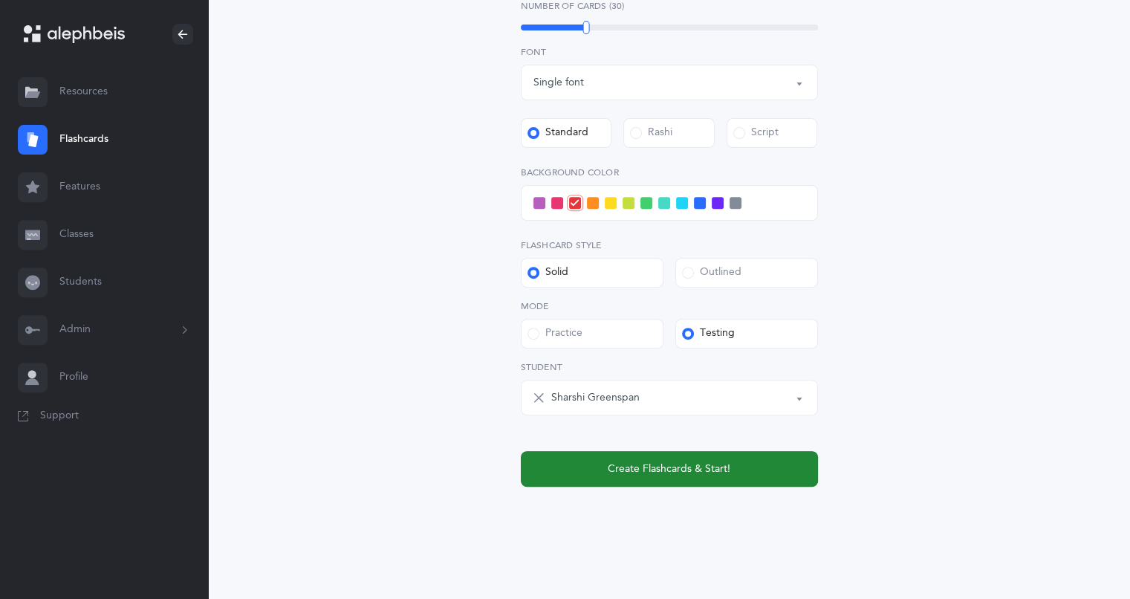
click at [608, 462] on span "Create Flashcards & Start!" at bounding box center [669, 470] width 123 height 16
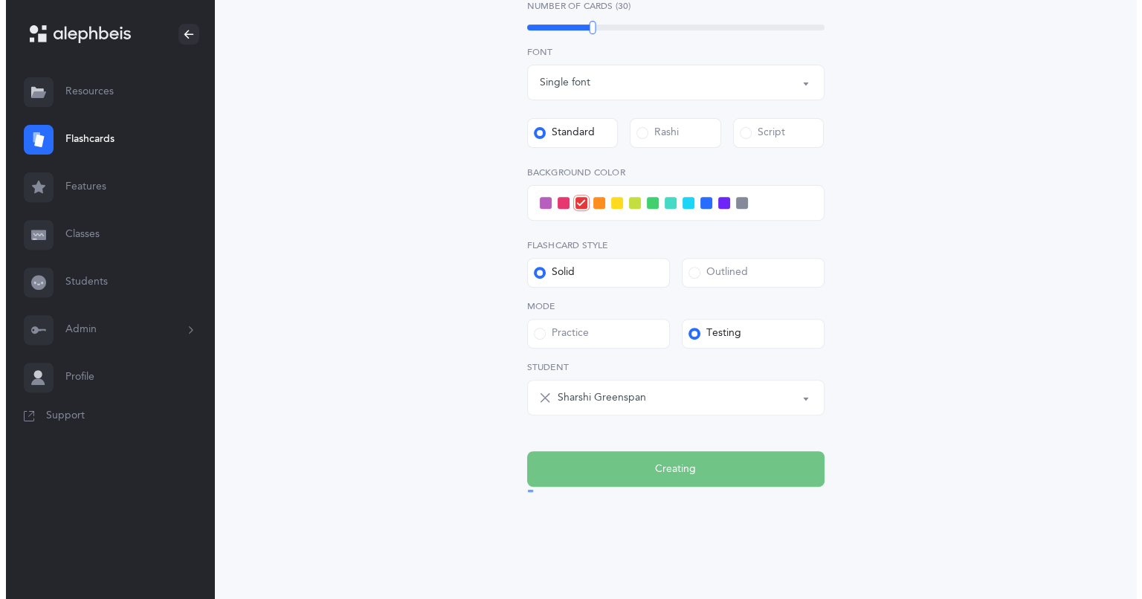
scroll to position [0, 0]
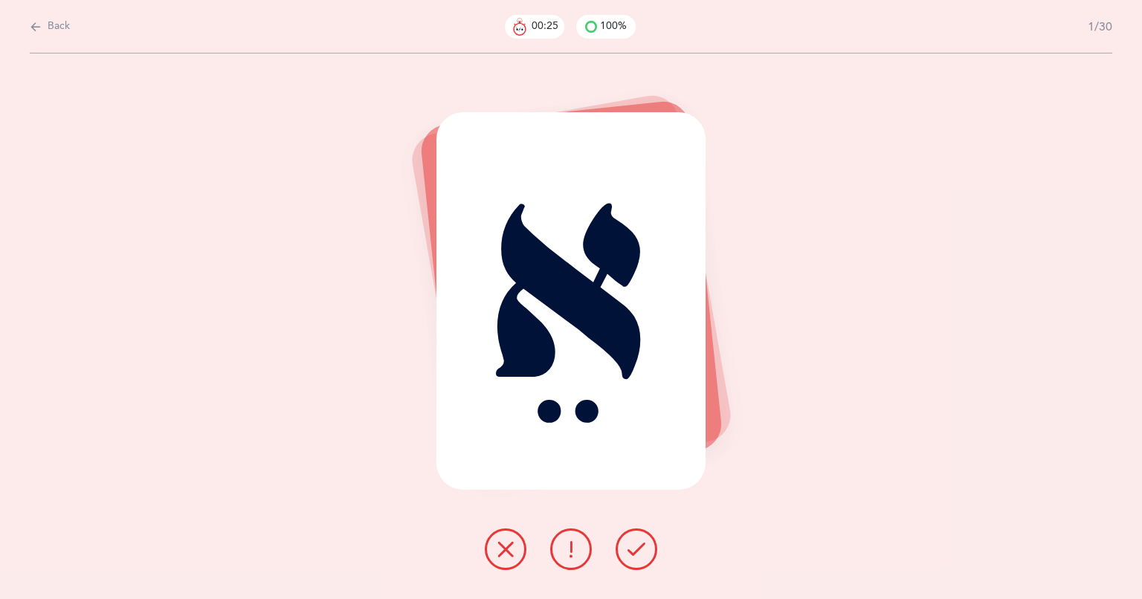
click at [627, 545] on icon at bounding box center [636, 549] width 18 height 18
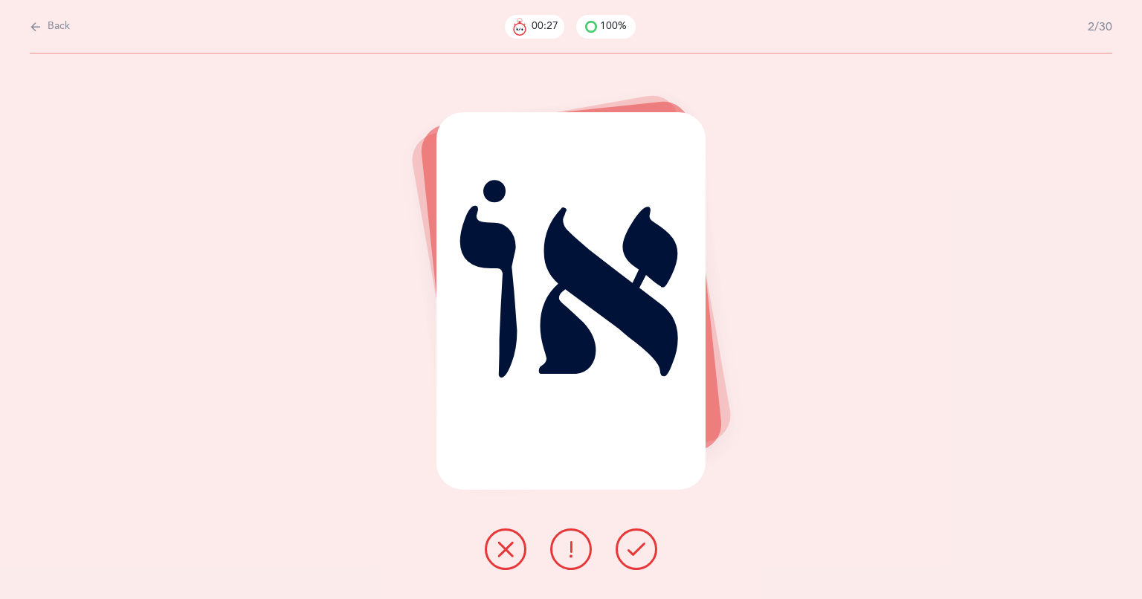
click at [632, 548] on icon at bounding box center [636, 549] width 18 height 18
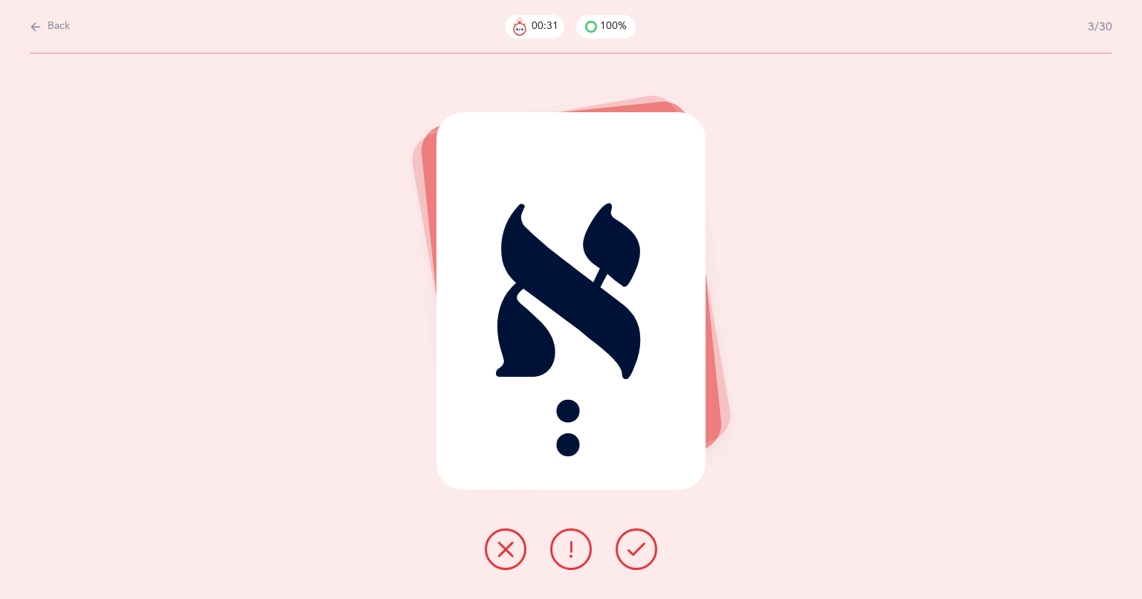
click at [632, 548] on icon at bounding box center [636, 549] width 18 height 18
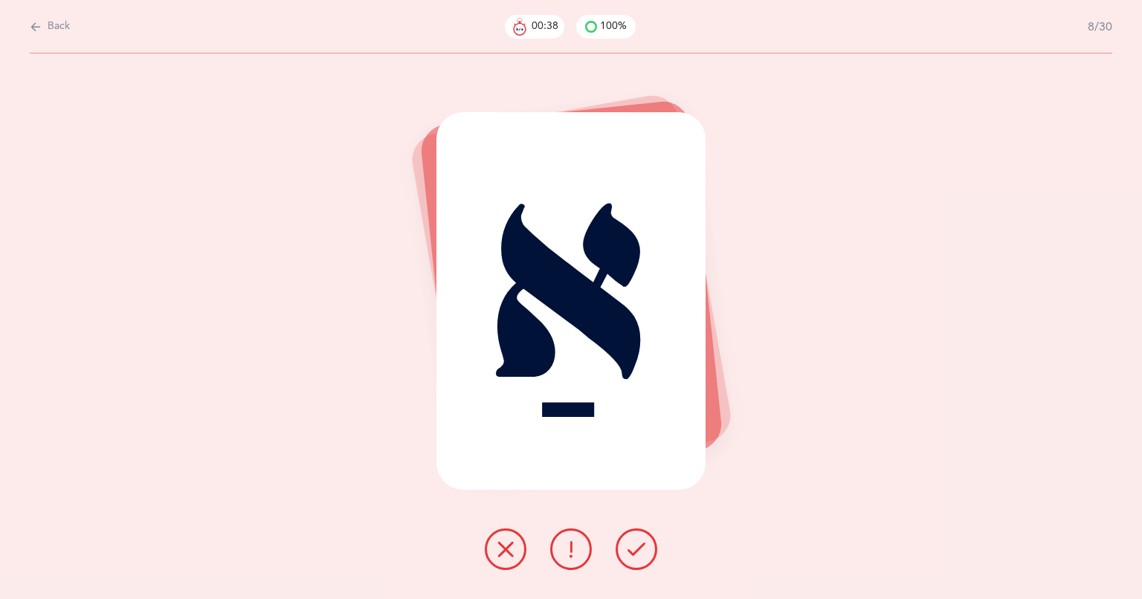
click at [632, 548] on icon at bounding box center [636, 549] width 18 height 18
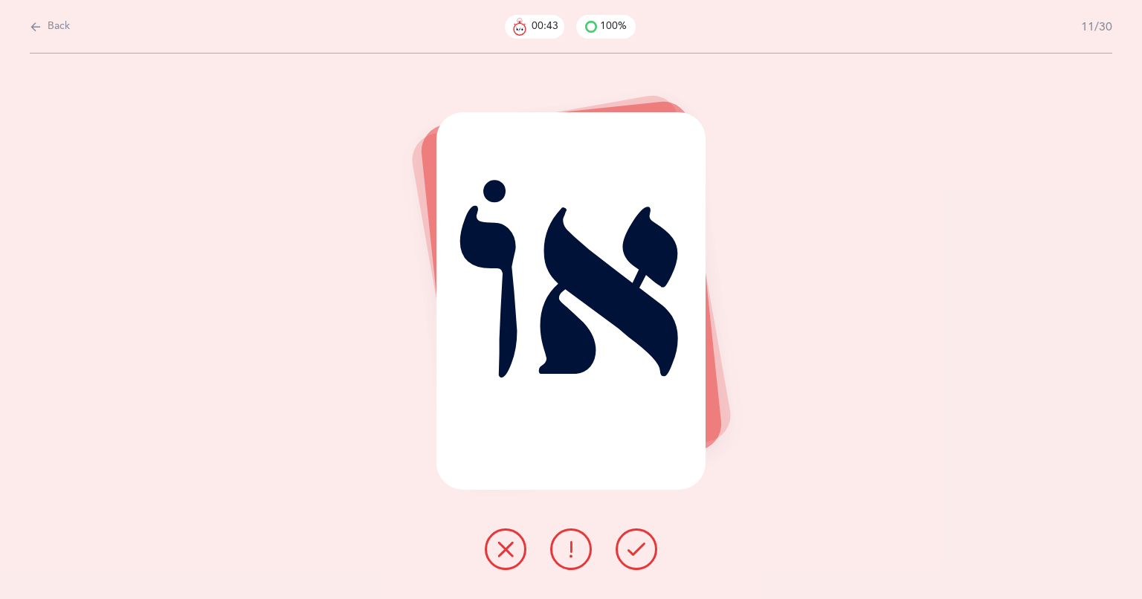
click at [632, 548] on icon at bounding box center [636, 549] width 18 height 18
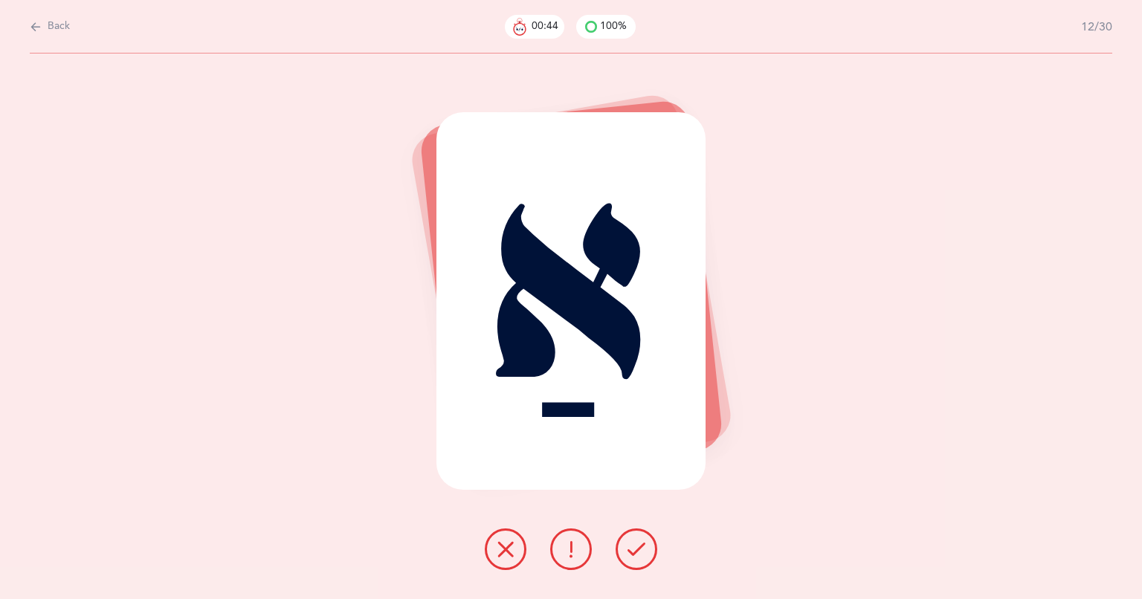
click at [632, 548] on icon at bounding box center [636, 549] width 18 height 18
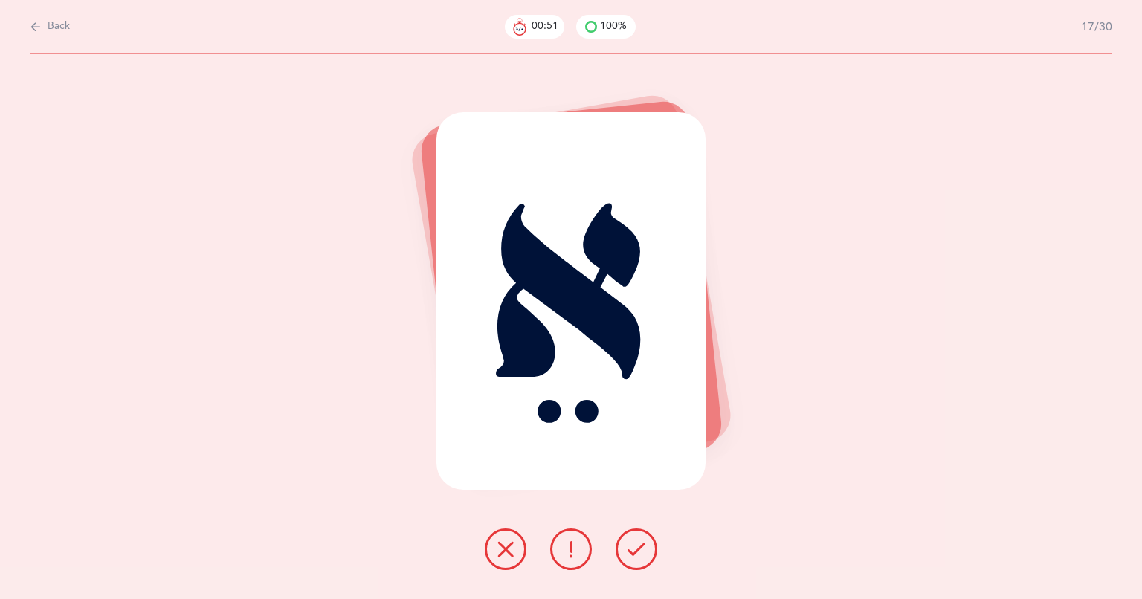
click at [632, 548] on icon at bounding box center [636, 549] width 18 height 18
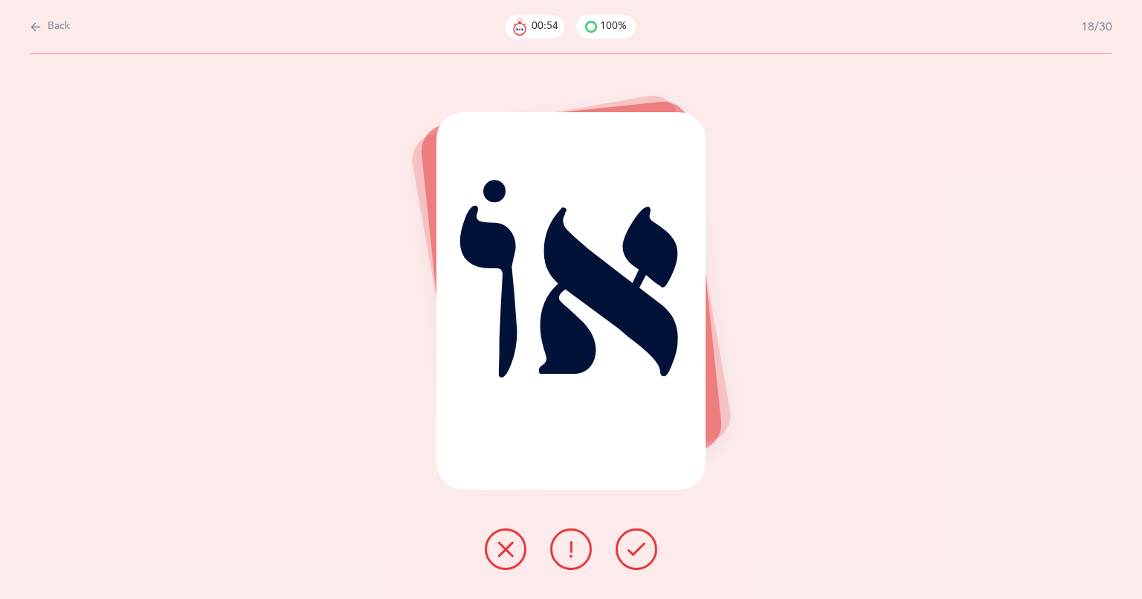
click at [632, 548] on icon at bounding box center [636, 549] width 18 height 18
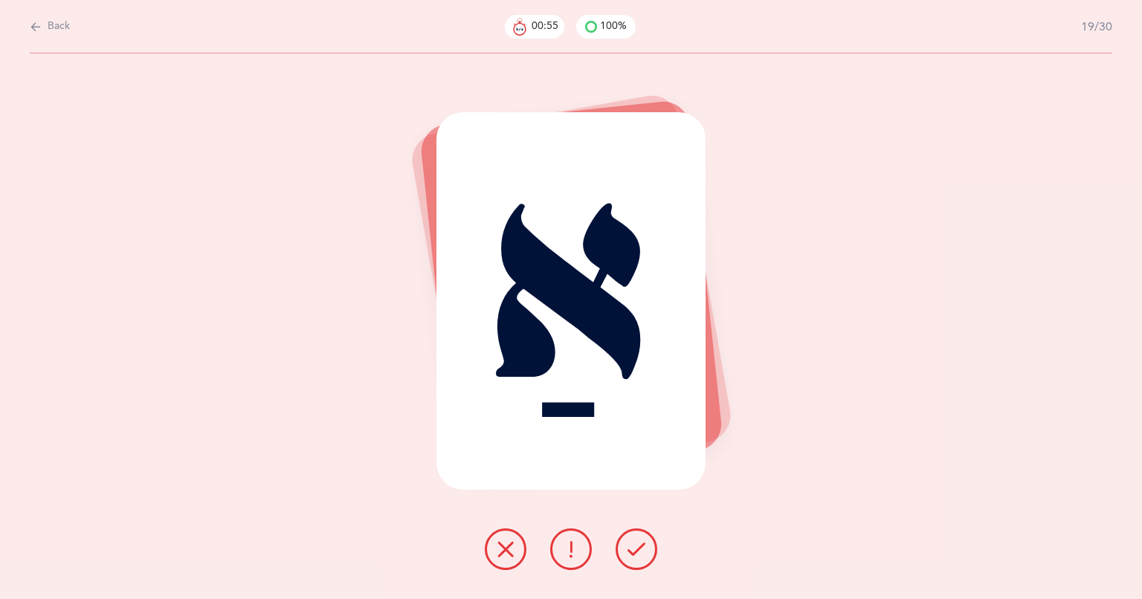
click at [632, 548] on icon at bounding box center [636, 549] width 18 height 18
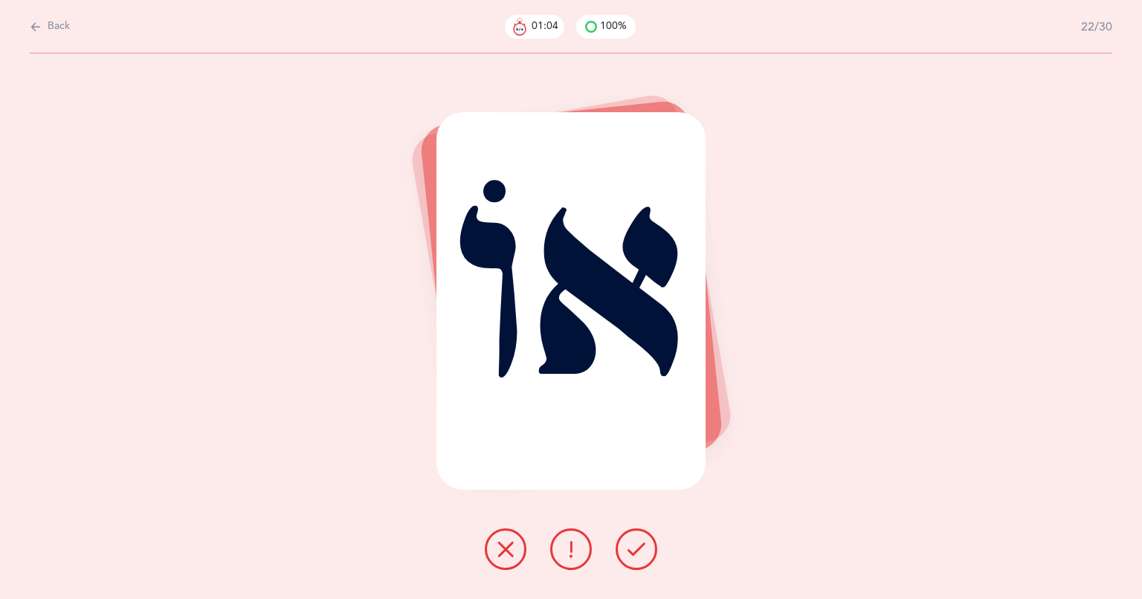
click at [632, 548] on icon at bounding box center [636, 549] width 18 height 18
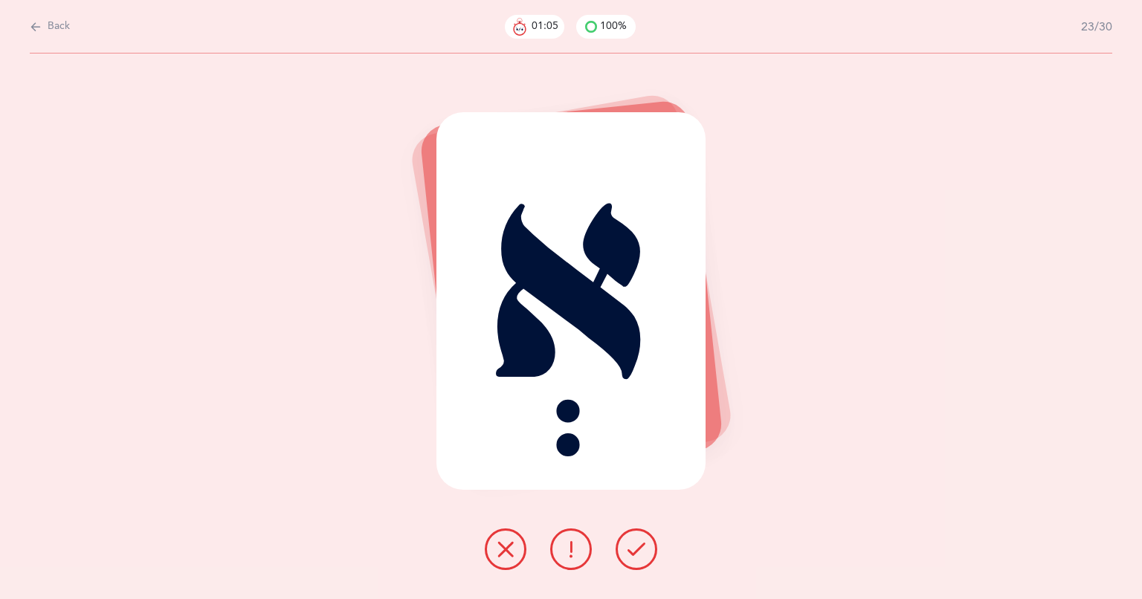
click at [632, 548] on icon at bounding box center [636, 549] width 18 height 18
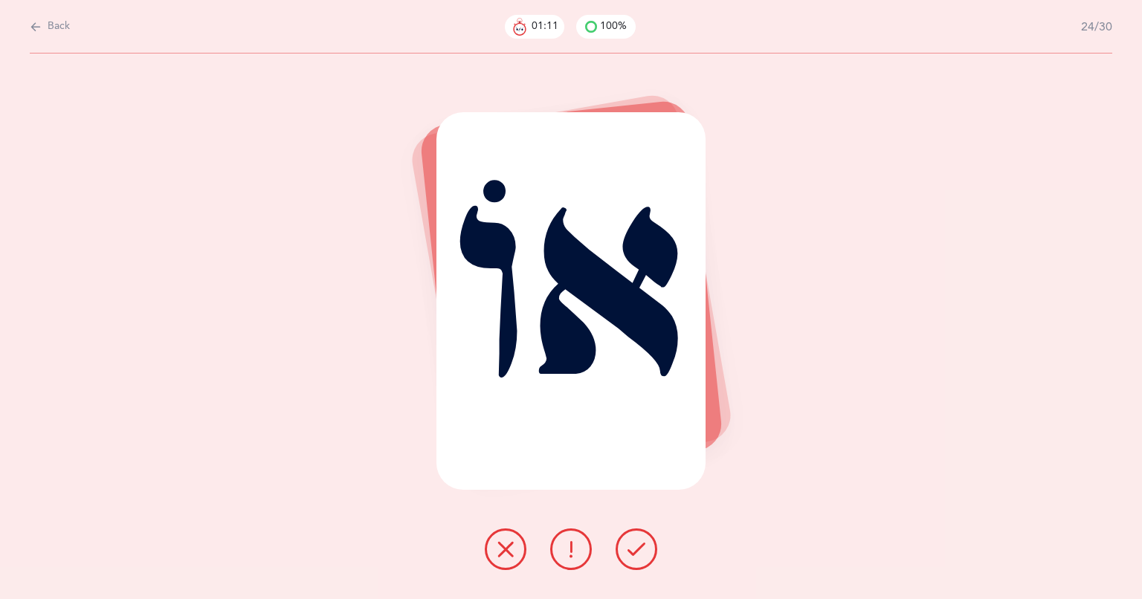
click at [632, 548] on icon at bounding box center [636, 549] width 18 height 18
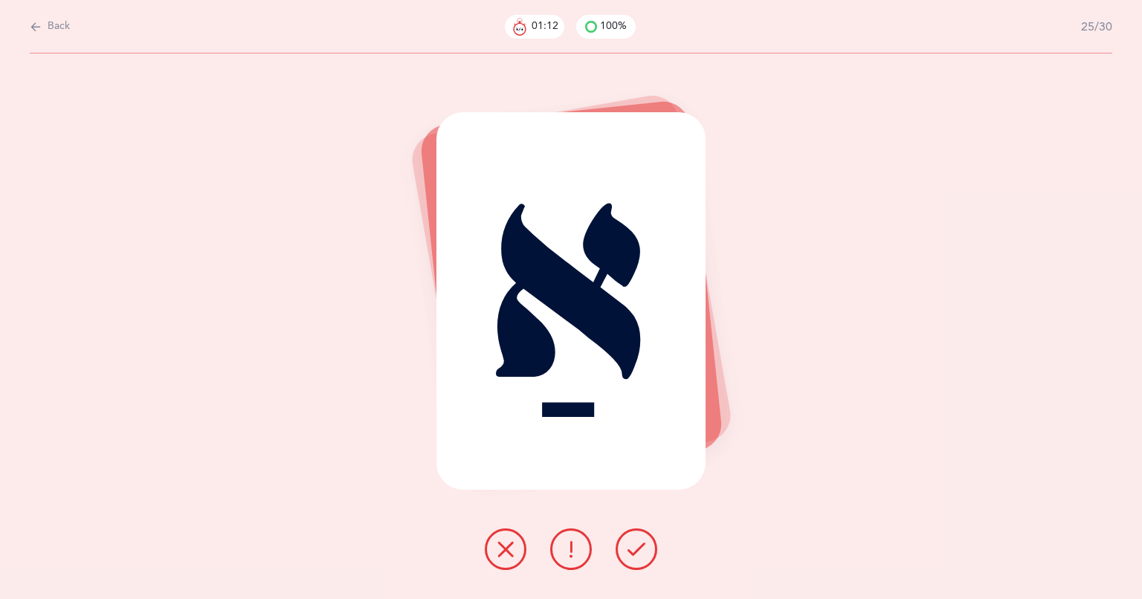
click at [632, 548] on icon at bounding box center [636, 549] width 18 height 18
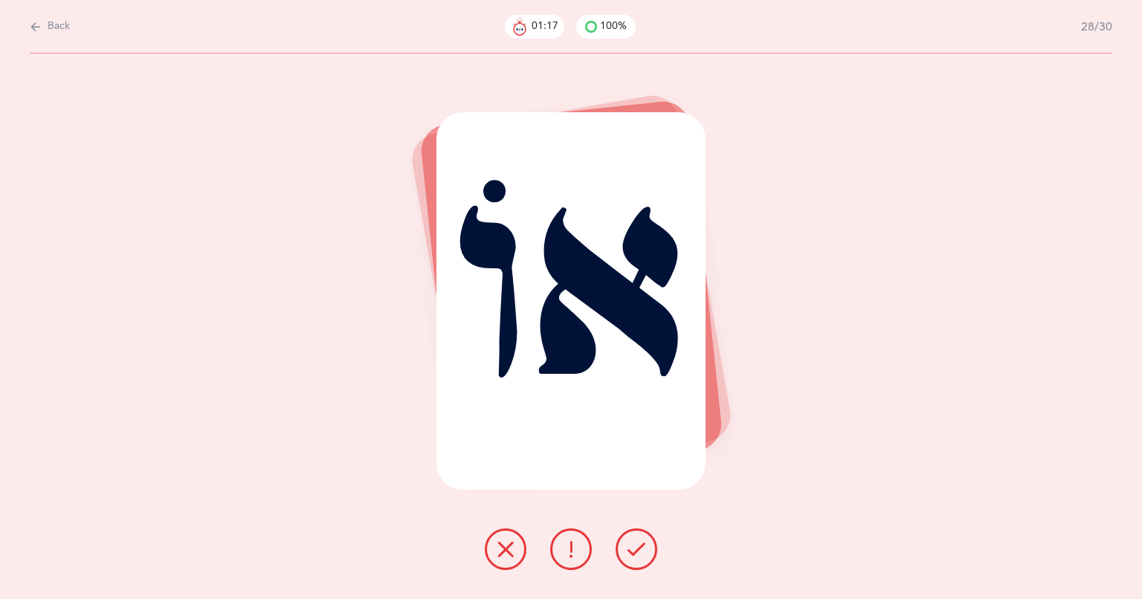
click at [632, 548] on icon at bounding box center [636, 549] width 18 height 18
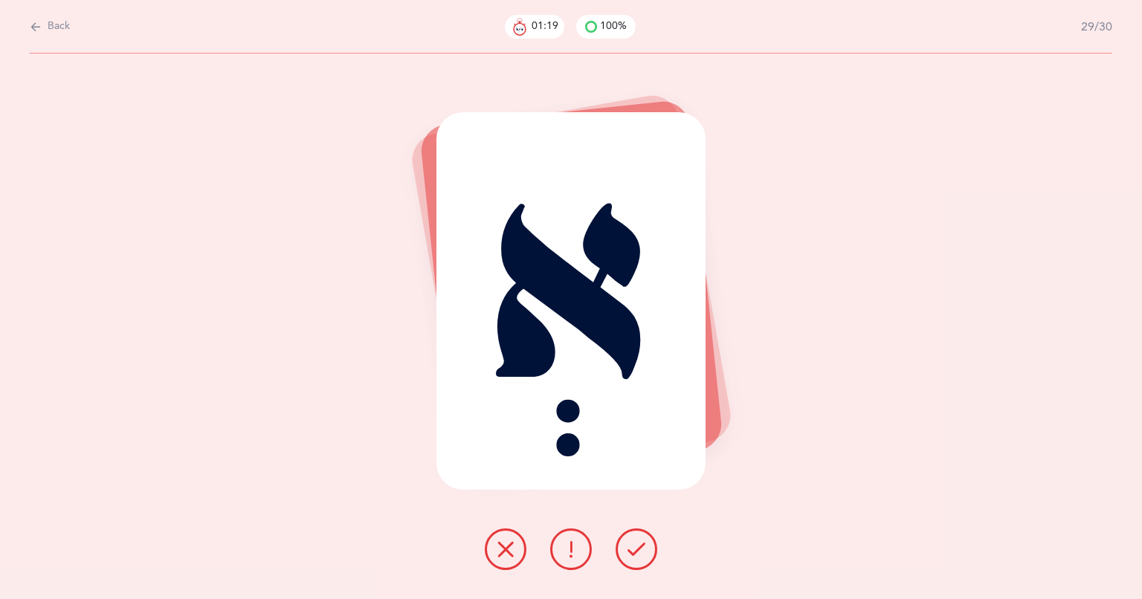
click at [632, 548] on icon at bounding box center [636, 549] width 18 height 18
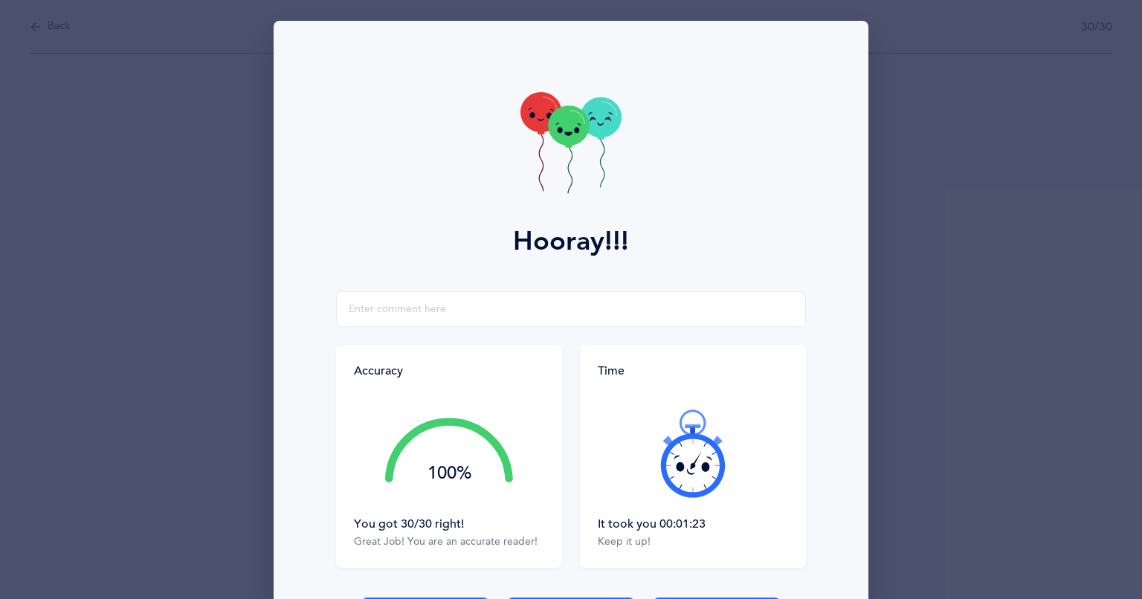
scroll to position [109, 0]
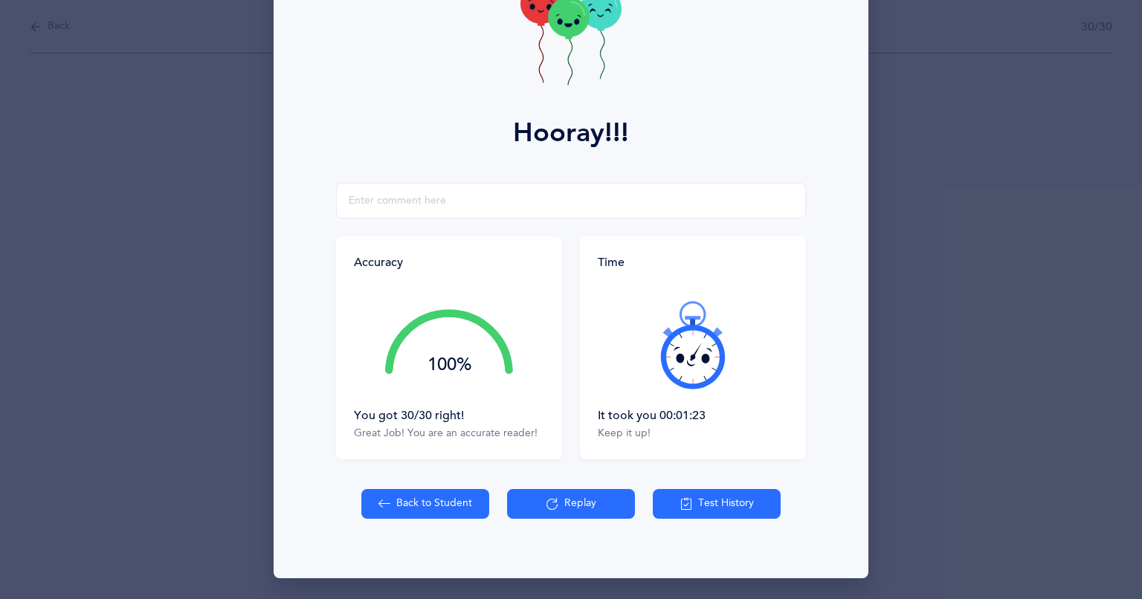
click at [444, 504] on button "Back to Student" at bounding box center [425, 504] width 128 height 30
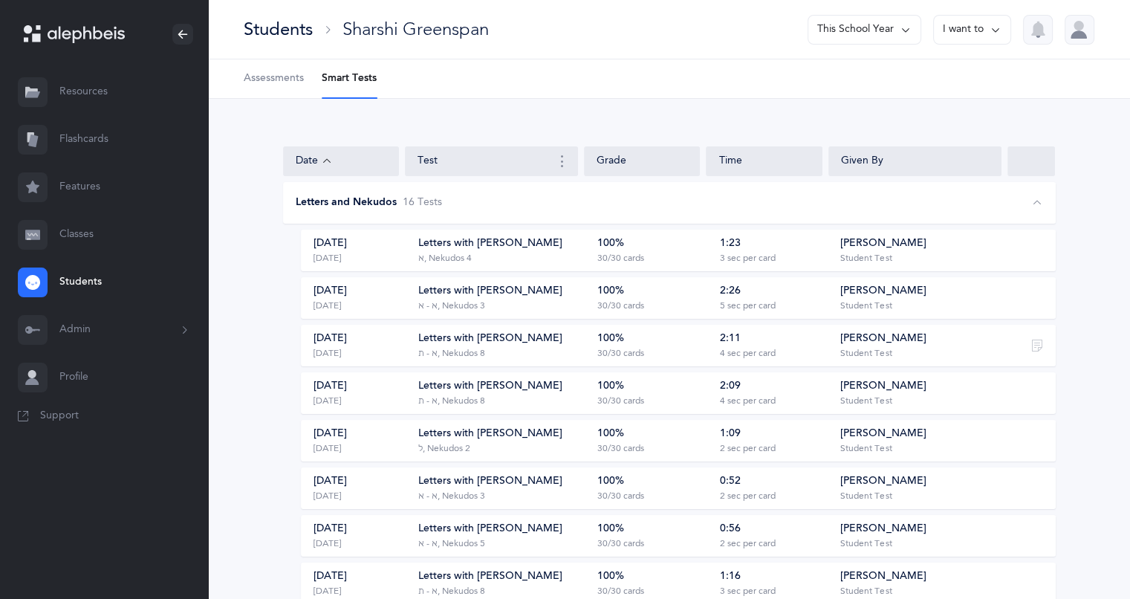
click at [468, 247] on div "Letters with [PERSON_NAME]" at bounding box center [490, 243] width 144 height 15
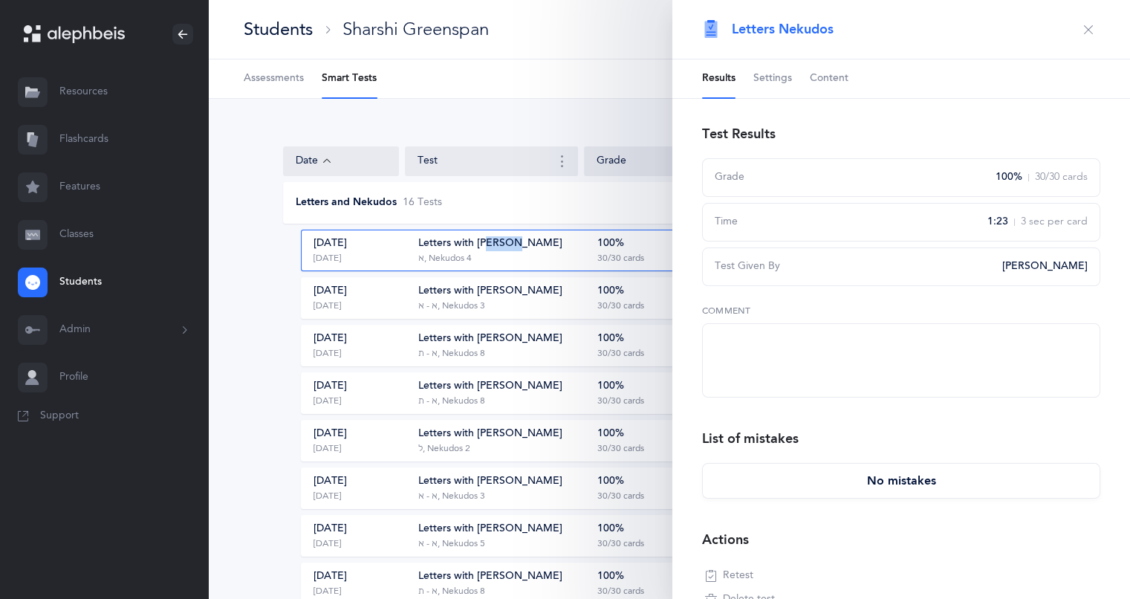
click at [468, 247] on div "Letters with [PERSON_NAME]" at bounding box center [490, 243] width 144 height 15
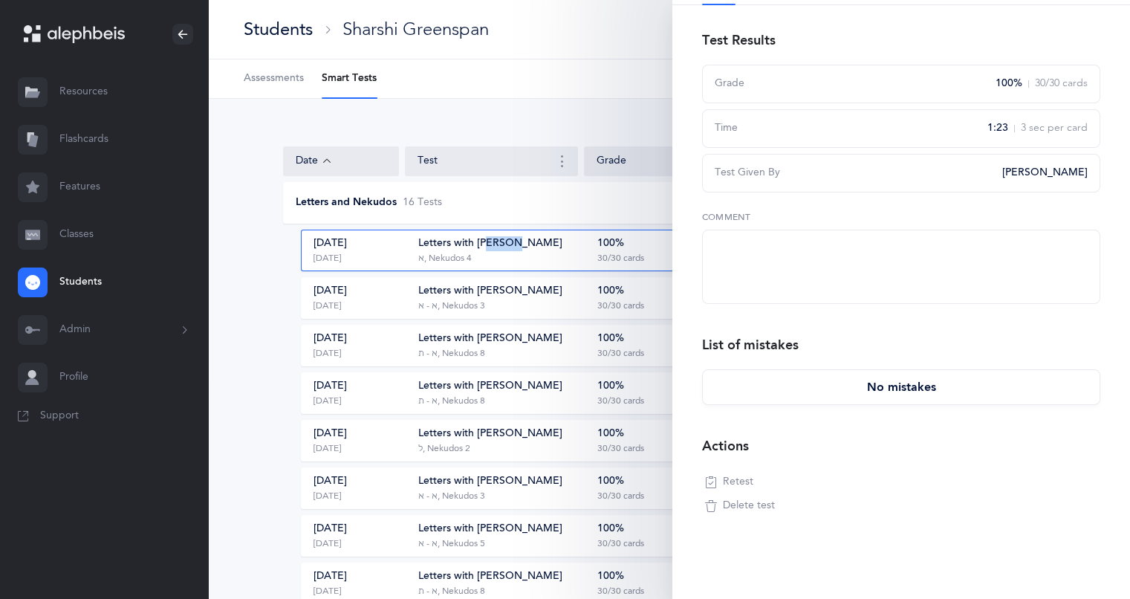
scroll to position [95, 0]
click at [734, 479] on span "Retest" at bounding box center [738, 480] width 30 height 15
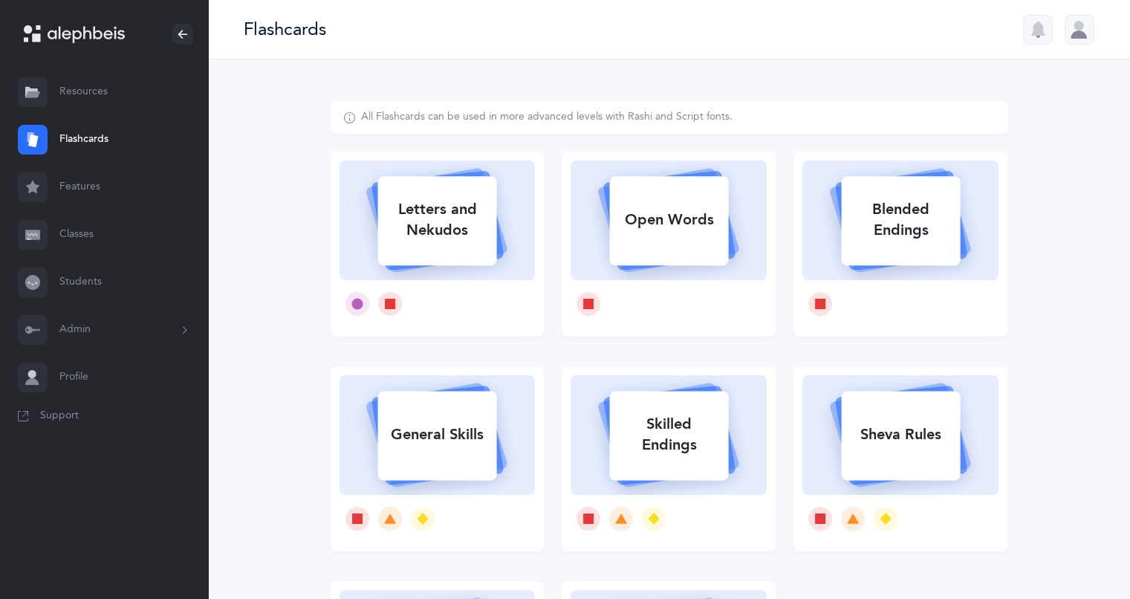
select select
select select "single"
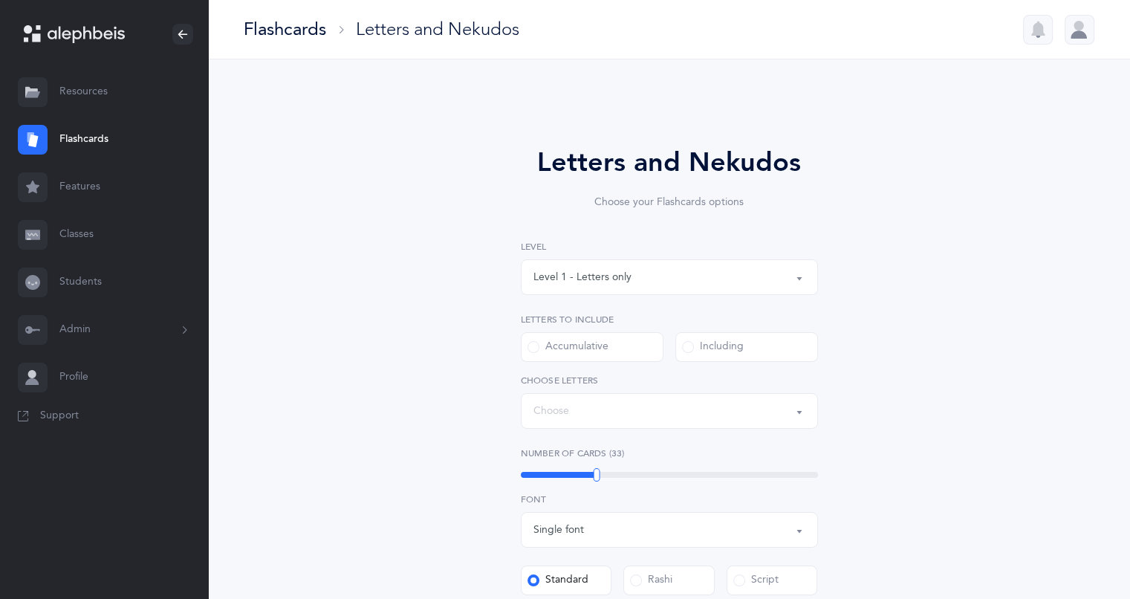
select select "4"
select select "1"
select select "29"
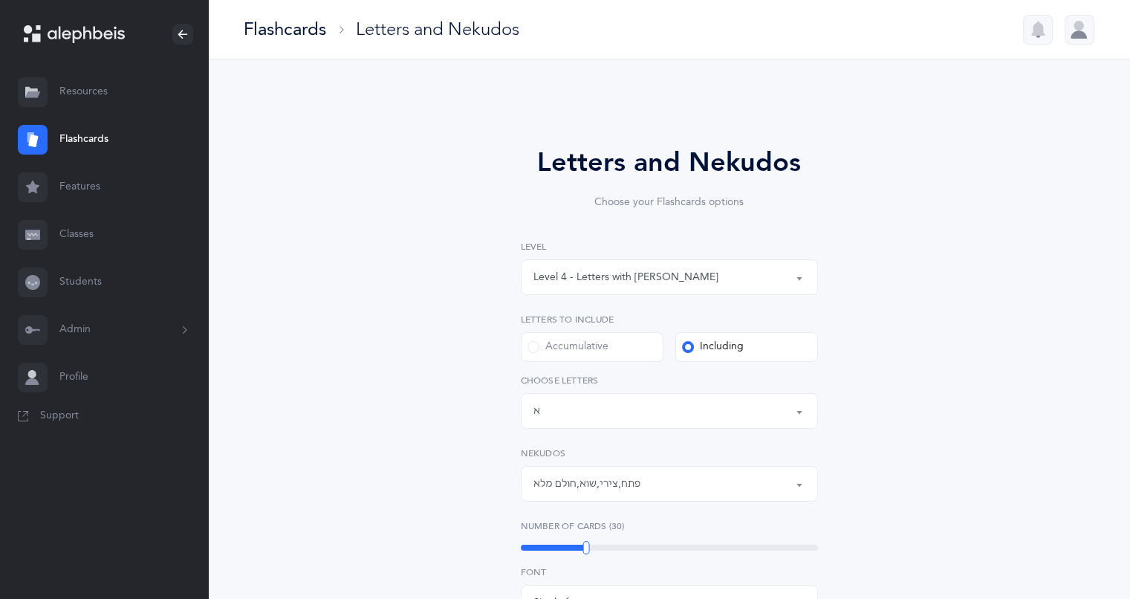
scroll to position [7, 0]
select select "14288"
click at [672, 403] on div "Letters: א" at bounding box center [670, 410] width 272 height 25
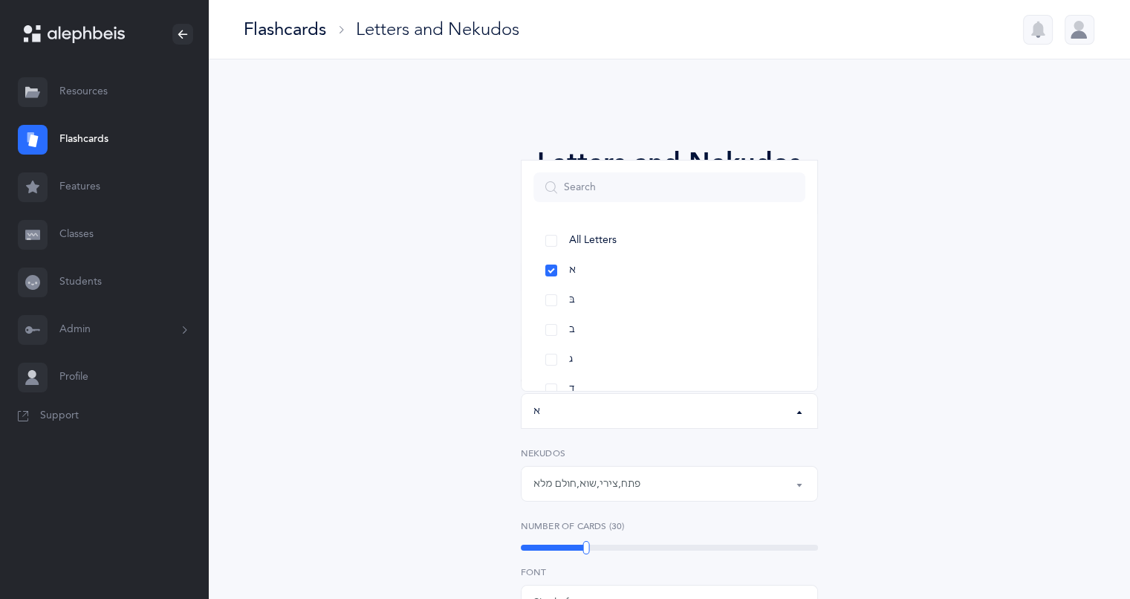
click at [629, 306] on link "בּ" at bounding box center [670, 300] width 272 height 30
click at [629, 334] on link "ב" at bounding box center [670, 330] width 272 height 30
click at [415, 397] on div "Letters and Nekudos Choose your Flashcards options Level 1 - Letters only Level…" at bounding box center [670, 583] width 678 height 965
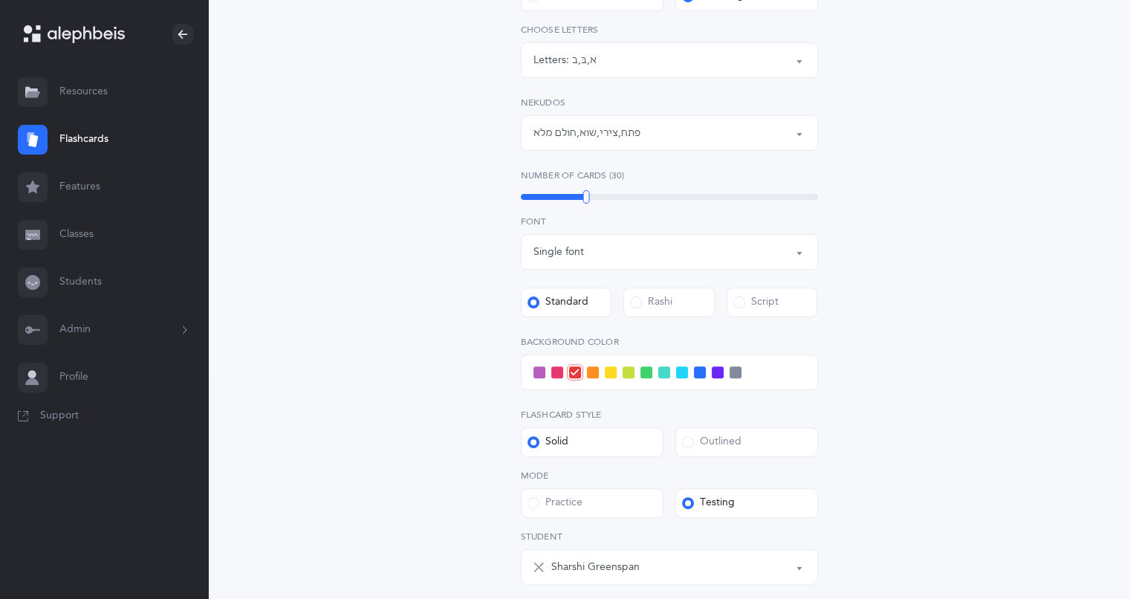
scroll to position [304, 0]
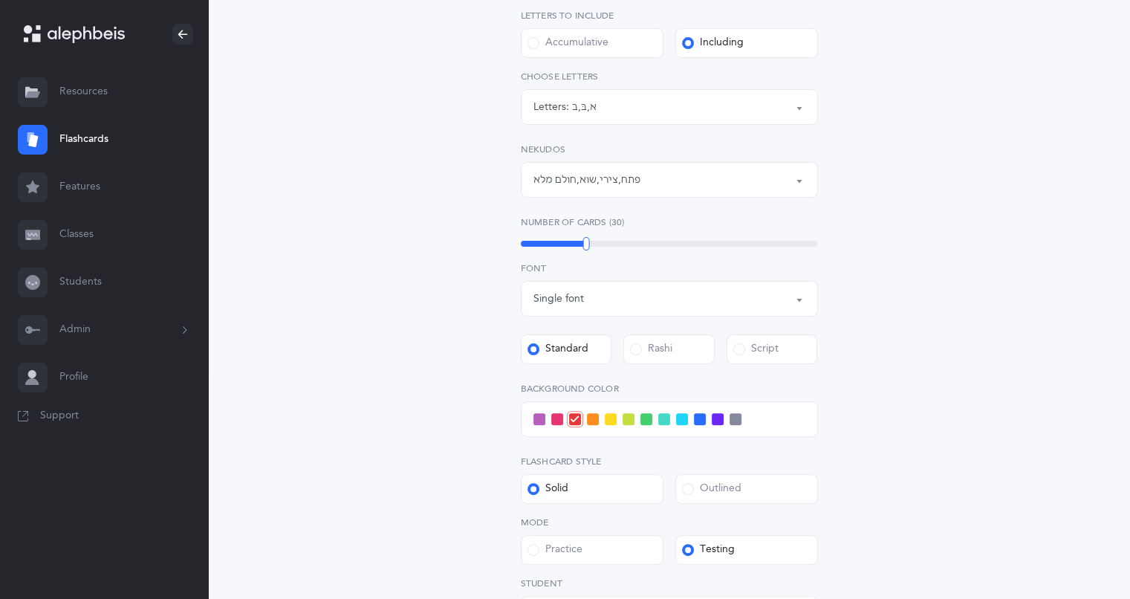
click at [802, 180] on button "פתח , צירי , שוא , חולם מלא" at bounding box center [669, 180] width 297 height 36
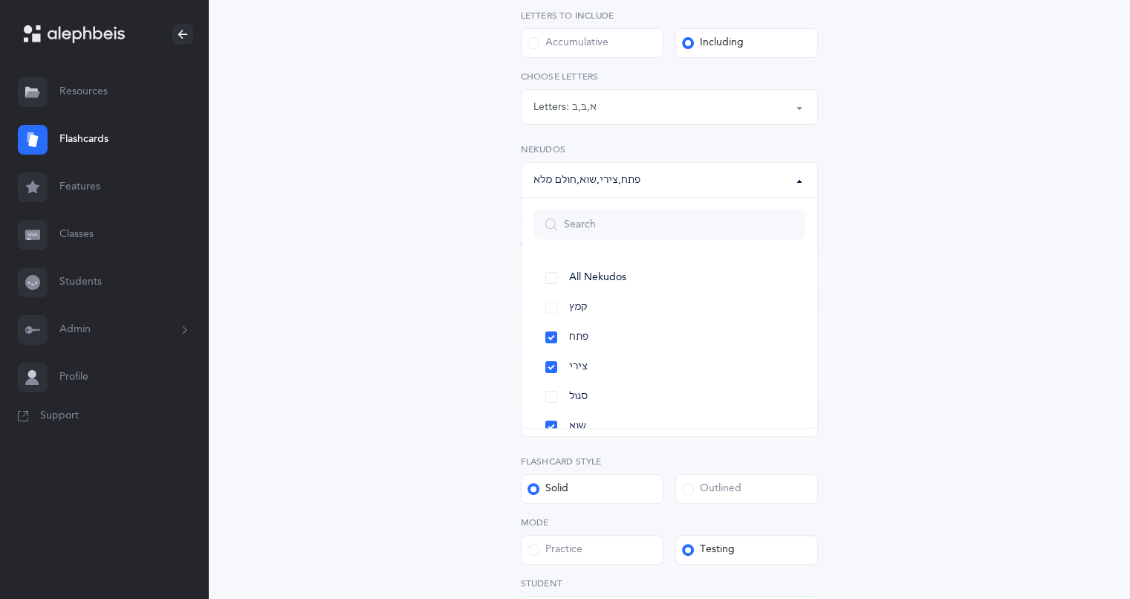
click at [592, 343] on link "פתח" at bounding box center [670, 338] width 272 height 30
click at [573, 304] on span "קמץ" at bounding box center [578, 307] width 19 height 13
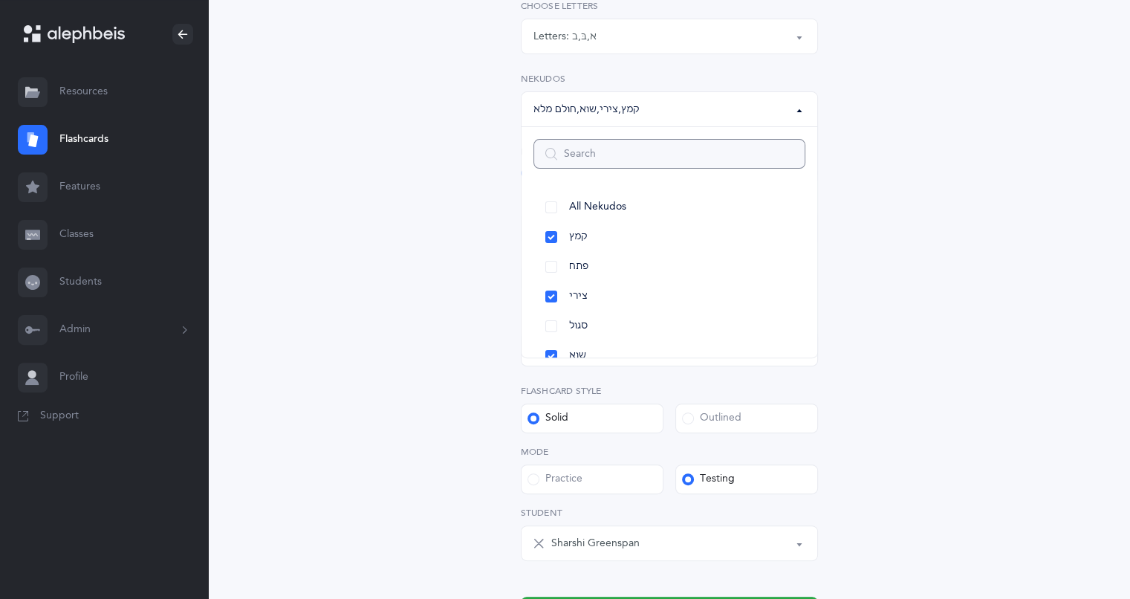
scroll to position [527, 0]
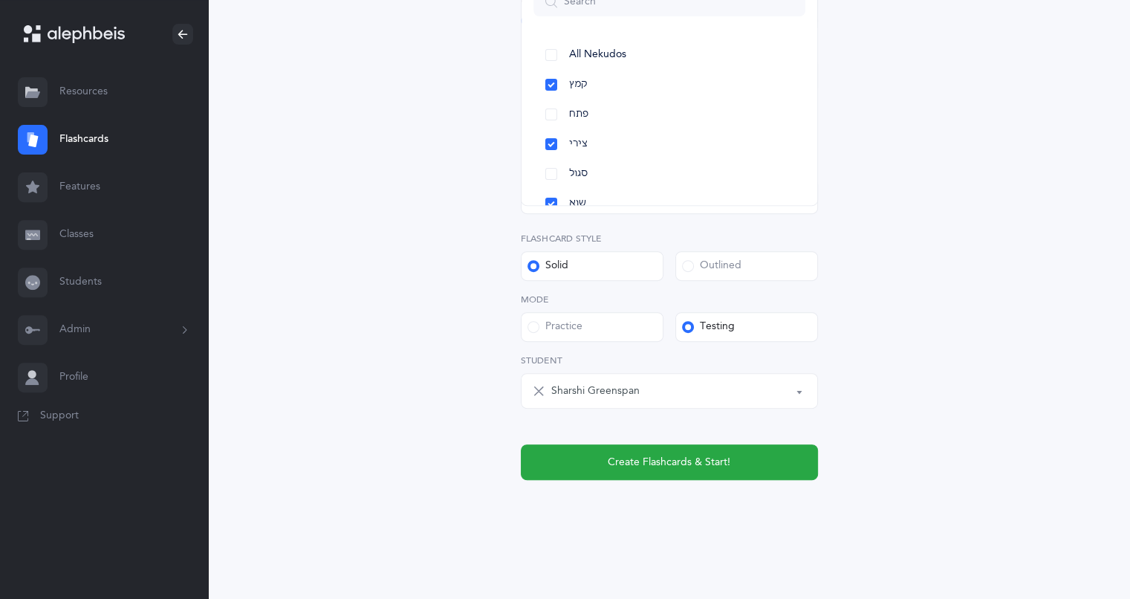
click at [550, 81] on link "קמץ" at bounding box center [670, 85] width 272 height 30
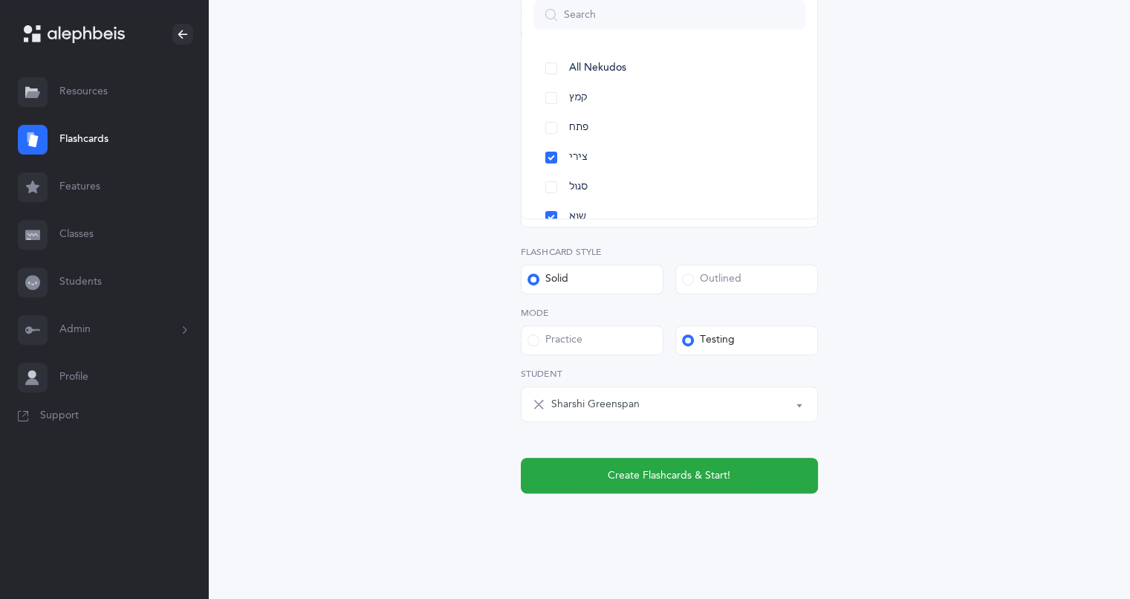
click at [558, 129] on link "פתח" at bounding box center [670, 128] width 272 height 30
select select "29"
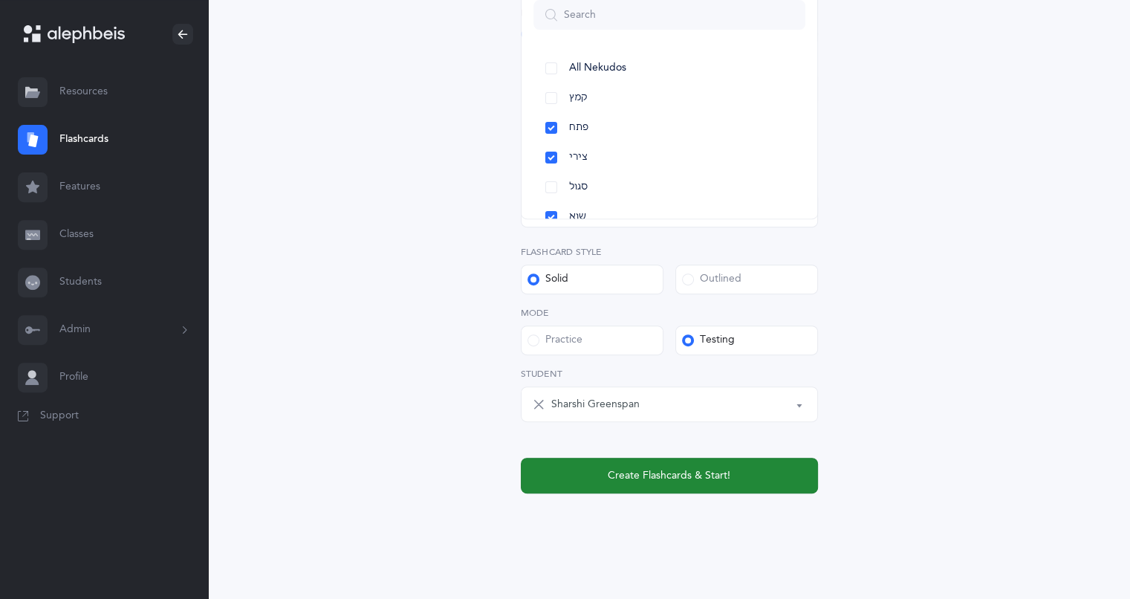
click at [688, 476] on span "Create Flashcards & Start!" at bounding box center [669, 476] width 123 height 16
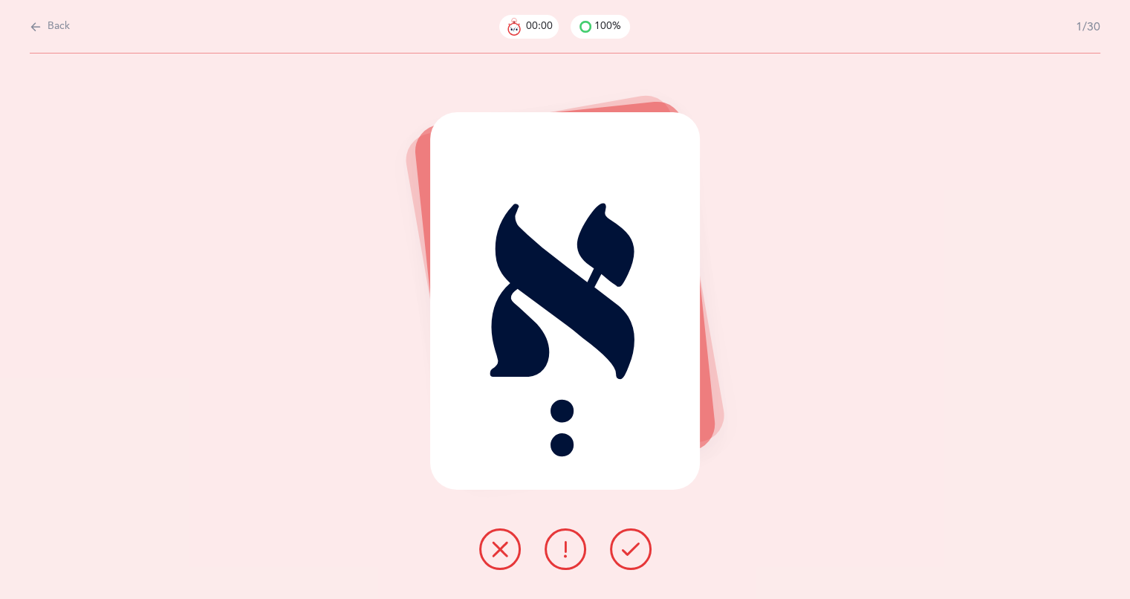
scroll to position [0, 0]
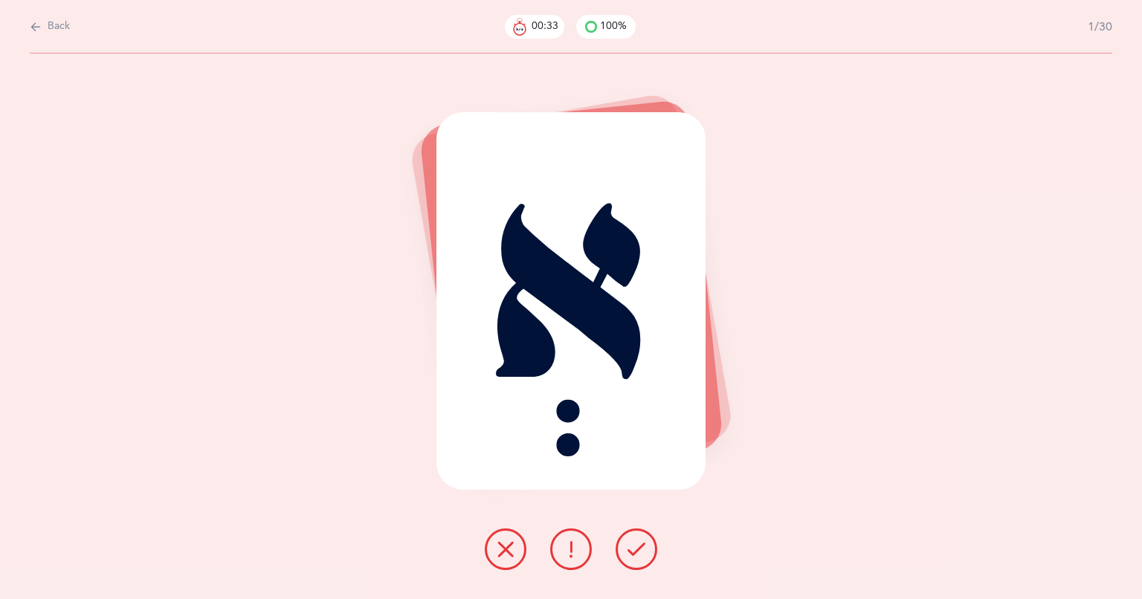
click at [36, 25] on icon at bounding box center [36, 27] width 12 height 16
select select "4"
select select "1"
select select "29"
select select "single"
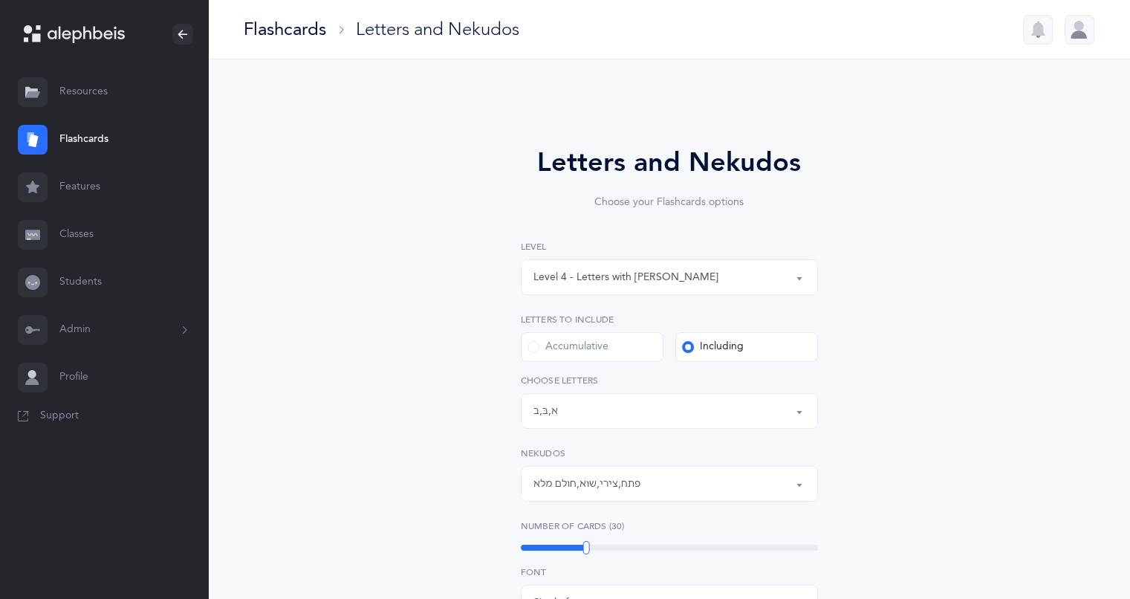
scroll to position [7, 0]
select select "14288"
click at [282, 27] on div "Flashcards" at bounding box center [285, 29] width 82 height 25
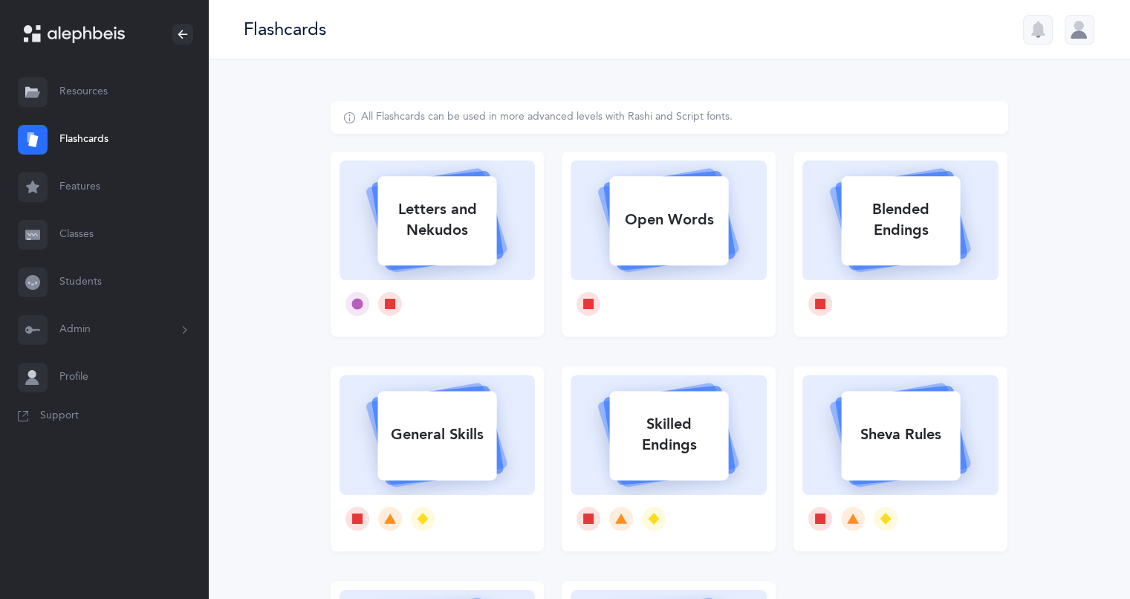
click at [895, 231] on div "Blended Endings" at bounding box center [900, 219] width 119 height 59
select select
select select "single"
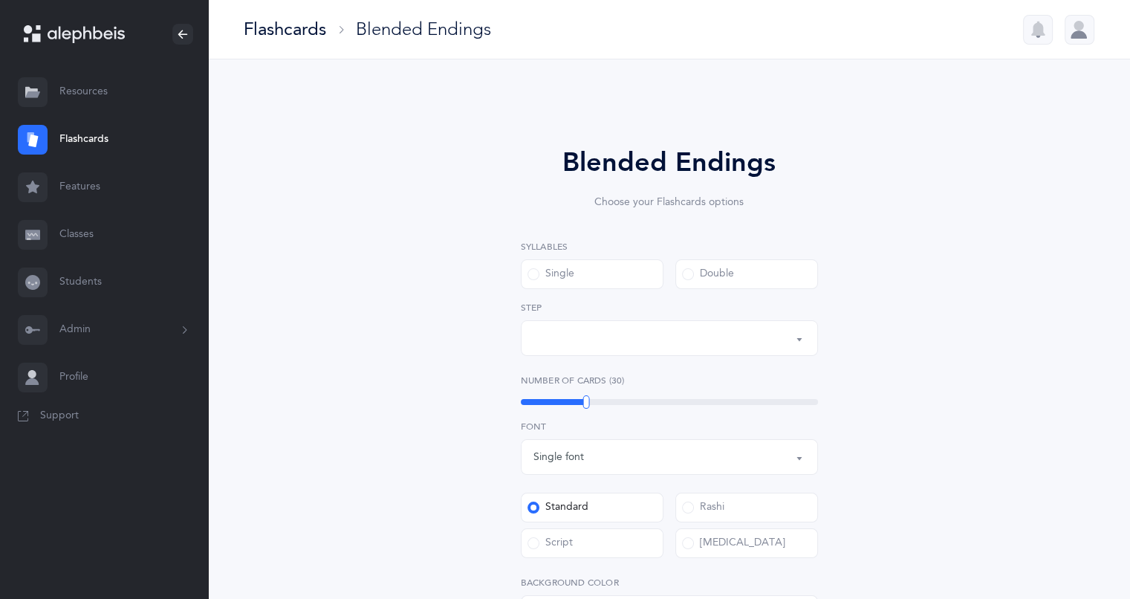
select select "28"
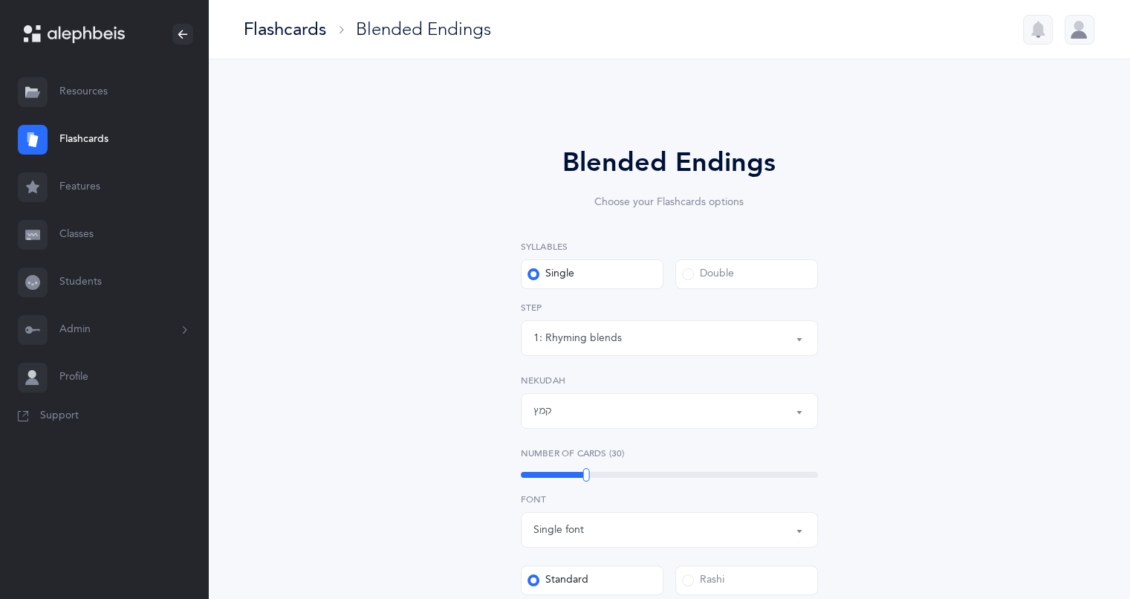
click at [564, 337] on div "1: Rhyming blends" at bounding box center [578, 339] width 88 height 16
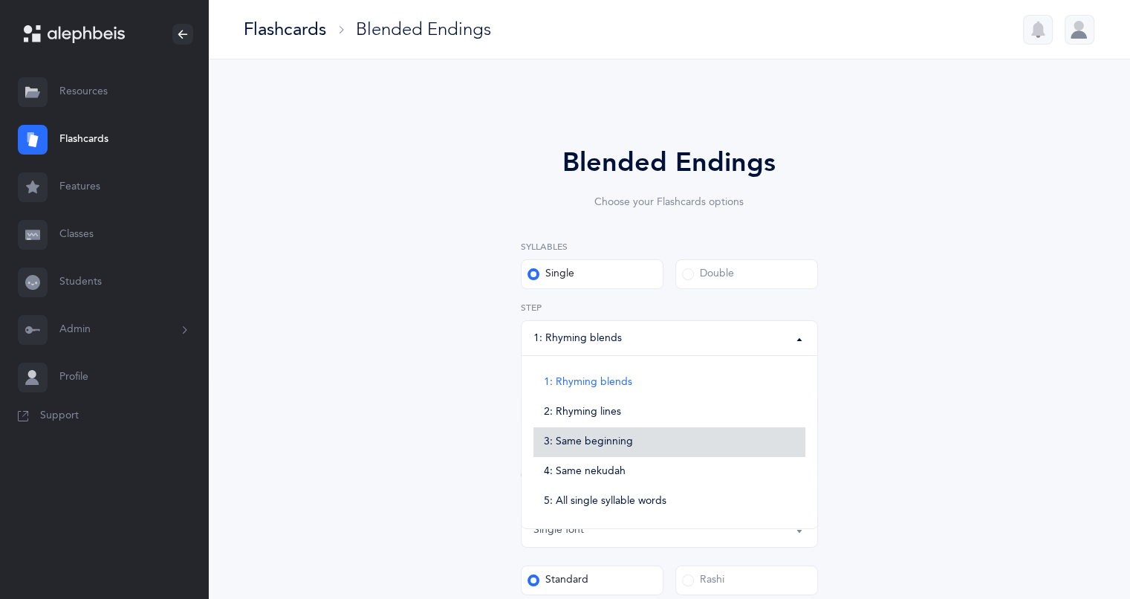
click at [559, 436] on span "3: Same beginning" at bounding box center [588, 442] width 89 height 13
select select "3"
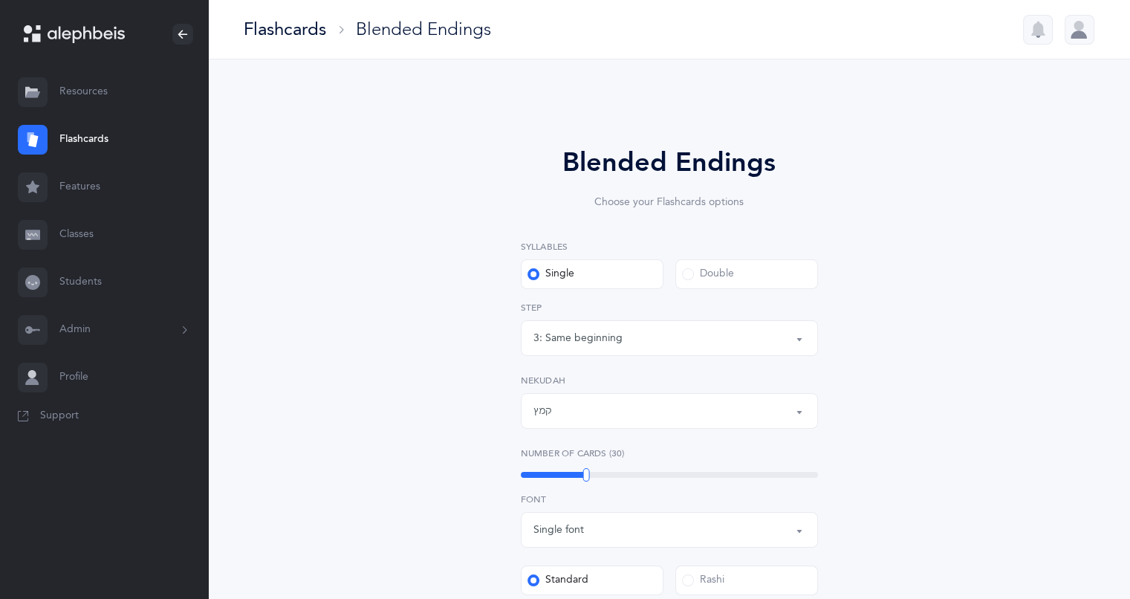
click at [541, 410] on div "קמץ" at bounding box center [543, 412] width 19 height 16
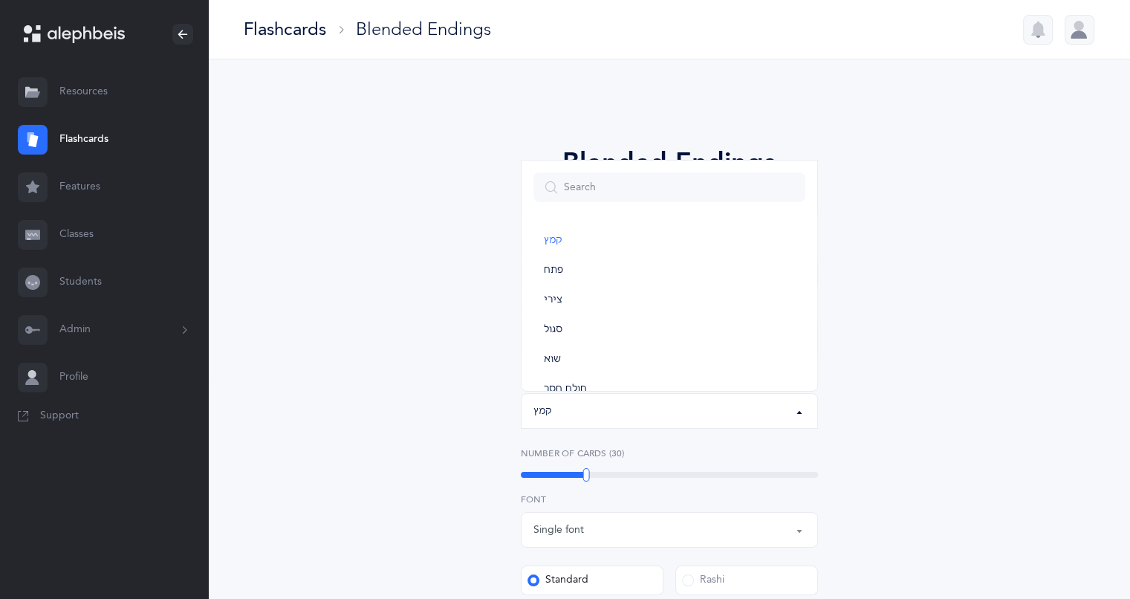
click at [556, 309] on link "צירי" at bounding box center [670, 300] width 272 height 30
select select "30"
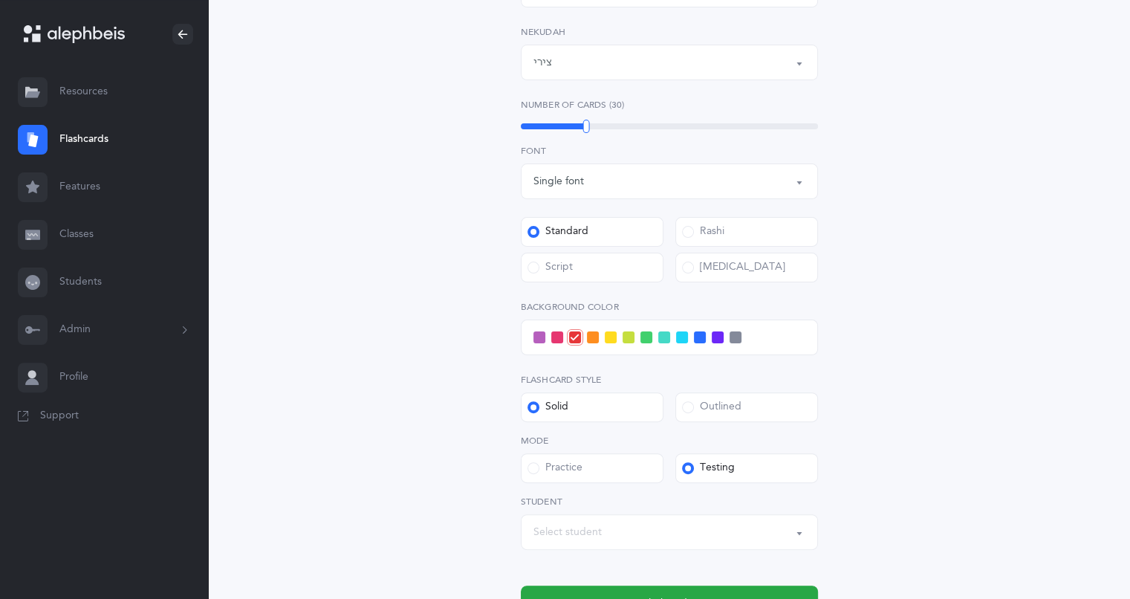
scroll to position [352, 0]
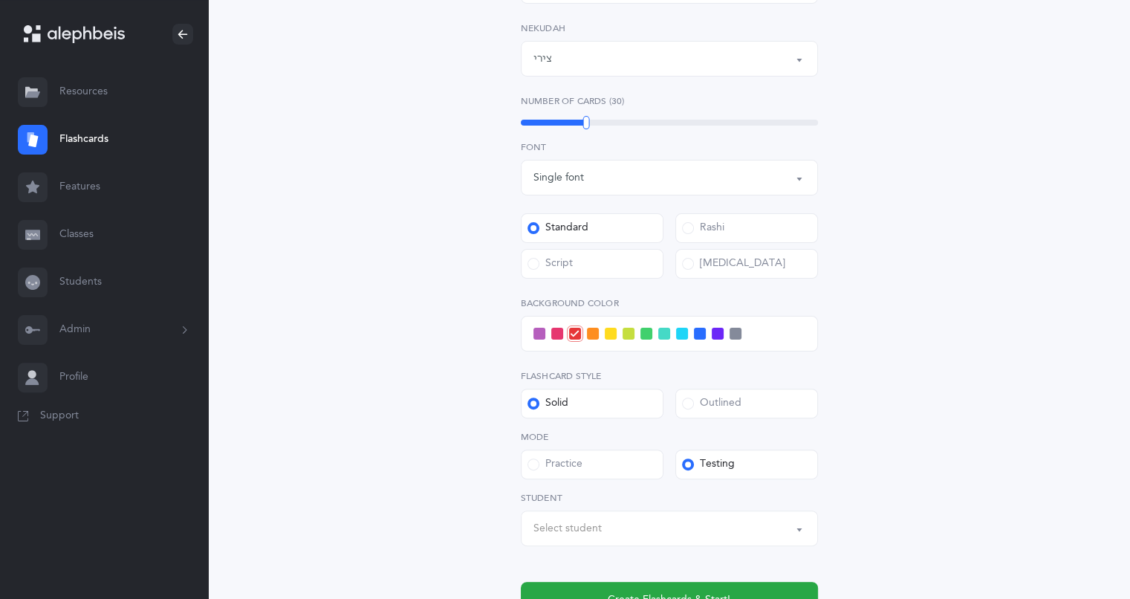
click at [557, 532] on div "Select student" at bounding box center [568, 529] width 68 height 16
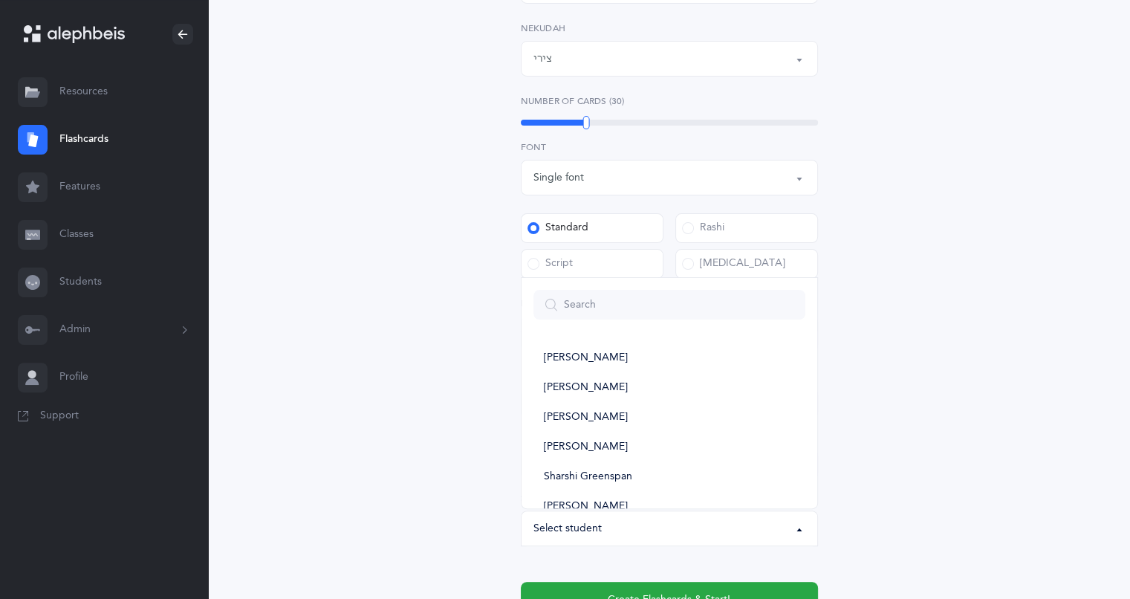
click at [396, 428] on div "Blended Endings Choose your Flashcards options Syllables Single Double 1: Rhymi…" at bounding box center [670, 213] width 678 height 928
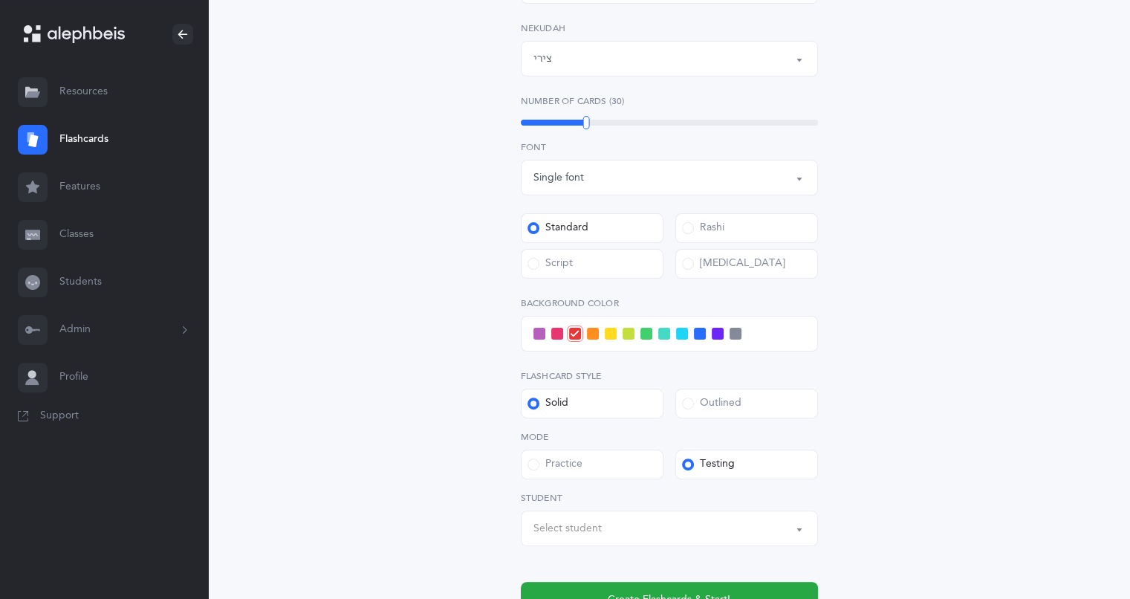
click at [806, 528] on button "Select student" at bounding box center [669, 529] width 297 height 36
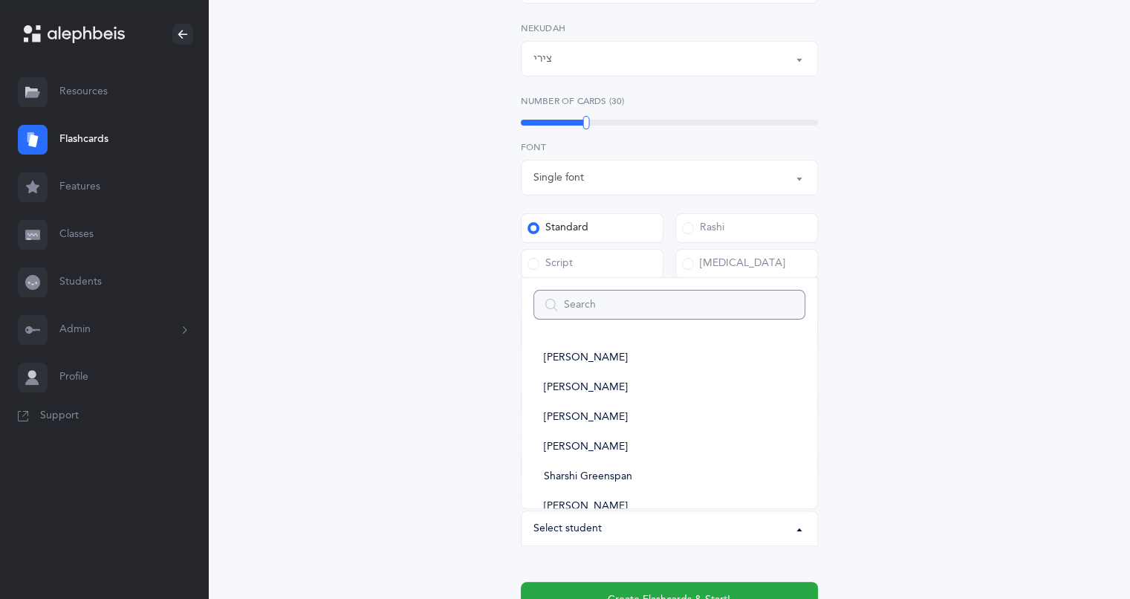
type input "s"
select select
type input "sh"
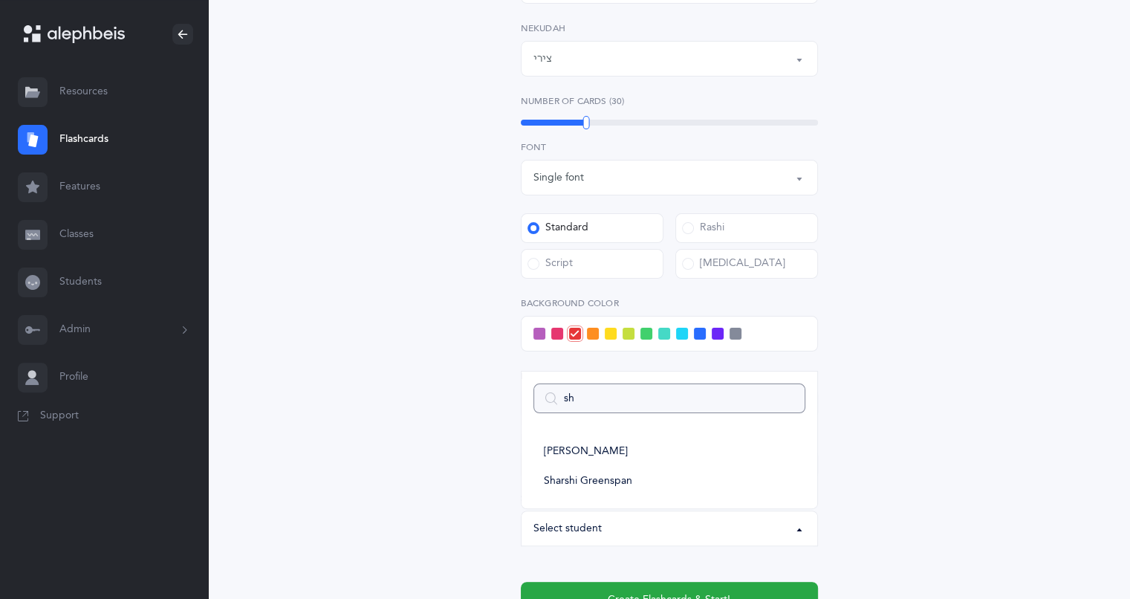
select select
type input "sh"
